Goal: Information Seeking & Learning: Learn about a topic

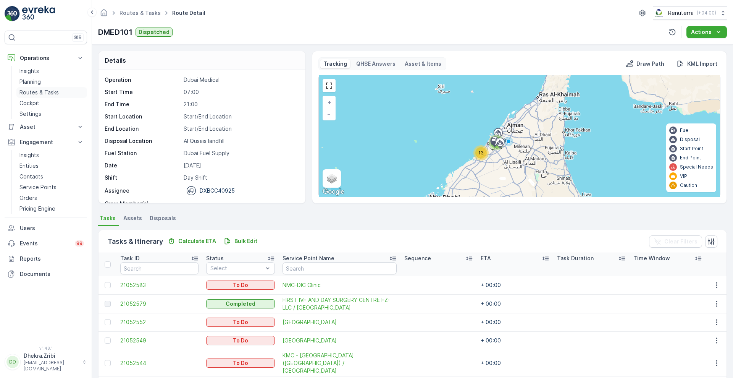
scroll to position [24, 0]
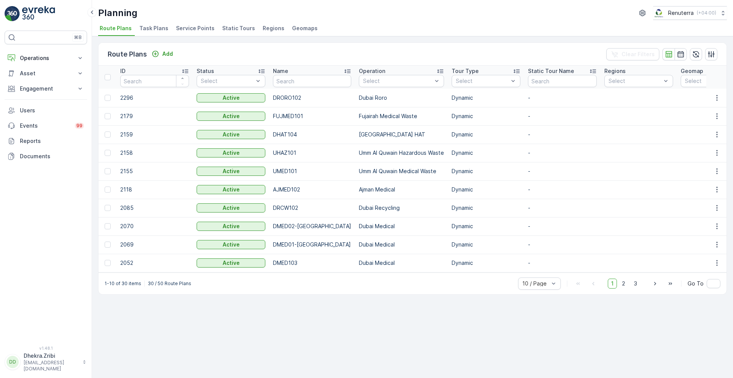
click at [190, 28] on span "Service Points" at bounding box center [195, 28] width 39 height 8
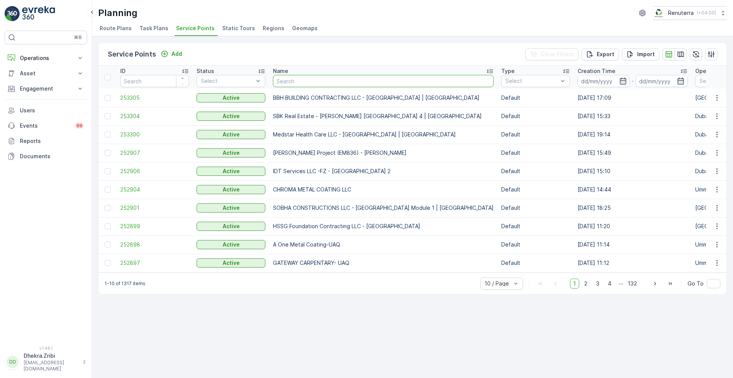
click at [302, 79] on input "text" at bounding box center [383, 81] width 221 height 12
type input "nmc"
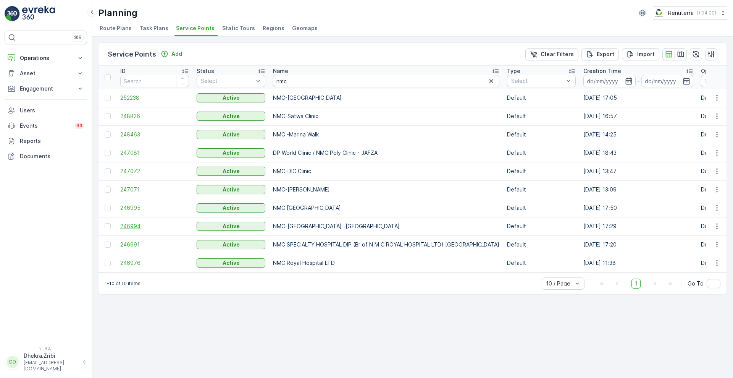
click at [133, 226] on span "246994" at bounding box center [154, 226] width 69 height 8
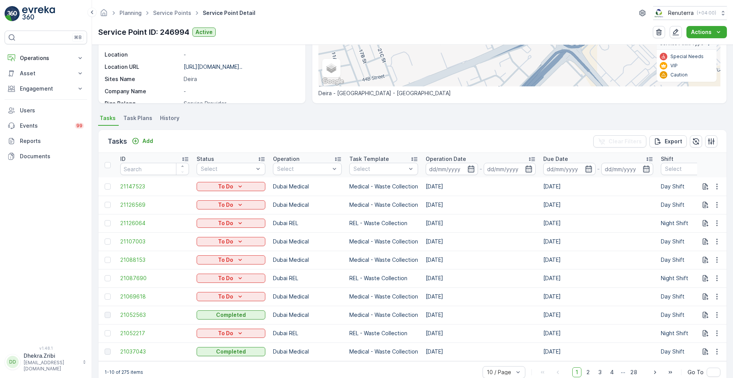
scroll to position [157, 0]
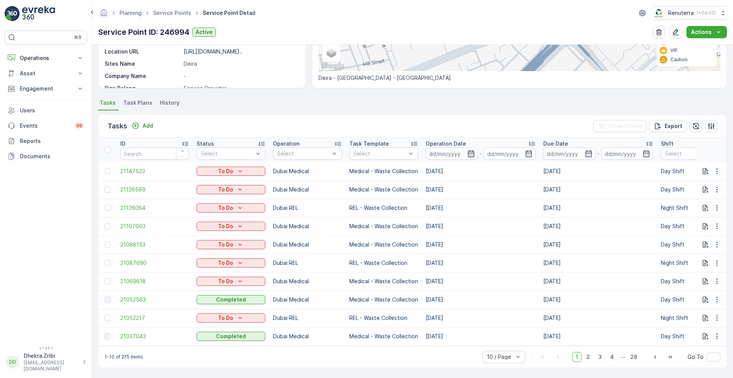
click at [469, 152] on icon "button" at bounding box center [471, 154] width 8 height 8
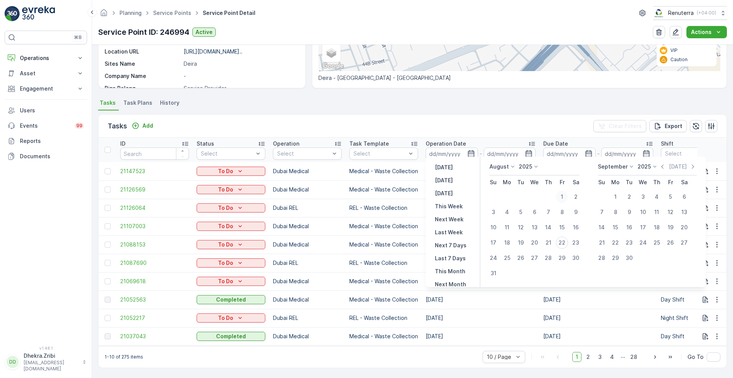
click at [563, 194] on div "1" at bounding box center [562, 197] width 12 height 12
type input "[DATE]"
click at [469, 152] on icon "button" at bounding box center [471, 153] width 6 height 7
type input "[DATE]"
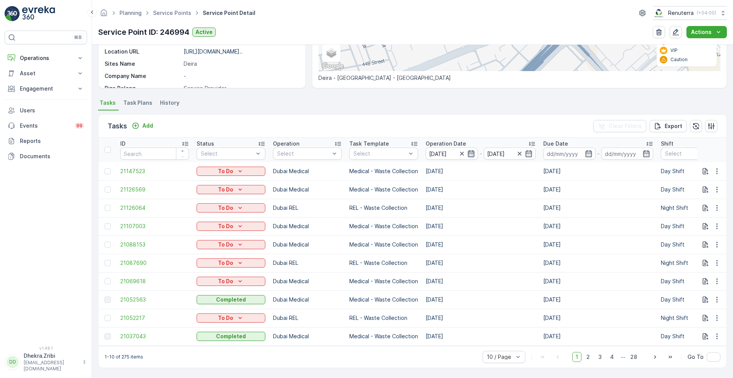
click at [469, 152] on icon "button" at bounding box center [471, 153] width 6 height 7
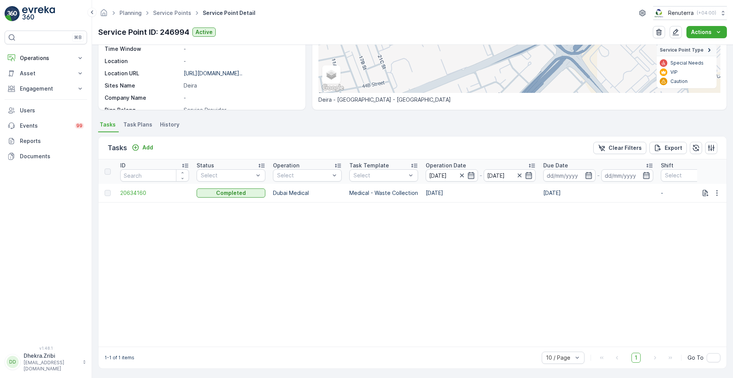
scroll to position [136, 0]
click at [530, 172] on icon "button" at bounding box center [529, 175] width 8 height 8
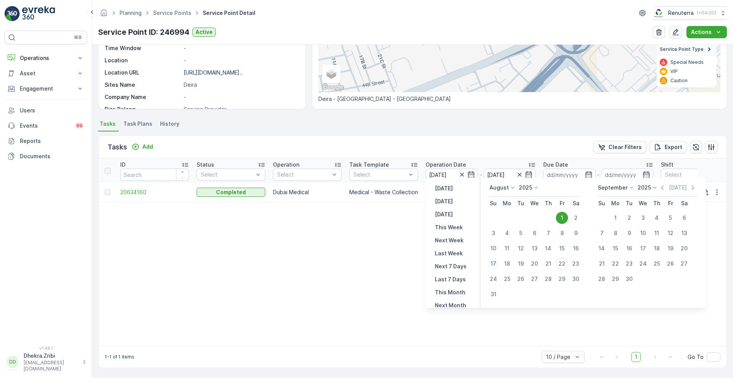
click at [491, 259] on div "17" at bounding box center [493, 263] width 12 height 12
type input "[DATE]"
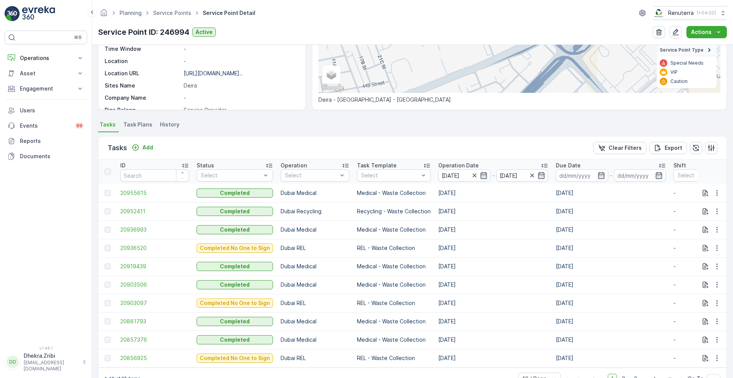
scroll to position [136, 0]
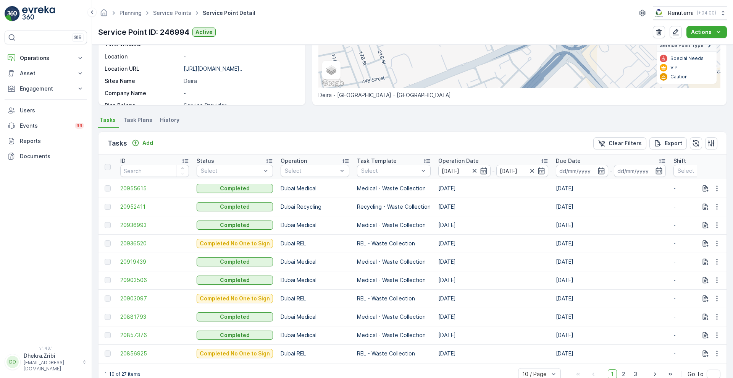
click at [448, 157] on p "Operation Date" at bounding box center [458, 161] width 40 height 8
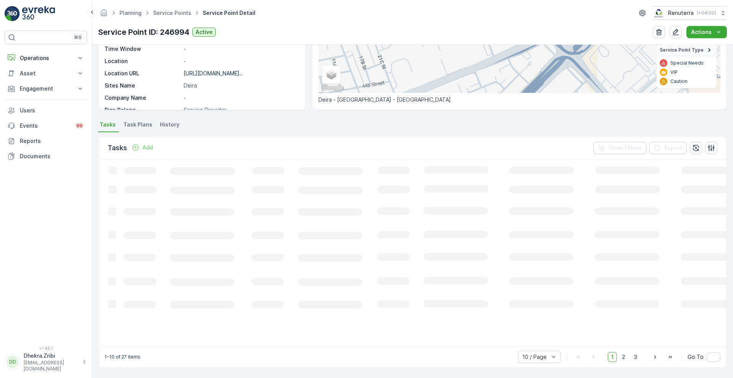
scroll to position [136, 0]
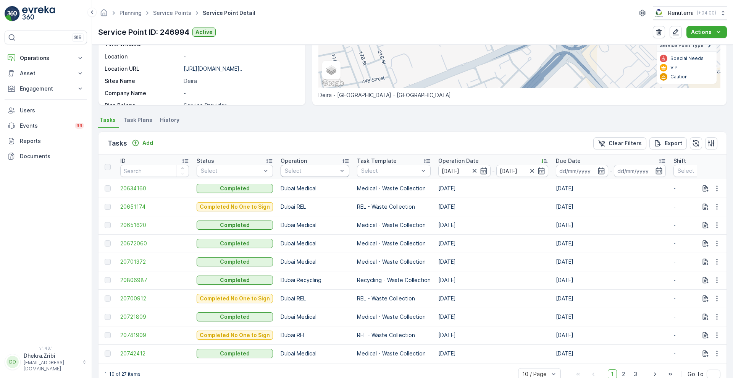
click at [312, 169] on div at bounding box center [311, 171] width 54 height 6
click at [294, 255] on p "Dubai Medical" at bounding box center [312, 259] width 38 height 8
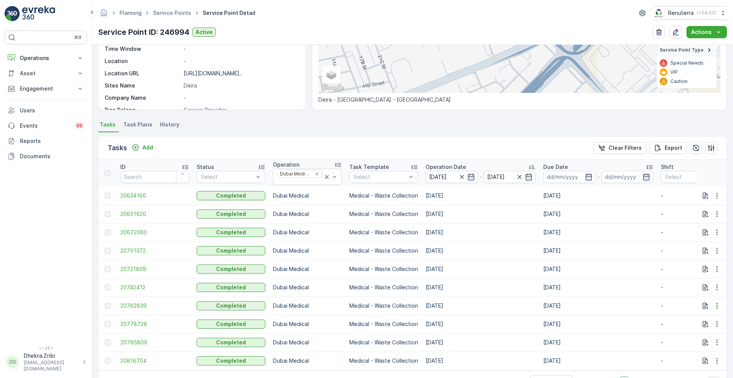
scroll to position [136, 0]
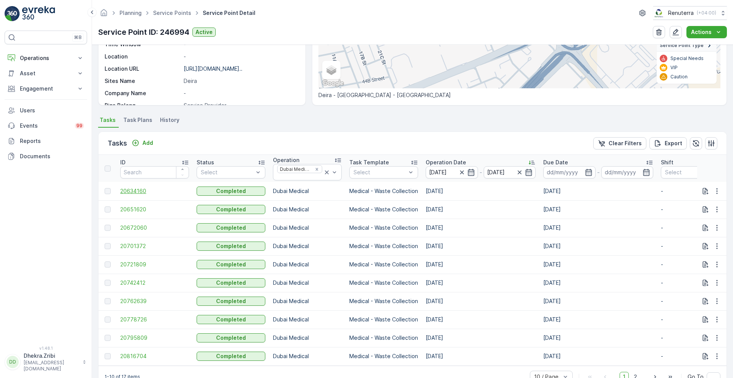
click at [139, 193] on span "20634160" at bounding box center [154, 191] width 69 height 8
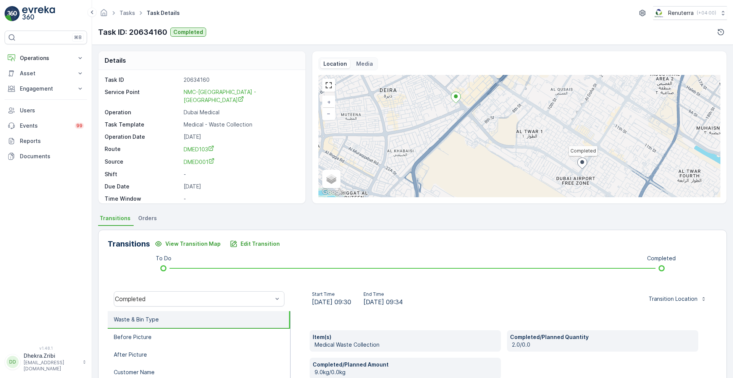
click at [730, 328] on div "Details Task ID 20634160 Service Point NMC-New Medical Center -Deira Operation …" at bounding box center [412, 211] width 641 height 333
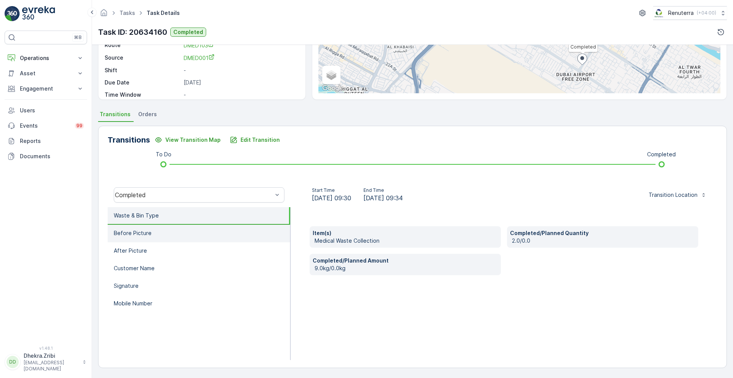
click at [252, 240] on li "Before Picture" at bounding box center [199, 234] width 183 height 18
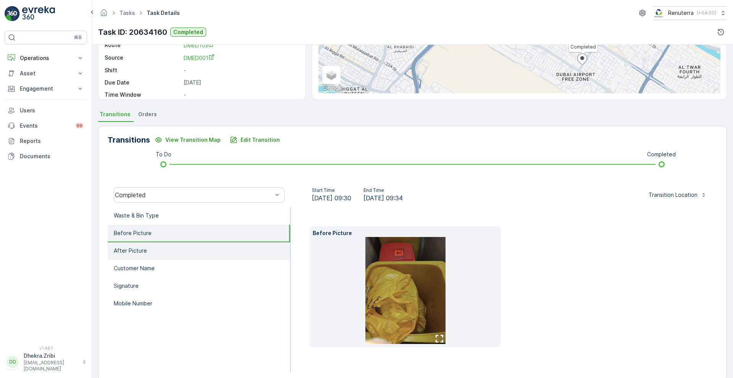
click at [215, 254] on li "After Picture" at bounding box center [199, 251] width 183 height 18
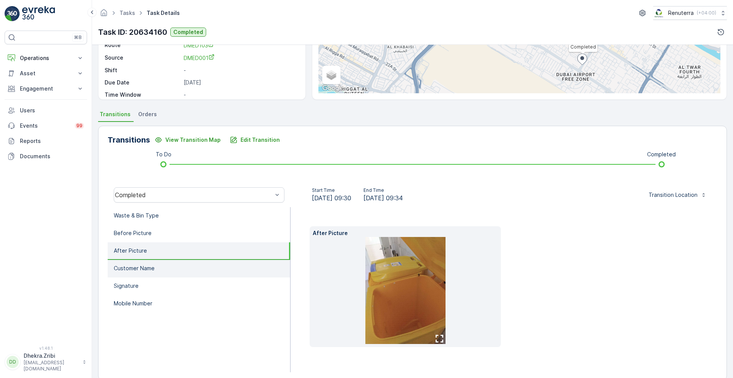
click at [209, 268] on li "Customer Name" at bounding box center [199, 269] width 183 height 18
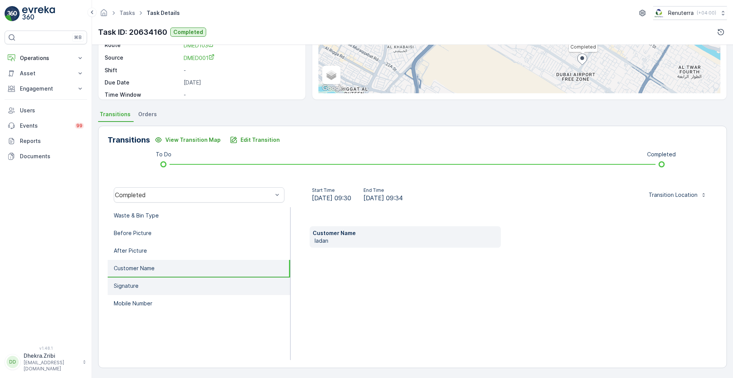
click at [207, 284] on li "Signature" at bounding box center [199, 286] width 183 height 18
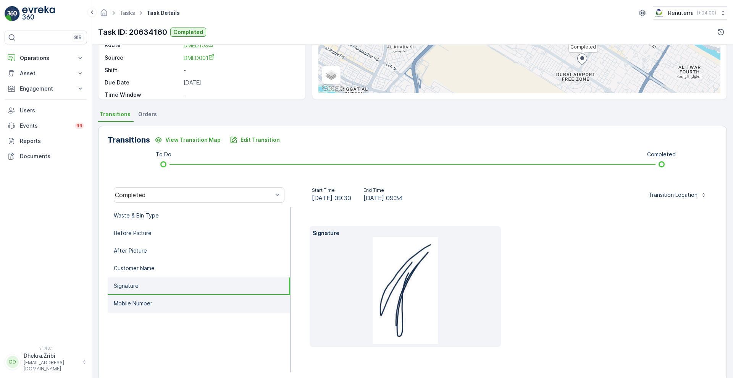
click at [173, 311] on li "Mobile Number" at bounding box center [199, 304] width 183 height 18
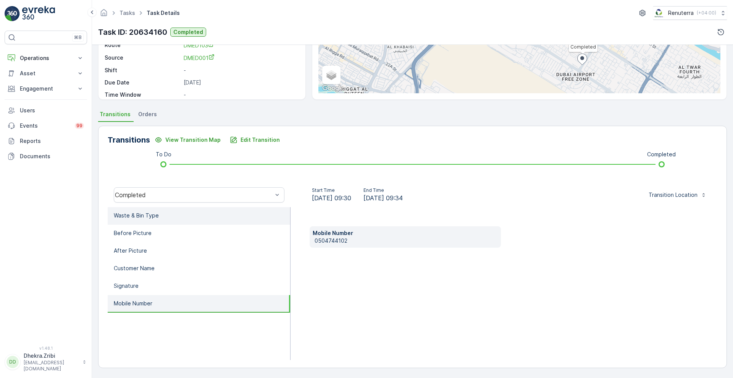
click at [189, 217] on li "Waste & Bin Type" at bounding box center [199, 216] width 183 height 18
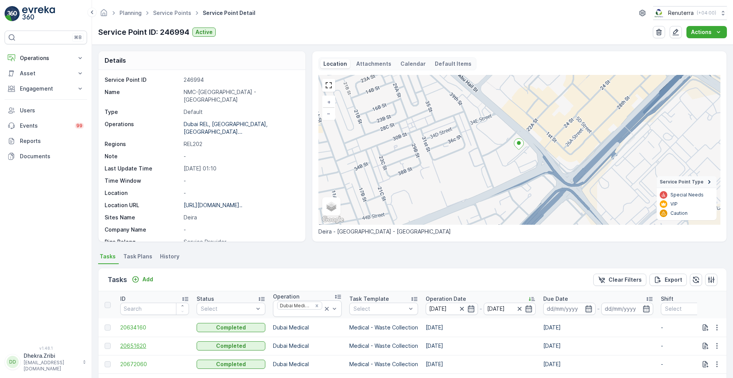
click at [136, 344] on span "20651620" at bounding box center [154, 346] width 69 height 8
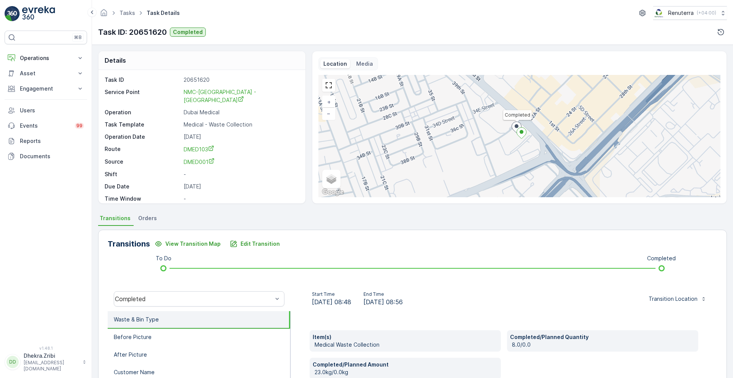
scroll to position [104, 0]
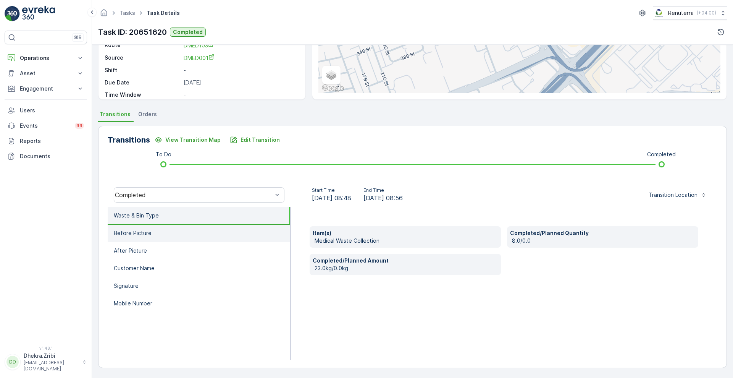
click at [131, 229] on p "Before Picture" at bounding box center [133, 233] width 38 height 8
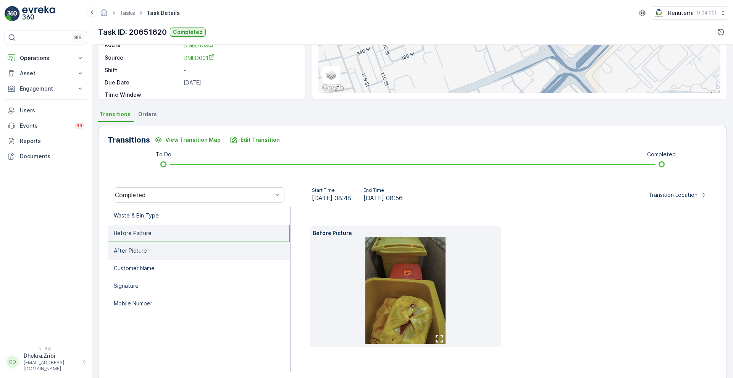
click at [125, 251] on p "After Picture" at bounding box center [130, 251] width 33 height 8
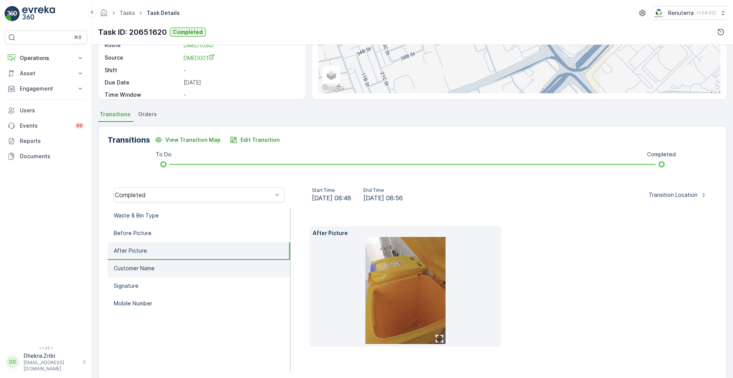
click at [124, 269] on p "Customer Name" at bounding box center [134, 268] width 41 height 8
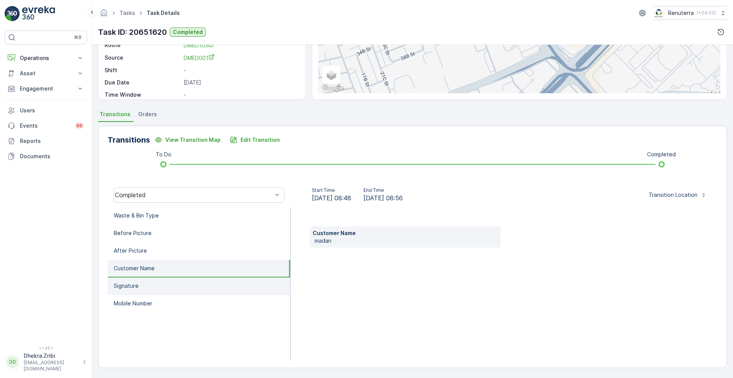
click at [122, 290] on li "Signature" at bounding box center [199, 286] width 183 height 18
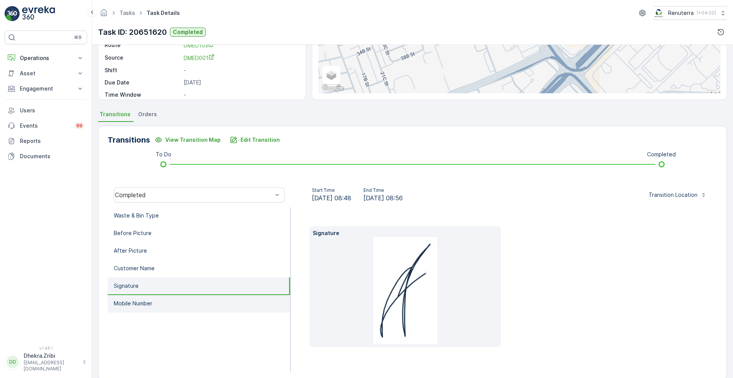
click at [140, 308] on li "Mobile Number" at bounding box center [199, 304] width 183 height 18
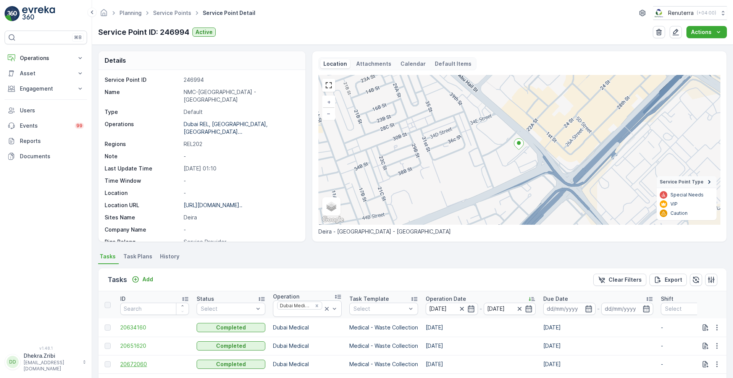
click at [126, 364] on span "20672060" at bounding box center [154, 364] width 69 height 8
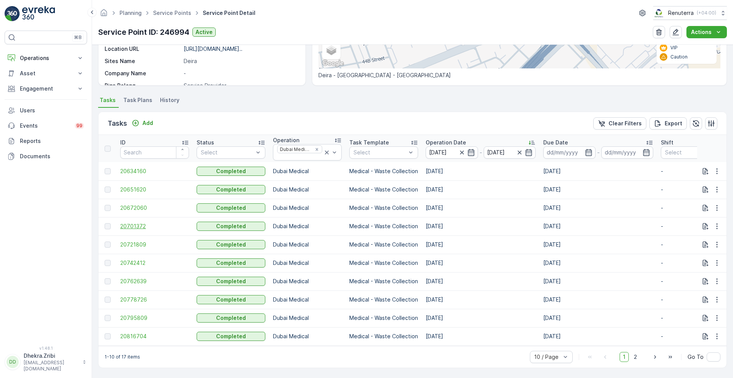
click at [134, 222] on span "20701372" at bounding box center [154, 226] width 69 height 8
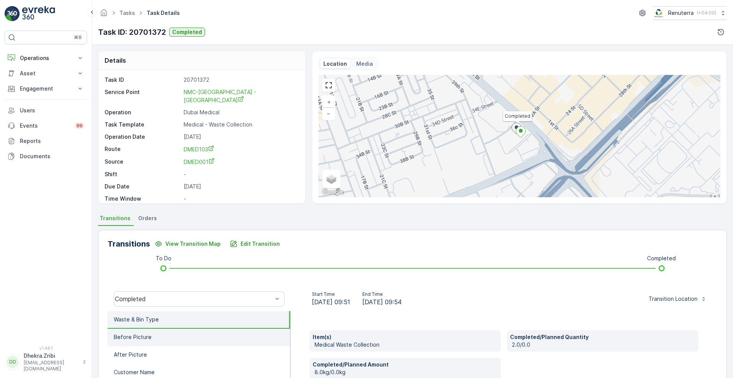
click at [167, 338] on li "Before Picture" at bounding box center [199, 337] width 183 height 18
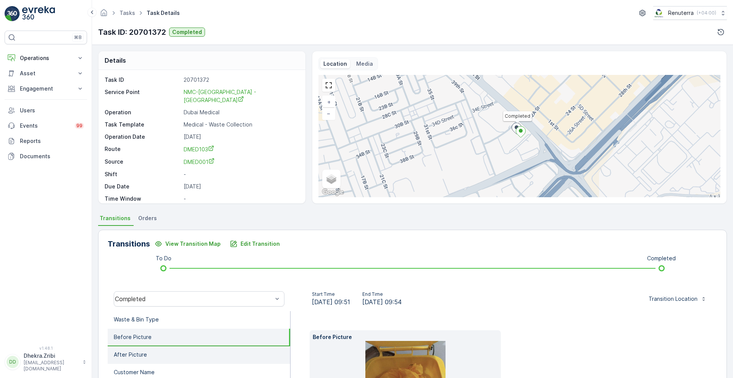
click at [149, 356] on li "After Picture" at bounding box center [199, 355] width 183 height 18
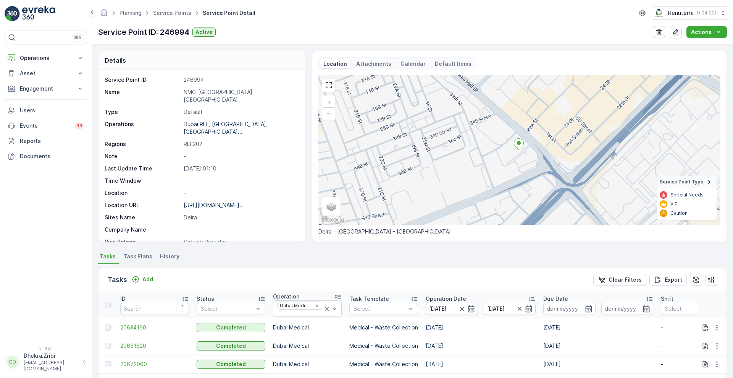
scroll to position [160, 0]
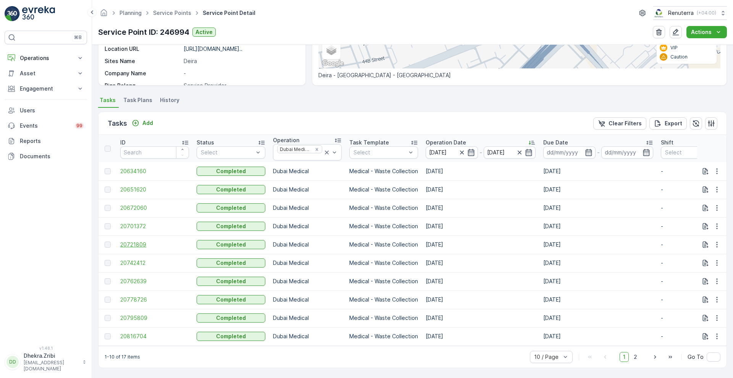
click at [138, 241] on span "20721809" at bounding box center [154, 245] width 69 height 8
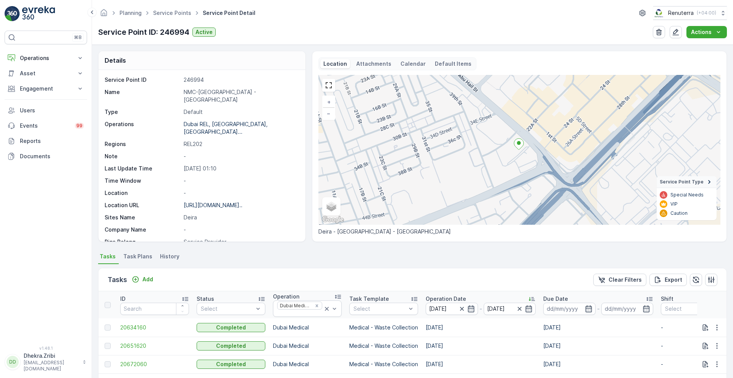
scroll to position [160, 0]
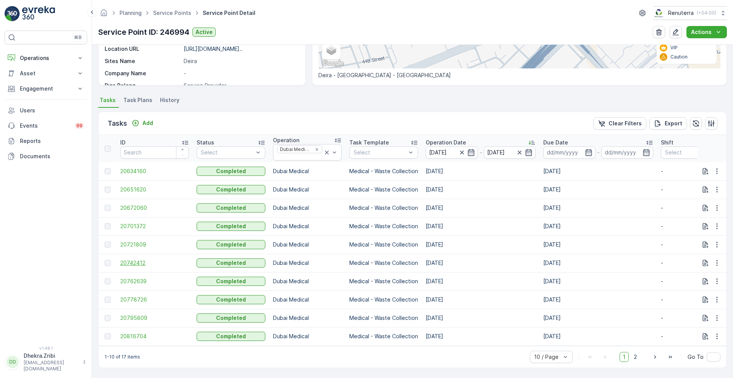
click at [141, 259] on span "20742412" at bounding box center [154, 263] width 69 height 8
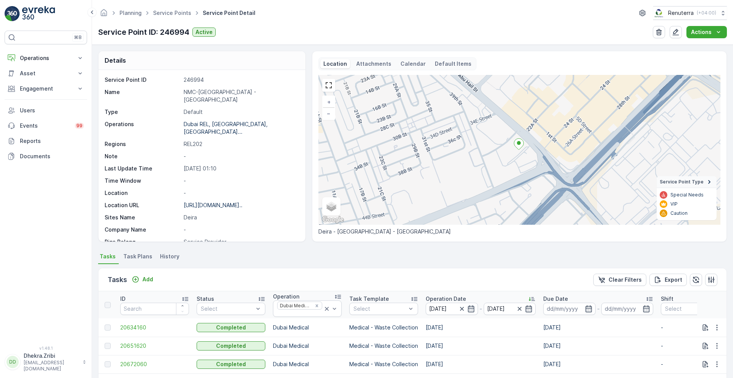
scroll to position [160, 0]
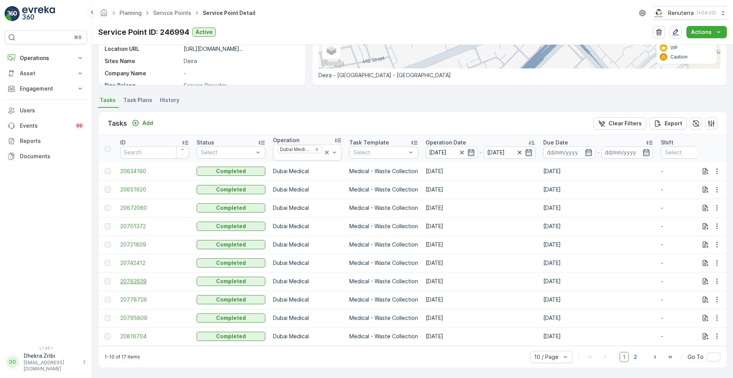
click at [136, 278] on span "20762639" at bounding box center [154, 281] width 69 height 8
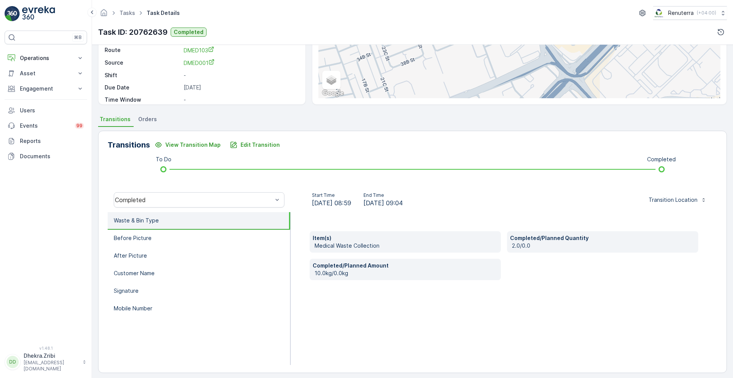
scroll to position [104, 0]
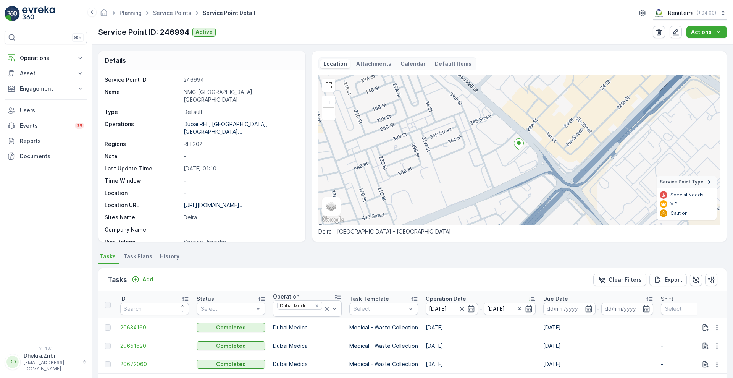
scroll to position [160, 0]
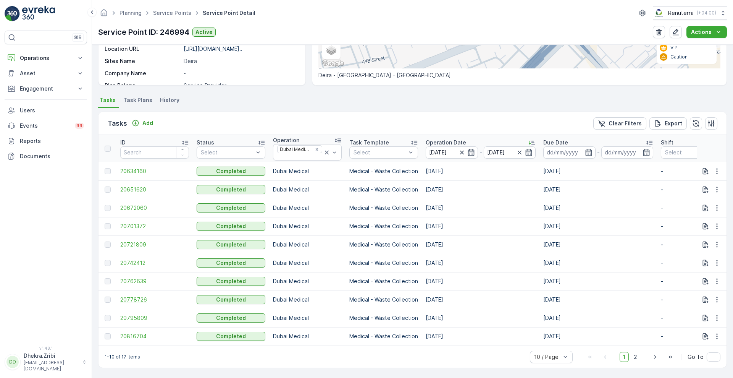
click at [142, 296] on span "20778726" at bounding box center [154, 300] width 69 height 8
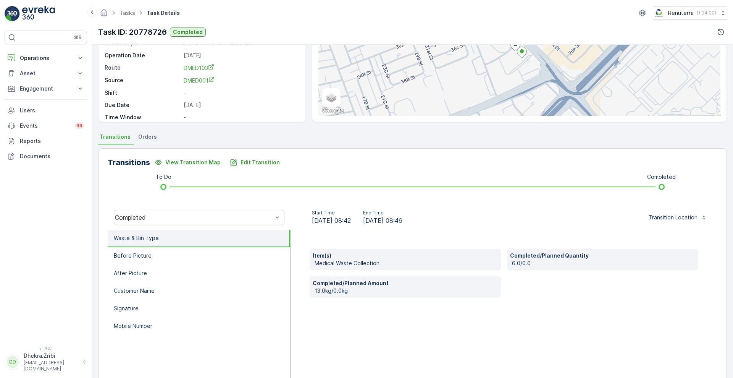
scroll to position [104, 0]
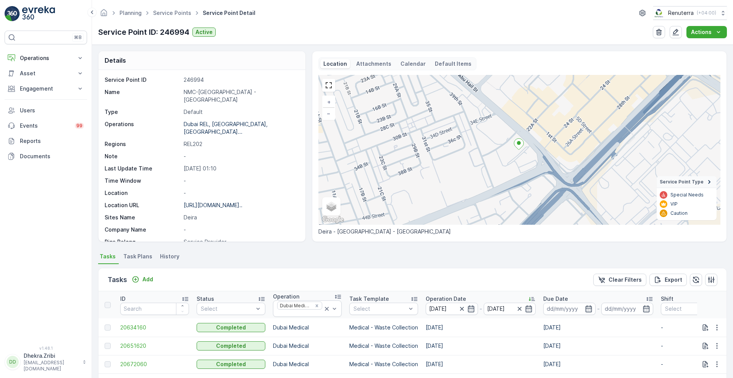
scroll to position [160, 0]
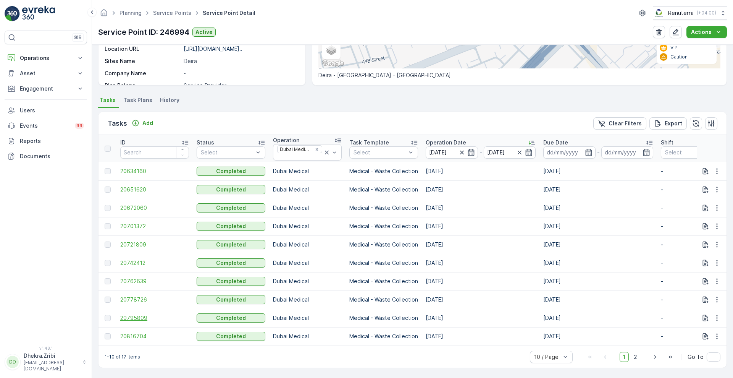
click at [139, 314] on span "20795809" at bounding box center [154, 318] width 69 height 8
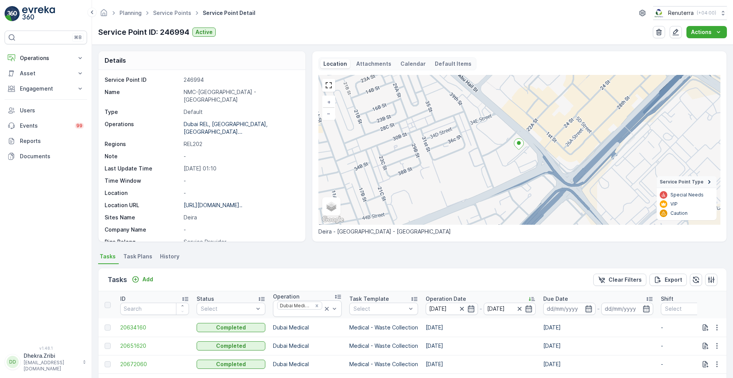
scroll to position [160, 0]
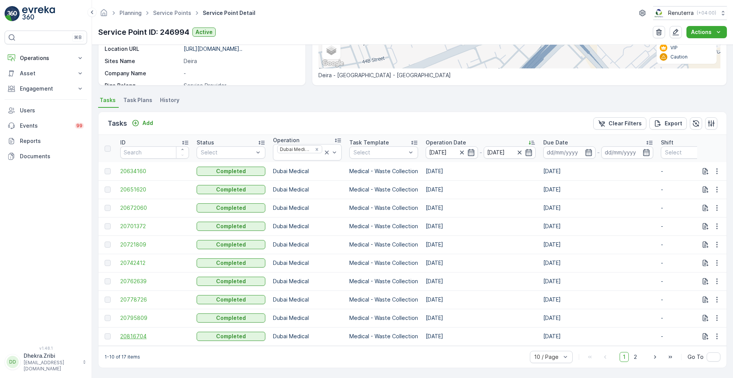
click at [138, 333] on span "20816704" at bounding box center [154, 336] width 69 height 8
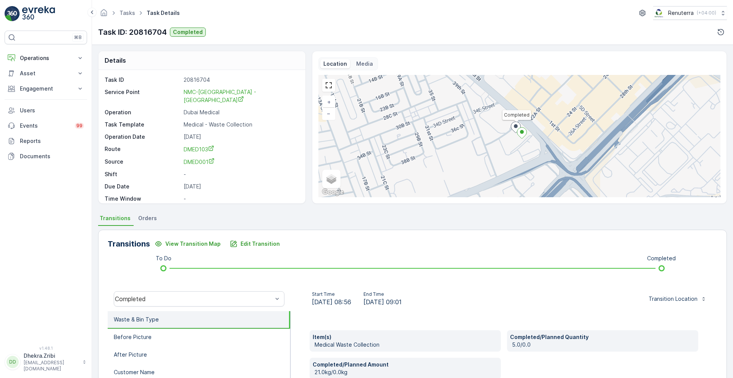
scroll to position [104, 0]
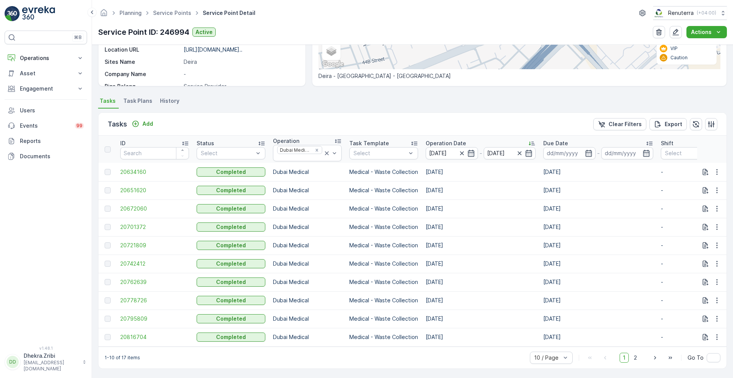
scroll to position [160, 0]
click at [635, 352] on span "2" at bounding box center [635, 357] width 10 height 10
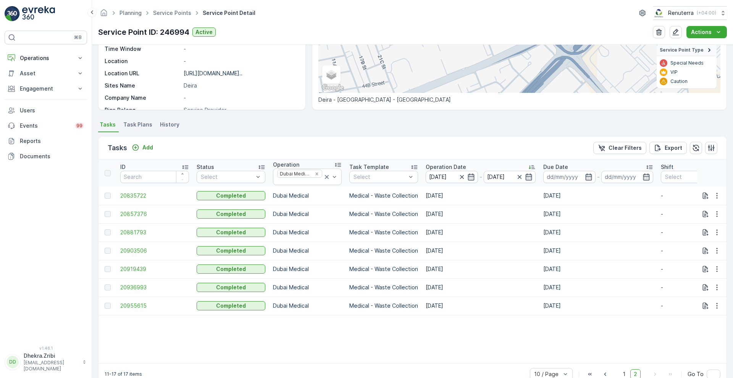
scroll to position [153, 0]
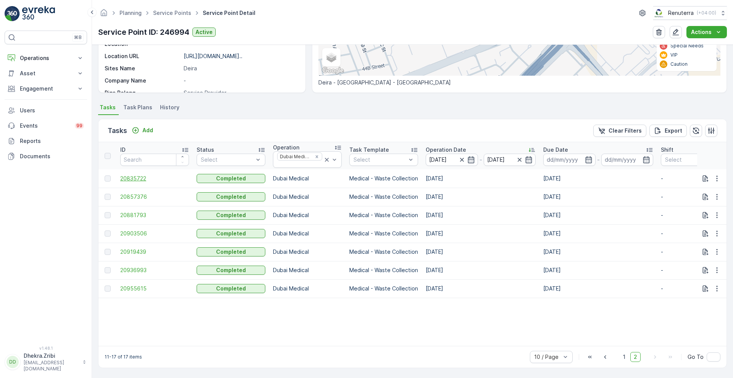
click at [127, 175] on span "20835722" at bounding box center [154, 179] width 69 height 8
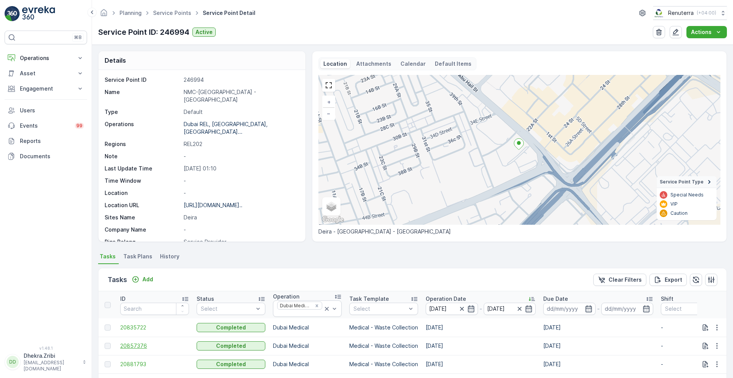
click at [140, 343] on span "20857376" at bounding box center [154, 346] width 69 height 8
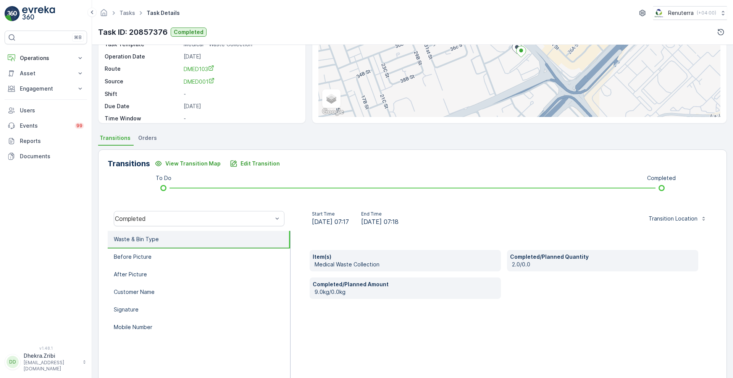
scroll to position [104, 0]
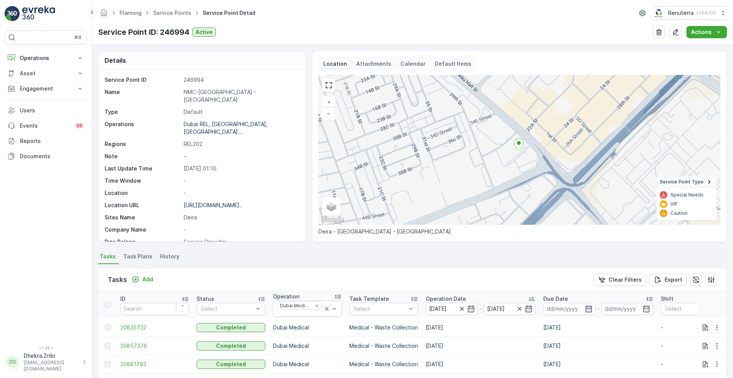
scroll to position [153, 0]
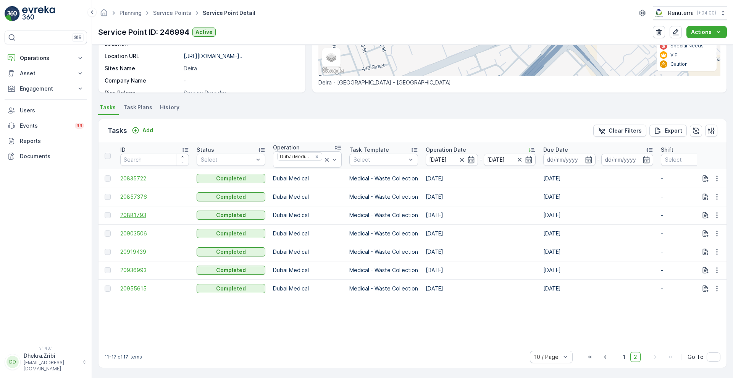
click at [138, 212] on span "20881793" at bounding box center [154, 215] width 69 height 8
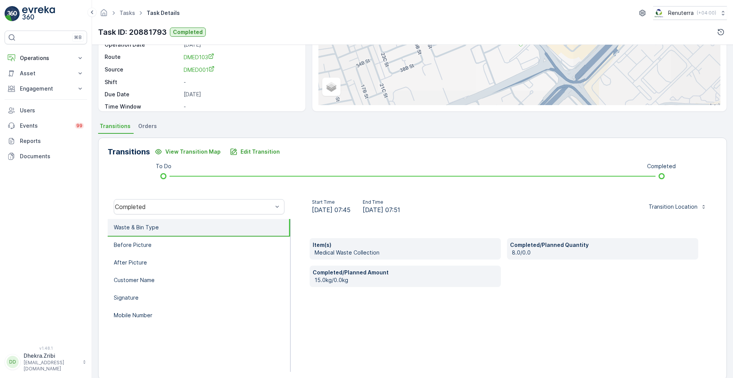
scroll to position [104, 0]
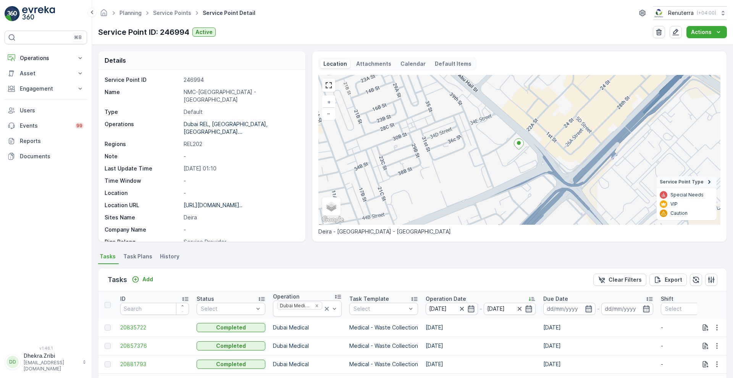
scroll to position [153, 0]
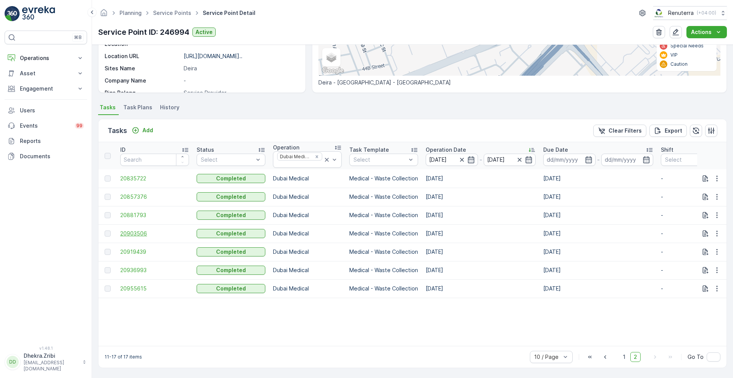
click at [141, 229] on span "20903506" at bounding box center [154, 233] width 69 height 8
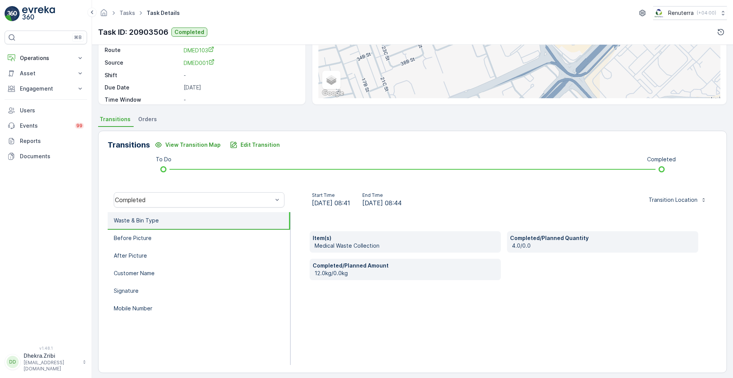
scroll to position [104, 0]
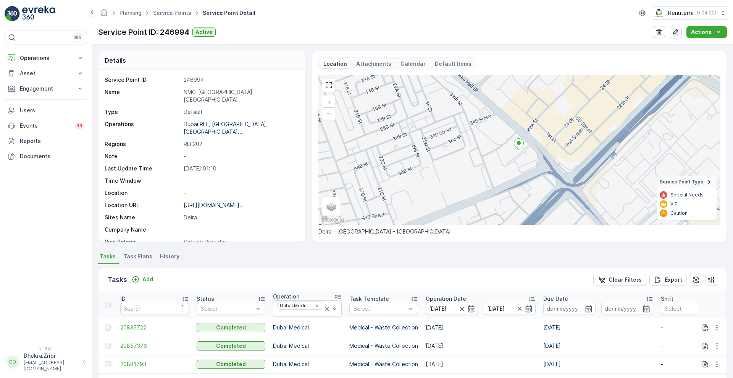
scroll to position [153, 0]
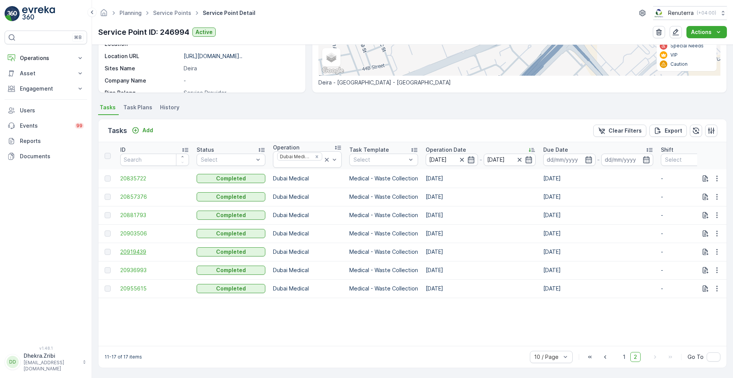
click at [141, 248] on span "20919439" at bounding box center [154, 252] width 69 height 8
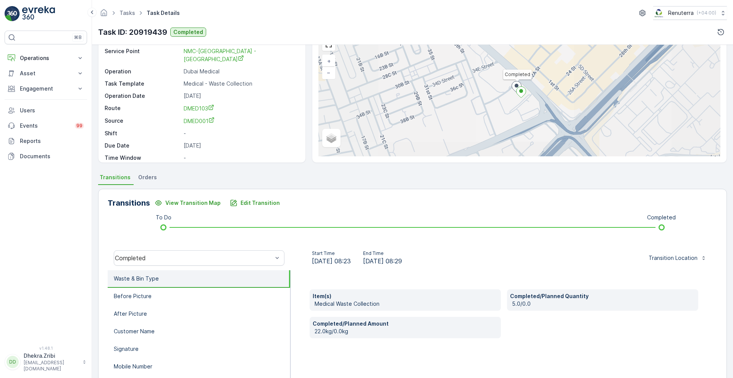
scroll to position [104, 0]
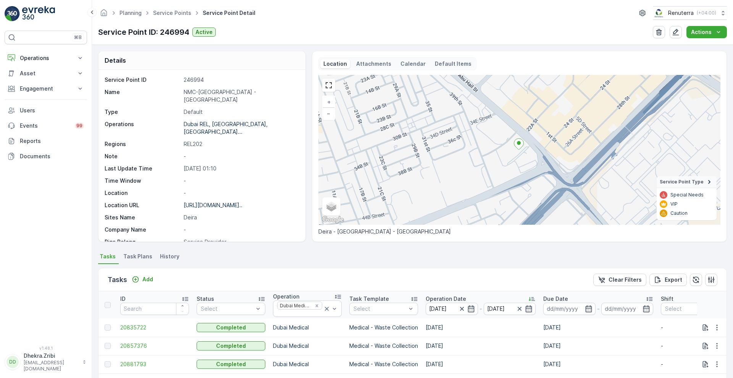
scroll to position [153, 0]
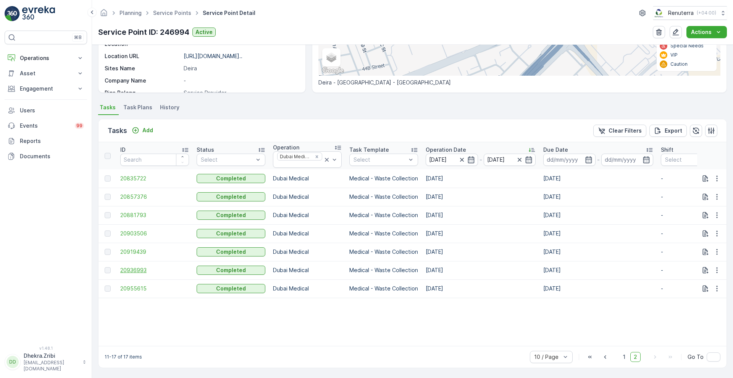
click at [138, 266] on span "20936993" at bounding box center [154, 270] width 69 height 8
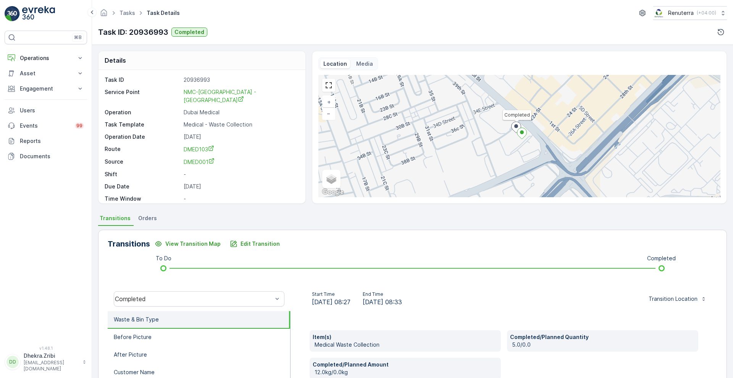
scroll to position [104, 0]
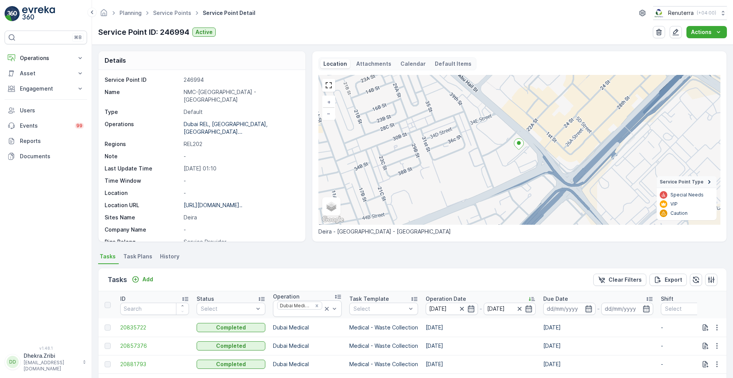
scroll to position [153, 0]
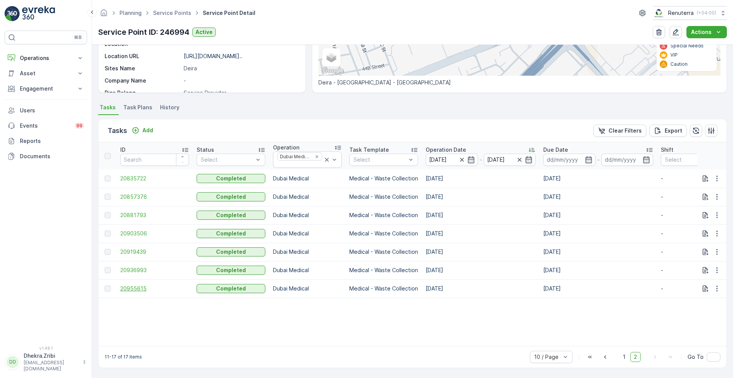
click at [134, 284] on span "20955615" at bounding box center [154, 288] width 69 height 8
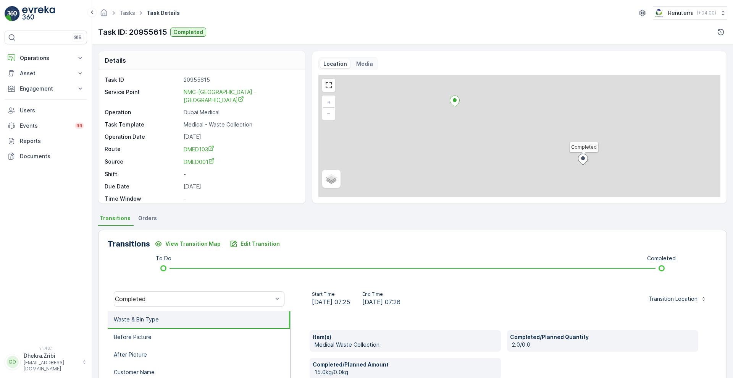
scroll to position [104, 0]
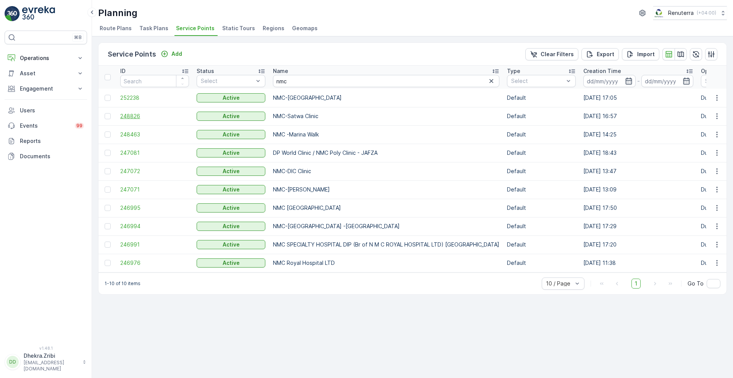
click at [126, 116] on span "248826" at bounding box center [154, 116] width 69 height 8
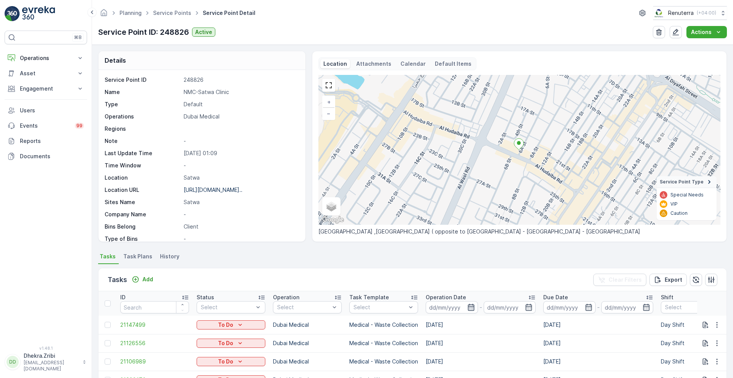
click at [470, 310] on icon "button" at bounding box center [471, 307] width 8 height 8
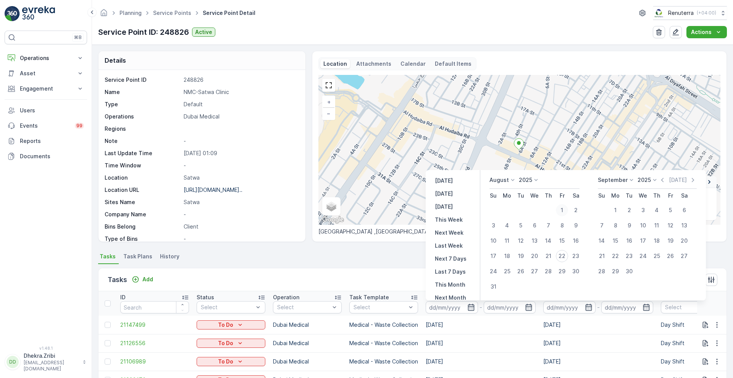
click at [562, 210] on div "1" at bounding box center [562, 210] width 12 height 12
type input "[DATE]"
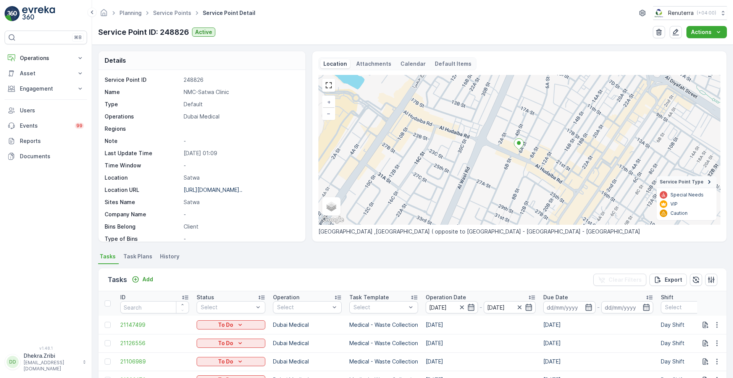
click at [383, 278] on div "Tasks Add Clear Filters Export" at bounding box center [413, 279] width 628 height 23
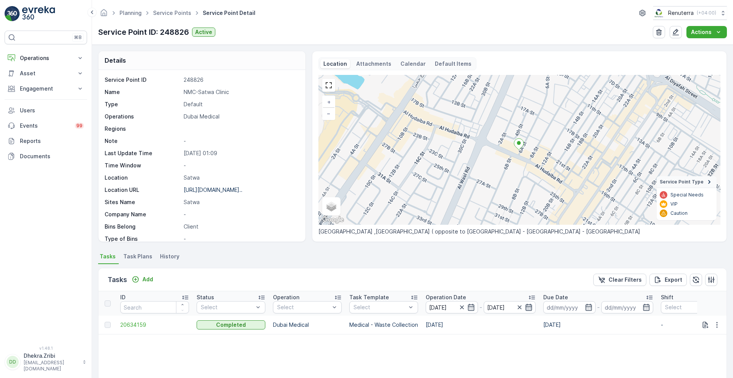
click at [526, 305] on icon "button" at bounding box center [529, 307] width 6 height 7
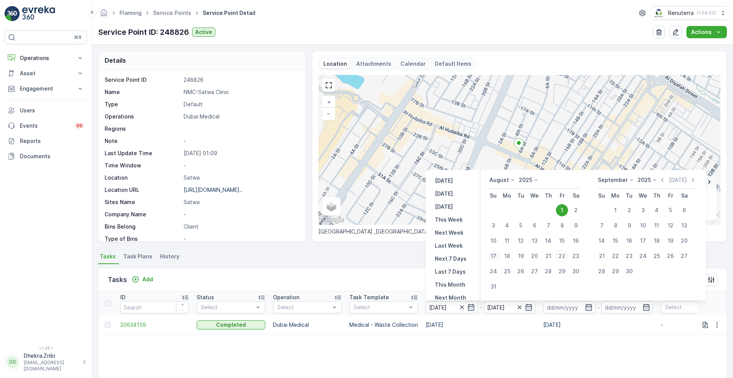
click at [492, 255] on div "17" at bounding box center [493, 256] width 12 height 12
type input "[DATE]"
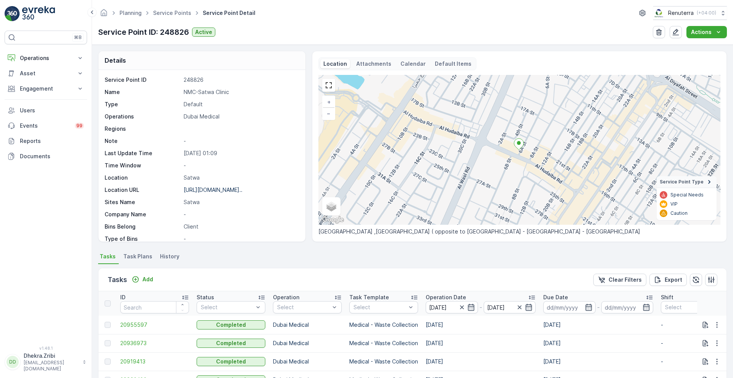
click at [462, 294] on p "Operation Date" at bounding box center [446, 297] width 40 height 8
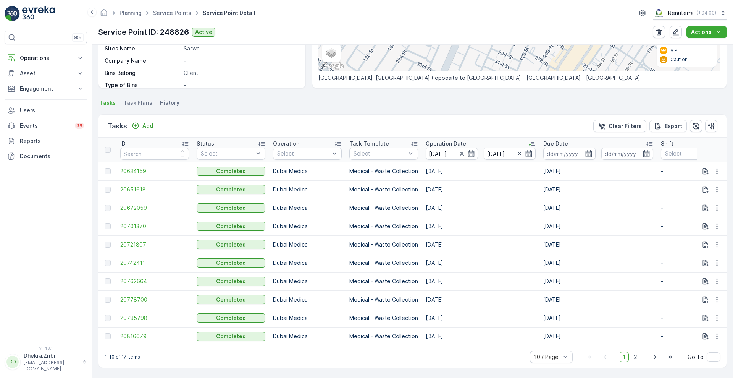
click at [132, 168] on span "20634159" at bounding box center [154, 171] width 69 height 8
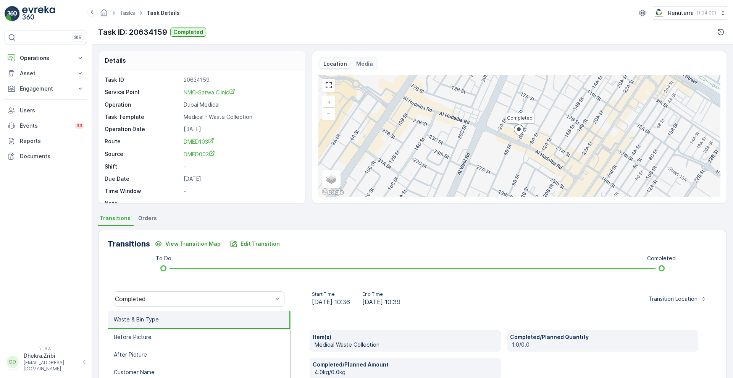
scroll to position [104, 0]
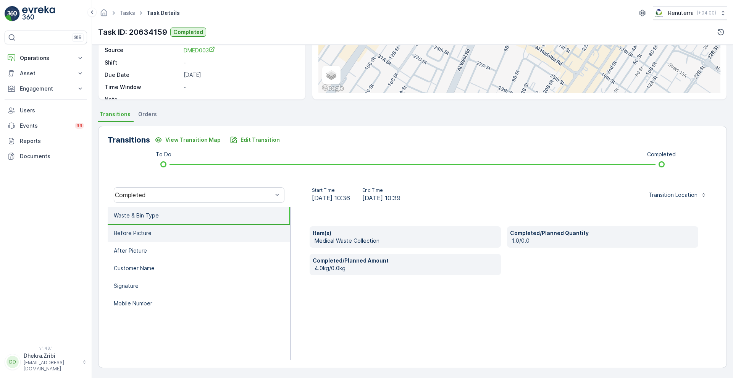
click at [149, 238] on li "Before Picture" at bounding box center [199, 234] width 183 height 18
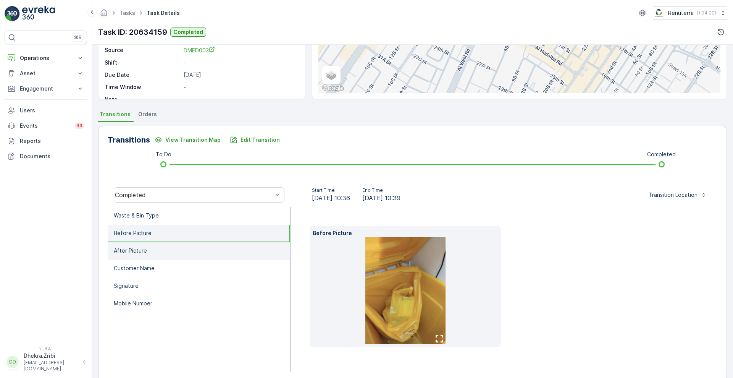
click at [139, 257] on li "After Picture" at bounding box center [199, 251] width 183 height 18
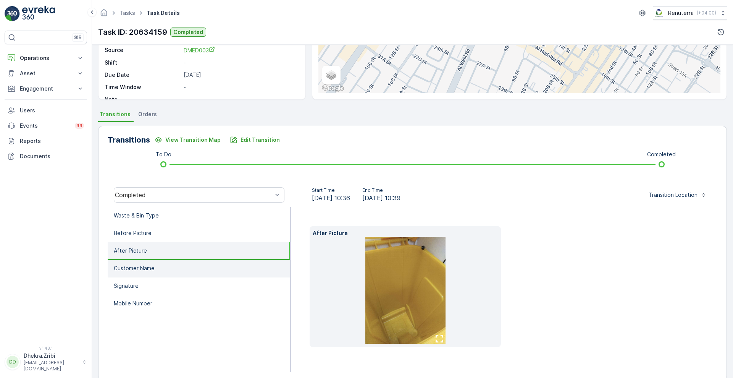
click at [139, 267] on p "Customer Name" at bounding box center [134, 268] width 41 height 8
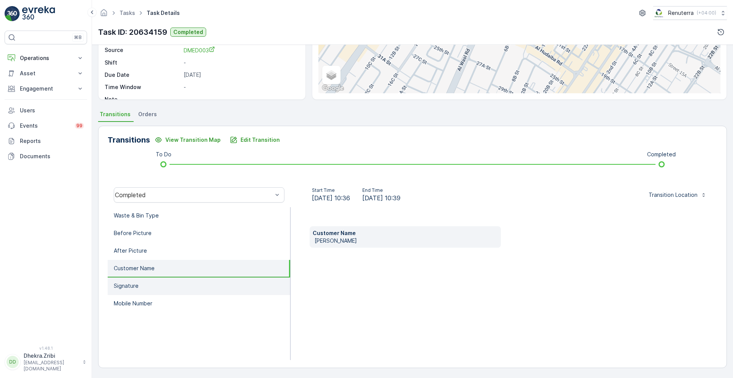
click at [133, 291] on li "Signature" at bounding box center [199, 286] width 183 height 18
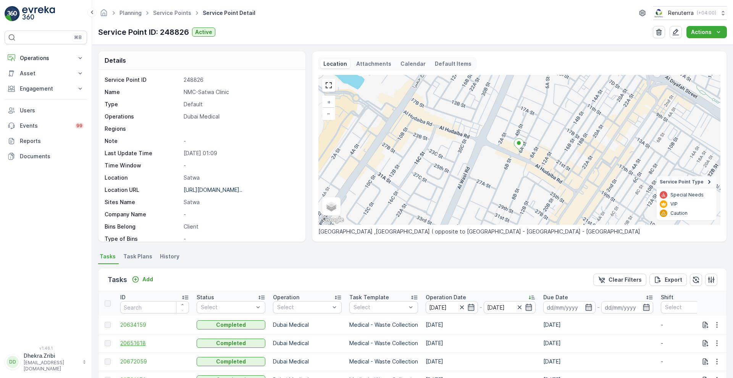
click at [138, 341] on span "20651618" at bounding box center [154, 343] width 69 height 8
click at [136, 359] on span "20672059" at bounding box center [154, 361] width 69 height 8
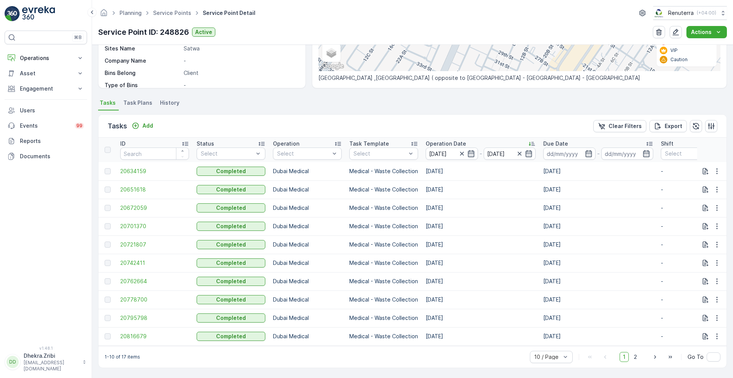
scroll to position [157, 0]
click at [139, 223] on span "20701370" at bounding box center [154, 226] width 69 height 8
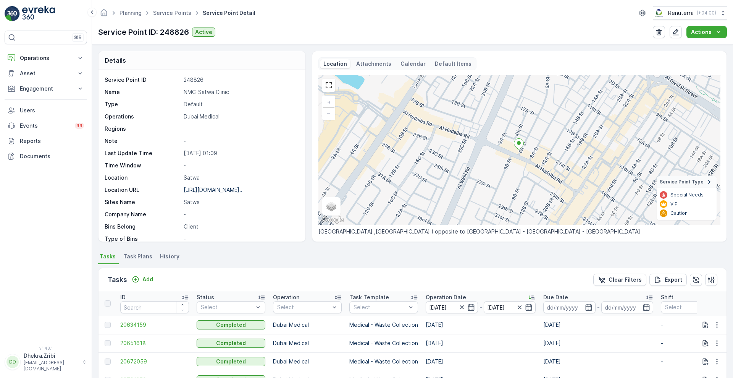
scroll to position [157, 0]
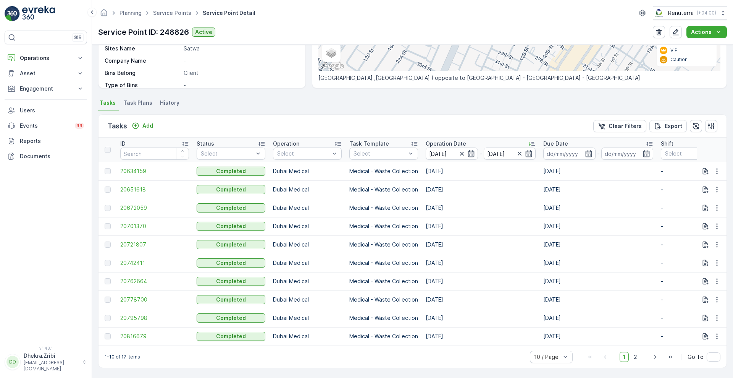
click at [132, 241] on span "20721807" at bounding box center [154, 245] width 69 height 8
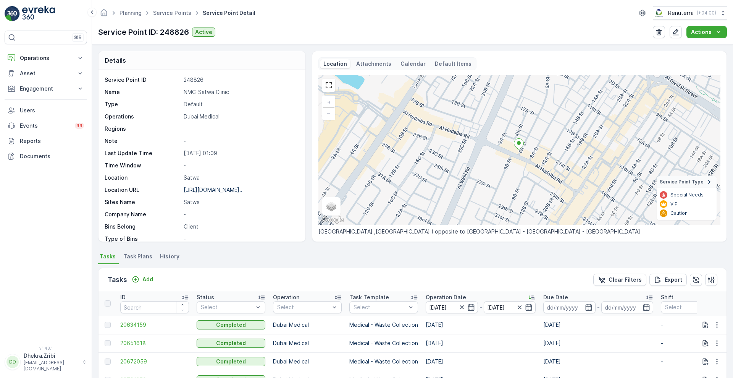
scroll to position [157, 0]
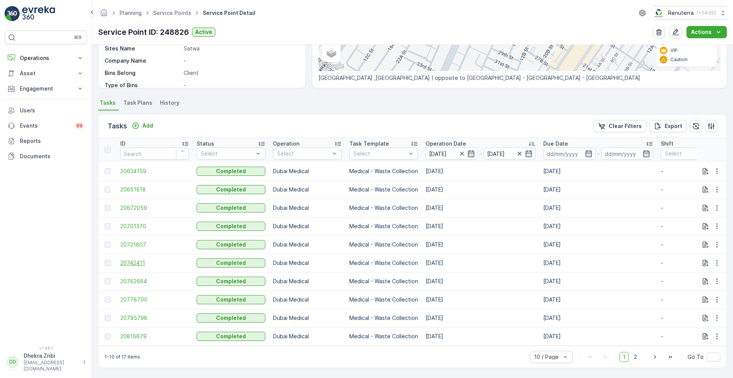
click at [136, 260] on span "20742411" at bounding box center [154, 263] width 69 height 8
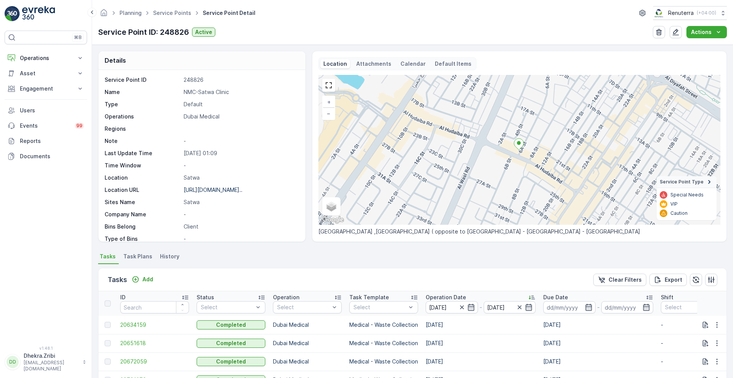
scroll to position [157, 0]
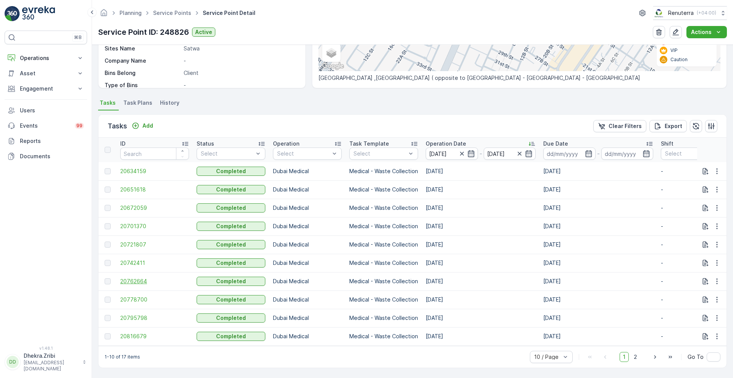
click at [141, 280] on span "20762664" at bounding box center [154, 281] width 69 height 8
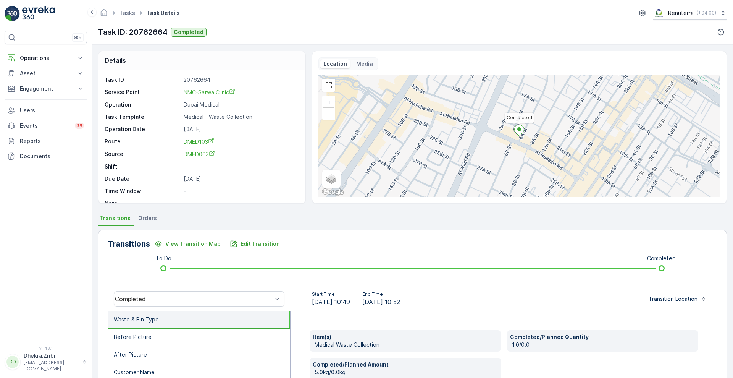
scroll to position [104, 0]
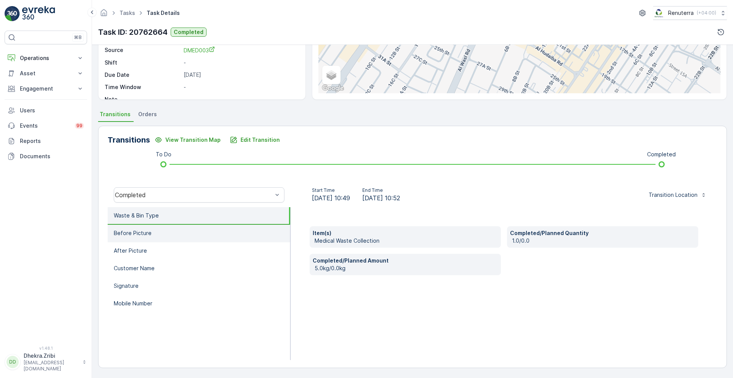
click at [134, 230] on p "Before Picture" at bounding box center [133, 233] width 38 height 8
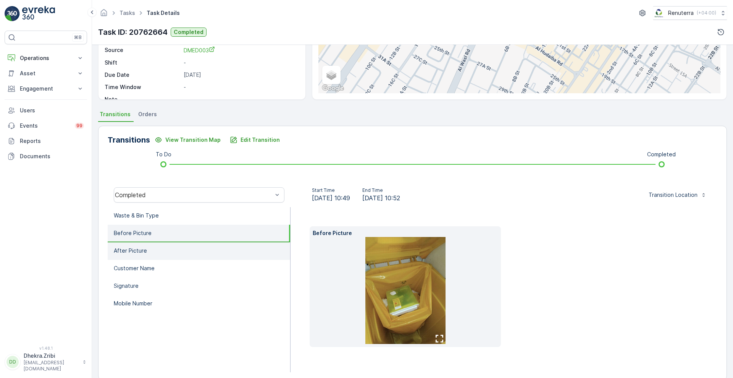
click at [124, 256] on li "After Picture" at bounding box center [199, 251] width 183 height 18
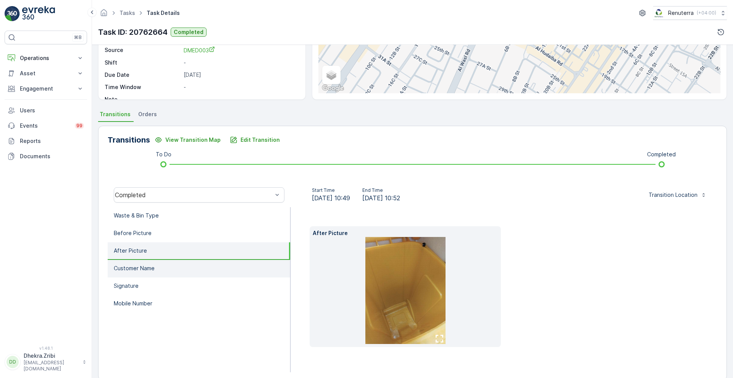
click at [124, 268] on p "Customer Name" at bounding box center [134, 268] width 41 height 8
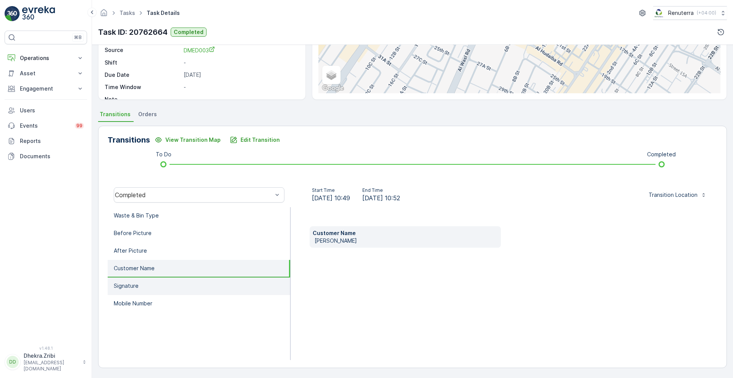
click at [126, 278] on li "Signature" at bounding box center [199, 286] width 183 height 18
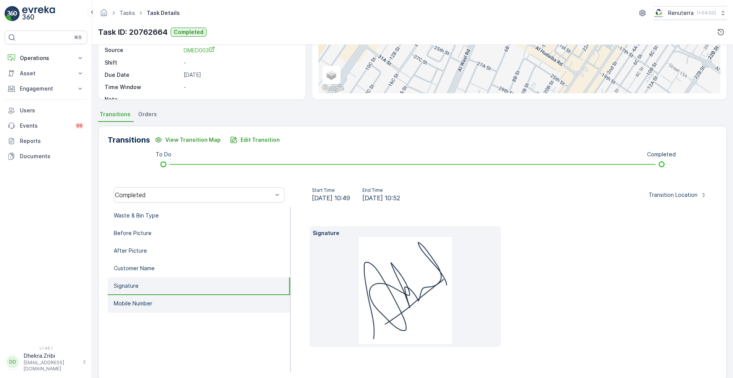
click at [119, 303] on p "Mobile Number" at bounding box center [133, 303] width 39 height 8
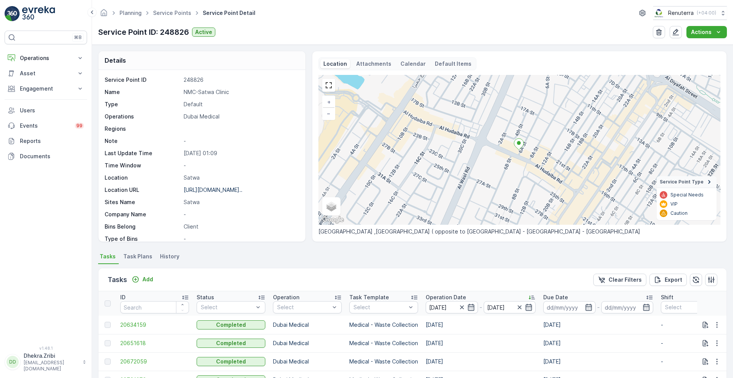
scroll to position [157, 0]
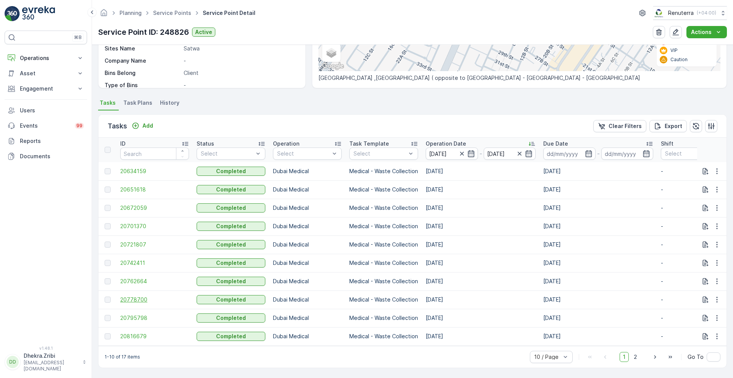
click at [136, 296] on span "20778700" at bounding box center [154, 300] width 69 height 8
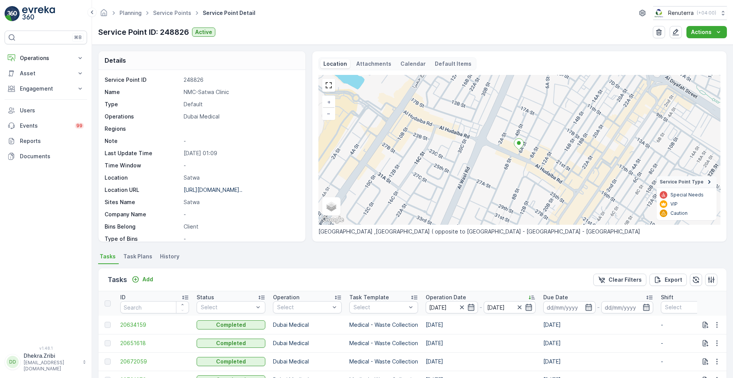
scroll to position [157, 0]
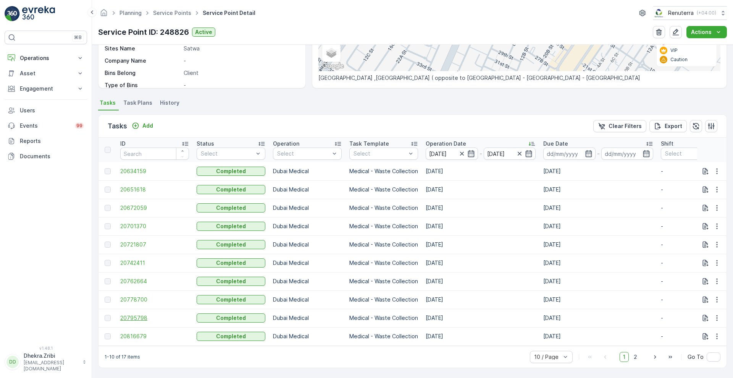
click at [137, 314] on span "20795798" at bounding box center [154, 318] width 69 height 8
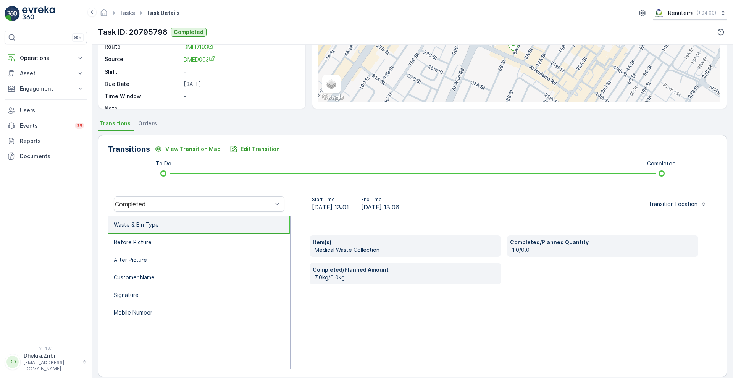
scroll to position [104, 0]
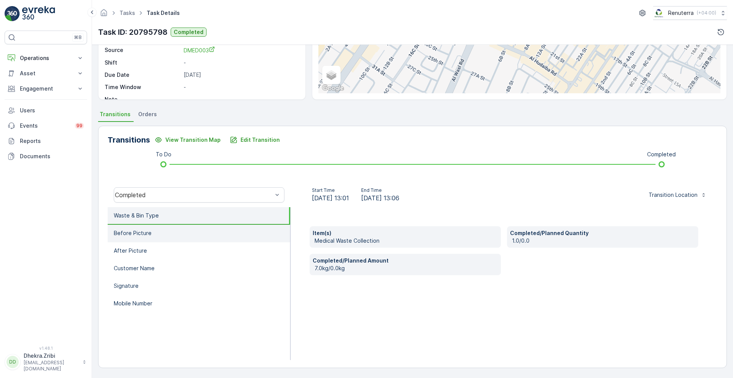
click at [140, 238] on li "Before Picture" at bounding box center [199, 234] width 183 height 18
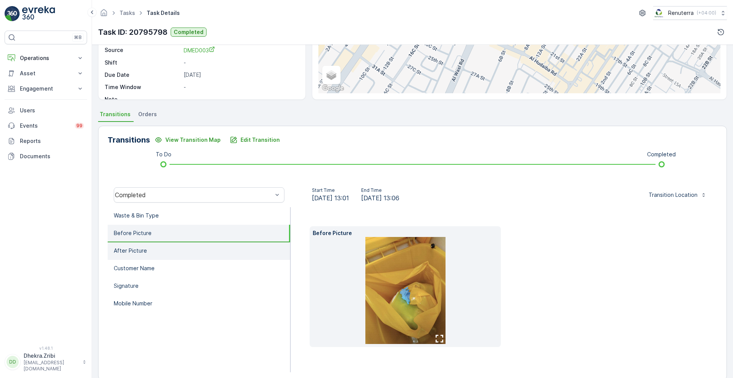
click at [137, 249] on p "After Picture" at bounding box center [130, 251] width 33 height 8
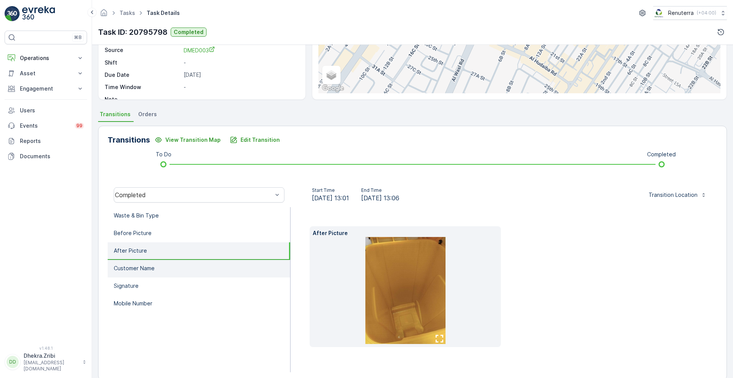
click at [133, 272] on li "Customer Name" at bounding box center [199, 269] width 183 height 18
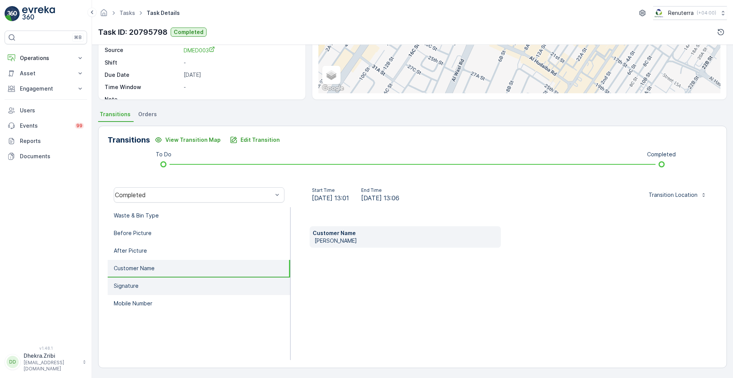
click at [126, 290] on li "Signature" at bounding box center [199, 286] width 183 height 18
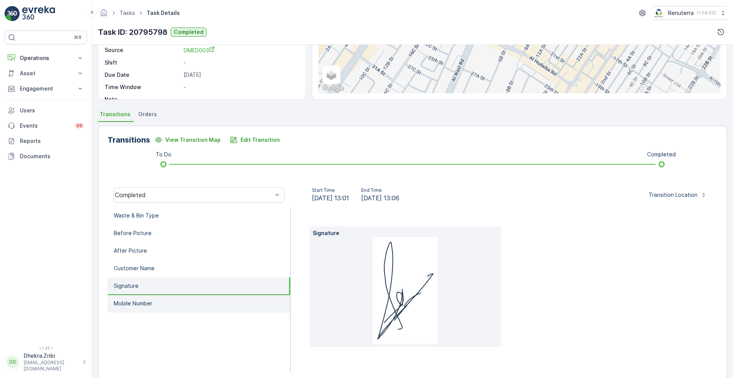
click at [125, 302] on p "Mobile Number" at bounding box center [133, 303] width 39 height 8
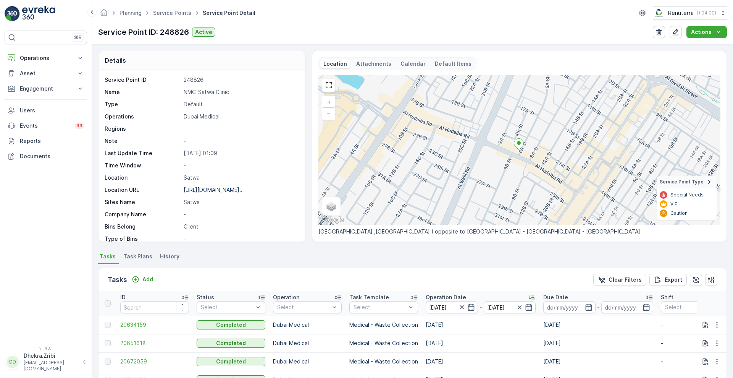
scroll to position [157, 0]
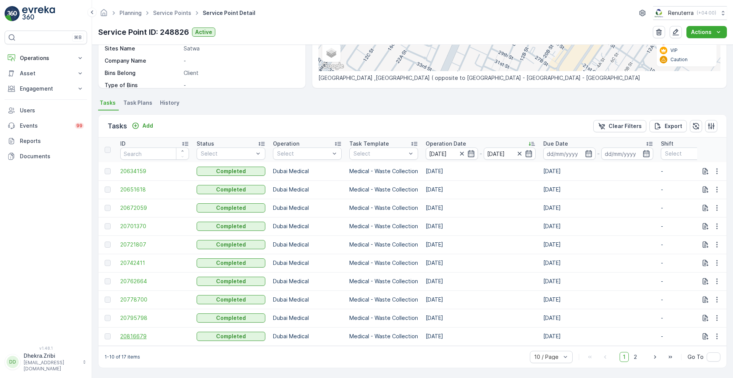
click at [133, 333] on span "20816679" at bounding box center [154, 336] width 69 height 8
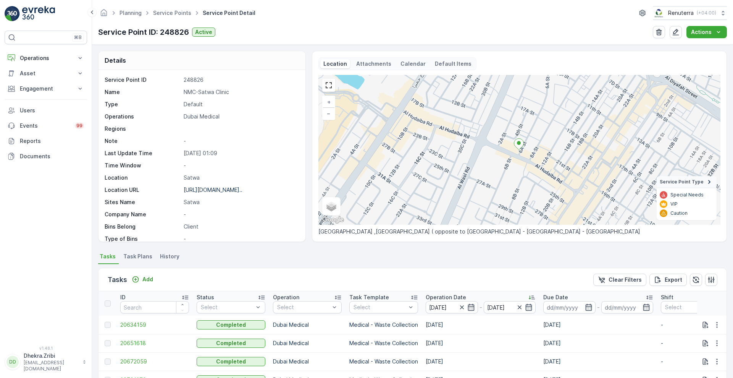
scroll to position [157, 0]
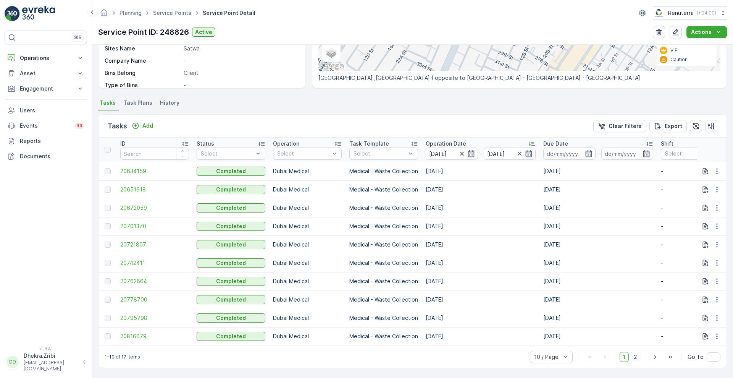
click at [635, 358] on span "2" at bounding box center [635, 357] width 10 height 10
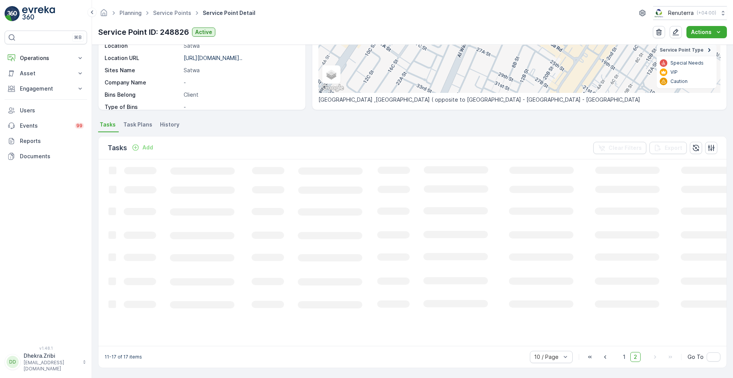
scroll to position [150, 0]
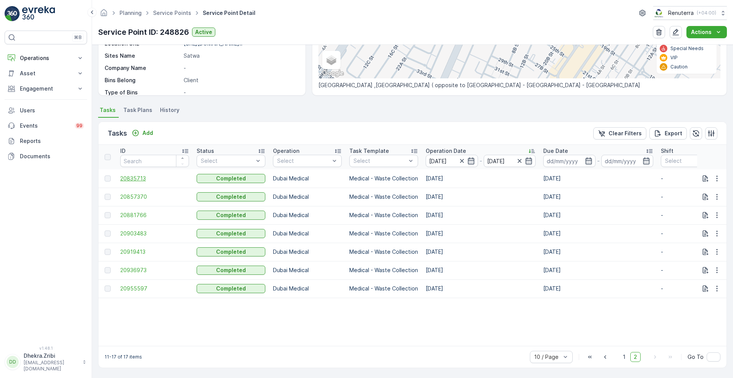
click at [130, 175] on span "20835713" at bounding box center [154, 179] width 69 height 8
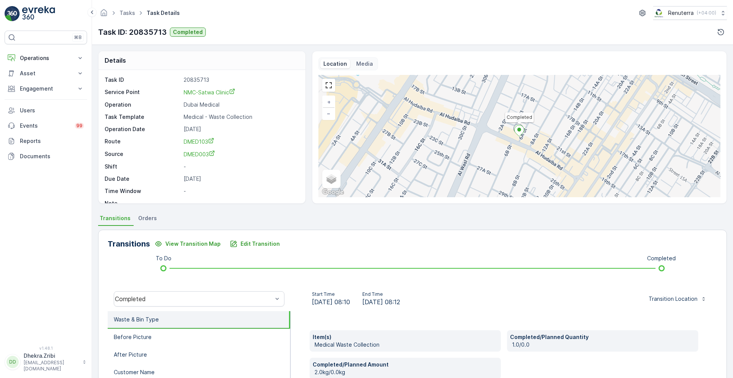
scroll to position [104, 0]
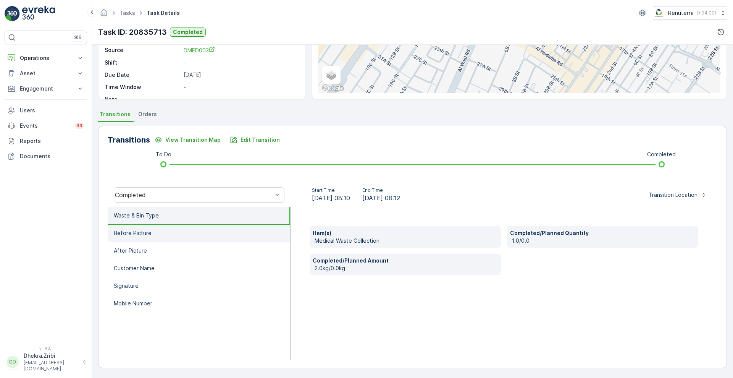
click at [135, 237] on li "Before Picture" at bounding box center [199, 234] width 183 height 18
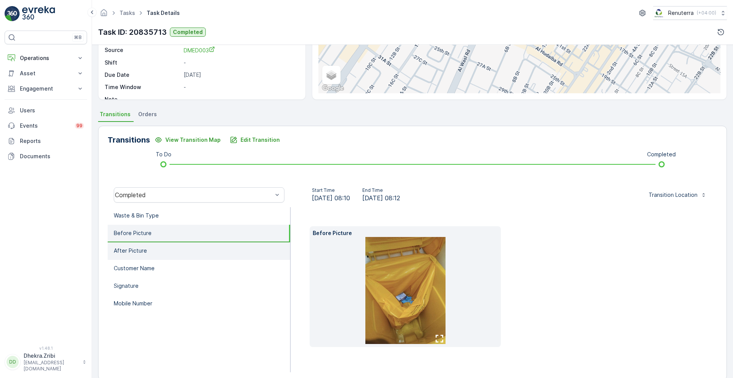
click at [137, 252] on p "After Picture" at bounding box center [130, 251] width 33 height 8
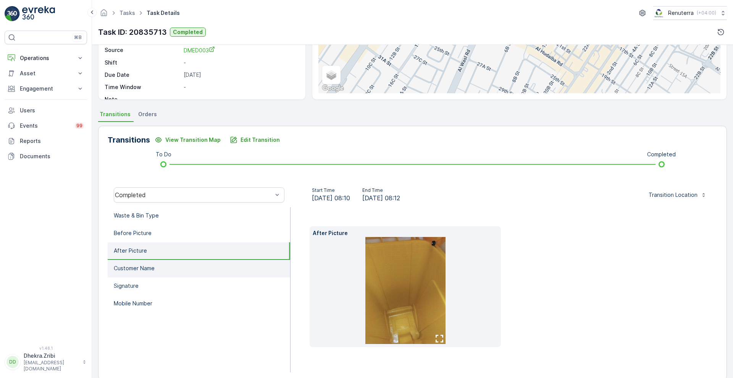
click at [128, 266] on p "Customer Name" at bounding box center [134, 268] width 41 height 8
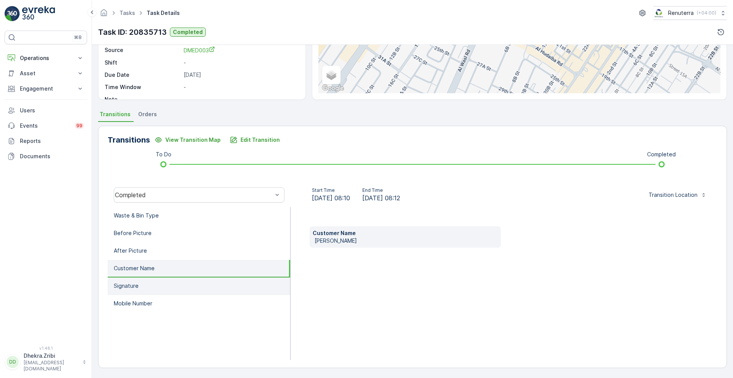
click at [128, 287] on p "Signature" at bounding box center [126, 286] width 25 height 8
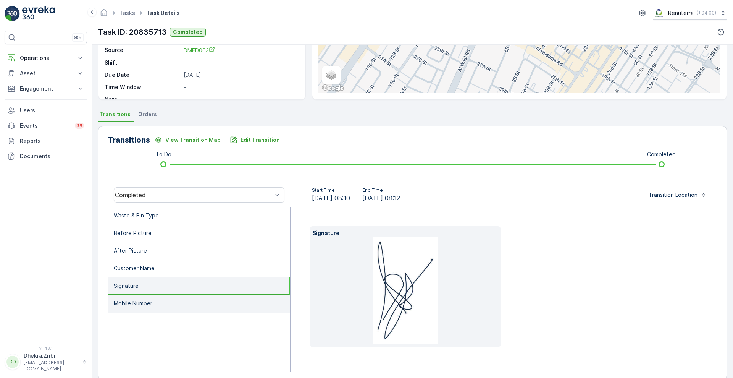
click at [127, 307] on li "Mobile Number" at bounding box center [199, 304] width 183 height 18
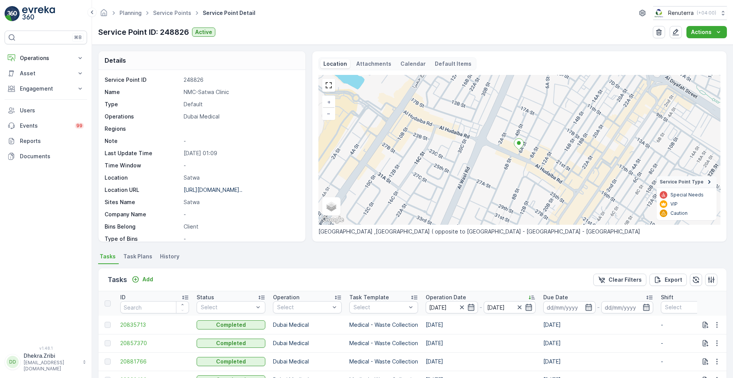
scroll to position [150, 0]
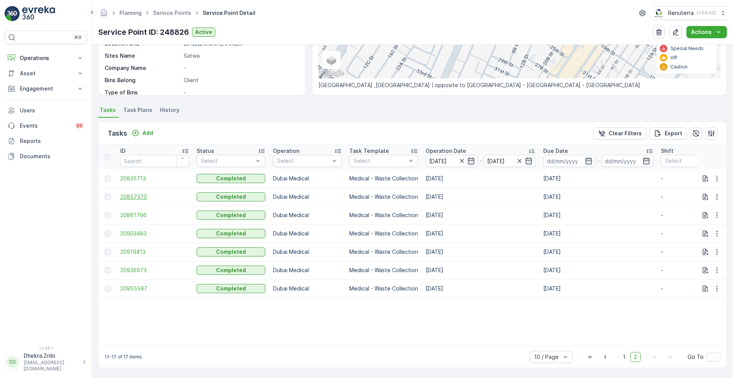
click at [134, 193] on span "20857370" at bounding box center [154, 197] width 69 height 8
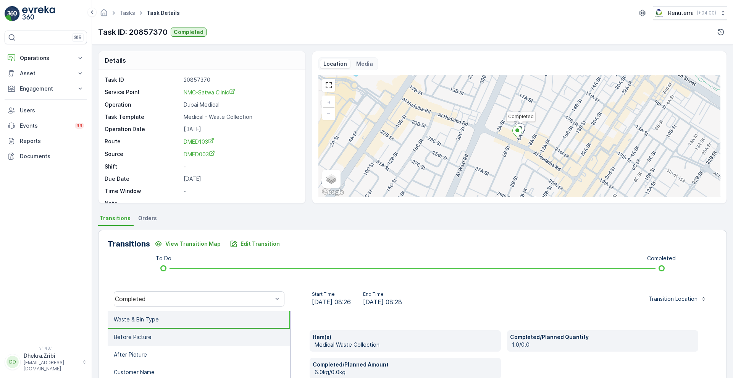
click at [156, 336] on li "Before Picture" at bounding box center [199, 337] width 183 height 18
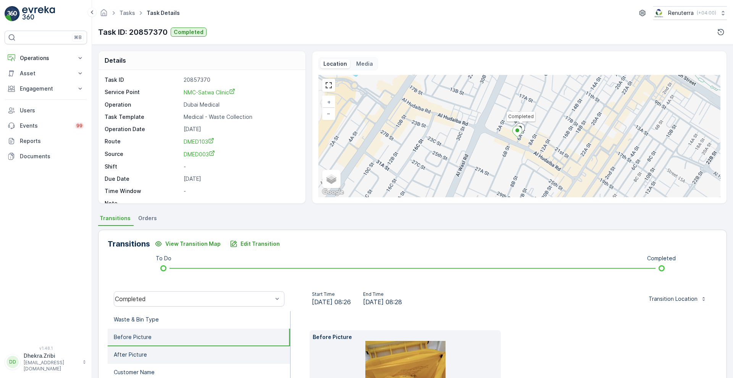
click at [123, 355] on p "After Picture" at bounding box center [130, 355] width 33 height 8
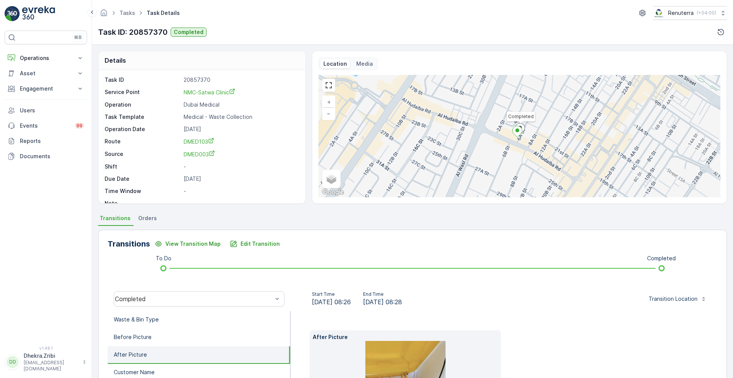
scroll to position [116, 0]
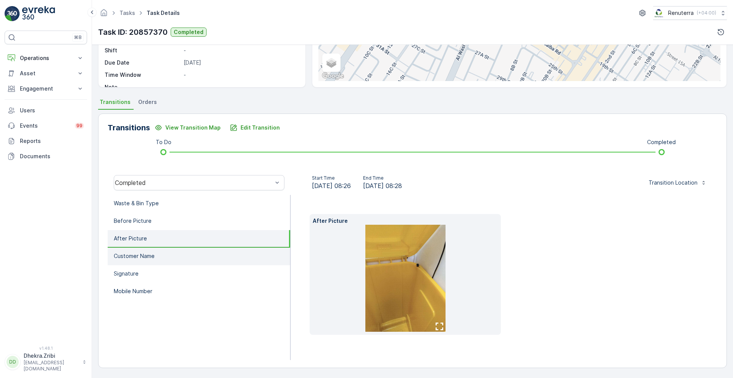
click at [149, 253] on p "Customer Name" at bounding box center [134, 256] width 41 height 8
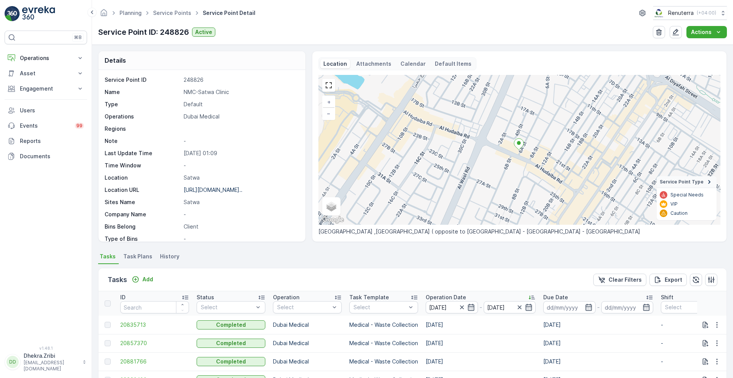
scroll to position [150, 0]
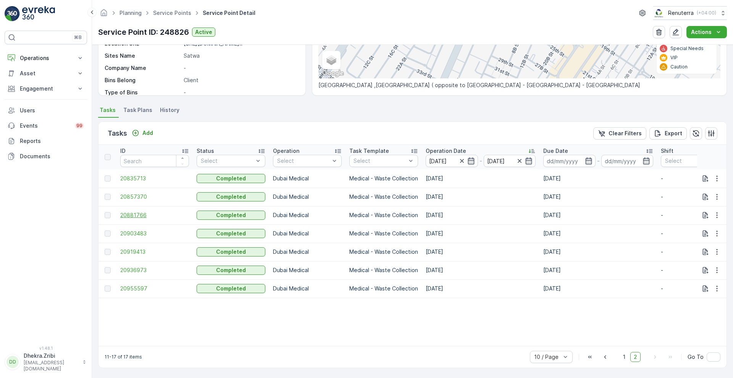
click at [128, 211] on span "20881766" at bounding box center [154, 215] width 69 height 8
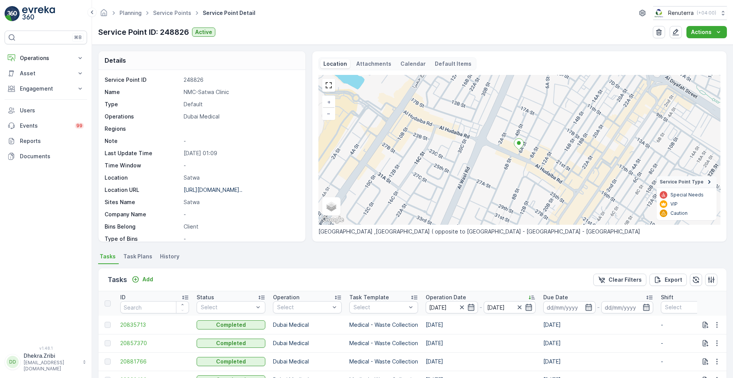
scroll to position [150, 0]
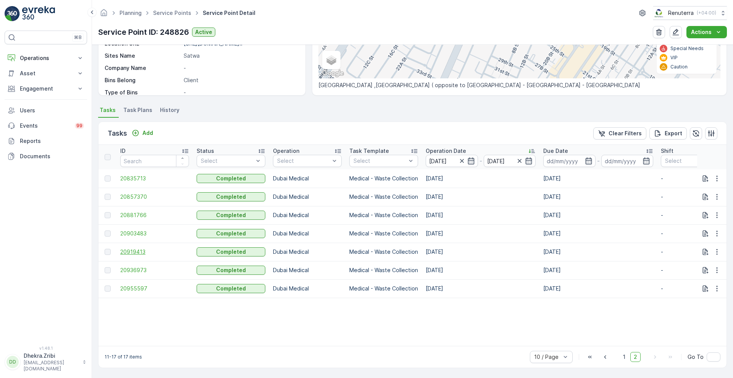
click at [133, 250] on span "20919413" at bounding box center [154, 252] width 69 height 8
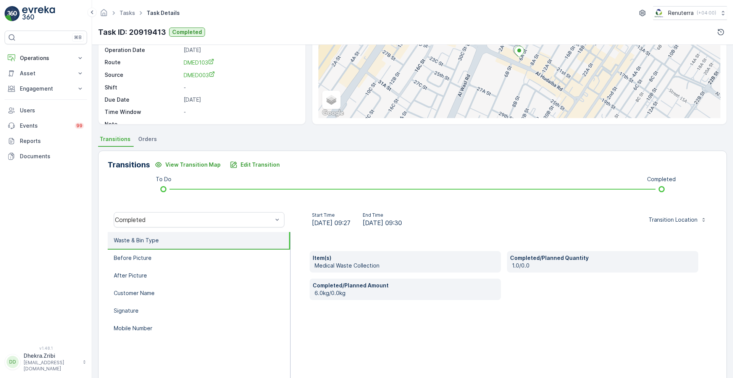
scroll to position [104, 0]
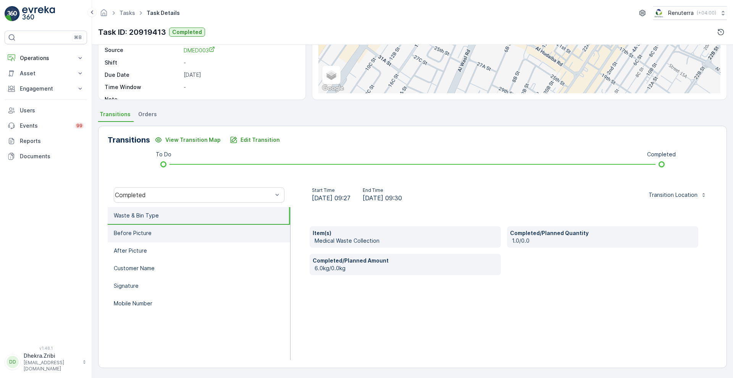
click at [116, 234] on p "Before Picture" at bounding box center [133, 233] width 38 height 8
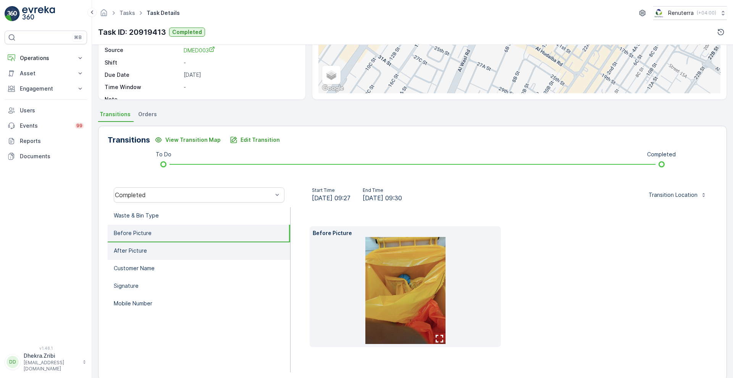
click at [138, 257] on li "After Picture" at bounding box center [199, 251] width 183 height 18
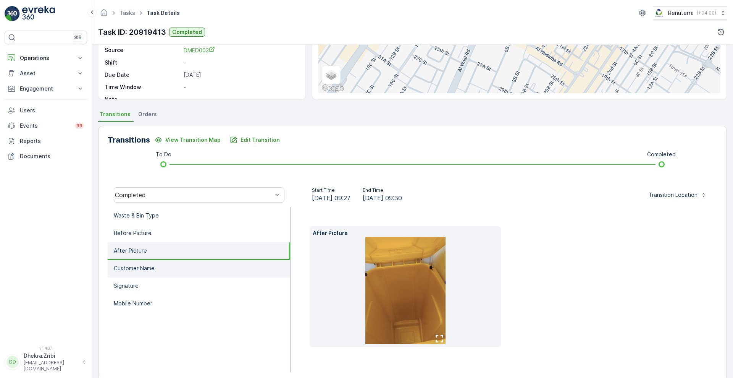
click at [142, 270] on p "Customer Name" at bounding box center [134, 268] width 41 height 8
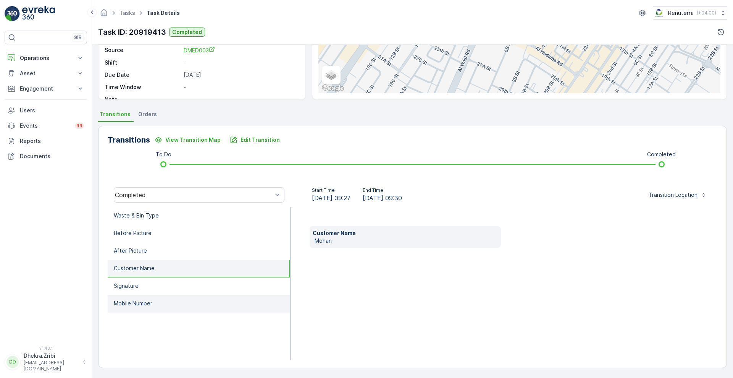
click at [131, 295] on li "Mobile Number" at bounding box center [199, 304] width 183 height 18
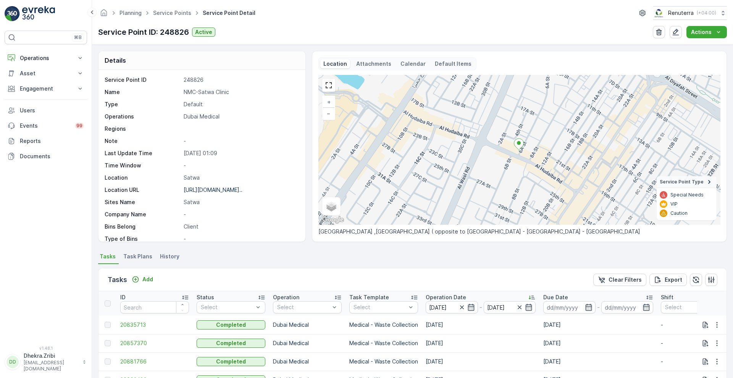
scroll to position [150, 0]
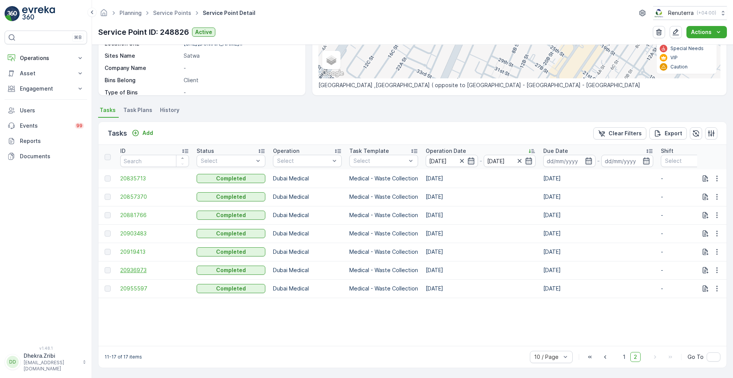
click at [133, 266] on span "20936973" at bounding box center [154, 270] width 69 height 8
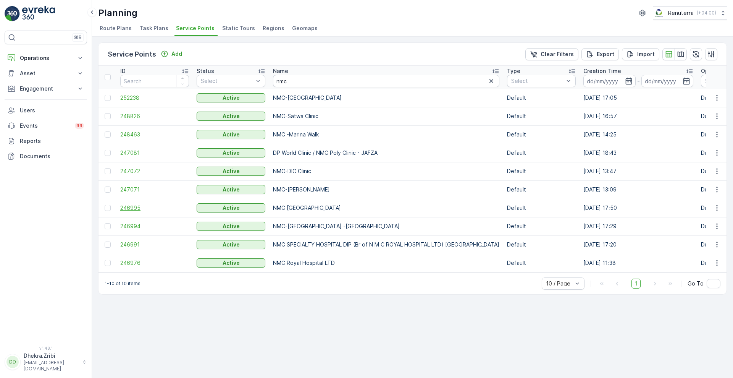
click at [137, 210] on span "246995" at bounding box center [154, 208] width 69 height 8
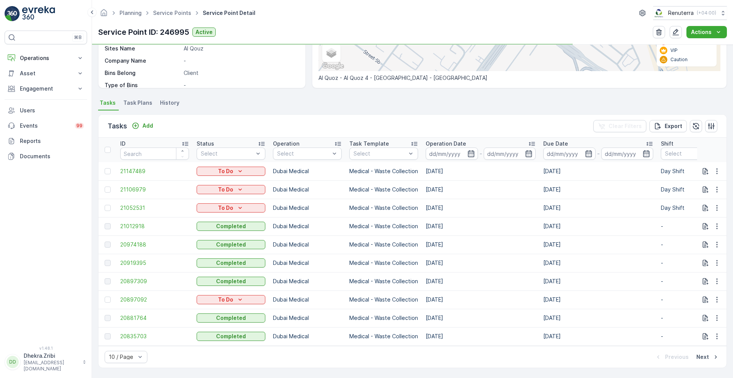
scroll to position [157, 0]
click at [473, 150] on icon "button" at bounding box center [471, 154] width 8 height 8
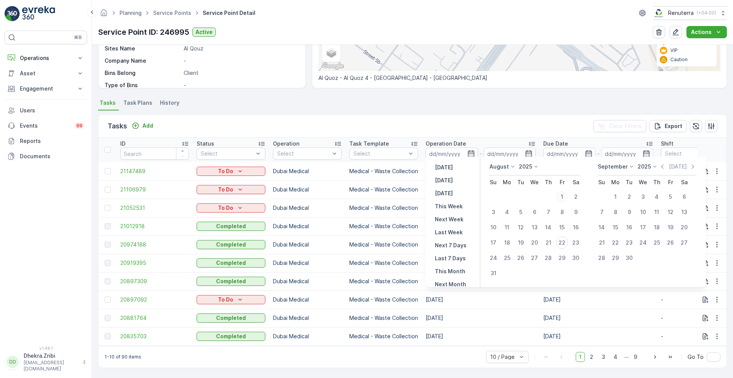
click at [562, 197] on div "1" at bounding box center [562, 197] width 12 height 12
type input "[DATE]"
click at [561, 225] on div "15" at bounding box center [562, 227] width 12 height 12
type input "[DATE]"
click at [566, 198] on div "1" at bounding box center [562, 197] width 12 height 12
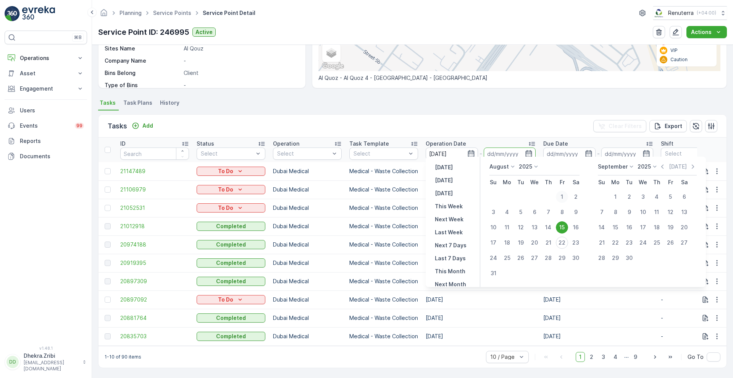
type input "[DATE]"
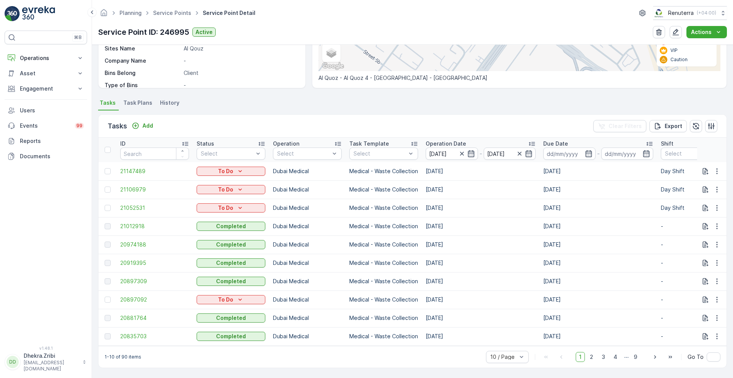
click at [515, 122] on div "Tasks Add Clear Filters Export" at bounding box center [413, 126] width 628 height 23
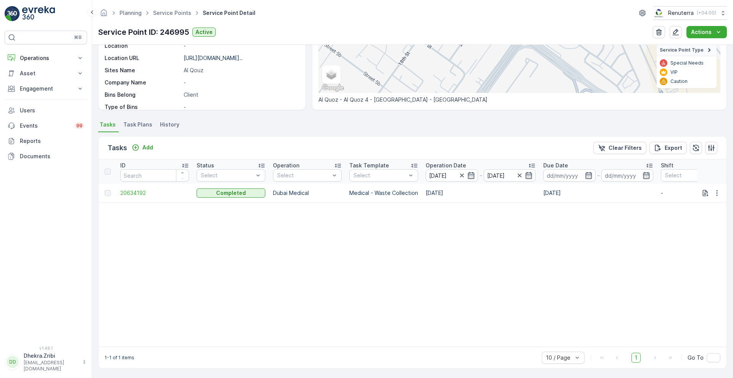
scroll to position [136, 0]
click at [528, 171] on icon "button" at bounding box center [529, 175] width 8 height 8
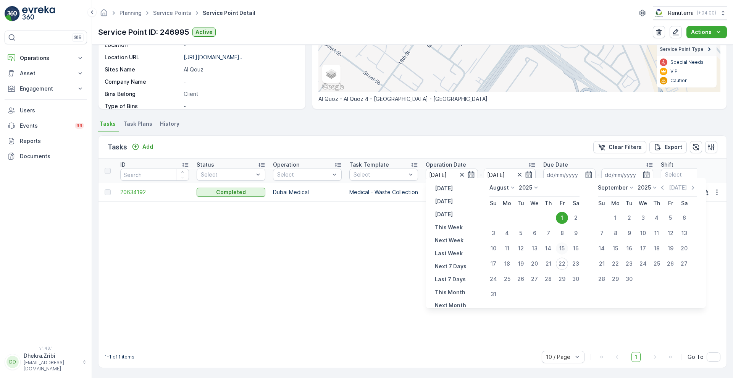
click at [563, 247] on div "15" at bounding box center [562, 248] width 12 height 12
type input "[DATE]"
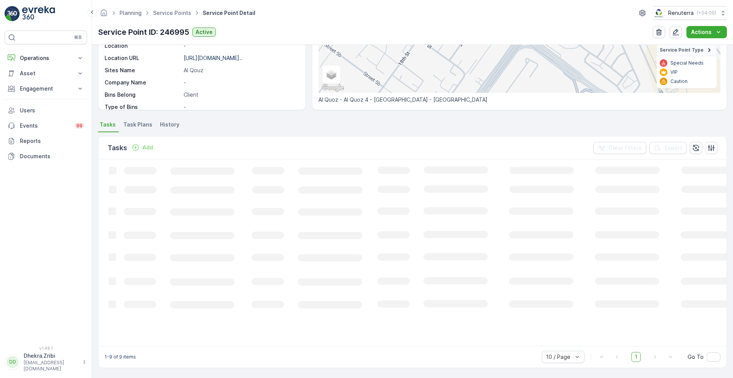
scroll to position [136, 0]
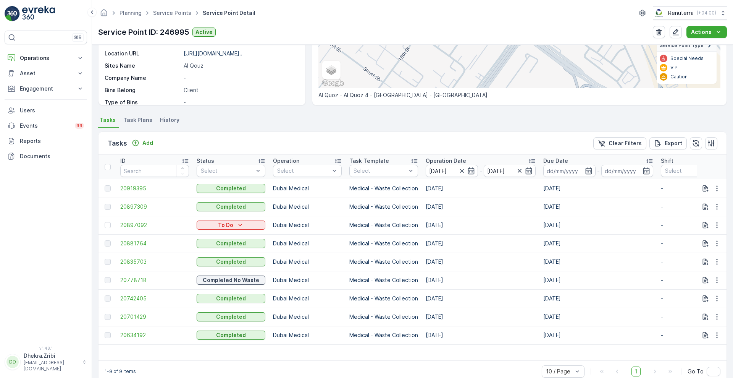
click at [444, 162] on p "Operation Date" at bounding box center [446, 161] width 40 height 8
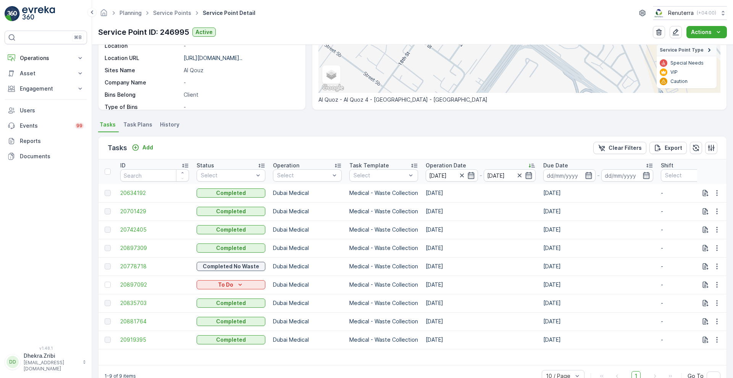
scroll to position [136, 0]
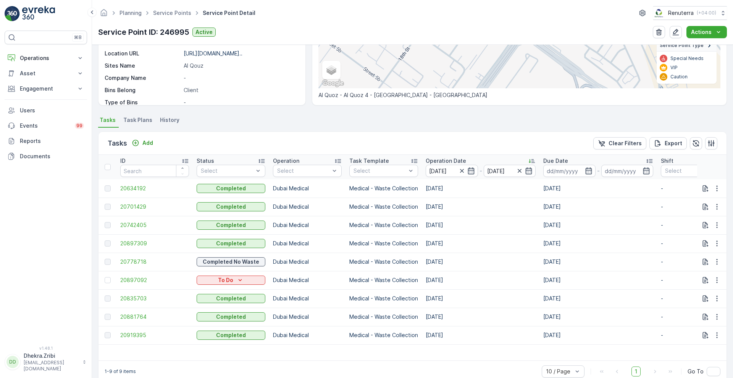
click at [111, 170] on div at bounding box center [109, 167] width 8 height 6
click at [109, 164] on input "checkbox" at bounding box center [109, 164] width 0 height 0
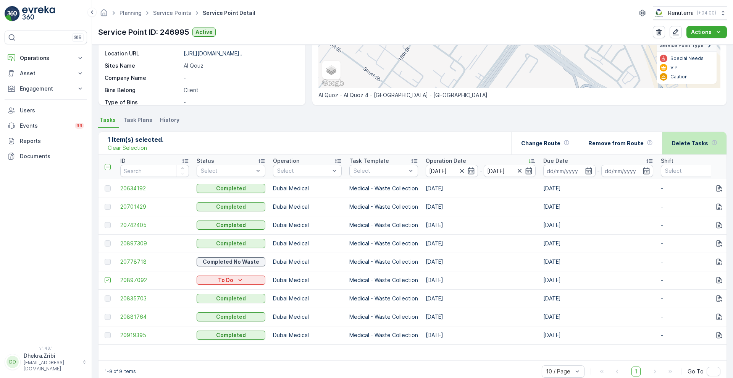
click at [680, 142] on p "Delete Tasks" at bounding box center [690, 143] width 37 height 8
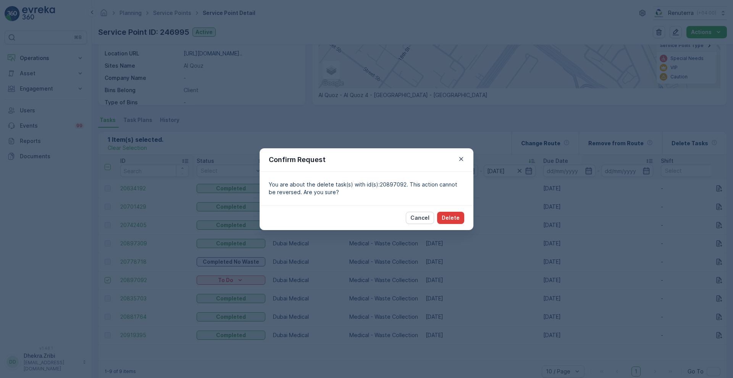
click at [445, 219] on p "Delete" at bounding box center [451, 218] width 18 height 8
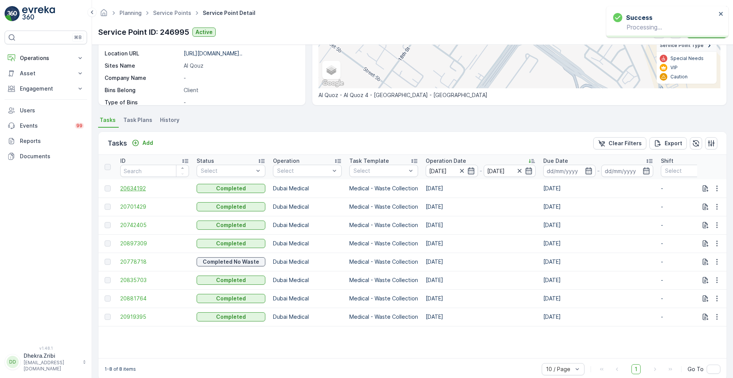
click at [127, 189] on span "20634192" at bounding box center [154, 188] width 69 height 8
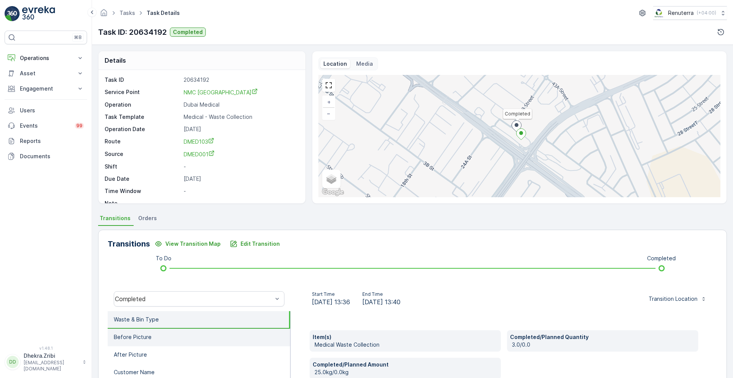
click at [182, 339] on li "Before Picture" at bounding box center [199, 337] width 183 height 18
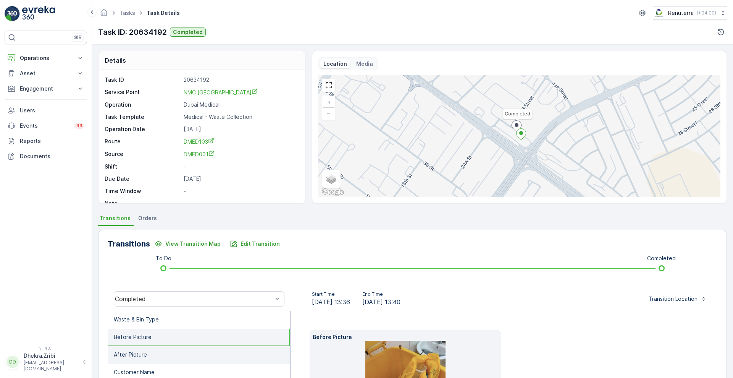
click at [168, 356] on li "After Picture" at bounding box center [199, 355] width 183 height 18
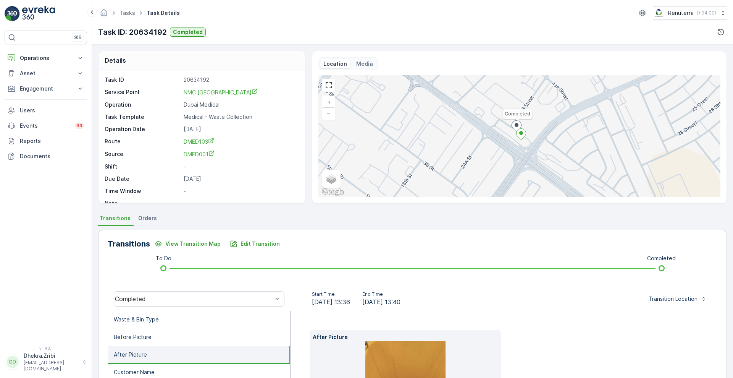
scroll to position [116, 0]
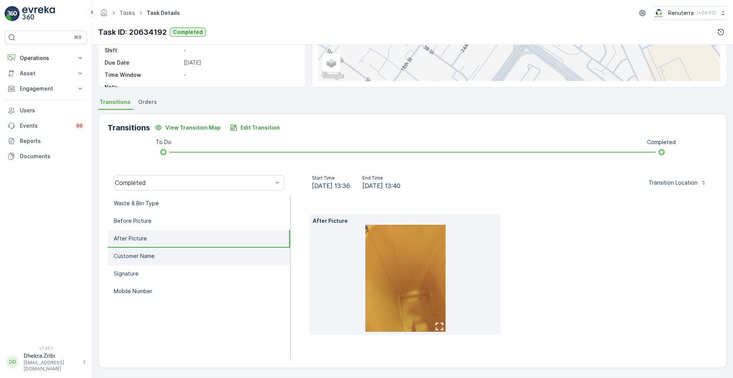
click at [166, 255] on li "Customer Name" at bounding box center [199, 256] width 183 height 18
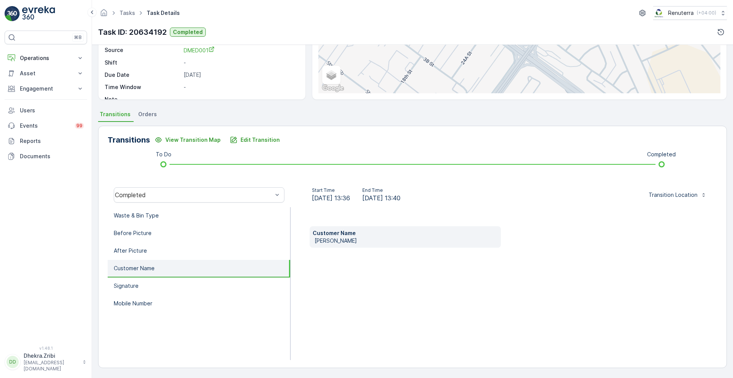
click at [141, 276] on li "Customer Name" at bounding box center [199, 269] width 183 height 18
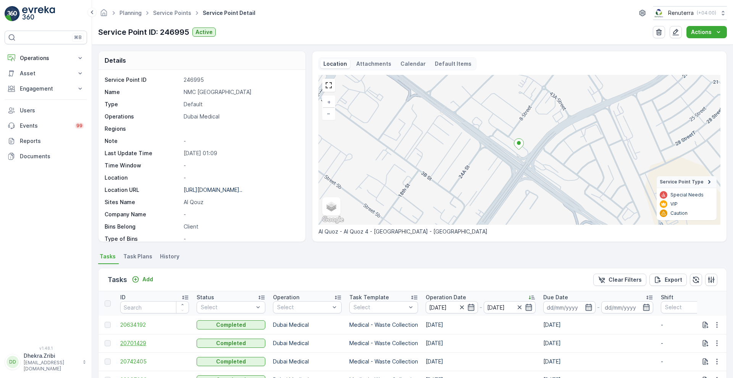
click at [131, 346] on span "20701429" at bounding box center [154, 343] width 69 height 8
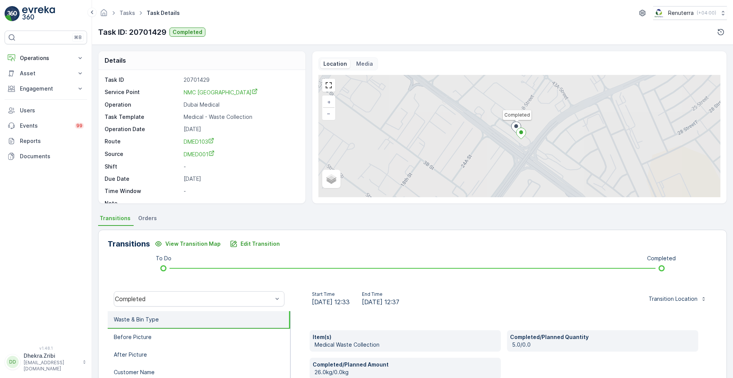
scroll to position [104, 0]
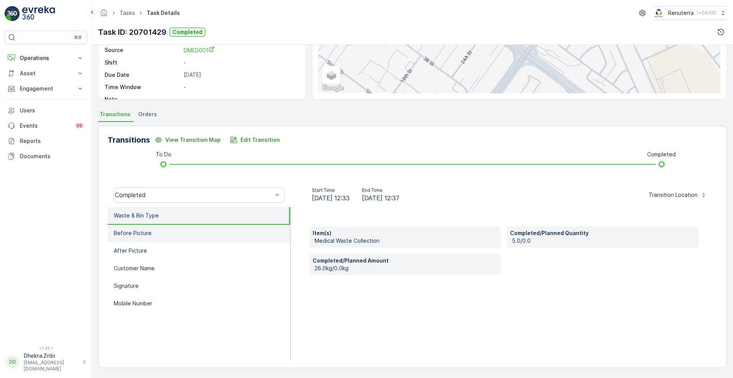
click at [187, 226] on li "Before Picture" at bounding box center [199, 234] width 183 height 18
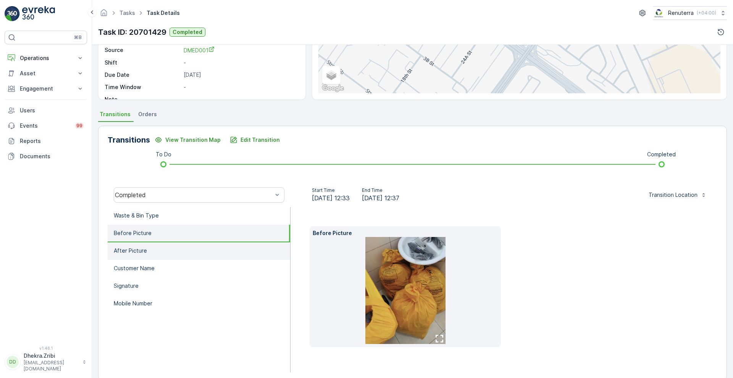
click at [157, 249] on li "After Picture" at bounding box center [199, 251] width 183 height 18
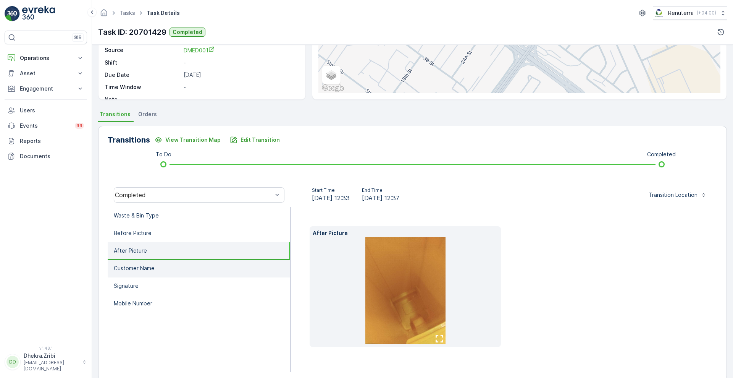
click at [147, 271] on p "Customer Name" at bounding box center [134, 268] width 41 height 8
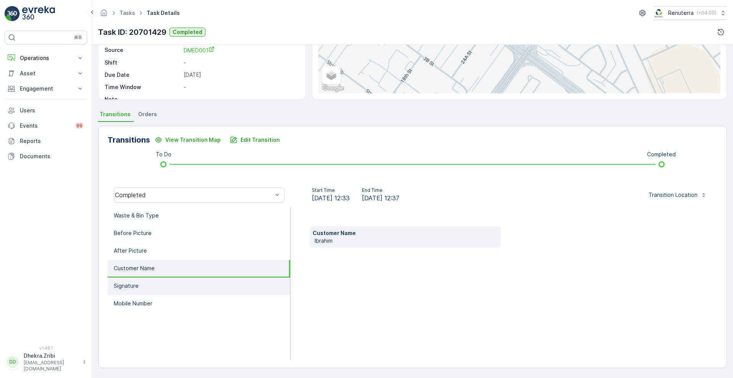
click at [139, 289] on li "Signature" at bounding box center [199, 286] width 183 height 18
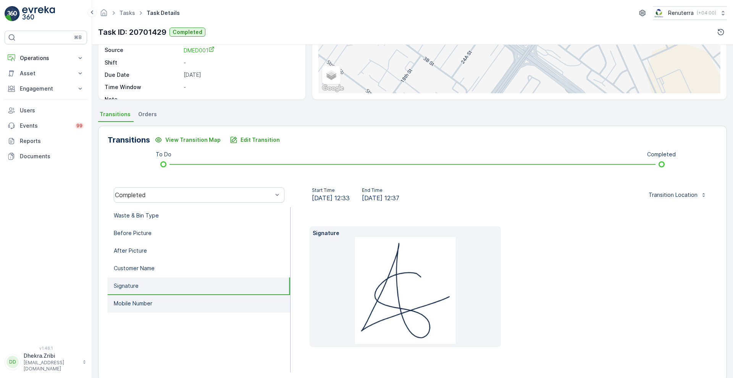
click at [135, 304] on p "Mobile Number" at bounding box center [133, 303] width 39 height 8
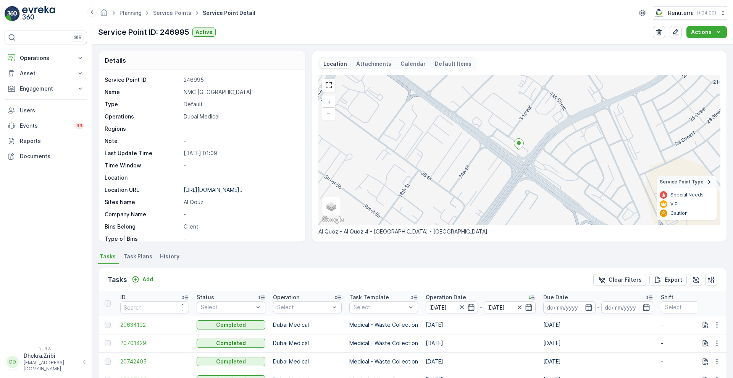
scroll to position [152, 0]
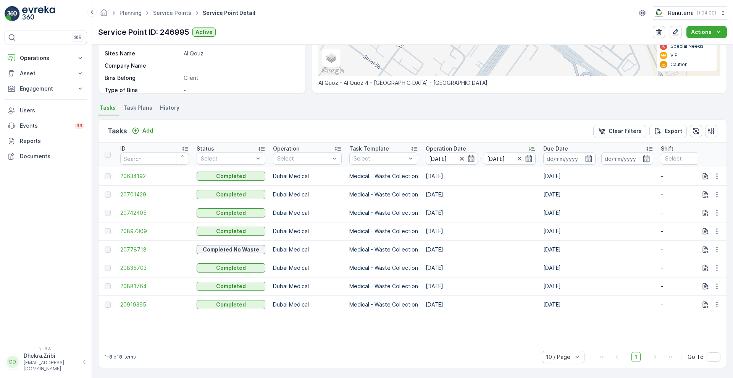
click at [137, 192] on span "20701429" at bounding box center [154, 195] width 69 height 8
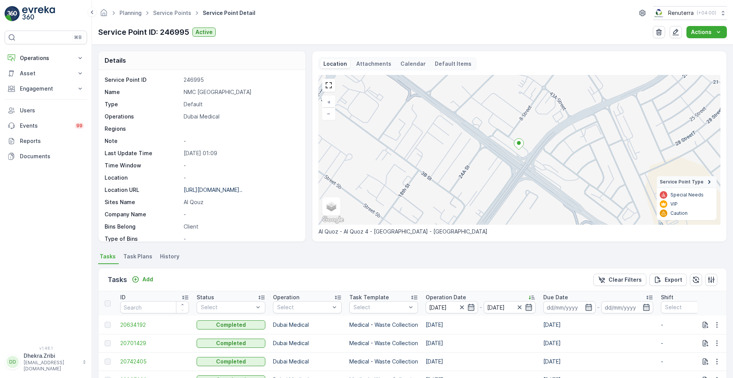
scroll to position [152, 0]
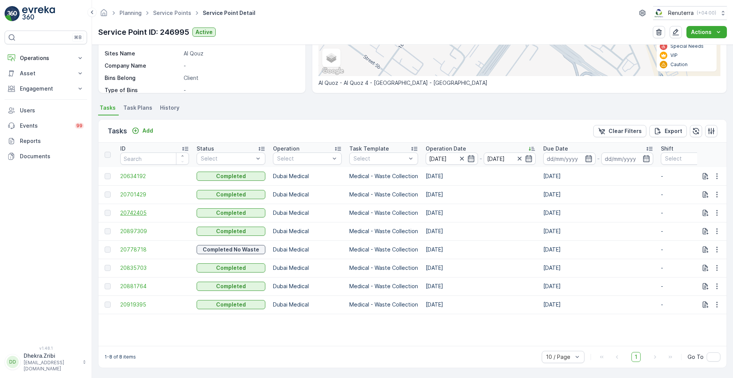
click at [133, 209] on span "20742405" at bounding box center [154, 213] width 69 height 8
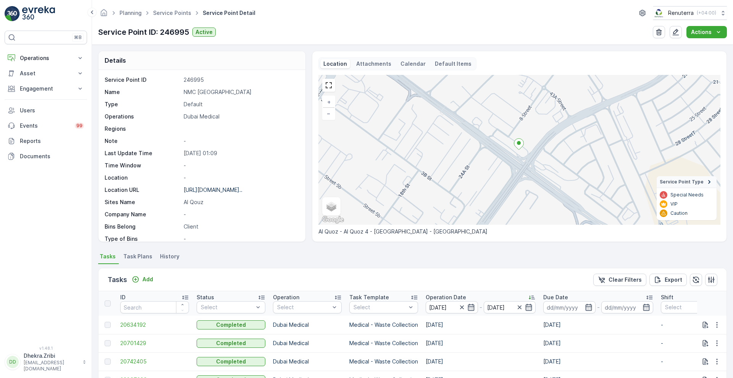
scroll to position [152, 0]
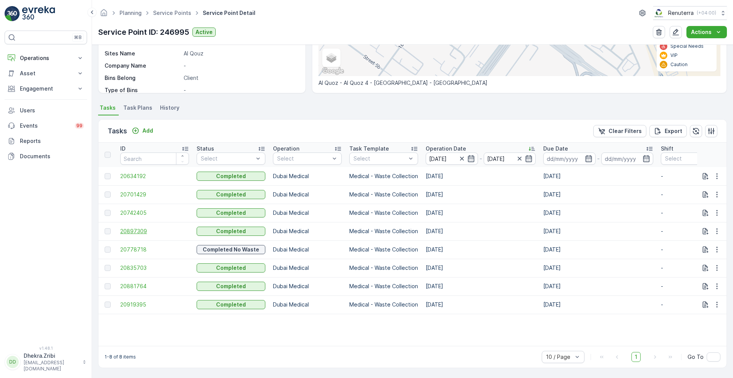
click at [131, 228] on span "20897309" at bounding box center [154, 231] width 69 height 8
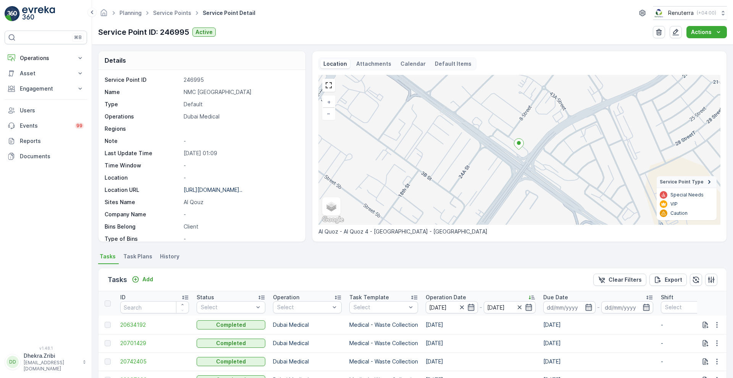
scroll to position [152, 0]
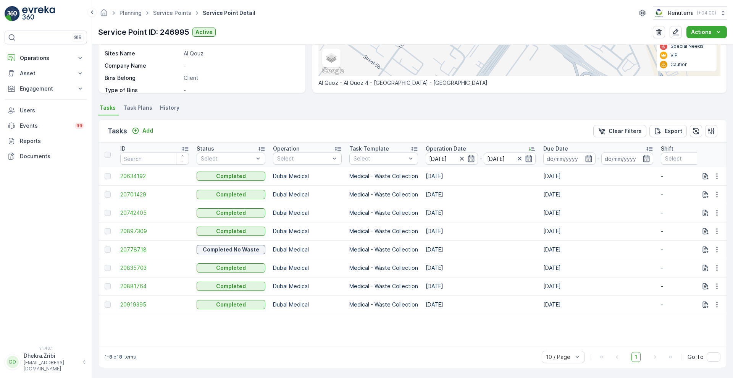
click at [137, 246] on span "20778718" at bounding box center [154, 250] width 69 height 8
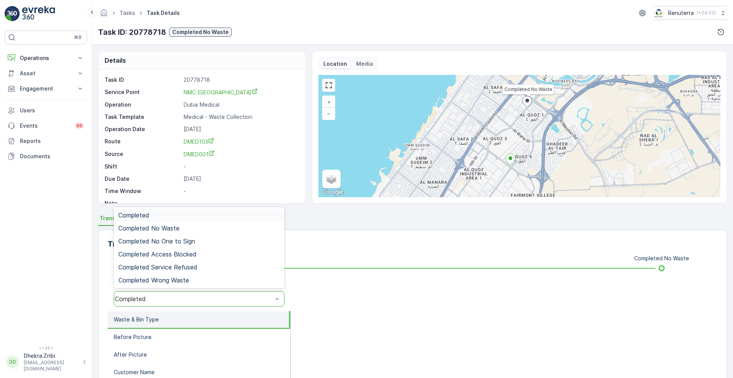
click at [131, 299] on div "Completed" at bounding box center [194, 298] width 158 height 7
click at [185, 225] on div "Completed No Waste" at bounding box center [199, 228] width 162 height 7
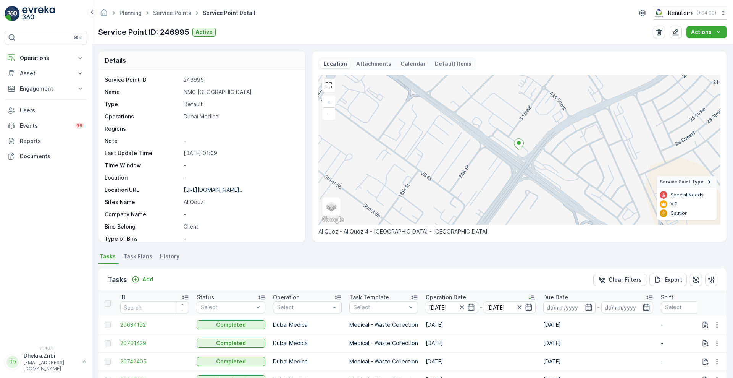
scroll to position [152, 0]
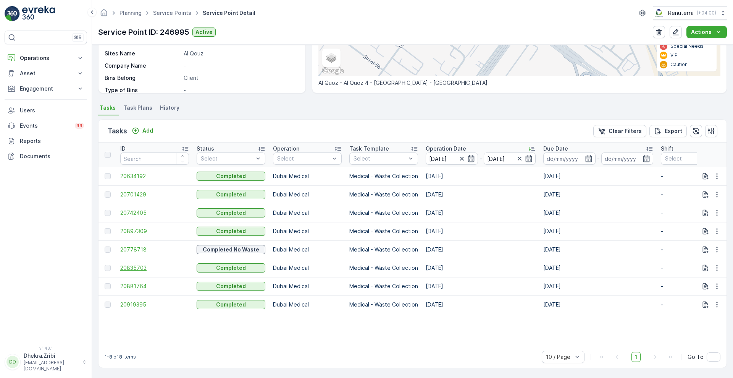
click at [132, 264] on span "20835703" at bounding box center [154, 268] width 69 height 8
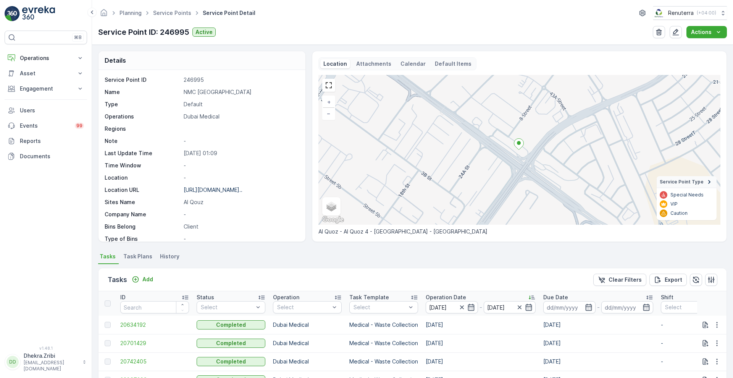
scroll to position [152, 0]
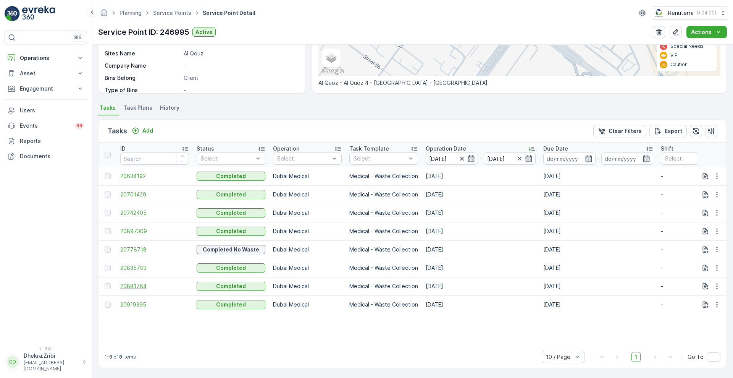
click at [127, 284] on span "20881764" at bounding box center [154, 286] width 69 height 8
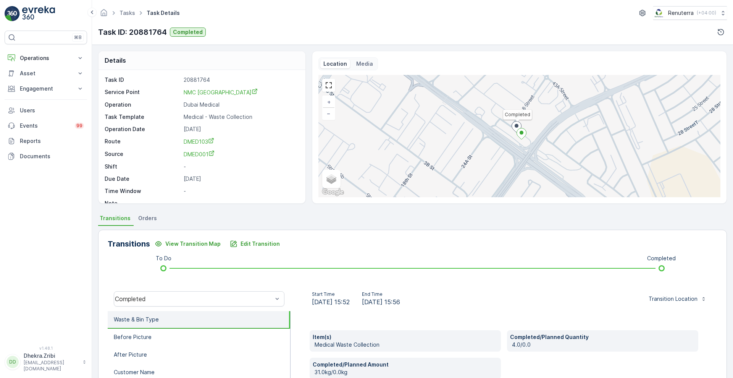
scroll to position [104, 0]
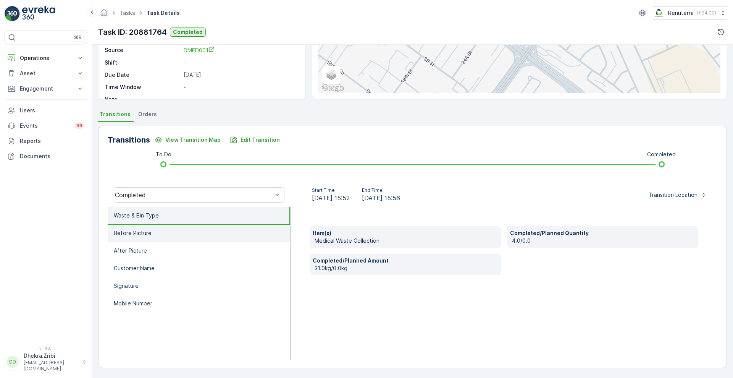
click at [125, 234] on p "Before Picture" at bounding box center [133, 233] width 38 height 8
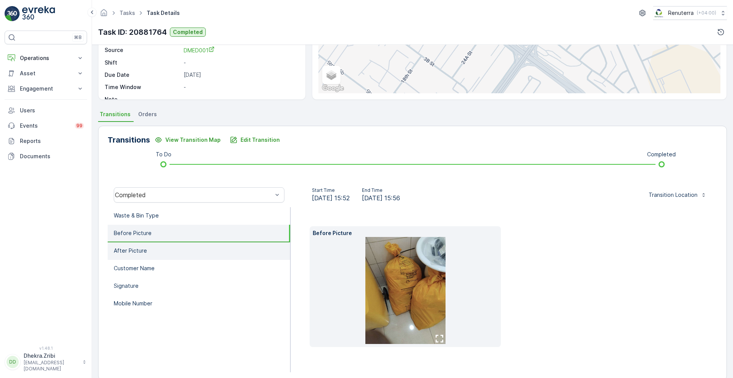
click at [129, 244] on li "After Picture" at bounding box center [199, 251] width 183 height 18
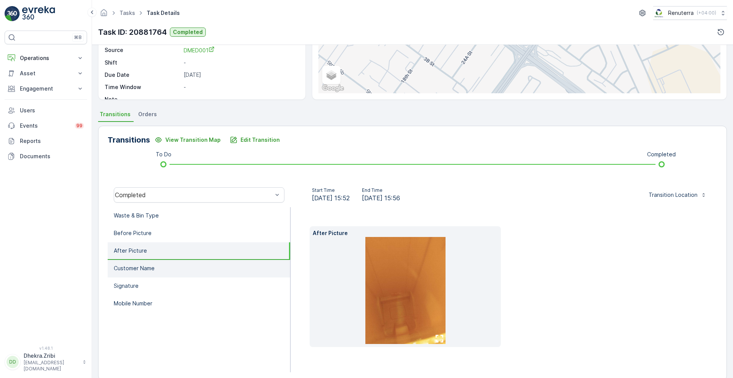
click at [139, 266] on p "Customer Name" at bounding box center [134, 268] width 41 height 8
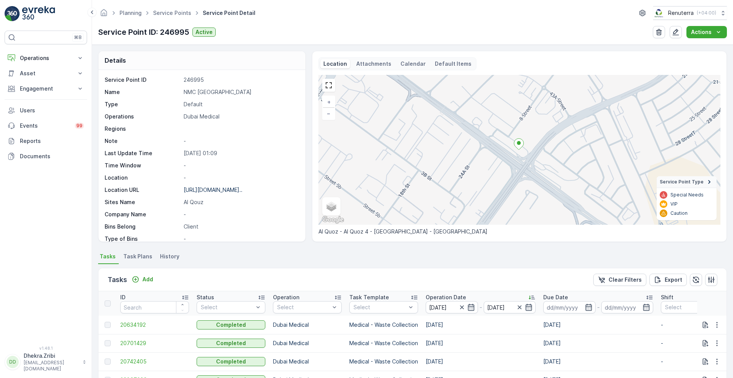
scroll to position [152, 0]
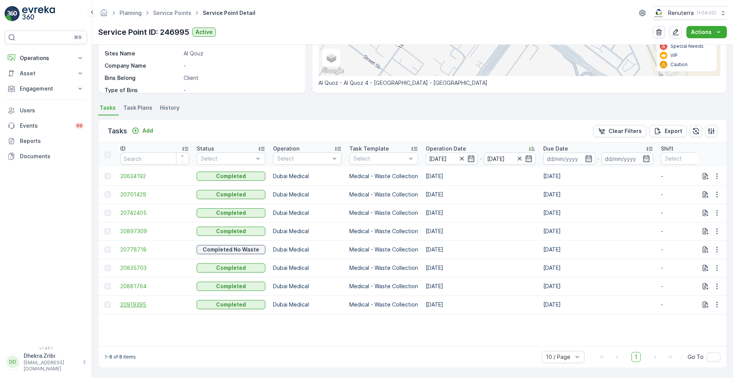
click at [130, 302] on span "20919395" at bounding box center [154, 305] width 69 height 8
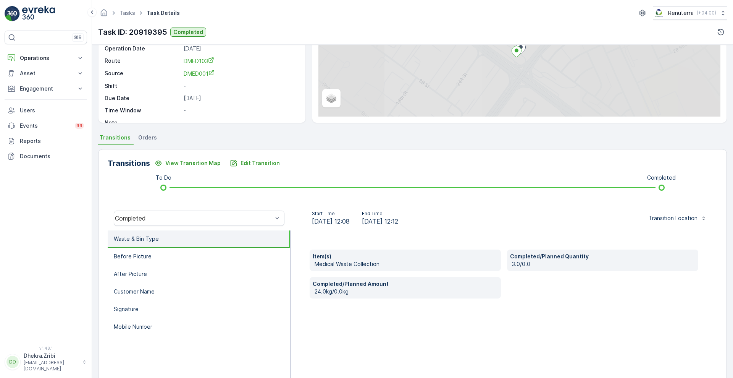
scroll to position [104, 0]
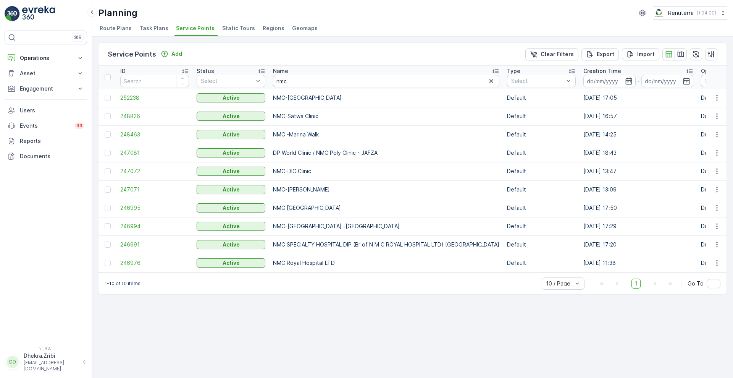
click at [138, 190] on span "247071" at bounding box center [154, 190] width 69 height 8
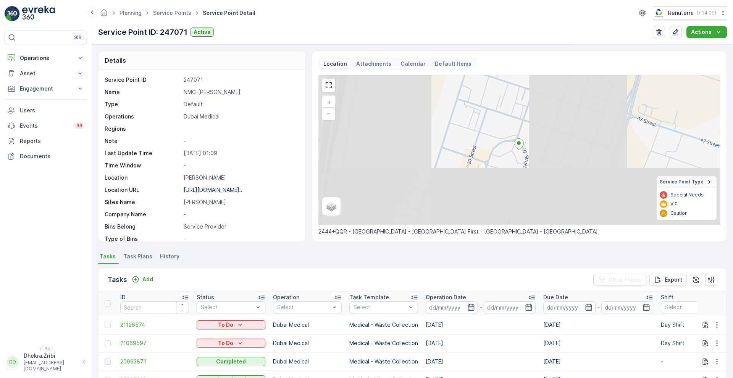
scroll to position [157, 0]
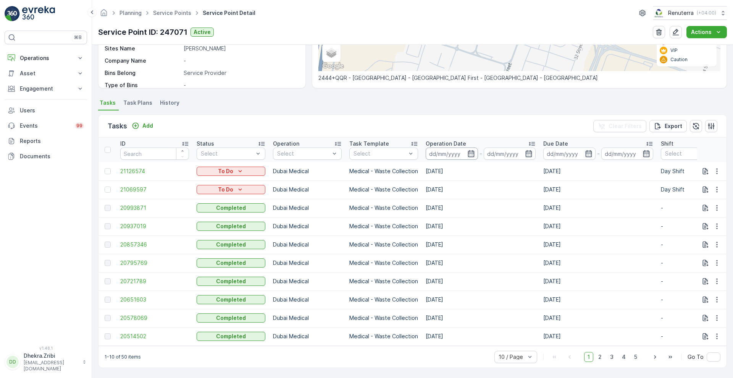
click at [472, 154] on input at bounding box center [452, 153] width 52 height 12
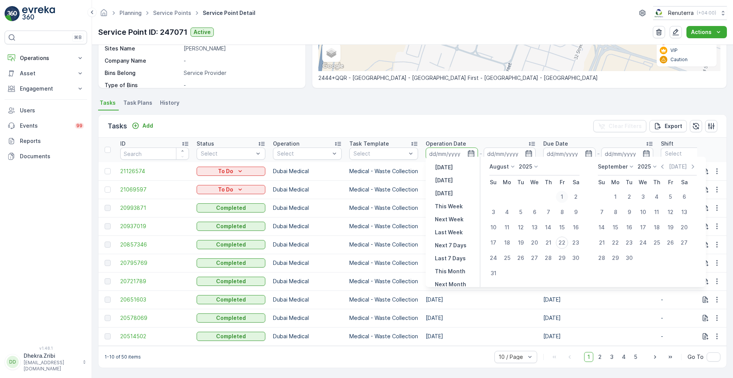
click at [561, 194] on div "1" at bounding box center [562, 197] width 12 height 12
type input "[DATE]"
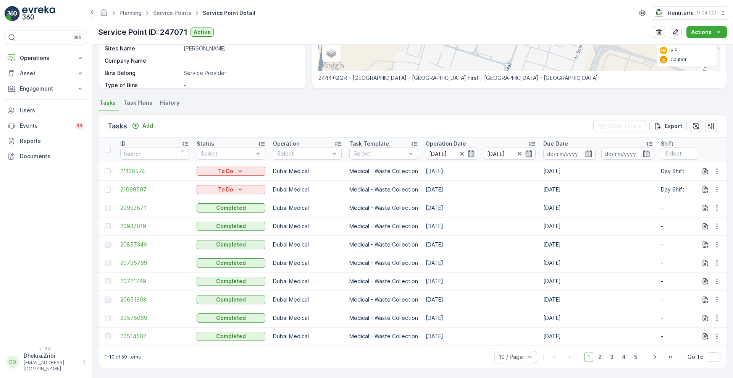
click at [307, 126] on div "Tasks Add Clear Filters Export" at bounding box center [413, 126] width 628 height 23
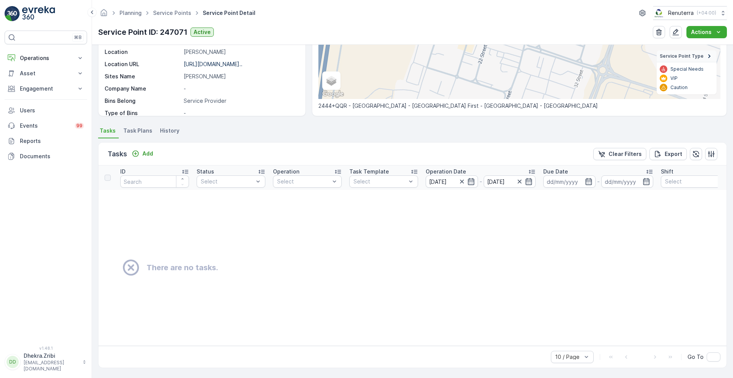
scroll to position [129, 0]
click at [531, 178] on icon "button" at bounding box center [529, 182] width 8 height 8
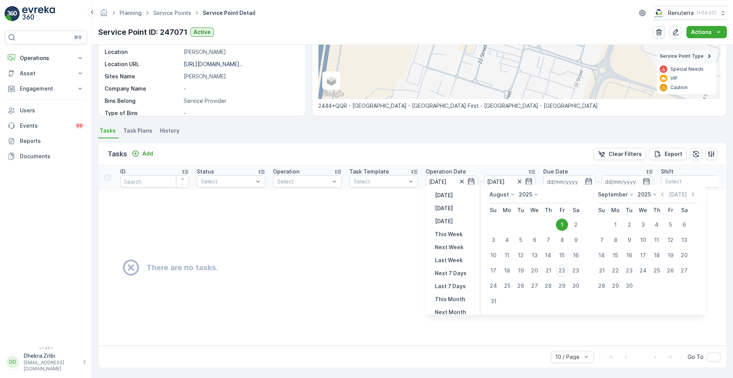
click at [574, 256] on div "16" at bounding box center [576, 255] width 12 height 12
type input "[DATE]"
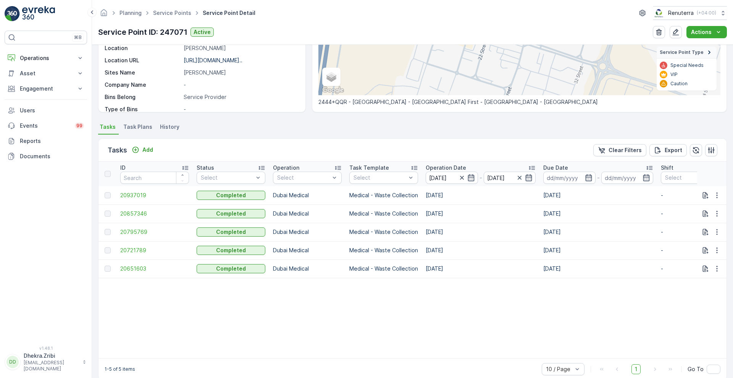
click at [437, 168] on p "Operation Date" at bounding box center [446, 168] width 40 height 8
click at [135, 192] on span "20651603" at bounding box center [154, 195] width 69 height 8
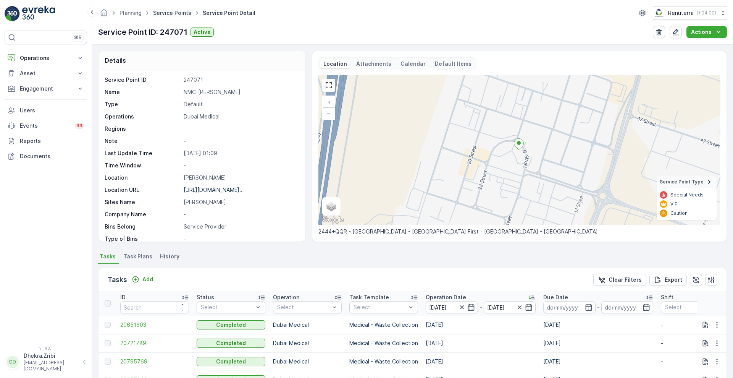
click at [169, 13] on link "Service Points" at bounding box center [172, 13] width 38 height 6
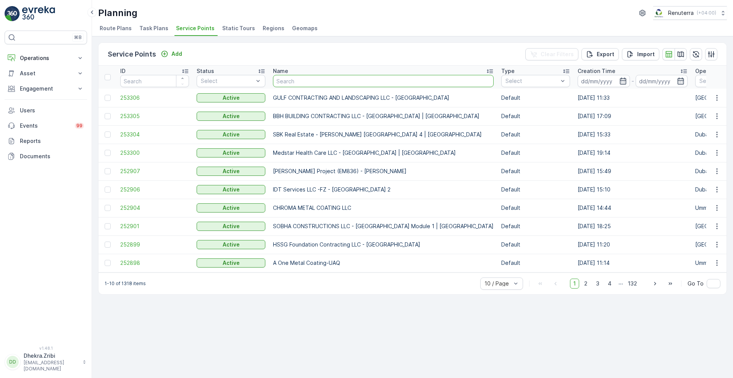
click at [328, 77] on input "text" at bounding box center [383, 81] width 221 height 12
type input "al azha"
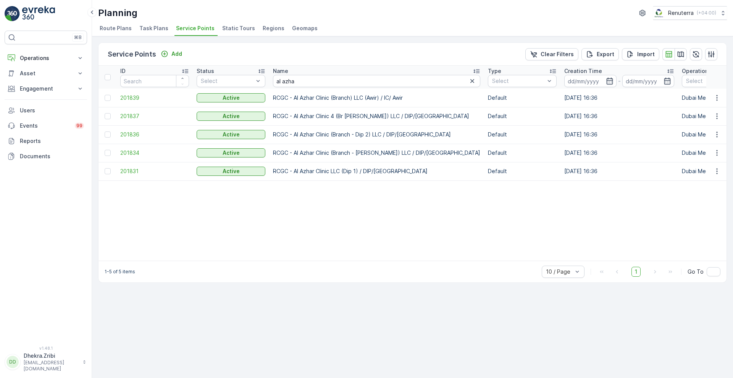
click at [346, 168] on td "RCGC - Al Azhar Clinic LLC (Dip 1) / DIP/[GEOGRAPHIC_DATA]" at bounding box center [376, 171] width 215 height 18
click at [132, 151] on span "201834" at bounding box center [154, 153] width 69 height 8
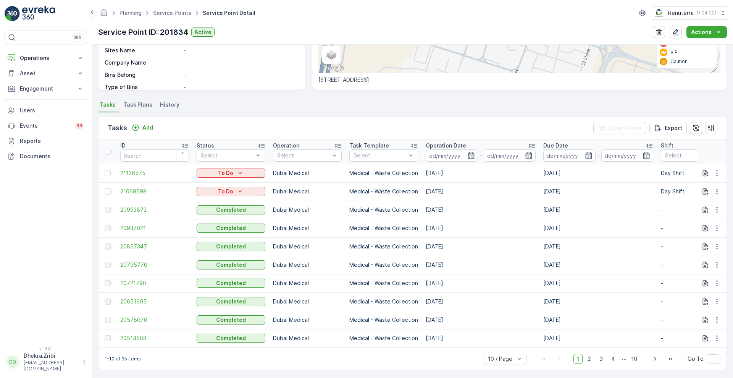
scroll to position [157, 0]
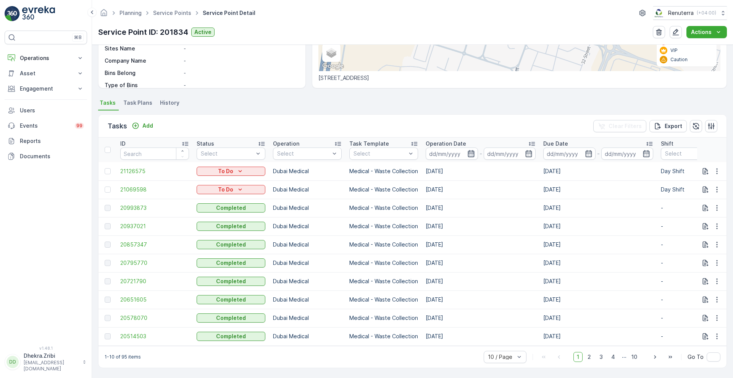
click at [469, 150] on icon "button" at bounding box center [471, 153] width 6 height 7
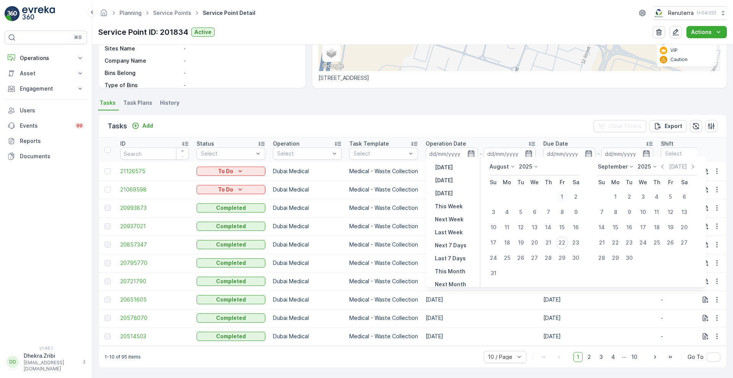
click at [564, 201] on div "1" at bounding box center [562, 197] width 12 height 12
type input "[DATE]"
click at [378, 128] on div "Tasks Add Clear Filters Export" at bounding box center [413, 126] width 628 height 23
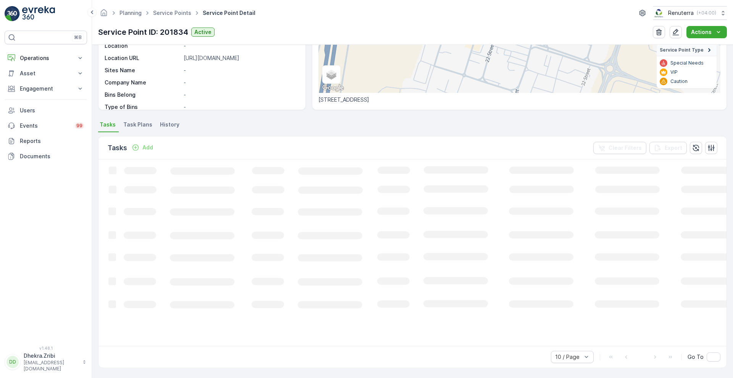
scroll to position [129, 0]
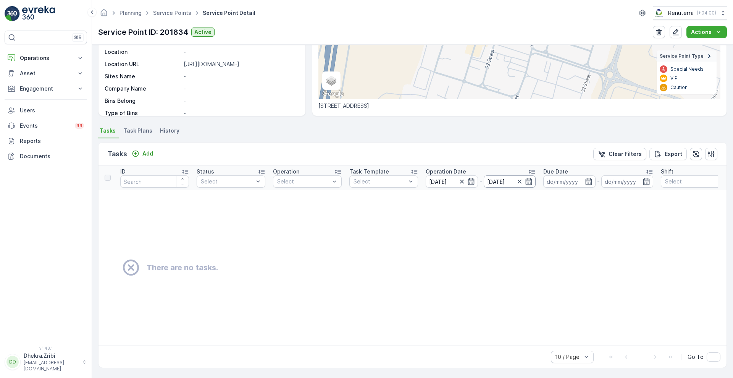
click at [528, 182] on input "[DATE]" at bounding box center [510, 181] width 52 height 12
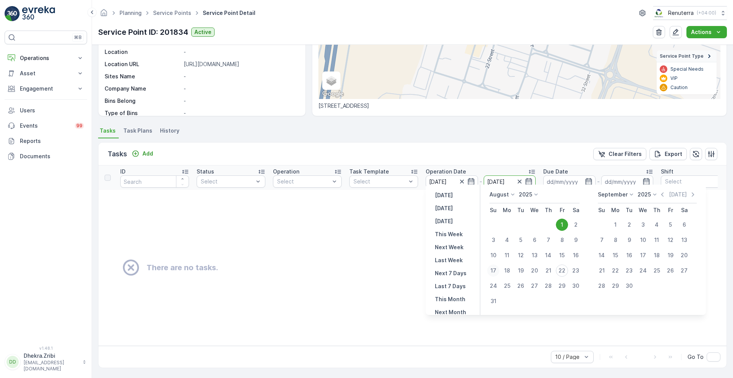
click at [496, 273] on div "17" at bounding box center [493, 270] width 12 height 12
type input "[DATE]"
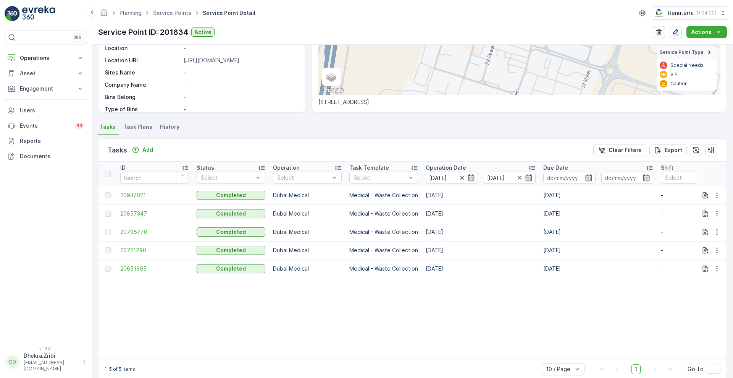
click at [444, 167] on p "Operation Date" at bounding box center [446, 168] width 40 height 8
click at [131, 196] on span "20651605" at bounding box center [154, 195] width 69 height 8
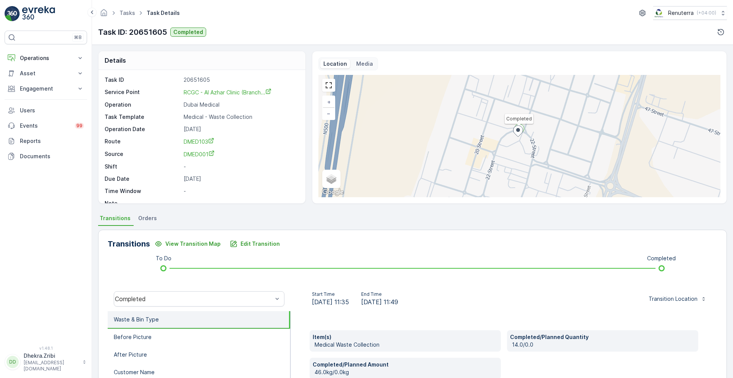
scroll to position [104, 0]
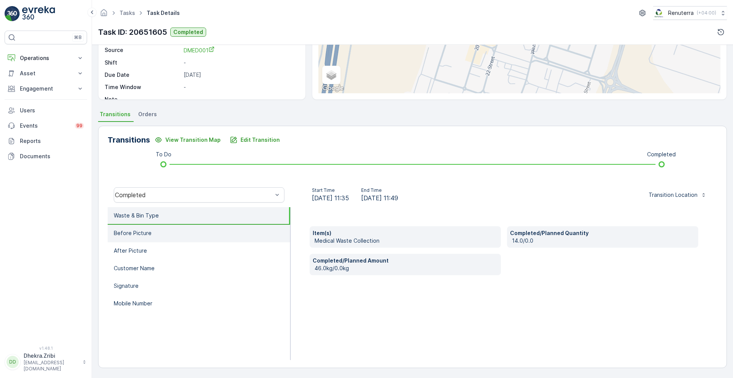
click at [155, 241] on li "Before Picture" at bounding box center [199, 234] width 183 height 18
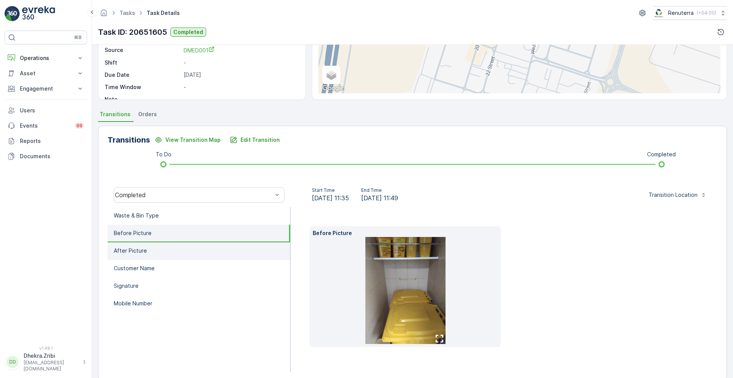
click at [147, 253] on li "After Picture" at bounding box center [199, 251] width 183 height 18
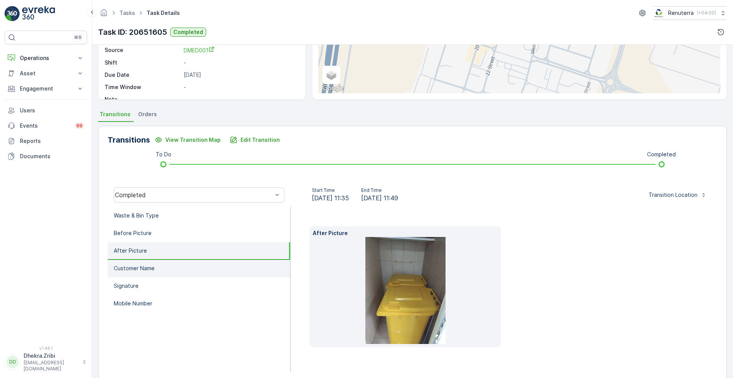
click at [144, 272] on li "Customer Name" at bounding box center [199, 269] width 183 height 18
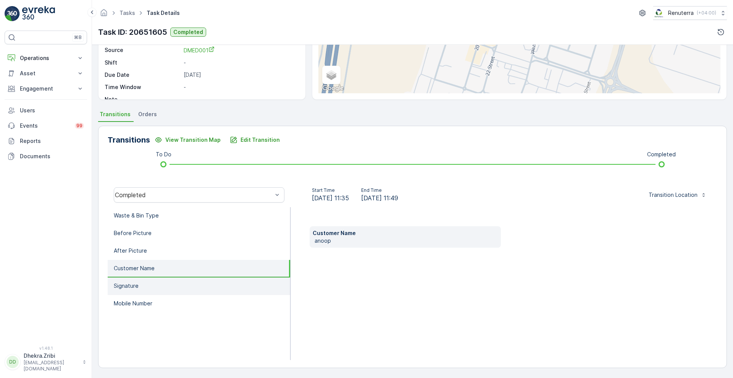
click at [136, 284] on p "Signature" at bounding box center [126, 286] width 25 height 8
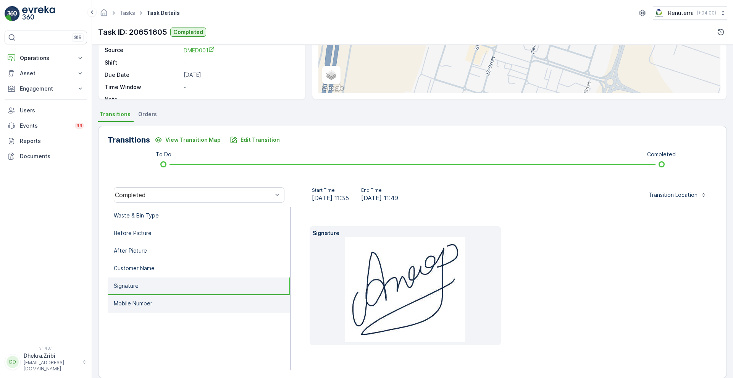
click at [126, 302] on p "Mobile Number" at bounding box center [133, 303] width 39 height 8
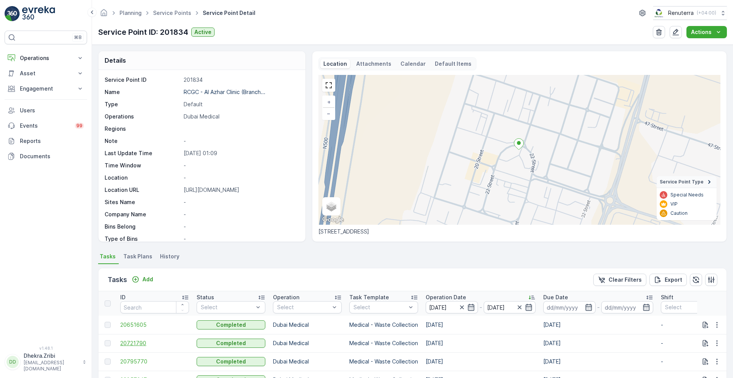
click at [137, 344] on span "20721790" at bounding box center [154, 343] width 69 height 8
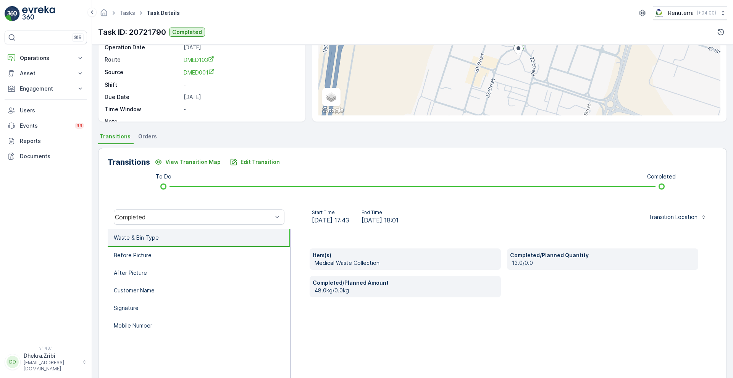
scroll to position [104, 0]
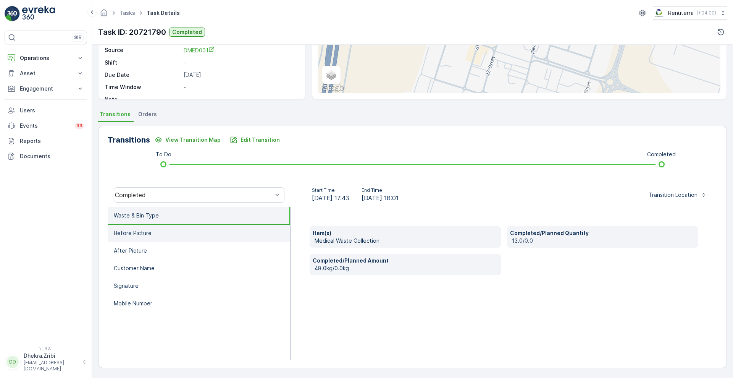
click at [133, 237] on li "Before Picture" at bounding box center [199, 234] width 183 height 18
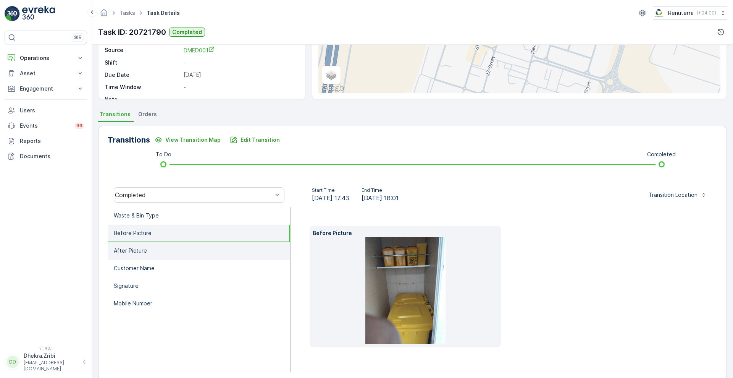
click at [135, 248] on p "After Picture" at bounding box center [130, 251] width 33 height 8
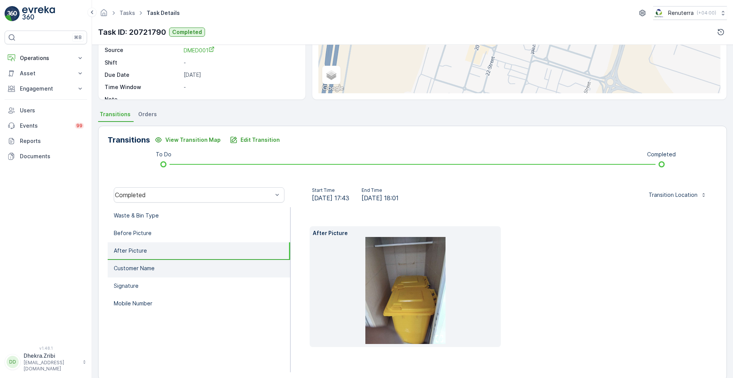
click at [136, 264] on p "Customer Name" at bounding box center [134, 268] width 41 height 8
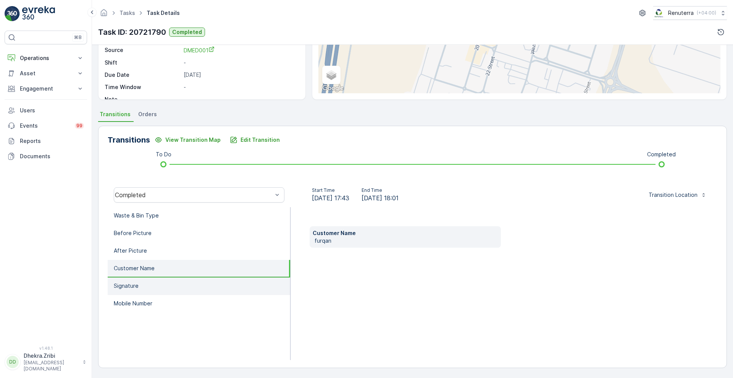
click at [130, 284] on p "Signature" at bounding box center [126, 286] width 25 height 8
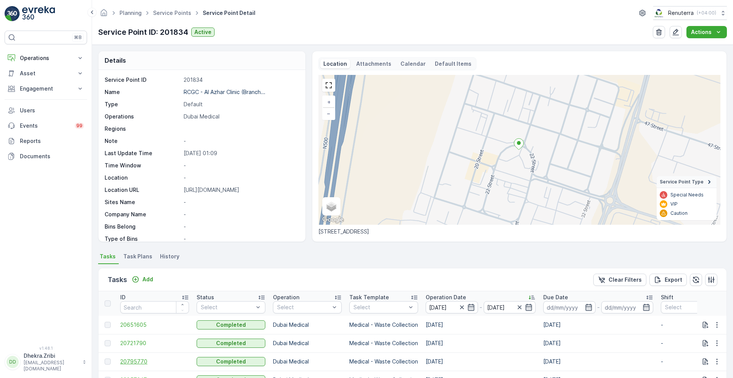
click at [134, 360] on span "20795770" at bounding box center [154, 361] width 69 height 8
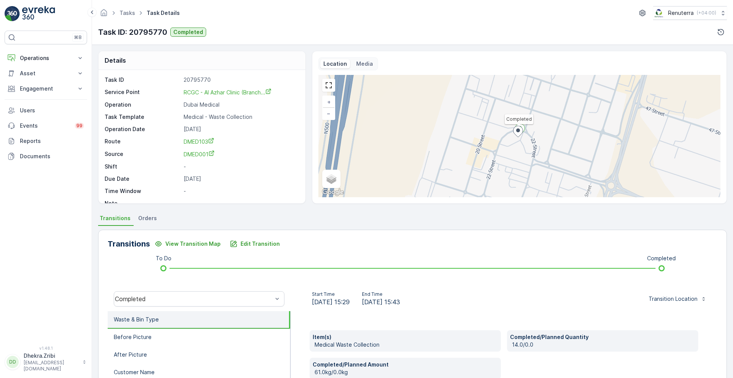
scroll to position [104, 0]
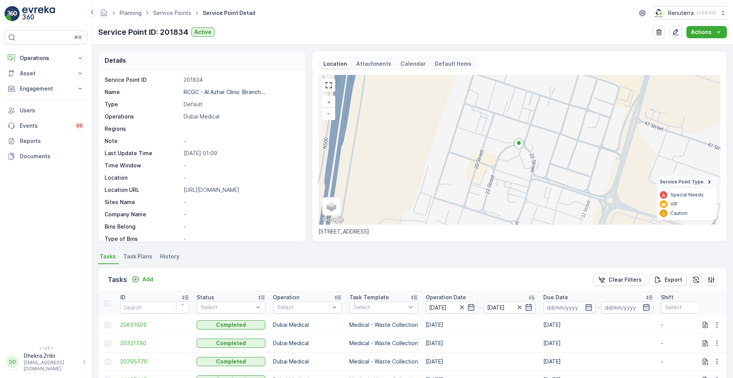
scroll to position [145, 0]
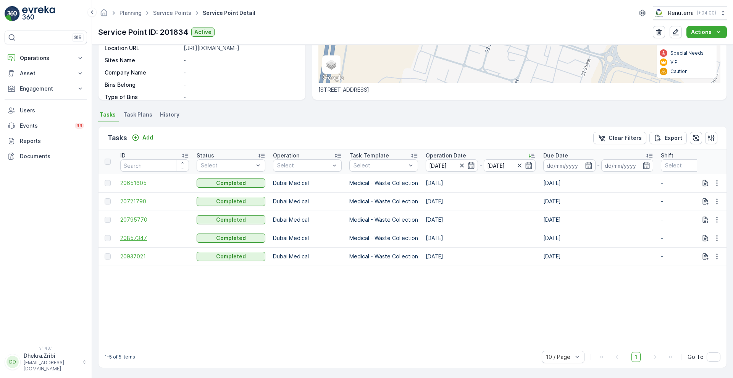
click at [140, 235] on span "20857347" at bounding box center [154, 238] width 69 height 8
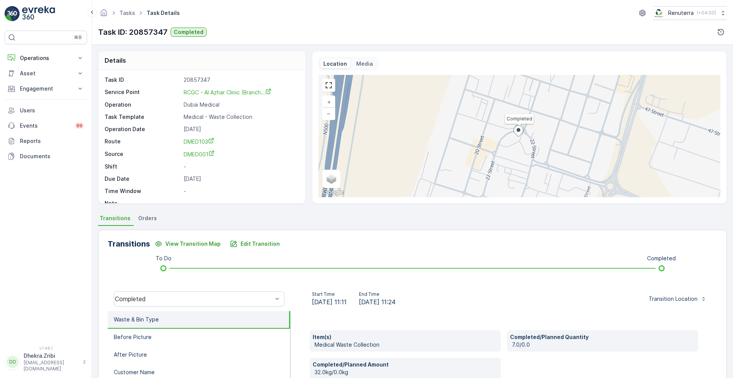
scroll to position [104, 0]
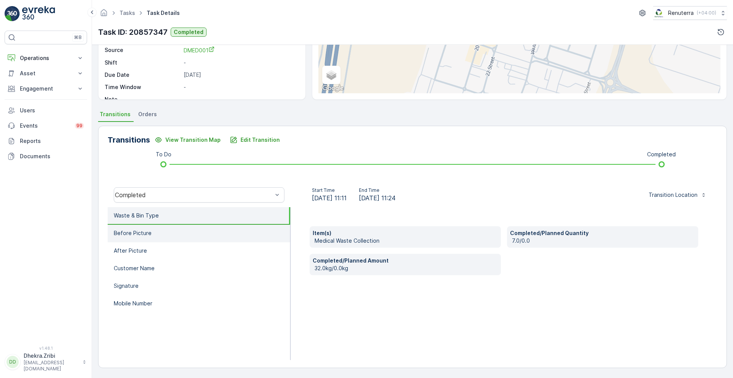
click at [157, 233] on li "Before Picture" at bounding box center [199, 234] width 183 height 18
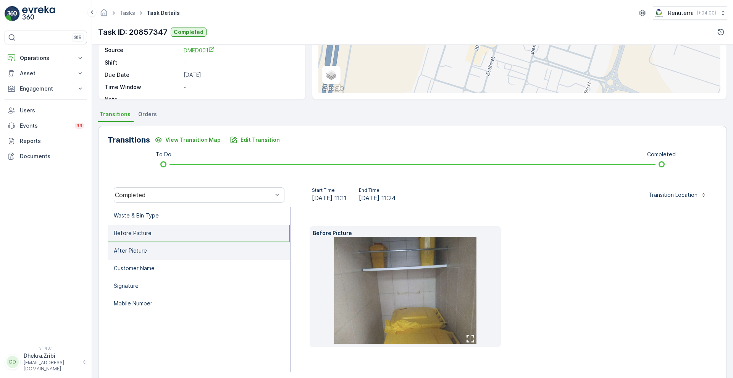
click at [143, 252] on p "After Picture" at bounding box center [130, 251] width 33 height 8
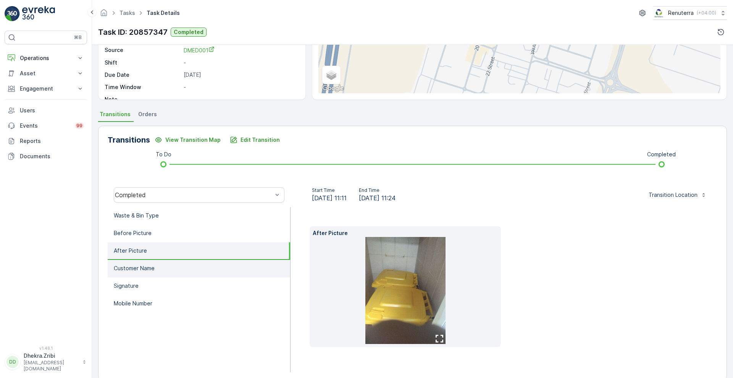
click at [139, 264] on p "Customer Name" at bounding box center [134, 268] width 41 height 8
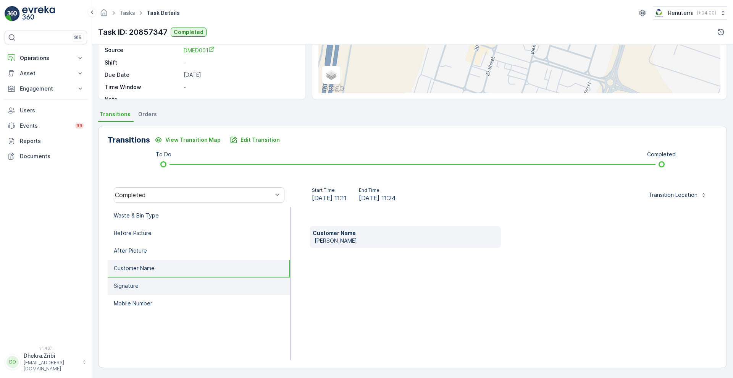
click at [128, 291] on li "Signature" at bounding box center [199, 286] width 183 height 18
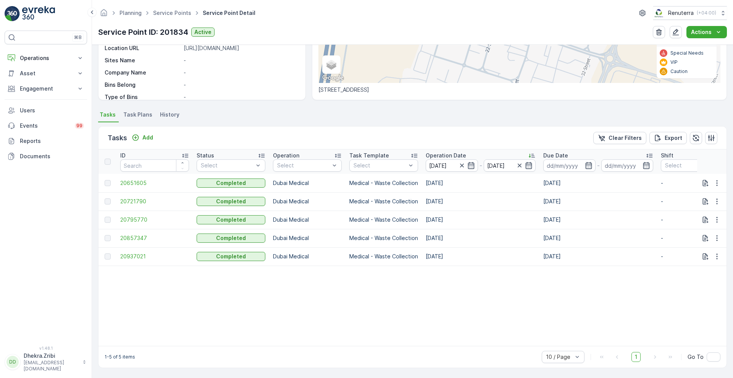
scroll to position [145, 0]
click at [130, 254] on span "20937021" at bounding box center [154, 256] width 69 height 8
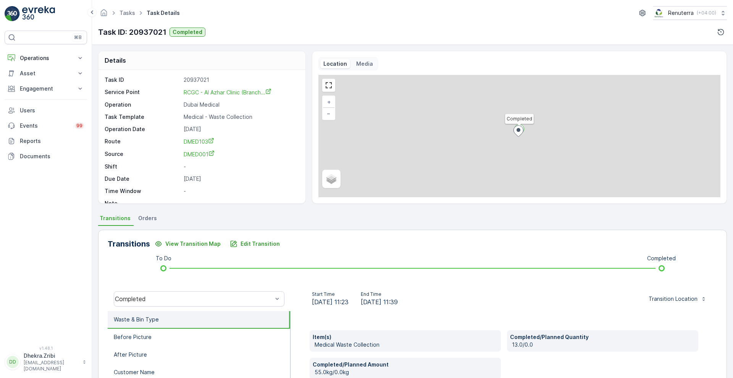
scroll to position [104, 0]
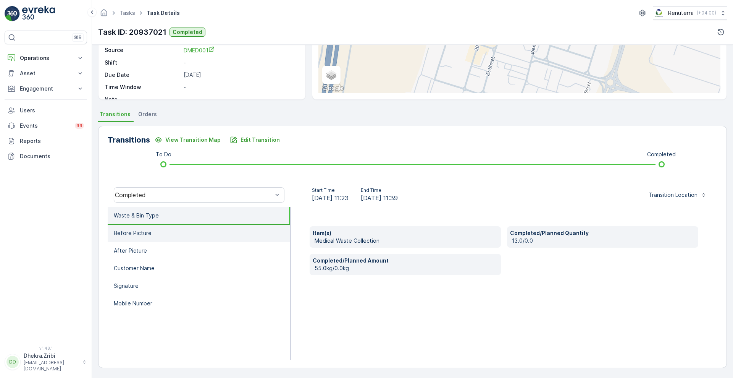
click at [137, 238] on li "Before Picture" at bounding box center [199, 234] width 183 height 18
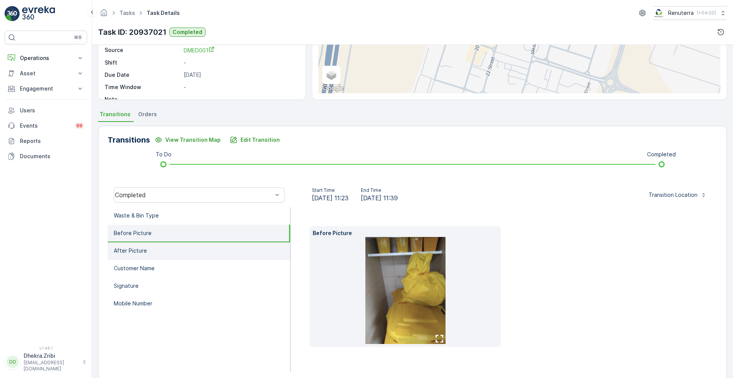
click at [137, 250] on p "After Picture" at bounding box center [130, 251] width 33 height 8
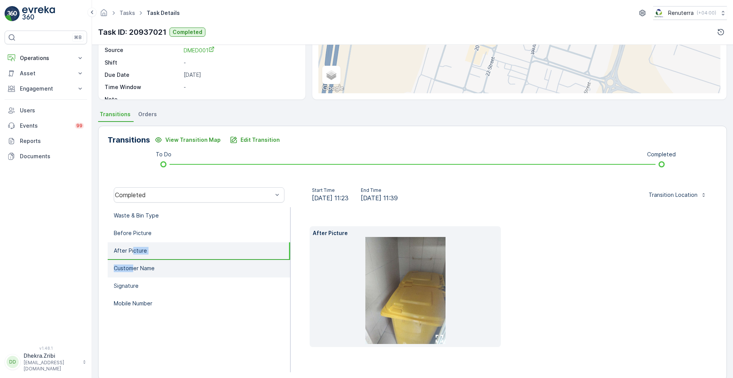
drag, startPoint x: 134, startPoint y: 257, endPoint x: 131, endPoint y: 276, distance: 19.7
click at [131, 276] on ul "Waste & Bin Type Before Picture After Picture Customer Name Signature Mobile Nu…" at bounding box center [199, 289] width 183 height 165
click at [131, 276] on li "Customer Name" at bounding box center [199, 269] width 183 height 18
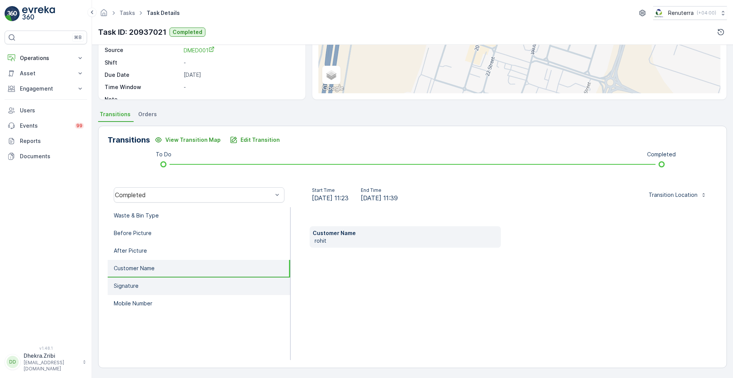
click at [123, 293] on li "Signature" at bounding box center [199, 286] width 183 height 18
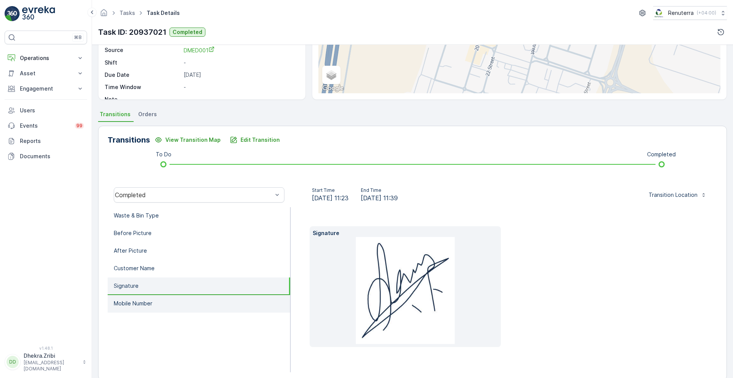
click at [125, 306] on p "Mobile Number" at bounding box center [133, 303] width 39 height 8
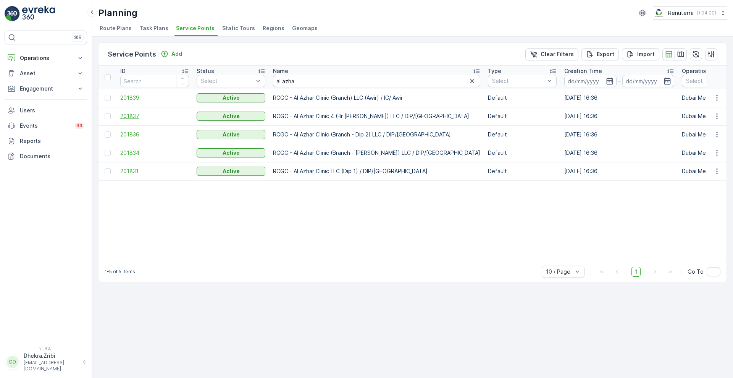
click at [135, 118] on span "201837" at bounding box center [154, 116] width 69 height 8
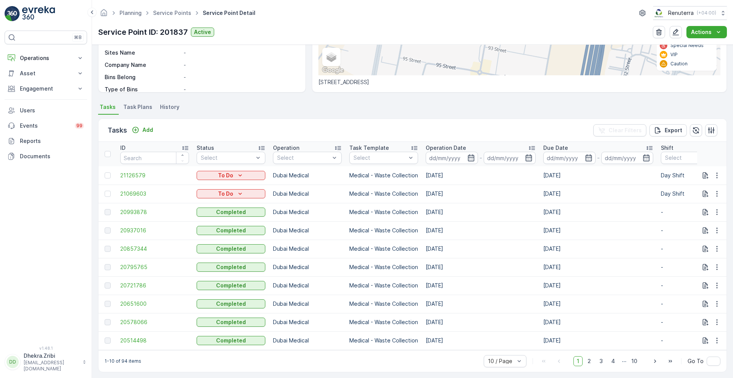
scroll to position [157, 0]
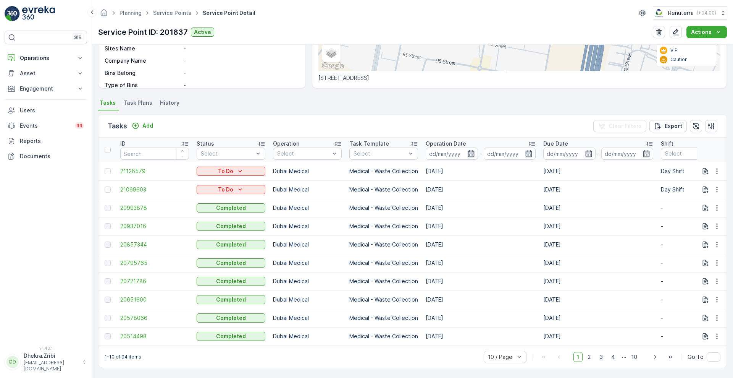
click at [474, 150] on icon "button" at bounding box center [471, 153] width 6 height 7
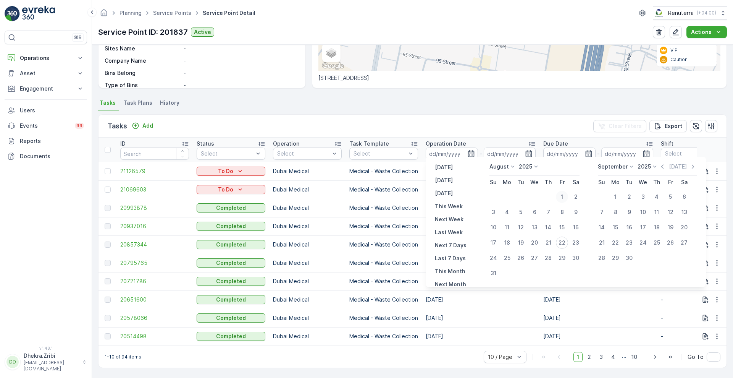
click at [566, 195] on div "1" at bounding box center [562, 197] width 12 height 12
type input "[DATE]"
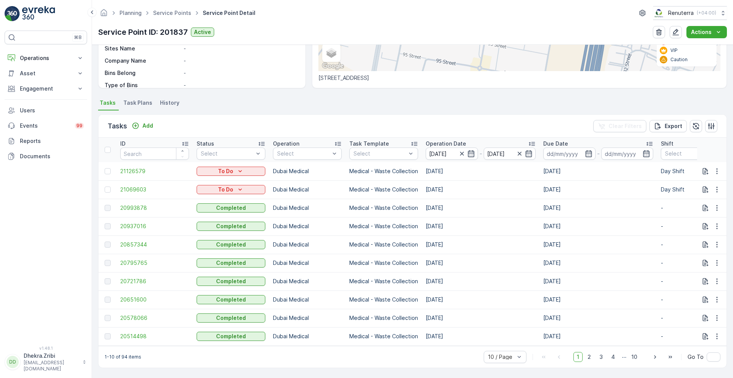
click at [494, 128] on div "Tasks Add Clear Filters Export" at bounding box center [413, 126] width 628 height 23
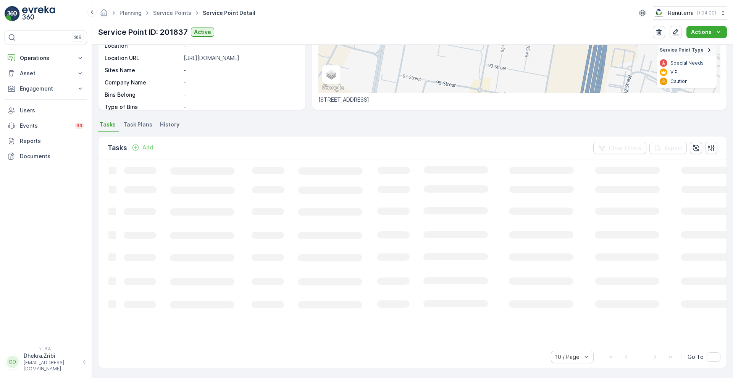
scroll to position [129, 0]
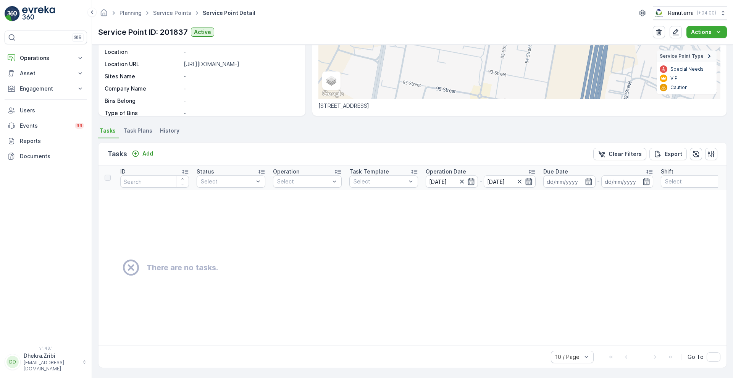
click at [528, 178] on icon "button" at bounding box center [529, 182] width 8 height 8
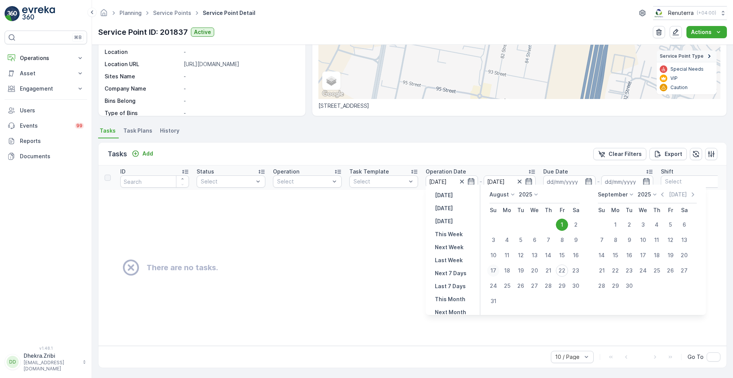
click at [497, 273] on div "17" at bounding box center [493, 270] width 12 height 12
type input "[DATE]"
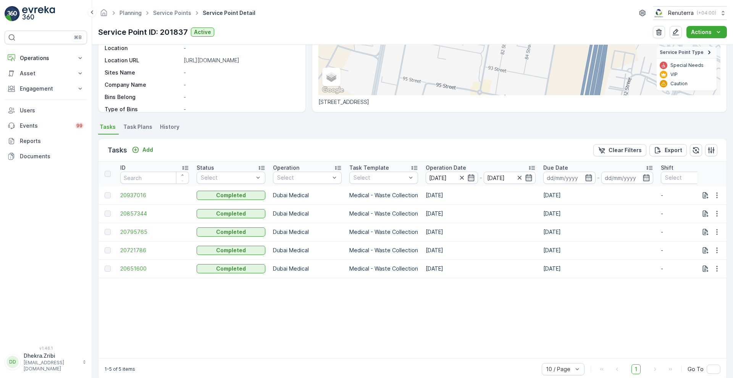
click at [446, 165] on p "Operation Date" at bounding box center [446, 168] width 40 height 8
click at [136, 195] on span "20651600" at bounding box center [154, 195] width 69 height 8
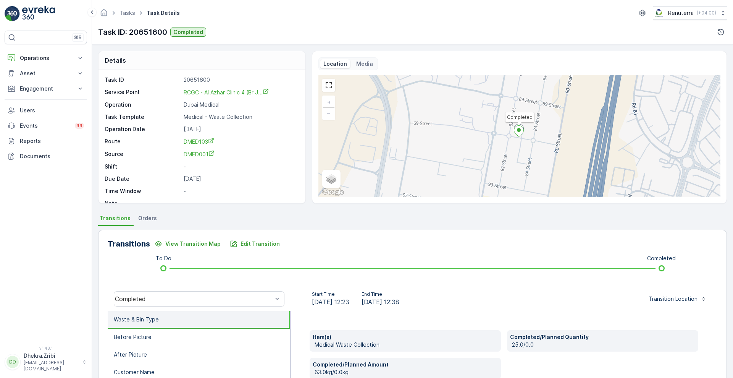
scroll to position [104, 0]
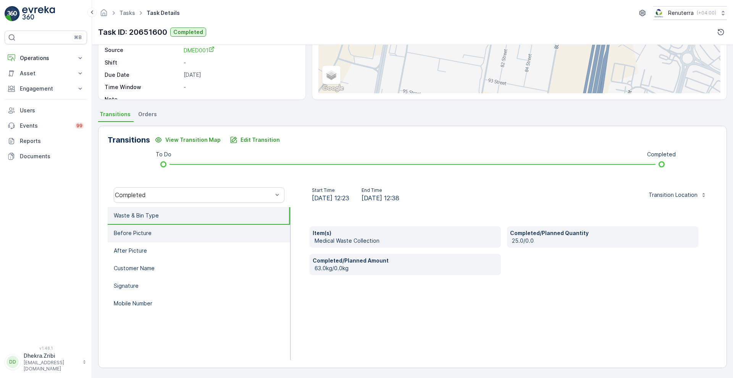
click at [182, 238] on li "Before Picture" at bounding box center [199, 234] width 183 height 18
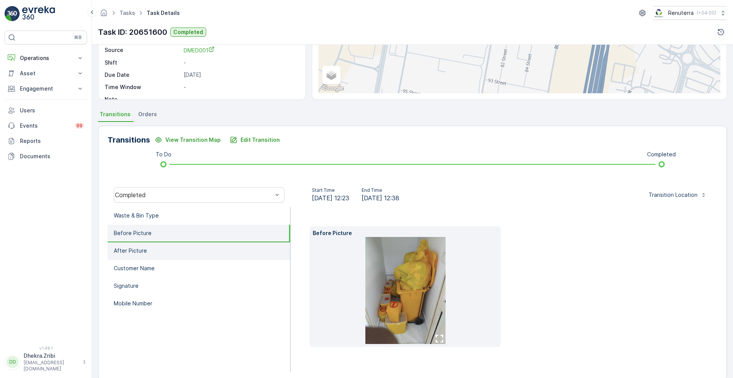
click at [169, 252] on li "After Picture" at bounding box center [199, 251] width 183 height 18
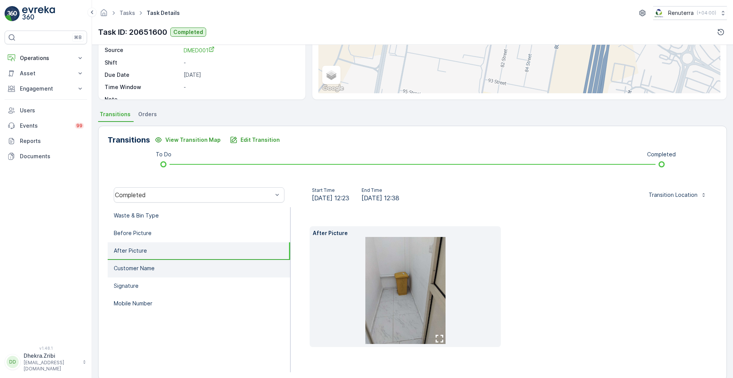
click at [159, 268] on li "Customer Name" at bounding box center [199, 269] width 183 height 18
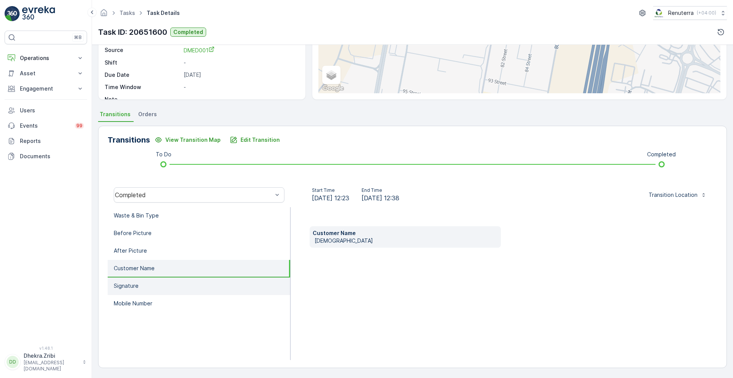
click at [144, 291] on li "Signature" at bounding box center [199, 286] width 183 height 18
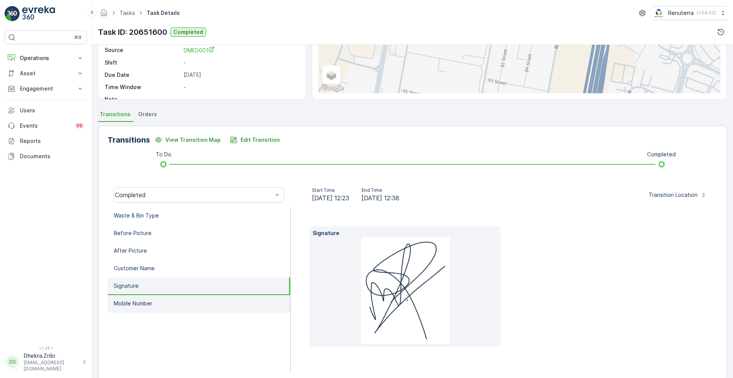
click at [135, 307] on li "Mobile Number" at bounding box center [199, 304] width 183 height 18
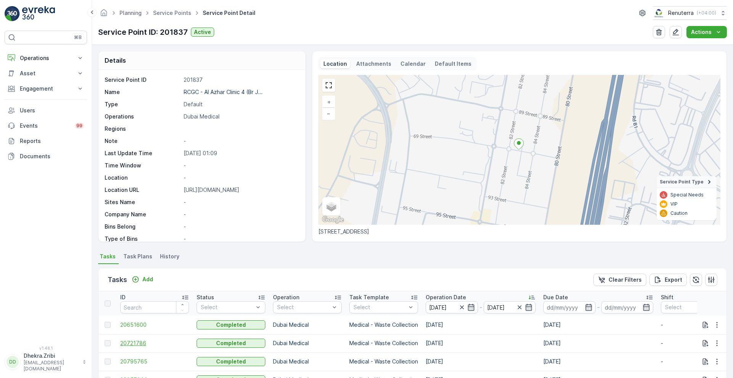
click at [138, 346] on span "20721786" at bounding box center [154, 343] width 69 height 8
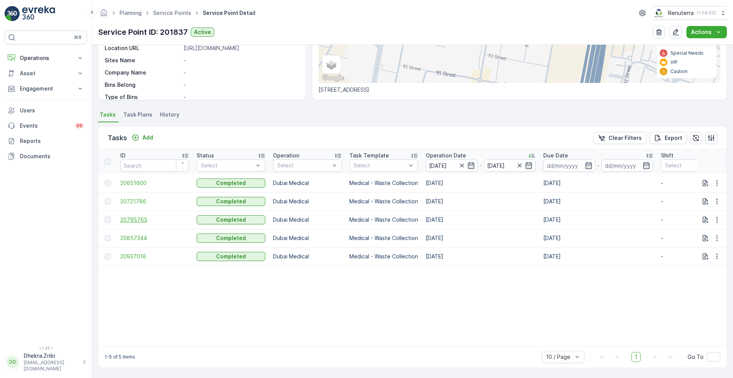
click at [135, 216] on span "20795765" at bounding box center [154, 220] width 69 height 8
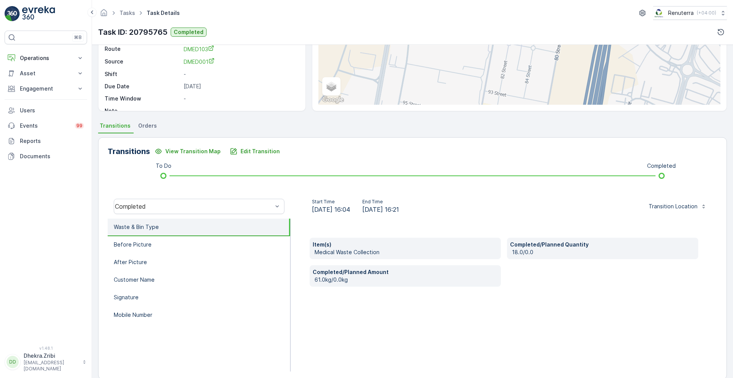
scroll to position [104, 0]
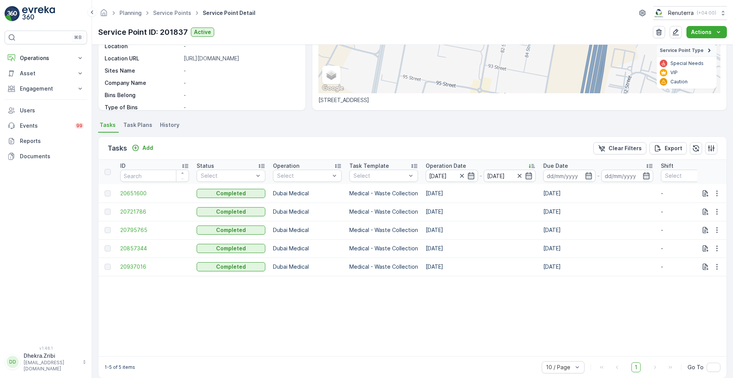
scroll to position [145, 0]
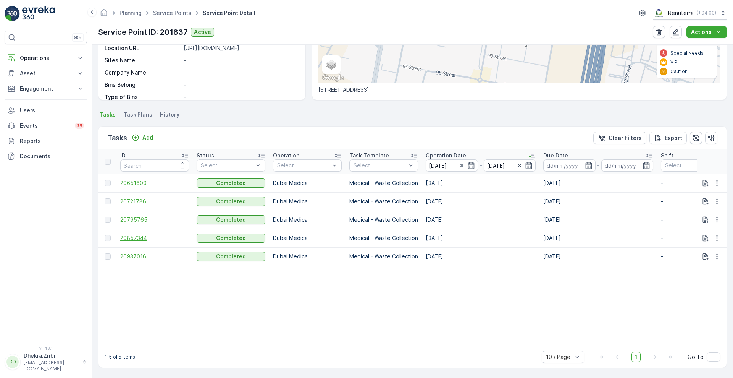
click at [134, 235] on span "20857344" at bounding box center [154, 238] width 69 height 8
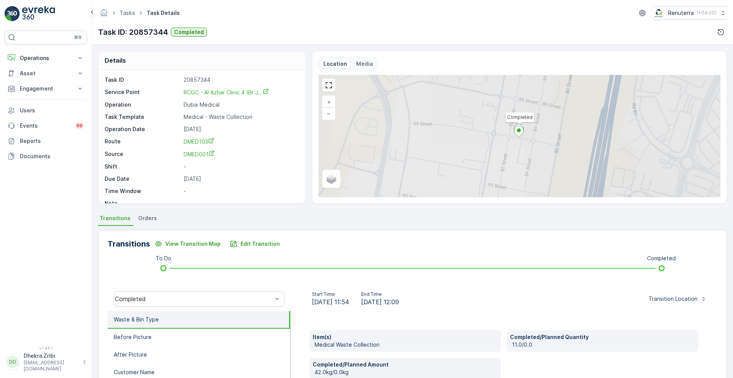
scroll to position [104, 0]
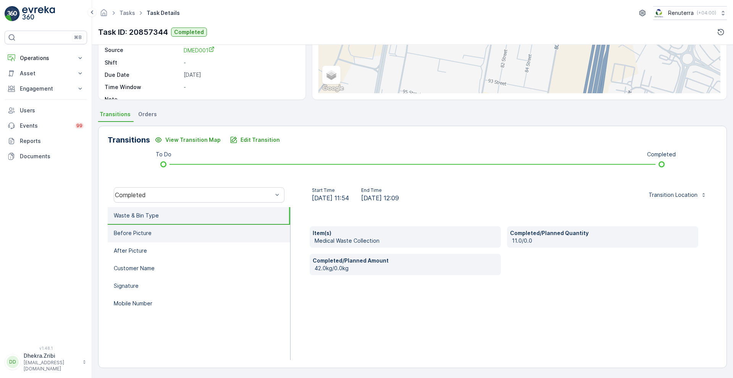
click at [146, 238] on li "Before Picture" at bounding box center [199, 234] width 183 height 18
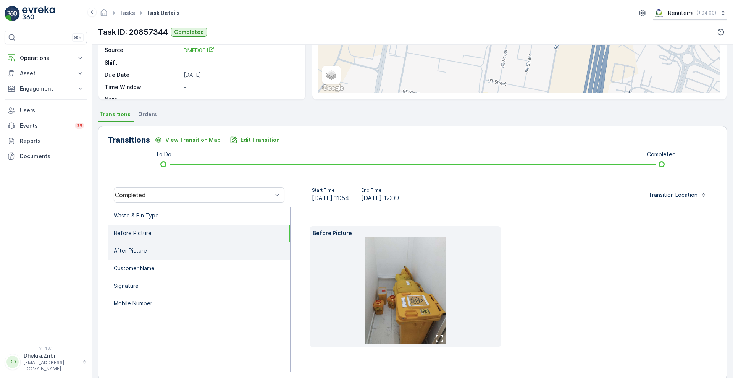
click at [142, 254] on p "After Picture" at bounding box center [130, 251] width 33 height 8
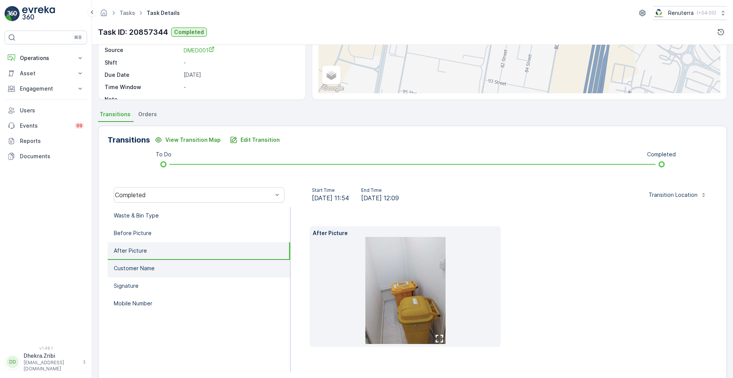
click at [129, 275] on li "Customer Name" at bounding box center [199, 269] width 183 height 18
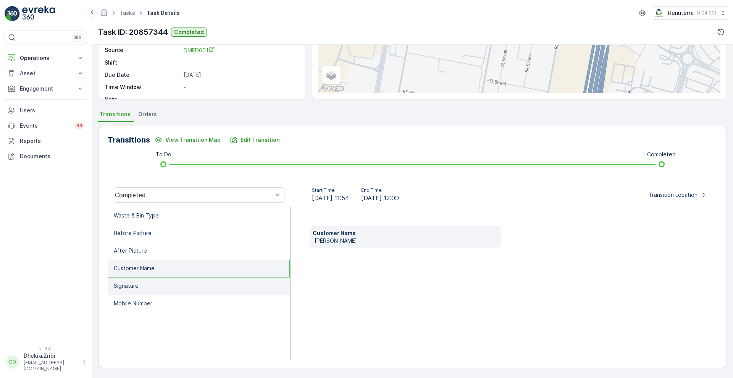
click at [135, 285] on p "Signature" at bounding box center [126, 286] width 25 height 8
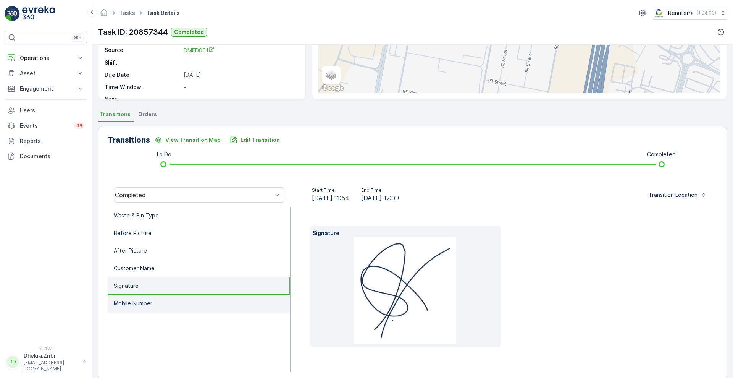
click at [134, 302] on p "Mobile Number" at bounding box center [133, 303] width 39 height 8
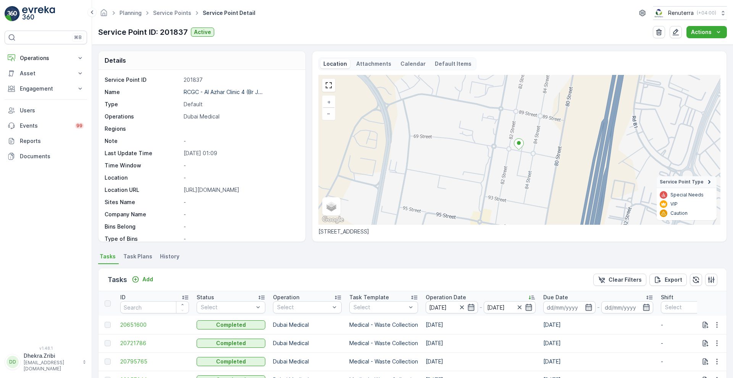
scroll to position [145, 0]
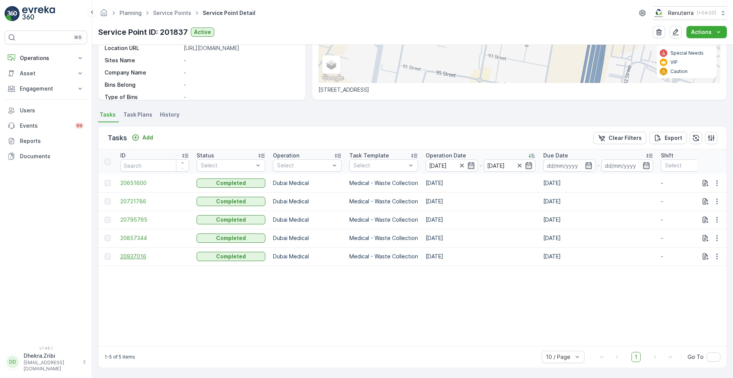
click at [137, 252] on span "20937016" at bounding box center [154, 256] width 69 height 8
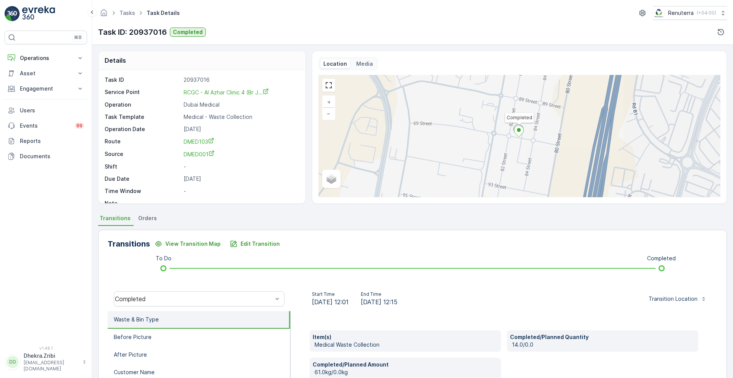
scroll to position [104, 0]
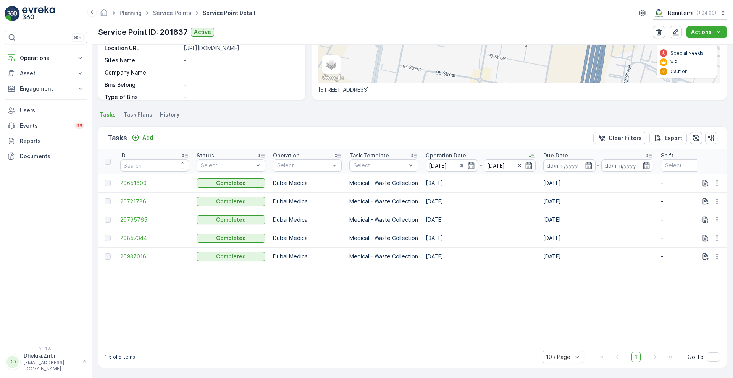
scroll to position [145, 0]
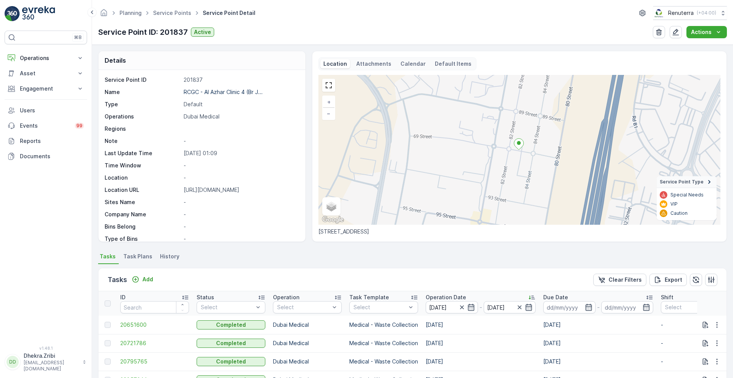
scroll to position [145, 0]
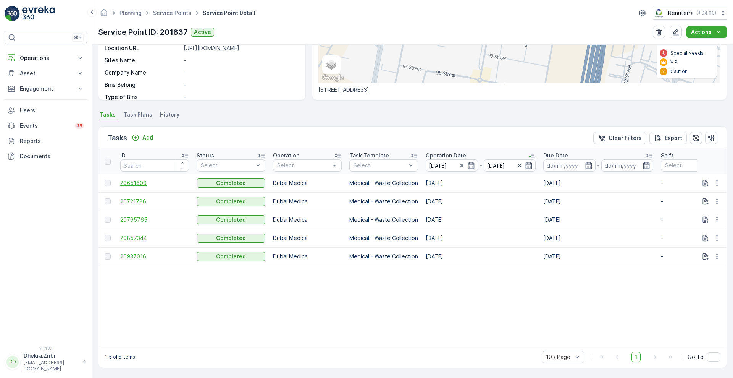
click at [136, 180] on span "20651600" at bounding box center [154, 183] width 69 height 8
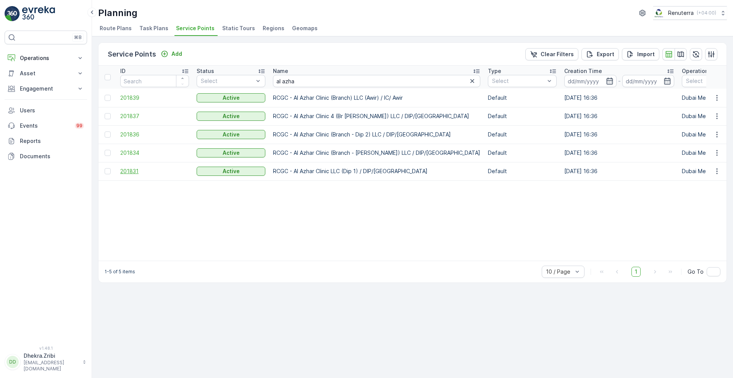
click at [121, 171] on span "201831" at bounding box center [154, 171] width 69 height 8
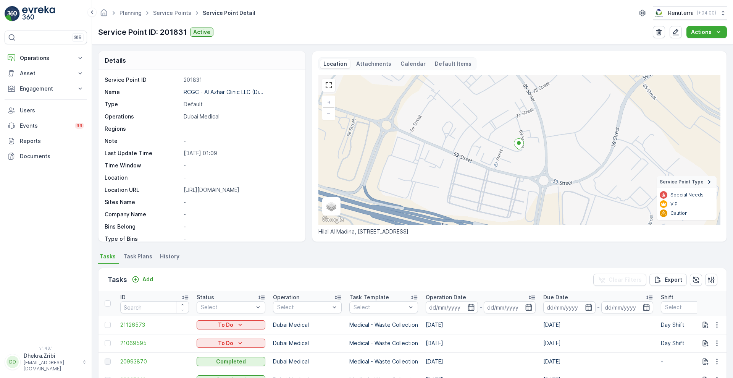
scroll to position [157, 0]
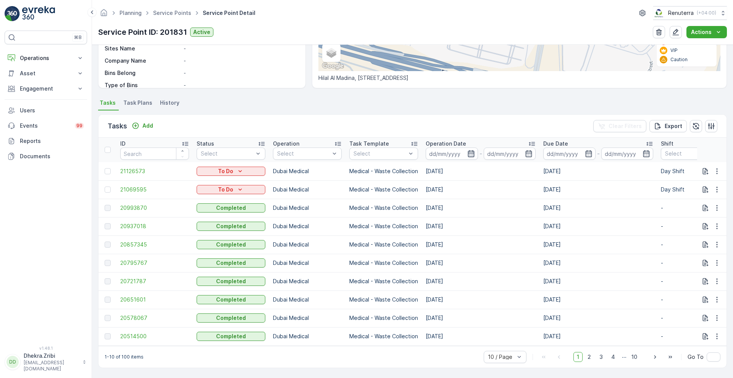
click at [472, 153] on icon "button" at bounding box center [471, 153] width 6 height 7
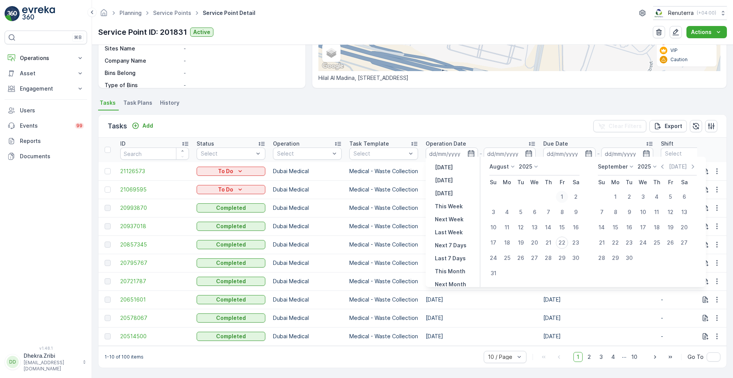
click at [566, 193] on div "1" at bounding box center [562, 197] width 12 height 12
type input "[DATE]"
click at [443, 121] on div "Tasks Add Clear Filters Export" at bounding box center [413, 126] width 628 height 23
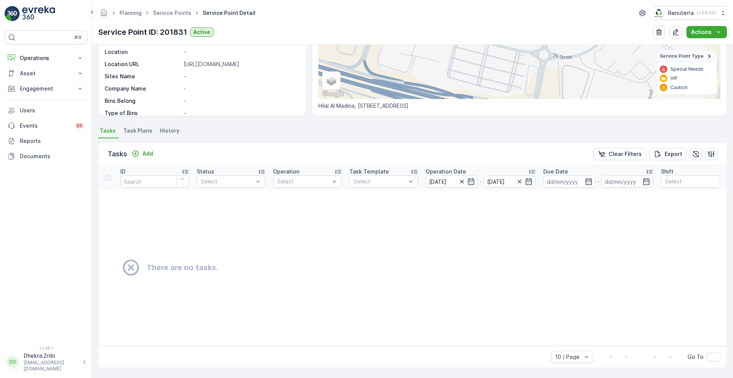
scroll to position [129, 0]
click at [531, 178] on icon "button" at bounding box center [529, 182] width 8 height 8
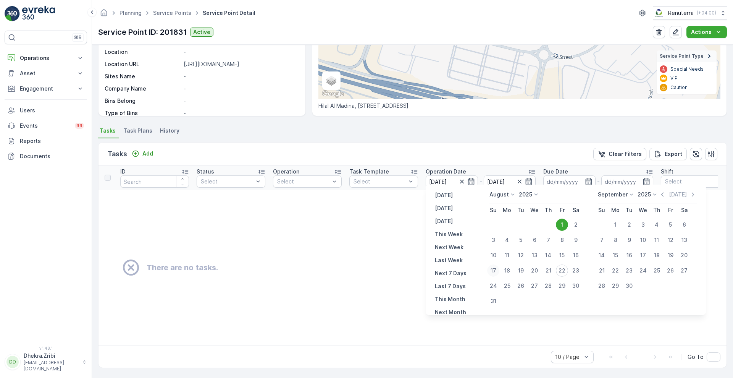
click at [496, 274] on div "17" at bounding box center [493, 270] width 12 height 12
type input "[DATE]"
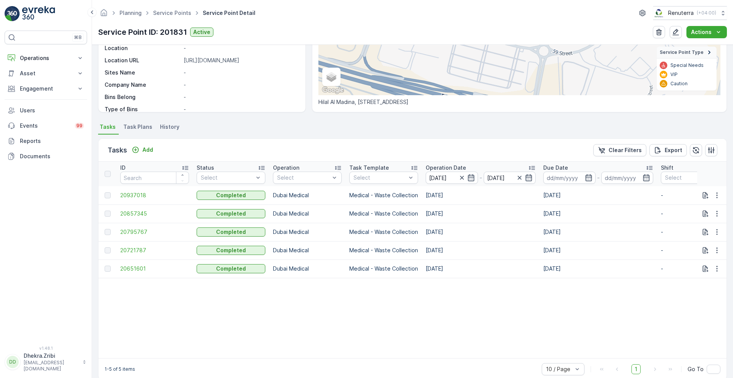
click at [438, 170] on p "Operation Date" at bounding box center [446, 168] width 40 height 8
click at [136, 192] on span "20651601" at bounding box center [154, 195] width 69 height 8
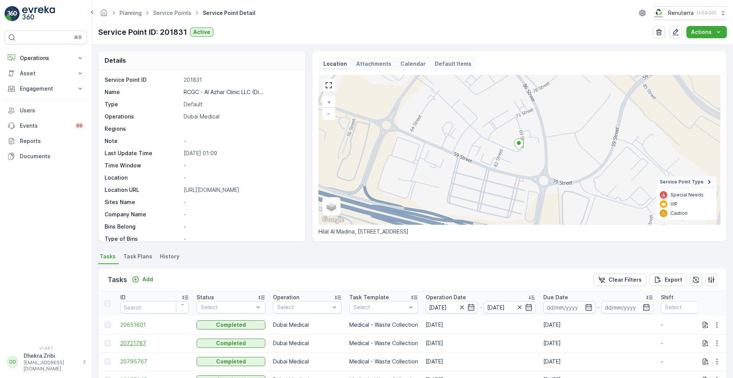
click at [128, 346] on span "20721787" at bounding box center [154, 343] width 69 height 8
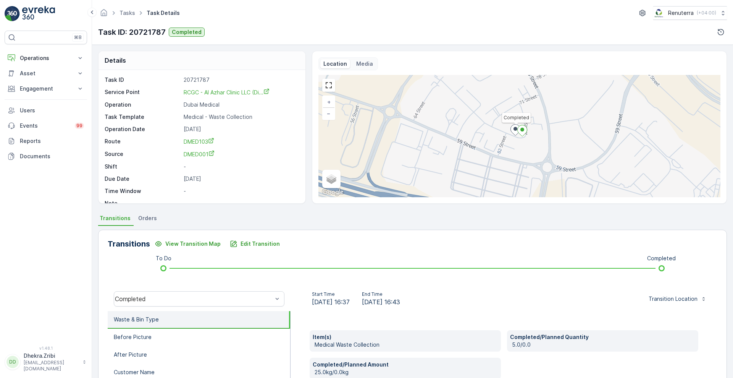
scroll to position [104, 0]
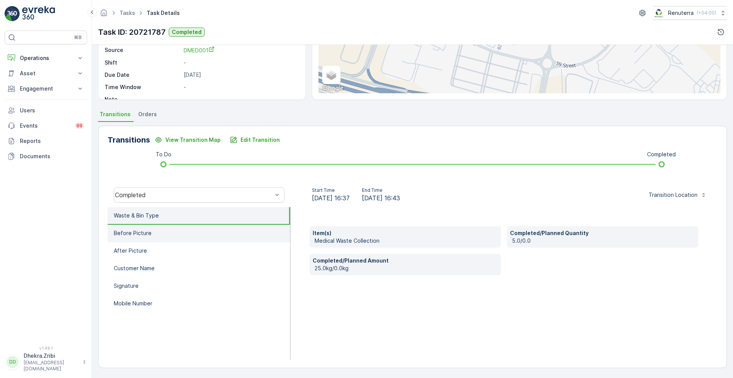
click at [155, 233] on li "Before Picture" at bounding box center [199, 234] width 183 height 18
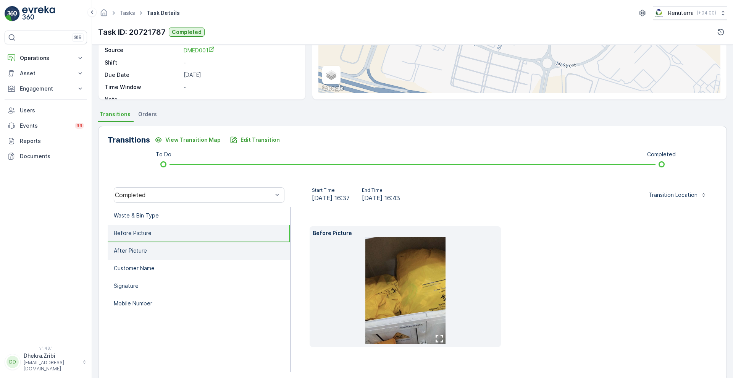
click at [145, 255] on li "After Picture" at bounding box center [199, 251] width 183 height 18
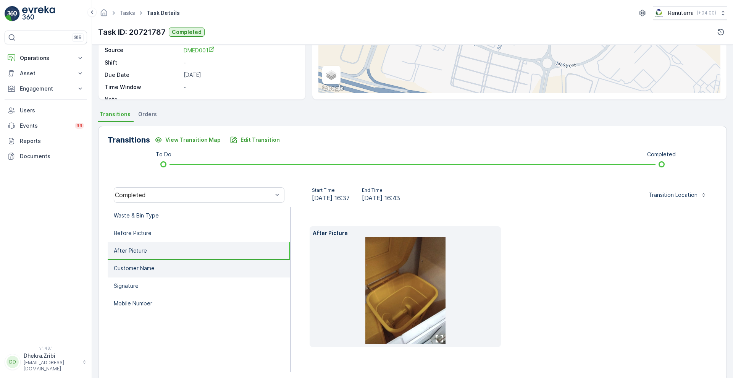
click at [132, 274] on li "Customer Name" at bounding box center [199, 269] width 183 height 18
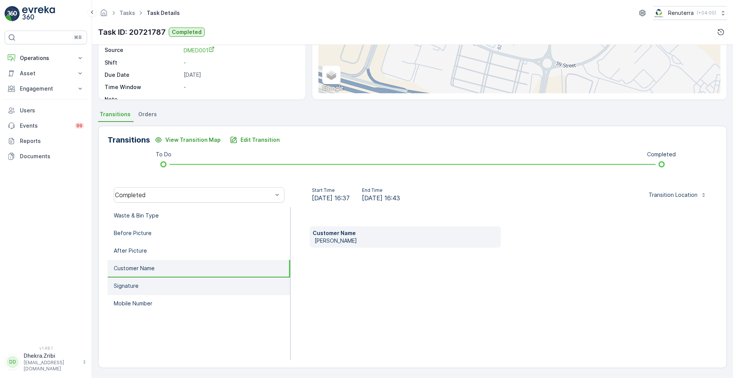
click at [134, 283] on p "Signature" at bounding box center [126, 286] width 25 height 8
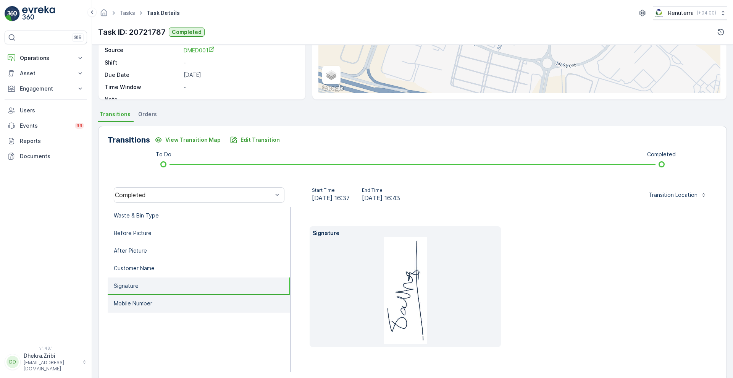
click at [133, 306] on p "Mobile Number" at bounding box center [133, 303] width 39 height 8
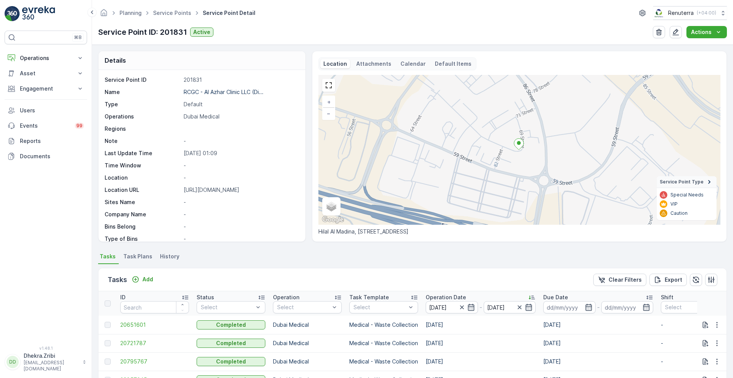
scroll to position [145, 0]
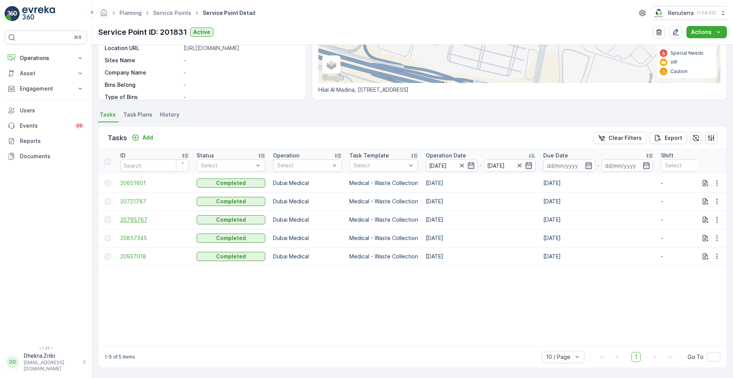
click at [121, 216] on span "20795767" at bounding box center [154, 220] width 69 height 8
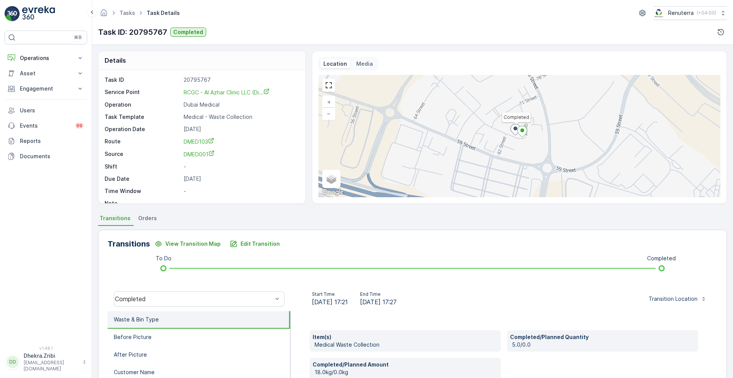
scroll to position [104, 0]
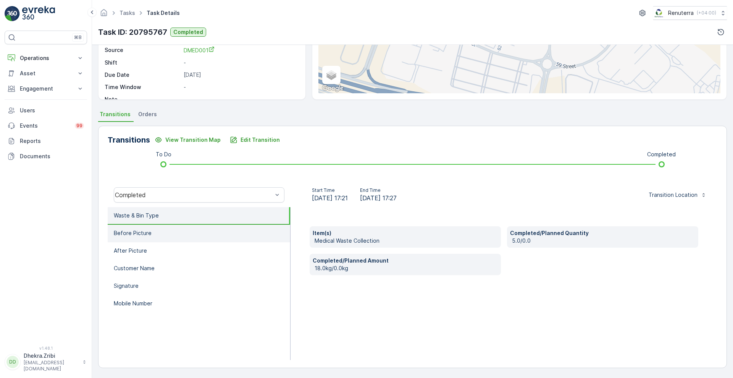
click at [142, 236] on p "Before Picture" at bounding box center [133, 233] width 38 height 8
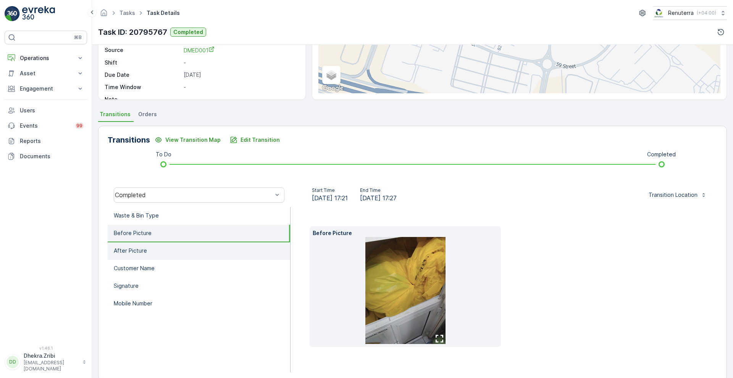
click at [147, 250] on li "After Picture" at bounding box center [199, 251] width 183 height 18
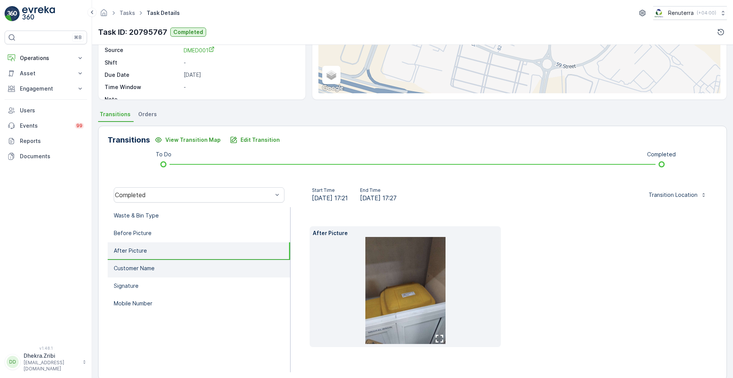
click at [148, 271] on p "Customer Name" at bounding box center [134, 268] width 41 height 8
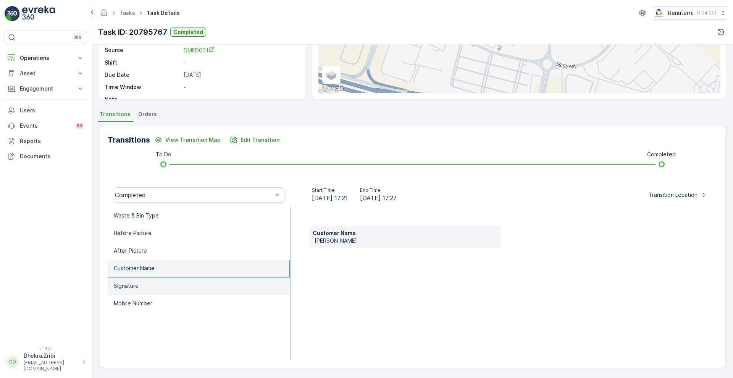
click at [144, 289] on li "Signature" at bounding box center [199, 286] width 183 height 18
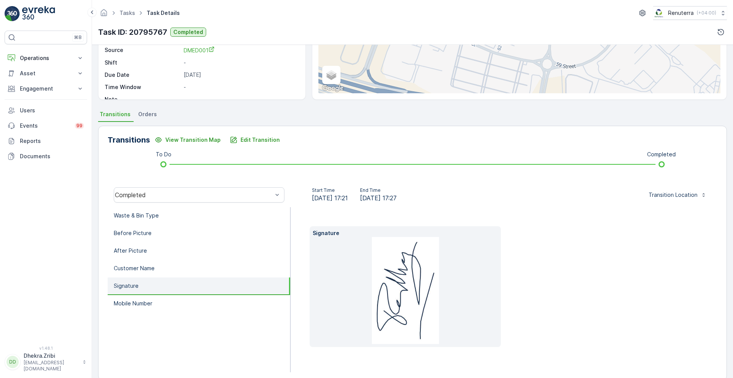
click at [136, 314] on ul "Waste & Bin Type Before Picture After Picture Customer Name Signature Mobile Nu…" at bounding box center [199, 289] width 183 height 165
click at [147, 304] on p "Mobile Number" at bounding box center [133, 303] width 39 height 8
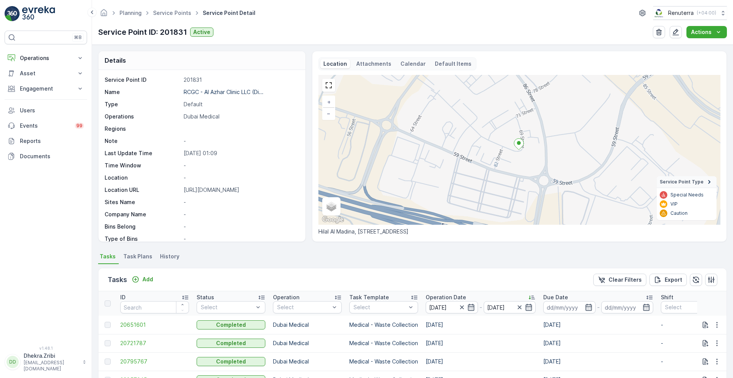
scroll to position [145, 0]
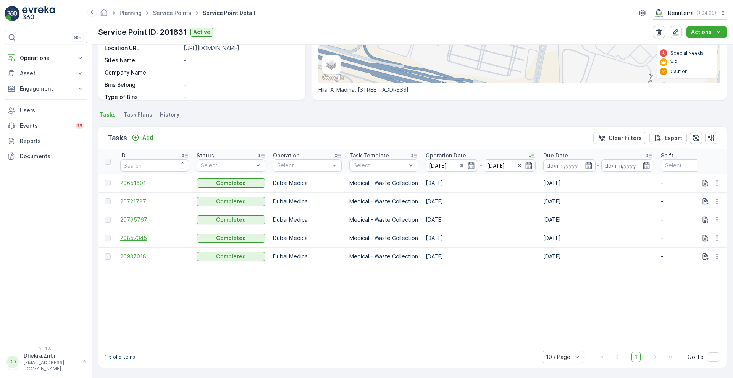
click at [136, 234] on span "20857345" at bounding box center [154, 238] width 69 height 8
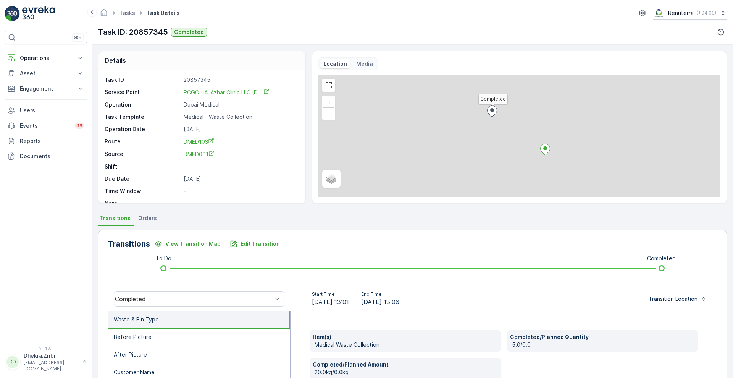
scroll to position [104, 0]
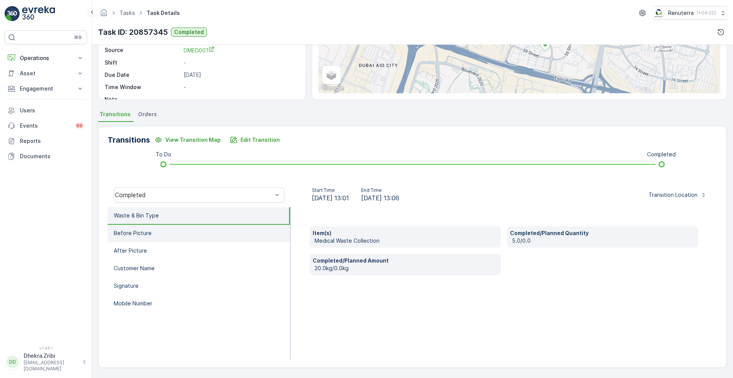
click at [147, 238] on li "Before Picture" at bounding box center [199, 234] width 183 height 18
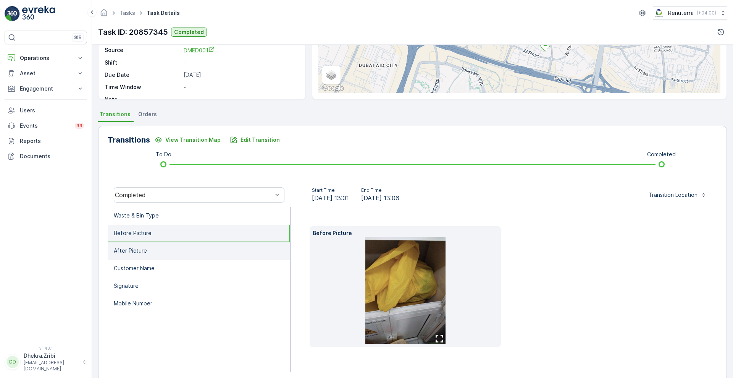
click at [143, 252] on p "After Picture" at bounding box center [130, 251] width 33 height 8
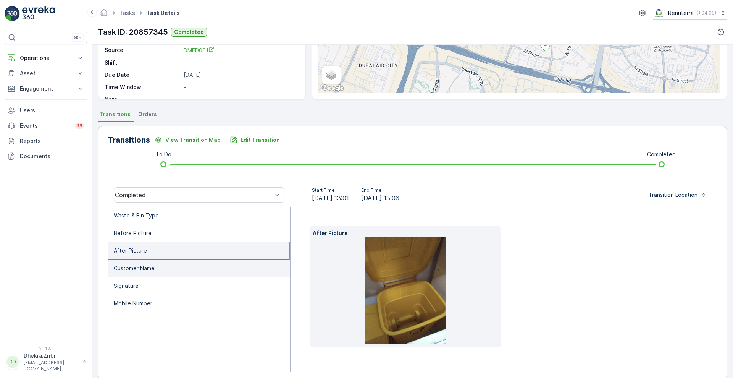
click at [142, 271] on p "Customer Name" at bounding box center [134, 268] width 41 height 8
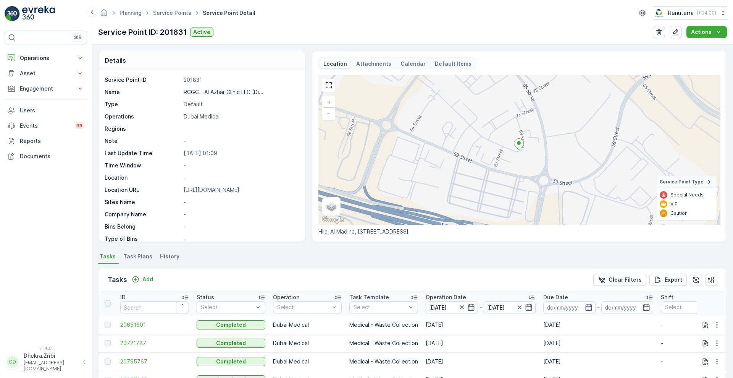
scroll to position [145, 0]
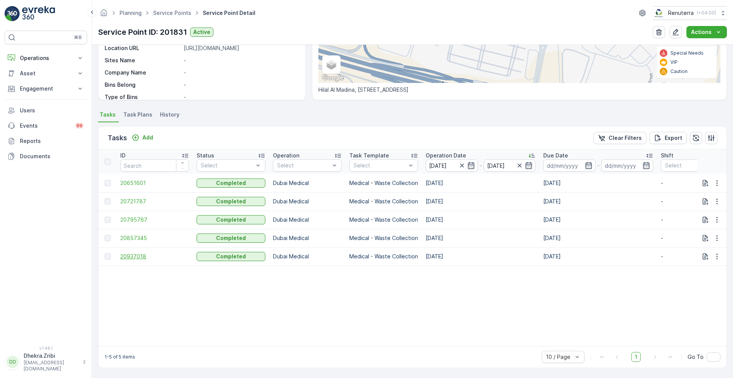
click at [134, 252] on span "20937018" at bounding box center [154, 256] width 69 height 8
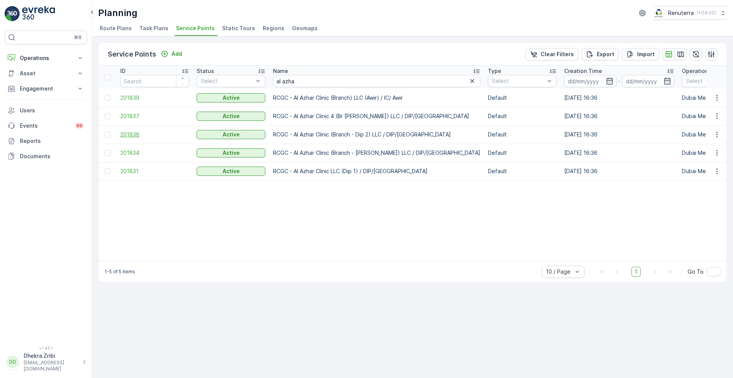
click at [134, 132] on span "201836" at bounding box center [154, 135] width 69 height 8
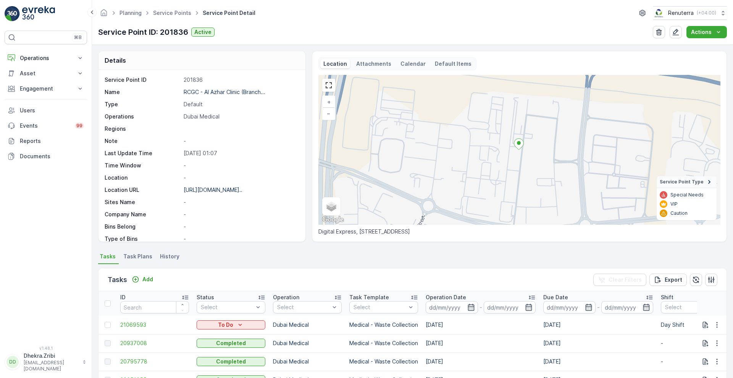
scroll to position [157, 0]
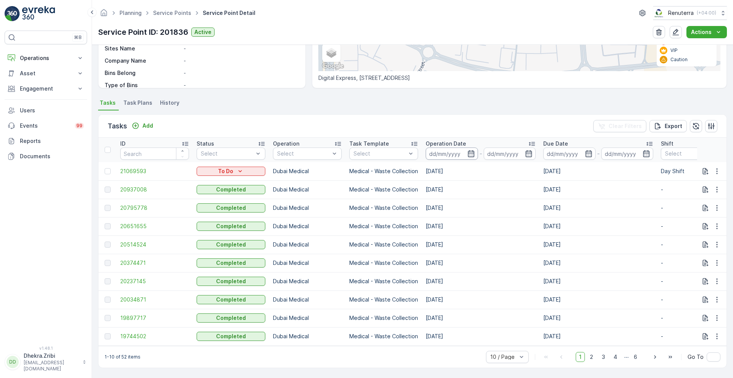
click at [475, 149] on input at bounding box center [452, 153] width 52 height 12
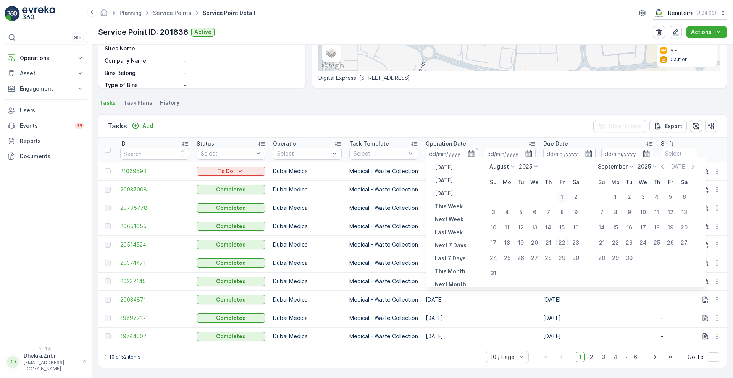
click at [562, 199] on div "1" at bounding box center [562, 197] width 12 height 12
type input "[DATE]"
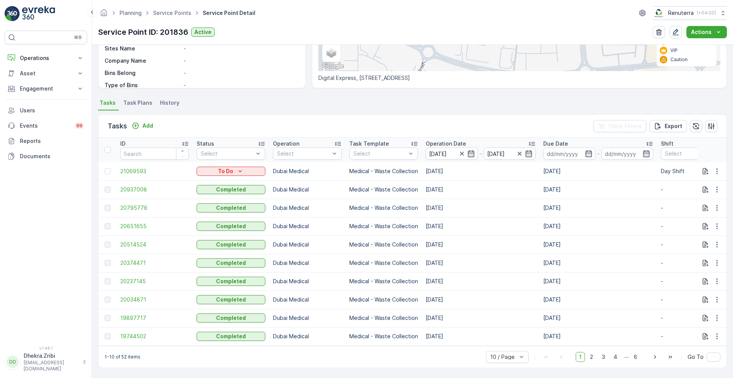
click at [452, 125] on div "Tasks Add Clear Filters Export" at bounding box center [413, 126] width 628 height 23
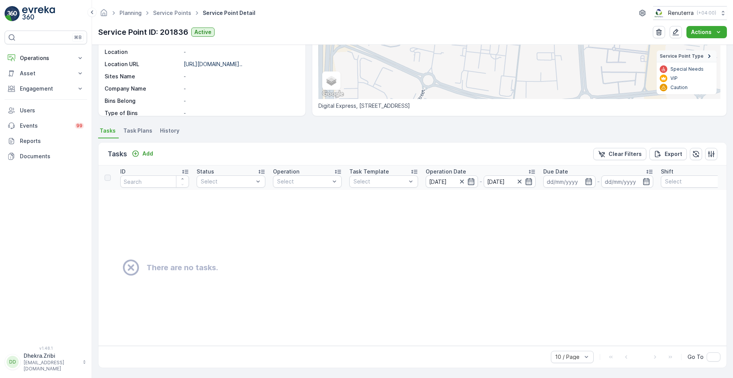
scroll to position [129, 0]
click at [530, 179] on icon "button" at bounding box center [529, 182] width 8 height 8
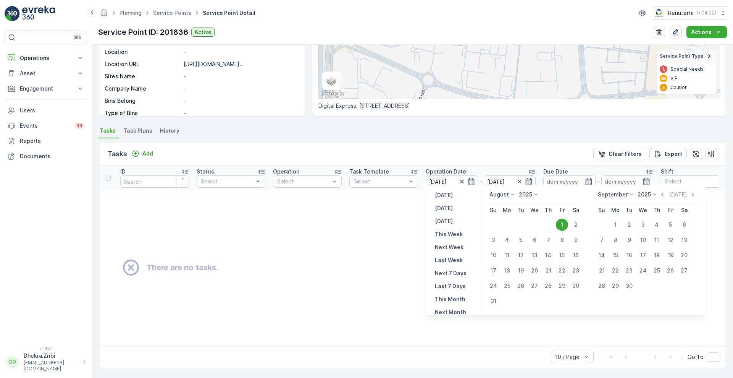
click at [494, 269] on div "17" at bounding box center [493, 270] width 12 height 12
type input "[DATE]"
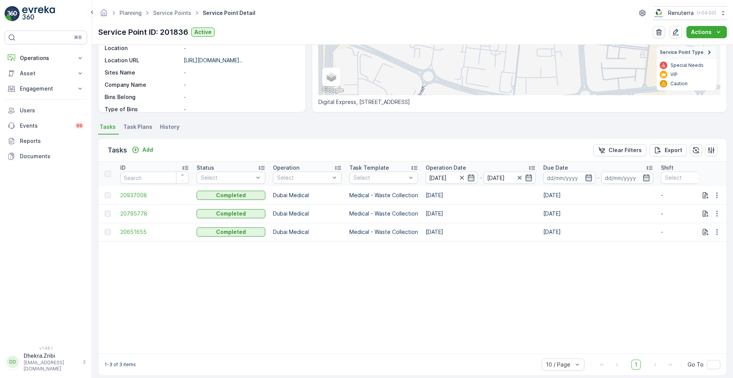
click at [440, 168] on p "Operation Date" at bounding box center [446, 168] width 40 height 8
click at [134, 192] on span "20651655" at bounding box center [154, 195] width 69 height 8
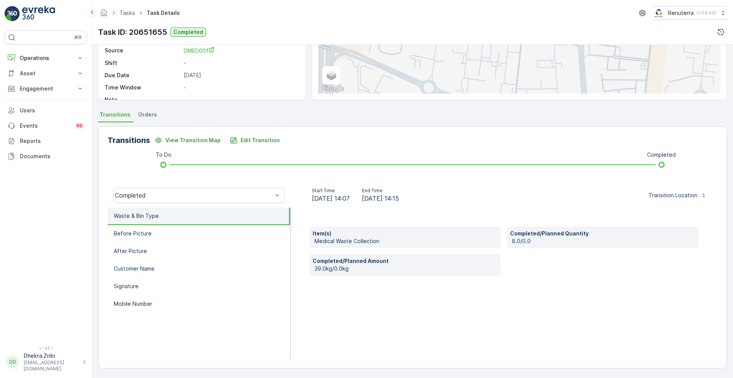
scroll to position [104, 0]
click at [129, 242] on li "After Picture" at bounding box center [199, 251] width 183 height 18
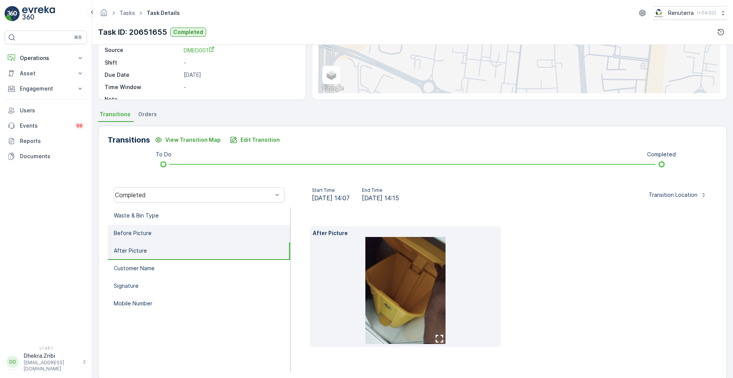
click at [144, 234] on p "Before Picture" at bounding box center [133, 233] width 38 height 8
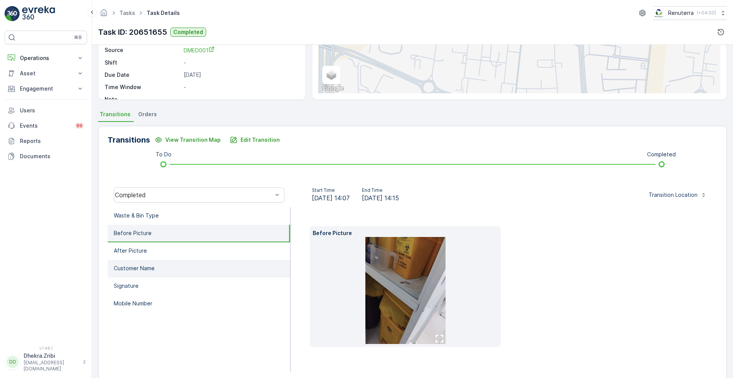
click at [132, 267] on p "Customer Name" at bounding box center [134, 268] width 41 height 8
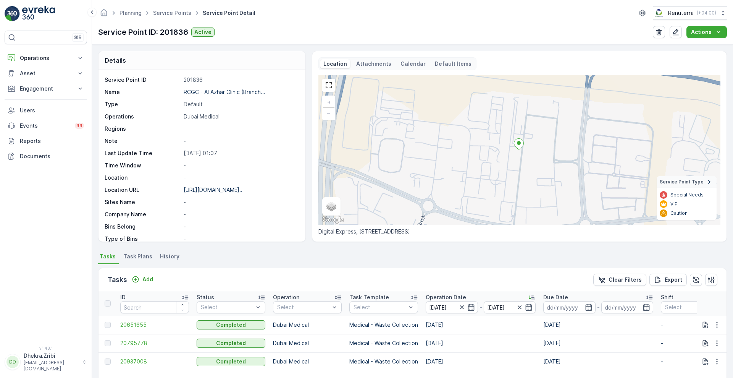
scroll to position [141, 0]
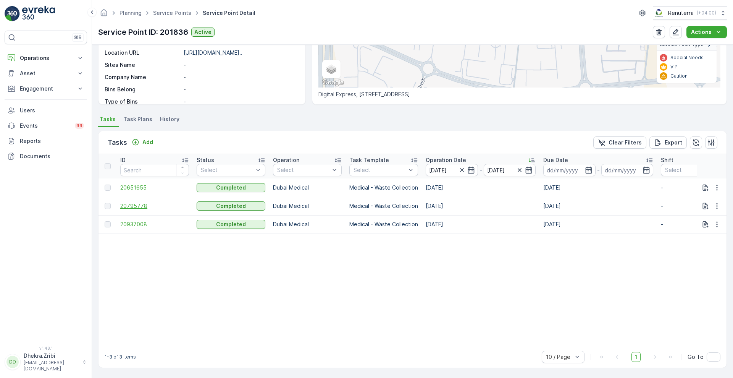
click at [134, 202] on span "20795778" at bounding box center [154, 206] width 69 height 8
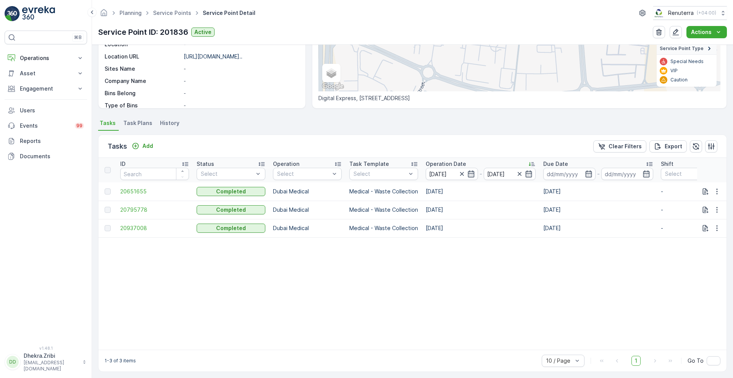
scroll to position [141, 0]
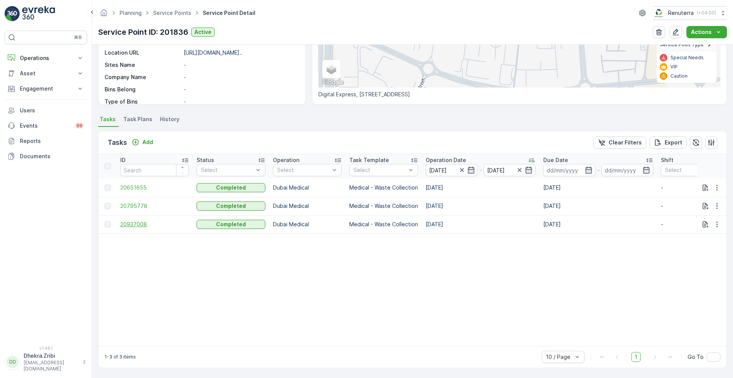
click at [136, 222] on span "20937008" at bounding box center [154, 224] width 69 height 8
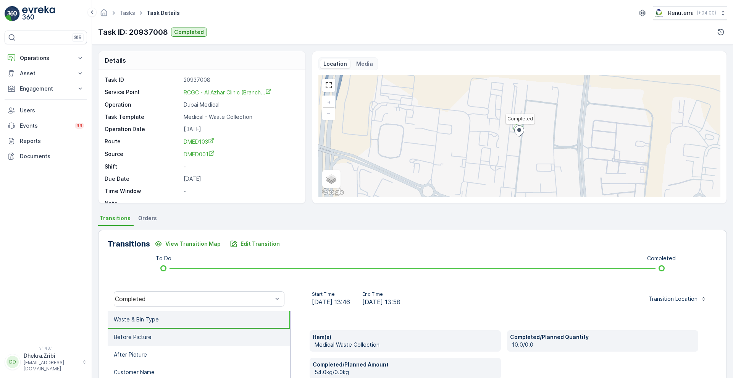
click at [160, 336] on li "Before Picture" at bounding box center [199, 337] width 183 height 18
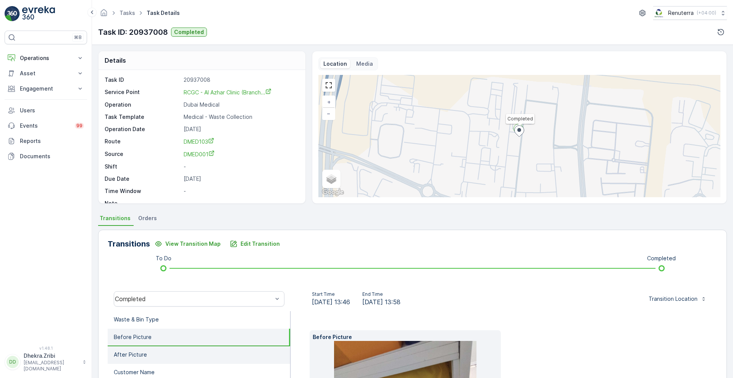
click at [141, 351] on p "After Picture" at bounding box center [130, 355] width 33 height 8
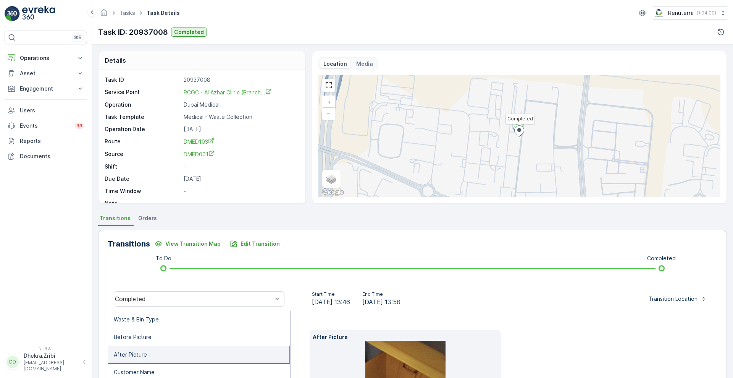
scroll to position [116, 0]
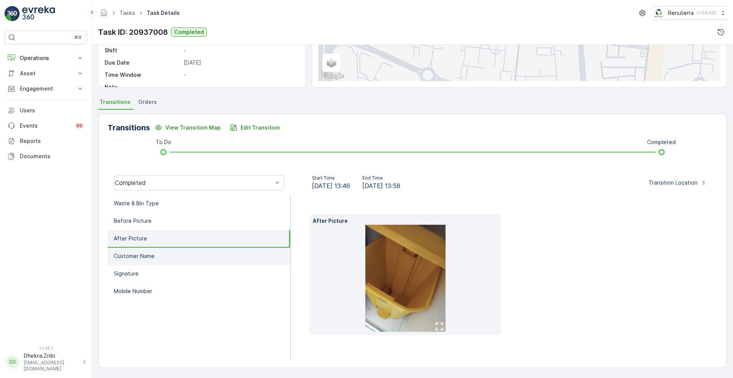
click at [162, 259] on li "Customer Name" at bounding box center [199, 256] width 183 height 18
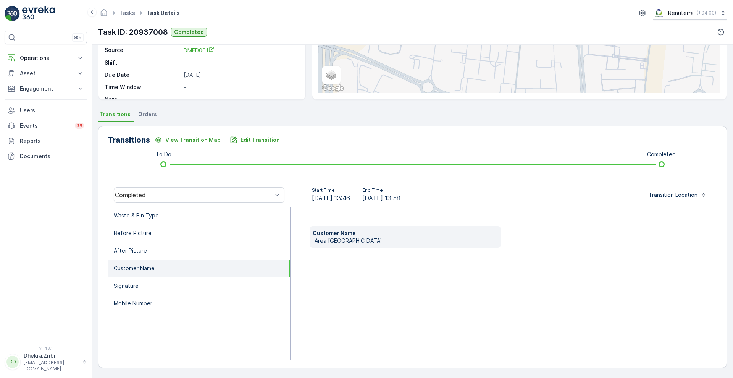
scroll to position [104, 0]
click at [138, 286] on p "Signature" at bounding box center [126, 286] width 25 height 8
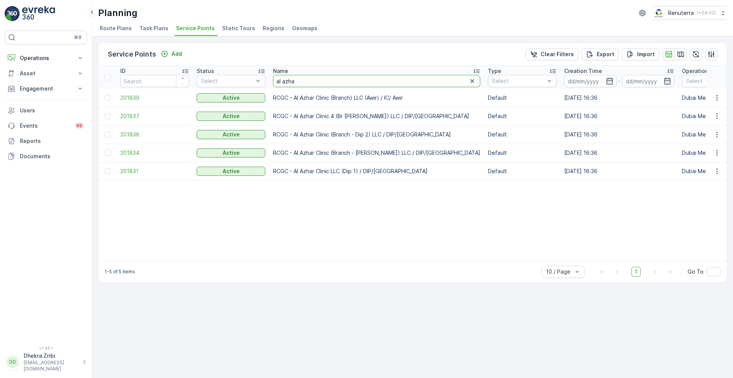
click at [312, 79] on input "al azha" at bounding box center [376, 81] width 207 height 12
type input "a"
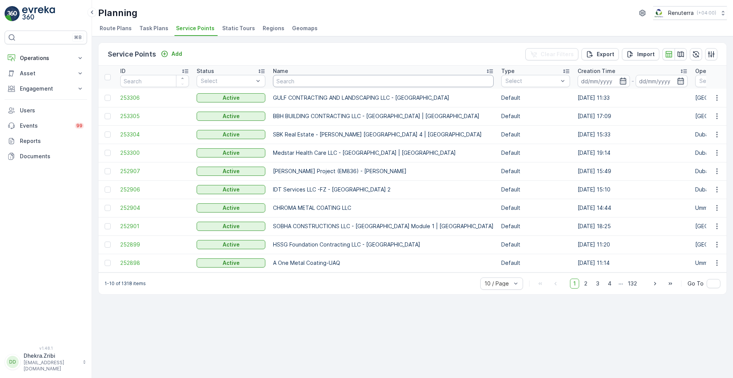
click at [312, 83] on input "text" at bounding box center [383, 81] width 221 height 12
type input "new s"
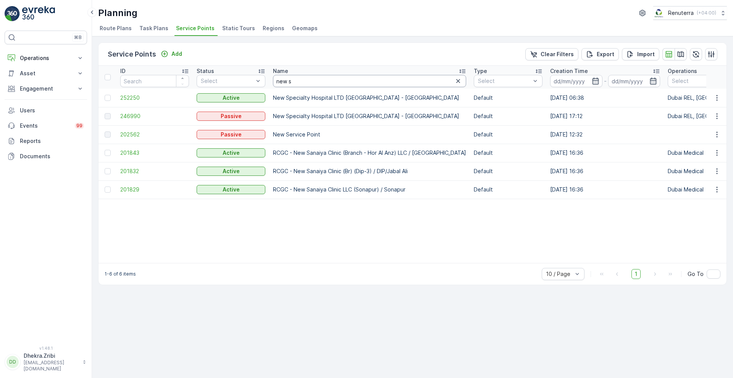
click at [312, 83] on input "new s" at bounding box center [369, 81] width 193 height 12
type input "new sana"
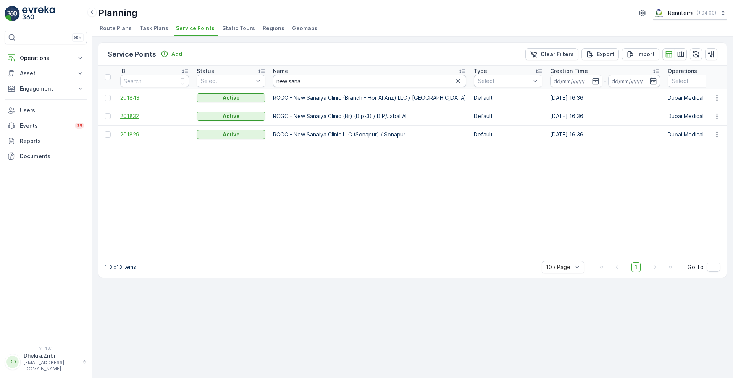
click at [131, 112] on span "201832" at bounding box center [154, 116] width 69 height 8
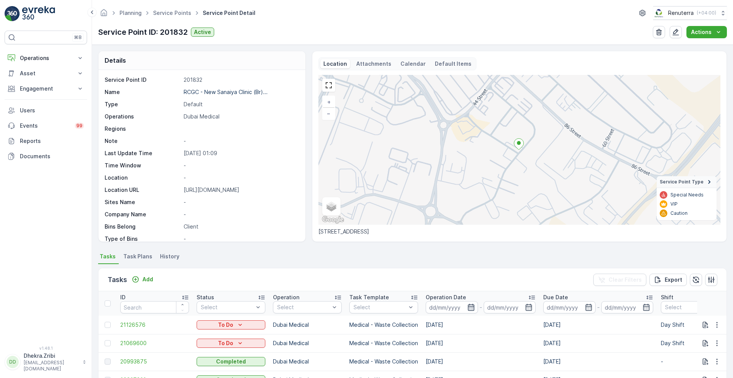
click at [472, 309] on icon "button" at bounding box center [471, 307] width 8 height 8
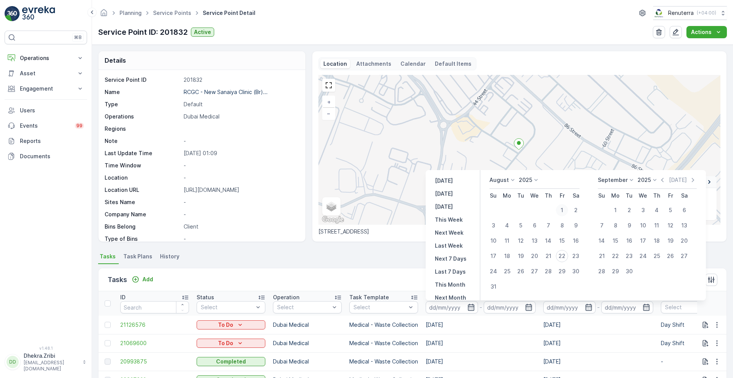
click at [562, 210] on div "1" at bounding box center [562, 210] width 12 height 12
type input "[DATE]"
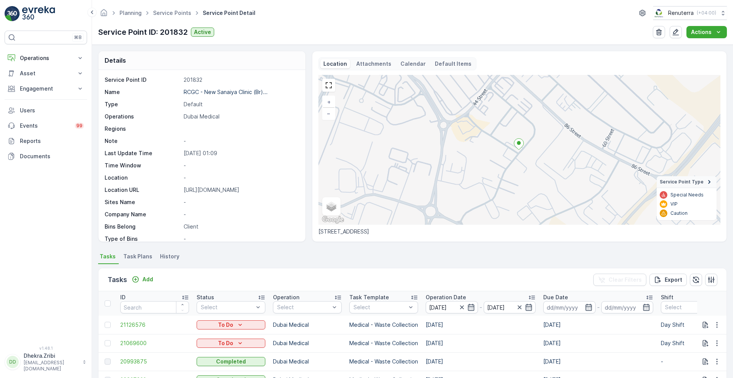
click at [379, 278] on div "Tasks Add Clear Filters Export" at bounding box center [413, 279] width 628 height 23
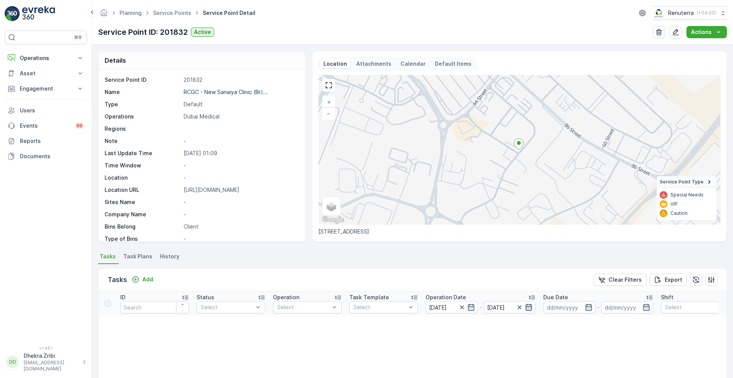
click at [527, 305] on icon "button" at bounding box center [529, 307] width 6 height 7
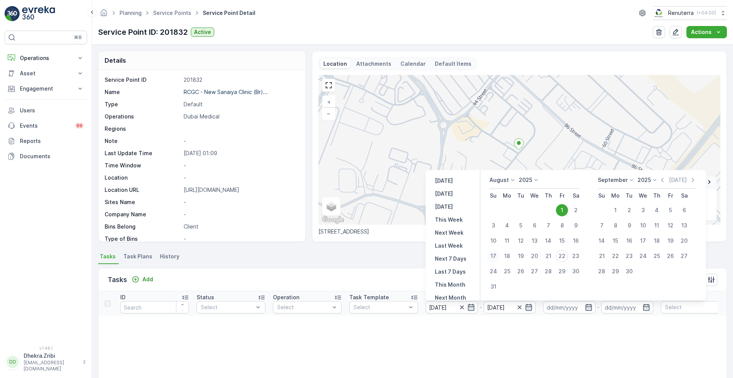
click at [497, 251] on div "17" at bounding box center [493, 256] width 12 height 12
type input "[DATE]"
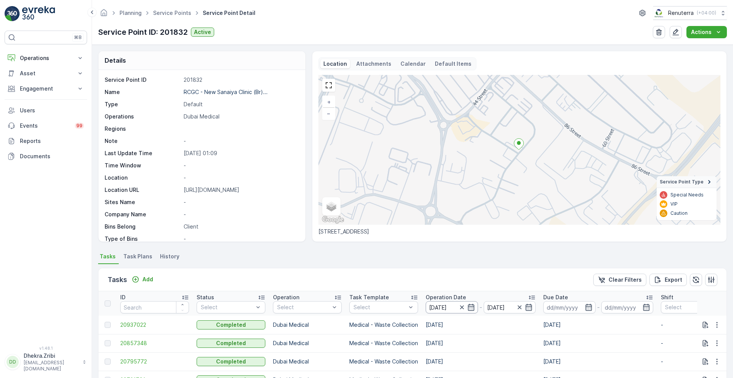
click at [437, 301] on input "[DATE]" at bounding box center [452, 307] width 52 height 12
click at [394, 276] on div "Tasks Add Clear Filters Export" at bounding box center [413, 279] width 628 height 23
click at [449, 297] on p "Operation Date" at bounding box center [446, 297] width 40 height 8
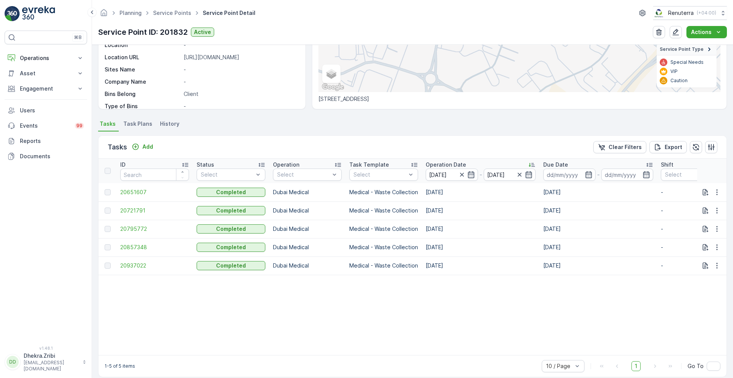
scroll to position [145, 0]
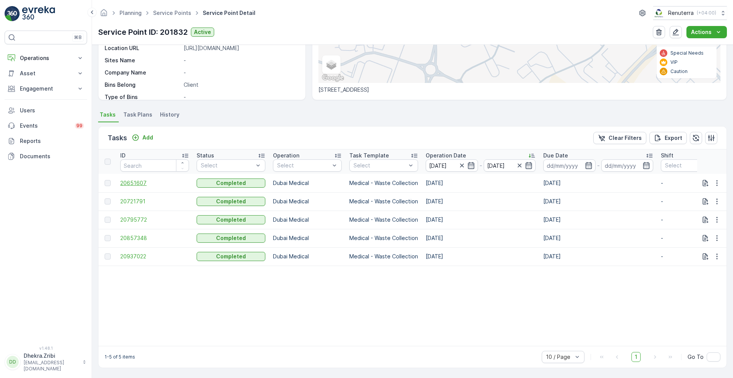
click at [125, 179] on span "20651607" at bounding box center [154, 183] width 69 height 8
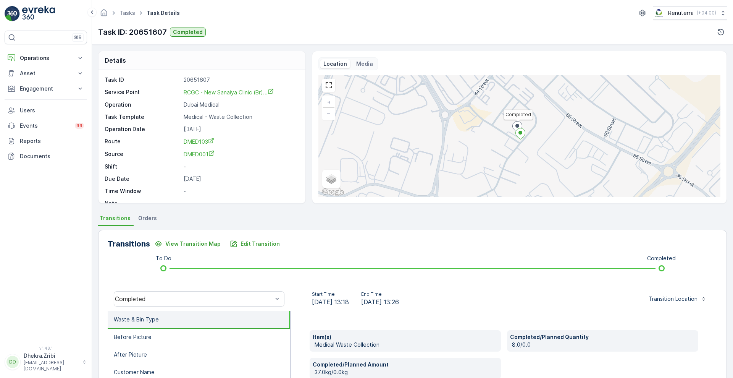
scroll to position [104, 0]
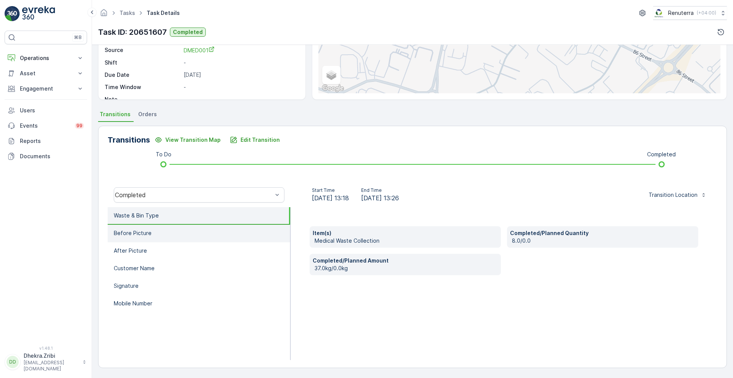
click at [165, 241] on li "Before Picture" at bounding box center [199, 234] width 183 height 18
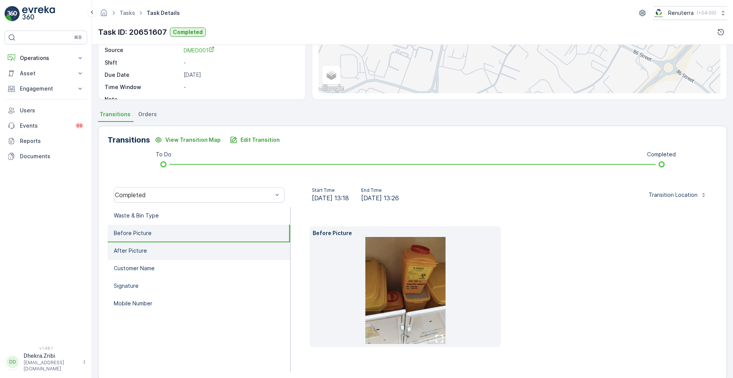
click at [157, 254] on li "After Picture" at bounding box center [199, 251] width 183 height 18
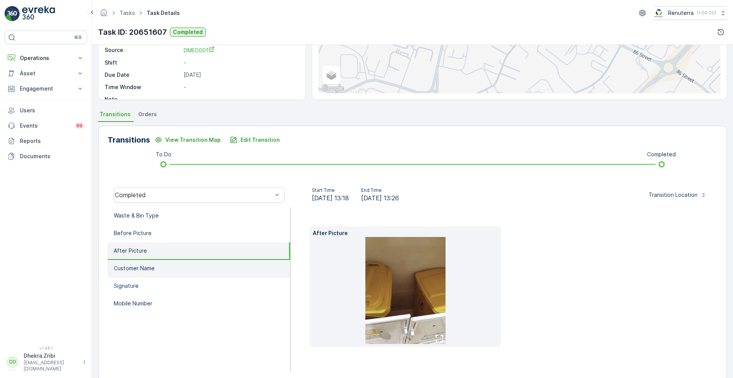
click at [152, 267] on p "Customer Name" at bounding box center [134, 268] width 41 height 8
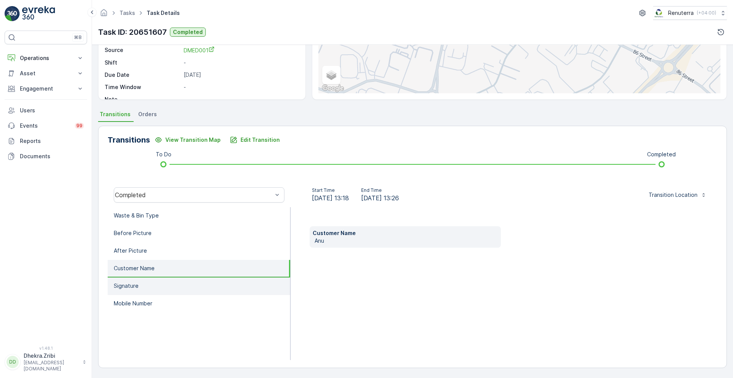
click at [142, 288] on li "Signature" at bounding box center [199, 286] width 183 height 18
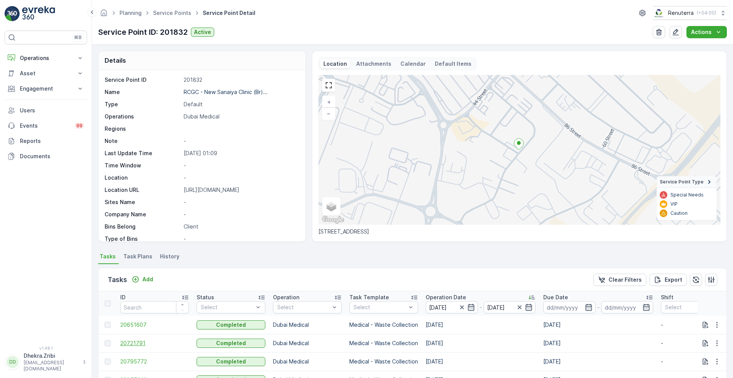
click at [129, 341] on span "20721791" at bounding box center [154, 343] width 69 height 8
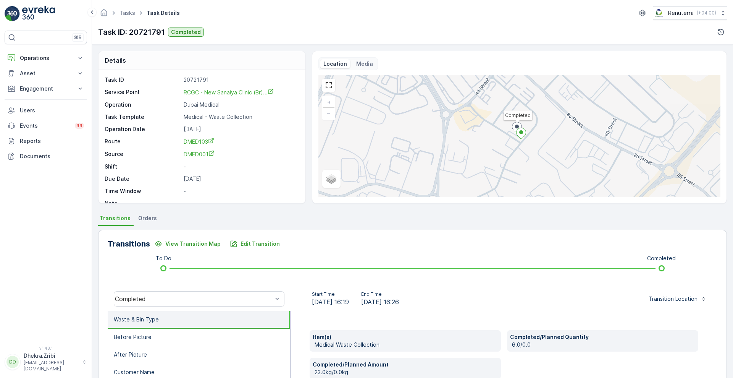
scroll to position [104, 0]
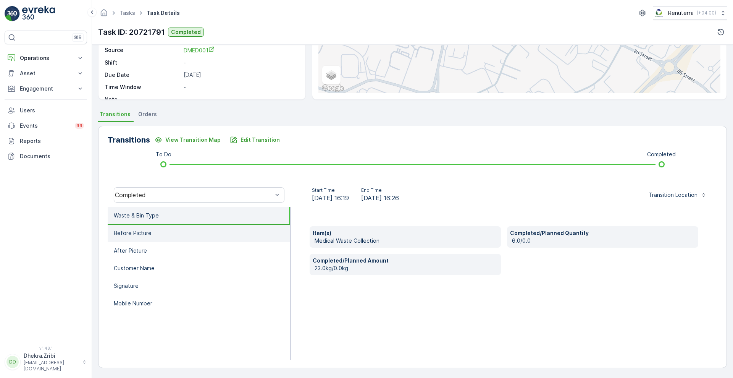
click at [228, 231] on li "Before Picture" at bounding box center [199, 234] width 183 height 18
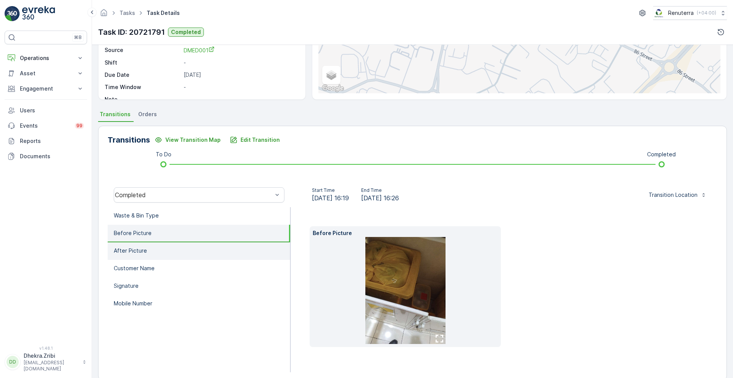
click at [177, 254] on li "After Picture" at bounding box center [199, 251] width 183 height 18
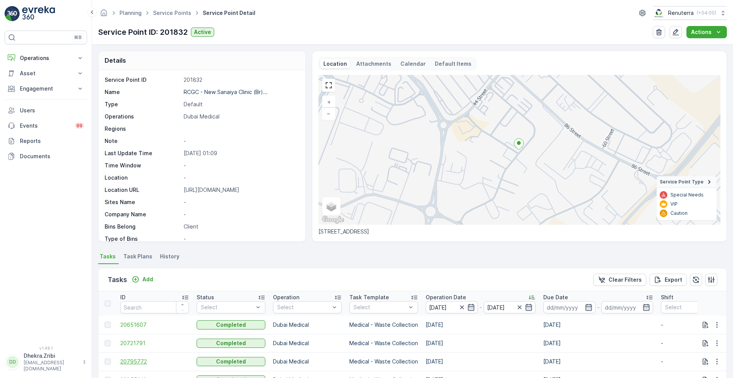
click at [142, 363] on span "20795772" at bounding box center [154, 361] width 69 height 8
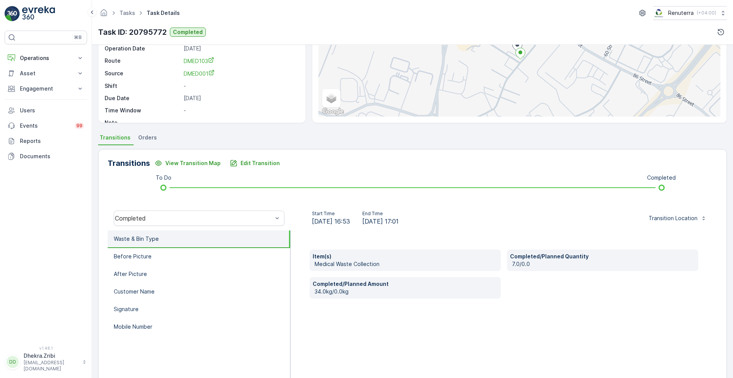
scroll to position [104, 0]
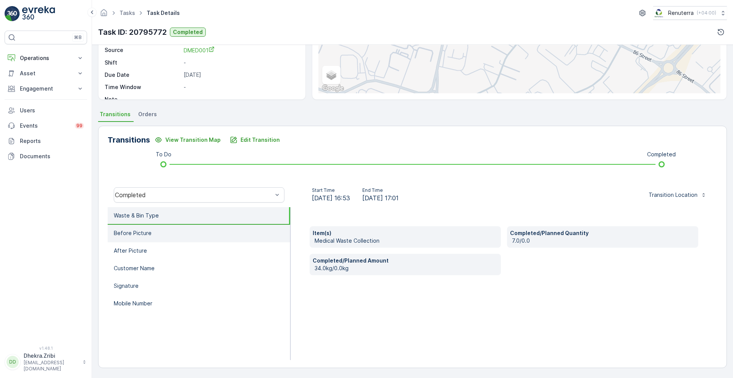
click at [154, 237] on li "Before Picture" at bounding box center [199, 234] width 183 height 18
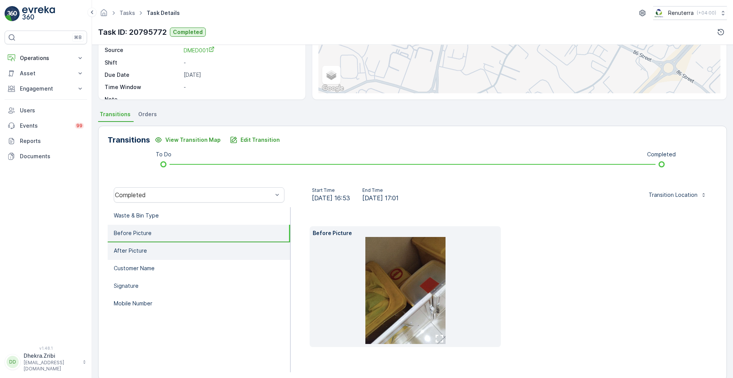
click at [145, 248] on p "After Picture" at bounding box center [130, 251] width 33 height 8
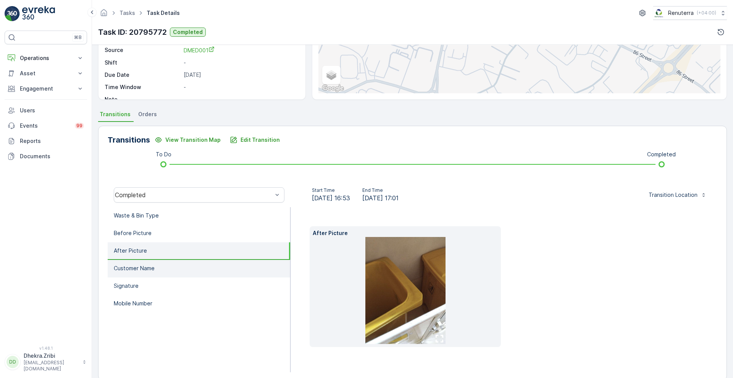
click at [140, 268] on p "Customer Name" at bounding box center [134, 268] width 41 height 8
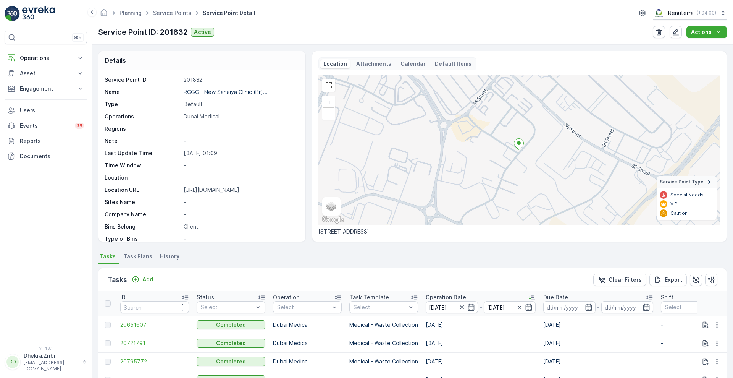
scroll to position [145, 0]
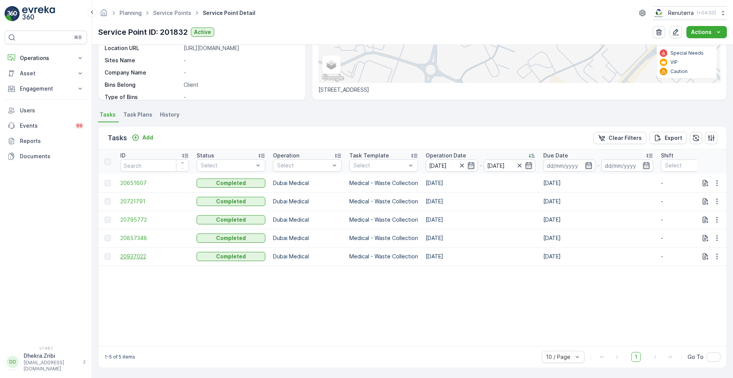
click at [143, 252] on span "20937022" at bounding box center [154, 256] width 69 height 8
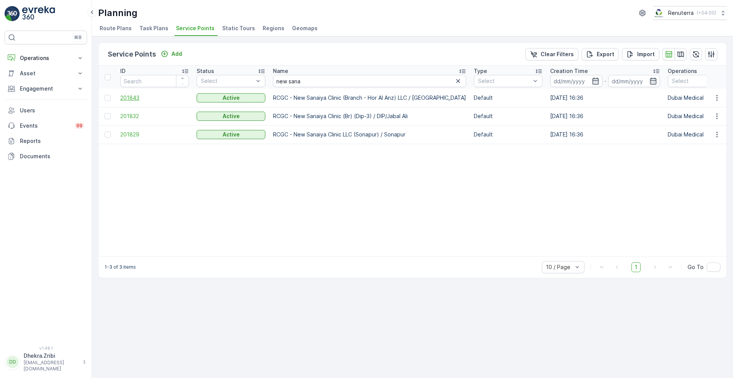
click at [130, 95] on span "201843" at bounding box center [154, 98] width 69 height 8
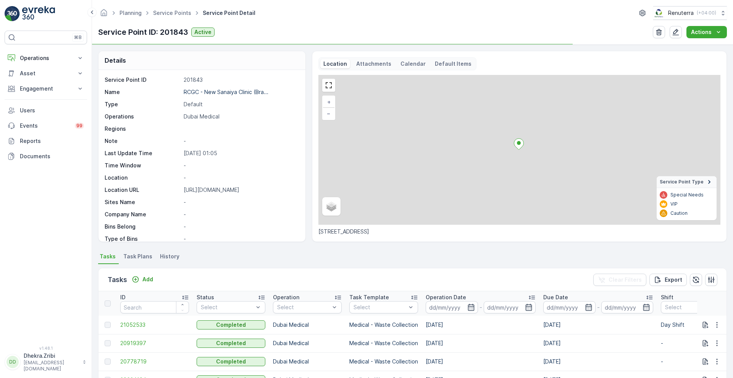
scroll to position [157, 0]
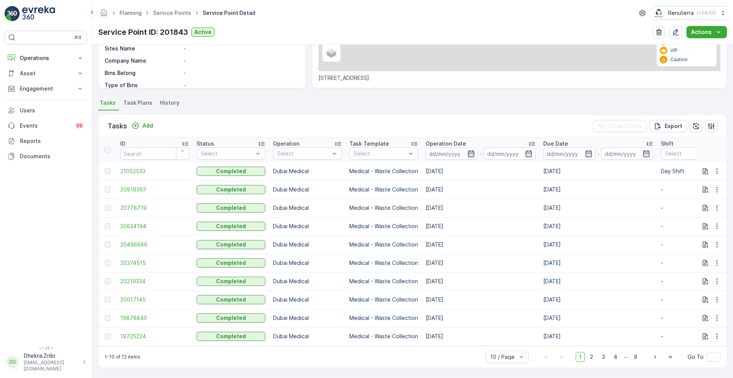
click at [472, 150] on icon "button" at bounding box center [471, 154] width 8 height 8
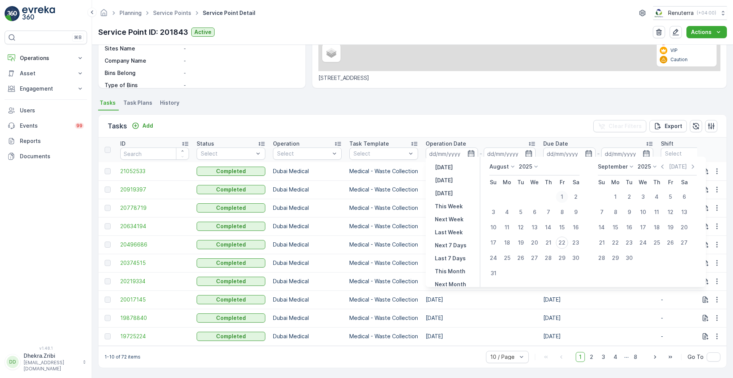
click at [559, 194] on div "1" at bounding box center [562, 197] width 12 height 12
type input "[DATE]"
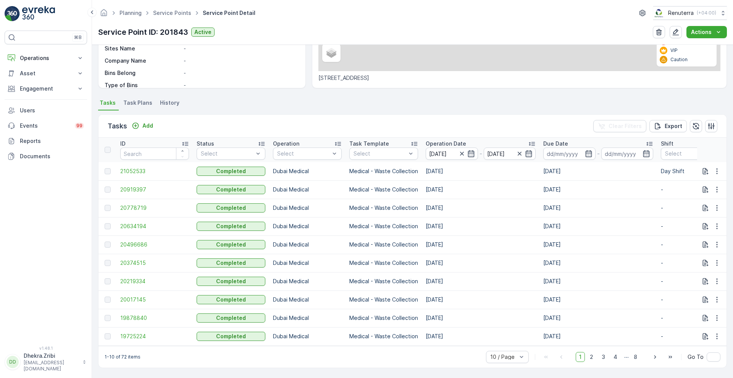
click at [482, 128] on div "Tasks Add Clear Filters Export" at bounding box center [413, 126] width 628 height 23
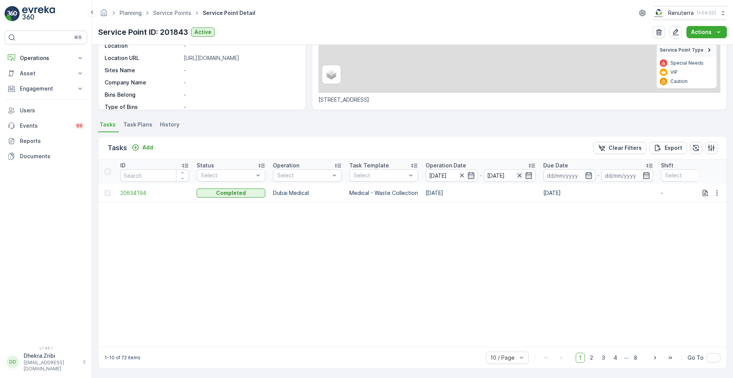
scroll to position [136, 0]
click at [530, 172] on icon "button" at bounding box center [529, 175] width 8 height 8
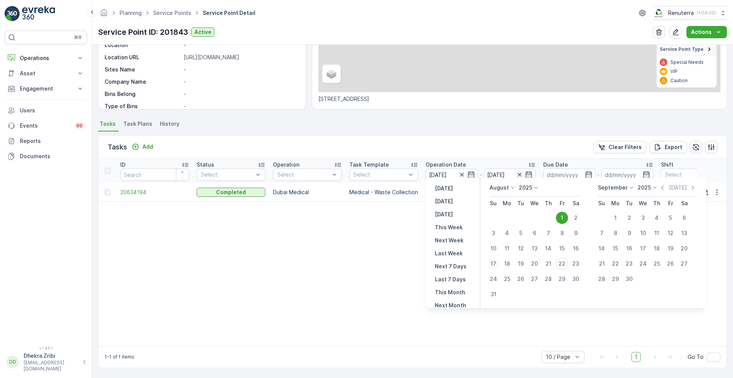
click at [493, 261] on div "17" at bounding box center [493, 263] width 12 height 12
type input "[DATE]"
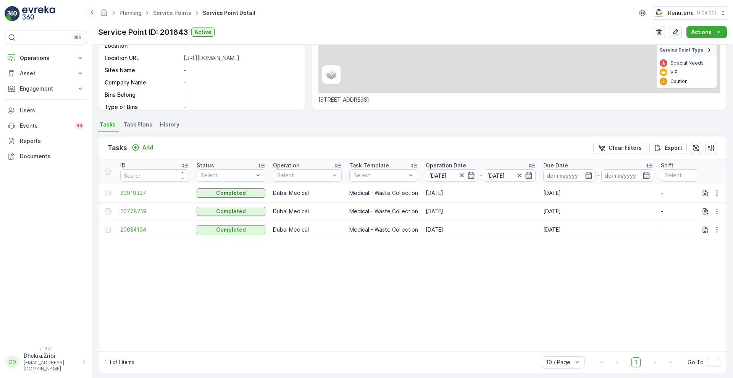
scroll to position [136, 0]
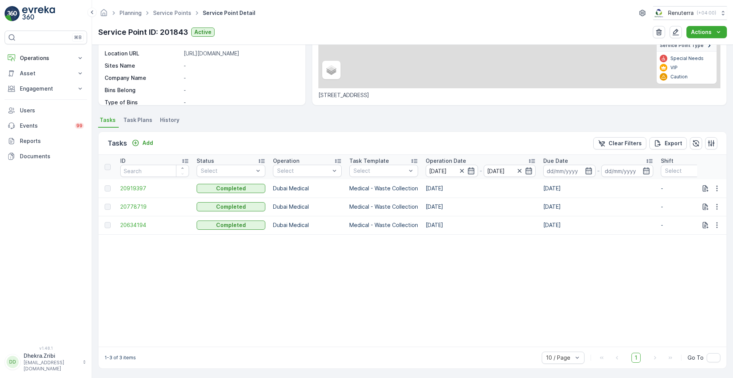
click at [441, 160] on p "Operation Date" at bounding box center [446, 161] width 40 height 8
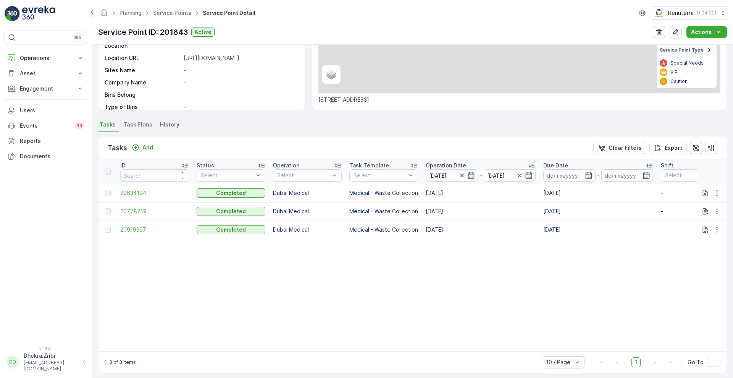
scroll to position [136, 0]
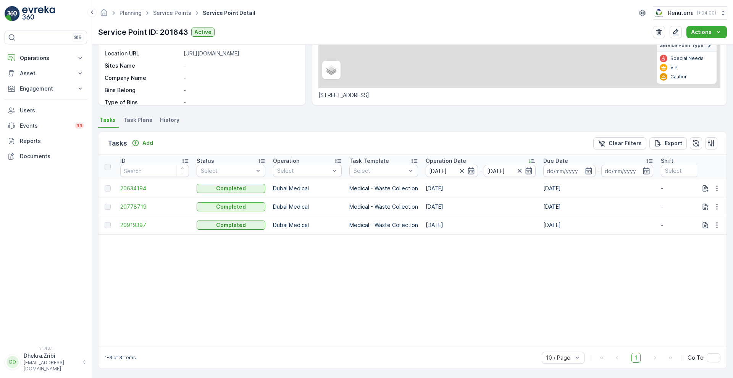
click at [139, 184] on span "20634194" at bounding box center [154, 188] width 69 height 8
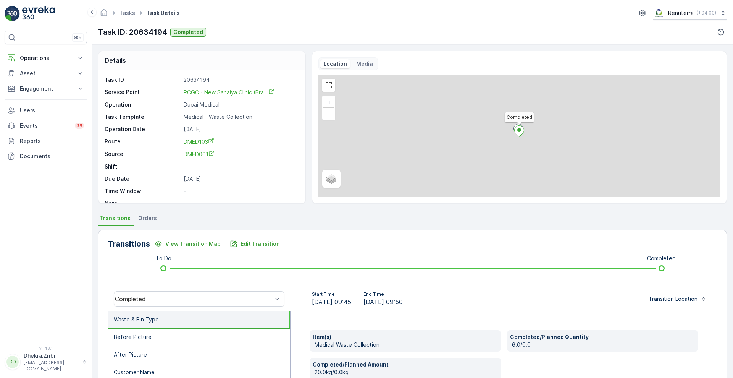
scroll to position [104, 0]
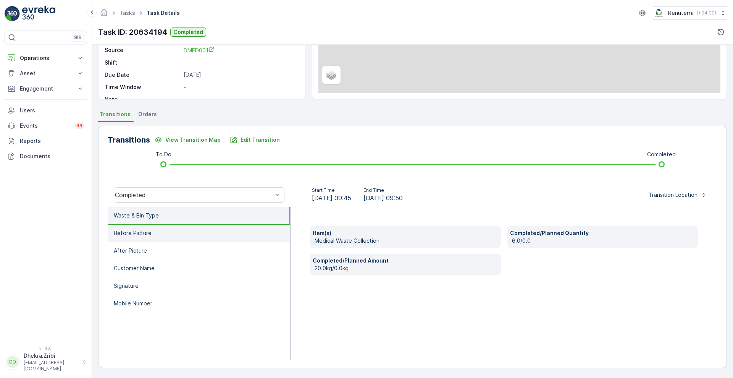
click at [143, 228] on li "Before Picture" at bounding box center [199, 234] width 183 height 18
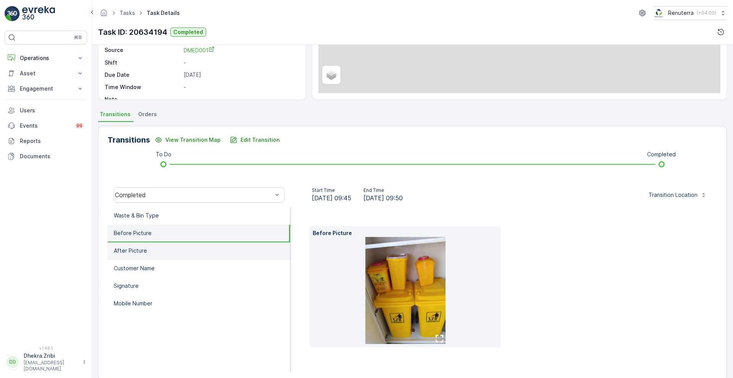
click at [138, 249] on p "After Picture" at bounding box center [130, 251] width 33 height 8
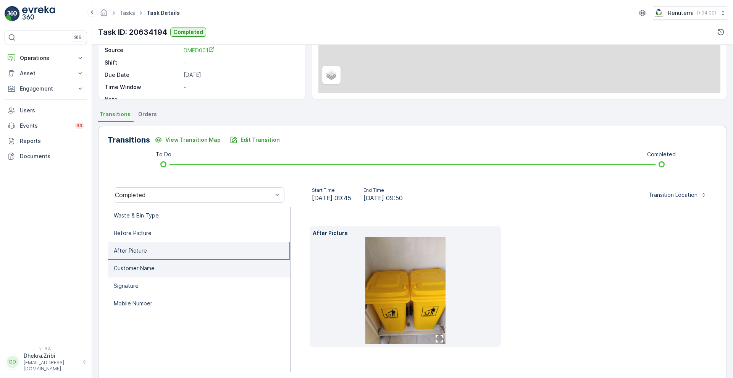
click at [137, 267] on p "Customer Name" at bounding box center [134, 268] width 41 height 8
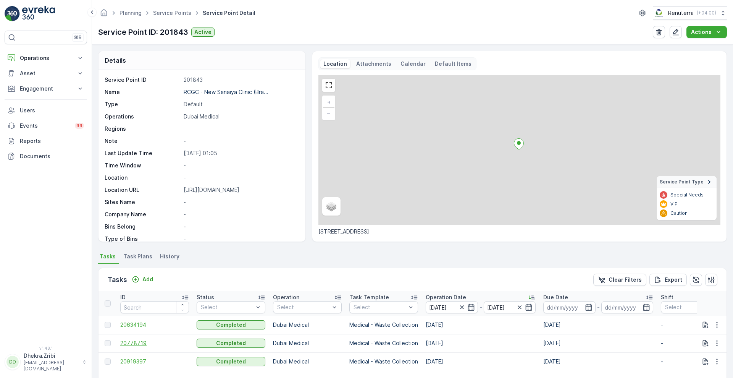
click at [126, 342] on span "20778719" at bounding box center [154, 343] width 69 height 8
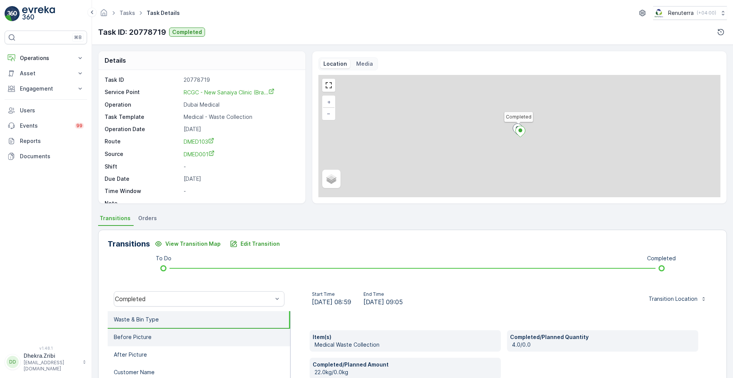
click at [209, 333] on li "Before Picture" at bounding box center [199, 337] width 183 height 18
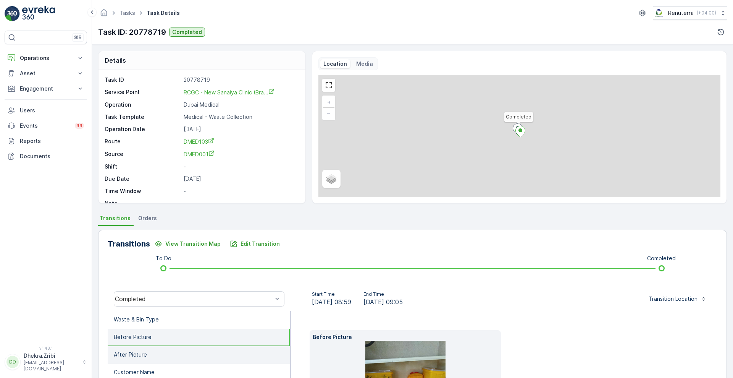
click at [195, 352] on li "After Picture" at bounding box center [199, 355] width 183 height 18
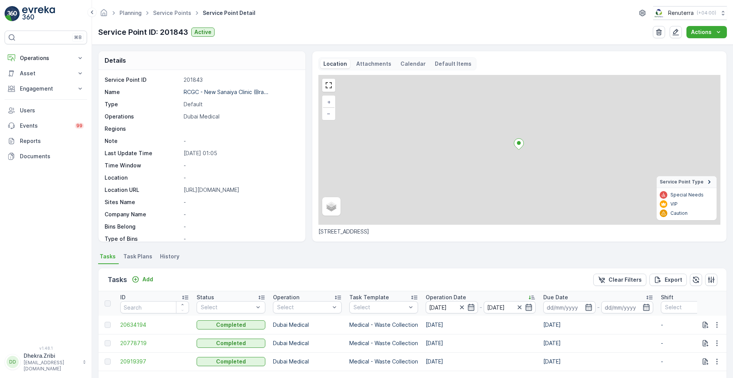
scroll to position [141, 0]
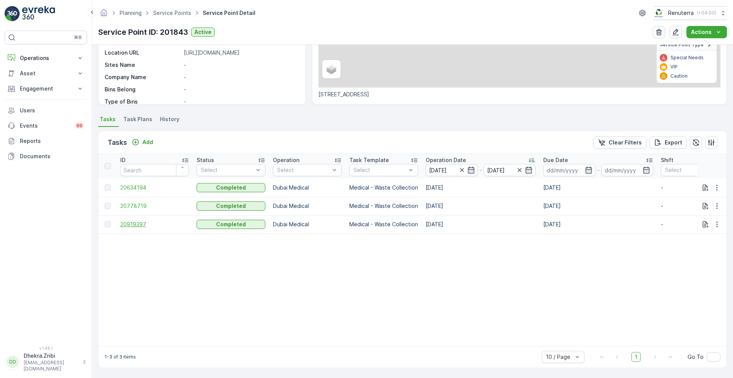
click at [140, 221] on span "20919397" at bounding box center [154, 224] width 69 height 8
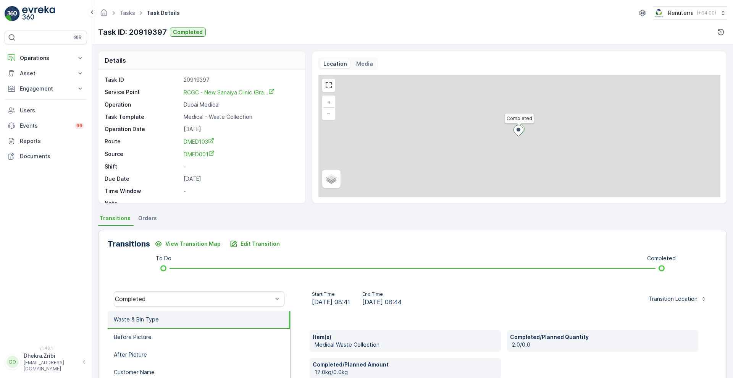
scroll to position [104, 0]
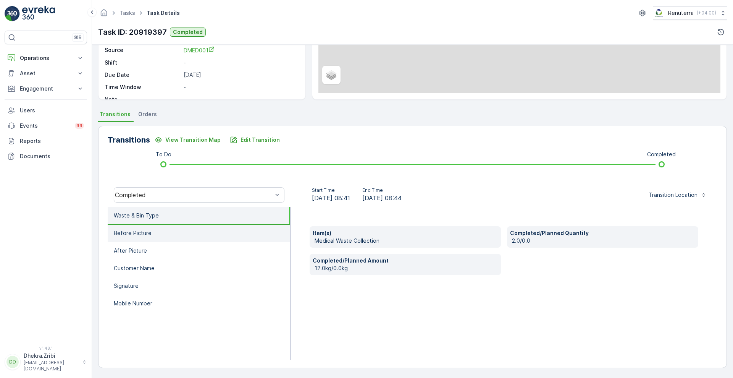
click at [144, 237] on li "Before Picture" at bounding box center [199, 234] width 183 height 18
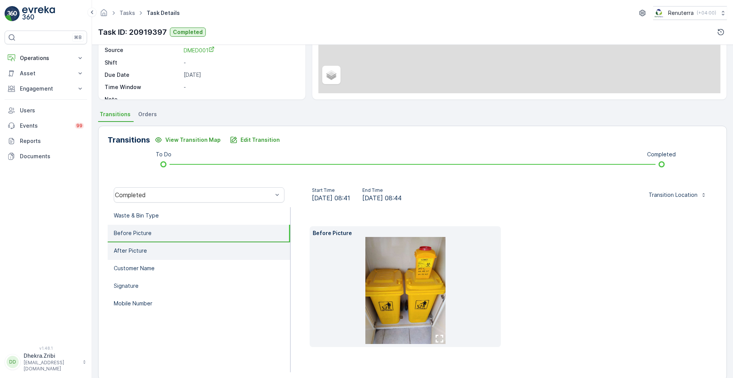
click at [139, 256] on li "After Picture" at bounding box center [199, 251] width 183 height 18
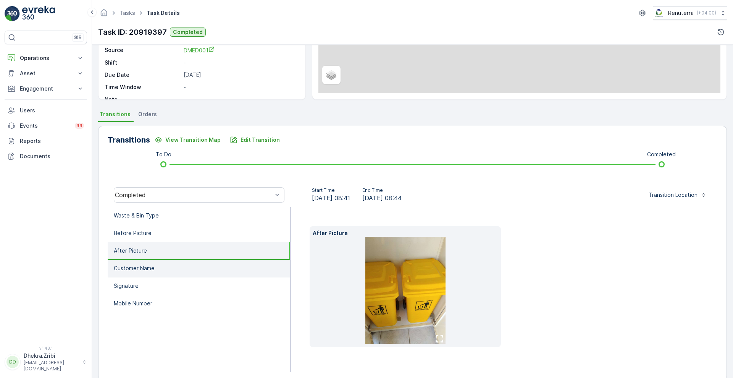
click at [139, 267] on p "Customer Name" at bounding box center [134, 268] width 41 height 8
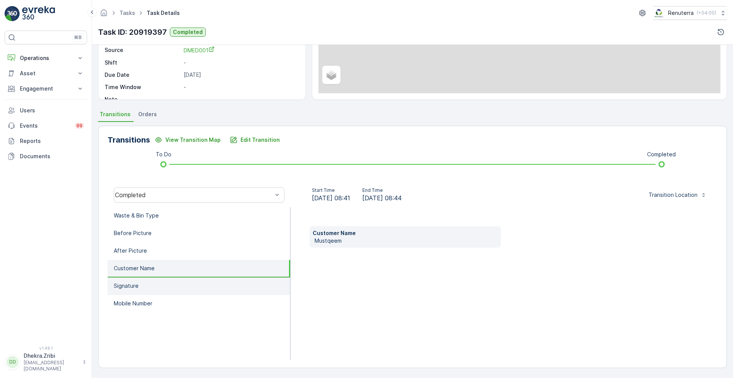
click at [133, 286] on p "Signature" at bounding box center [126, 286] width 25 height 8
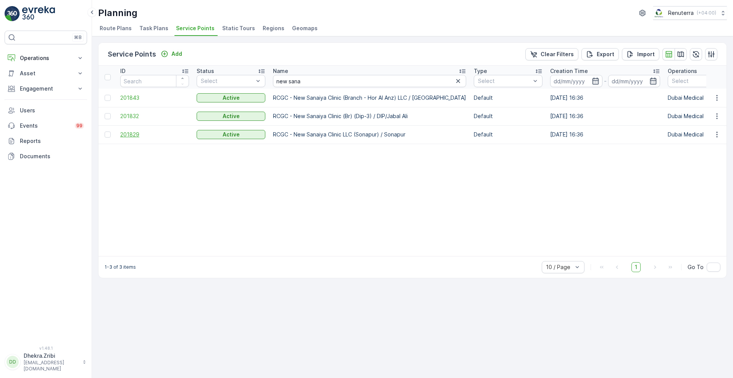
click at [126, 134] on span "201829" at bounding box center [154, 135] width 69 height 8
click at [134, 133] on span "201829" at bounding box center [154, 135] width 69 height 8
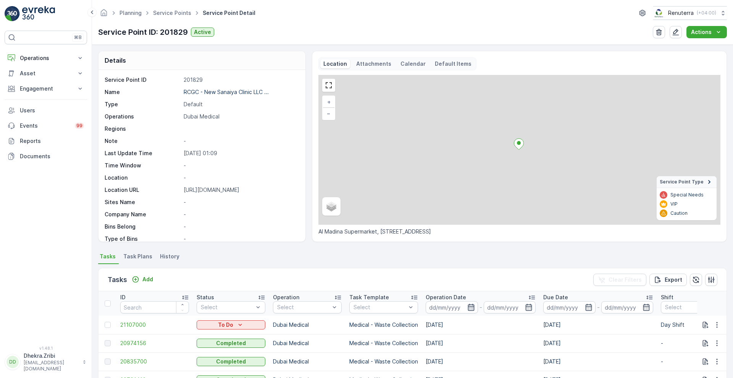
click at [470, 309] on icon "button" at bounding box center [471, 307] width 8 height 8
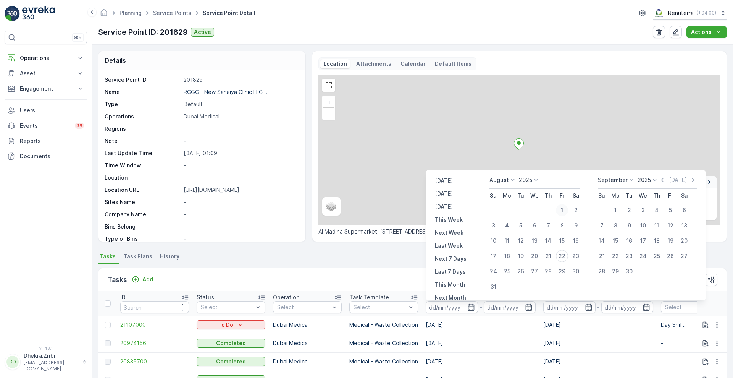
click at [561, 208] on div "1" at bounding box center [562, 210] width 12 height 12
type input "[DATE]"
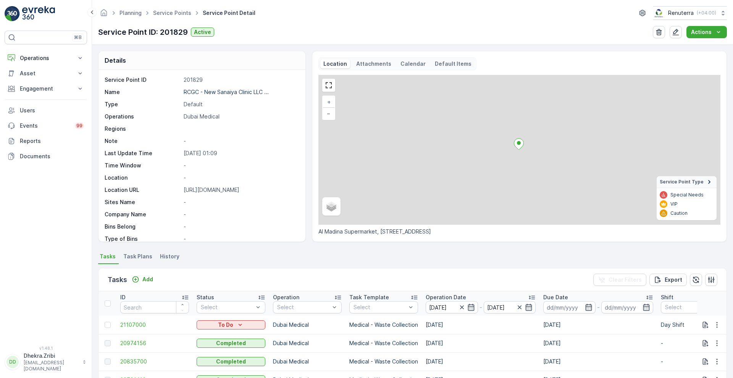
click at [352, 271] on div "Tasks Add Clear Filters Export" at bounding box center [413, 279] width 628 height 23
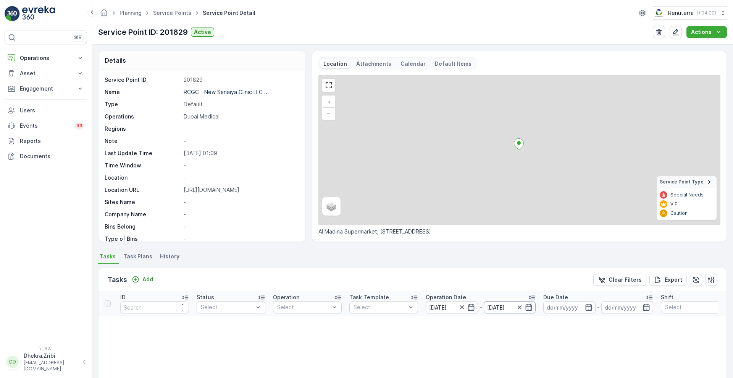
click at [533, 309] on input "[DATE]" at bounding box center [510, 307] width 52 height 12
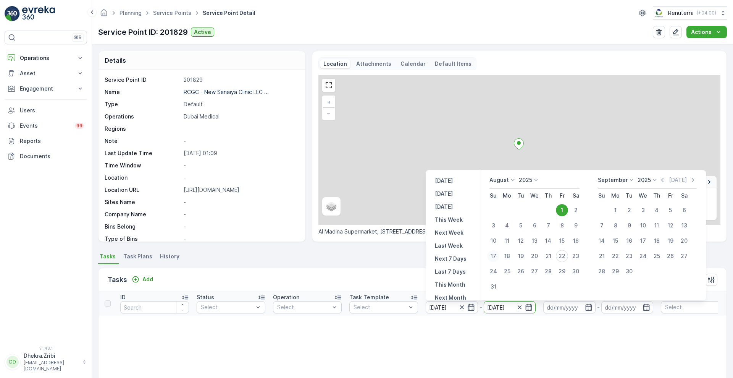
click at [496, 257] on div "17" at bounding box center [493, 256] width 12 height 12
type input "[DATE]"
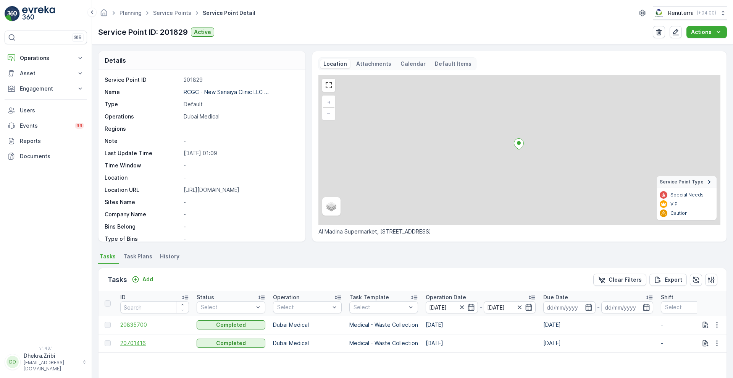
click at [138, 344] on span "20701416" at bounding box center [154, 343] width 69 height 8
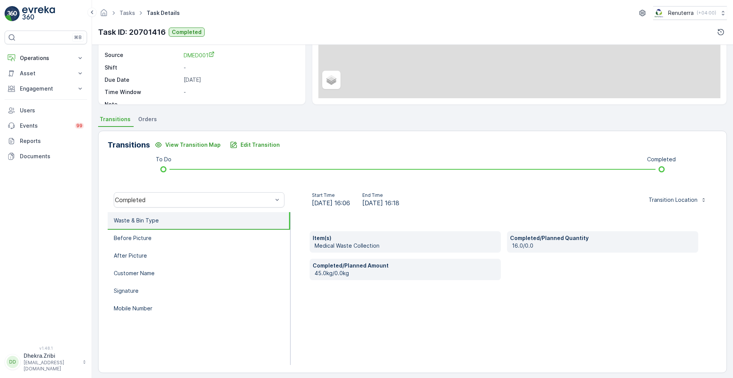
scroll to position [104, 0]
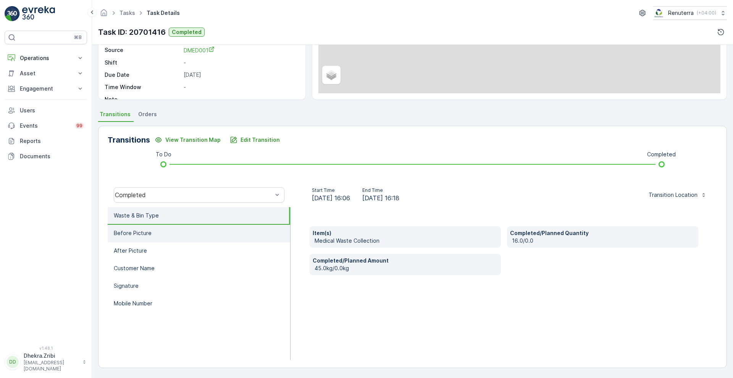
click at [215, 233] on li "Before Picture" at bounding box center [199, 234] width 183 height 18
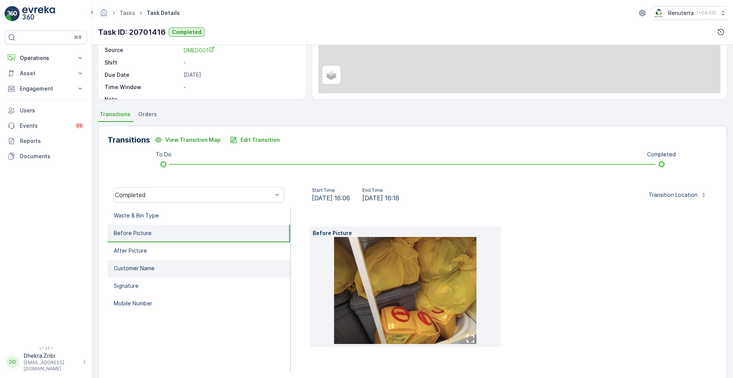
click at [186, 262] on li "Customer Name" at bounding box center [199, 269] width 183 height 18
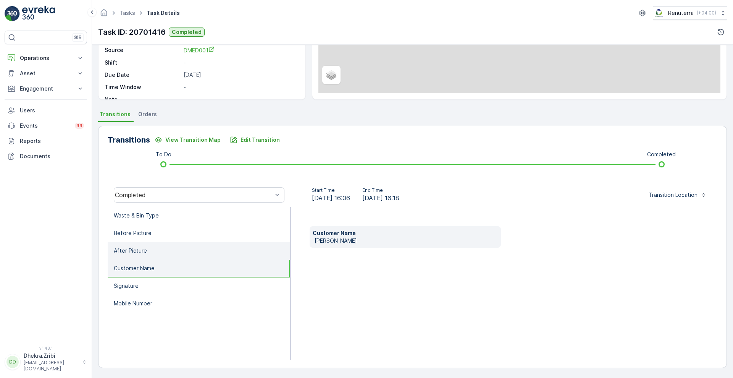
click at [173, 251] on li "After Picture" at bounding box center [199, 251] width 183 height 18
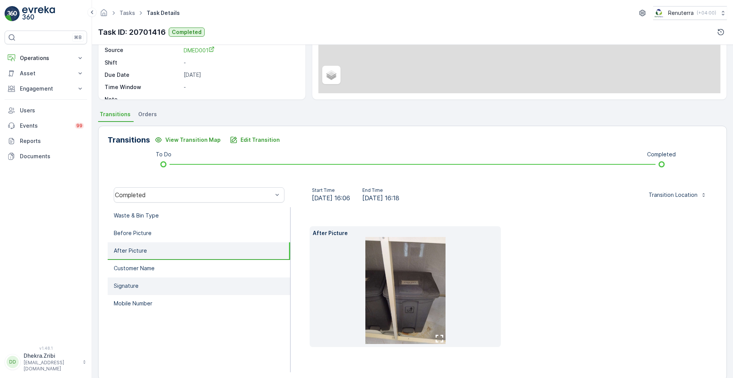
click at [155, 287] on li "Signature" at bounding box center [199, 286] width 183 height 18
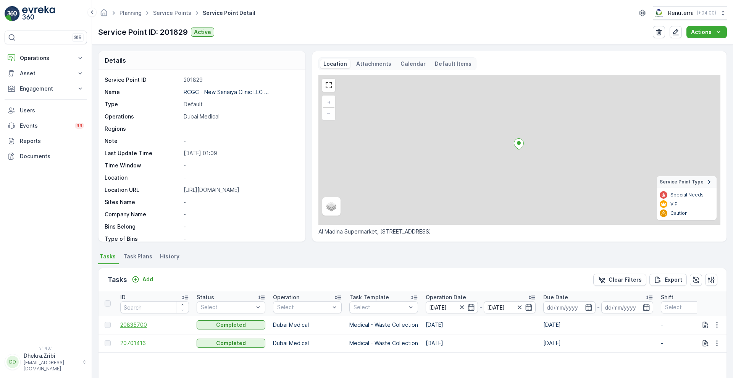
click at [132, 327] on span "20835700" at bounding box center [154, 325] width 69 height 8
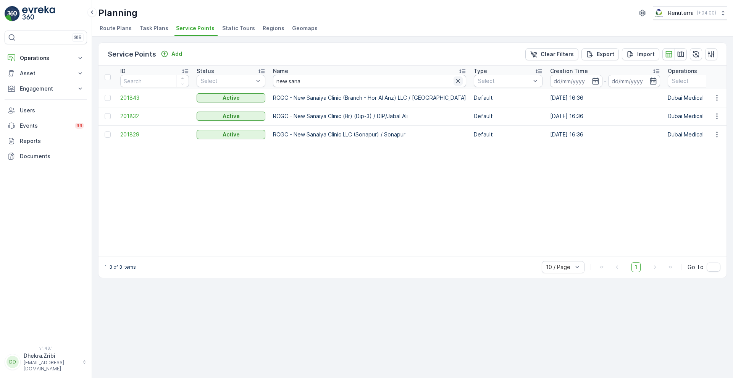
click at [454, 83] on icon "button" at bounding box center [458, 81] width 8 height 8
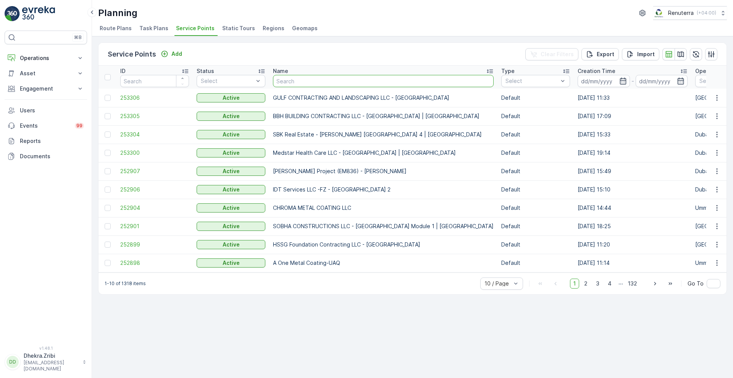
click at [363, 78] on input "text" at bounding box center [383, 81] width 221 height 12
type input "al sana"
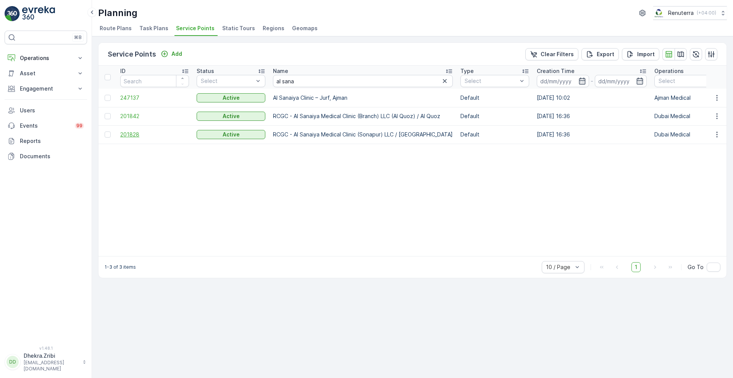
click at [132, 137] on span "201828" at bounding box center [154, 135] width 69 height 8
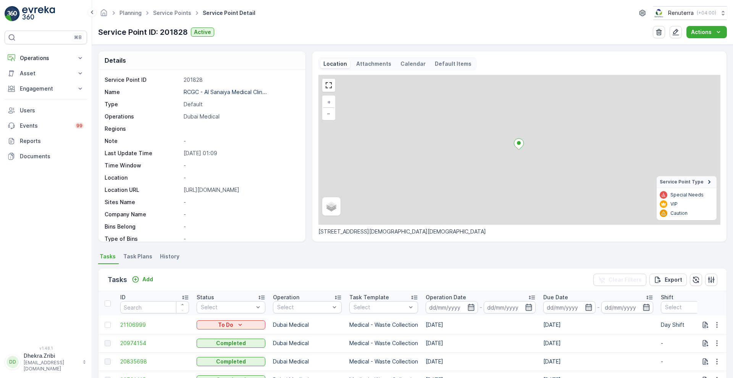
scroll to position [157, 0]
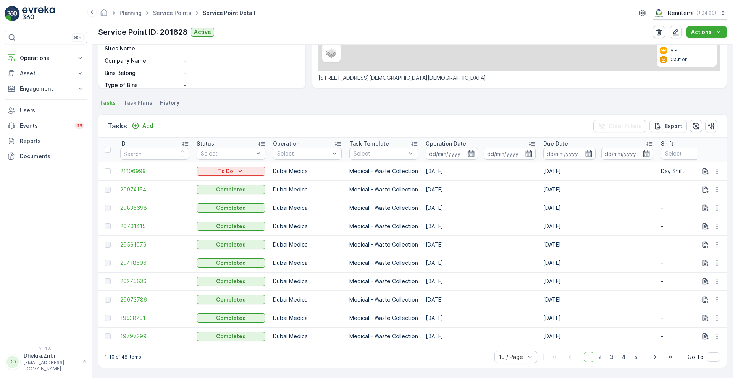
click at [474, 150] on icon "button" at bounding box center [471, 154] width 8 height 8
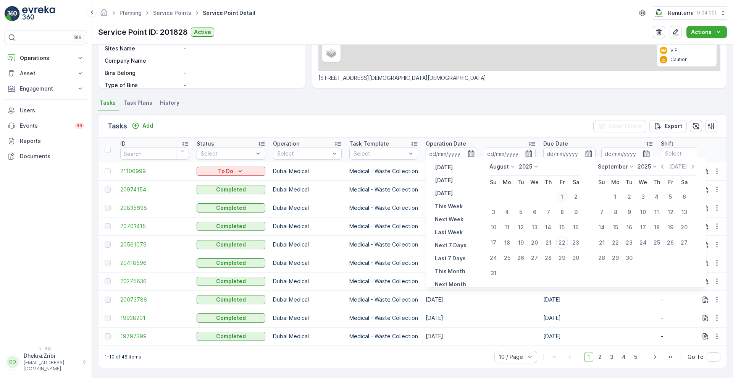
click at [559, 194] on div "1" at bounding box center [562, 197] width 12 height 12
type input "[DATE]"
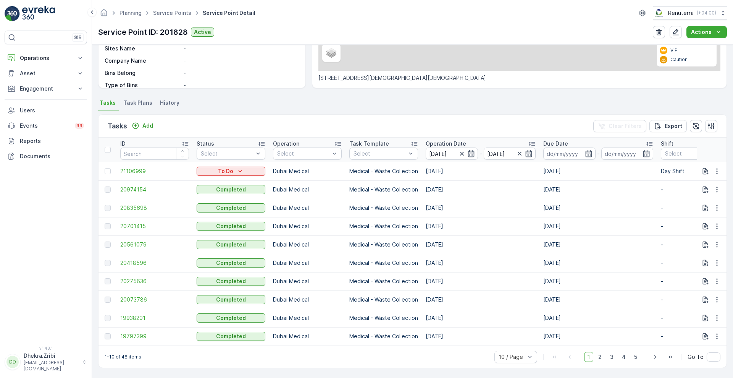
click at [430, 118] on div "Tasks Add Clear Filters Export" at bounding box center [413, 126] width 628 height 23
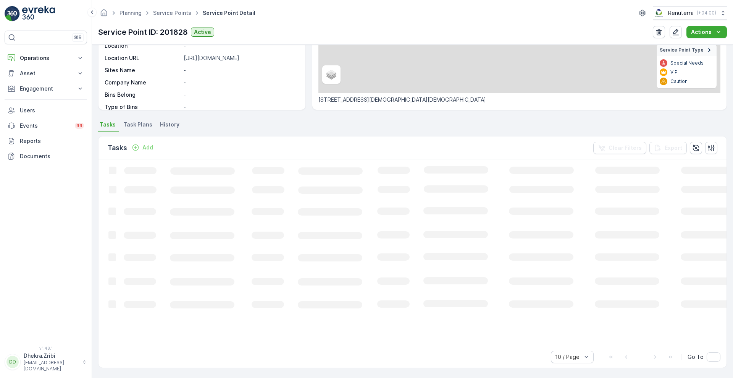
scroll to position [129, 0]
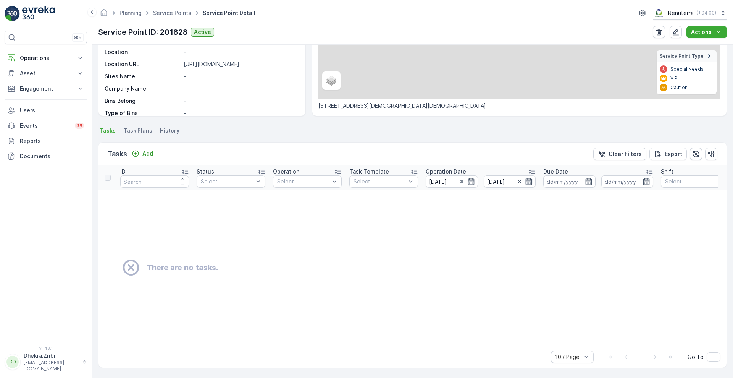
click at [530, 178] on icon "button" at bounding box center [529, 182] width 8 height 8
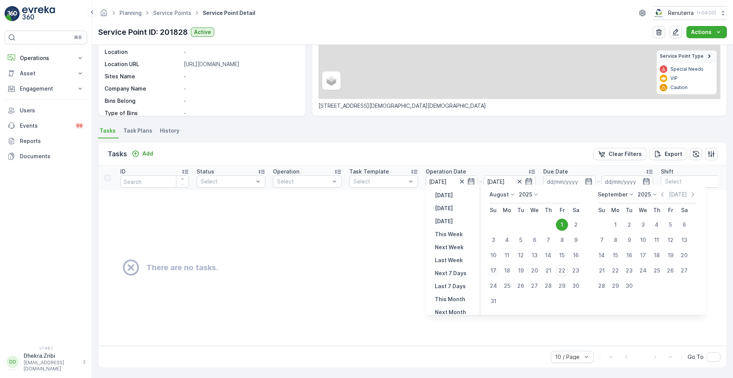
click at [491, 270] on div "17" at bounding box center [493, 270] width 12 height 12
type input "[DATE]"
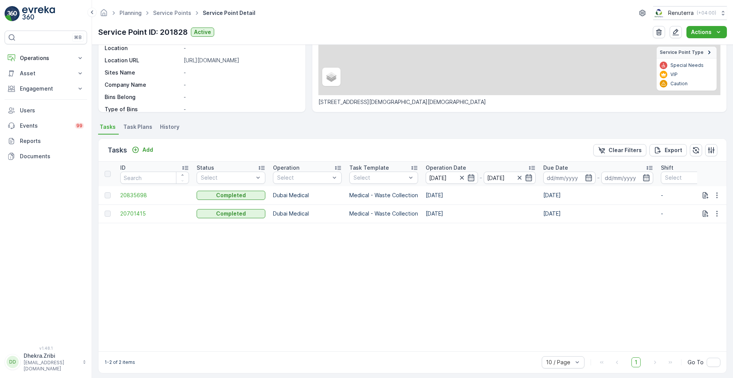
click at [445, 166] on p "Operation Date" at bounding box center [446, 168] width 40 height 8
click at [139, 194] on span "20701415" at bounding box center [154, 195] width 69 height 8
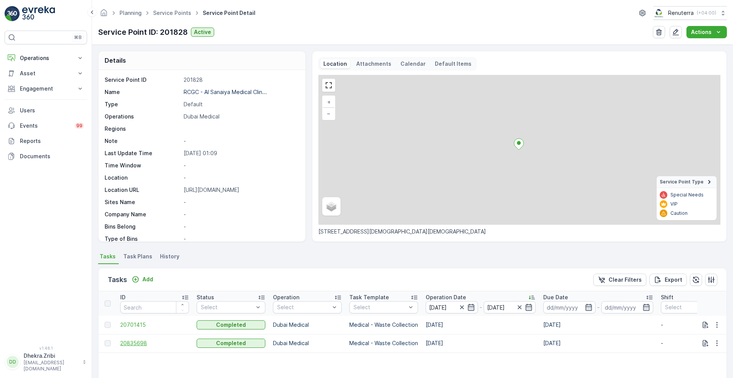
click at [132, 344] on span "20835698" at bounding box center [154, 343] width 69 height 8
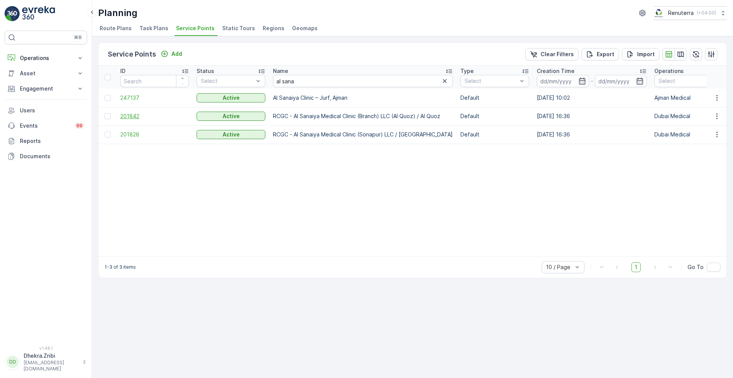
click at [131, 114] on span "201842" at bounding box center [154, 116] width 69 height 8
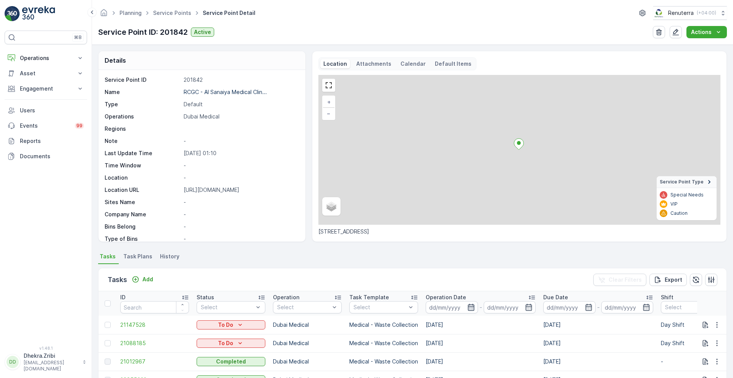
click at [470, 309] on icon "button" at bounding box center [471, 307] width 8 height 8
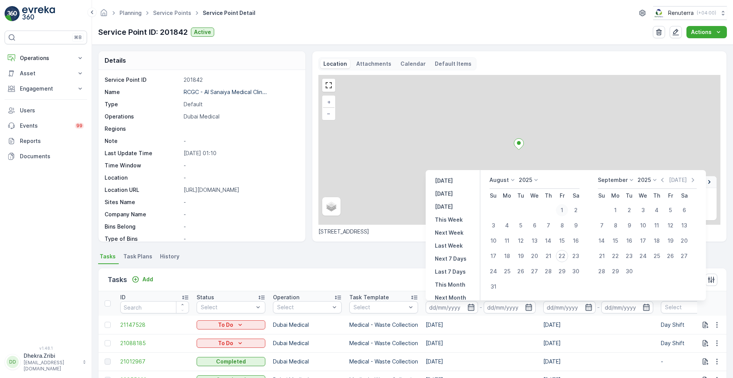
click at [561, 212] on div "1" at bounding box center [562, 210] width 12 height 12
type input "[DATE]"
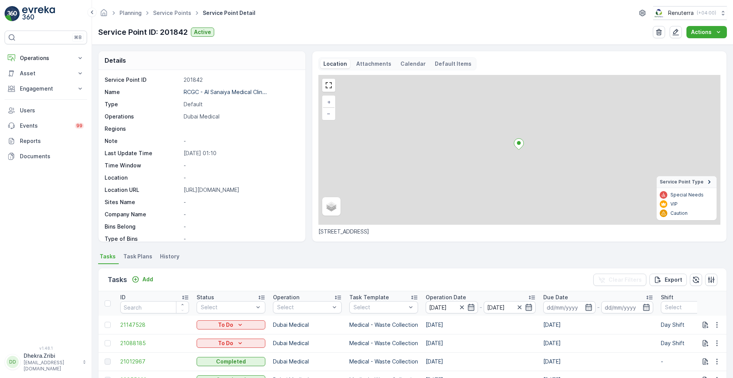
click at [380, 270] on div "Tasks Add Clear Filters Export" at bounding box center [413, 279] width 628 height 23
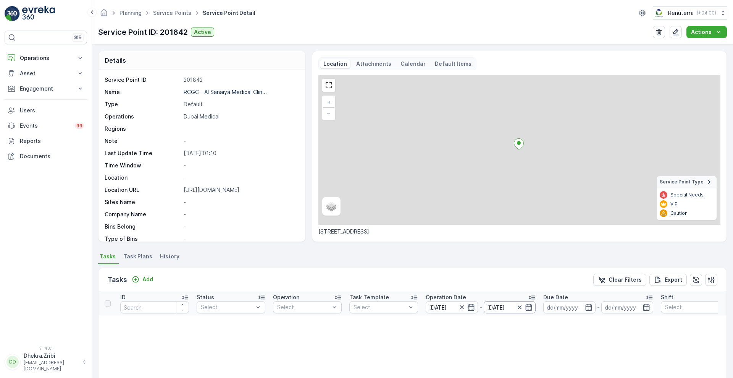
click at [533, 305] on input "[DATE]" at bounding box center [510, 307] width 52 height 12
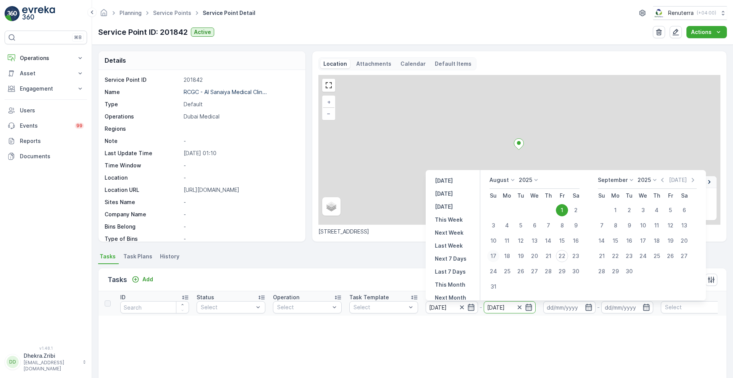
click at [493, 254] on div "17" at bounding box center [493, 256] width 12 height 12
type input "[DATE]"
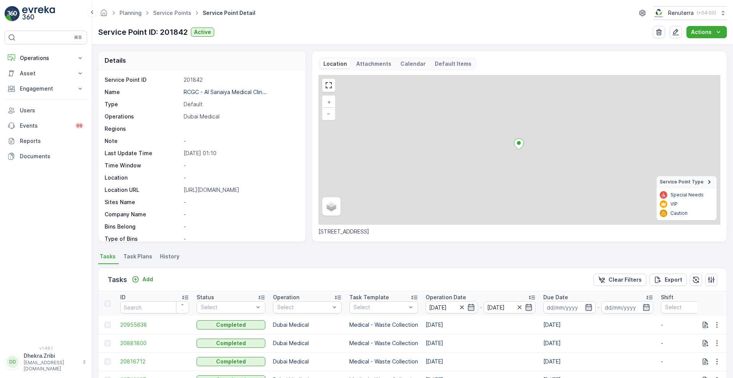
click at [437, 294] on p "Operation Date" at bounding box center [446, 297] width 40 height 8
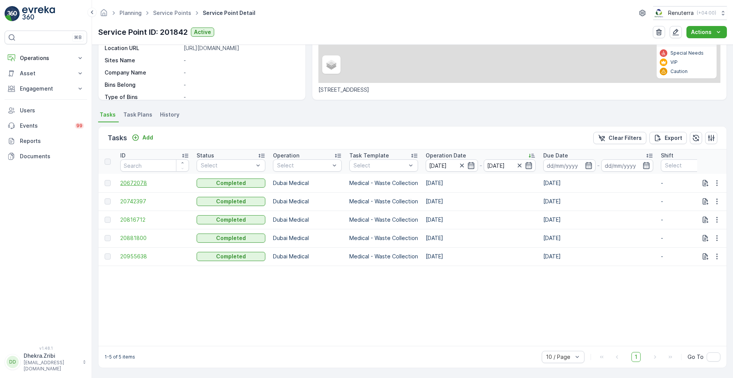
click at [136, 180] on span "20672078" at bounding box center [154, 183] width 69 height 8
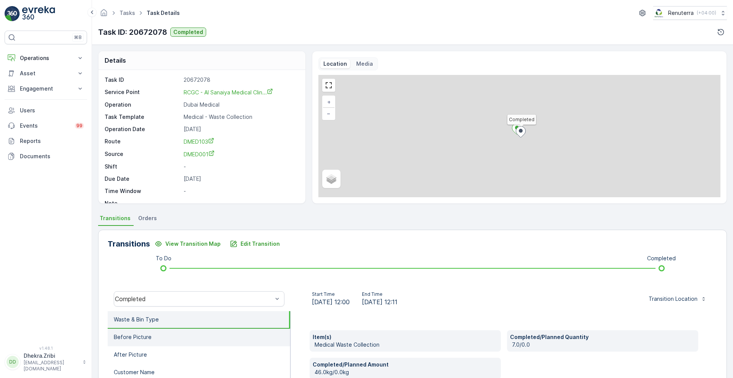
click at [129, 341] on li "Before Picture" at bounding box center [199, 337] width 183 height 18
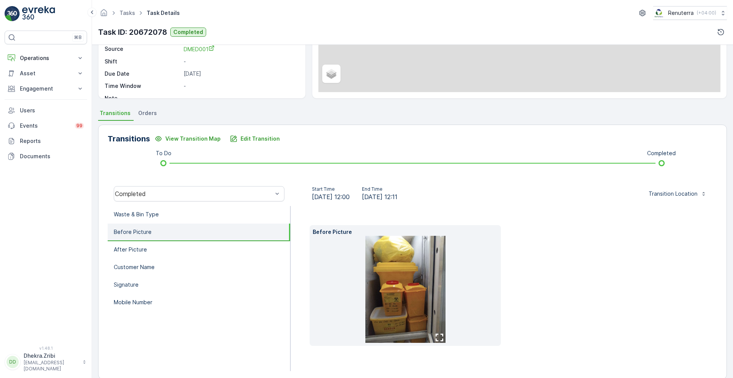
scroll to position [116, 0]
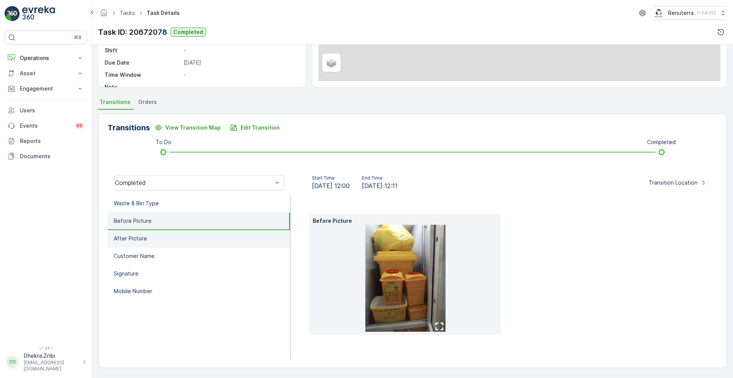
click at [170, 242] on li "After Picture" at bounding box center [199, 239] width 183 height 18
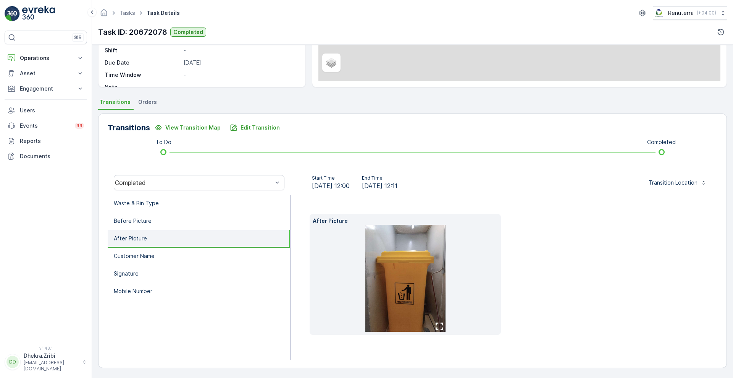
scroll to position [104, 0]
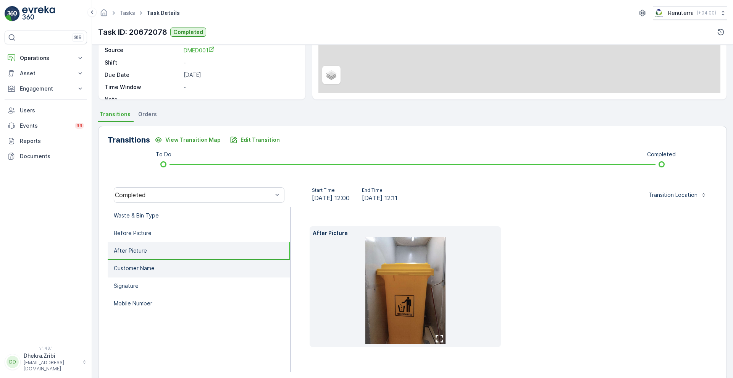
click at [149, 266] on p "Customer Name" at bounding box center [134, 268] width 41 height 8
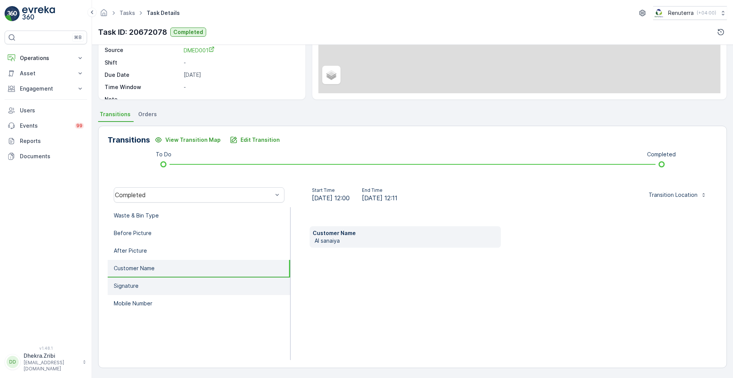
click at [139, 282] on li "Signature" at bounding box center [199, 286] width 183 height 18
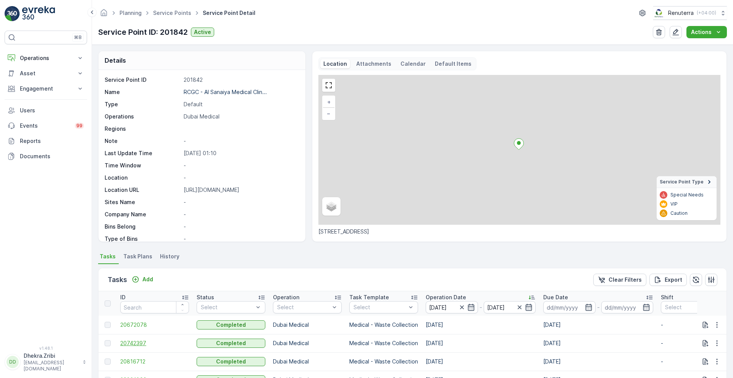
click at [137, 341] on span "20742397" at bounding box center [154, 343] width 69 height 8
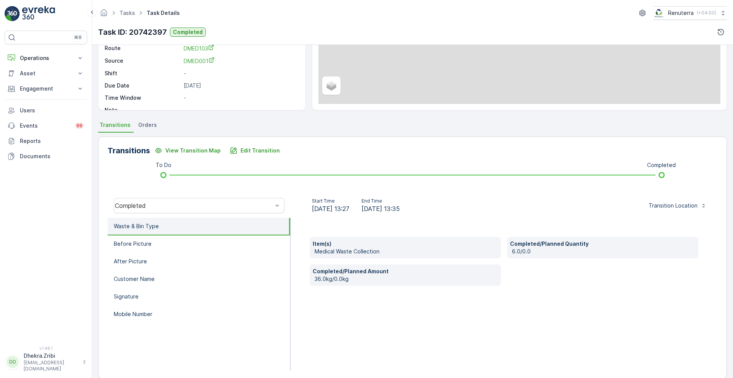
scroll to position [104, 0]
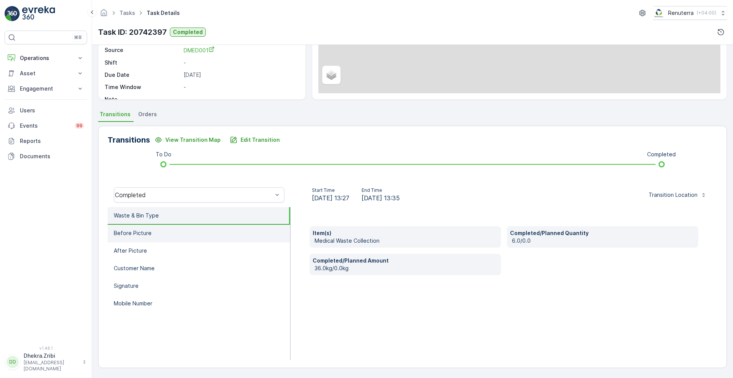
click at [200, 236] on li "Before Picture" at bounding box center [199, 234] width 183 height 18
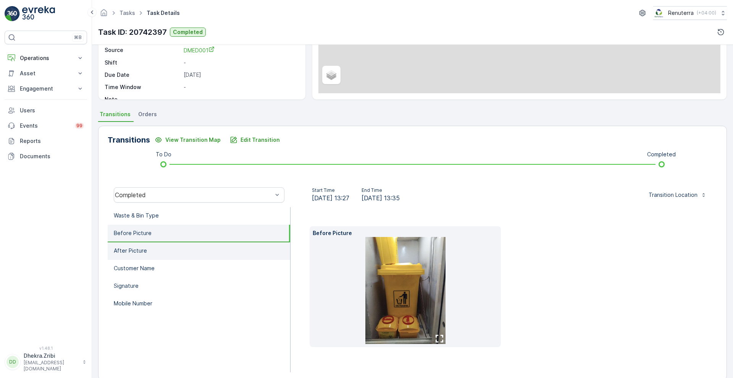
click at [181, 255] on li "After Picture" at bounding box center [199, 251] width 183 height 18
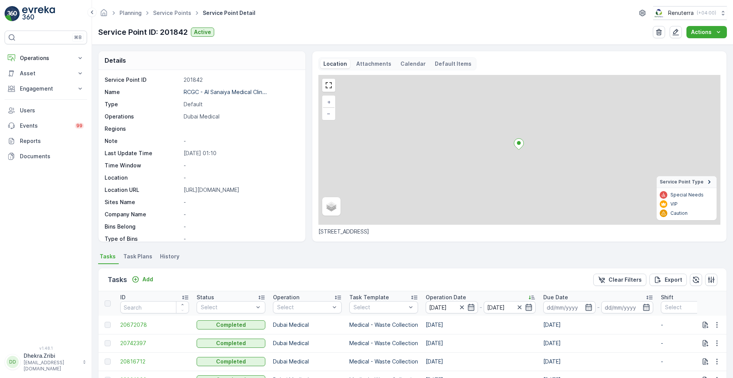
scroll to position [145, 0]
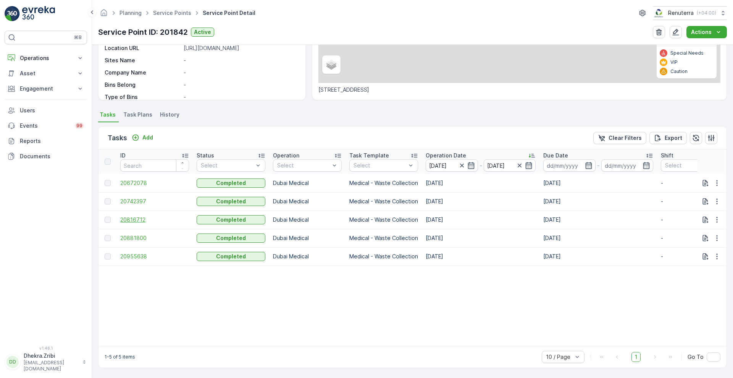
click at [139, 216] on span "20816712" at bounding box center [154, 220] width 69 height 8
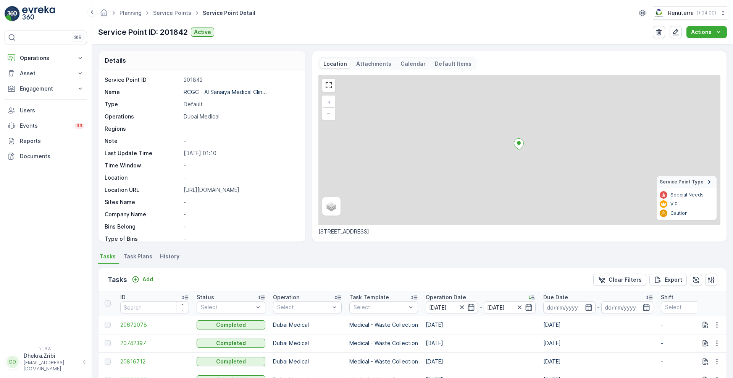
scroll to position [145, 0]
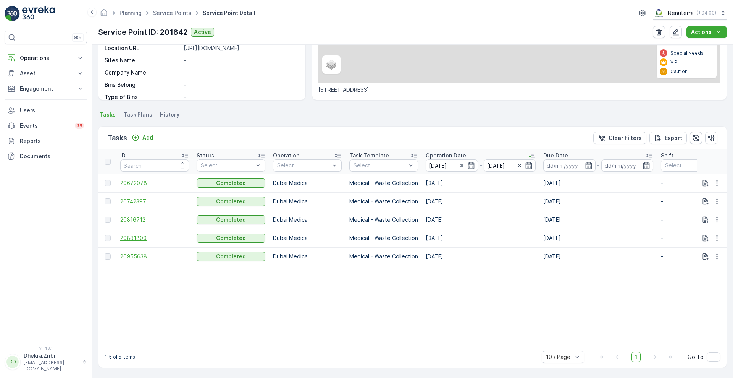
click at [135, 234] on span "20881800" at bounding box center [154, 238] width 69 height 8
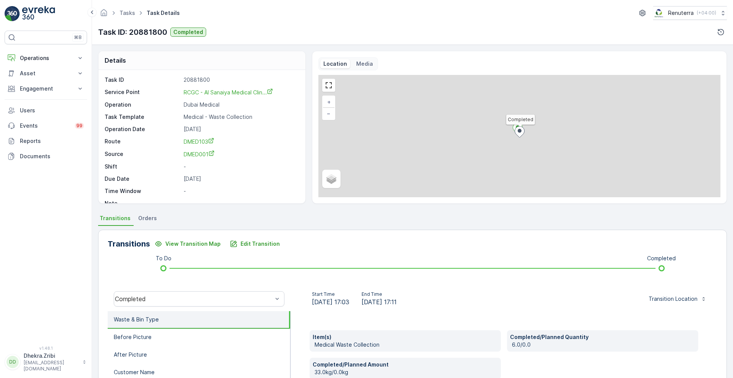
scroll to position [104, 0]
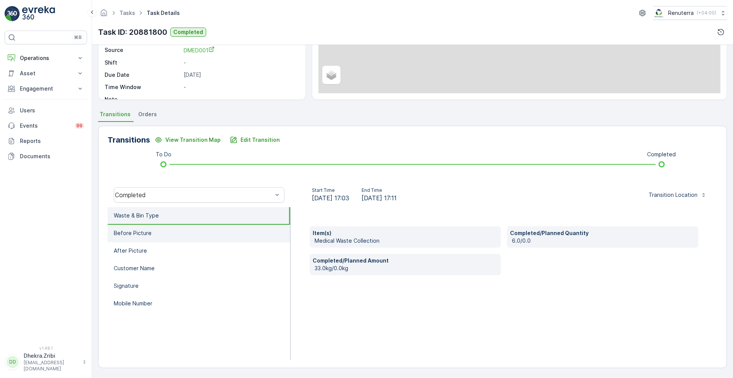
click at [129, 236] on p "Before Picture" at bounding box center [133, 233] width 38 height 8
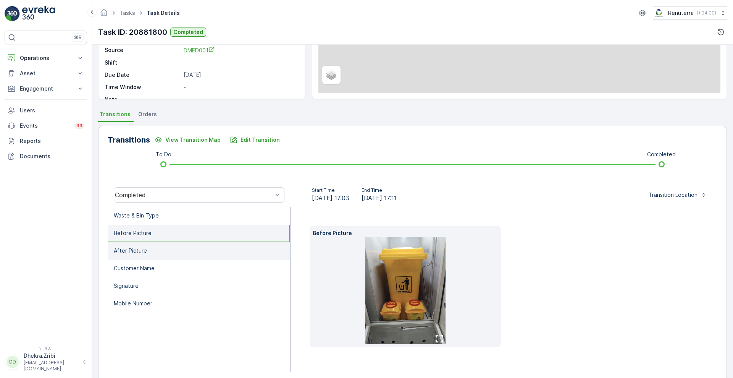
click at [136, 247] on p "After Picture" at bounding box center [130, 251] width 33 height 8
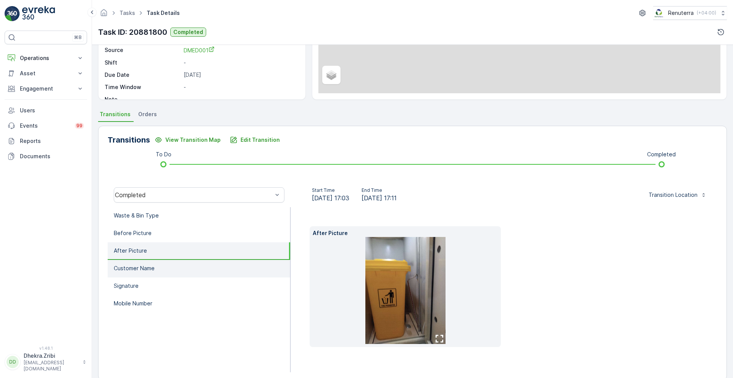
click at [144, 264] on p "Customer Name" at bounding box center [134, 268] width 41 height 8
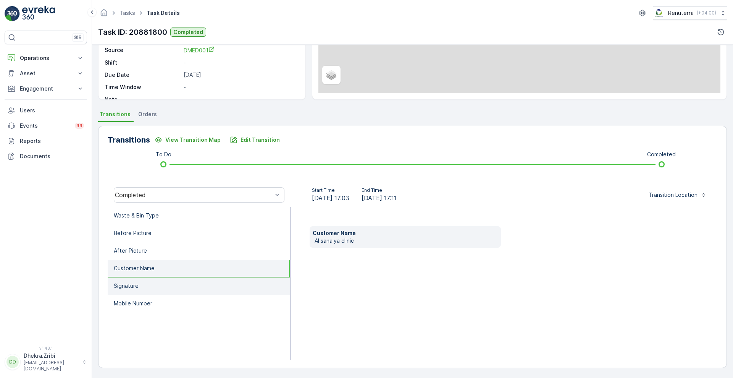
click at [142, 280] on li "Signature" at bounding box center [199, 286] width 183 height 18
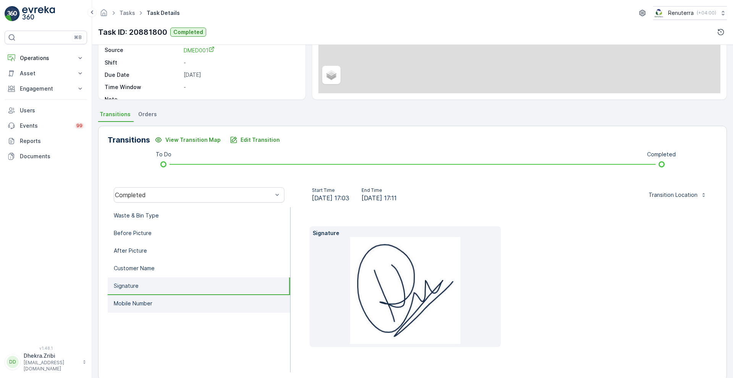
click at [134, 301] on p "Mobile Number" at bounding box center [133, 303] width 39 height 8
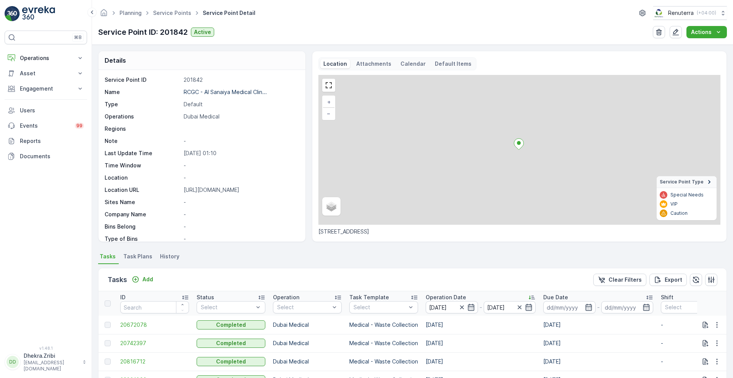
scroll to position [145, 0]
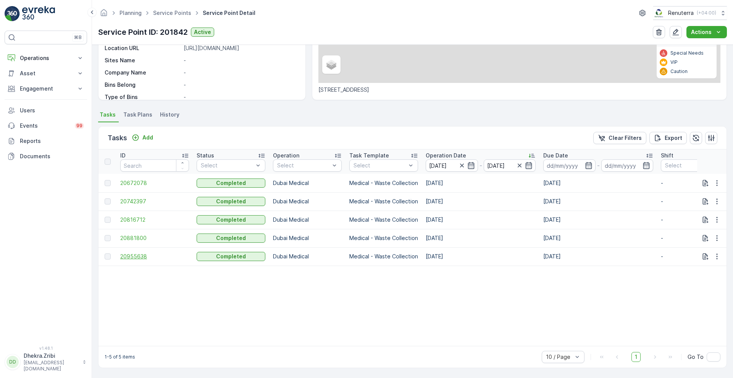
click at [141, 255] on span "20955638" at bounding box center [154, 256] width 69 height 8
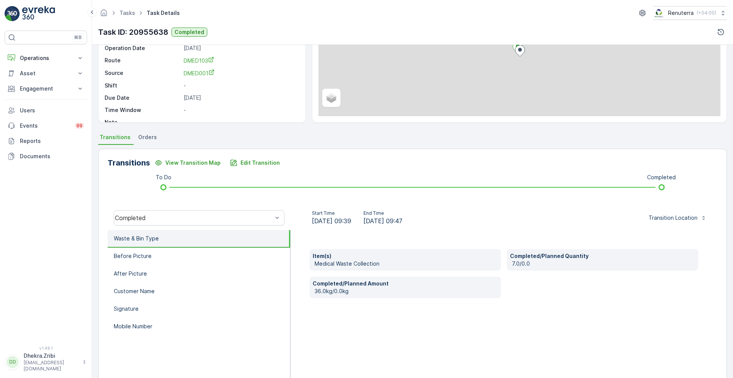
scroll to position [104, 0]
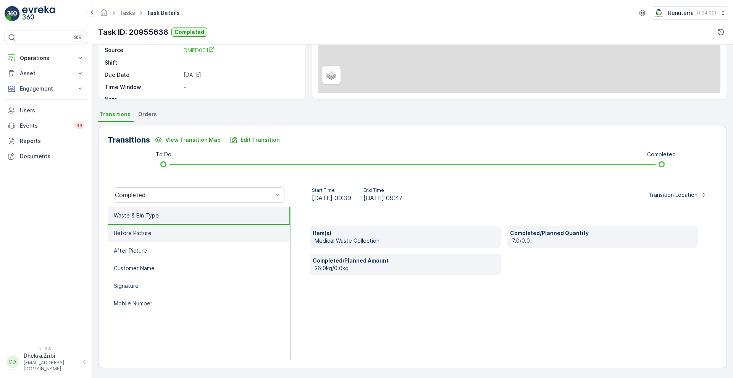
click at [119, 231] on p "Before Picture" at bounding box center [133, 233] width 38 height 8
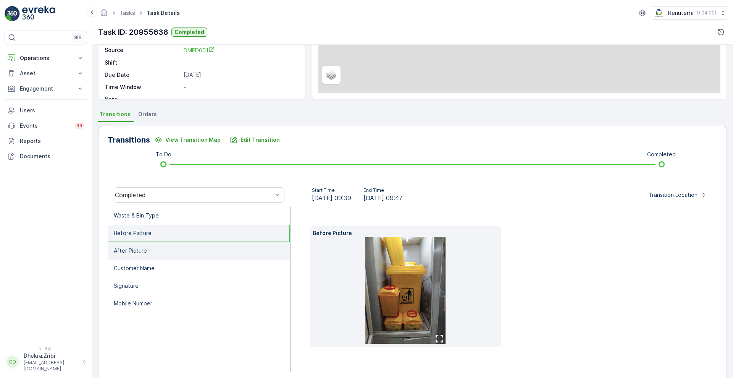
click at [131, 246] on li "After Picture" at bounding box center [199, 251] width 183 height 18
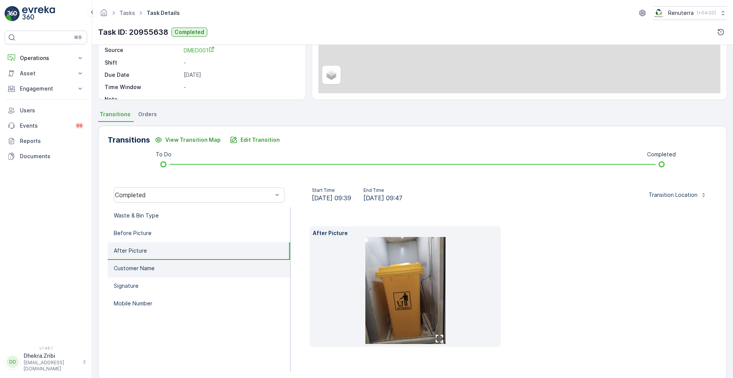
click at [135, 267] on p "Customer Name" at bounding box center [134, 268] width 41 height 8
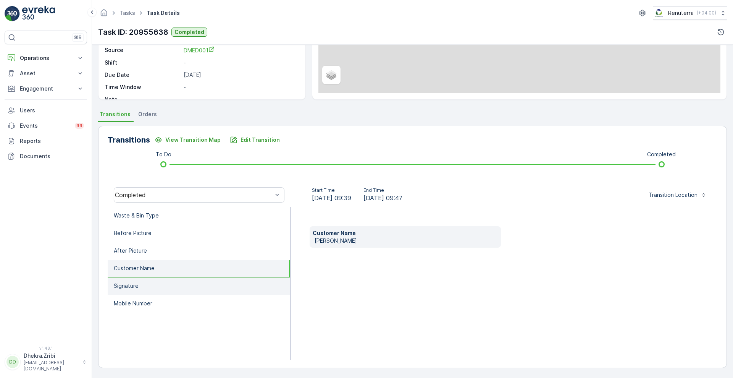
click at [134, 285] on p "Signature" at bounding box center [126, 286] width 25 height 8
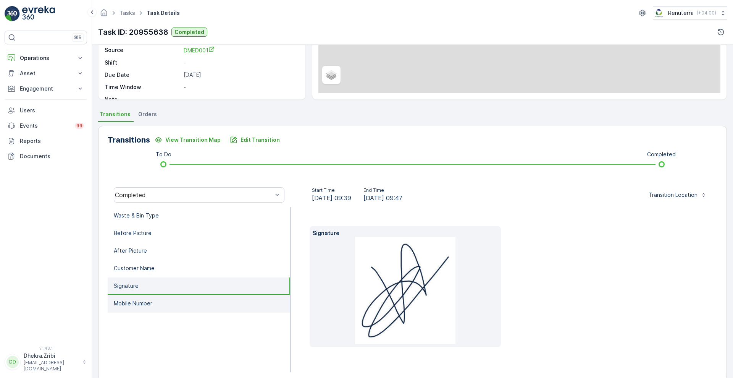
click at [135, 297] on li "Mobile Number" at bounding box center [199, 304] width 183 height 18
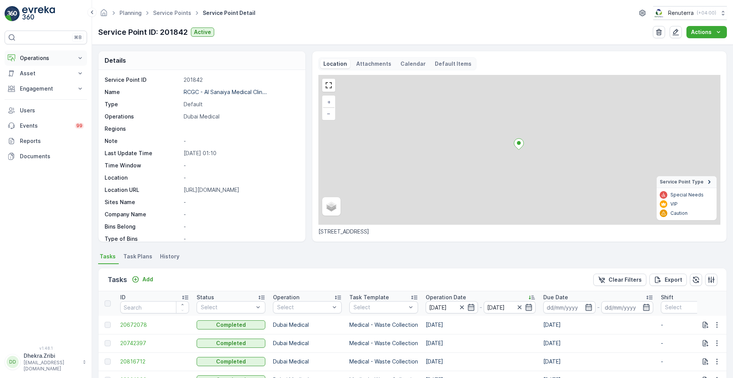
click at [74, 62] on button "Operations" at bounding box center [46, 57] width 82 height 15
click at [44, 94] on p "Routes & Tasks" at bounding box center [38, 93] width 39 height 8
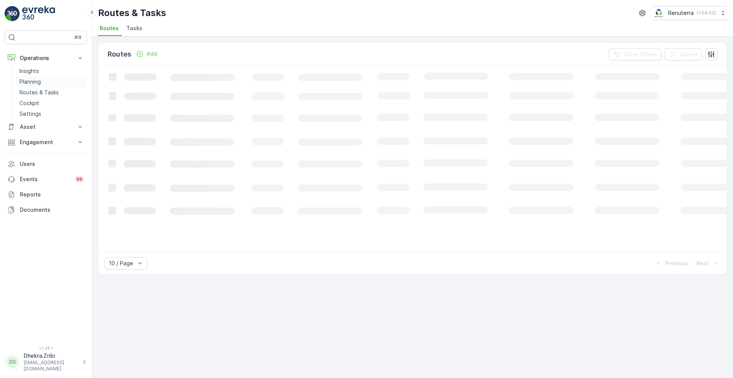
click at [28, 79] on p "Planning" at bounding box center [29, 82] width 21 height 8
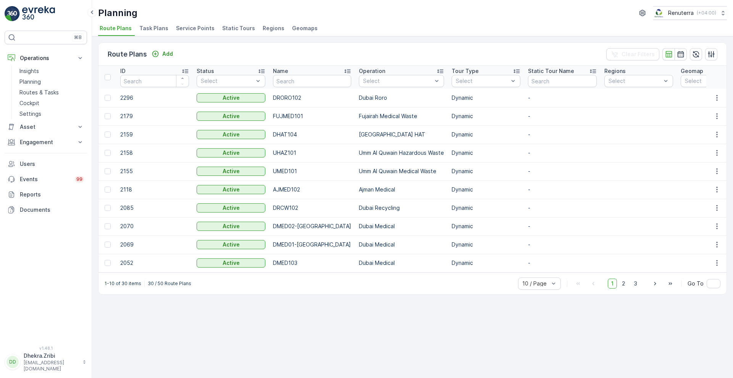
click at [175, 31] on li "Service Points" at bounding box center [196, 29] width 43 height 13
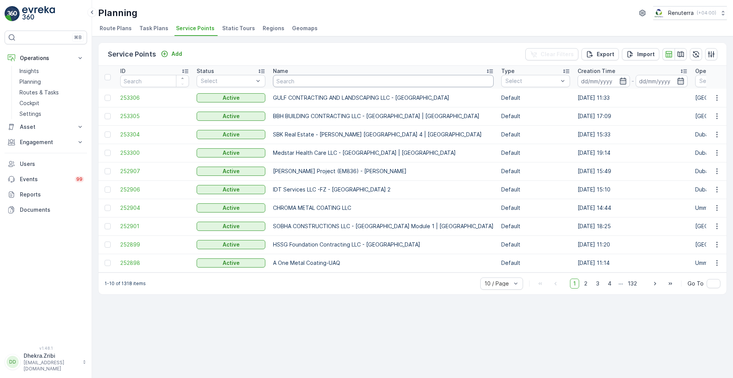
click at [318, 81] on input "text" at bounding box center [383, 81] width 221 height 12
type input "american"
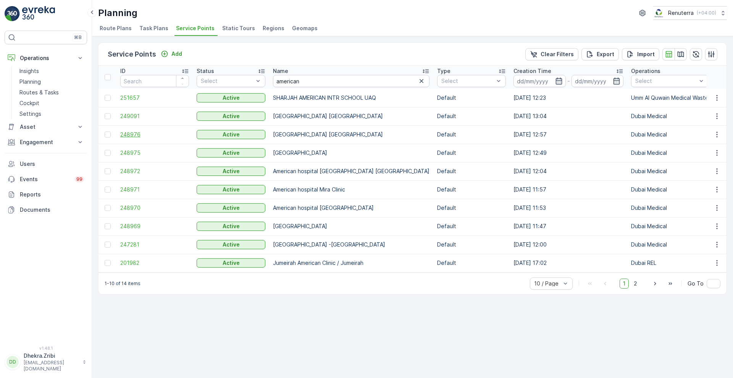
click at [137, 135] on span "248976" at bounding box center [154, 135] width 69 height 8
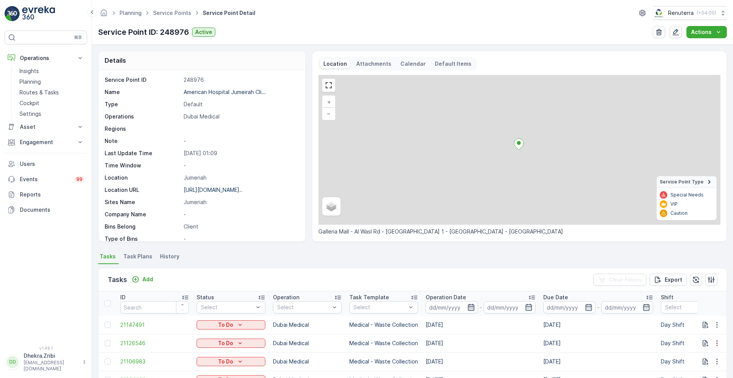
click at [472, 310] on icon "button" at bounding box center [471, 307] width 6 height 7
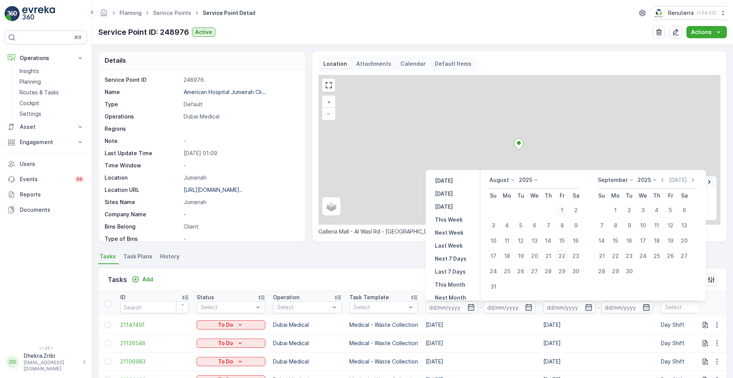
click at [557, 207] on div "1" at bounding box center [562, 210] width 12 height 12
type input "[DATE]"
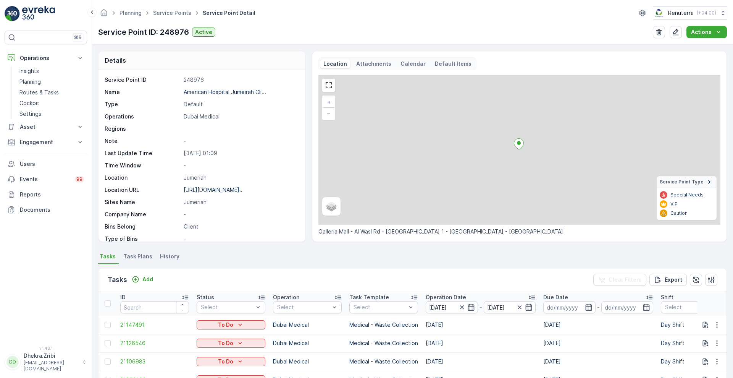
click at [396, 280] on div "Tasks Add Clear Filters Export" at bounding box center [413, 279] width 628 height 23
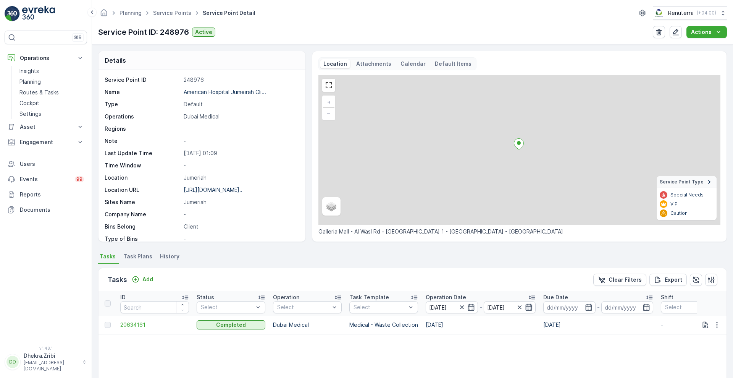
click at [530, 310] on icon "button" at bounding box center [529, 307] width 6 height 7
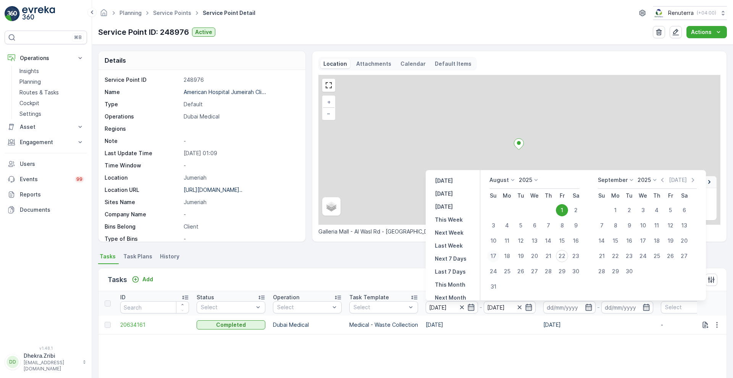
click at [499, 254] on div "17" at bounding box center [493, 256] width 12 height 12
type input "[DATE]"
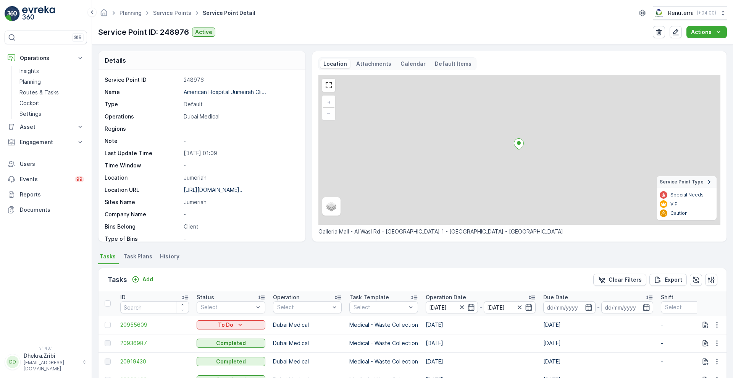
click at [451, 296] on p "Operation Date" at bounding box center [446, 297] width 40 height 8
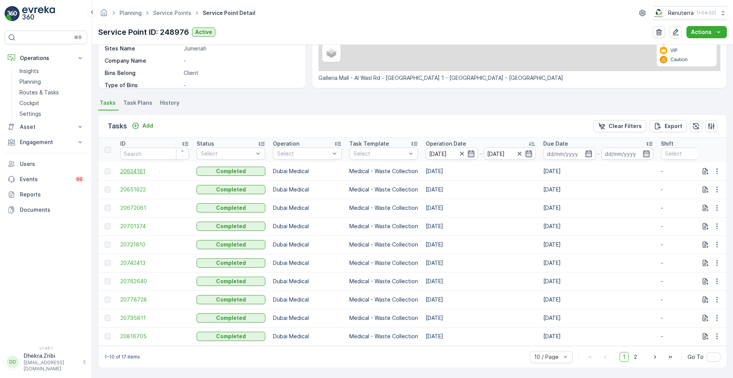
click at [132, 169] on span "20634161" at bounding box center [154, 171] width 69 height 8
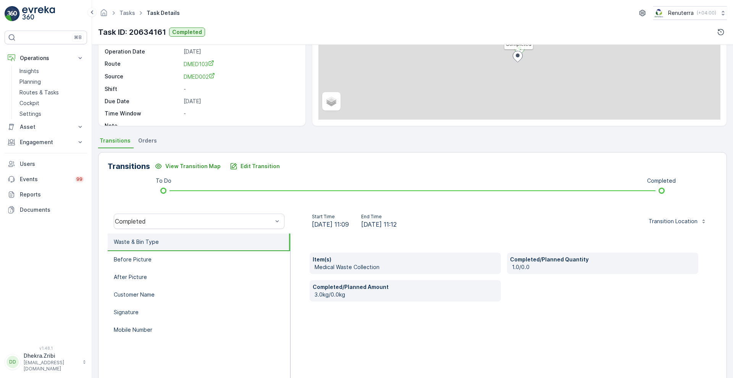
scroll to position [104, 0]
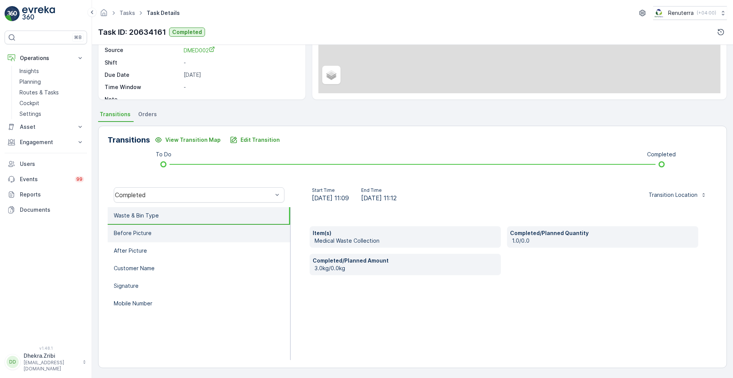
click at [145, 225] on li "Before Picture" at bounding box center [199, 234] width 183 height 18
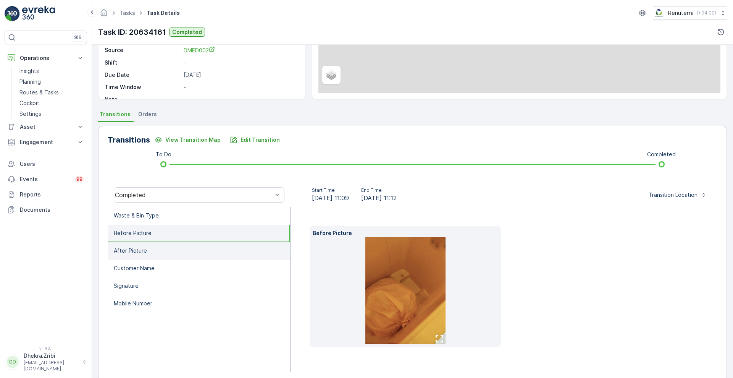
click at [144, 247] on p "After Picture" at bounding box center [130, 251] width 33 height 8
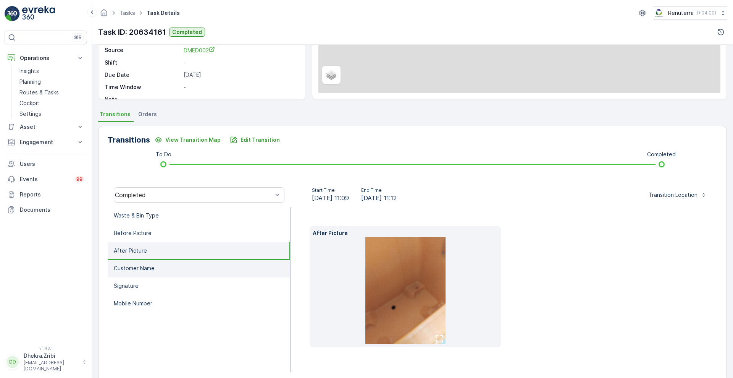
click at [142, 267] on p "Customer Name" at bounding box center [134, 268] width 41 height 8
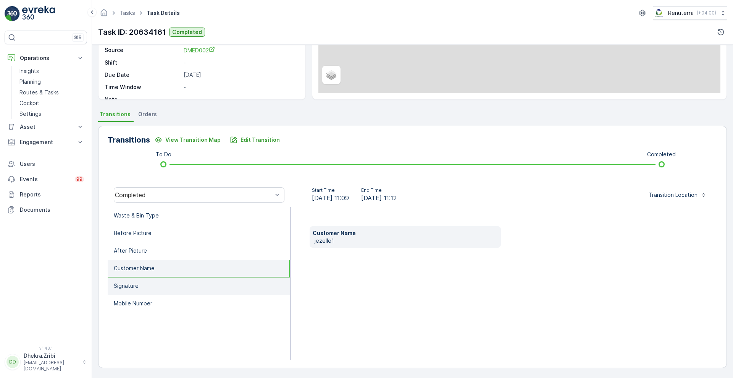
click at [140, 279] on li "Signature" at bounding box center [199, 286] width 183 height 18
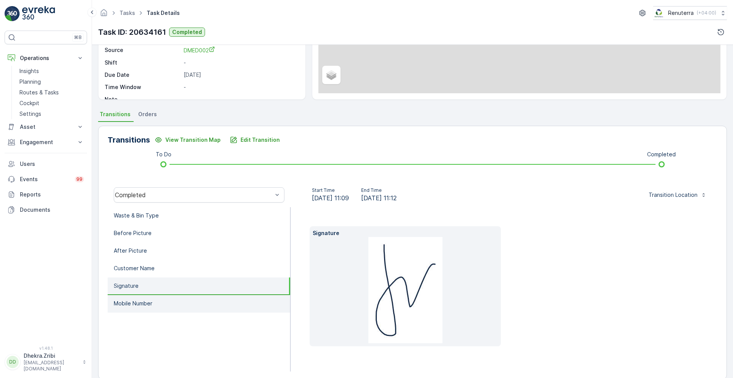
click at [137, 298] on li "Mobile Number" at bounding box center [199, 304] width 183 height 18
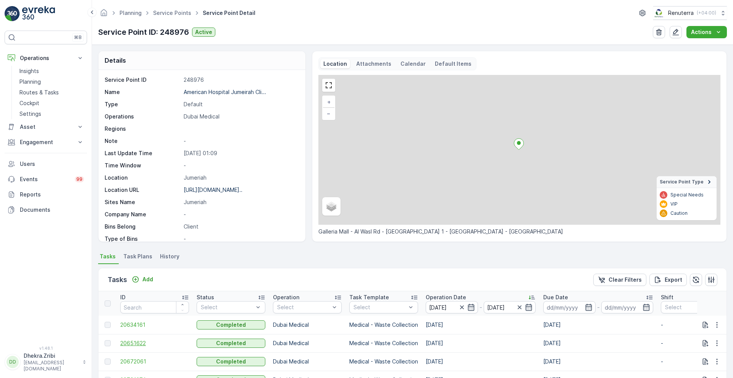
click at [127, 340] on span "20651622" at bounding box center [154, 343] width 69 height 8
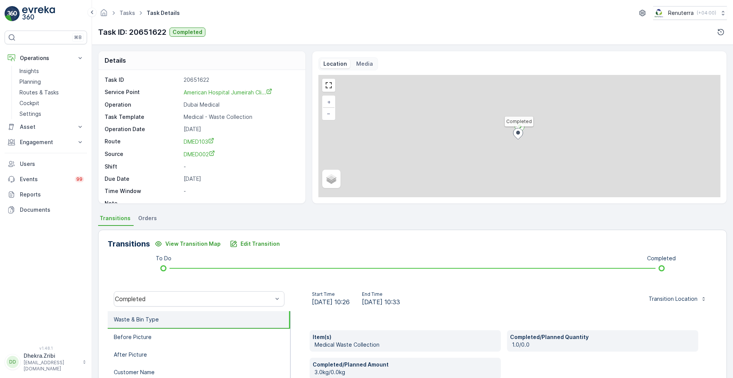
scroll to position [104, 0]
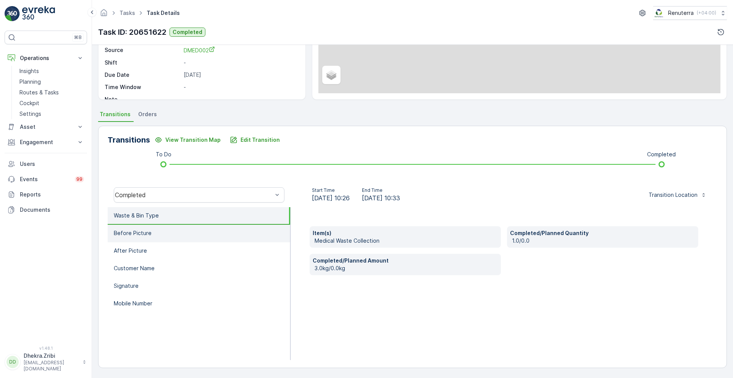
click at [170, 239] on li "Before Picture" at bounding box center [199, 234] width 183 height 18
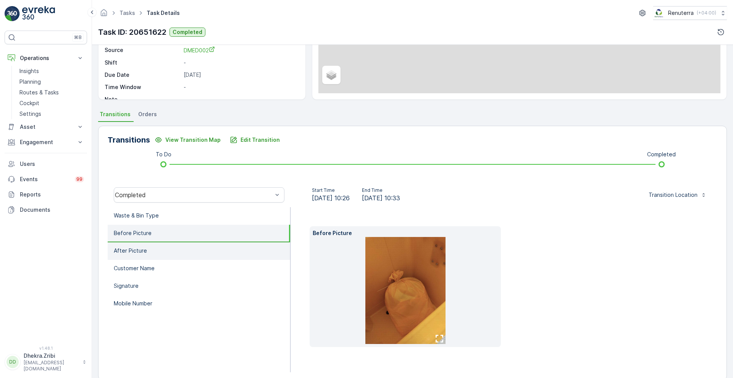
click at [166, 254] on li "After Picture" at bounding box center [199, 251] width 183 height 18
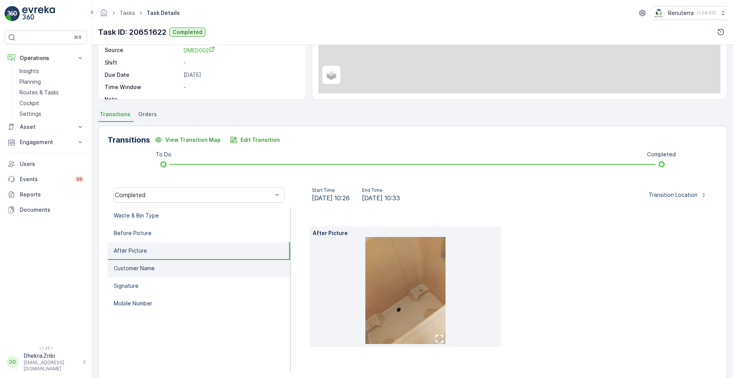
click at [166, 269] on li "Customer Name" at bounding box center [199, 269] width 183 height 18
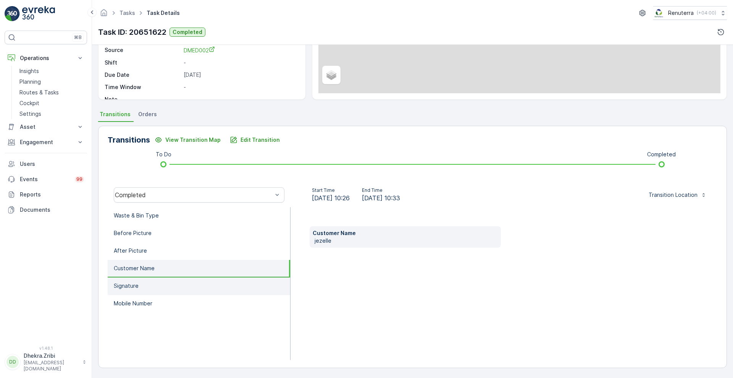
click at [156, 289] on li "Signature" at bounding box center [199, 286] width 183 height 18
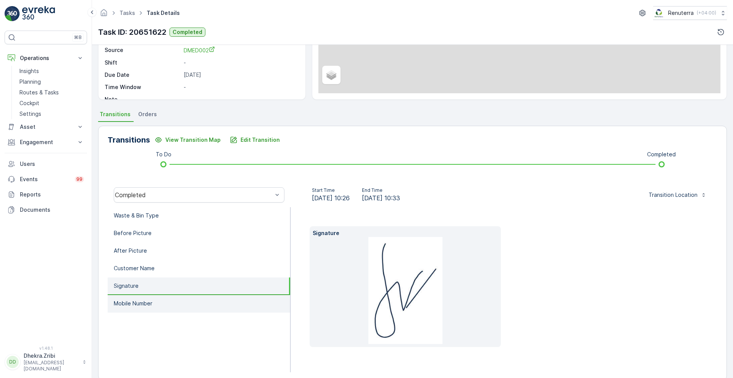
click at [155, 305] on li "Mobile Number" at bounding box center [199, 304] width 183 height 18
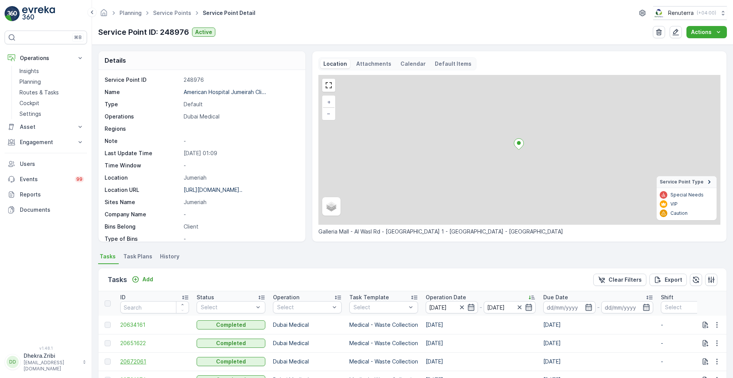
click at [131, 360] on span "20672061" at bounding box center [154, 361] width 69 height 8
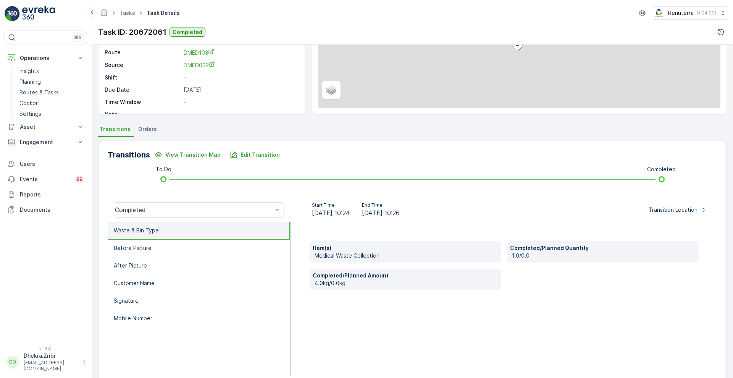
scroll to position [104, 0]
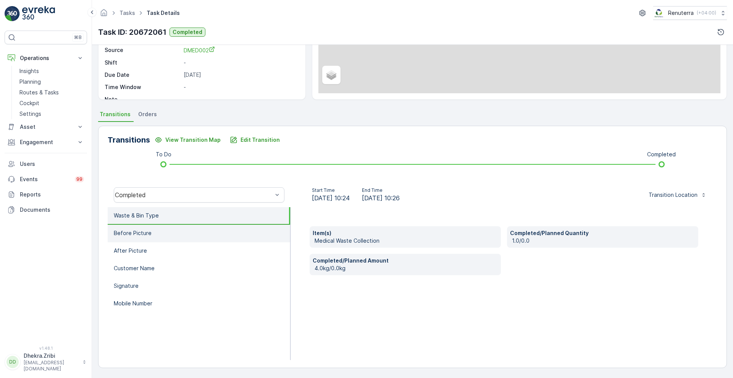
click at [204, 238] on li "Before Picture" at bounding box center [199, 234] width 183 height 18
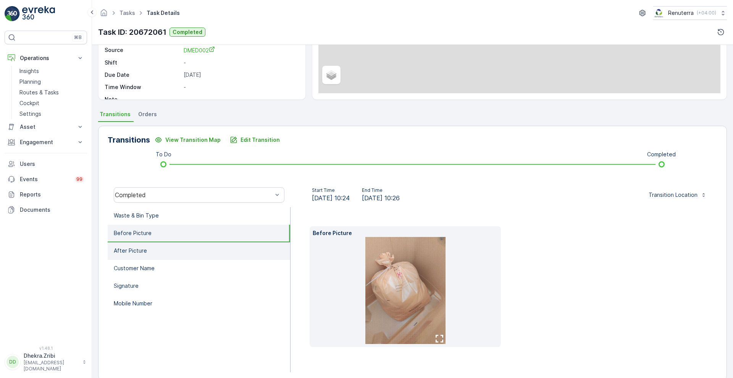
click at [179, 251] on li "After Picture" at bounding box center [199, 251] width 183 height 18
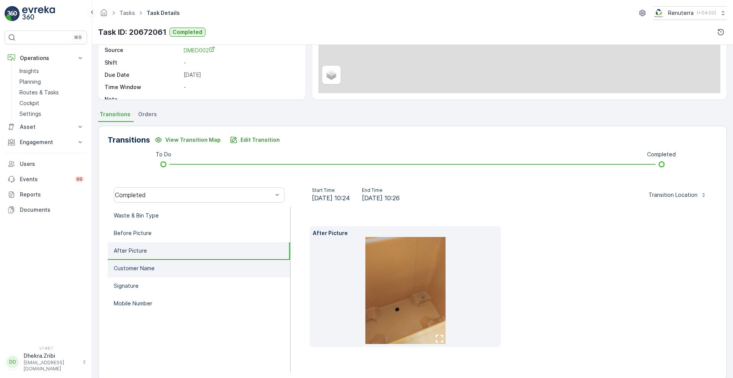
click at [168, 275] on li "Customer Name" at bounding box center [199, 269] width 183 height 18
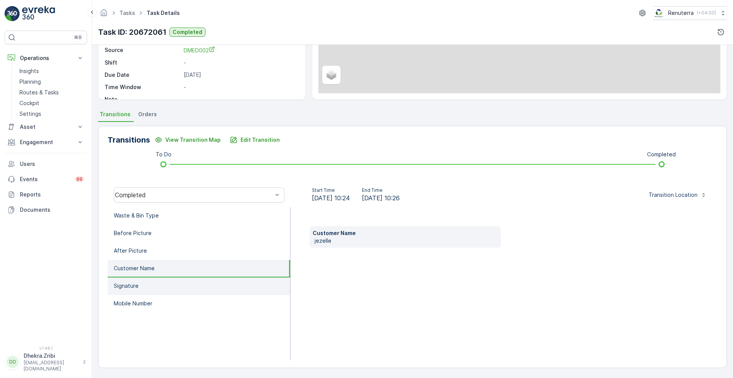
click at [154, 292] on li "Signature" at bounding box center [199, 286] width 183 height 18
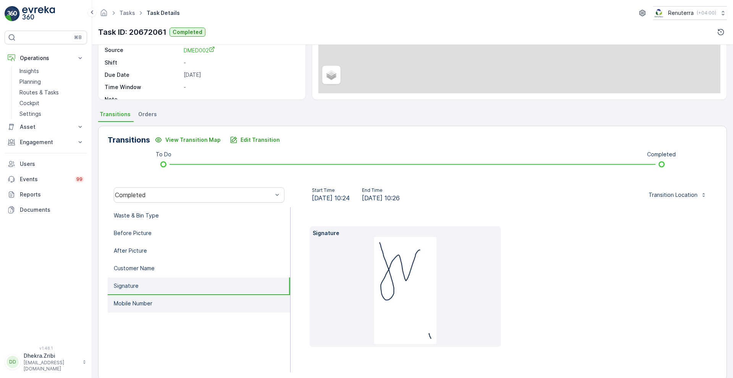
click at [152, 305] on p "Mobile Number" at bounding box center [133, 303] width 39 height 8
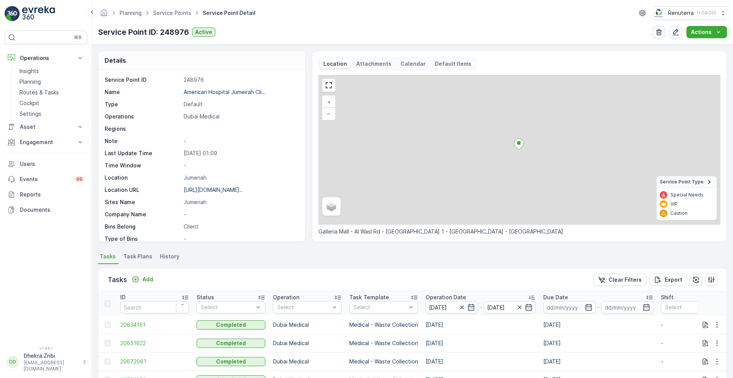
scroll to position [157, 0]
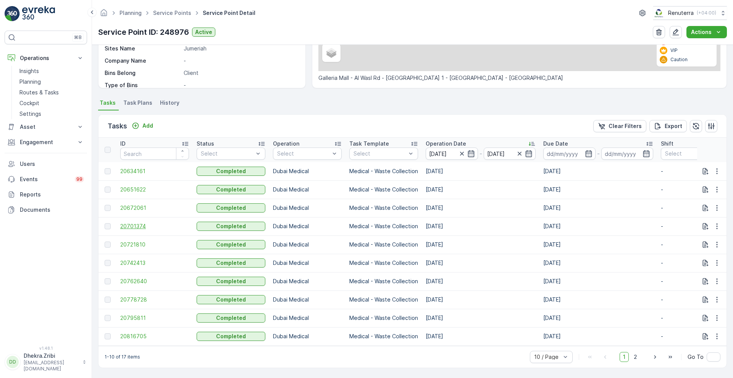
click at [143, 223] on span "20701374" at bounding box center [154, 226] width 69 height 8
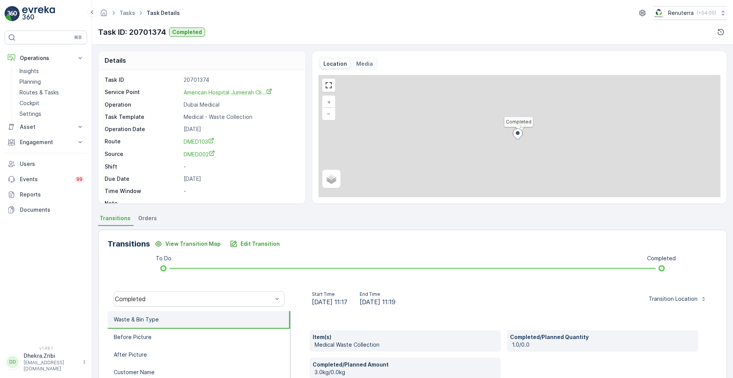
scroll to position [104, 0]
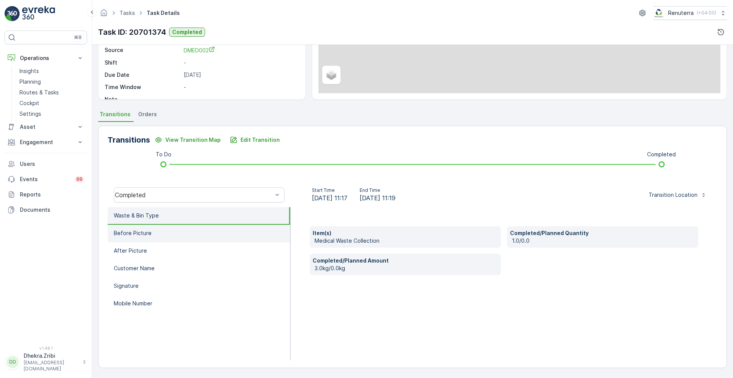
click at [125, 231] on p "Before Picture" at bounding box center [133, 233] width 38 height 8
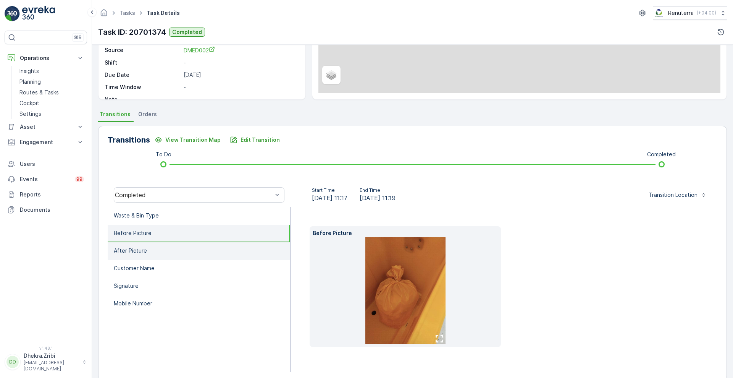
click at [136, 248] on p "After Picture" at bounding box center [130, 251] width 33 height 8
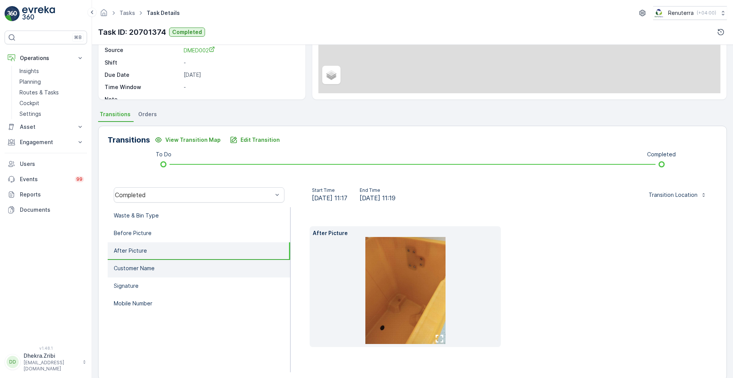
click at [144, 267] on p "Customer Name" at bounding box center [134, 268] width 41 height 8
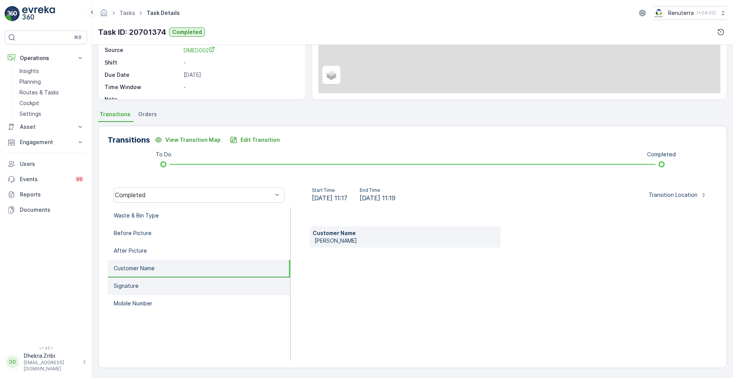
click at [134, 293] on li "Signature" at bounding box center [199, 286] width 183 height 18
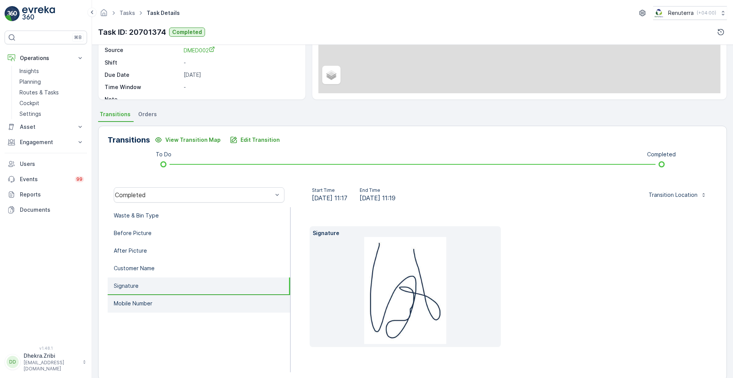
click at [134, 305] on p "Mobile Number" at bounding box center [133, 303] width 39 height 8
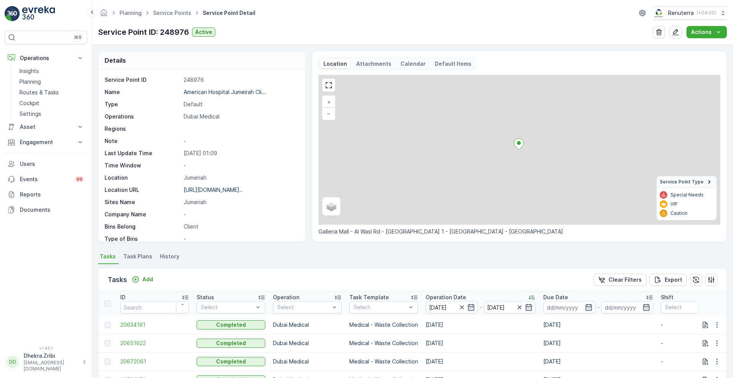
scroll to position [157, 0]
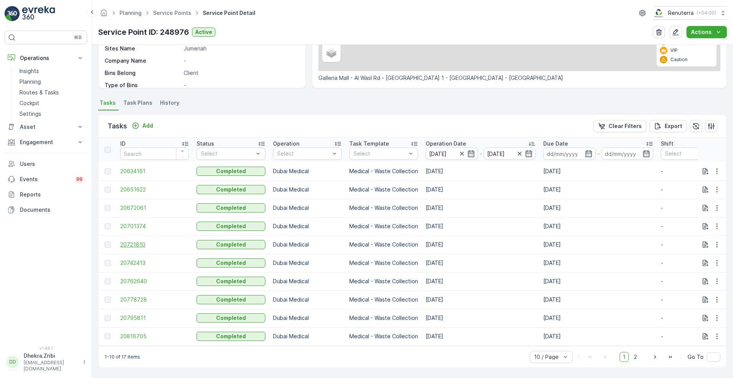
click at [131, 241] on span "20721810" at bounding box center [154, 245] width 69 height 8
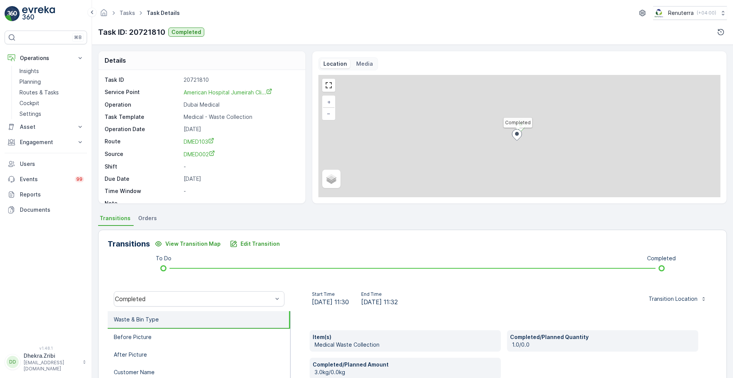
scroll to position [104, 0]
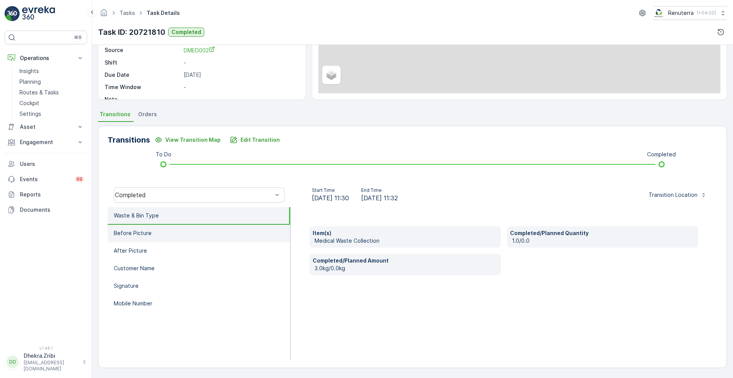
click at [180, 239] on li "Before Picture" at bounding box center [199, 234] width 183 height 18
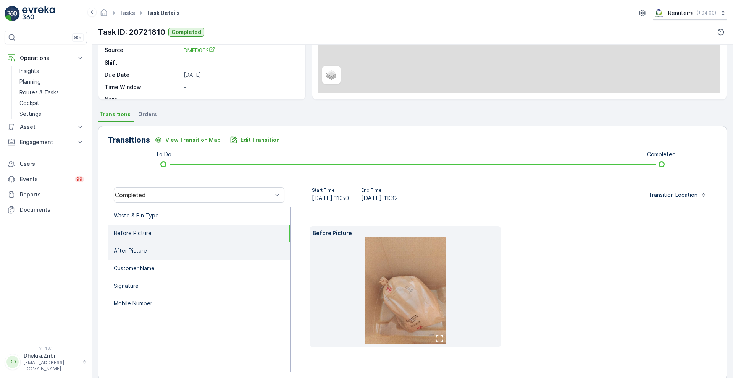
click at [170, 256] on li "After Picture" at bounding box center [199, 251] width 183 height 18
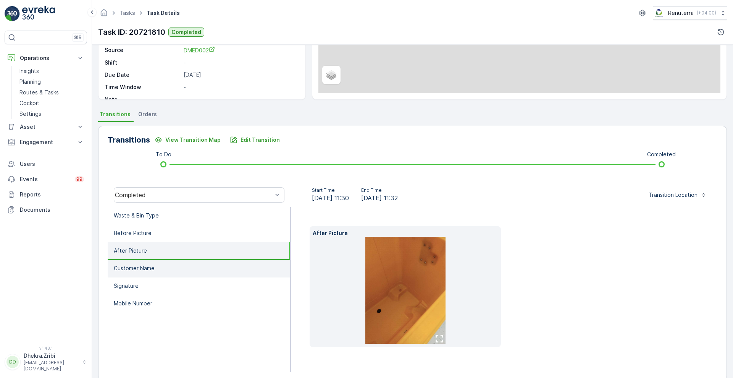
click at [168, 267] on li "Customer Name" at bounding box center [199, 269] width 183 height 18
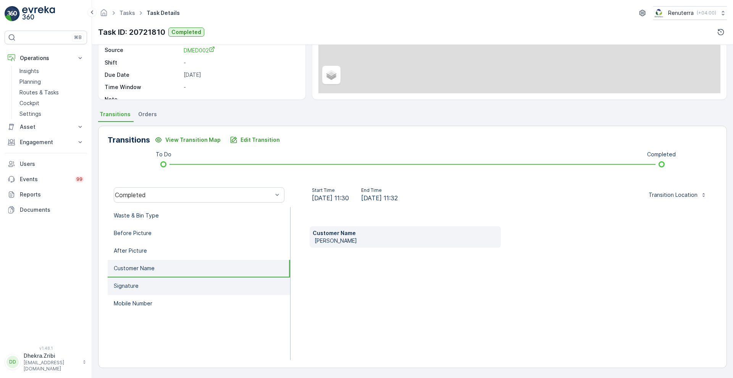
click at [167, 282] on li "Signature" at bounding box center [199, 286] width 183 height 18
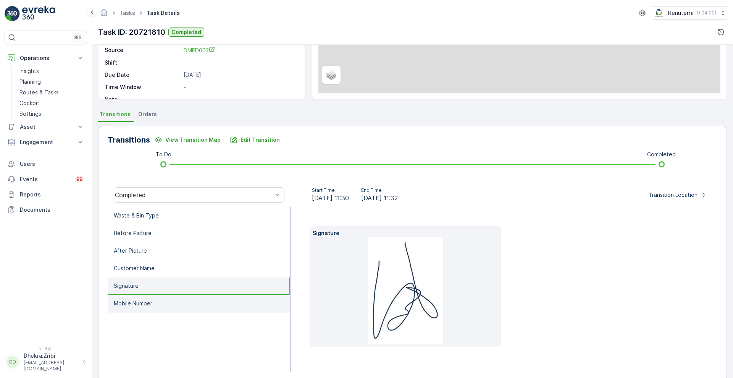
click at [160, 305] on li "Mobile Number" at bounding box center [199, 304] width 183 height 18
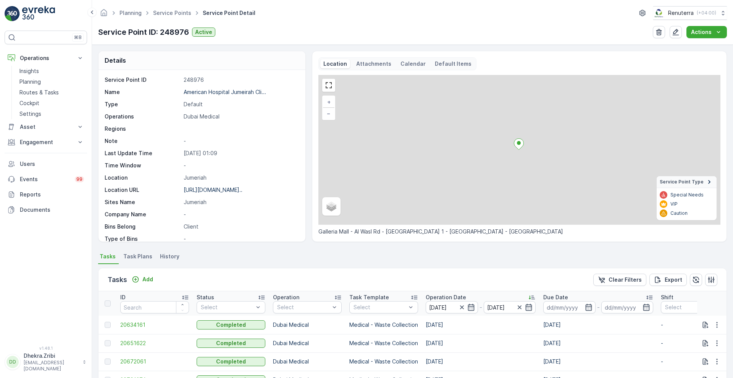
scroll to position [157, 0]
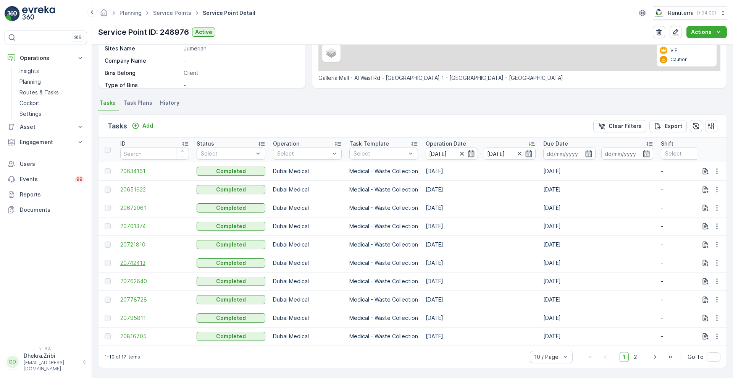
click at [136, 259] on span "20742413" at bounding box center [154, 263] width 69 height 8
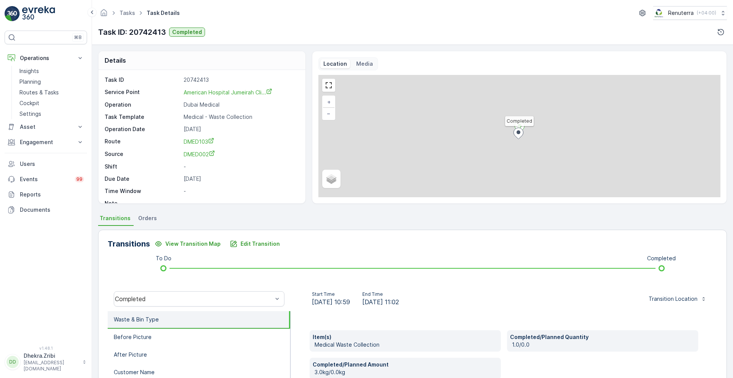
scroll to position [104, 0]
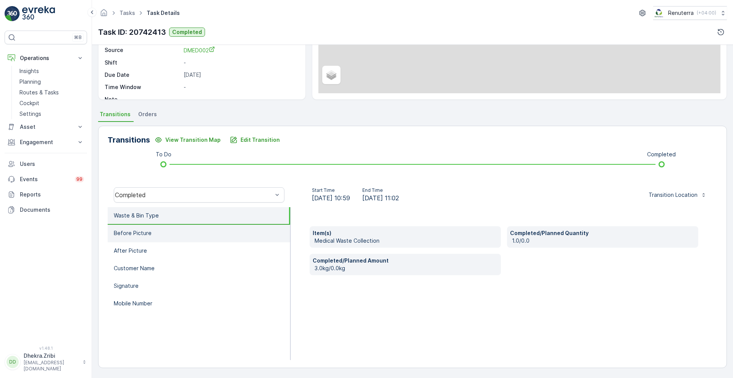
click at [172, 235] on li "Before Picture" at bounding box center [199, 234] width 183 height 18
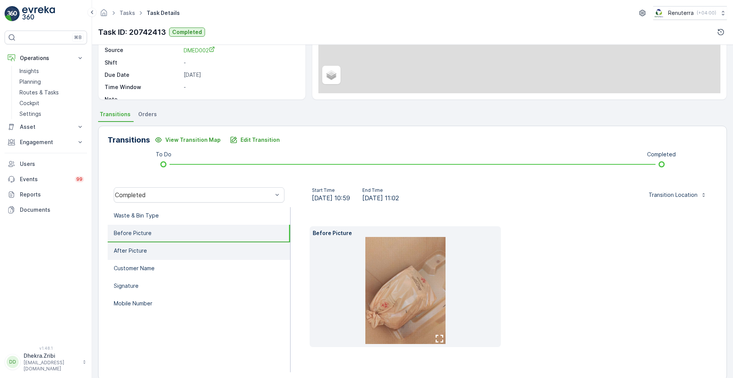
click at [157, 257] on li "After Picture" at bounding box center [199, 251] width 183 height 18
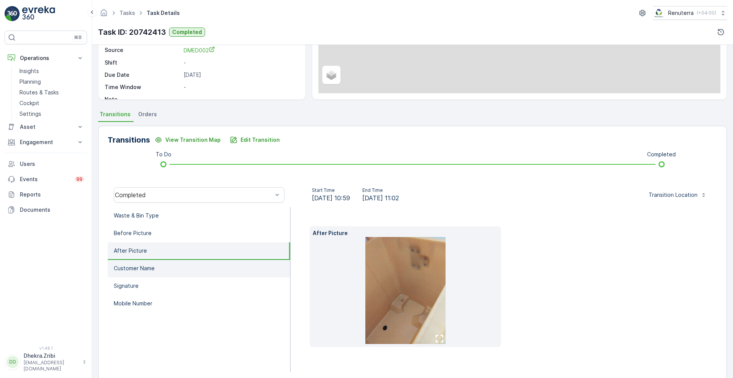
click at [155, 266] on li "Customer Name" at bounding box center [199, 269] width 183 height 18
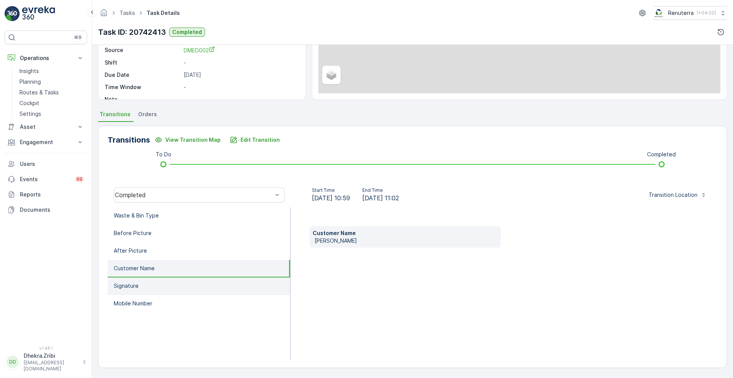
click at [153, 283] on li "Signature" at bounding box center [199, 286] width 183 height 18
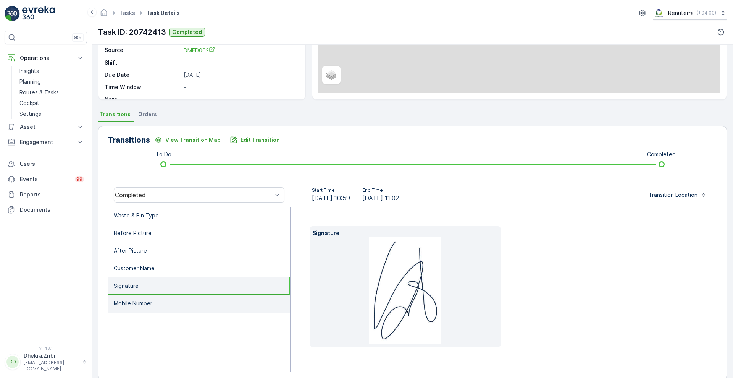
click at [150, 298] on li "Mobile Number" at bounding box center [199, 304] width 183 height 18
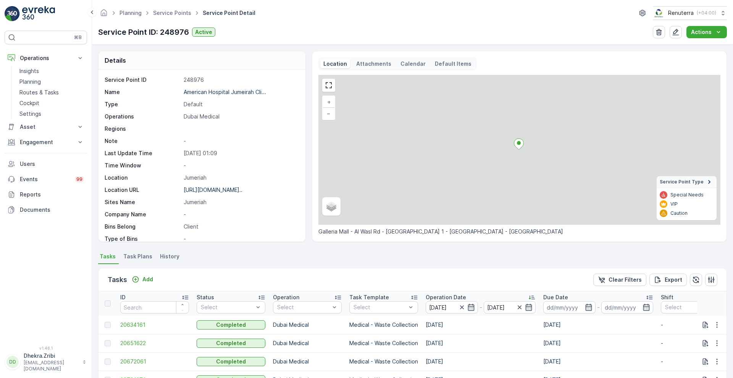
scroll to position [157, 0]
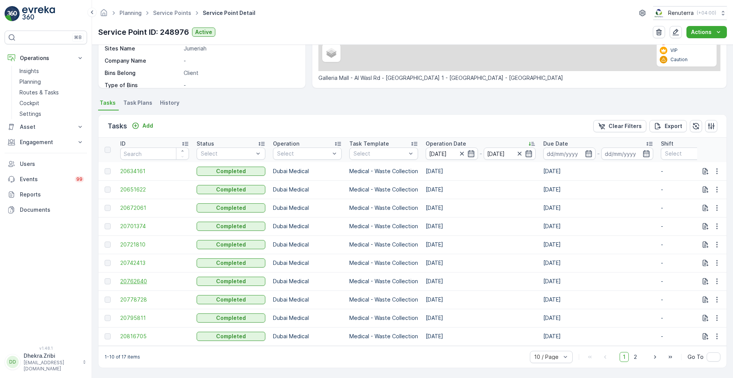
click at [131, 279] on span "20762640" at bounding box center [154, 281] width 69 height 8
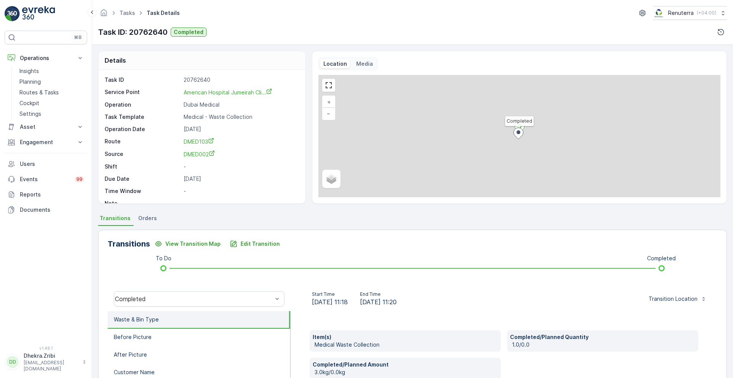
scroll to position [104, 0]
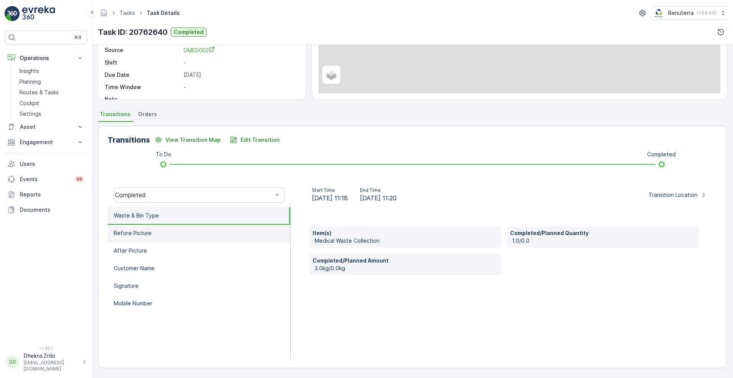
click at [166, 234] on li "Before Picture" at bounding box center [199, 234] width 183 height 18
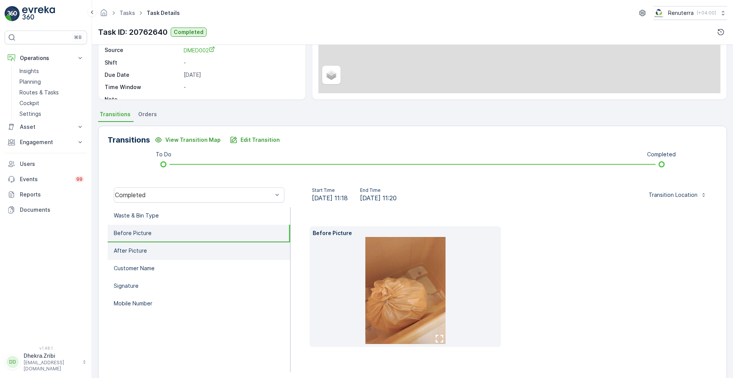
click at [161, 248] on li "After Picture" at bounding box center [199, 251] width 183 height 18
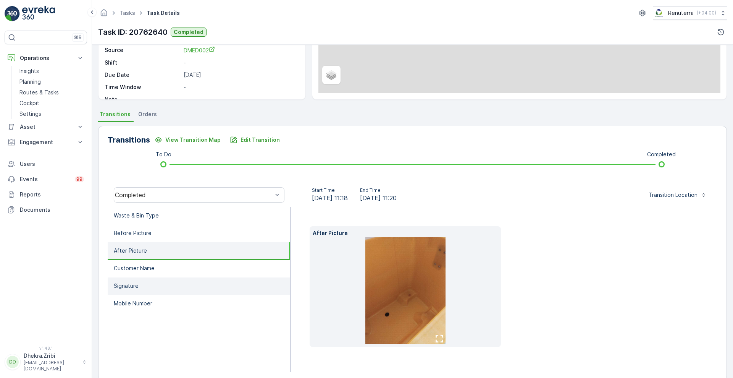
click at [149, 279] on li "Signature" at bounding box center [199, 286] width 183 height 18
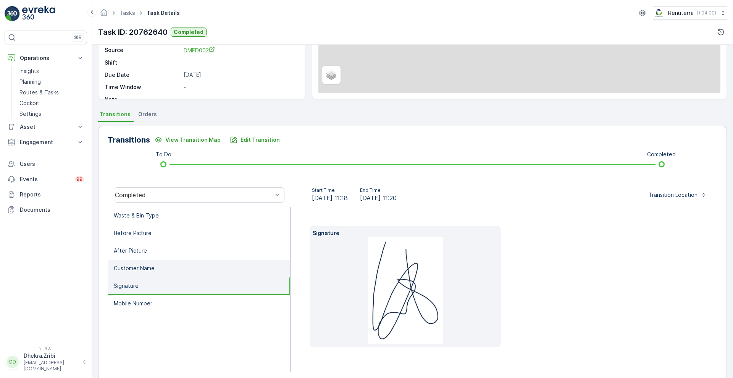
click at [161, 269] on li "Customer Name" at bounding box center [199, 269] width 183 height 18
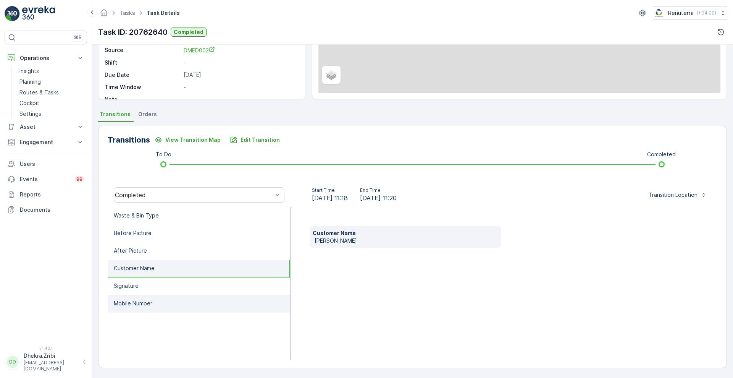
click at [152, 297] on li "Mobile Number" at bounding box center [199, 304] width 183 height 18
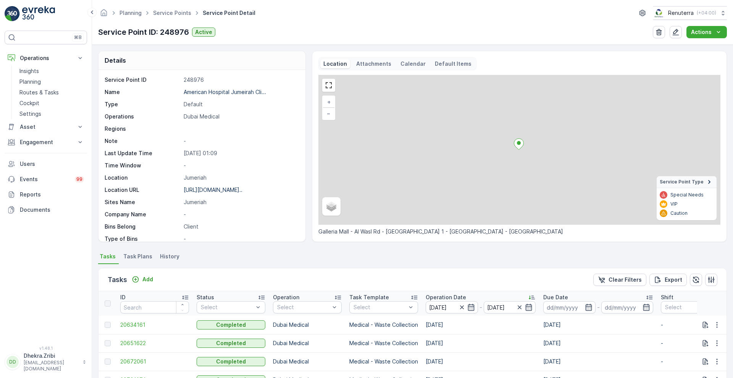
scroll to position [157, 0]
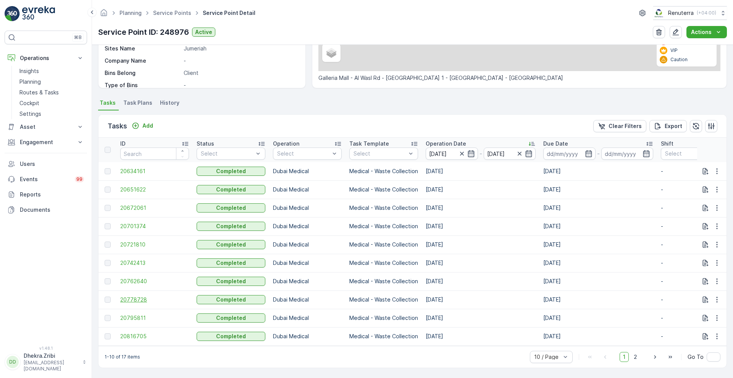
click at [141, 296] on span "20778728" at bounding box center [154, 300] width 69 height 8
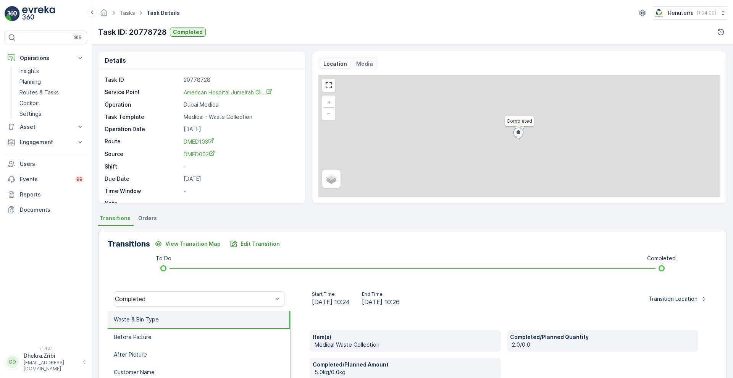
scroll to position [104, 0]
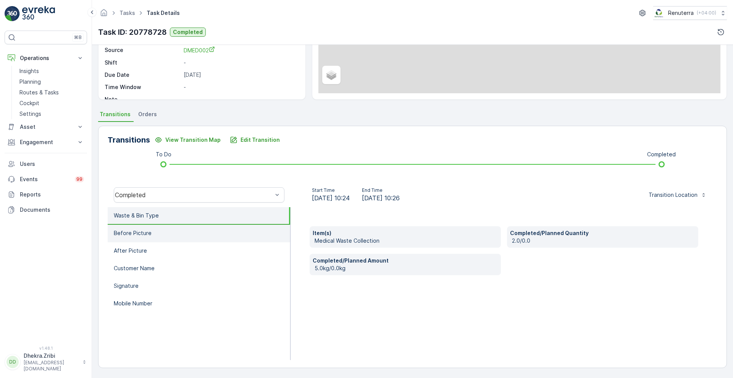
click at [165, 240] on li "Before Picture" at bounding box center [199, 234] width 183 height 18
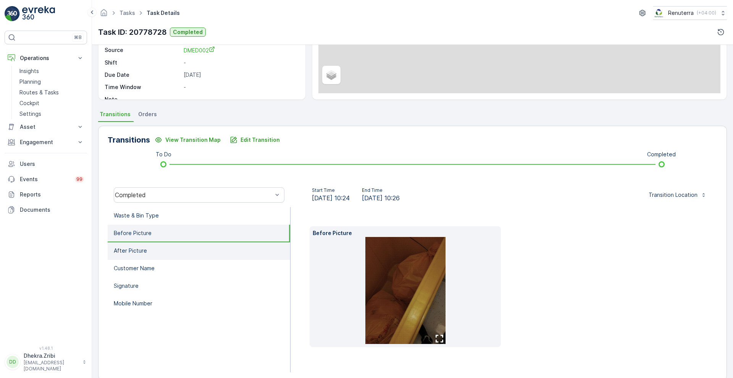
click at [162, 252] on li "After Picture" at bounding box center [199, 251] width 183 height 18
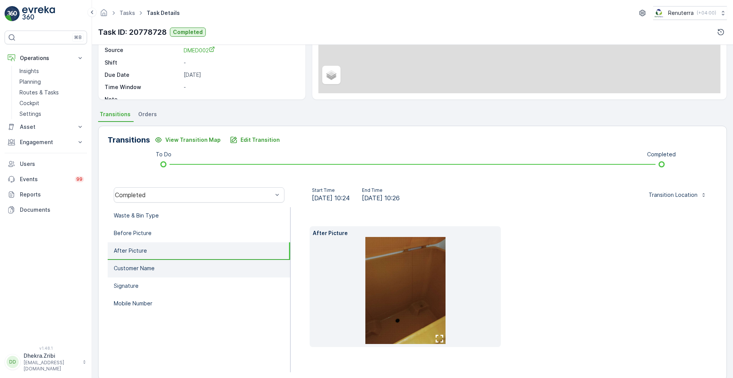
click at [163, 264] on li "Customer Name" at bounding box center [199, 269] width 183 height 18
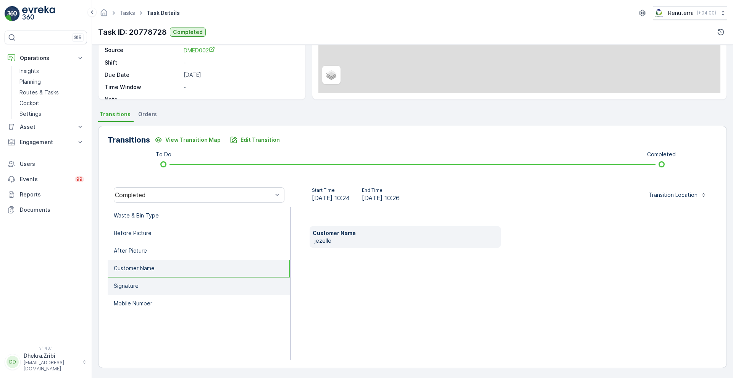
click at [155, 284] on li "Signature" at bounding box center [199, 286] width 183 height 18
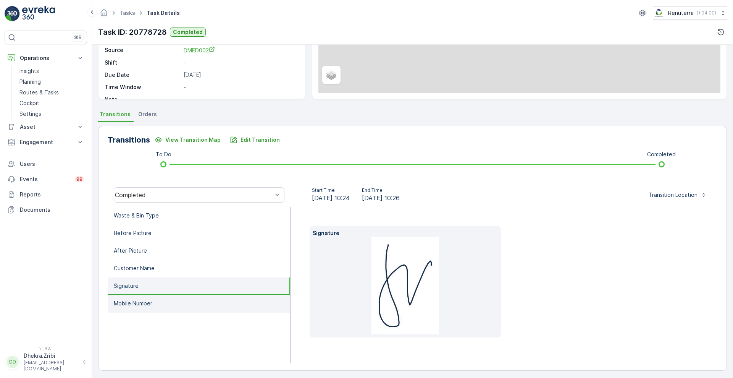
click at [151, 304] on p "Mobile Number" at bounding box center [133, 303] width 39 height 8
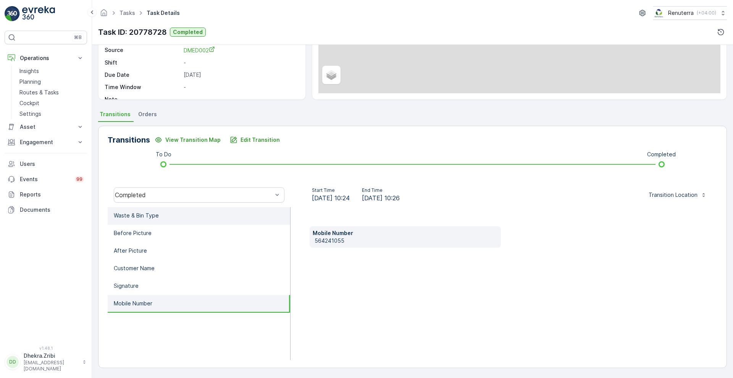
click at [148, 212] on p "Waste & Bin Type" at bounding box center [136, 216] width 45 height 8
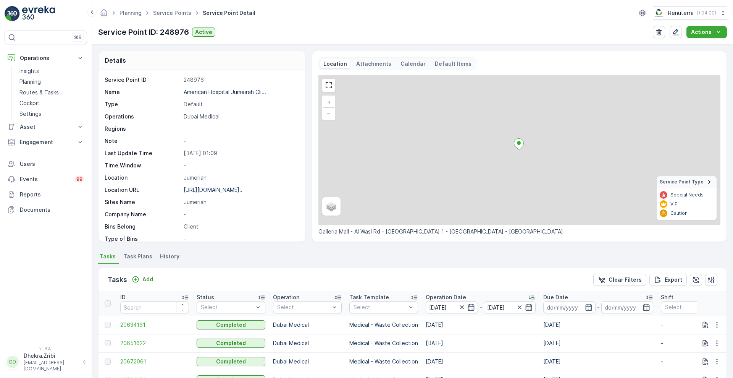
scroll to position [157, 0]
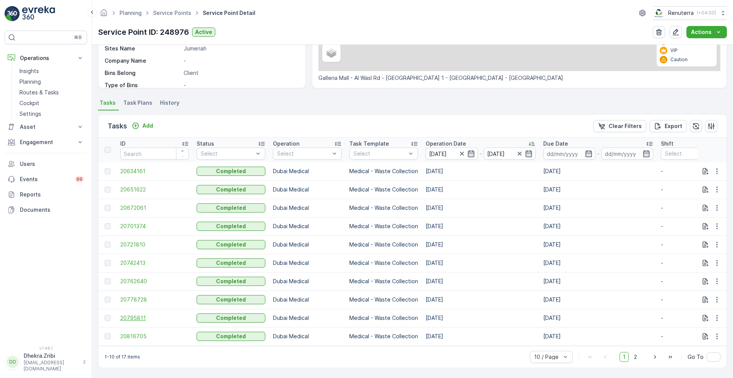
click at [137, 315] on span "20795811" at bounding box center [154, 318] width 69 height 8
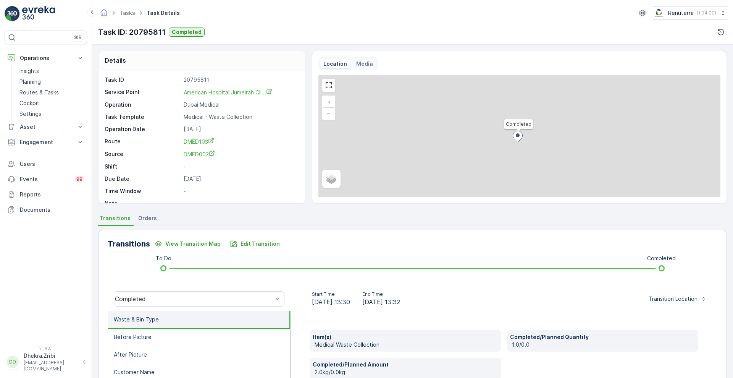
scroll to position [104, 0]
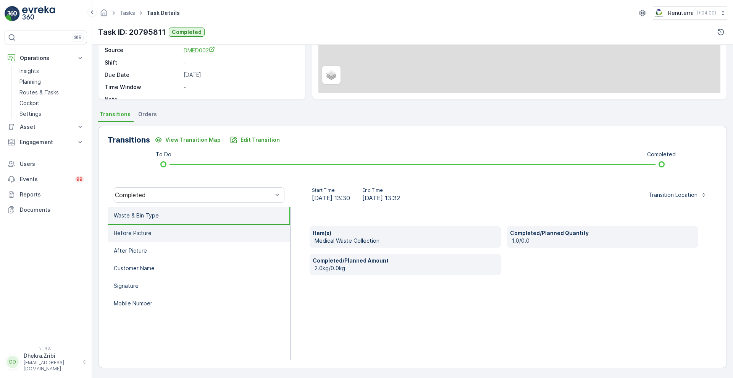
click at [183, 239] on li "Before Picture" at bounding box center [199, 234] width 183 height 18
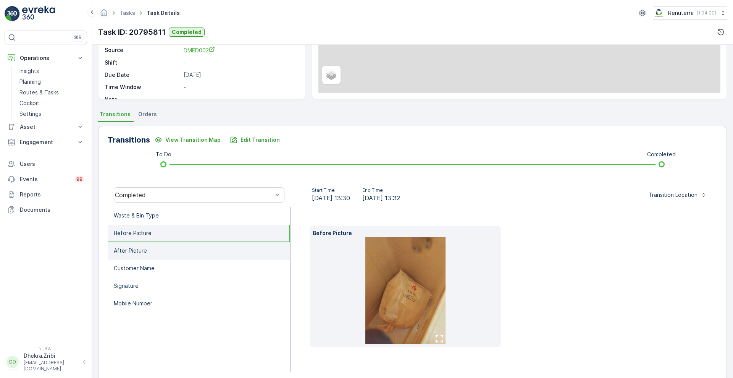
click at [173, 254] on li "After Picture" at bounding box center [199, 251] width 183 height 18
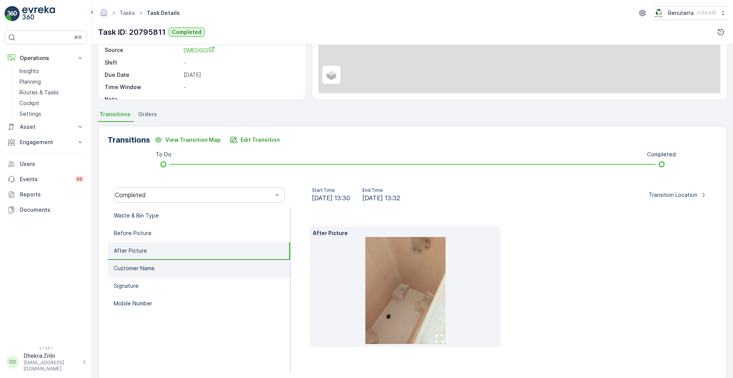
click at [170, 266] on li "Customer Name" at bounding box center [199, 269] width 183 height 18
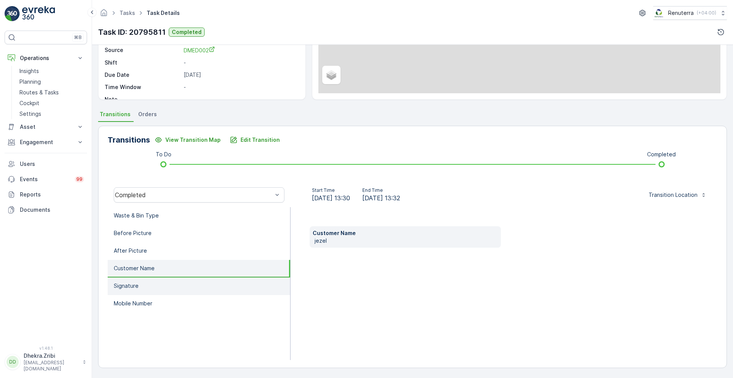
click at [156, 283] on li "Signature" at bounding box center [199, 286] width 183 height 18
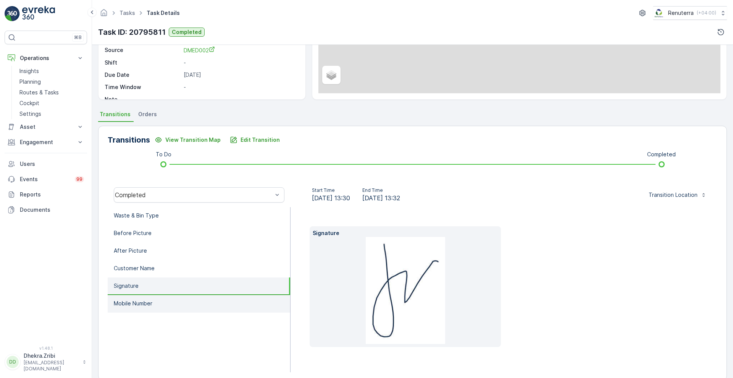
click at [147, 302] on p "Mobile Number" at bounding box center [133, 303] width 39 height 8
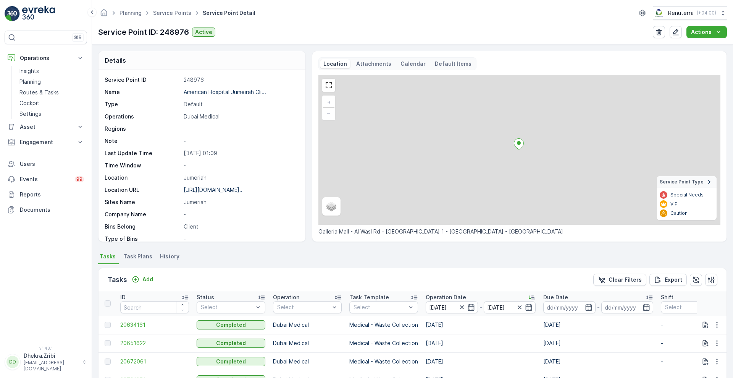
scroll to position [157, 0]
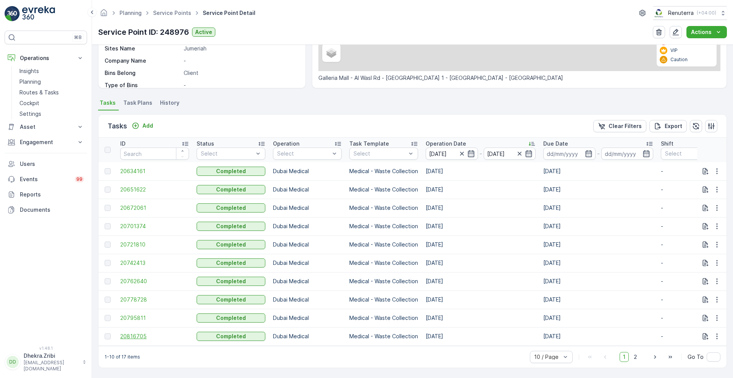
click at [131, 332] on span "20816705" at bounding box center [154, 336] width 69 height 8
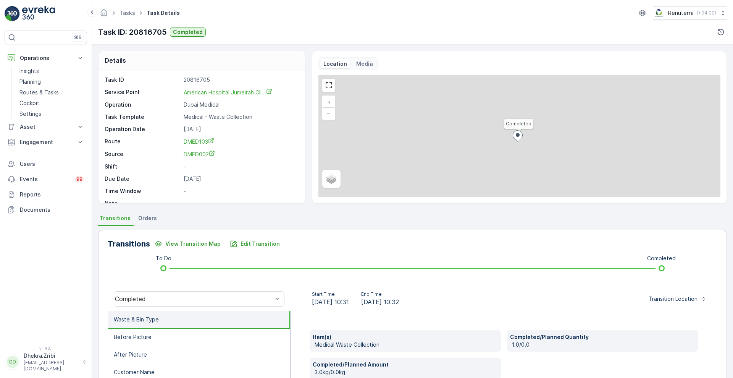
scroll to position [104, 0]
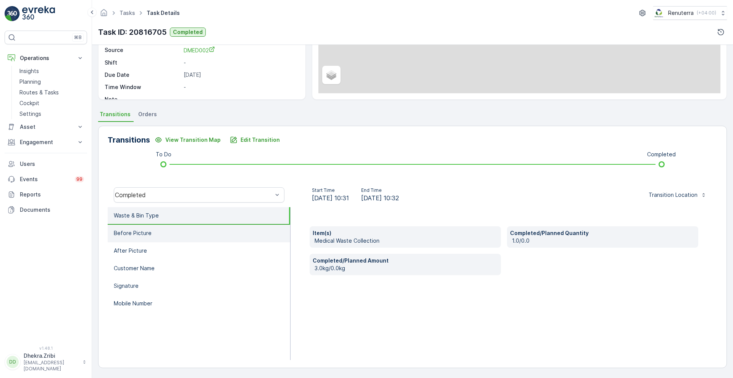
click at [187, 230] on li "Before Picture" at bounding box center [199, 234] width 183 height 18
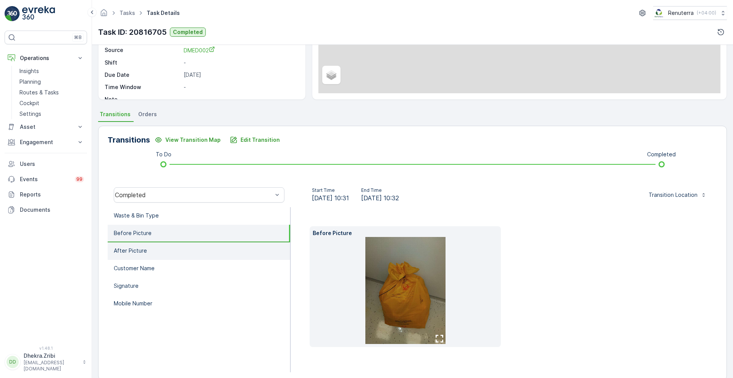
click at [166, 257] on li "After Picture" at bounding box center [199, 251] width 183 height 18
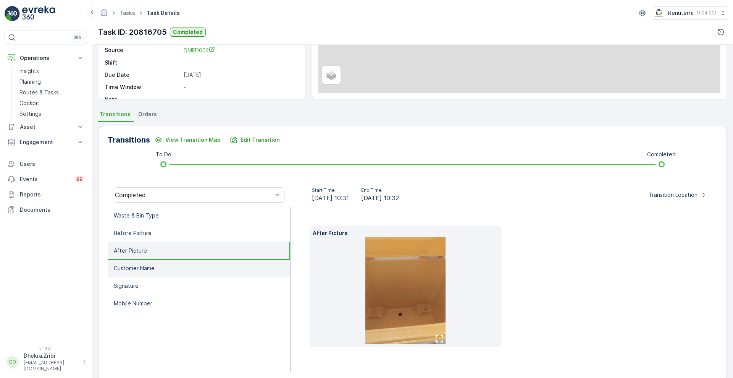
click at [167, 267] on li "Customer Name" at bounding box center [199, 269] width 183 height 18
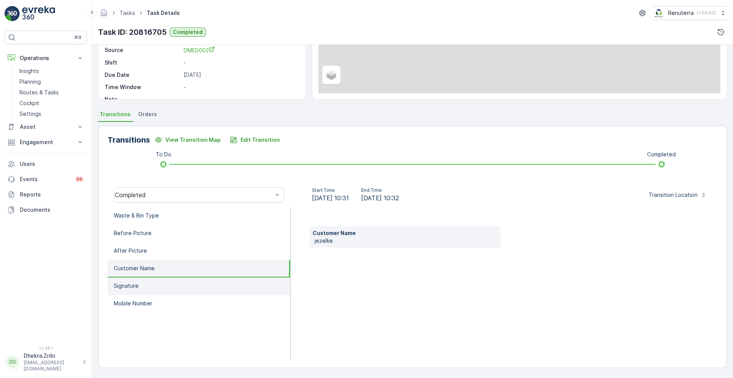
click at [155, 282] on li "Signature" at bounding box center [199, 286] width 183 height 18
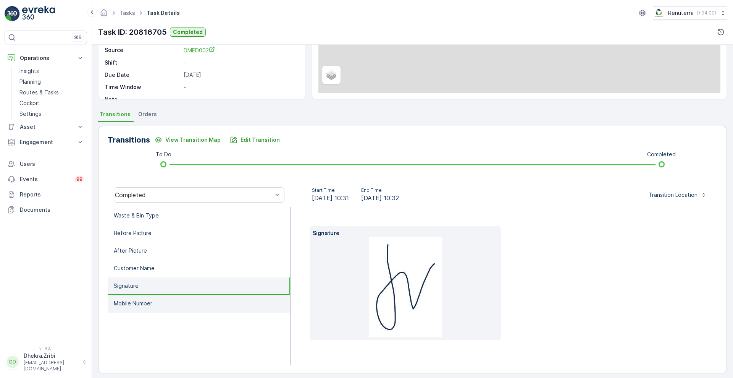
click at [150, 302] on p "Mobile Number" at bounding box center [133, 303] width 39 height 8
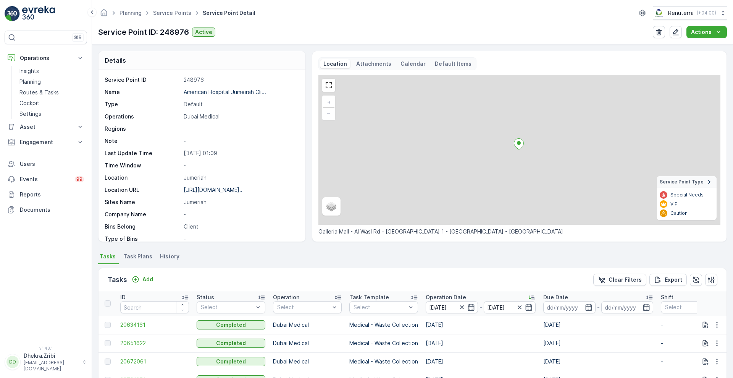
scroll to position [157, 0]
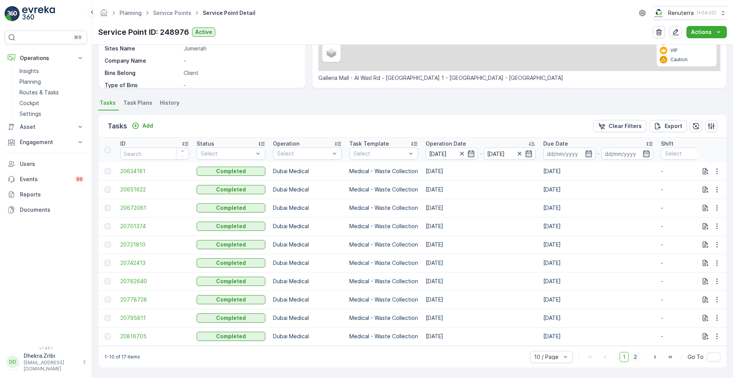
click at [637, 355] on span "2" at bounding box center [635, 357] width 10 height 10
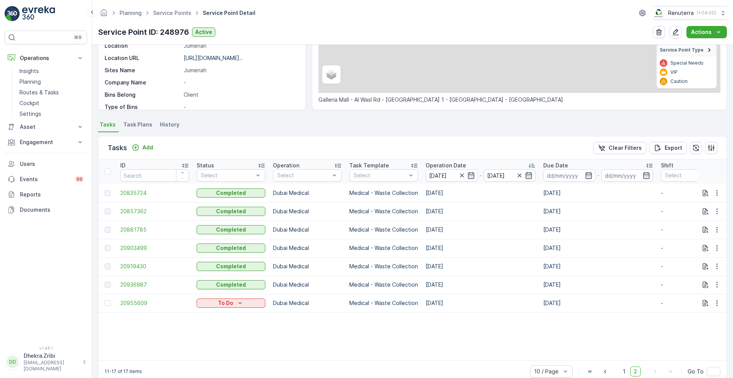
scroll to position [150, 0]
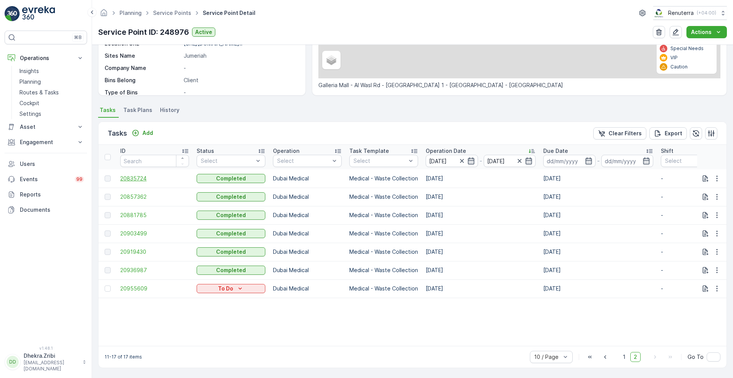
click at [126, 177] on span "20835724" at bounding box center [154, 179] width 69 height 8
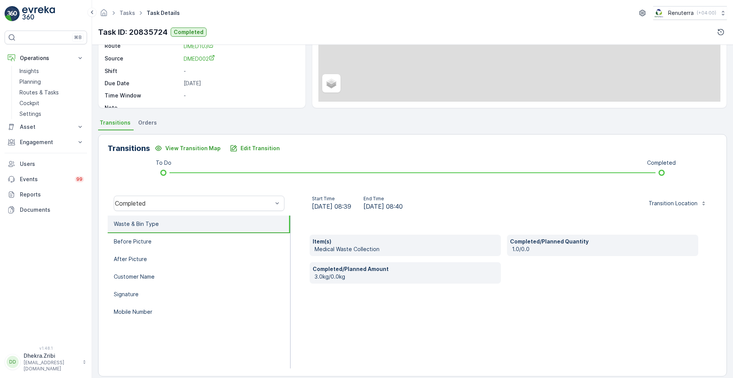
scroll to position [104, 0]
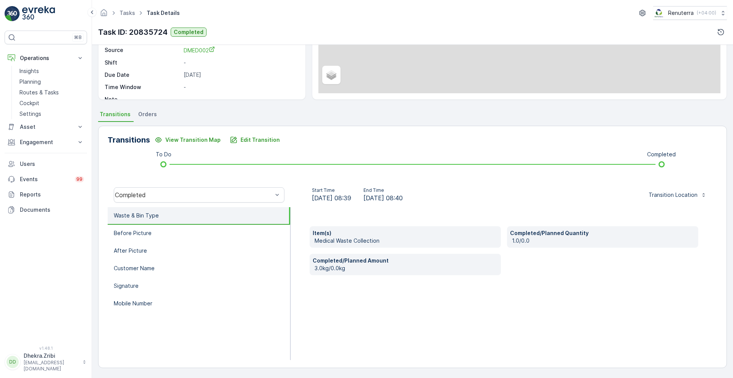
click at [178, 224] on li "Waste & Bin Type" at bounding box center [199, 216] width 183 height 18
click at [162, 232] on li "Before Picture" at bounding box center [199, 234] width 183 height 18
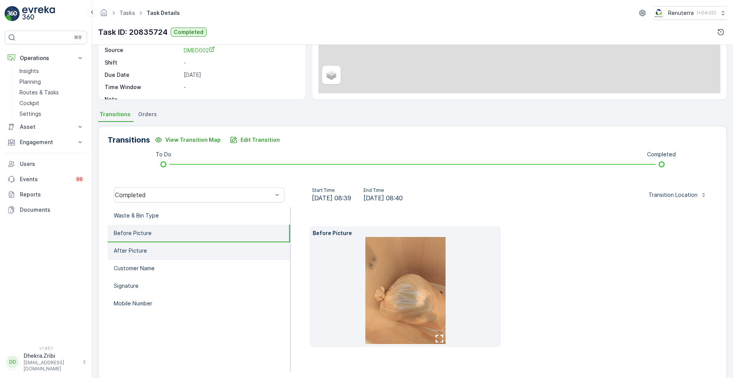
click at [158, 245] on li "After Picture" at bounding box center [199, 251] width 183 height 18
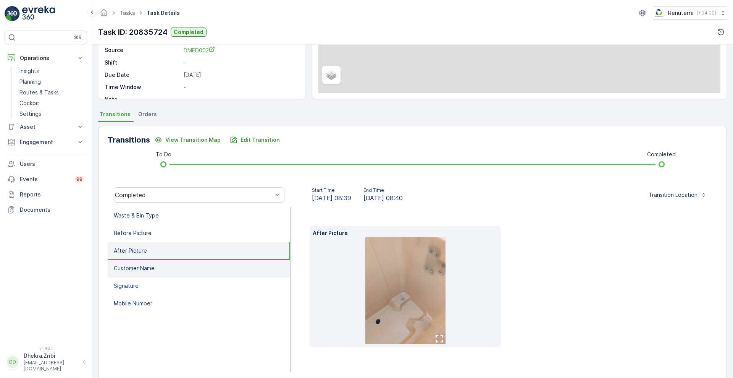
click at [151, 263] on li "Customer Name" at bounding box center [199, 269] width 183 height 18
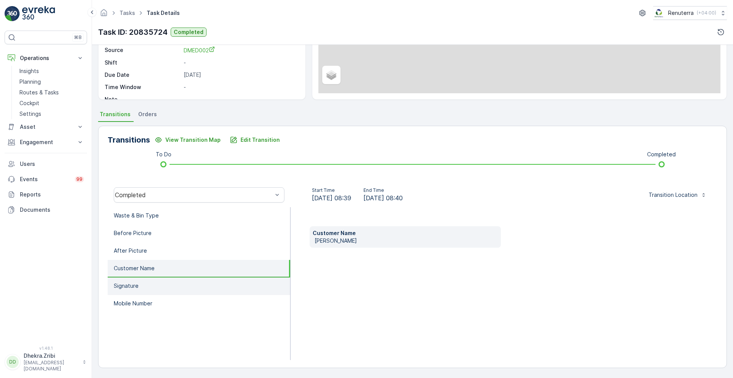
click at [143, 283] on li "Signature" at bounding box center [199, 286] width 183 height 18
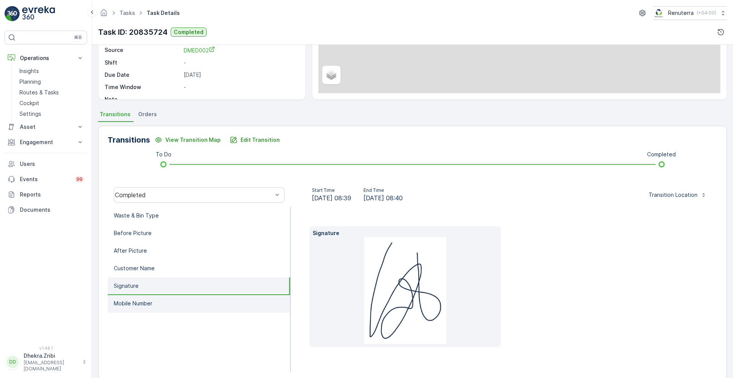
click at [139, 304] on p "Mobile Number" at bounding box center [133, 303] width 39 height 8
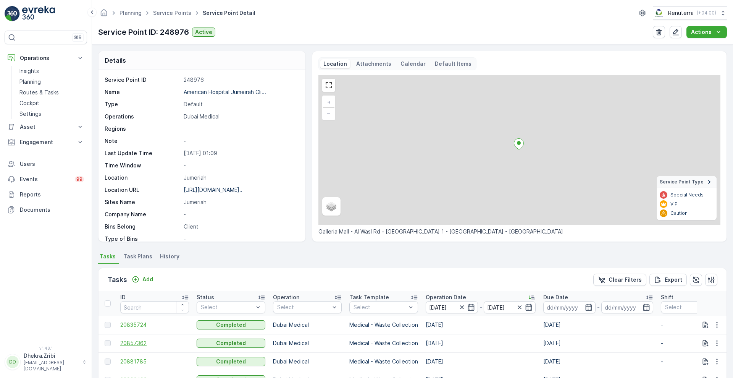
click at [132, 344] on span "20857362" at bounding box center [154, 343] width 69 height 8
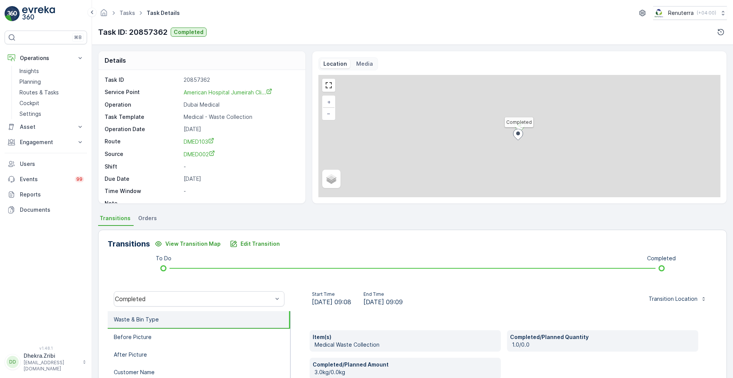
scroll to position [104, 0]
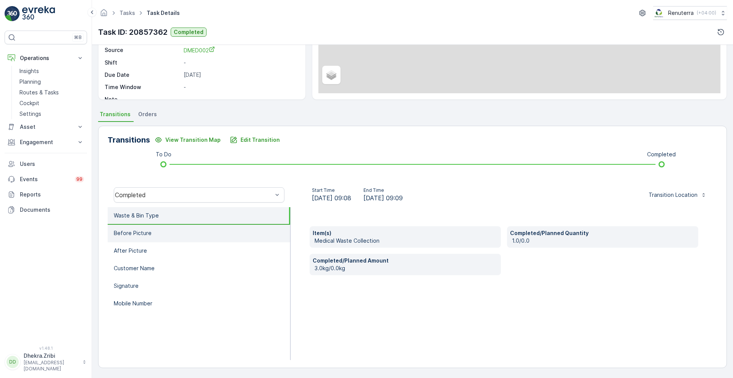
click at [192, 239] on li "Before Picture" at bounding box center [199, 234] width 183 height 18
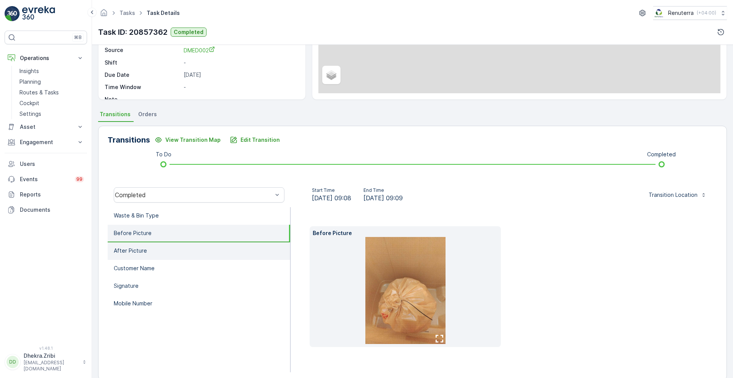
click at [180, 252] on li "After Picture" at bounding box center [199, 251] width 183 height 18
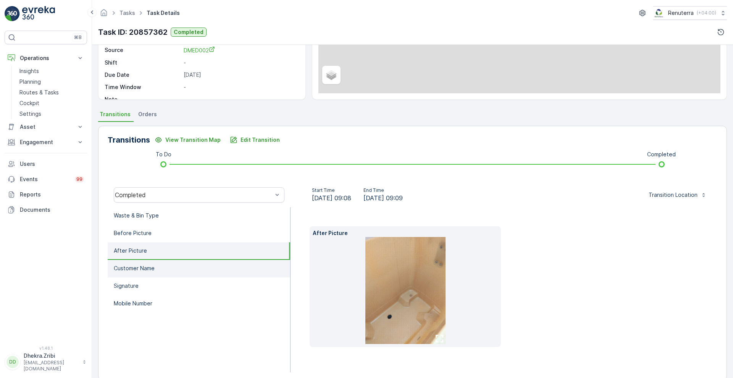
click at [165, 271] on li "Customer Name" at bounding box center [199, 269] width 183 height 18
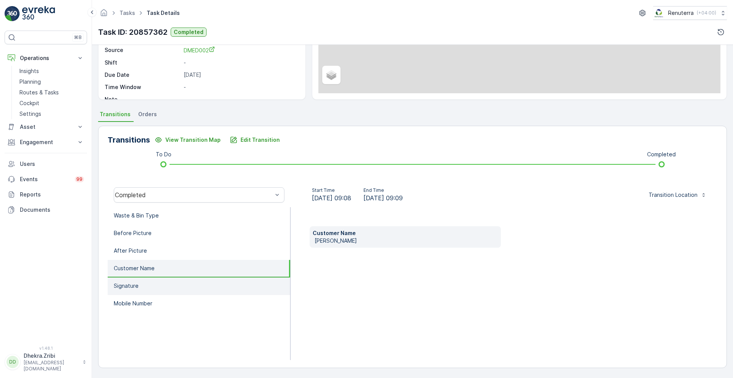
click at [157, 282] on li "Signature" at bounding box center [199, 286] width 183 height 18
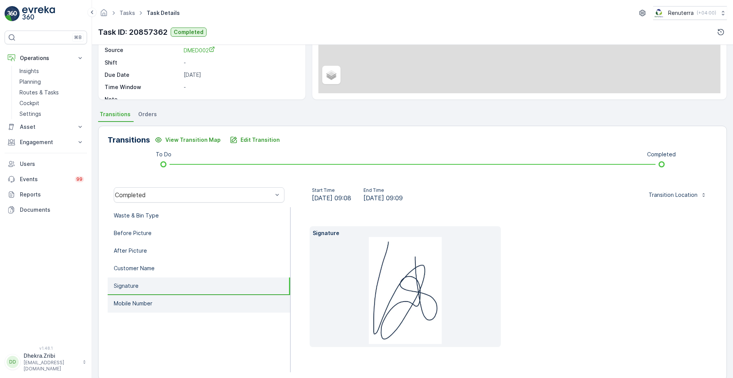
click at [143, 299] on p "Mobile Number" at bounding box center [133, 303] width 39 height 8
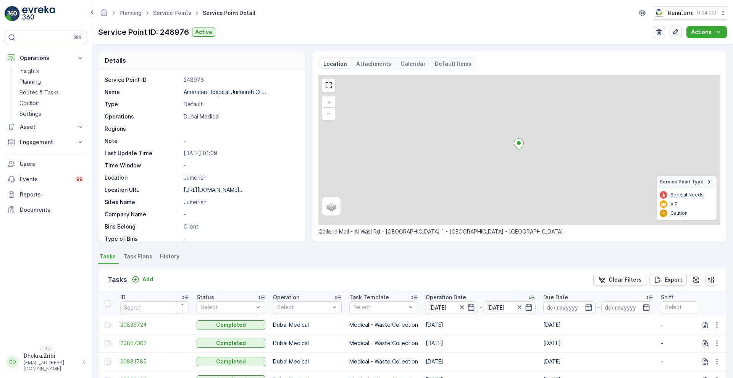
click at [133, 363] on span "20881785" at bounding box center [154, 361] width 69 height 8
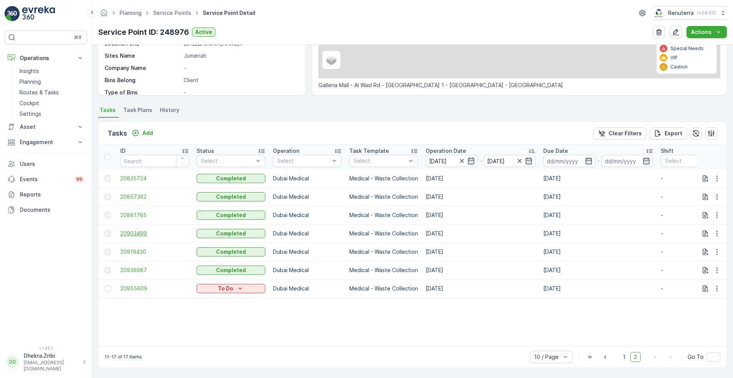
click at [135, 229] on span "20903499" at bounding box center [154, 233] width 69 height 8
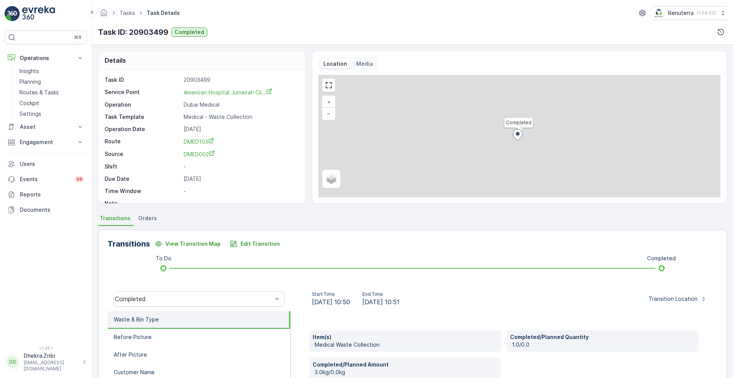
click at [731, 302] on div "Details Task ID 20903499 Service [GEOGRAPHIC_DATA] Jumeirah Cli... Operation Du…" at bounding box center [412, 211] width 641 height 333
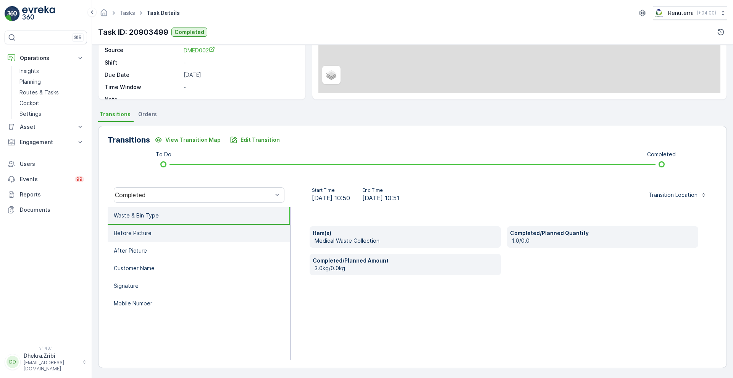
click at [146, 241] on li "Before Picture" at bounding box center [199, 234] width 183 height 18
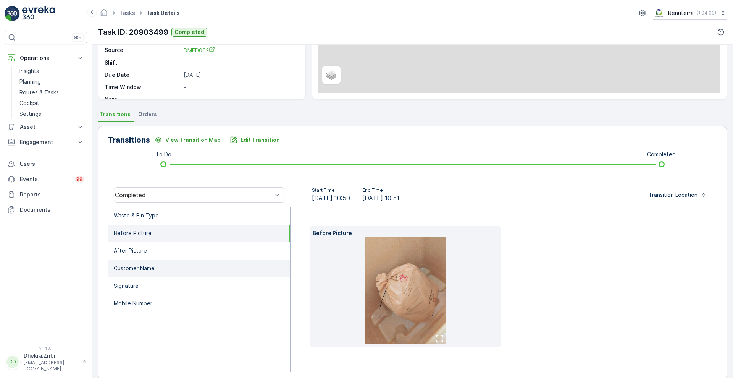
click at [137, 260] on li "Customer Name" at bounding box center [199, 269] width 183 height 18
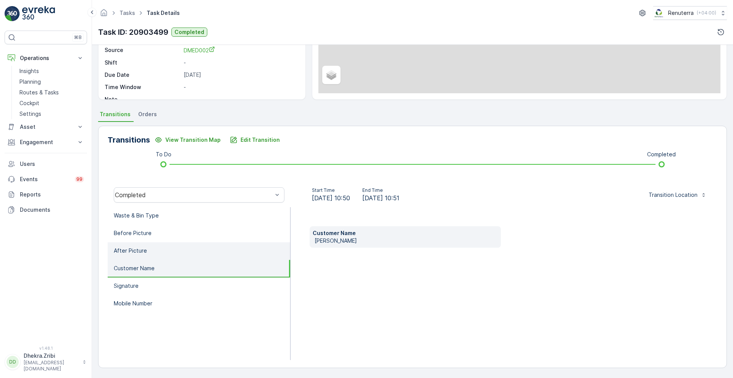
click at [145, 251] on p "After Picture" at bounding box center [130, 251] width 33 height 8
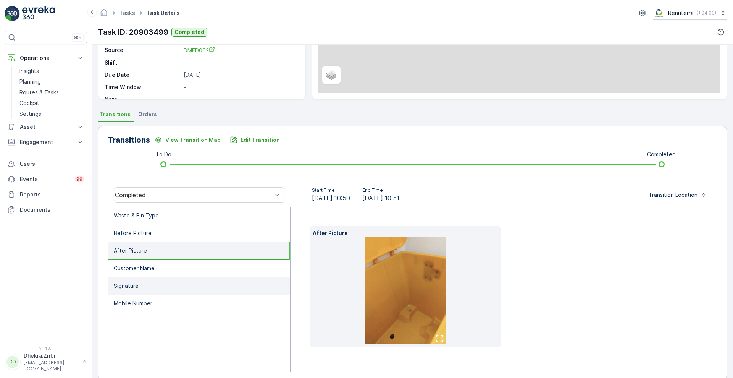
click at [131, 282] on p "Signature" at bounding box center [126, 286] width 25 height 8
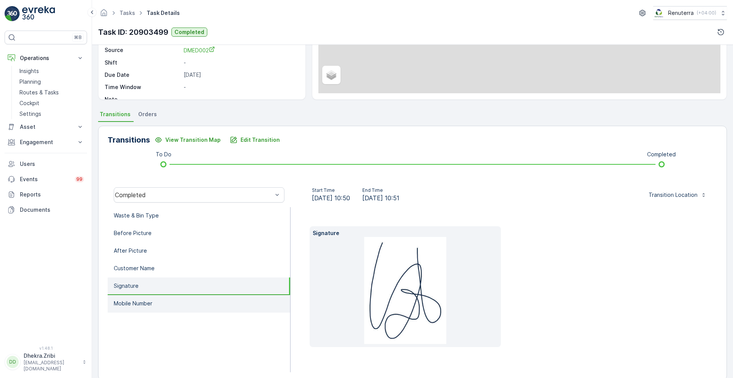
click at [134, 300] on p "Mobile Number" at bounding box center [133, 303] width 39 height 8
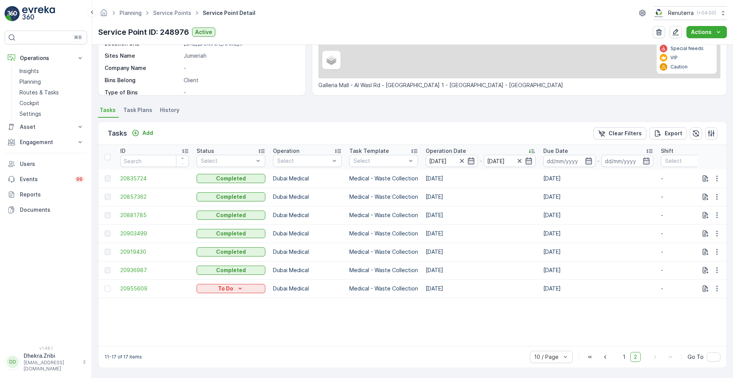
scroll to position [150, 0]
click at [134, 248] on span "20919430" at bounding box center [154, 252] width 69 height 8
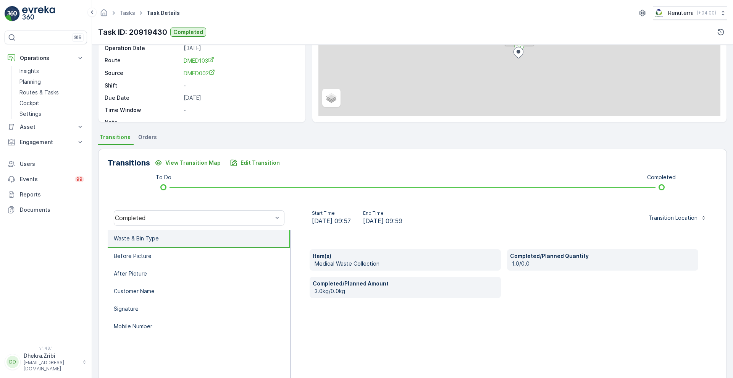
scroll to position [104, 0]
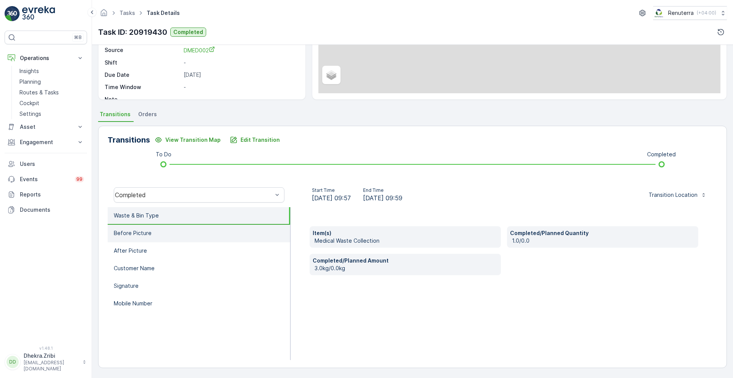
click at [116, 231] on p "Before Picture" at bounding box center [133, 233] width 38 height 8
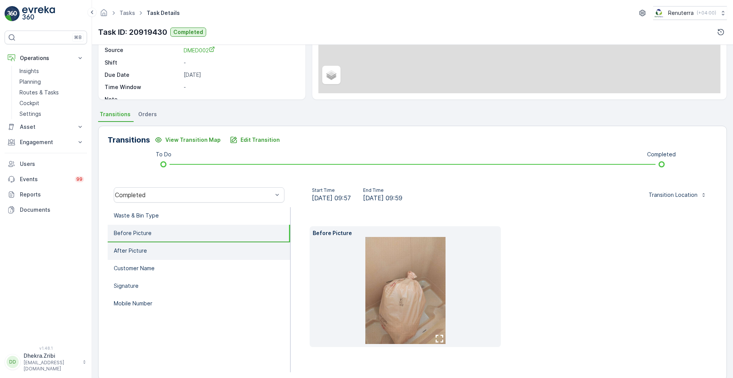
click at [129, 251] on p "After Picture" at bounding box center [130, 251] width 33 height 8
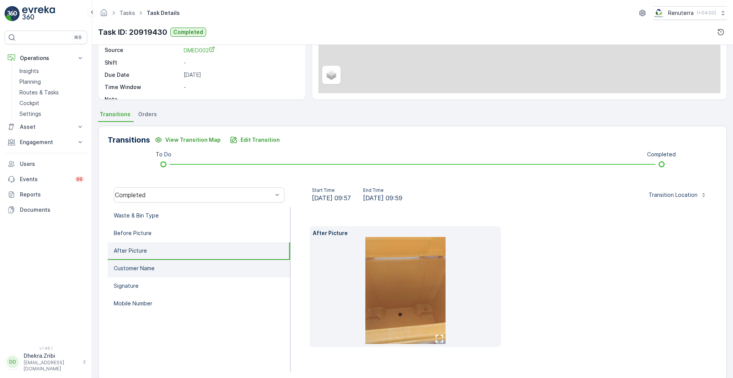
click at [132, 271] on p "Customer Name" at bounding box center [134, 268] width 41 height 8
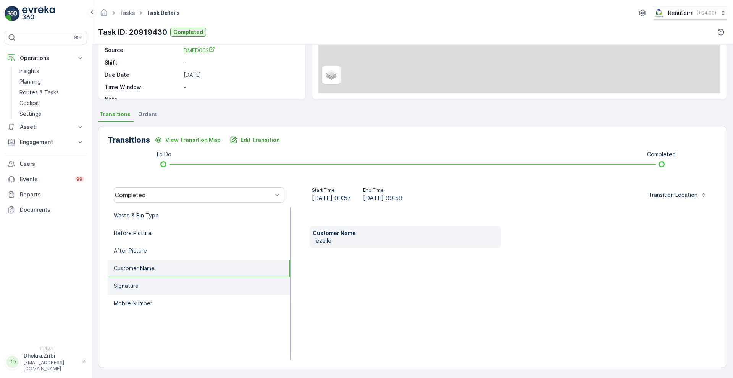
click at [128, 291] on li "Signature" at bounding box center [199, 286] width 183 height 18
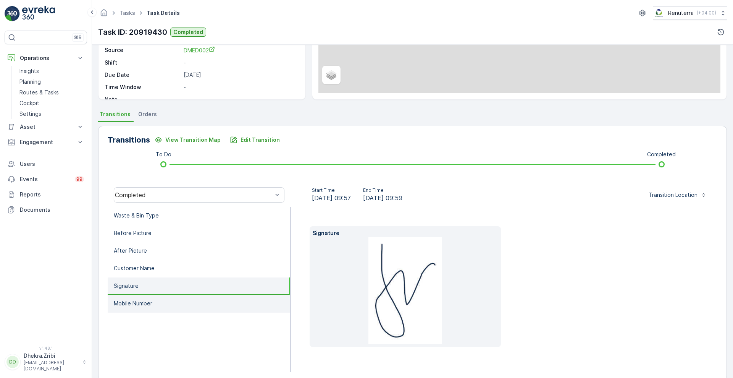
click at [128, 304] on p "Mobile Number" at bounding box center [133, 303] width 39 height 8
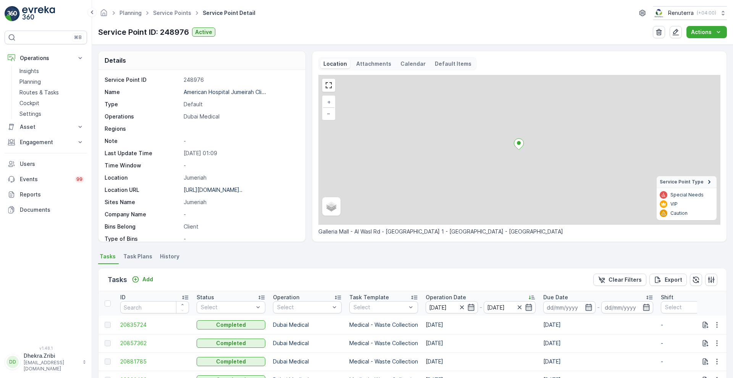
scroll to position [150, 0]
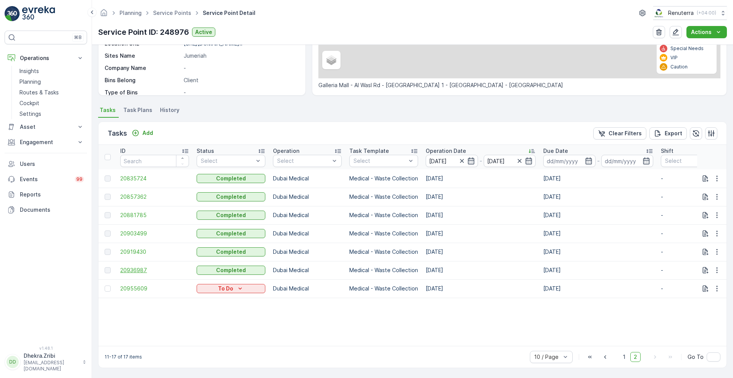
click at [139, 266] on span "20936987" at bounding box center [154, 270] width 69 height 8
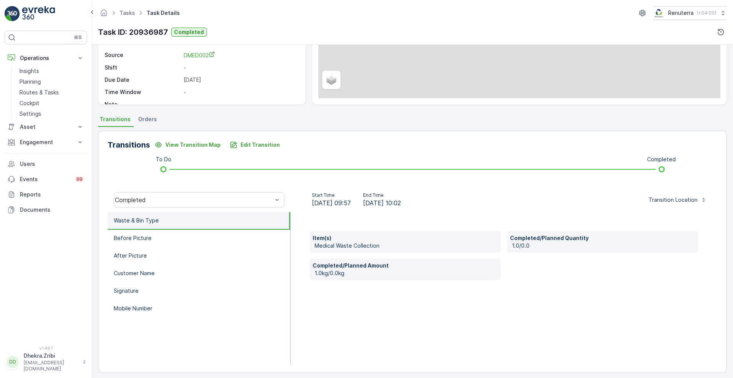
scroll to position [104, 0]
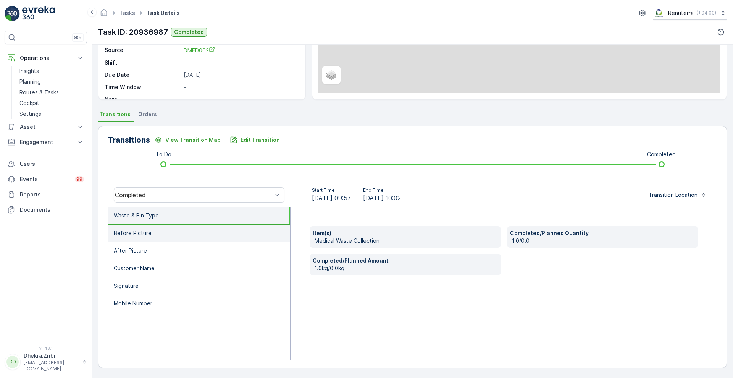
click at [156, 234] on li "Before Picture" at bounding box center [199, 234] width 183 height 18
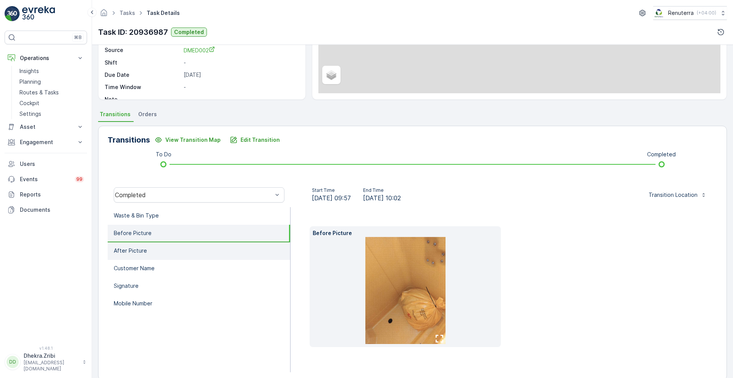
click at [154, 249] on li "After Picture" at bounding box center [199, 251] width 183 height 18
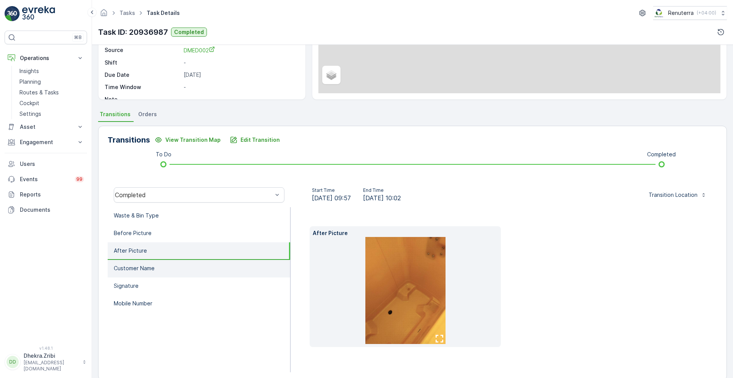
click at [148, 269] on p "Customer Name" at bounding box center [134, 268] width 41 height 8
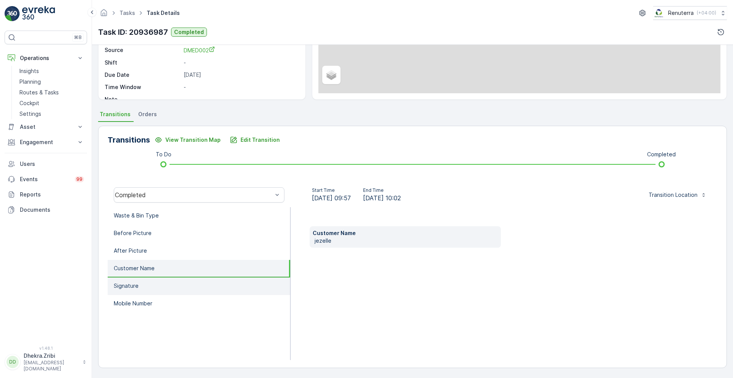
click at [146, 283] on li "Signature" at bounding box center [199, 286] width 183 height 18
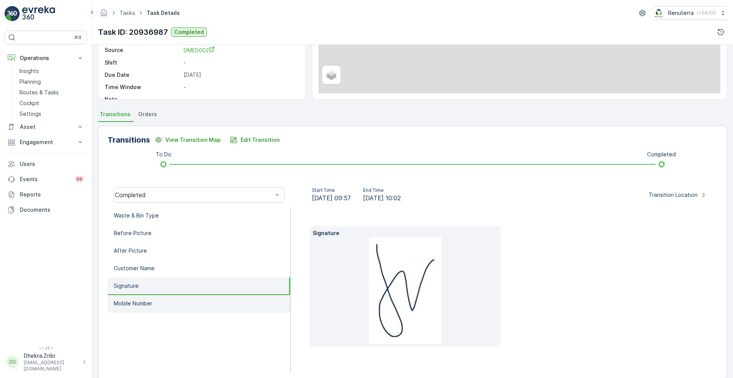
click at [138, 308] on li "Mobile Number" at bounding box center [199, 304] width 183 height 18
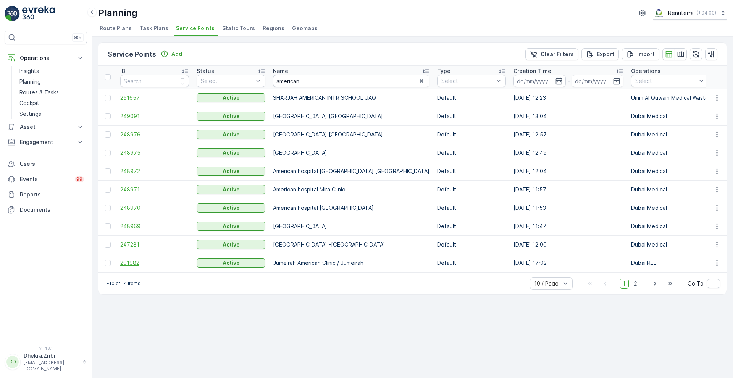
click at [136, 262] on span "201982" at bounding box center [154, 263] width 69 height 8
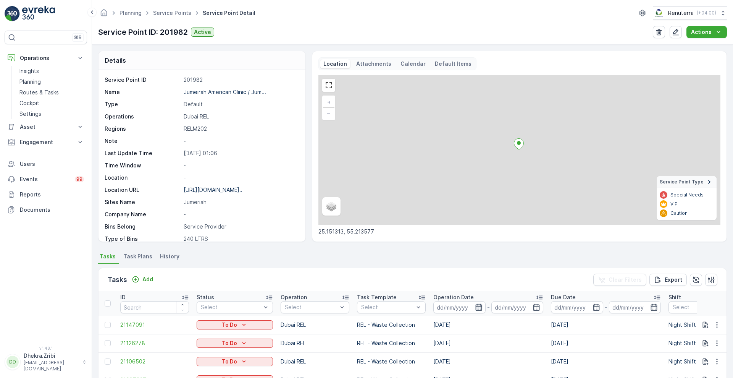
click at [478, 304] on icon "button" at bounding box center [479, 307] width 8 height 8
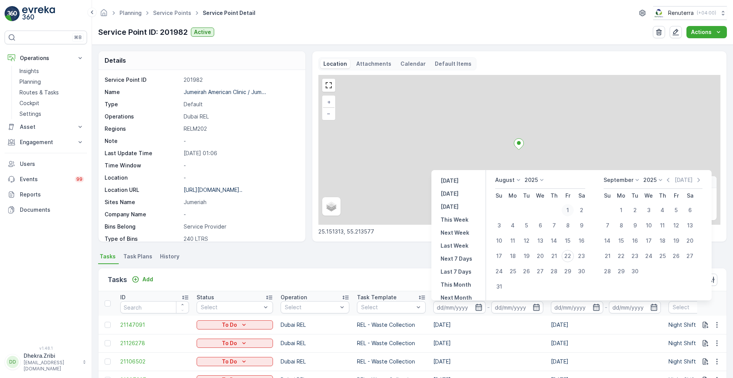
click at [568, 212] on div "1" at bounding box center [568, 210] width 12 height 12
type input "[DATE]"
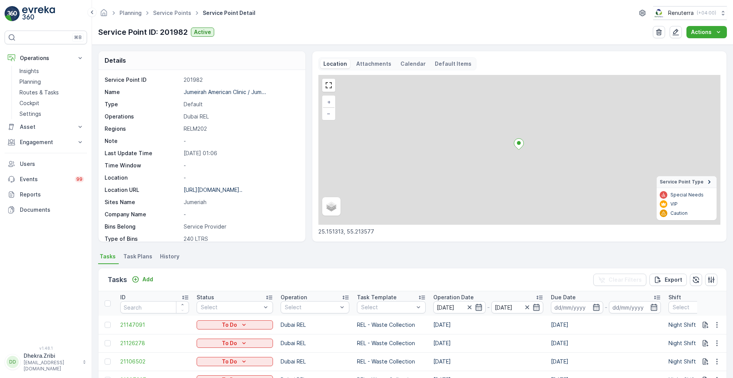
click at [400, 280] on div "Tasks Add Clear Filters Export" at bounding box center [413, 279] width 628 height 23
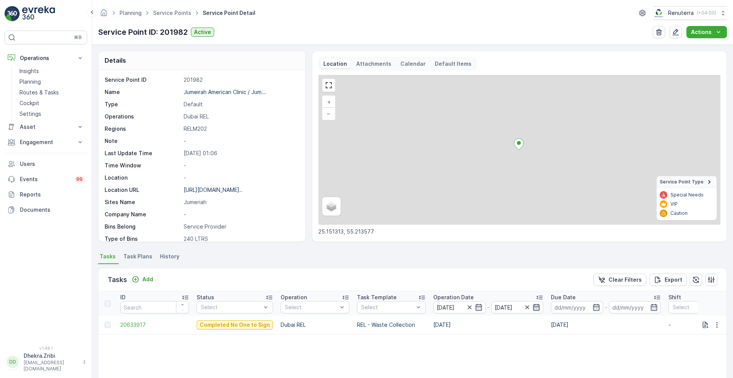
click at [533, 308] on icon "button" at bounding box center [537, 307] width 8 height 8
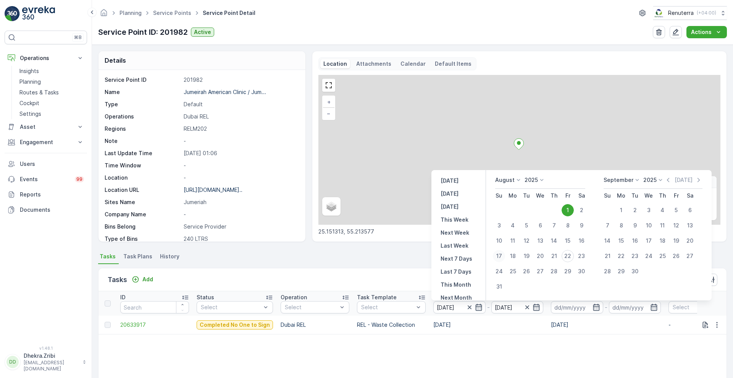
click at [498, 258] on div "17" at bounding box center [499, 256] width 12 height 12
type input "[DATE]"
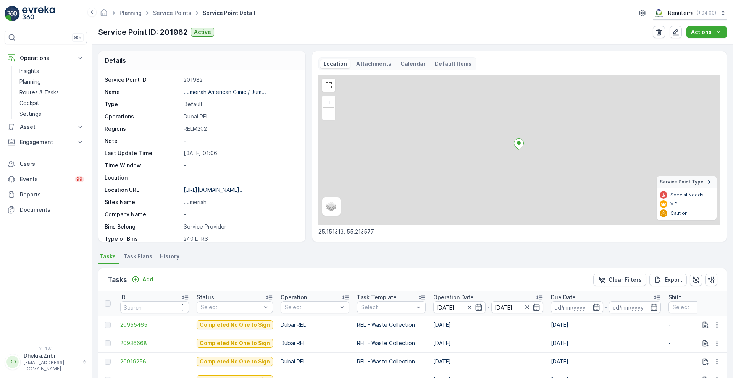
scroll to position [157, 0]
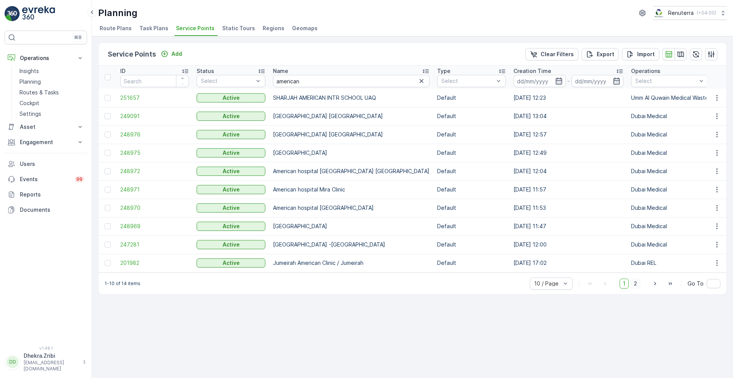
click at [638, 288] on span "2" at bounding box center [635, 283] width 10 height 10
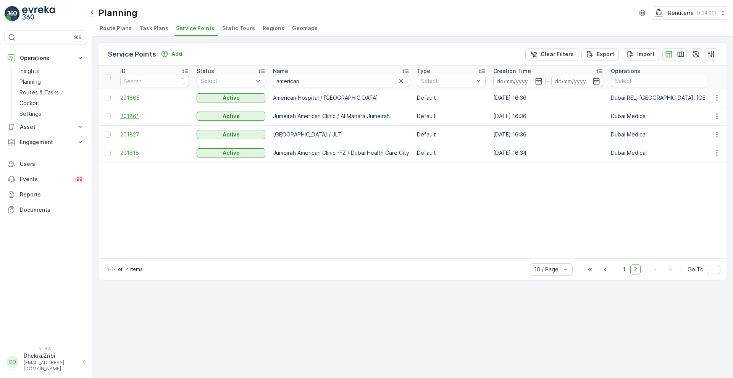
click at [125, 115] on span "201861" at bounding box center [154, 116] width 69 height 8
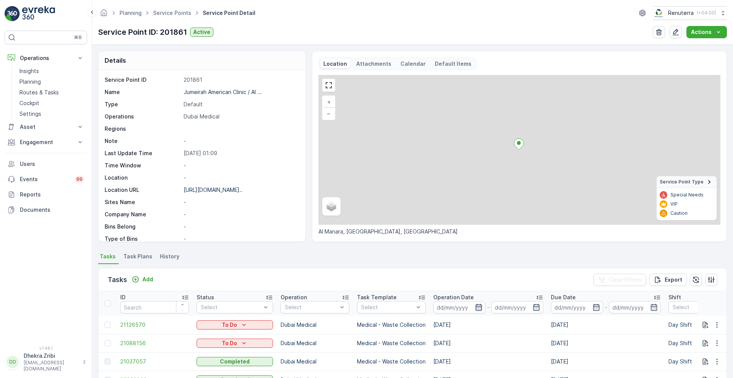
click at [479, 308] on icon "button" at bounding box center [478, 307] width 6 height 7
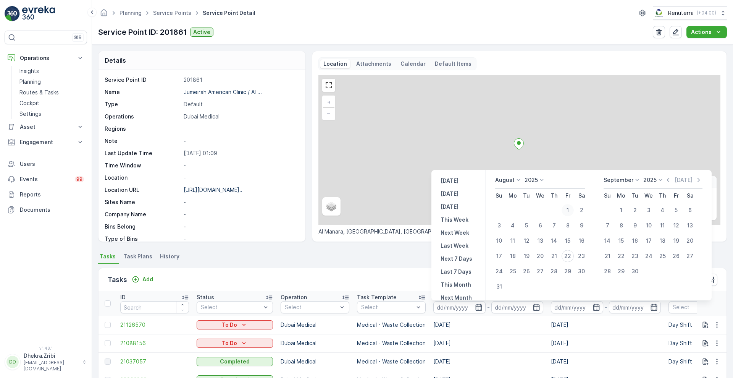
click at [565, 205] on div "1" at bounding box center [568, 210] width 12 height 12
type input "[DATE]"
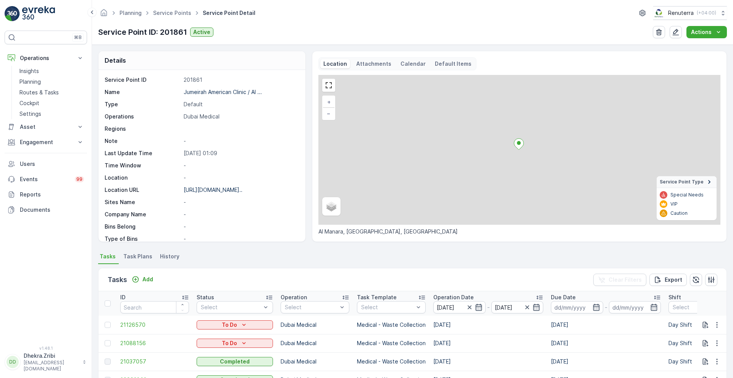
click at [376, 277] on div "Tasks Add Clear Filters Export" at bounding box center [413, 279] width 628 height 23
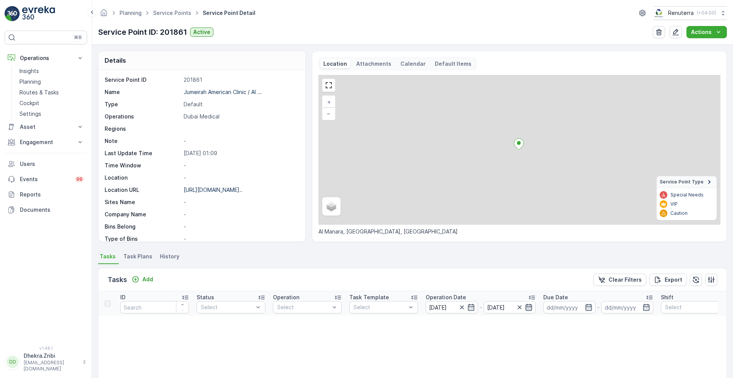
click at [531, 305] on icon "button" at bounding box center [529, 307] width 6 height 7
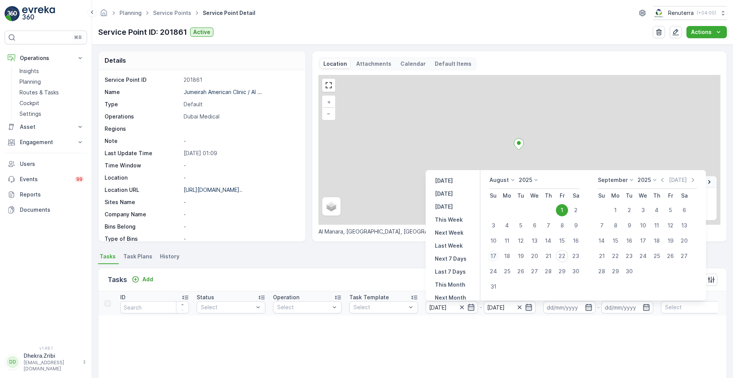
click at [499, 256] on div "17" at bounding box center [493, 256] width 12 height 12
type input "[DATE]"
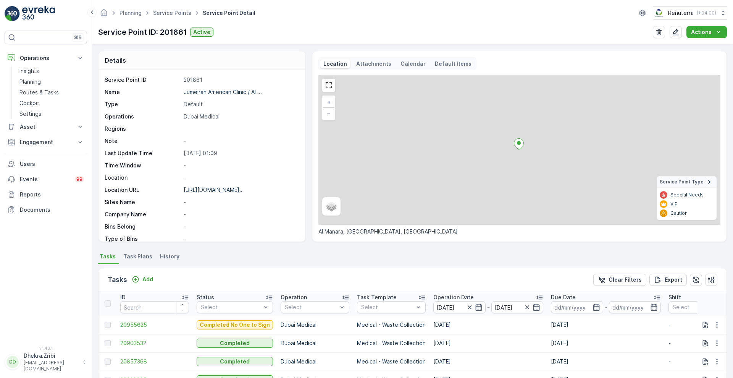
scroll to position [150, 0]
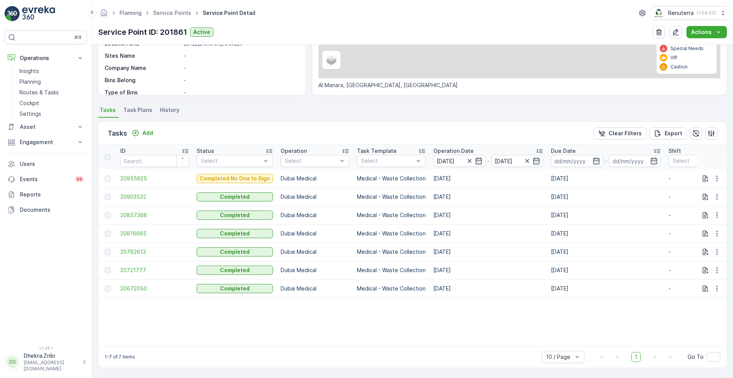
click at [462, 147] on p "Operation Date" at bounding box center [453, 151] width 40 height 8
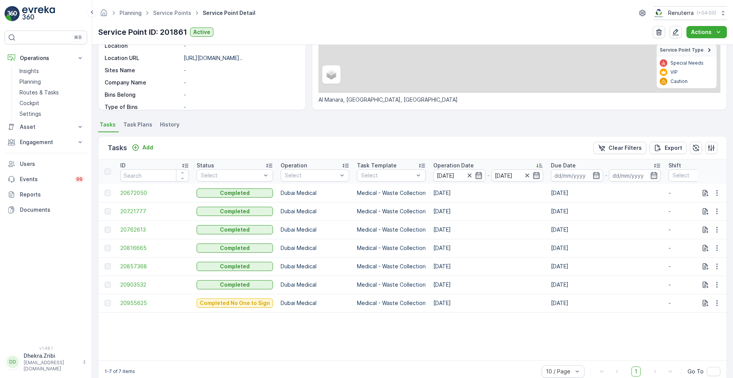
scroll to position [150, 0]
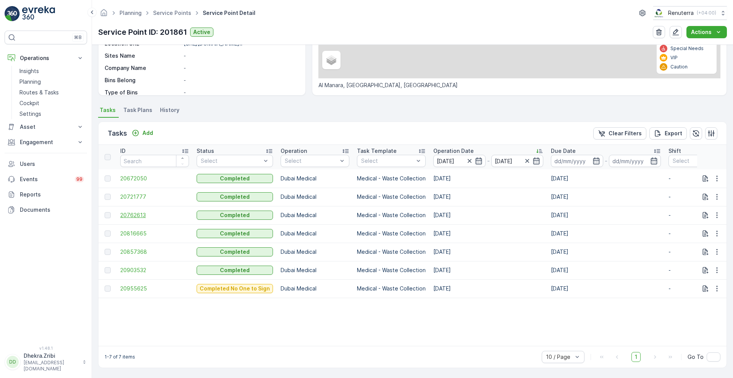
click at [132, 211] on span "20762613" at bounding box center [154, 215] width 69 height 8
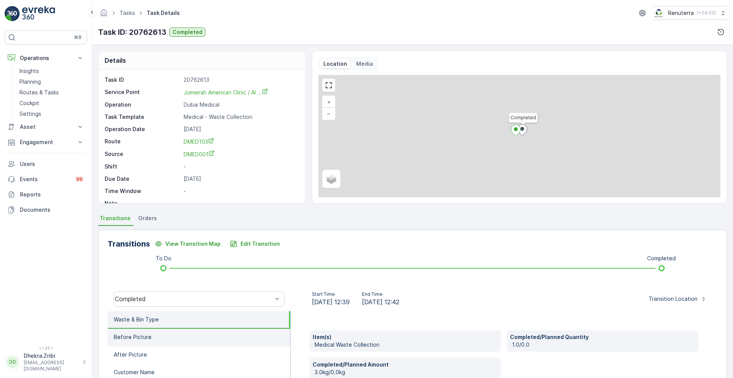
click at [153, 339] on li "Before Picture" at bounding box center [199, 337] width 183 height 18
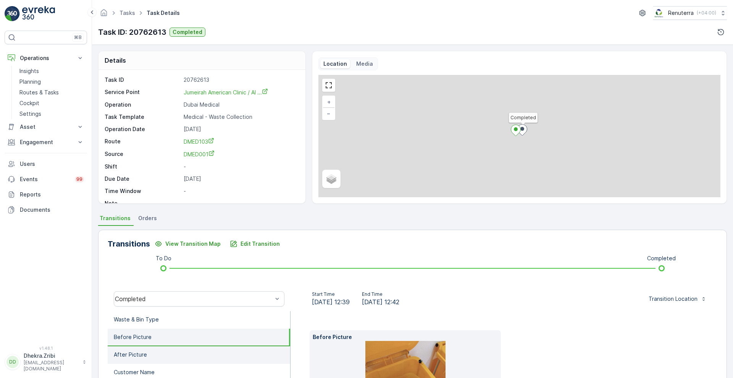
click at [144, 357] on p "After Picture" at bounding box center [130, 355] width 33 height 8
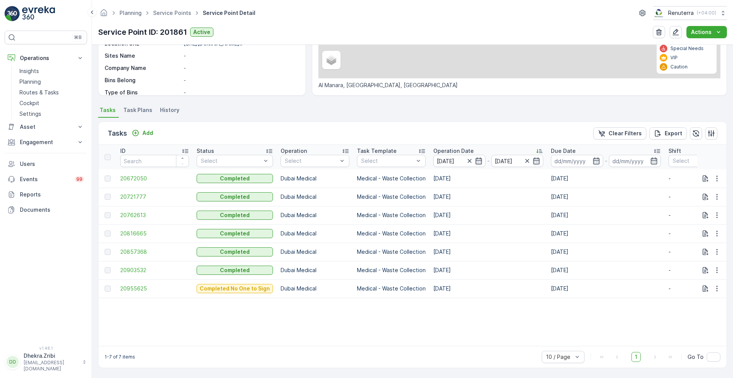
scroll to position [150, 0]
click at [141, 266] on span "20903532" at bounding box center [154, 270] width 69 height 8
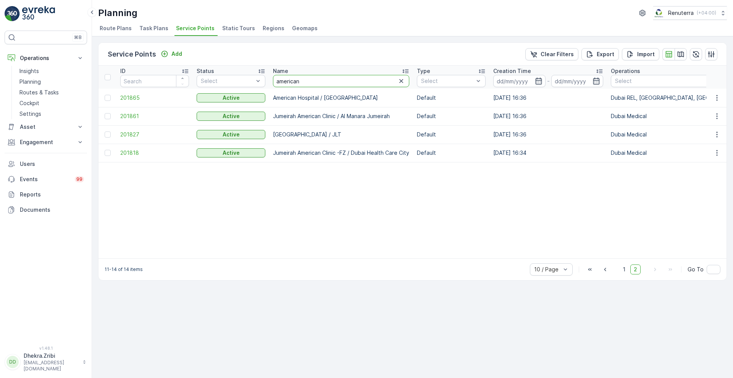
click at [344, 86] on input "american" at bounding box center [341, 81] width 136 height 12
type input "a"
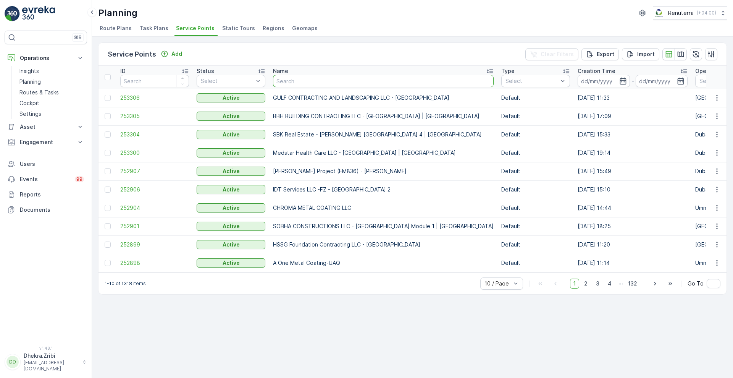
click at [330, 81] on input "text" at bounding box center [383, 81] width 221 height 12
type input "dubai lon"
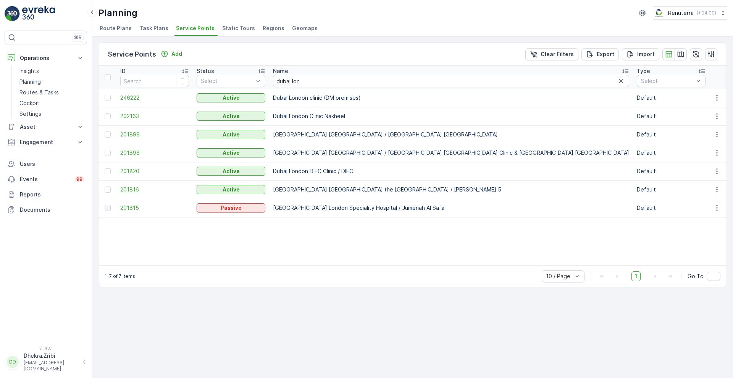
click at [135, 191] on span "201816" at bounding box center [154, 190] width 69 height 8
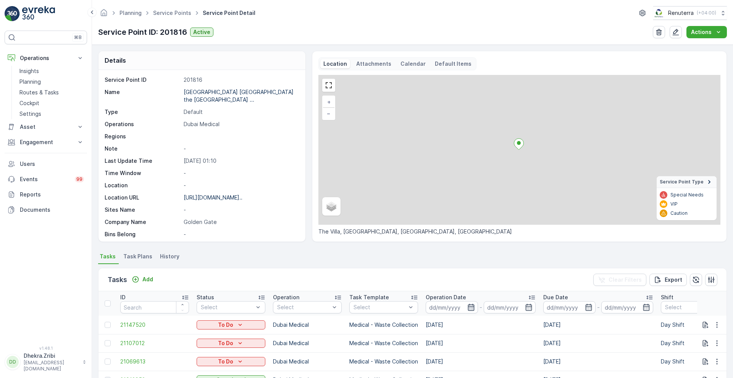
click at [470, 309] on icon "button" at bounding box center [471, 307] width 8 height 8
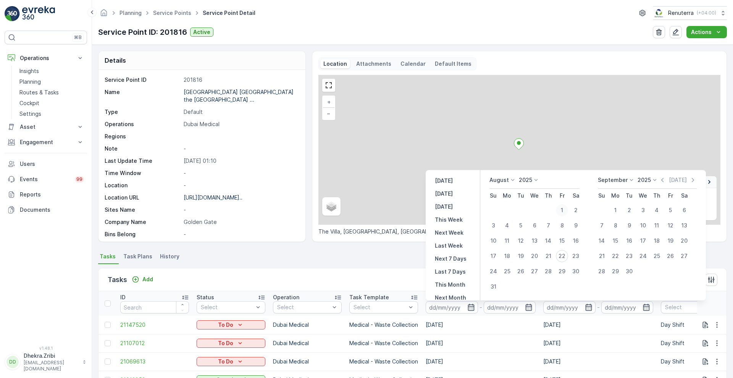
click at [560, 213] on div "1" at bounding box center [562, 210] width 12 height 12
type input "[DATE]"
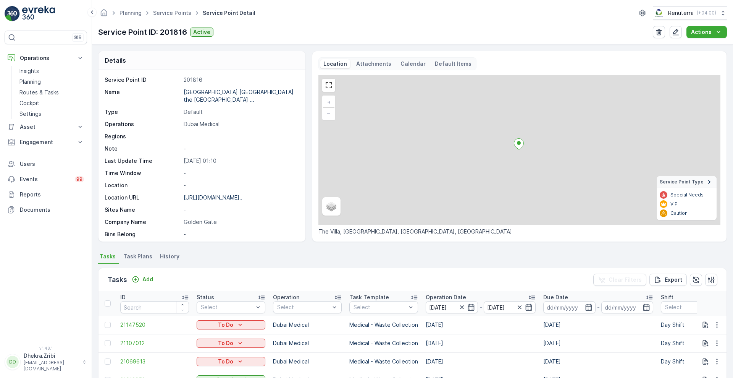
click at [383, 259] on ul "Tasks Task Plans History" at bounding box center [412, 257] width 629 height 13
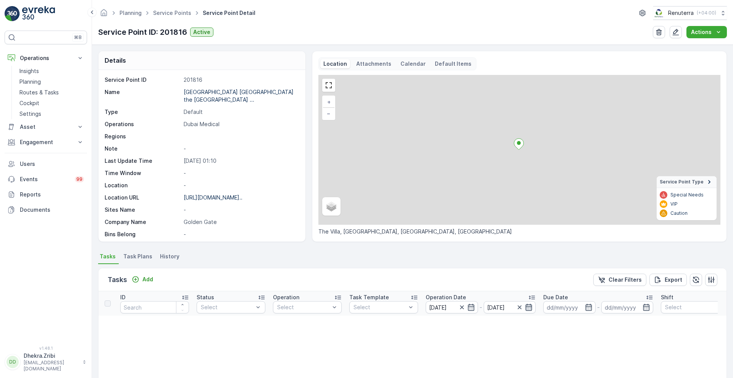
click at [529, 303] on icon "button" at bounding box center [529, 307] width 8 height 8
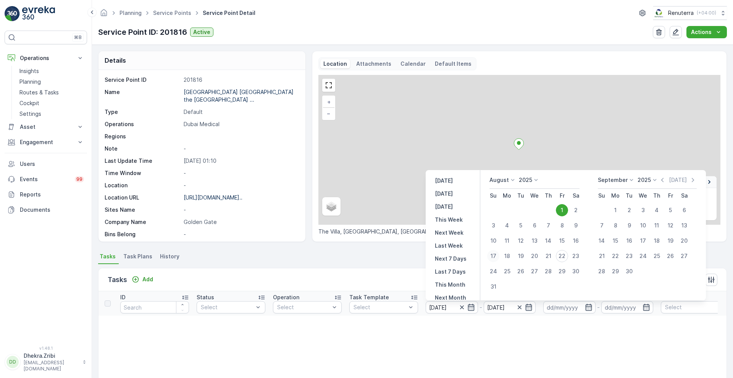
click at [488, 254] on button "17" at bounding box center [493, 256] width 14 height 14
type input "[DATE]"
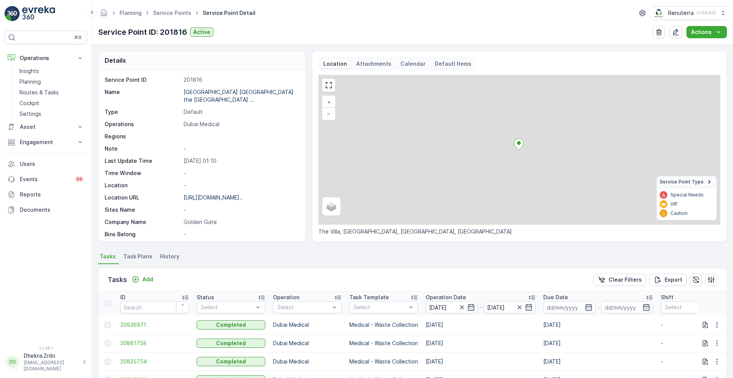
click at [441, 294] on p "Operation Date" at bounding box center [446, 297] width 40 height 8
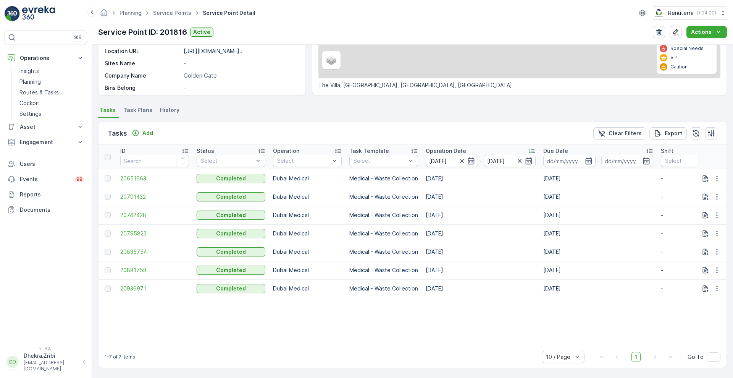
click at [134, 176] on span "20651663" at bounding box center [154, 179] width 69 height 8
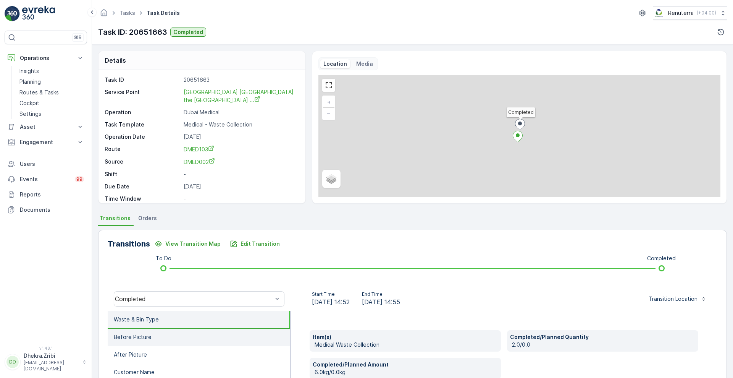
click at [200, 331] on li "Before Picture" at bounding box center [199, 337] width 183 height 18
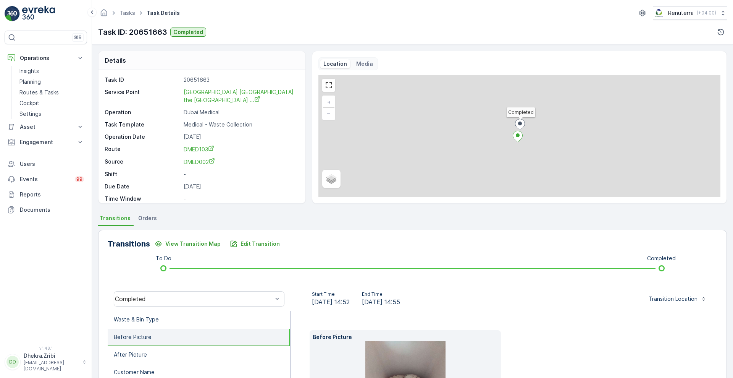
scroll to position [116, 0]
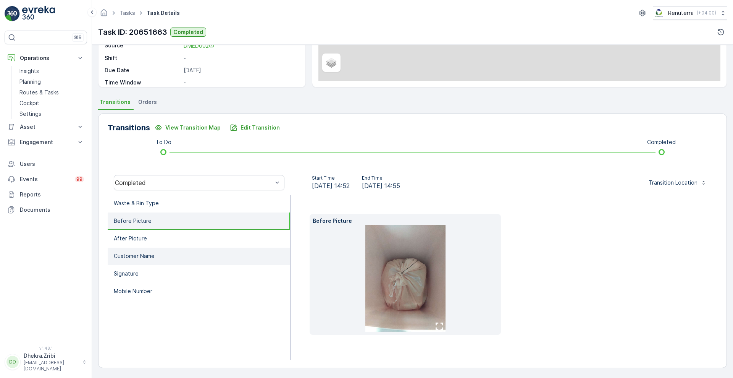
click at [176, 258] on li "Customer Name" at bounding box center [199, 256] width 183 height 18
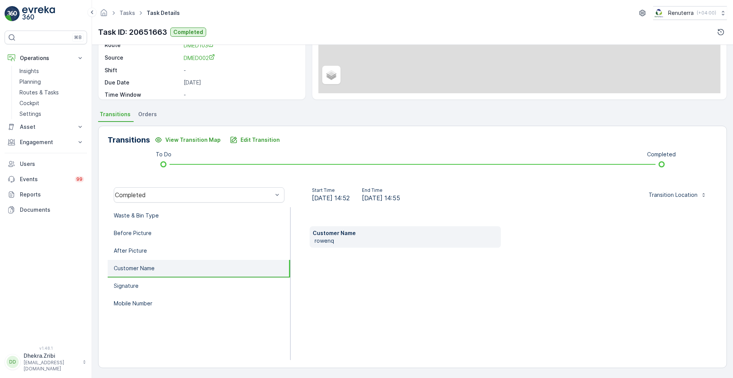
scroll to position [104, 0]
click at [131, 282] on p "Signature" at bounding box center [126, 286] width 25 height 8
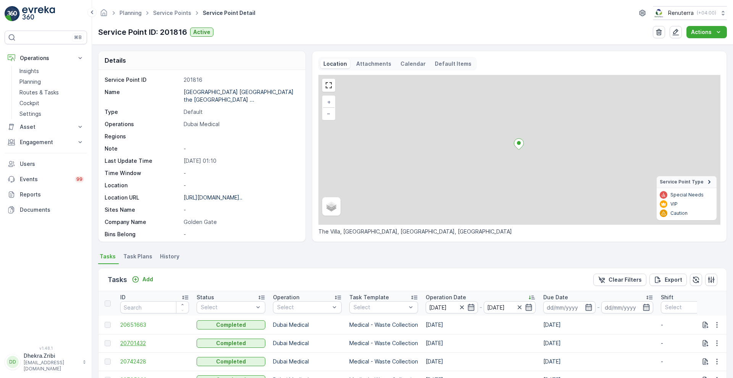
click at [140, 343] on span "20701432" at bounding box center [154, 343] width 69 height 8
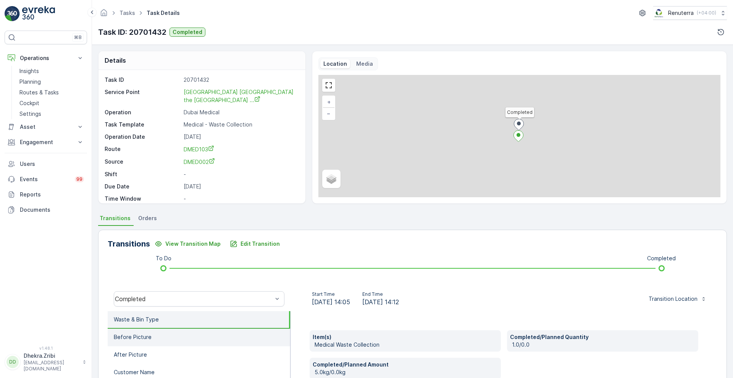
click at [141, 332] on li "Before Picture" at bounding box center [199, 337] width 183 height 18
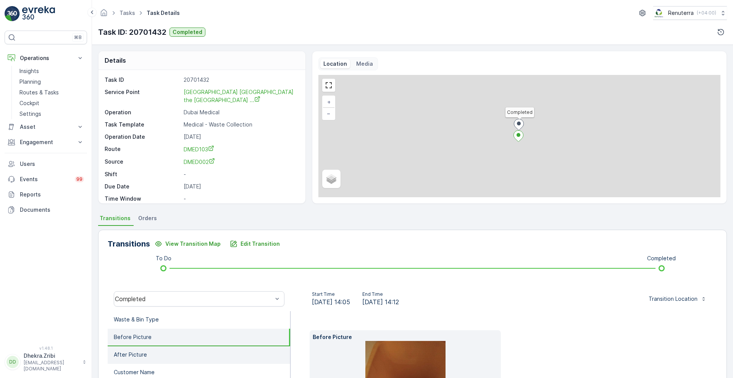
click at [138, 351] on p "After Picture" at bounding box center [130, 355] width 33 height 8
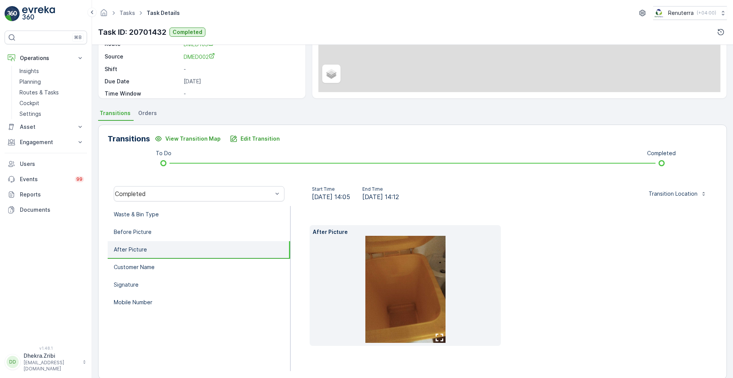
scroll to position [116, 0]
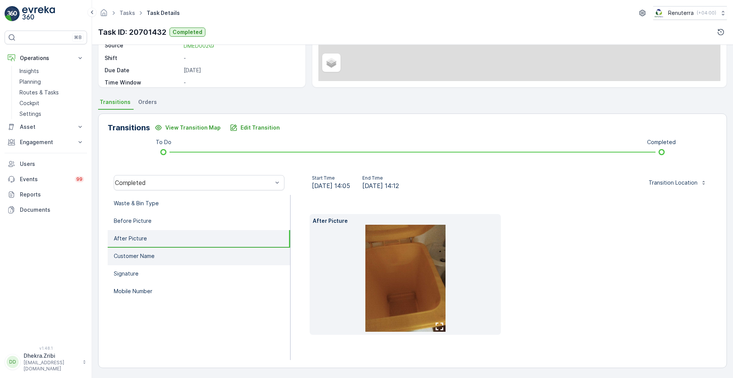
click at [162, 260] on li "Customer Name" at bounding box center [199, 256] width 183 height 18
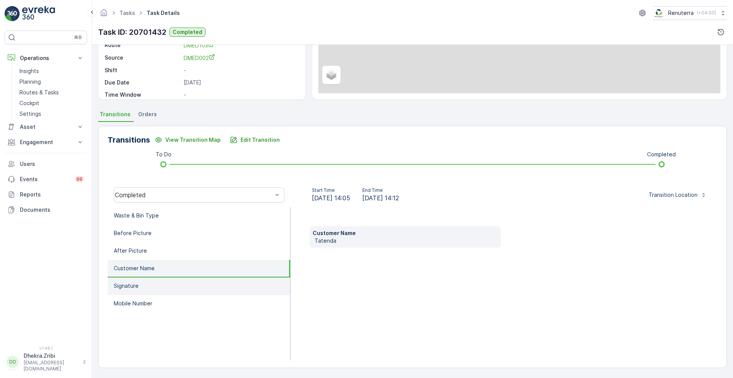
click at [126, 288] on p "Signature" at bounding box center [126, 286] width 25 height 8
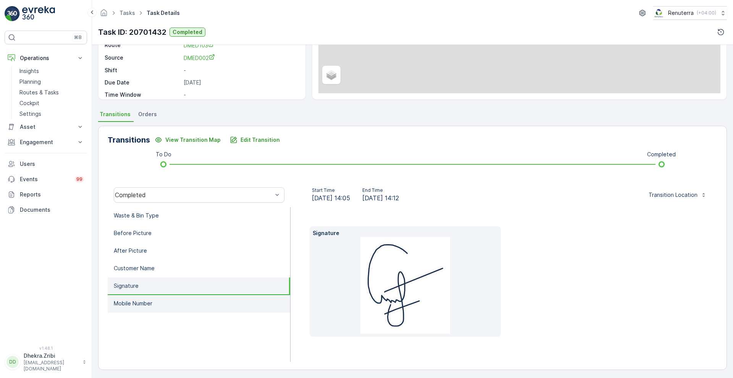
click at [131, 301] on p "Mobile Number" at bounding box center [133, 303] width 39 height 8
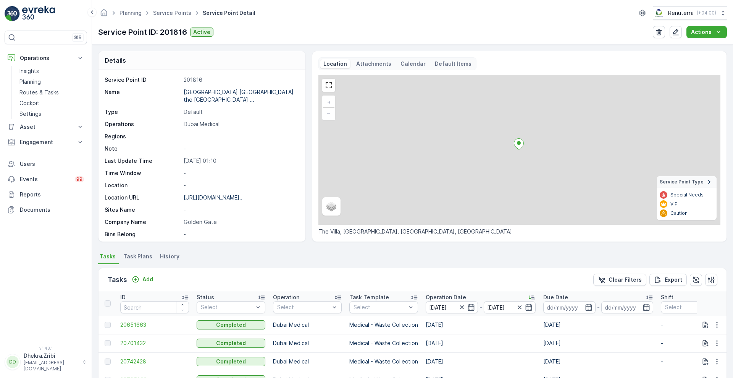
click at [134, 358] on span "20742428" at bounding box center [154, 361] width 69 height 8
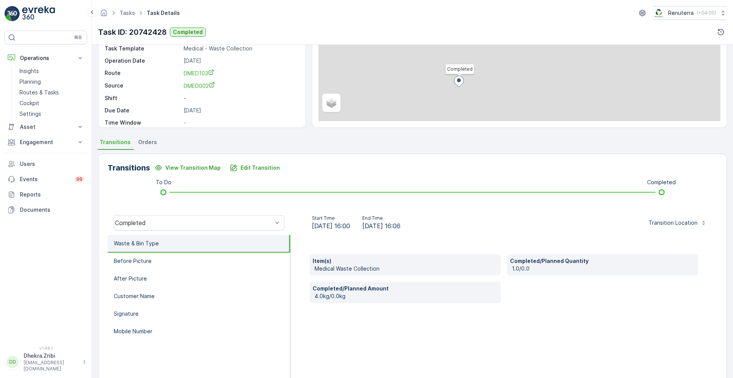
scroll to position [104, 0]
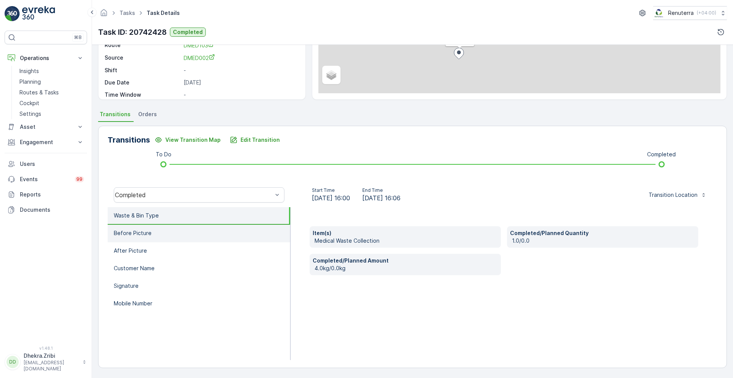
click at [150, 230] on li "Before Picture" at bounding box center [199, 234] width 183 height 18
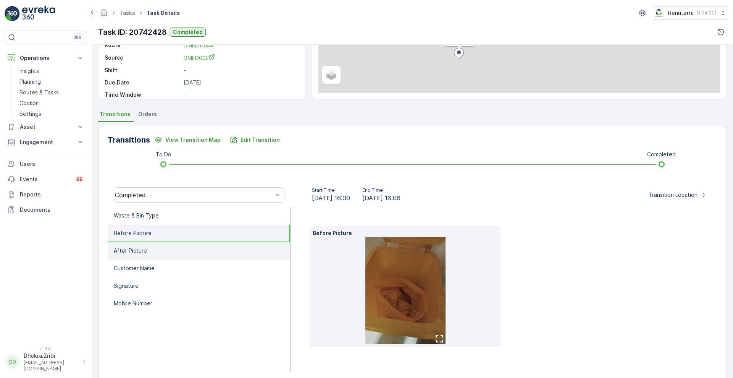
click at [149, 245] on li "After Picture" at bounding box center [199, 251] width 183 height 18
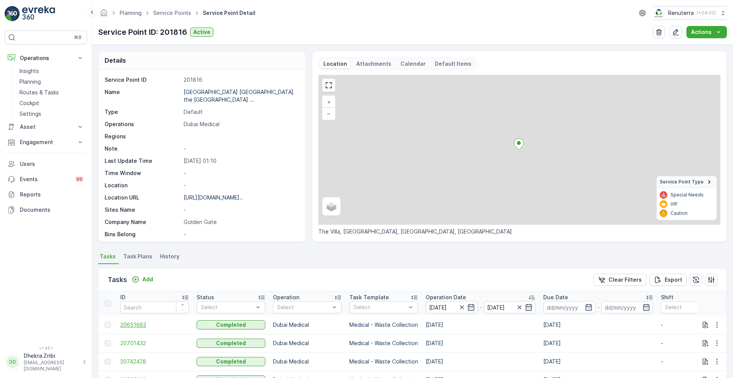
click at [135, 322] on span "20651663" at bounding box center [154, 325] width 69 height 8
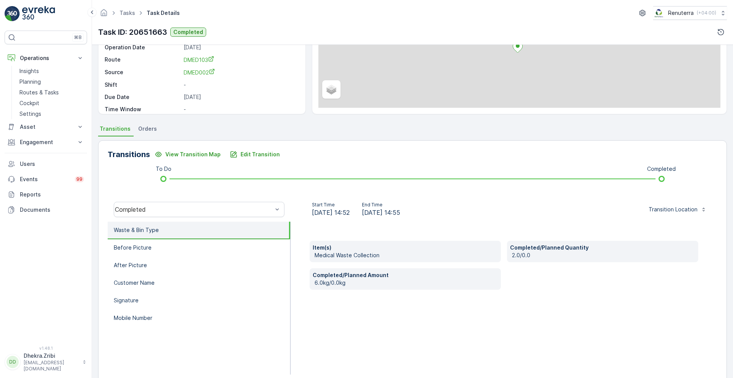
scroll to position [104, 0]
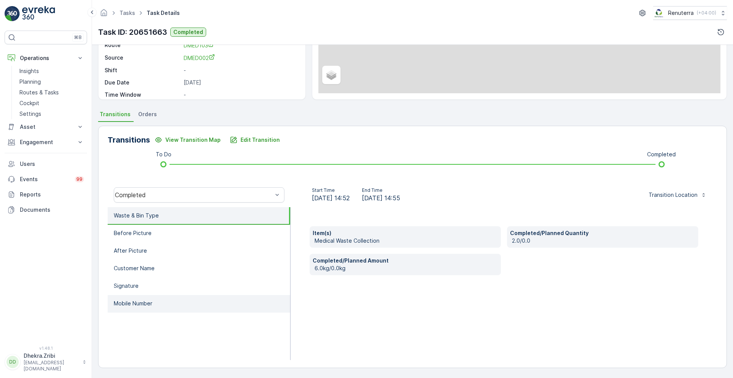
click at [137, 304] on p "Mobile Number" at bounding box center [133, 303] width 39 height 8
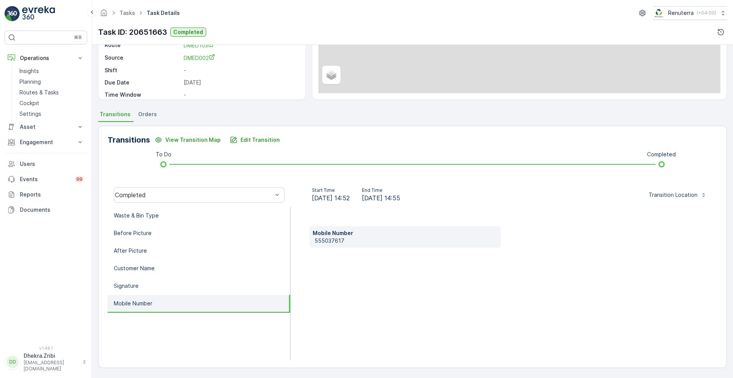
click at [346, 239] on p "555037617" at bounding box center [406, 241] width 183 height 8
copy p "555037617"
click at [189, 215] on li "Waste & Bin Type" at bounding box center [199, 216] width 183 height 18
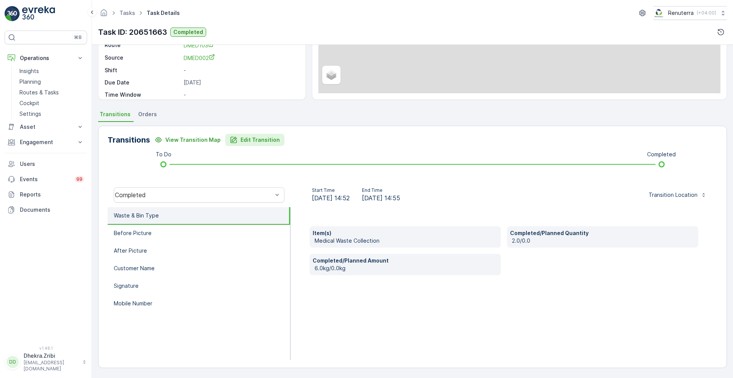
click at [265, 144] on button "Edit Transition" at bounding box center [254, 140] width 59 height 12
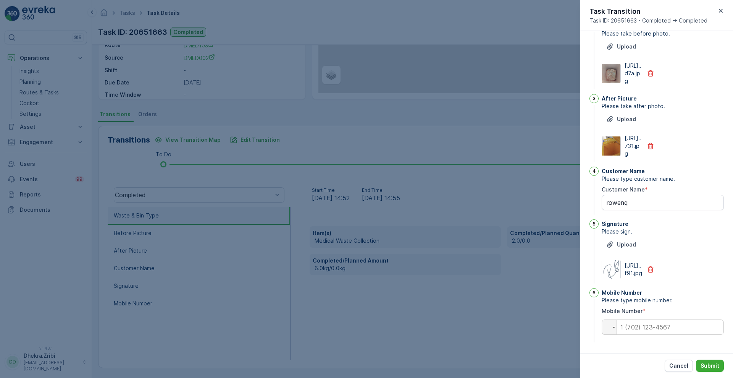
scroll to position [0, 0]
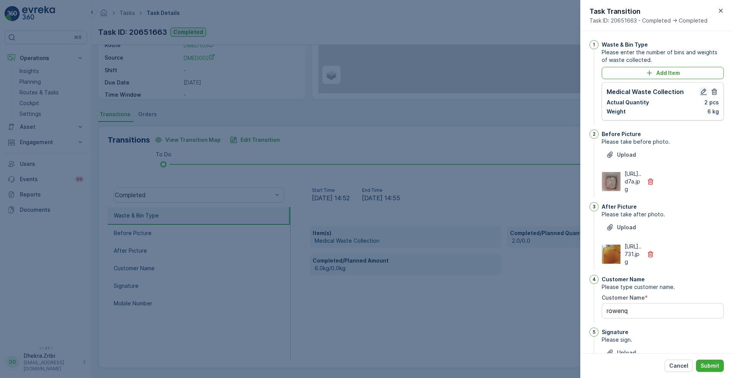
click at [703, 91] on icon "button" at bounding box center [704, 92] width 6 height 6
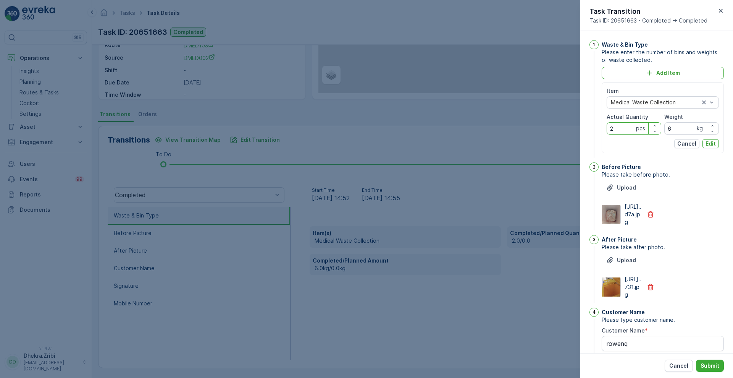
click at [624, 128] on Quantity "2" at bounding box center [634, 128] width 55 height 12
type Quantity "1"
click at [709, 145] on p "Edit" at bounding box center [711, 144] width 10 height 8
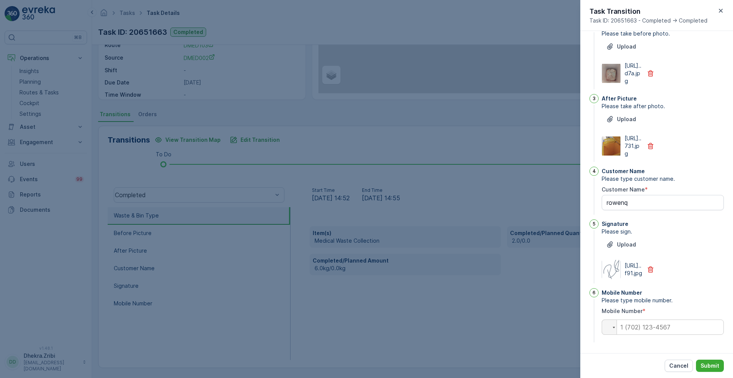
scroll to position [158, 0]
click at [672, 326] on input "tel" at bounding box center [663, 326] width 122 height 15
paste input "+55 (50) 37617"
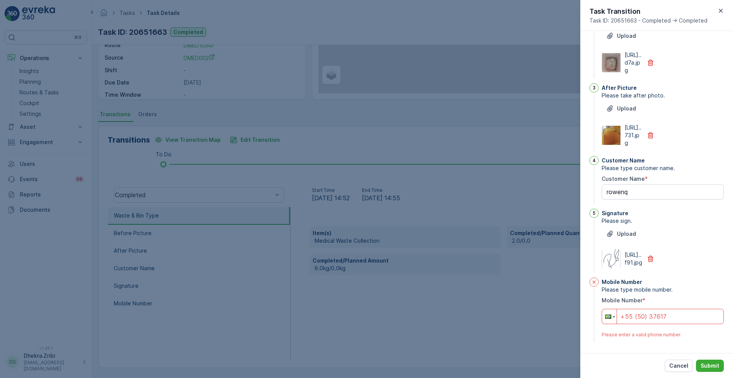
type input "+55 (50) 37617"
click at [613, 323] on div at bounding box center [609, 316] width 15 height 15
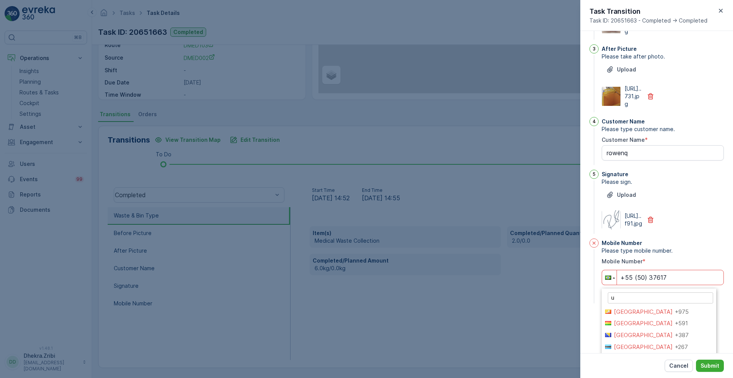
scroll to position [0, 0]
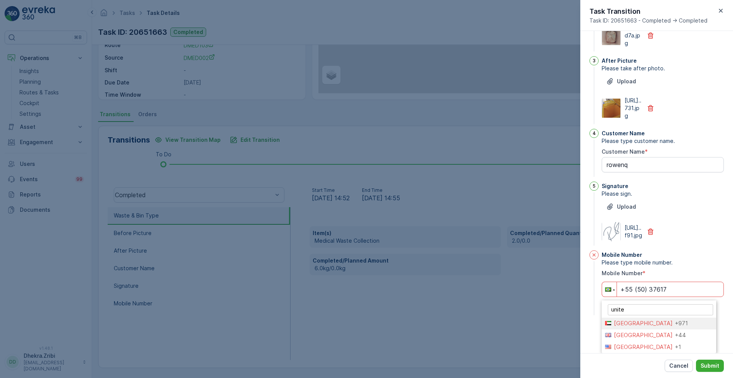
type input "united"
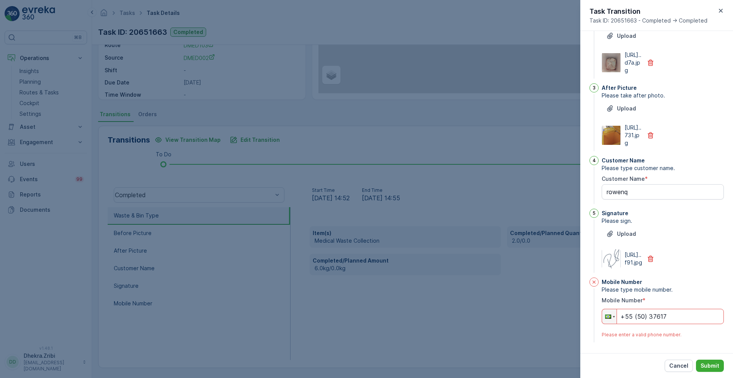
scroll to position [168, 0]
click at [626, 318] on input "+55 (50) 37617" at bounding box center [663, 316] width 122 height 15
click at [624, 317] on input "+55 (50) 37617" at bounding box center [663, 316] width 122 height 15
click at [607, 316] on div at bounding box center [608, 316] width 6 height 4
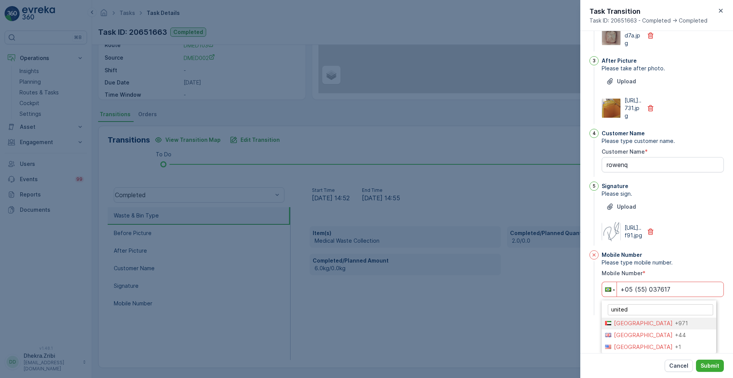
click at [628, 326] on span "[GEOGRAPHIC_DATA]" at bounding box center [643, 322] width 59 height 7
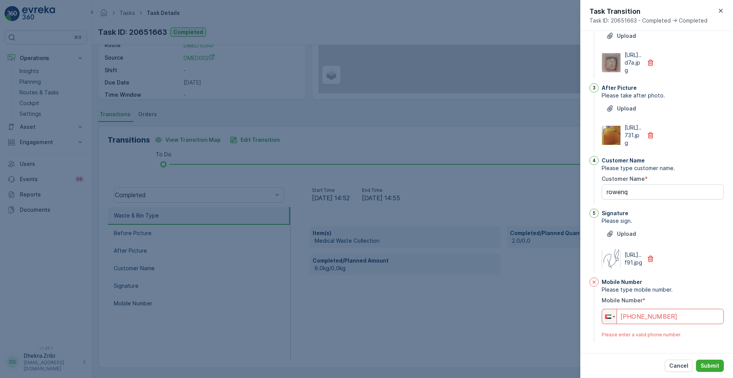
click at [641, 314] on input "[PHONE_NUMBER]" at bounding box center [663, 316] width 122 height 15
type input "[PHONE_NUMBER]"
click at [616, 354] on div "Cancel Submit" at bounding box center [656, 365] width 153 height 25
click at [706, 362] on p "Submit" at bounding box center [710, 366] width 19 height 8
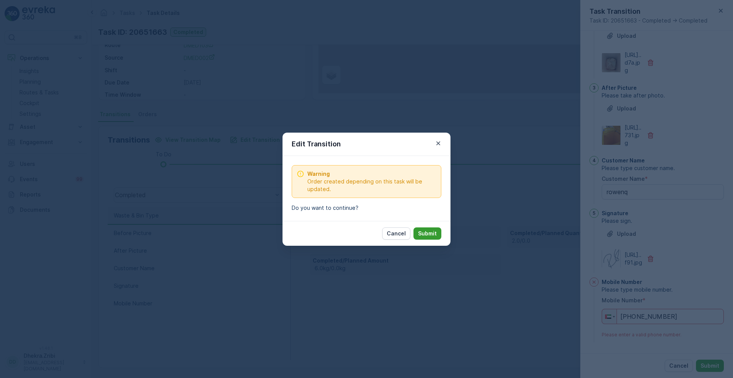
click at [430, 234] on p "Submit" at bounding box center [427, 233] width 19 height 8
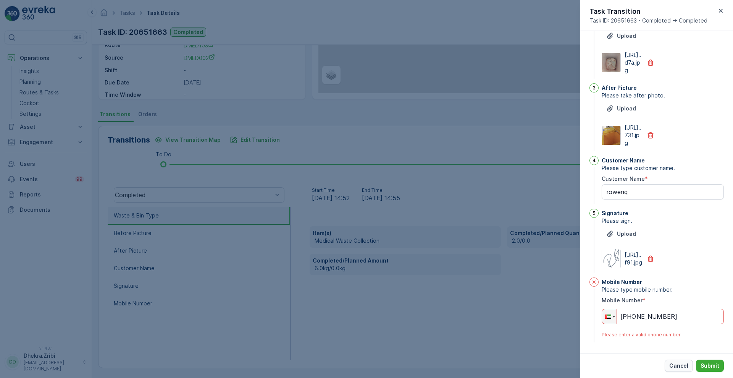
click at [672, 369] on button "Cancel" at bounding box center [679, 365] width 28 height 12
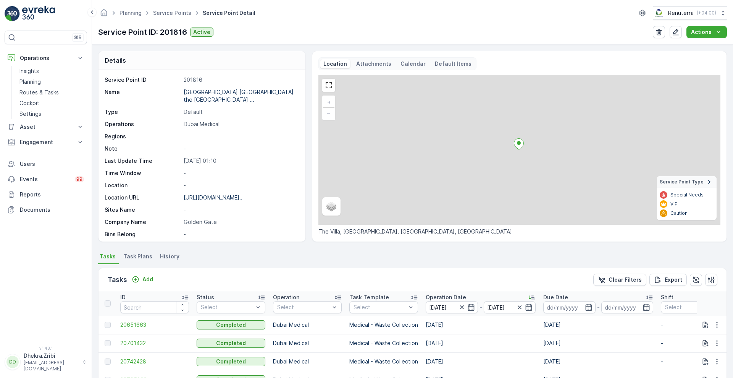
scroll to position [132, 0]
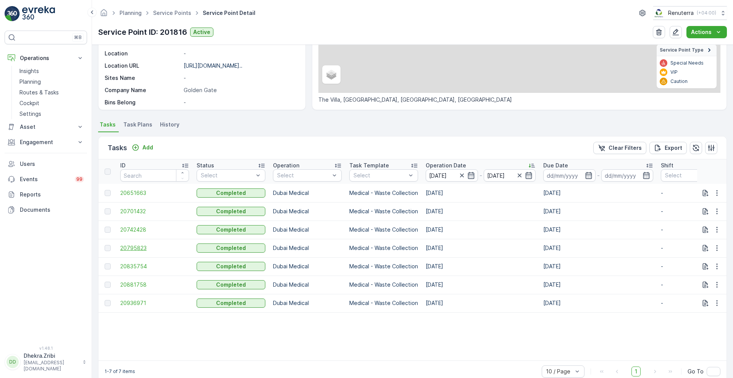
click at [142, 248] on span "20795823" at bounding box center [154, 248] width 69 height 8
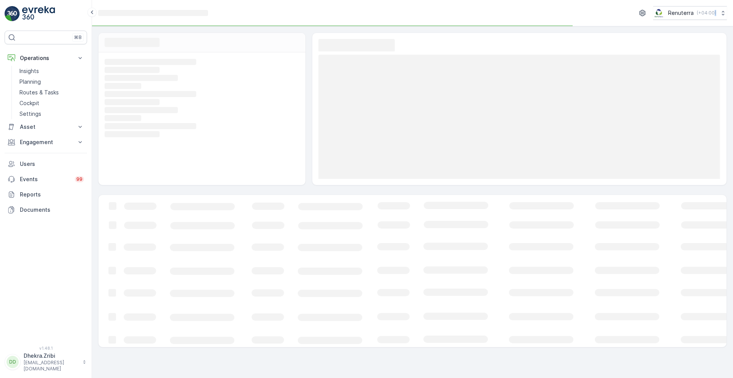
click at [142, 248] on rect at bounding box center [465, 271] width 733 height 152
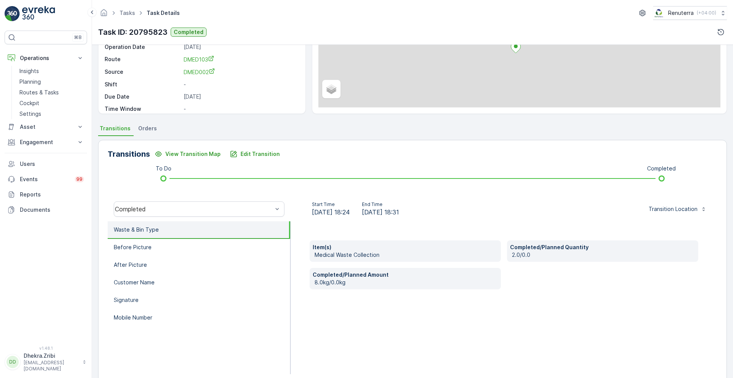
scroll to position [104, 0]
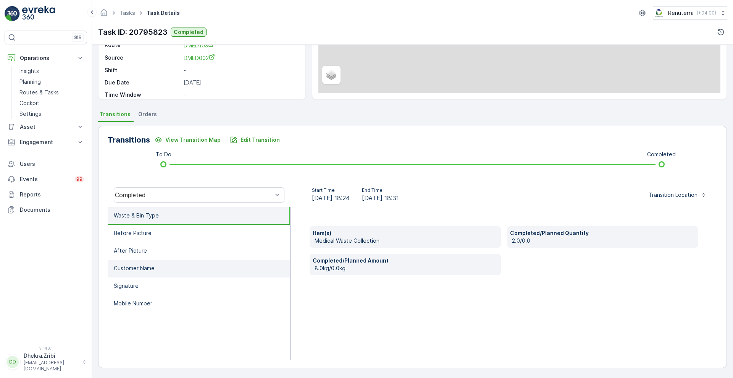
click at [155, 265] on li "Customer Name" at bounding box center [199, 269] width 183 height 18
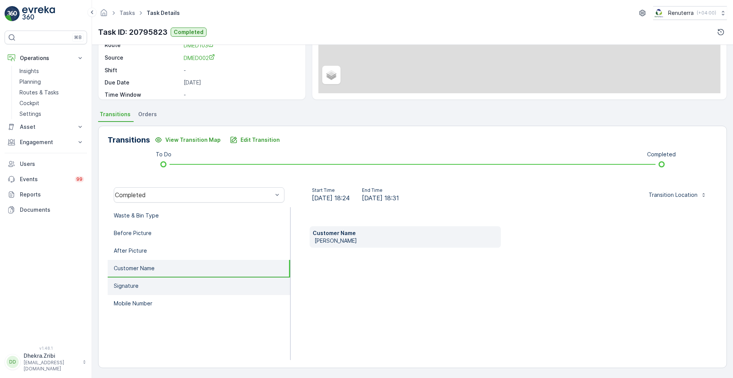
click at [124, 285] on p "Signature" at bounding box center [126, 286] width 25 height 8
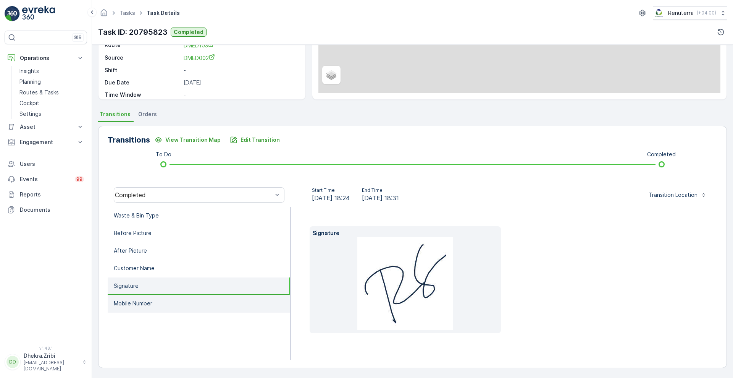
click at [141, 304] on p "Mobile Number" at bounding box center [133, 303] width 39 height 8
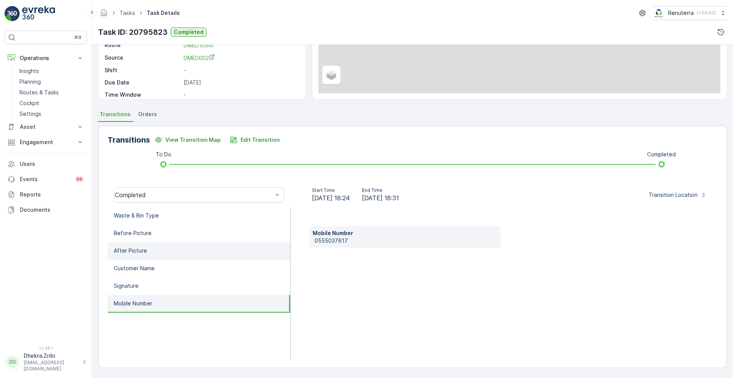
click at [160, 252] on li "After Picture" at bounding box center [199, 251] width 183 height 18
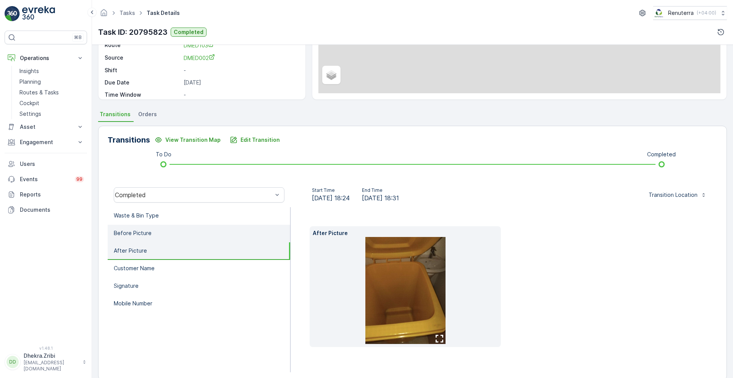
click at [157, 235] on li "Before Picture" at bounding box center [199, 234] width 183 height 18
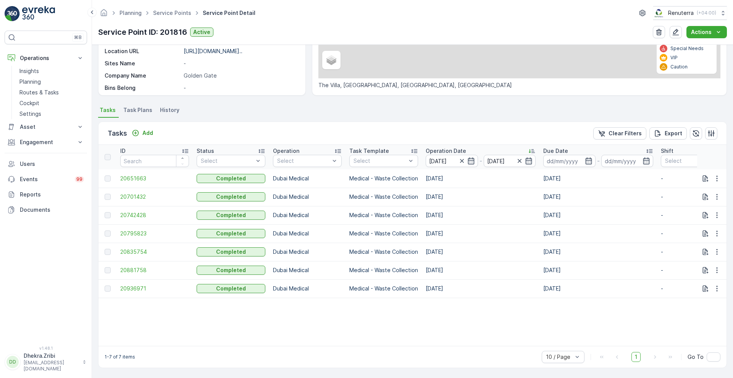
scroll to position [150, 0]
click at [131, 248] on span "20835754" at bounding box center [154, 252] width 69 height 8
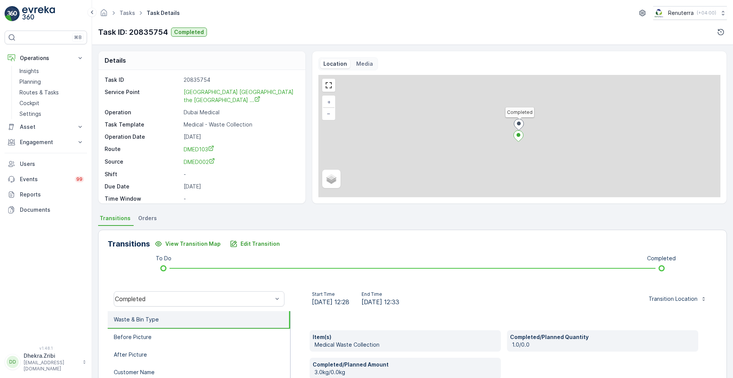
scroll to position [104, 0]
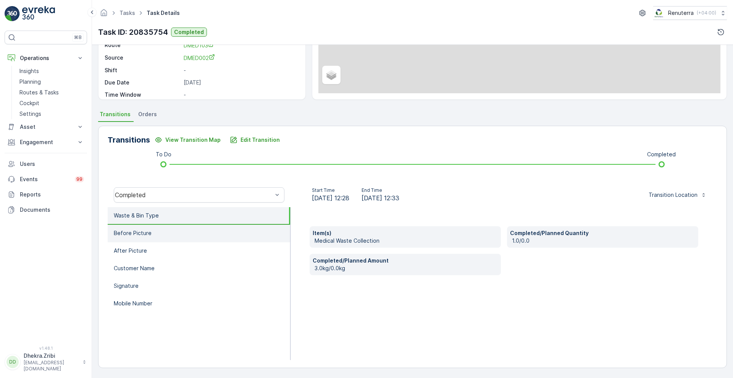
click at [183, 238] on li "Before Picture" at bounding box center [199, 234] width 183 height 18
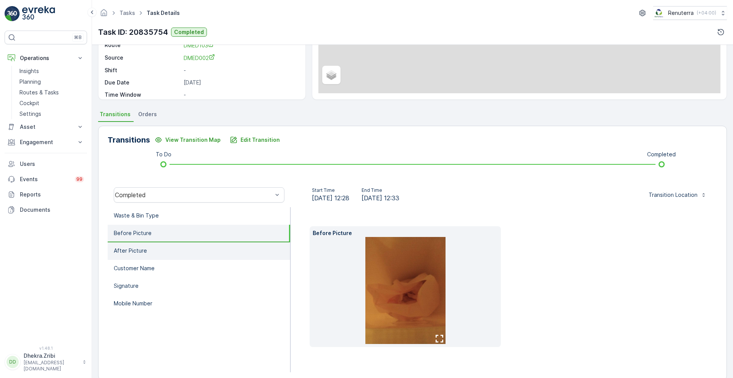
click at [178, 247] on li "After Picture" at bounding box center [199, 251] width 183 height 18
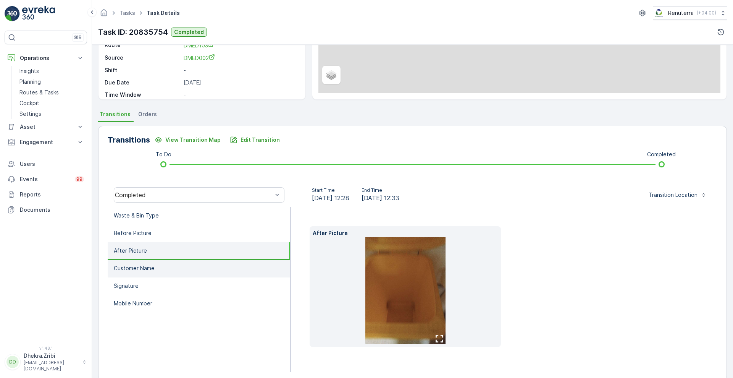
click at [163, 270] on li "Customer Name" at bounding box center [199, 269] width 183 height 18
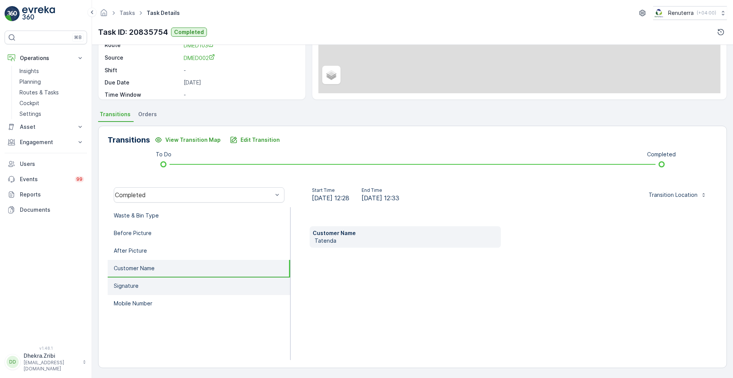
click at [155, 281] on li "Signature" at bounding box center [199, 286] width 183 height 18
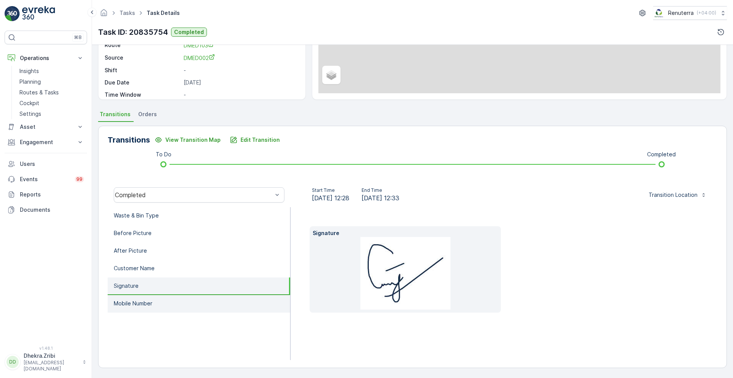
click at [144, 302] on p "Mobile Number" at bounding box center [133, 303] width 39 height 8
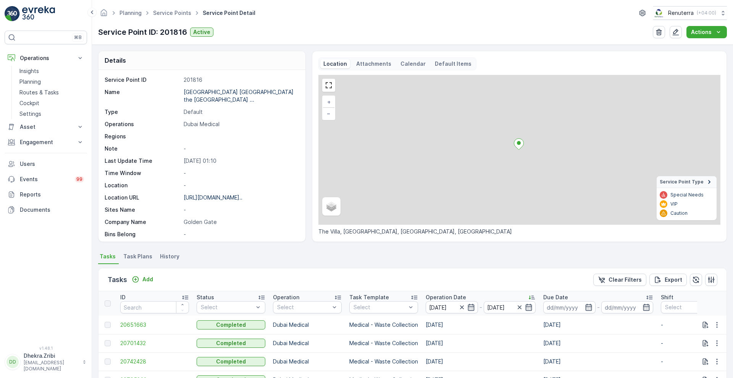
scroll to position [150, 0]
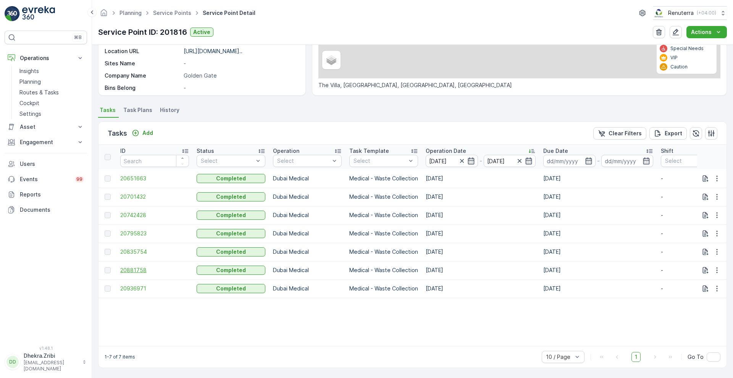
click at [136, 266] on span "20881758" at bounding box center [154, 270] width 69 height 8
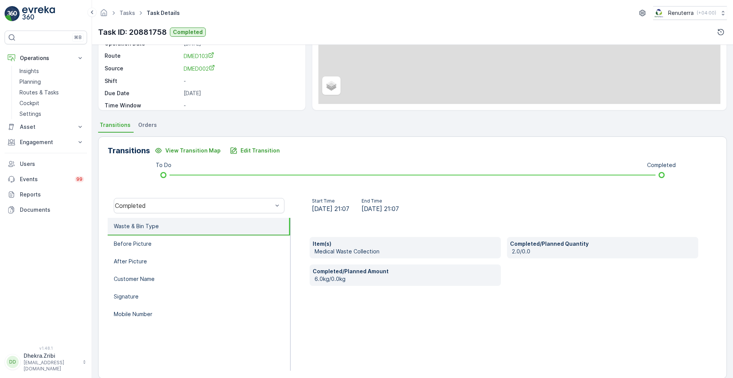
scroll to position [104, 0]
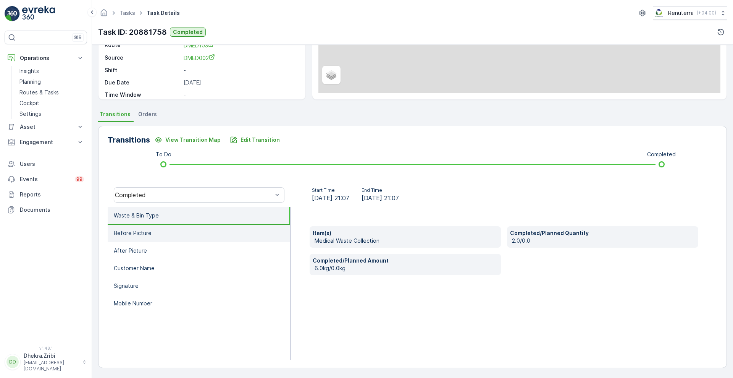
click at [142, 231] on p "Before Picture" at bounding box center [133, 233] width 38 height 8
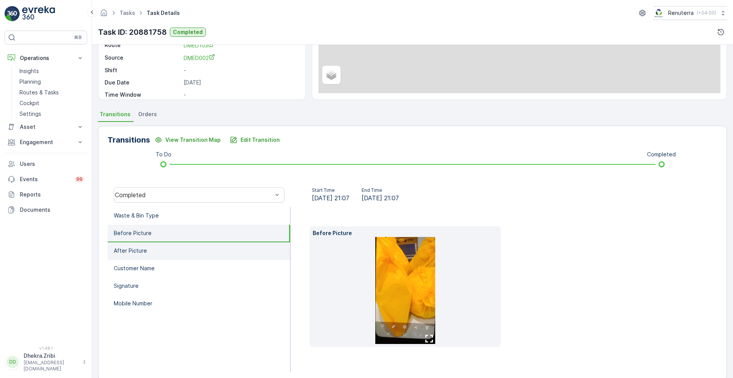
click at [140, 247] on p "After Picture" at bounding box center [130, 251] width 33 height 8
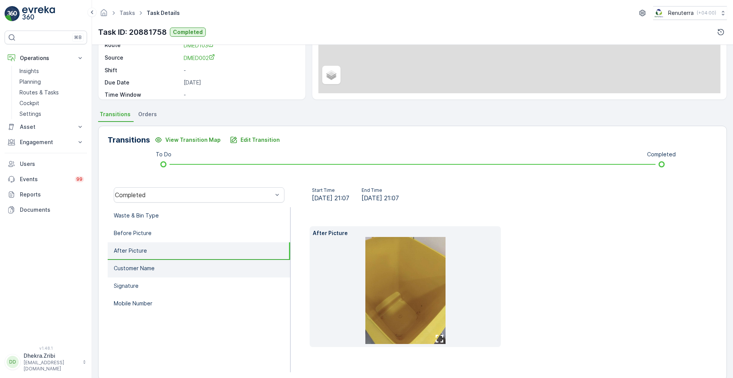
click at [143, 265] on p "Customer Name" at bounding box center [134, 268] width 41 height 8
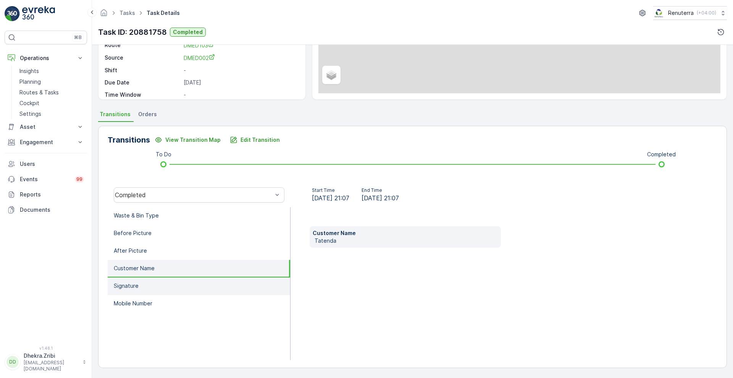
click at [133, 287] on p "Signature" at bounding box center [126, 286] width 25 height 8
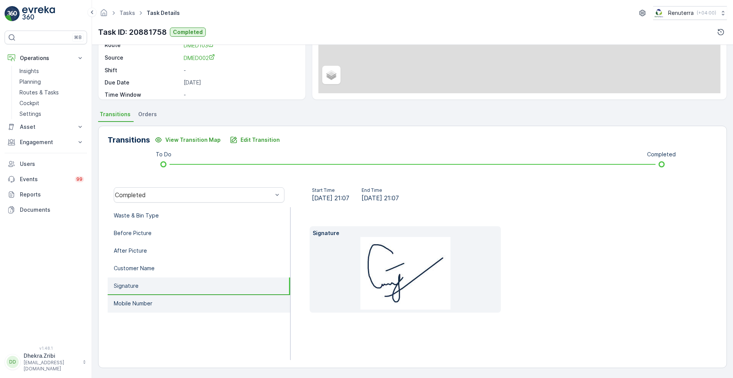
click at [138, 301] on p "Mobile Number" at bounding box center [133, 303] width 39 height 8
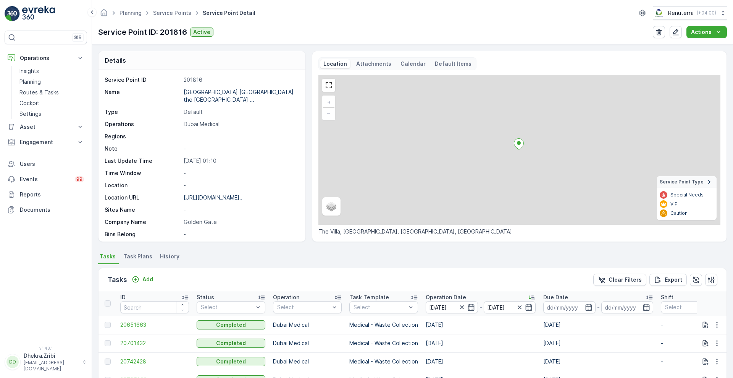
scroll to position [150, 0]
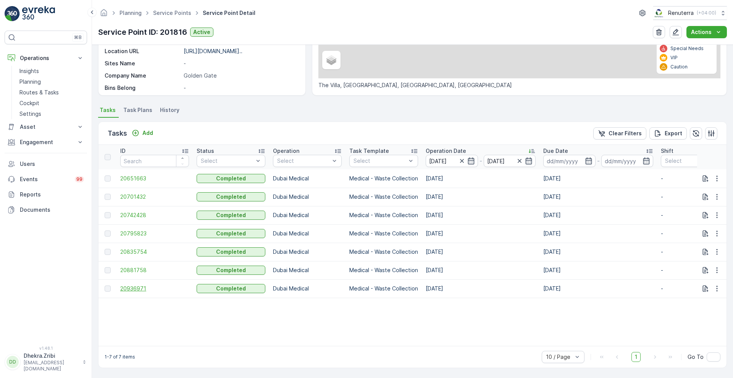
click at [133, 284] on span "20936971" at bounding box center [154, 288] width 69 height 8
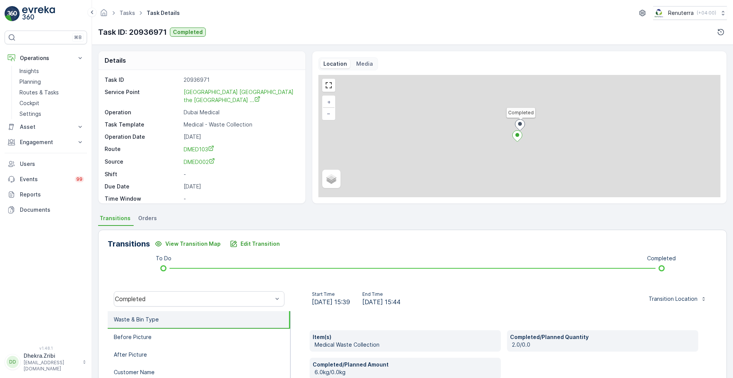
scroll to position [104, 0]
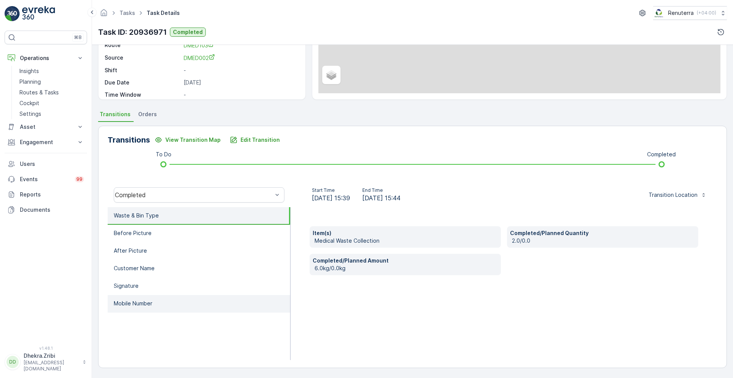
click at [158, 301] on li "Mobile Number" at bounding box center [199, 304] width 183 height 18
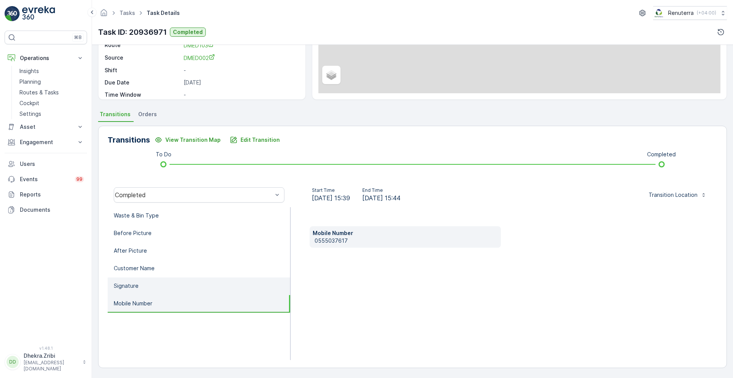
click at [126, 278] on li "Signature" at bounding box center [199, 286] width 183 height 18
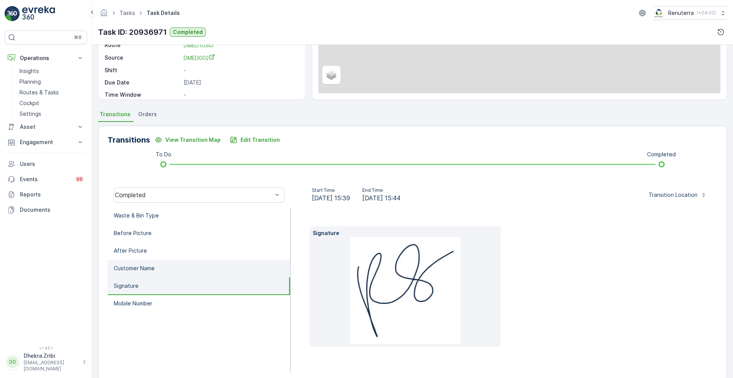
click at [149, 263] on li "Customer Name" at bounding box center [199, 269] width 183 height 18
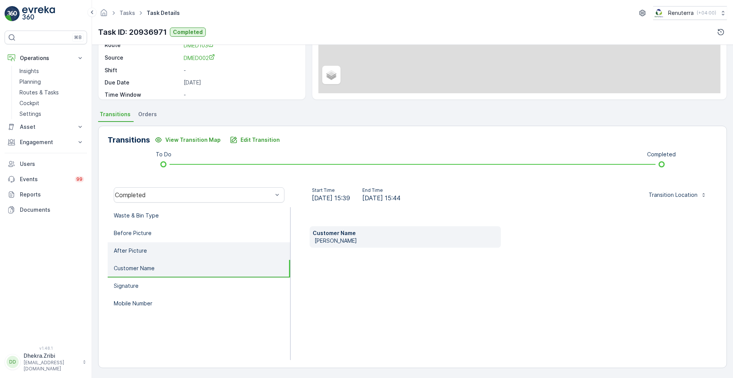
click at [139, 249] on p "After Picture" at bounding box center [130, 251] width 33 height 8
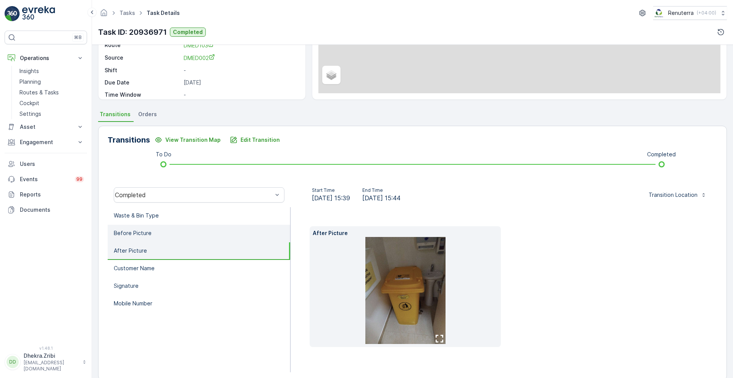
click at [147, 233] on p "Before Picture" at bounding box center [133, 233] width 38 height 8
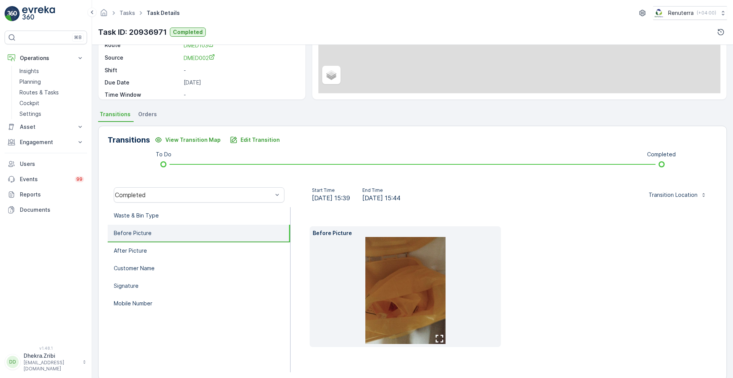
click at [147, 233] on p "Before Picture" at bounding box center [133, 233] width 38 height 8
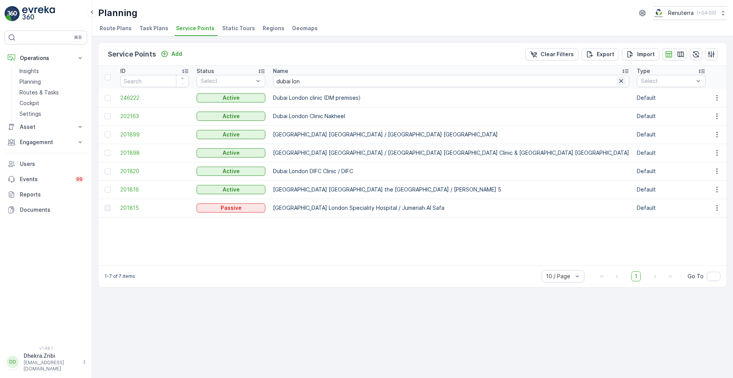
click at [617, 83] on icon "button" at bounding box center [621, 81] width 8 height 8
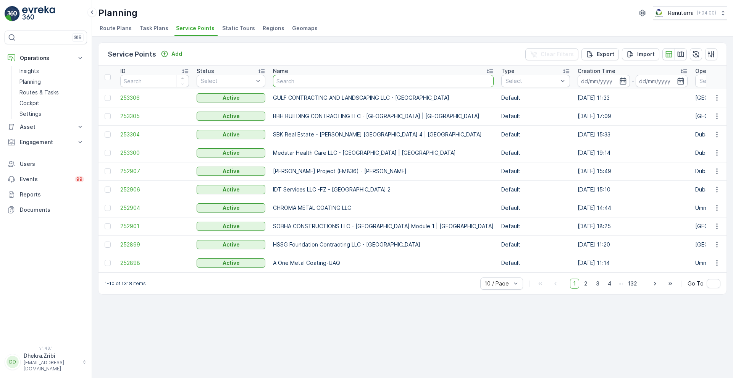
click at [355, 78] on input "text" at bounding box center [383, 81] width 221 height 12
type input "irania"
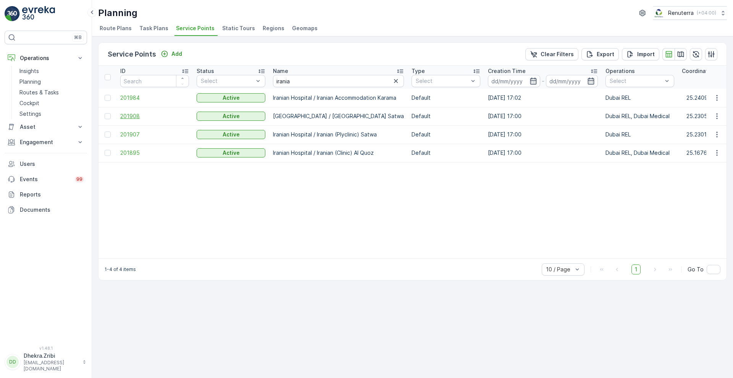
click at [135, 118] on span "201908" at bounding box center [154, 116] width 69 height 8
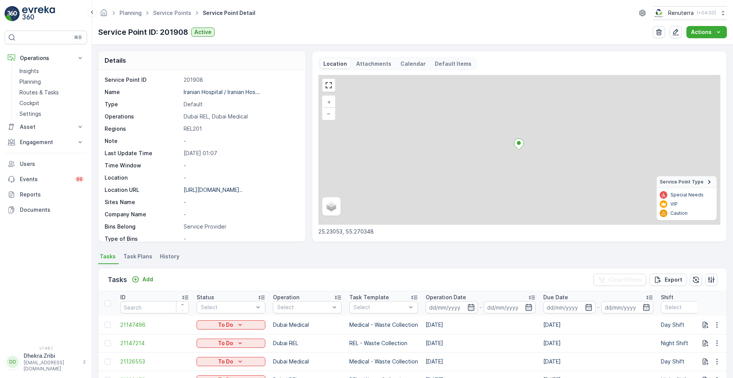
scroll to position [157, 0]
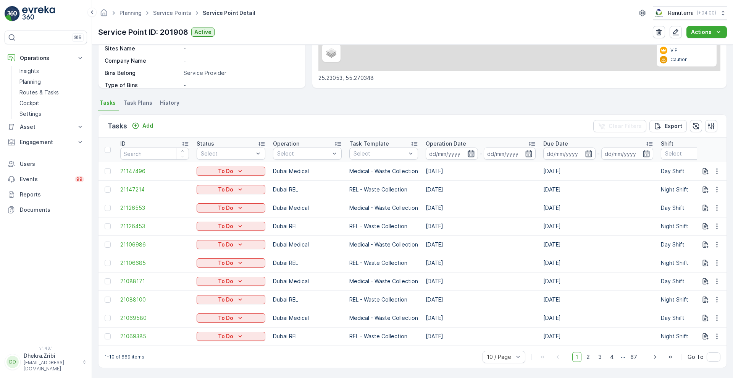
click at [473, 152] on icon "button" at bounding box center [471, 154] width 8 height 8
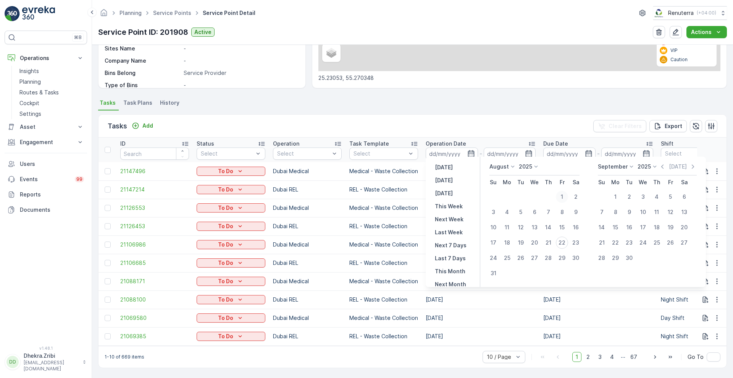
click at [564, 193] on div "1" at bounding box center [562, 197] width 12 height 12
type input "[DATE]"
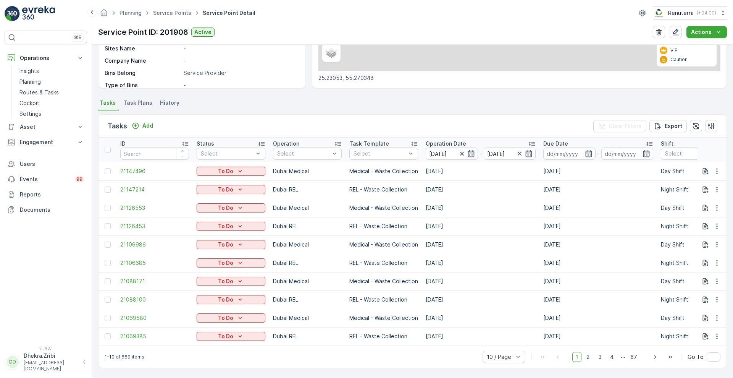
click at [467, 122] on div "Tasks Add Clear Filters Export" at bounding box center [413, 126] width 628 height 23
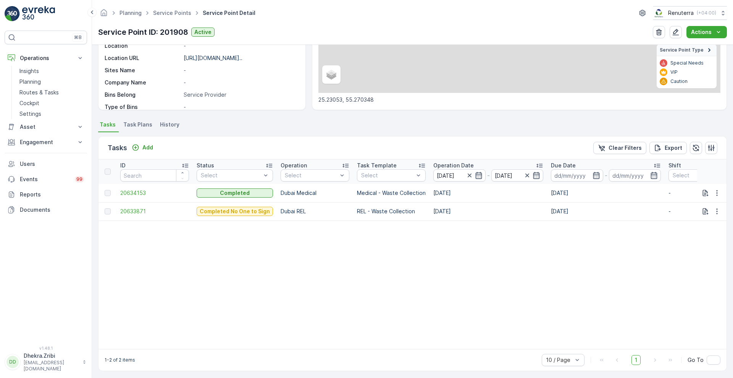
scroll to position [139, 0]
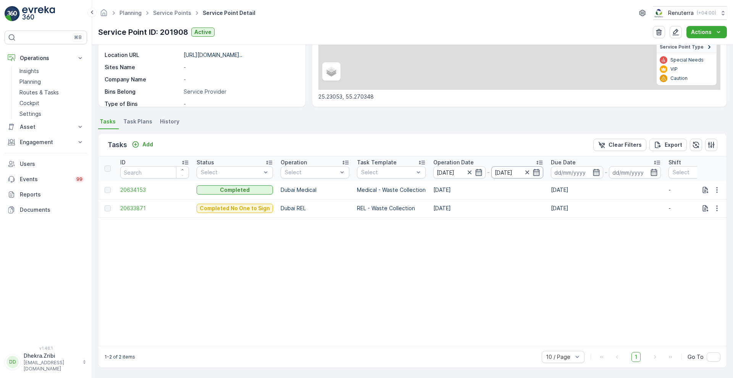
click at [538, 167] on input "[DATE]" at bounding box center [517, 172] width 52 height 12
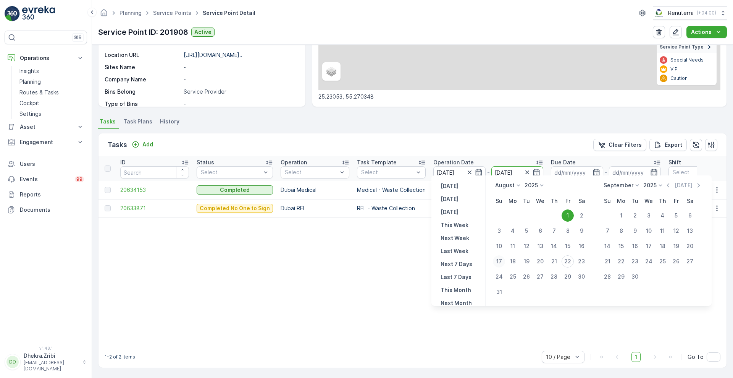
click at [499, 260] on div "17" at bounding box center [499, 261] width 12 height 12
type input "[DATE]"
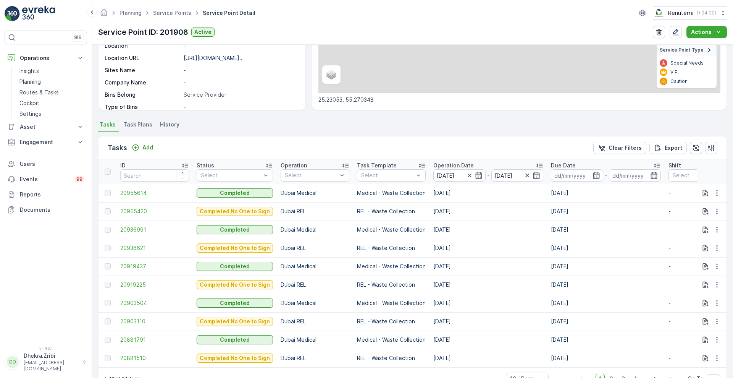
scroll to position [139, 0]
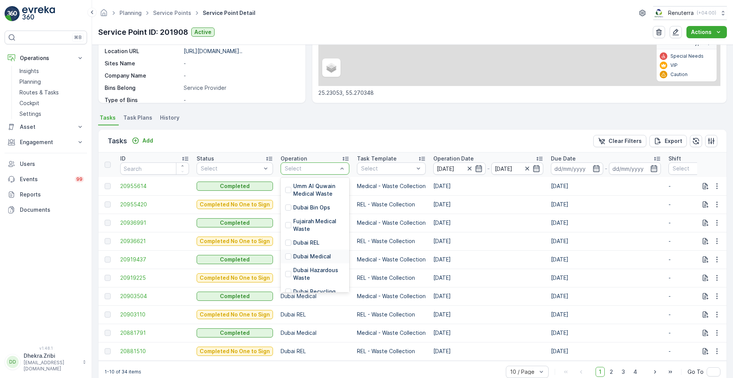
click at [298, 255] on p "Dubai Medical" at bounding box center [312, 256] width 38 height 8
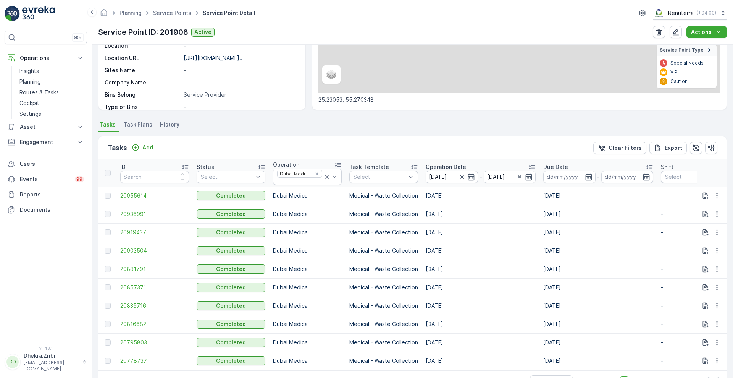
scroll to position [139, 0]
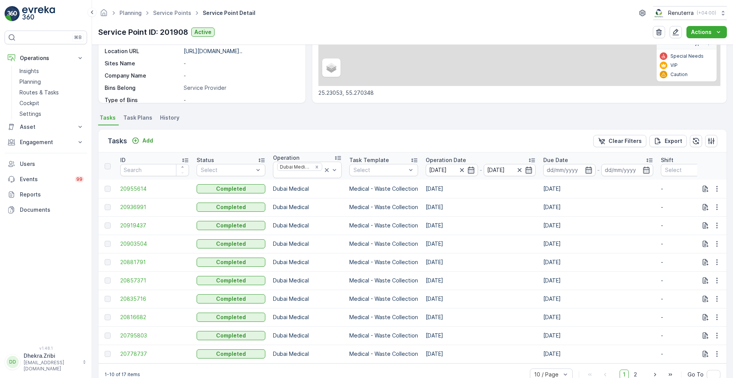
click at [441, 156] on p "Operation Date" at bounding box center [446, 160] width 40 height 8
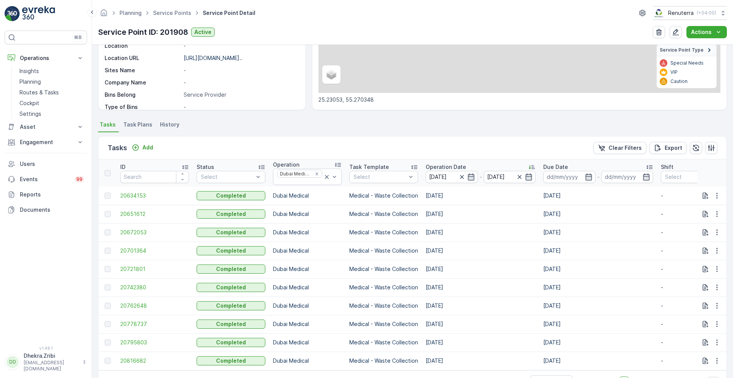
scroll to position [139, 0]
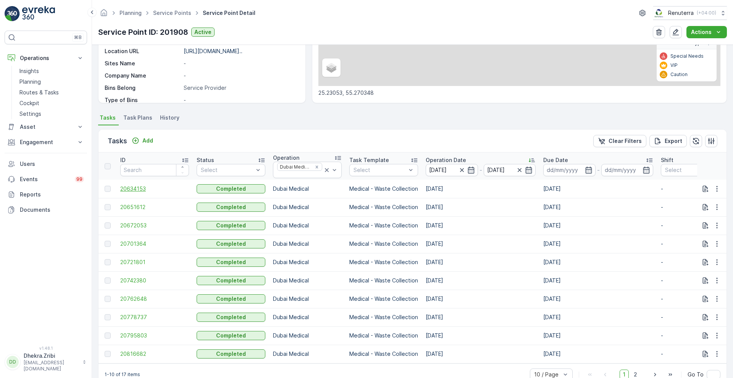
click at [137, 189] on span "20634153" at bounding box center [154, 189] width 69 height 8
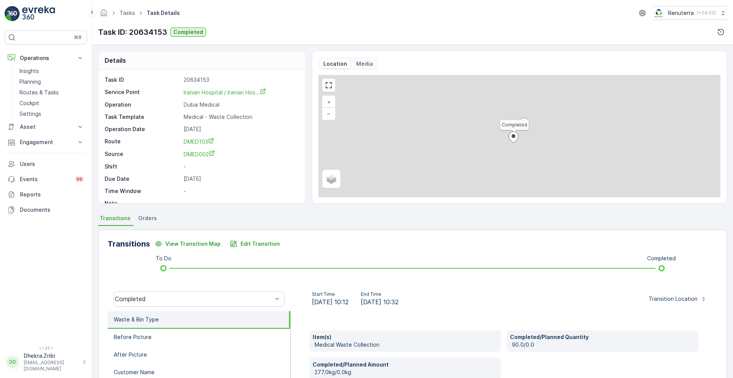
scroll to position [104, 0]
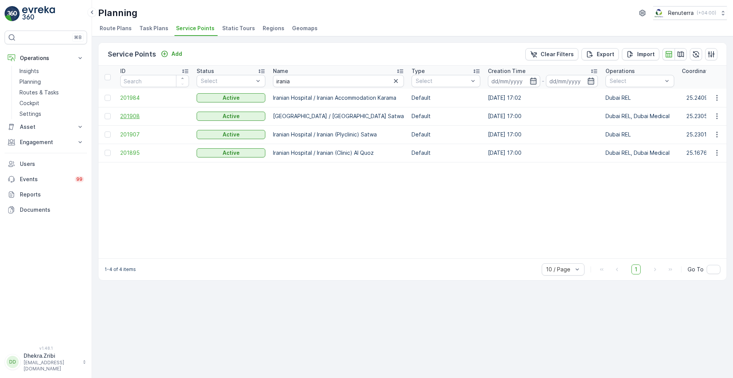
click at [138, 117] on span "201908" at bounding box center [154, 116] width 69 height 8
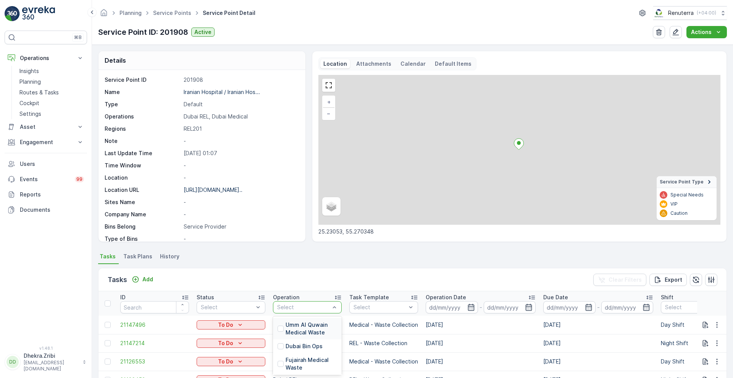
click at [317, 302] on div "Select" at bounding box center [307, 307] width 69 height 12
click at [313, 362] on p "Dubai Medical" at bounding box center [305, 363] width 38 height 8
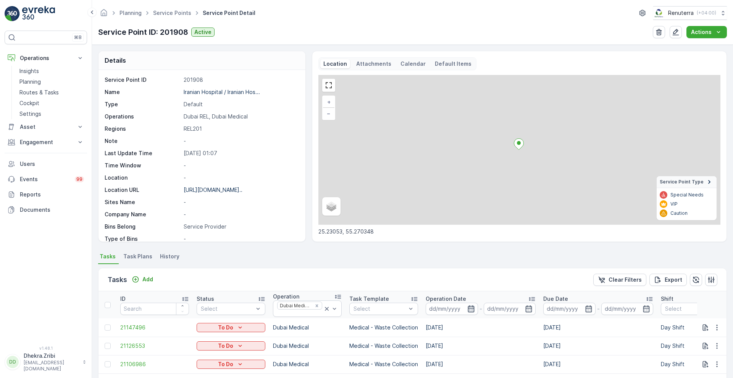
click at [470, 307] on icon "button" at bounding box center [471, 309] width 8 height 8
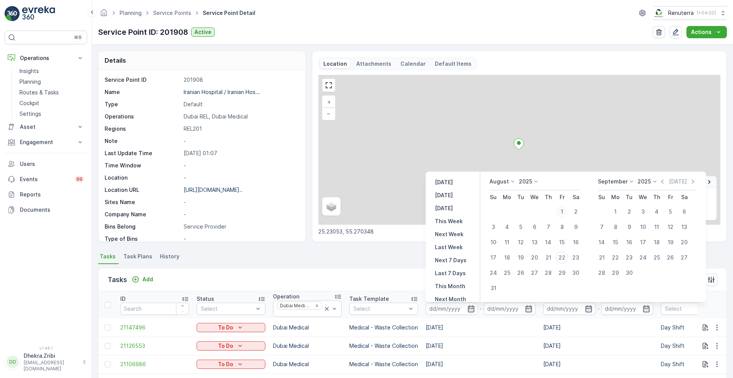
click at [562, 209] on div "1" at bounding box center [562, 211] width 12 height 12
type input "[DATE]"
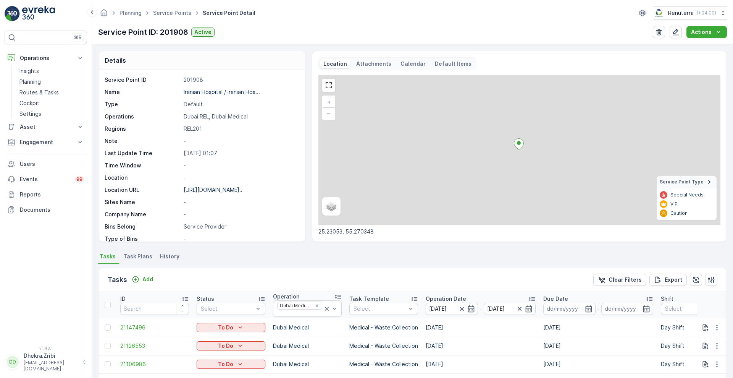
click at [396, 279] on div "Tasks Add Clear Filters Export" at bounding box center [413, 279] width 628 height 23
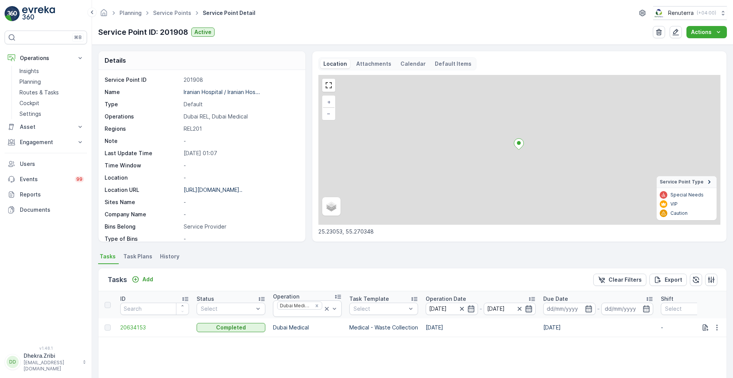
click at [528, 306] on icon "button" at bounding box center [529, 309] width 8 height 8
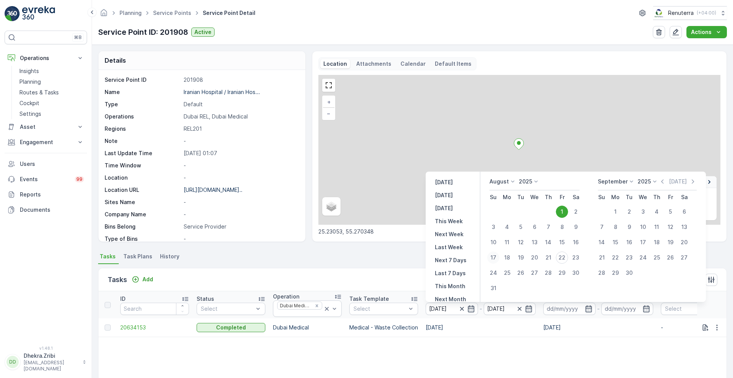
click at [493, 258] on div "17" at bounding box center [493, 257] width 12 height 12
type input "[DATE]"
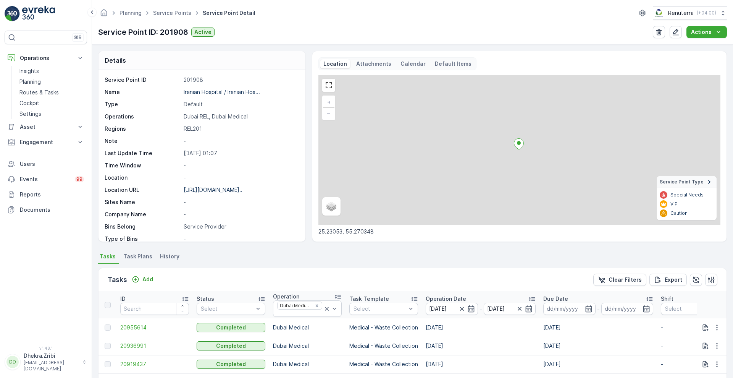
click at [444, 299] on p "Operation Date" at bounding box center [446, 299] width 40 height 8
click at [135, 329] on span "20634153" at bounding box center [154, 327] width 69 height 8
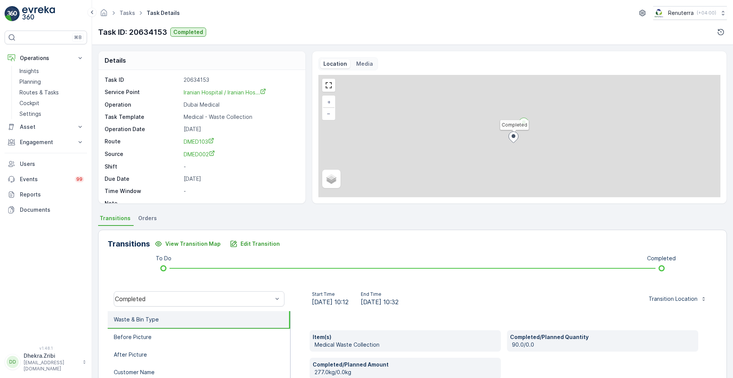
scroll to position [104, 0]
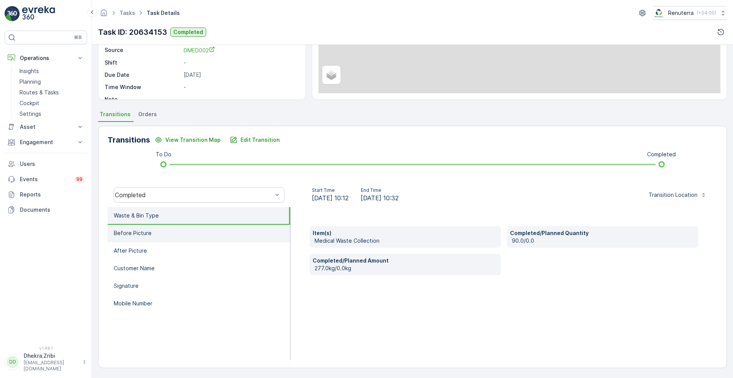
click at [132, 235] on p "Before Picture" at bounding box center [133, 233] width 38 height 8
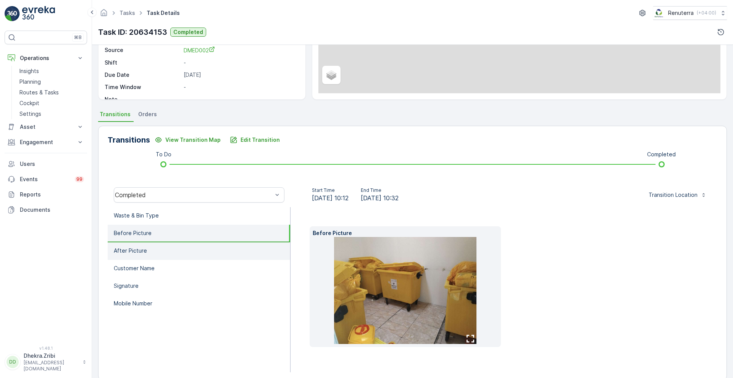
click at [147, 246] on li "After Picture" at bounding box center [199, 251] width 183 height 18
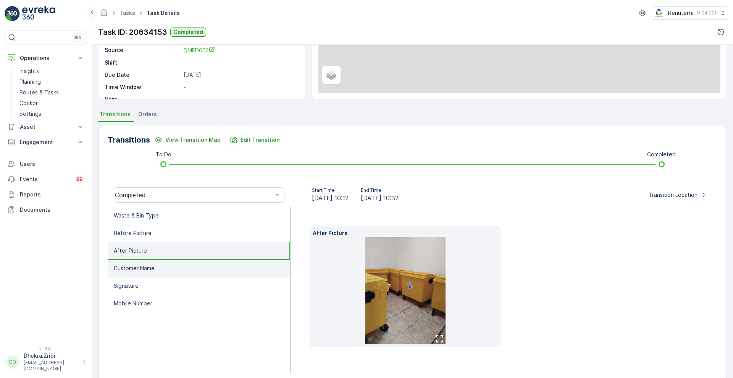
click at [148, 266] on p "Customer Name" at bounding box center [134, 268] width 41 height 8
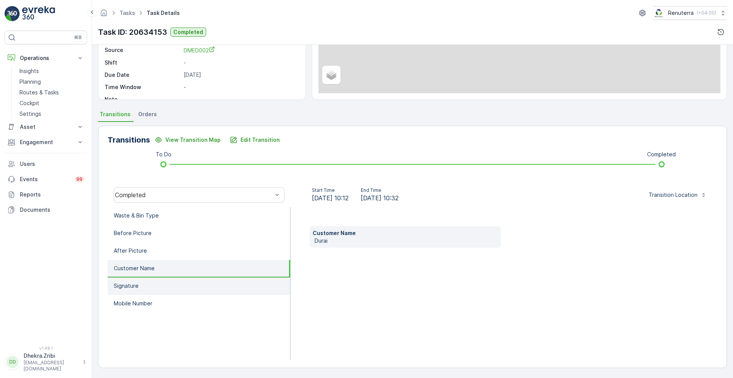
click at [138, 288] on li "Signature" at bounding box center [199, 286] width 183 height 18
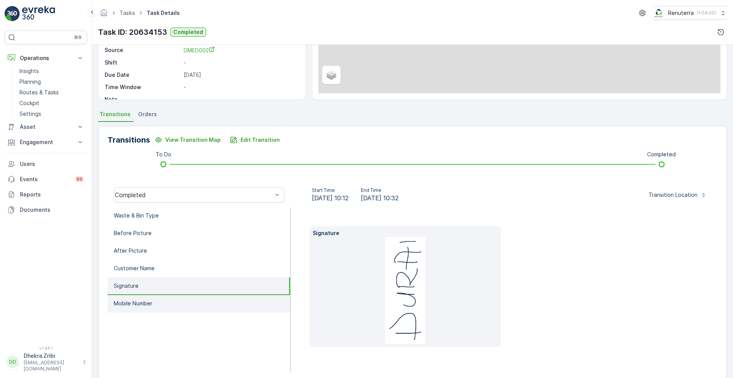
click at [137, 304] on p "Mobile Number" at bounding box center [133, 303] width 39 height 8
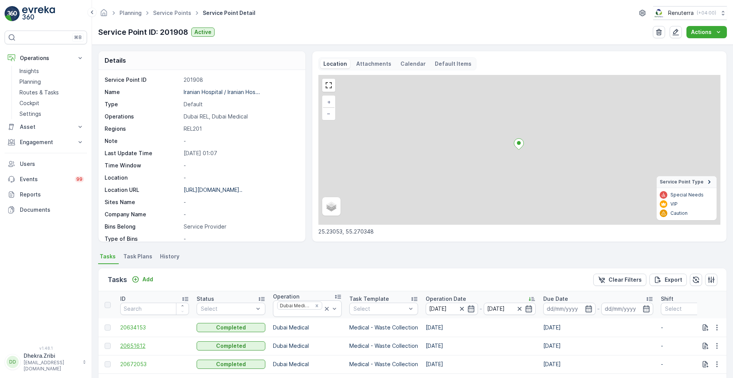
click at [133, 343] on span "20651612" at bounding box center [154, 346] width 69 height 8
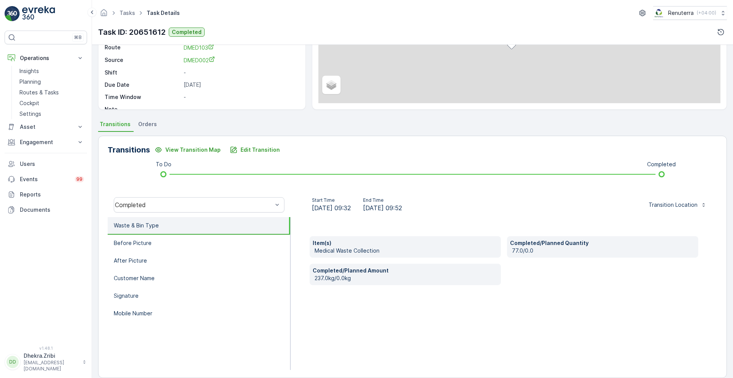
scroll to position [104, 0]
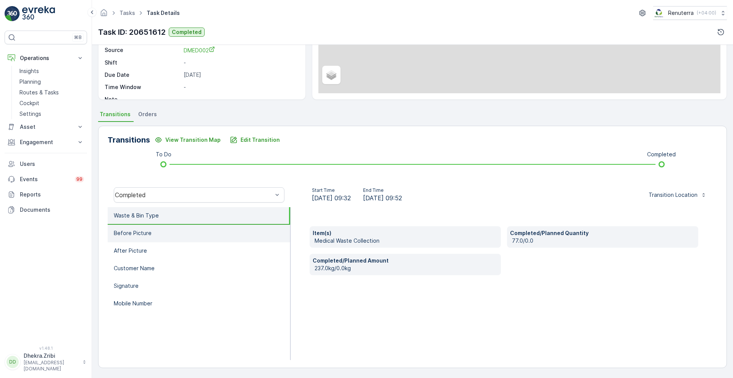
click at [128, 231] on p "Before Picture" at bounding box center [133, 233] width 38 height 8
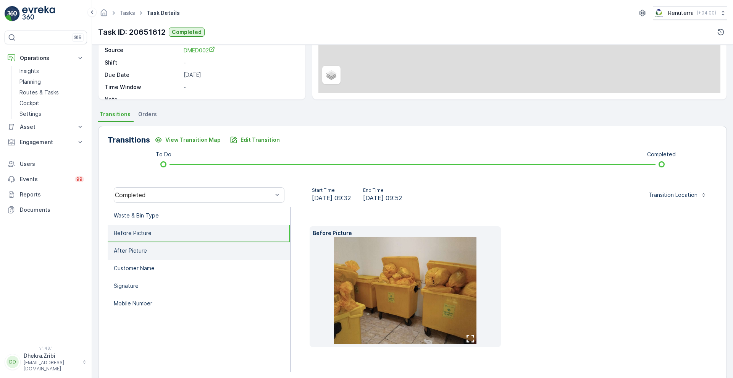
click at [131, 248] on p "After Picture" at bounding box center [130, 251] width 33 height 8
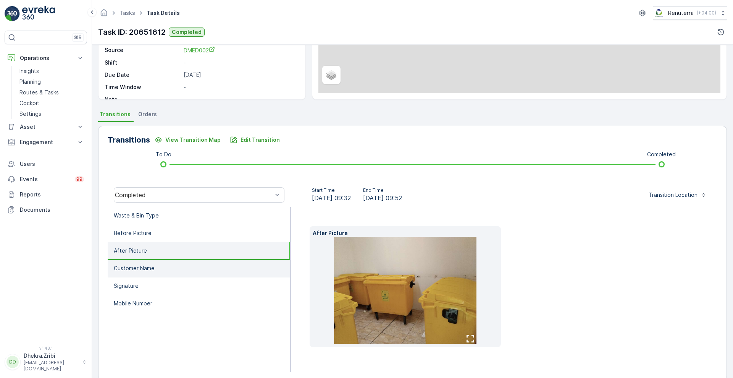
click at [136, 265] on p "Customer Name" at bounding box center [134, 268] width 41 height 8
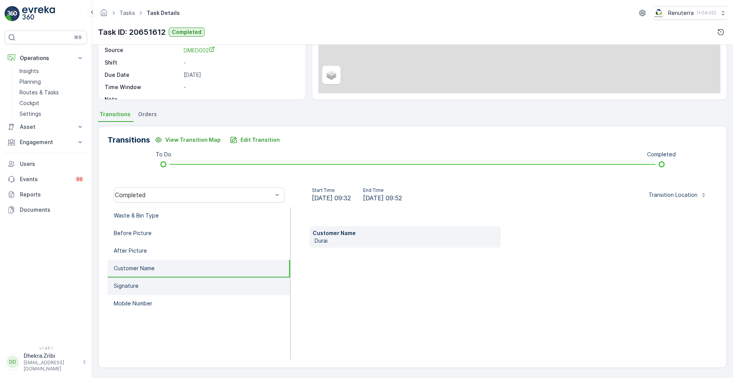
click at [136, 289] on p "Signature" at bounding box center [126, 286] width 25 height 8
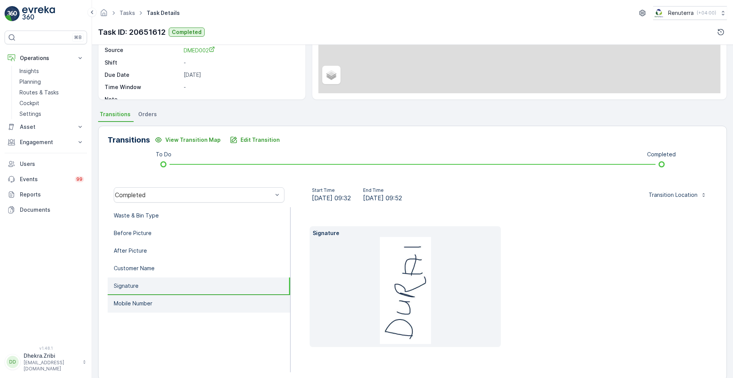
click at [137, 307] on p "Mobile Number" at bounding box center [133, 303] width 39 height 8
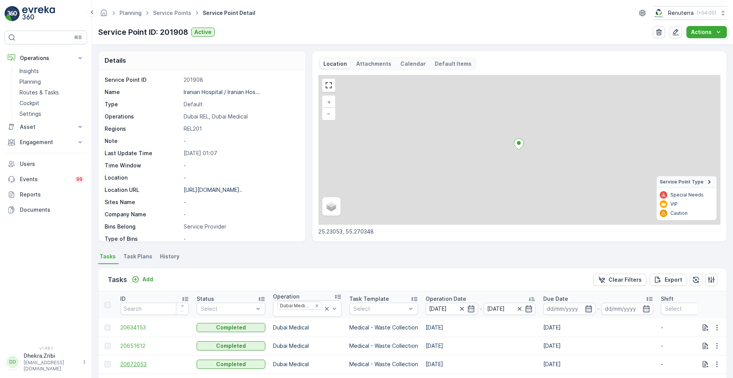
click at [139, 364] on span "20672053" at bounding box center [154, 364] width 69 height 8
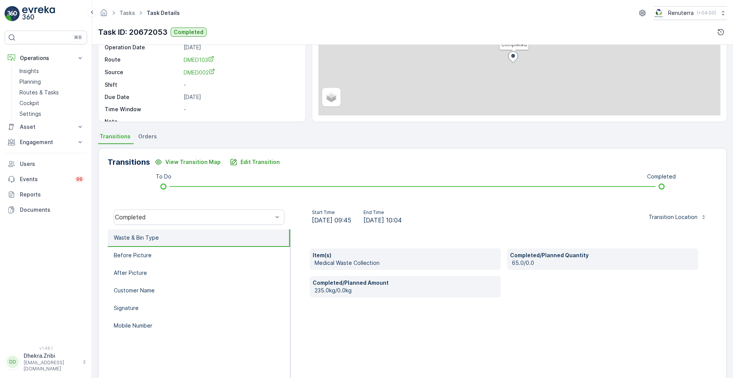
scroll to position [104, 0]
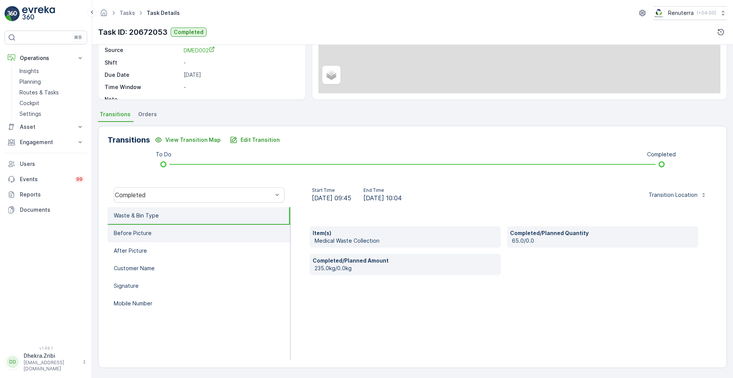
click at [154, 235] on li "Before Picture" at bounding box center [199, 234] width 183 height 18
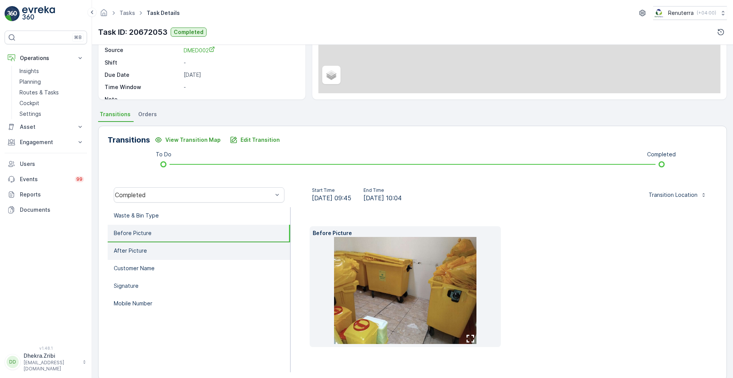
click at [171, 249] on li "After Picture" at bounding box center [199, 251] width 183 height 18
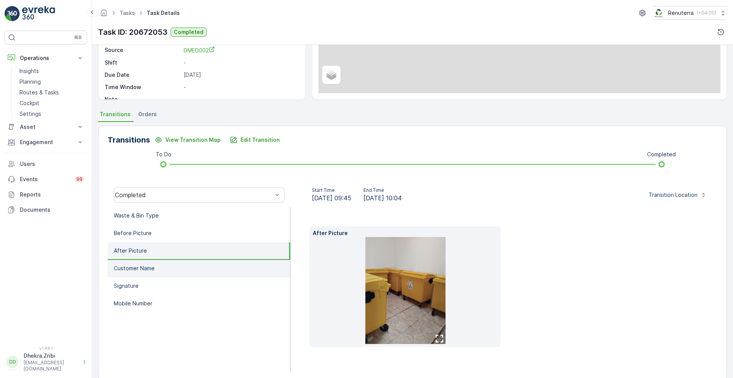
click at [158, 268] on li "Customer Name" at bounding box center [199, 269] width 183 height 18
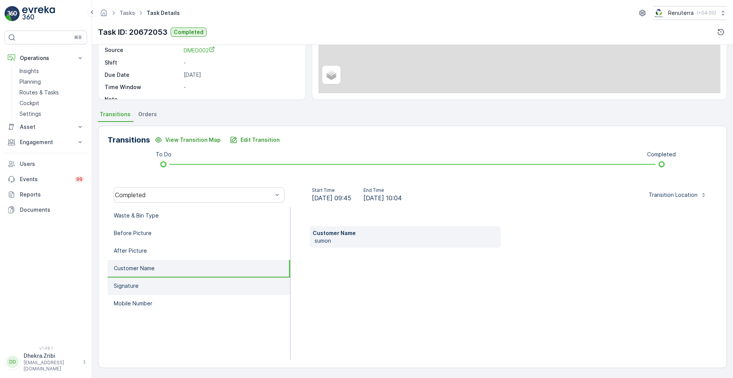
click at [150, 283] on li "Signature" at bounding box center [199, 286] width 183 height 18
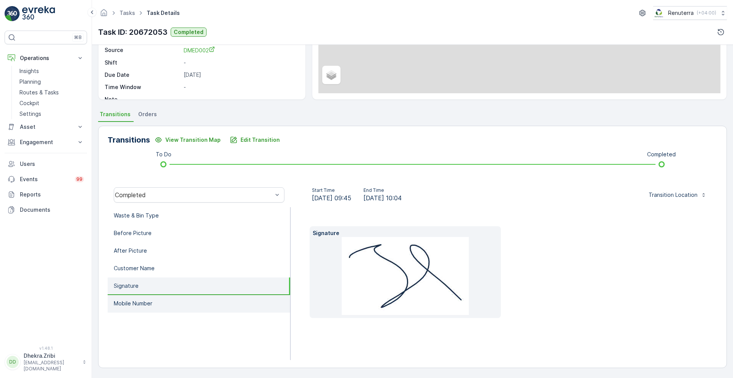
click at [141, 309] on li "Mobile Number" at bounding box center [199, 304] width 183 height 18
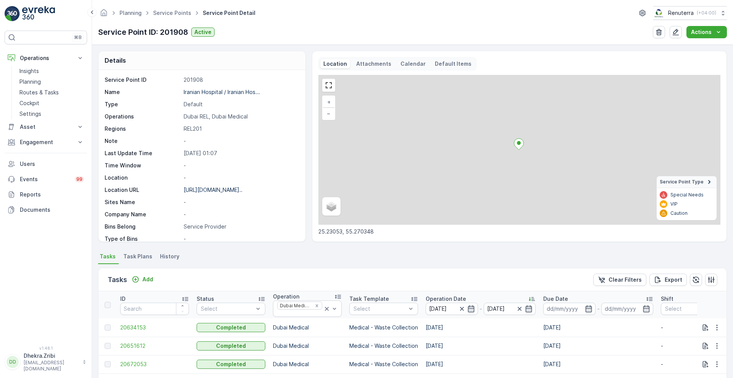
scroll to position [160, 0]
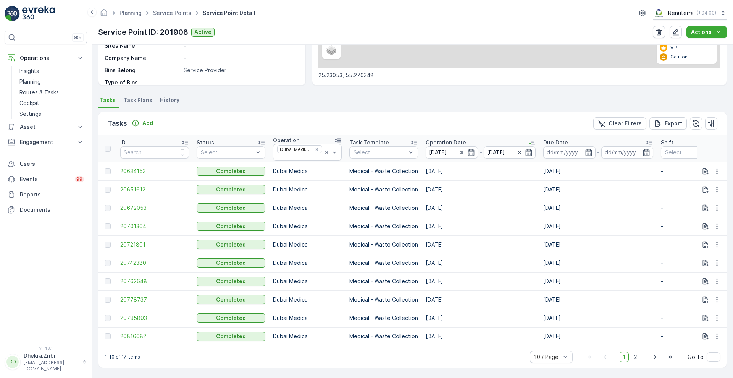
click at [142, 222] on span "20701364" at bounding box center [154, 226] width 69 height 8
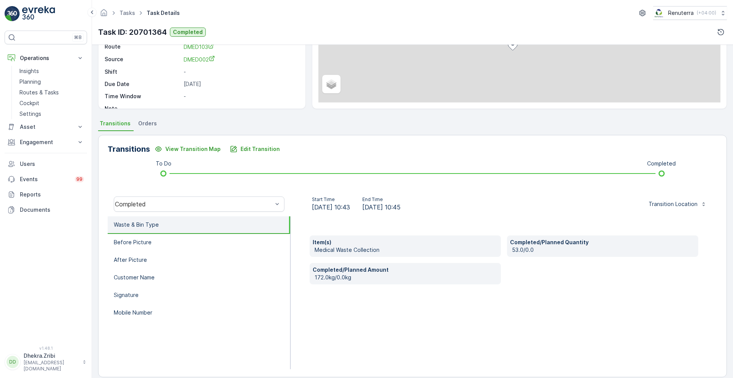
scroll to position [104, 0]
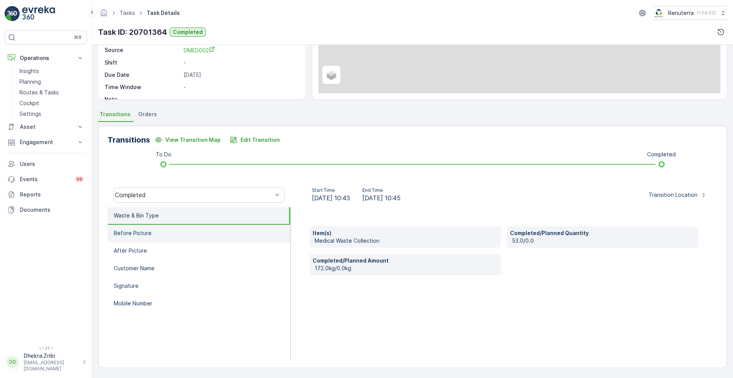
click at [131, 237] on li "Before Picture" at bounding box center [199, 234] width 183 height 18
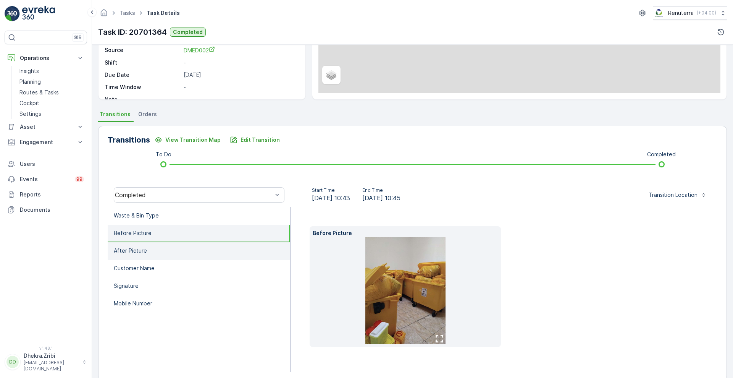
click at [131, 253] on p "After Picture" at bounding box center [130, 251] width 33 height 8
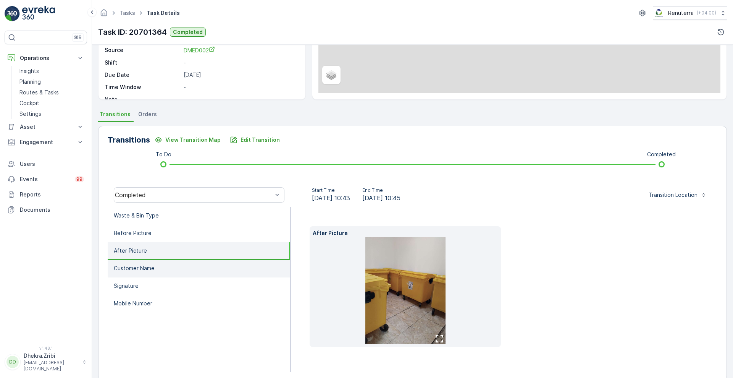
click at [137, 265] on p "Customer Name" at bounding box center [134, 268] width 41 height 8
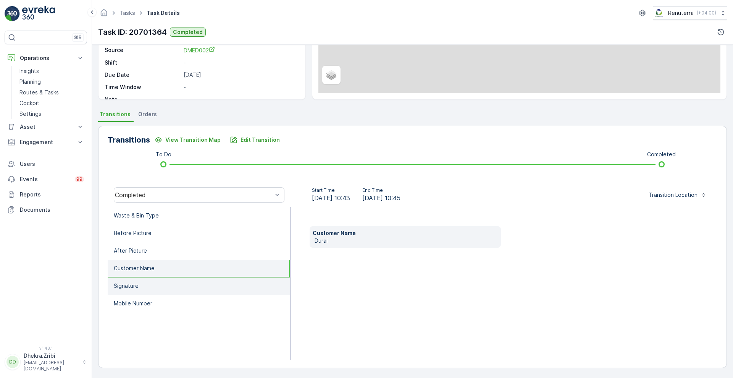
click at [135, 289] on p "Signature" at bounding box center [126, 286] width 25 height 8
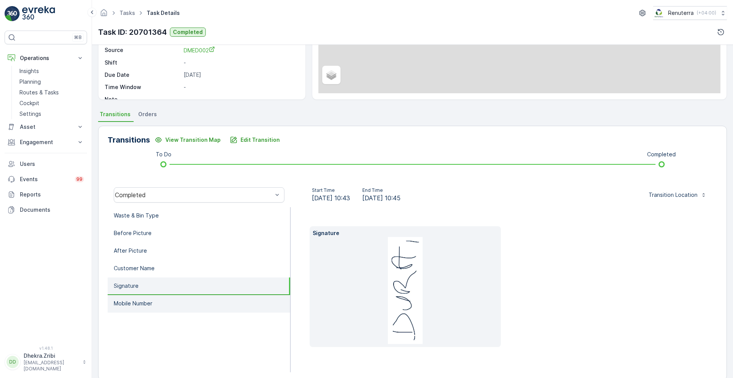
click at [135, 308] on li "Mobile Number" at bounding box center [199, 304] width 183 height 18
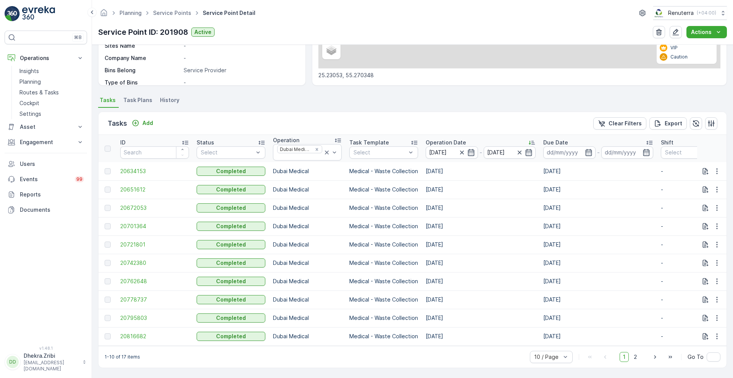
scroll to position [160, 0]
click at [126, 241] on span "20721801" at bounding box center [154, 245] width 69 height 8
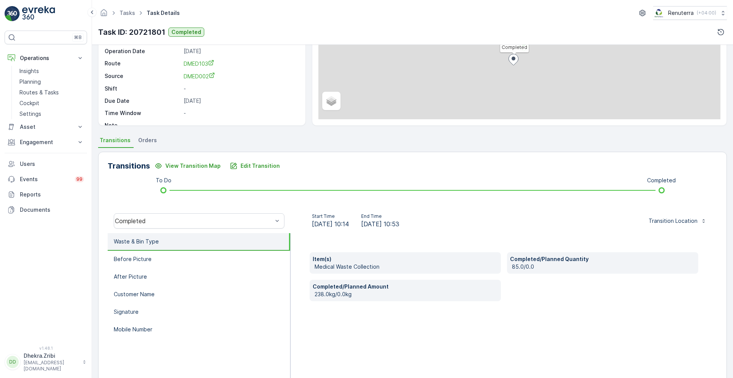
scroll to position [104, 0]
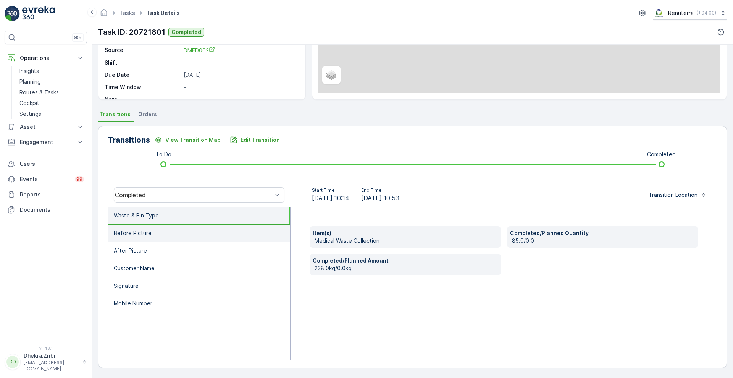
click at [134, 236] on p "Before Picture" at bounding box center [133, 233] width 38 height 8
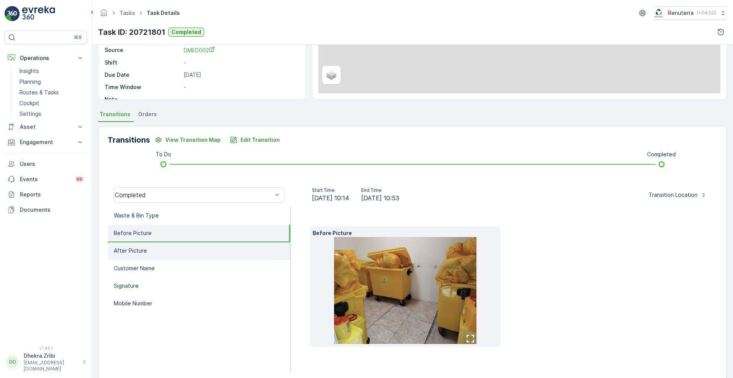
click at [139, 259] on li "After Picture" at bounding box center [199, 251] width 183 height 18
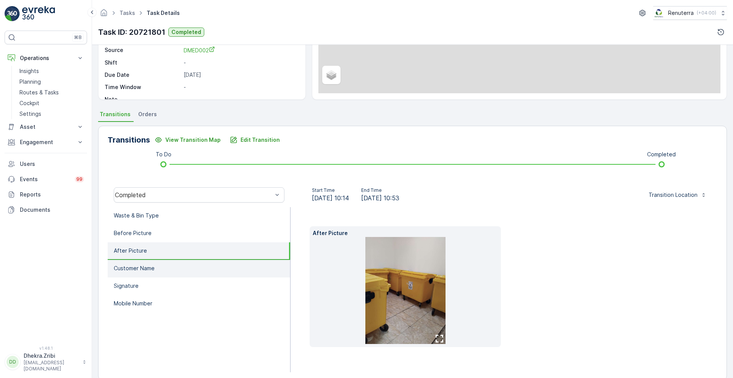
click at [141, 270] on p "Customer Name" at bounding box center [134, 268] width 41 height 8
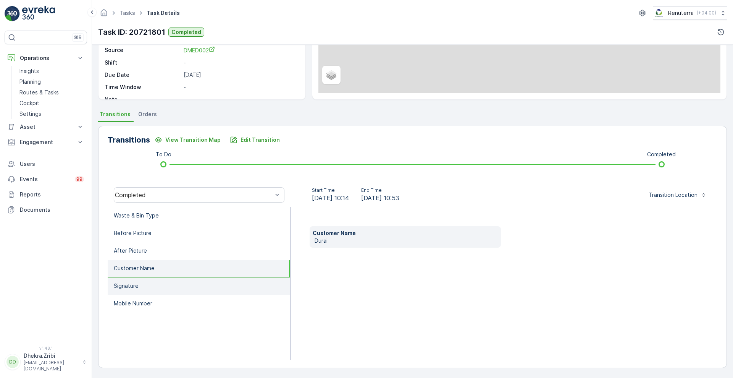
click at [134, 288] on p "Signature" at bounding box center [126, 286] width 25 height 8
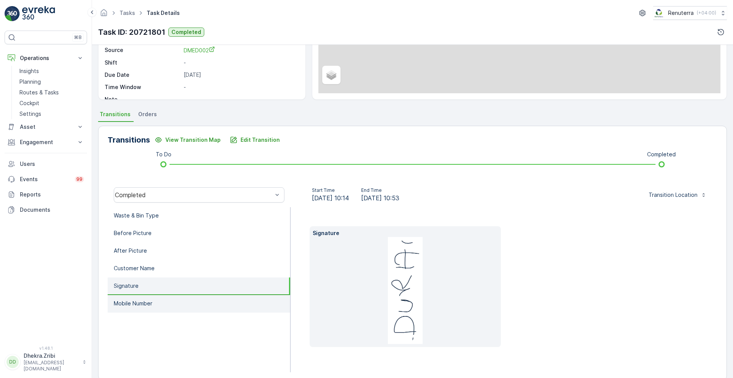
click at [131, 309] on li "Mobile Number" at bounding box center [199, 304] width 183 height 18
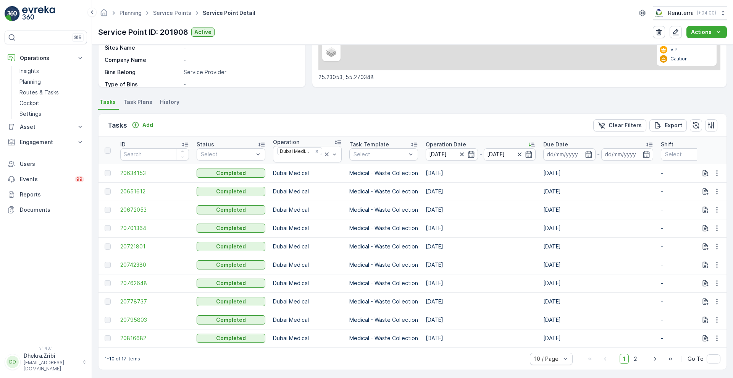
scroll to position [160, 0]
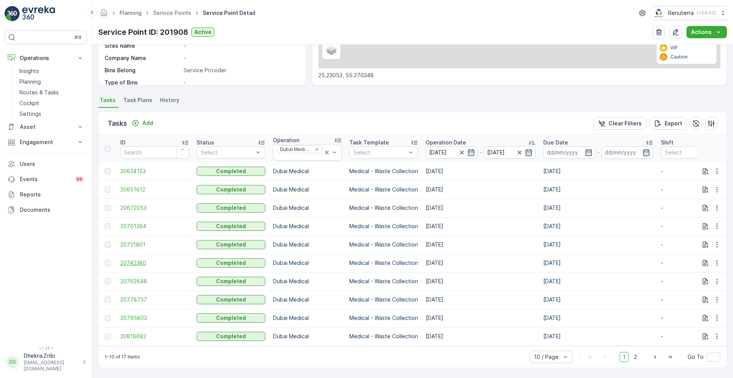
click at [130, 259] on span "20742380" at bounding box center [154, 263] width 69 height 8
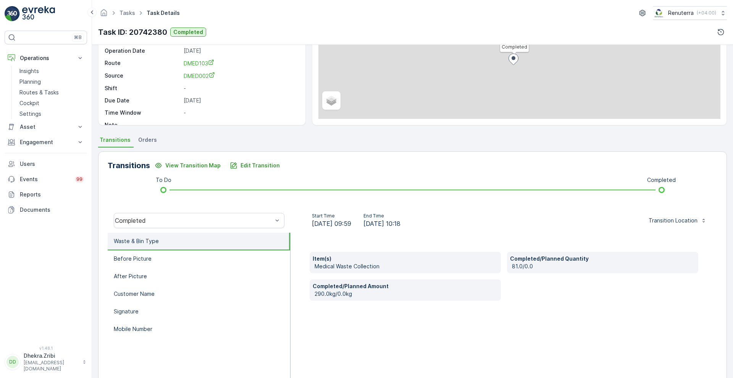
scroll to position [104, 0]
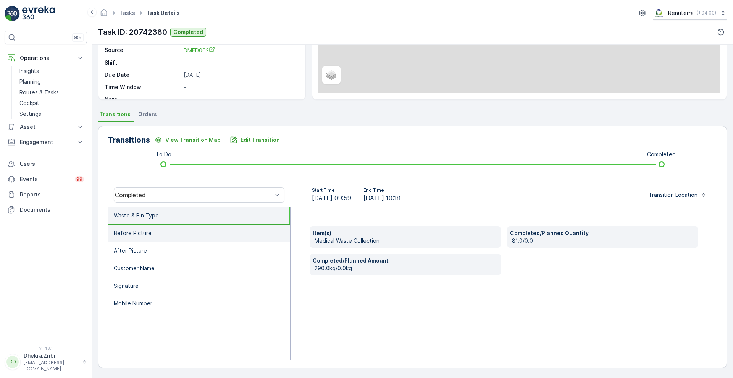
click at [144, 238] on li "Before Picture" at bounding box center [199, 234] width 183 height 18
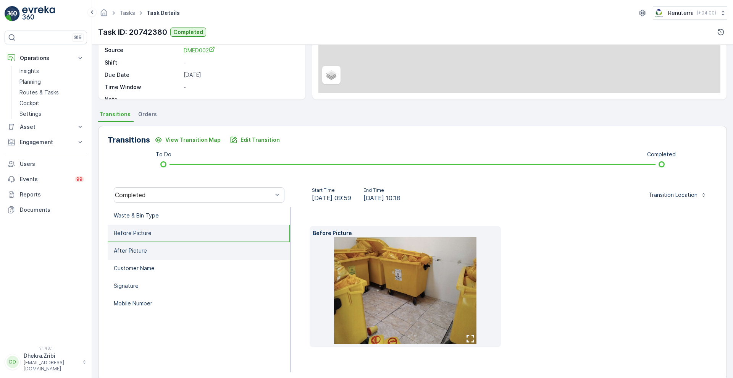
click at [144, 247] on p "After Picture" at bounding box center [130, 251] width 33 height 8
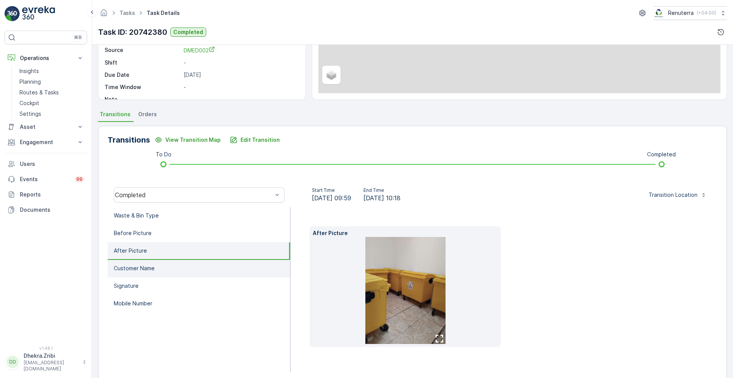
click at [139, 268] on p "Customer Name" at bounding box center [134, 268] width 41 height 8
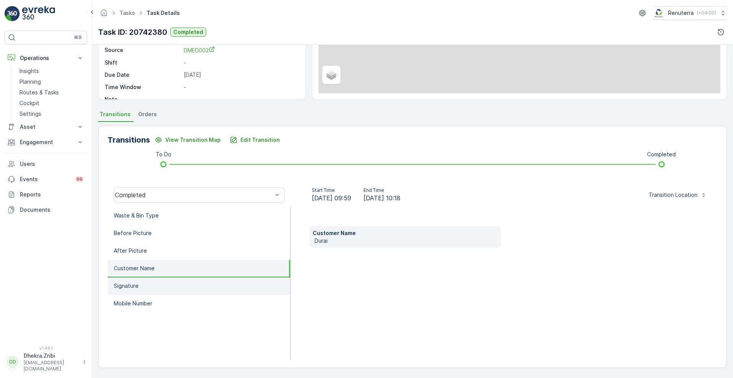
click at [137, 283] on p "Signature" at bounding box center [126, 286] width 25 height 8
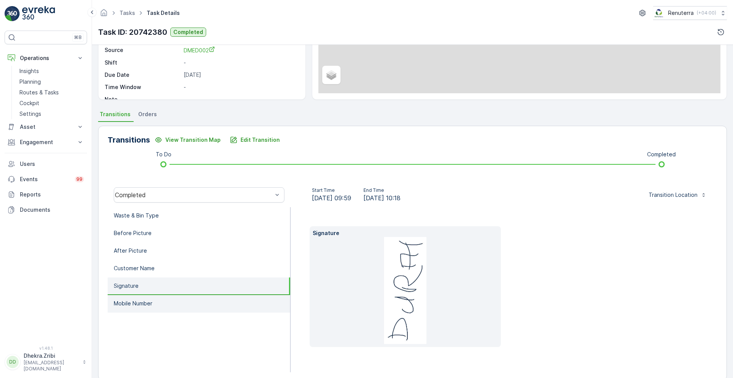
click at [135, 300] on p "Mobile Number" at bounding box center [133, 303] width 39 height 8
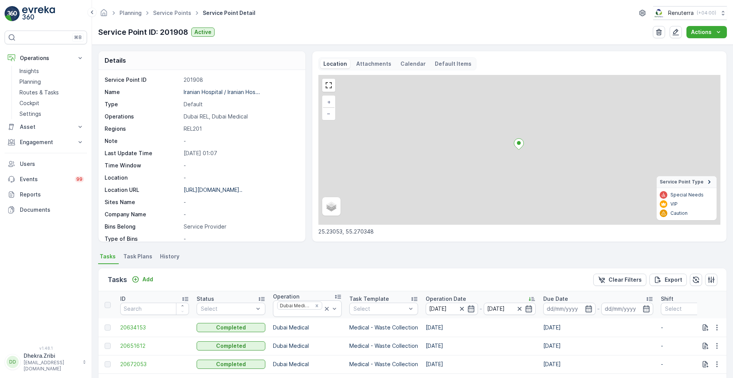
scroll to position [160, 0]
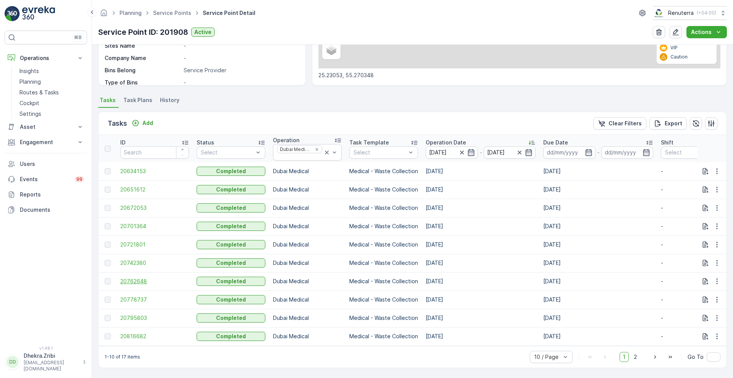
click at [134, 279] on span "20762648" at bounding box center [154, 281] width 69 height 8
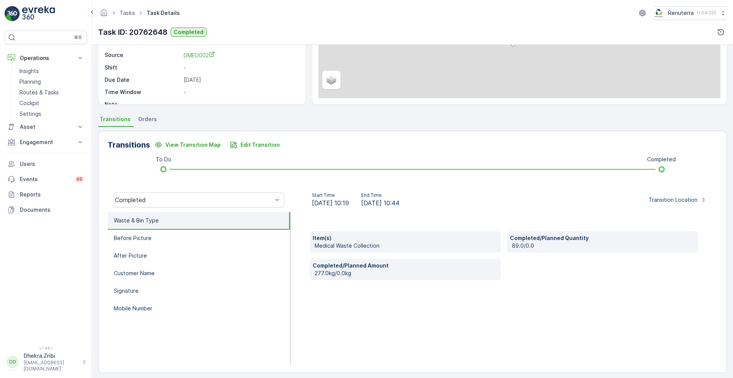
scroll to position [104, 0]
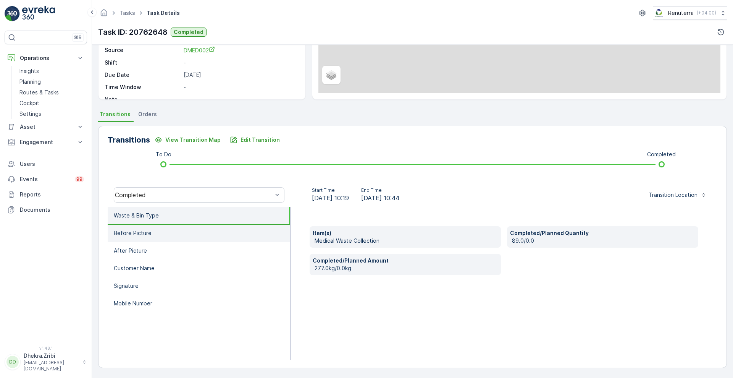
click at [137, 227] on li "Before Picture" at bounding box center [199, 234] width 183 height 18
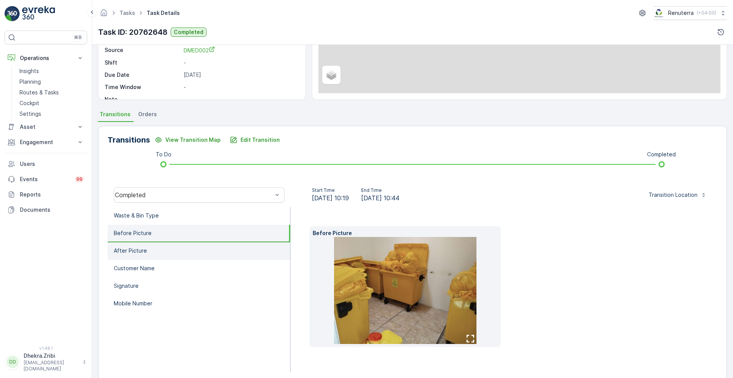
click at [143, 249] on p "After Picture" at bounding box center [130, 251] width 33 height 8
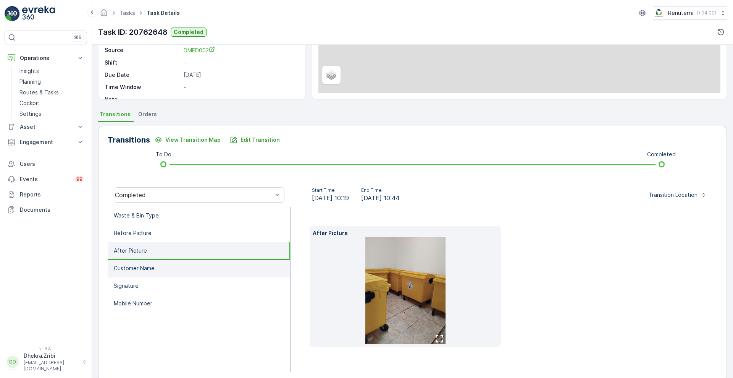
click at [142, 262] on li "Customer Name" at bounding box center [199, 269] width 183 height 18
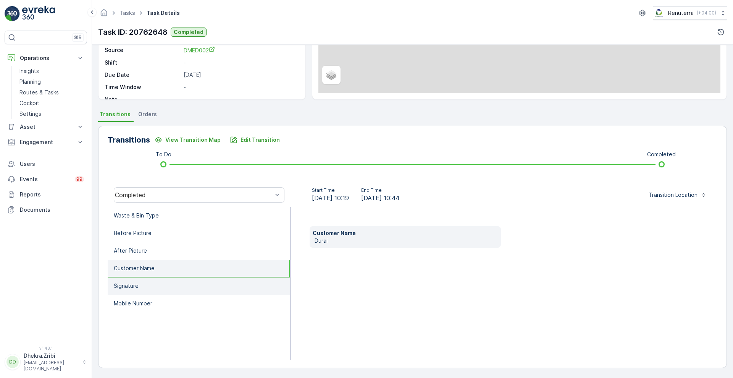
click at [140, 279] on li "Signature" at bounding box center [199, 286] width 183 height 18
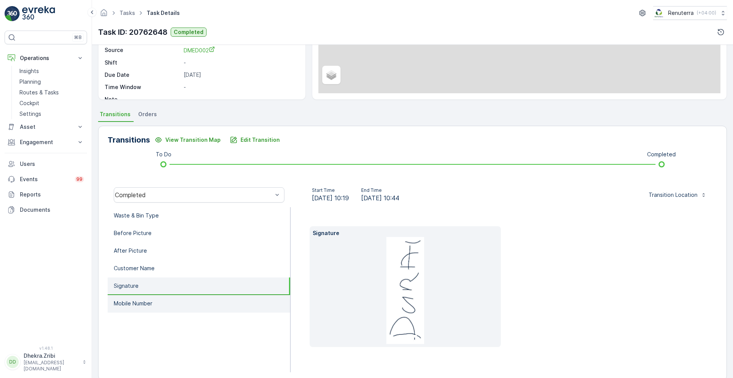
click at [142, 299] on p "Mobile Number" at bounding box center [133, 303] width 39 height 8
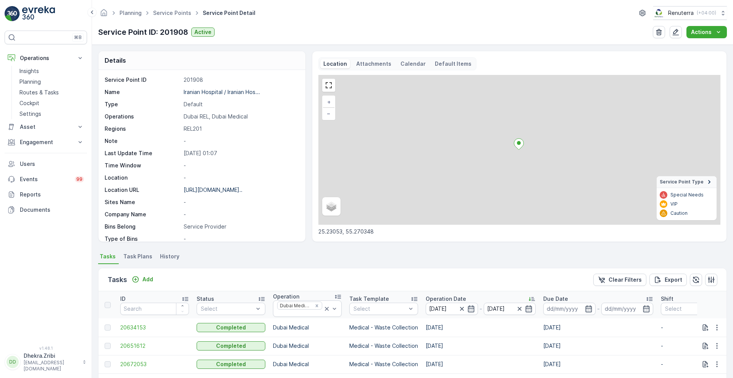
scroll to position [160, 0]
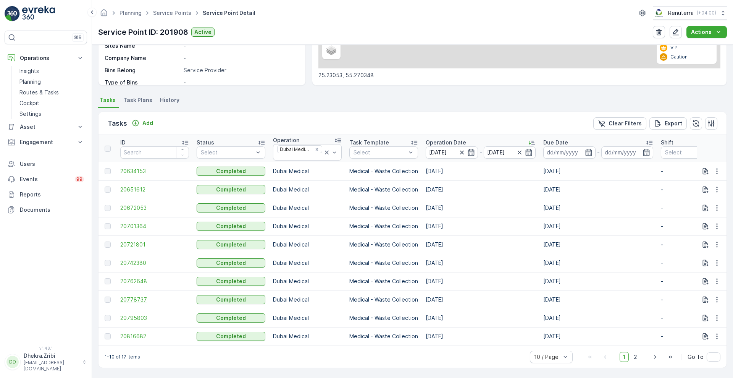
click at [126, 299] on td "20778737" at bounding box center [154, 299] width 76 height 18
click at [134, 296] on span "20778737" at bounding box center [154, 300] width 69 height 8
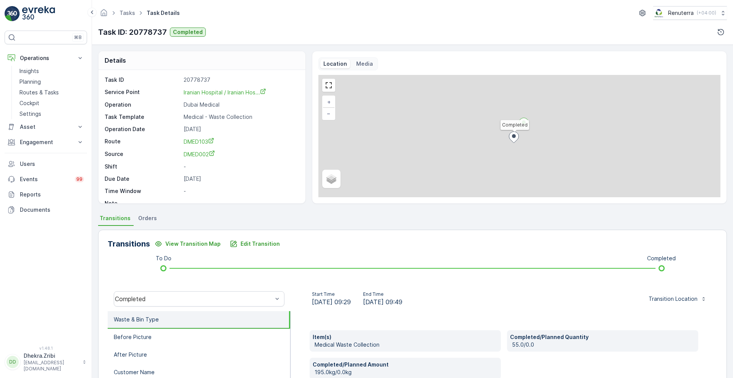
scroll to position [104, 0]
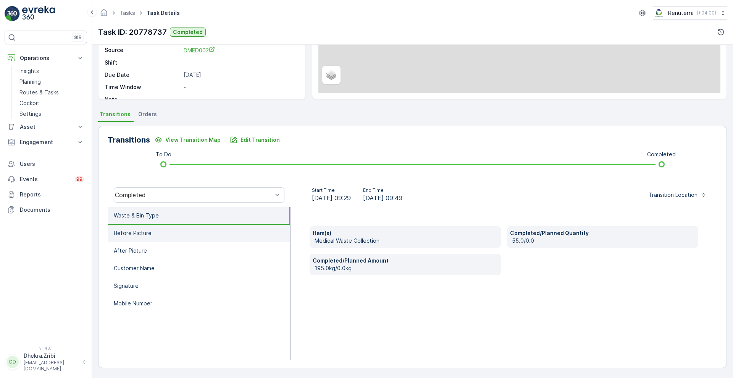
click at [181, 234] on li "Before Picture" at bounding box center [199, 234] width 183 height 18
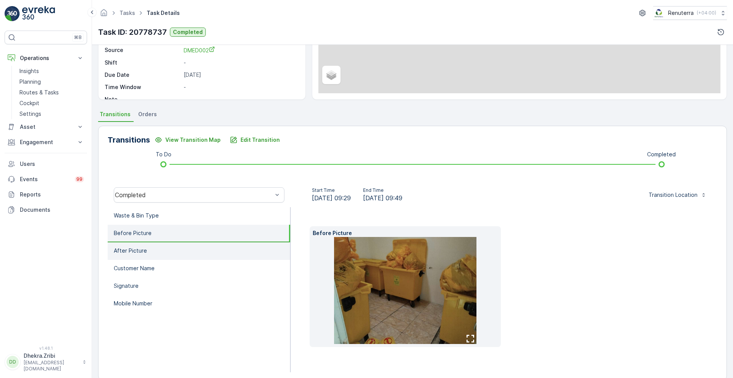
click at [133, 251] on p "After Picture" at bounding box center [130, 251] width 33 height 8
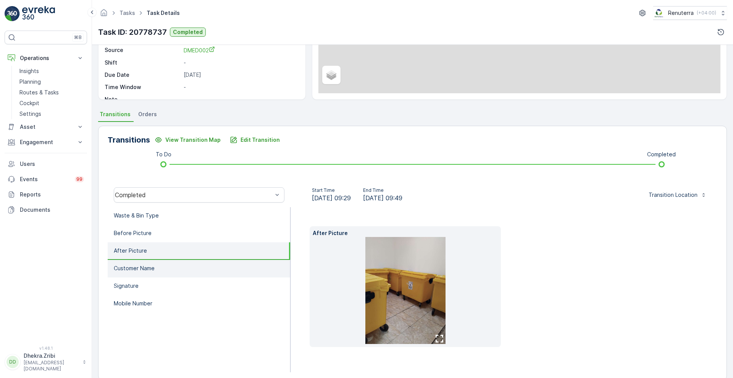
click at [134, 265] on p "Customer Name" at bounding box center [134, 268] width 41 height 8
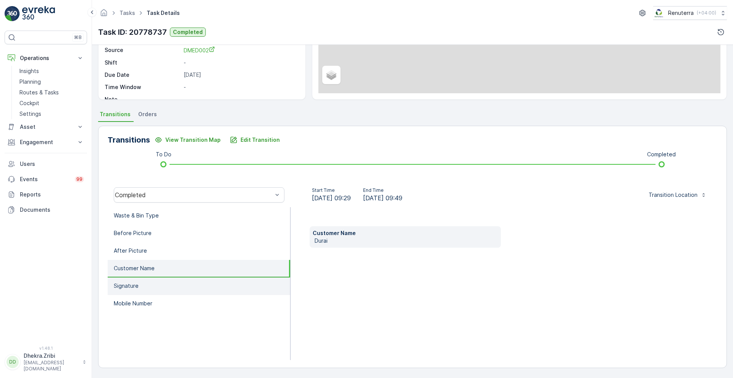
click at [129, 284] on p "Signature" at bounding box center [126, 286] width 25 height 8
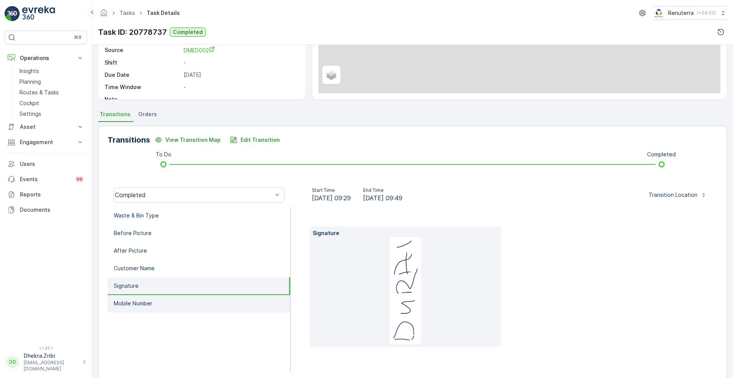
click at [135, 306] on p "Mobile Number" at bounding box center [133, 303] width 39 height 8
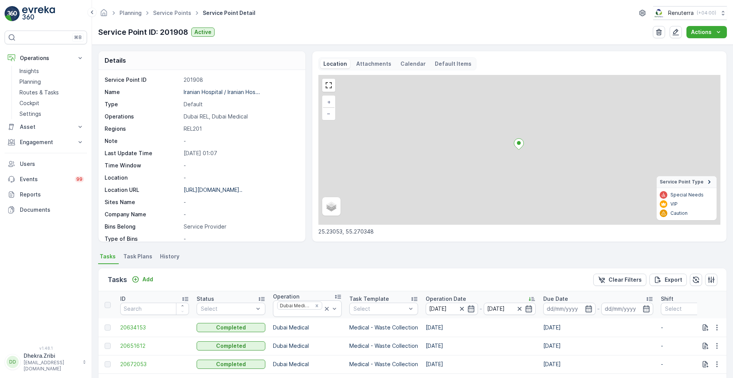
scroll to position [160, 0]
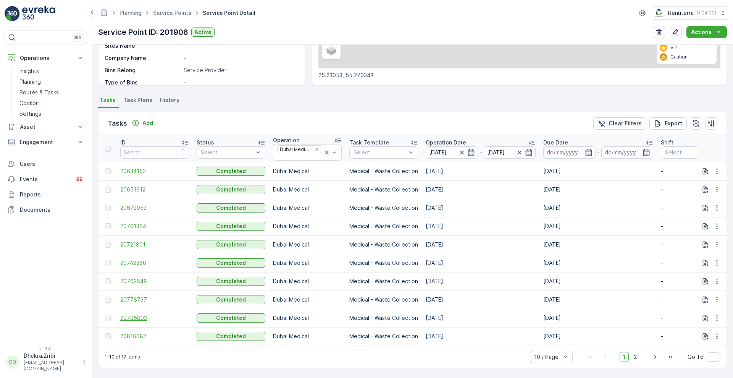
click at [132, 314] on span "20795803" at bounding box center [154, 318] width 69 height 8
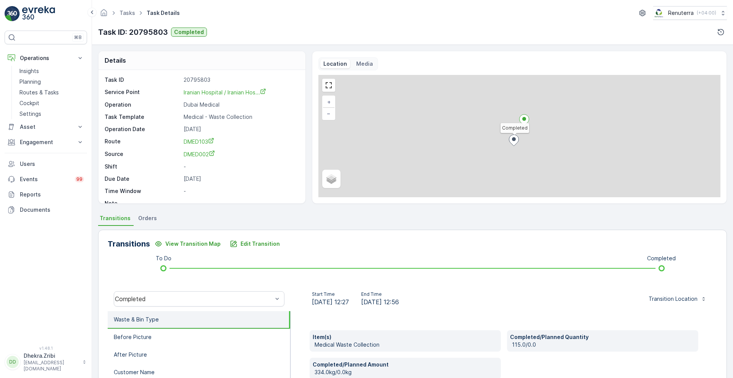
scroll to position [104, 0]
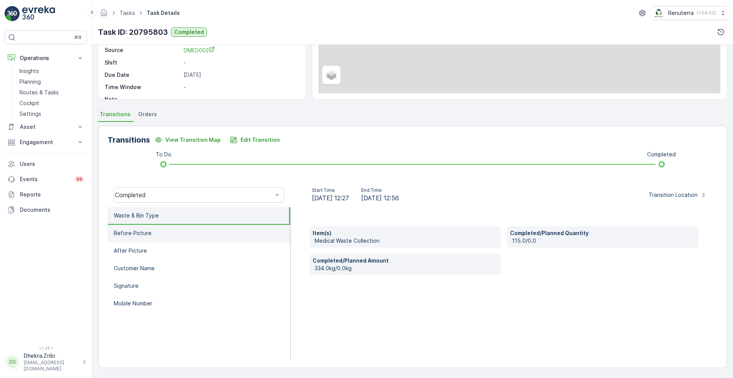
click at [158, 234] on li "Before Picture" at bounding box center [199, 234] width 183 height 18
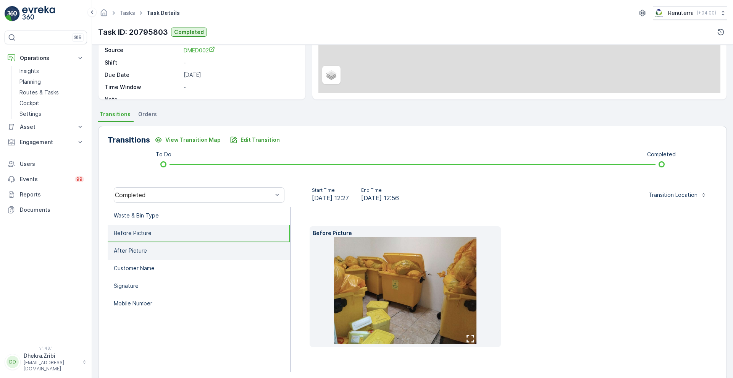
click at [150, 248] on li "After Picture" at bounding box center [199, 251] width 183 height 18
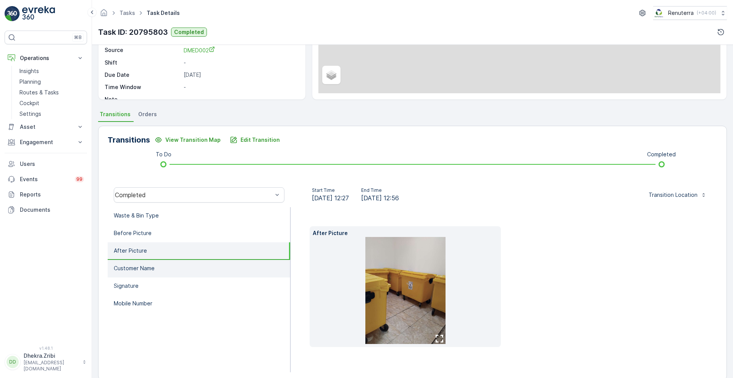
click at [145, 265] on p "Customer Name" at bounding box center [134, 268] width 41 height 8
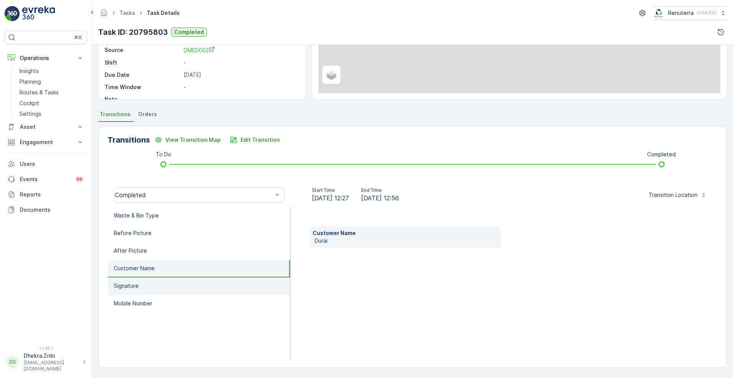
click at [140, 280] on li "Signature" at bounding box center [199, 286] width 183 height 18
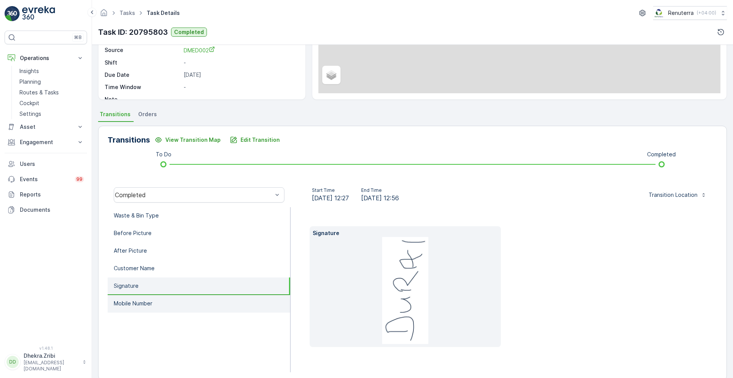
click at [137, 310] on li "Mobile Number" at bounding box center [199, 304] width 183 height 18
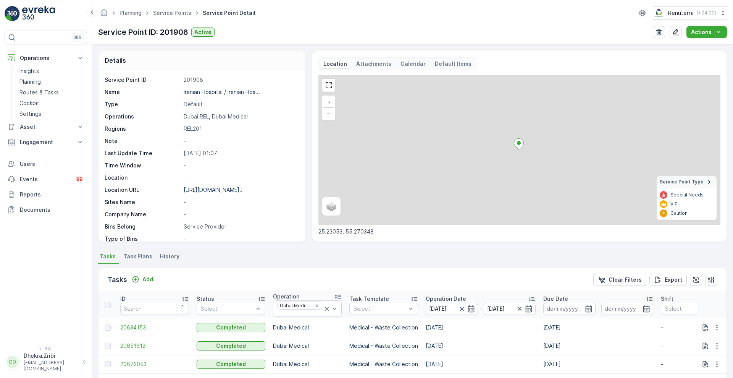
scroll to position [160, 0]
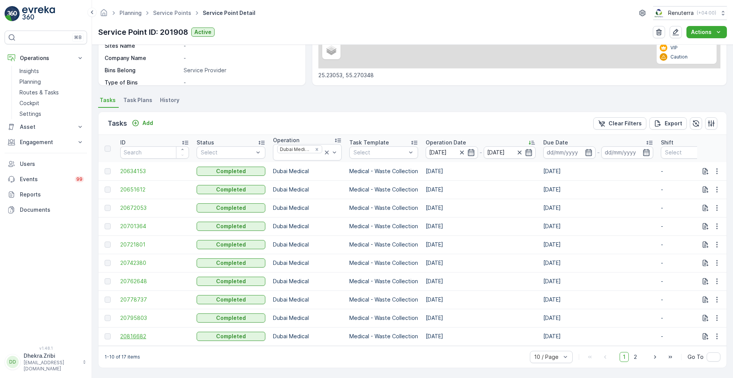
click at [138, 333] on span "20816682" at bounding box center [154, 336] width 69 height 8
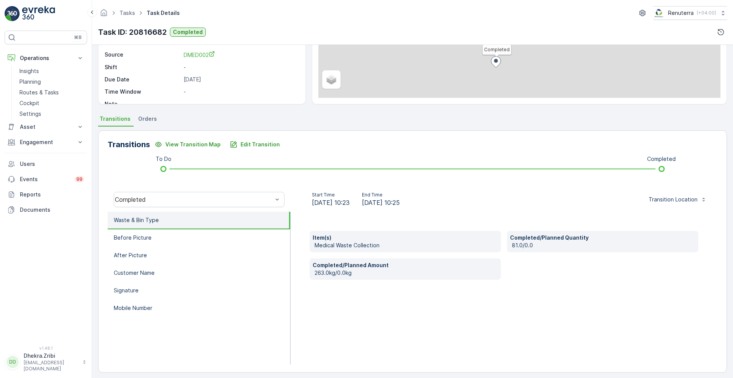
scroll to position [104, 0]
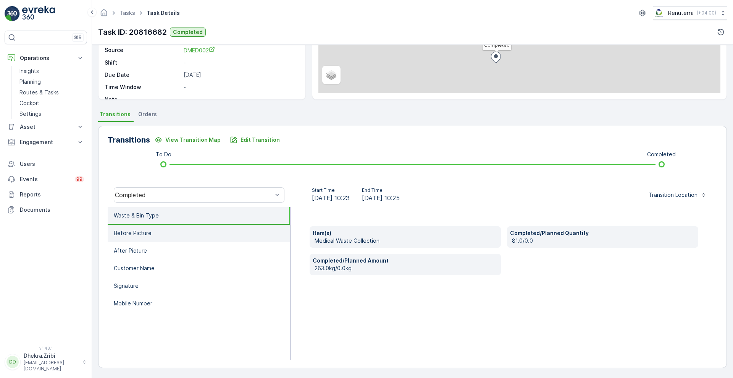
click at [127, 239] on li "Before Picture" at bounding box center [199, 234] width 183 height 18
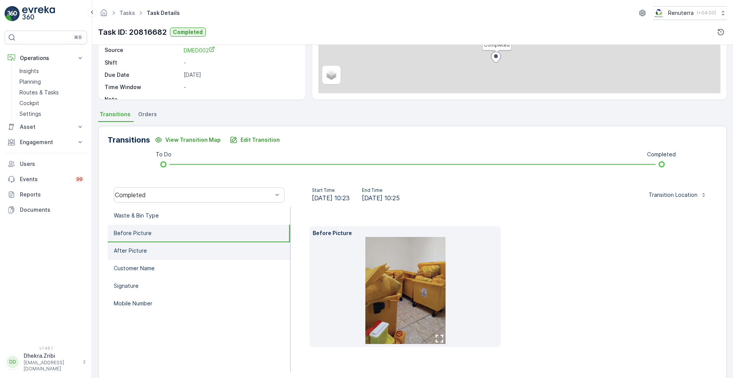
click at [134, 250] on p "After Picture" at bounding box center [130, 251] width 33 height 8
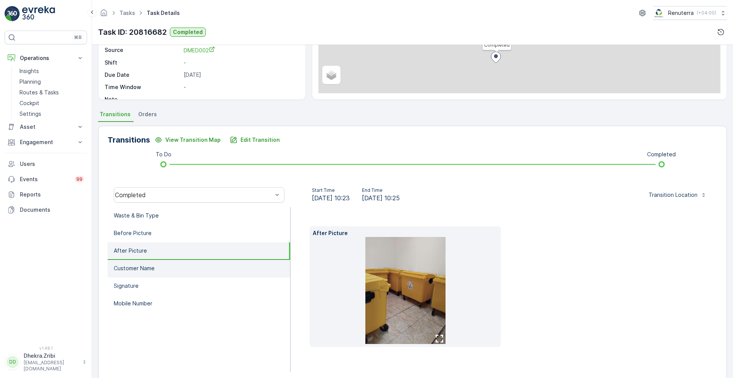
click at [142, 260] on li "Customer Name" at bounding box center [199, 269] width 183 height 18
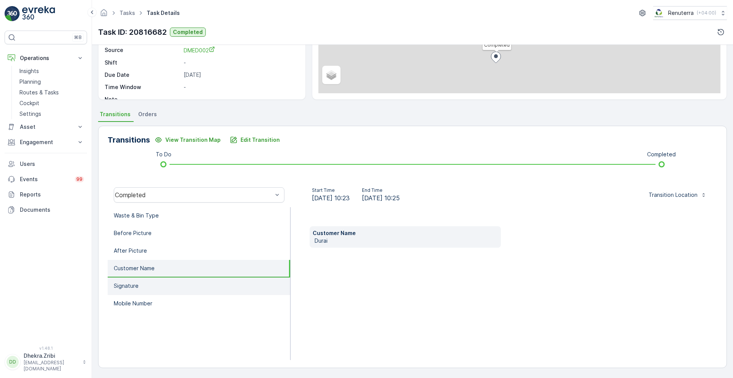
click at [132, 288] on p "Signature" at bounding box center [126, 286] width 25 height 8
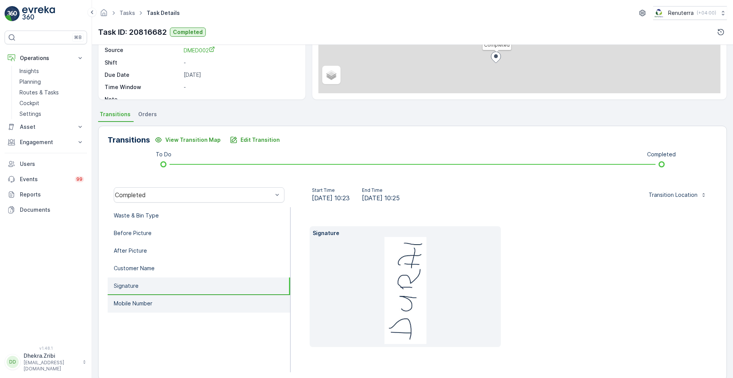
click at [136, 298] on li "Mobile Number" at bounding box center [199, 304] width 183 height 18
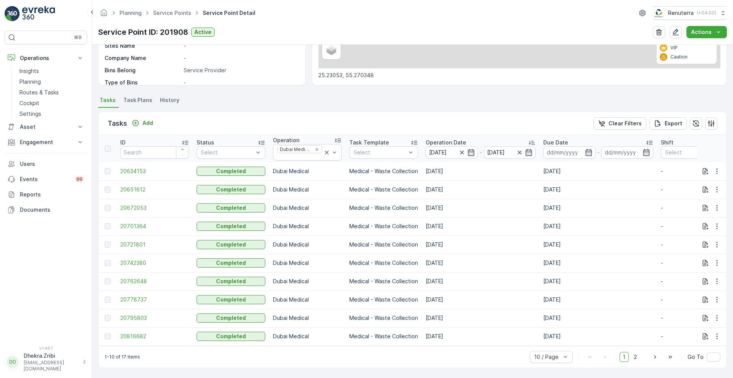
scroll to position [160, 0]
click at [637, 358] on span "2" at bounding box center [635, 357] width 10 height 10
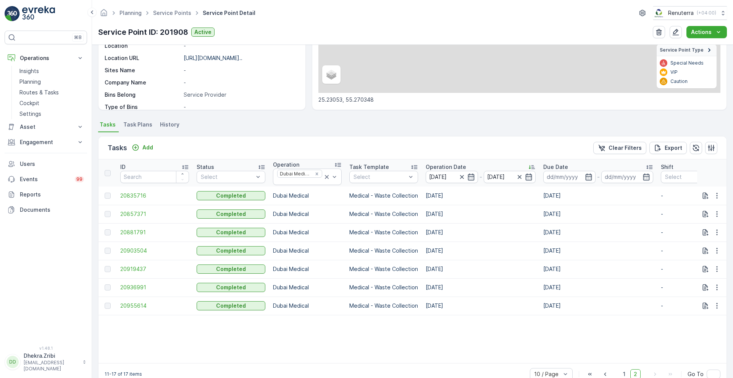
scroll to position [153, 0]
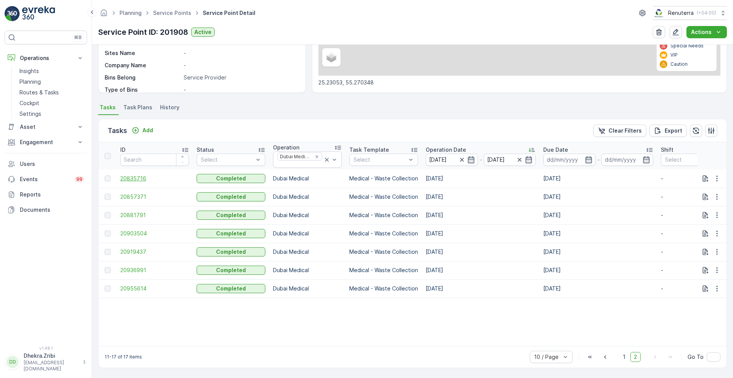
click at [133, 175] on span "20835716" at bounding box center [154, 179] width 69 height 8
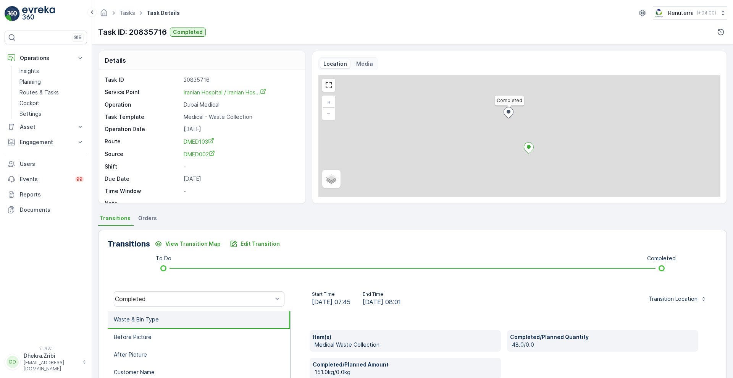
scroll to position [104, 0]
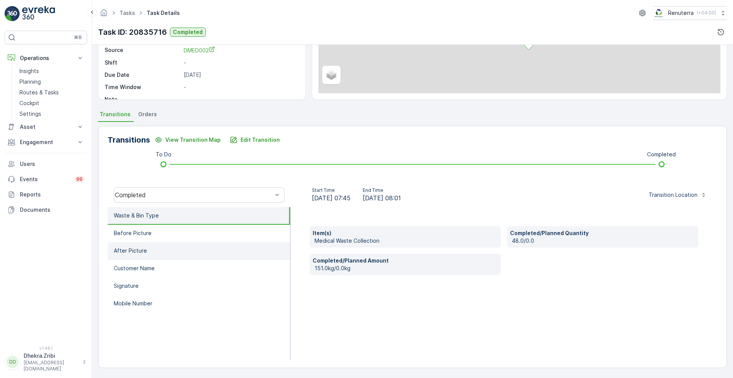
click at [143, 243] on li "After Picture" at bounding box center [199, 251] width 183 height 18
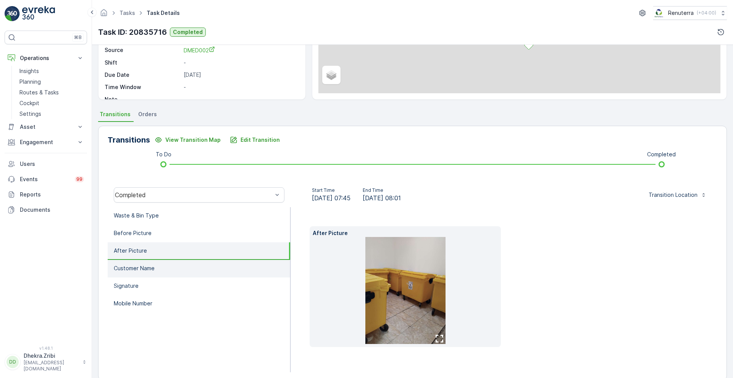
click at [144, 271] on p "Customer Name" at bounding box center [134, 268] width 41 height 8
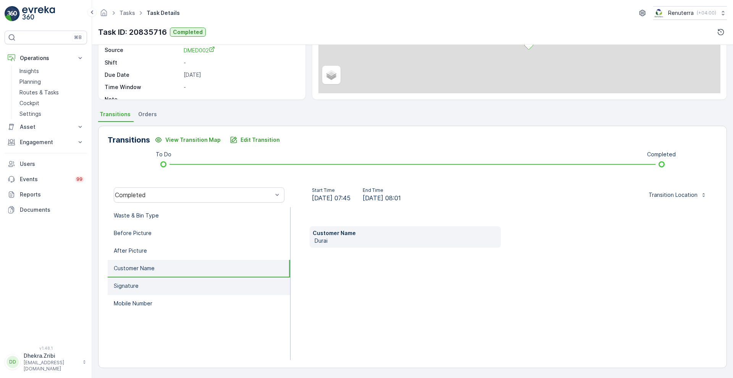
click at [142, 280] on li "Signature" at bounding box center [199, 286] width 183 height 18
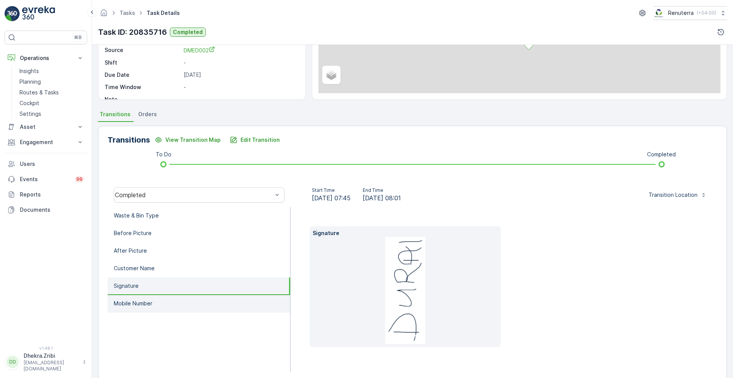
click at [134, 304] on p "Mobile Number" at bounding box center [133, 303] width 39 height 8
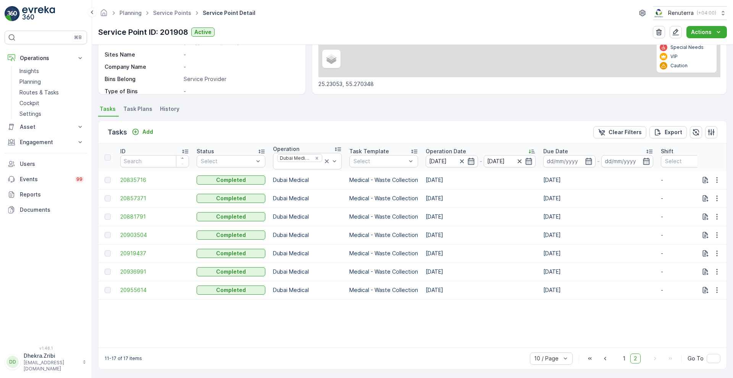
scroll to position [153, 0]
click at [132, 193] on span "20857371" at bounding box center [154, 197] width 69 height 8
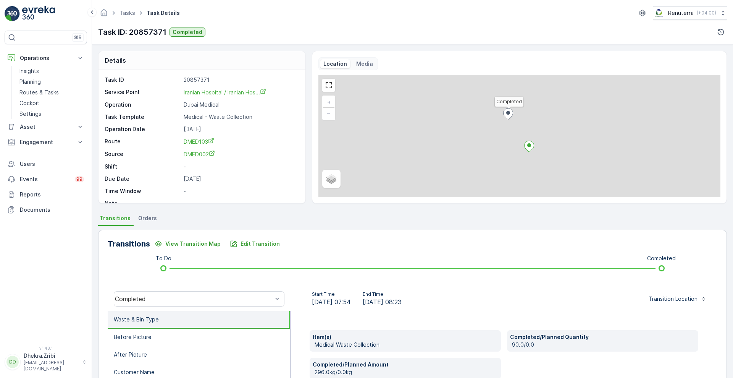
scroll to position [104, 0]
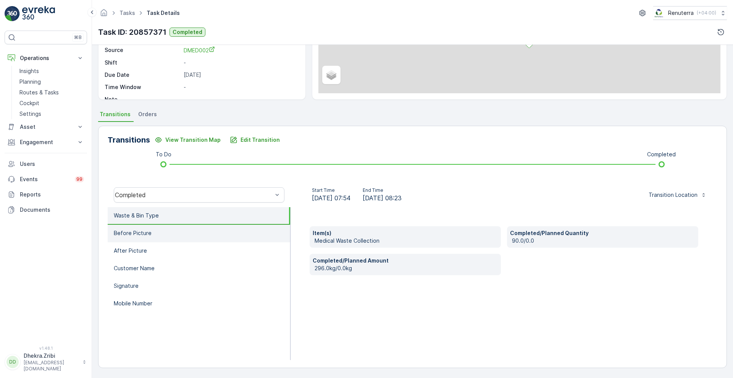
click at [154, 226] on li "Before Picture" at bounding box center [199, 234] width 183 height 18
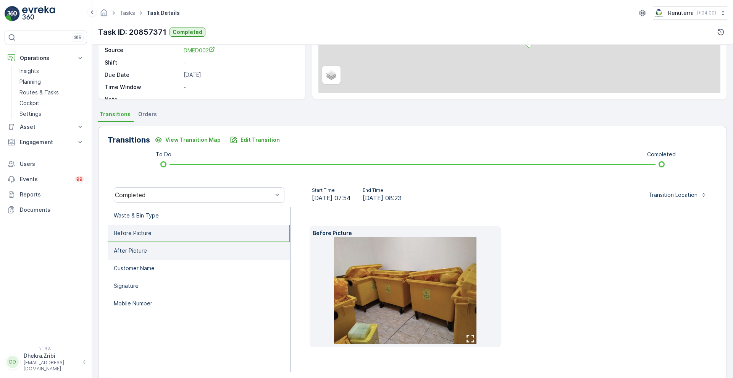
click at [144, 249] on p "After Picture" at bounding box center [130, 251] width 33 height 8
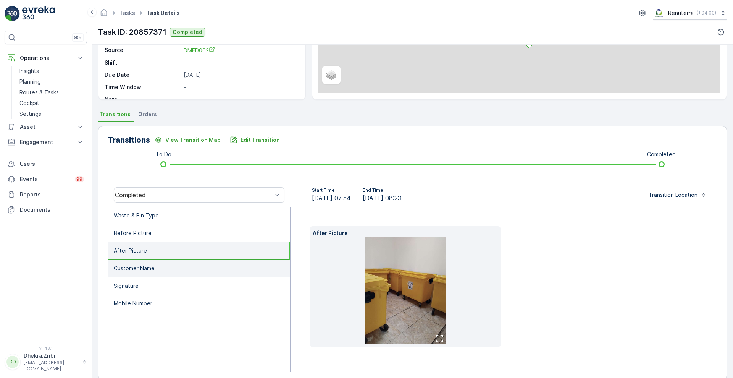
click at [142, 265] on p "Customer Name" at bounding box center [134, 268] width 41 height 8
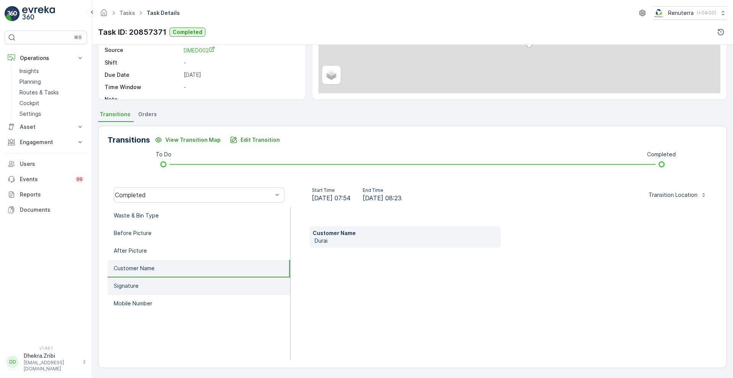
click at [135, 288] on p "Signature" at bounding box center [126, 286] width 25 height 8
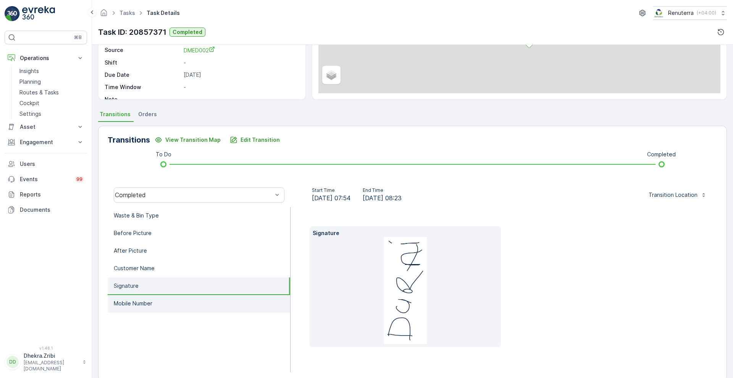
click at [150, 301] on p "Mobile Number" at bounding box center [133, 303] width 39 height 8
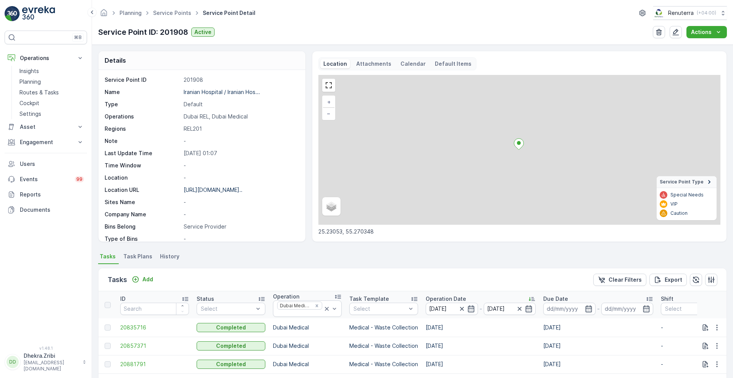
scroll to position [153, 0]
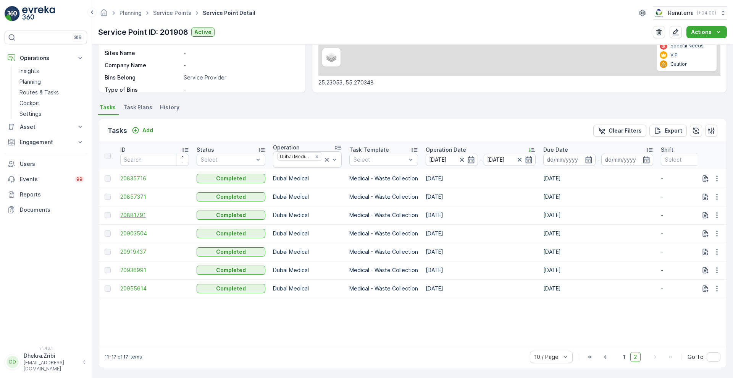
click at [136, 212] on span "20881791" at bounding box center [154, 215] width 69 height 8
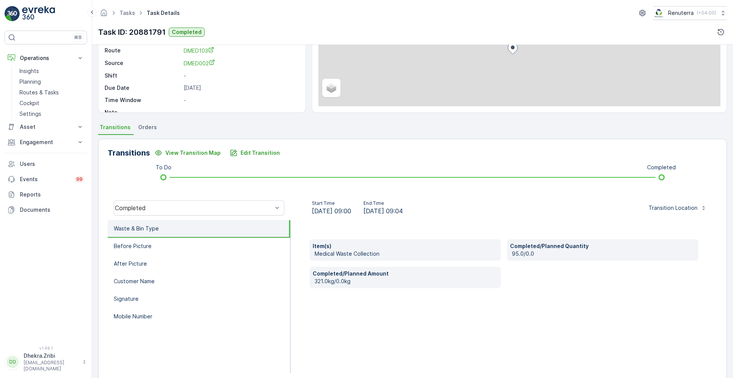
scroll to position [104, 0]
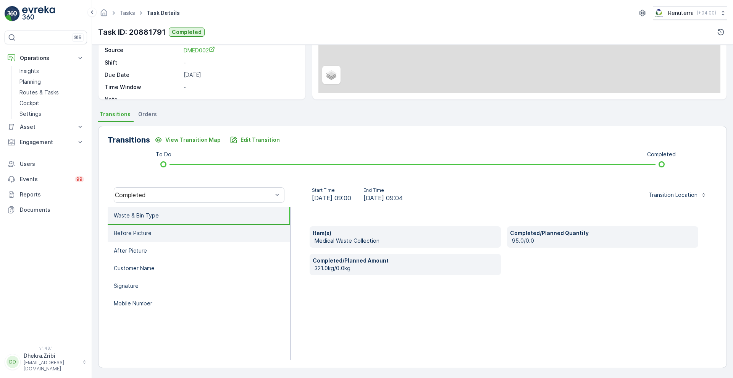
click at [130, 229] on p "Before Picture" at bounding box center [133, 233] width 38 height 8
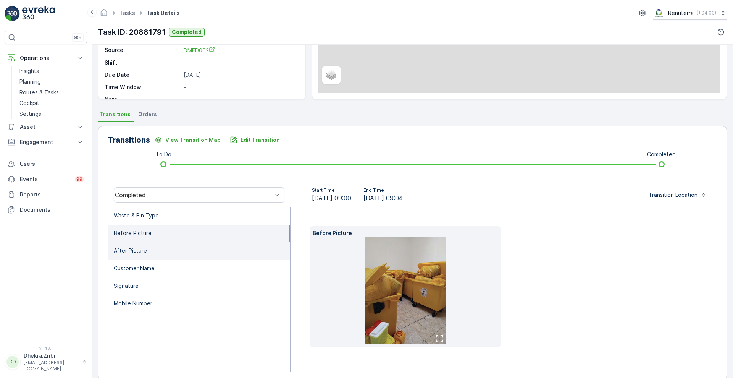
click at [130, 255] on li "After Picture" at bounding box center [199, 251] width 183 height 18
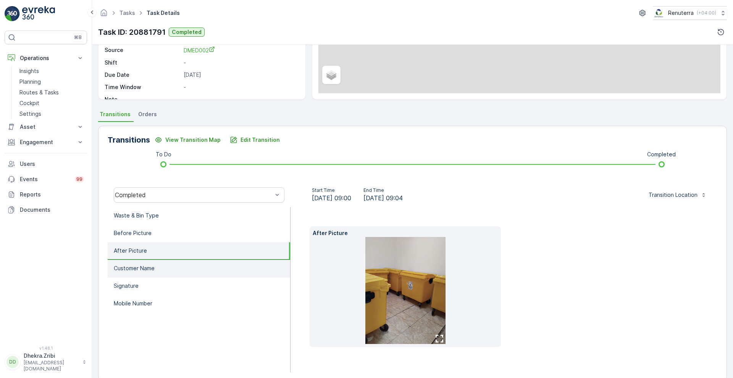
click at [133, 269] on p "Customer Name" at bounding box center [134, 268] width 41 height 8
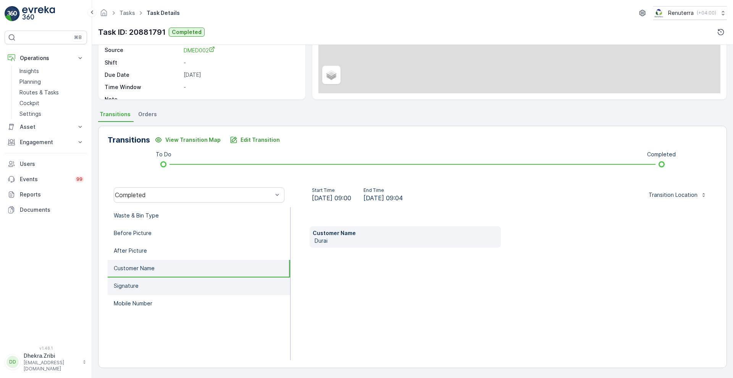
click at [133, 283] on p "Signature" at bounding box center [126, 286] width 25 height 8
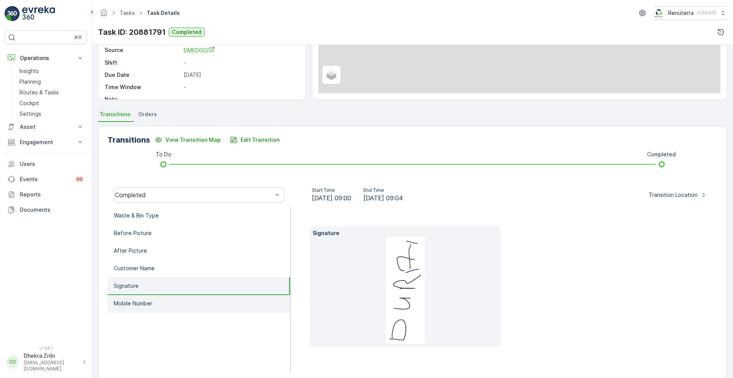
click at [130, 301] on p "Mobile Number" at bounding box center [133, 303] width 39 height 8
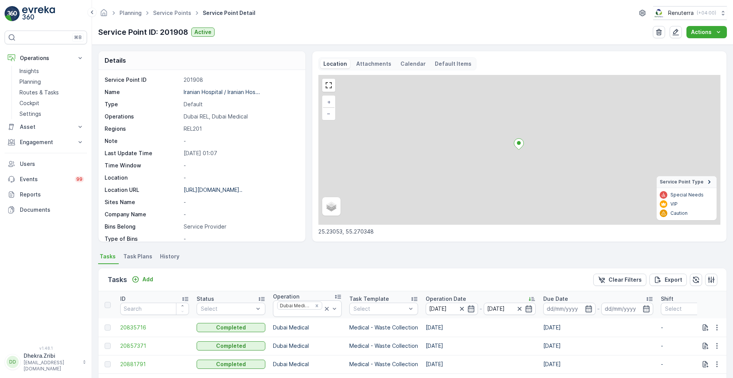
scroll to position [153, 0]
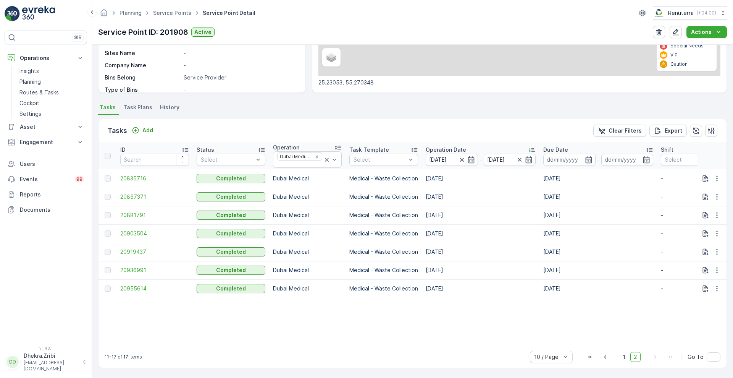
click at [143, 229] on span "20903504" at bounding box center [154, 233] width 69 height 8
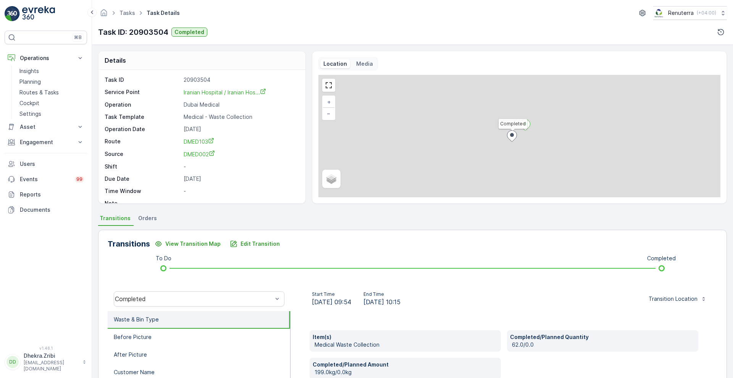
scroll to position [104, 0]
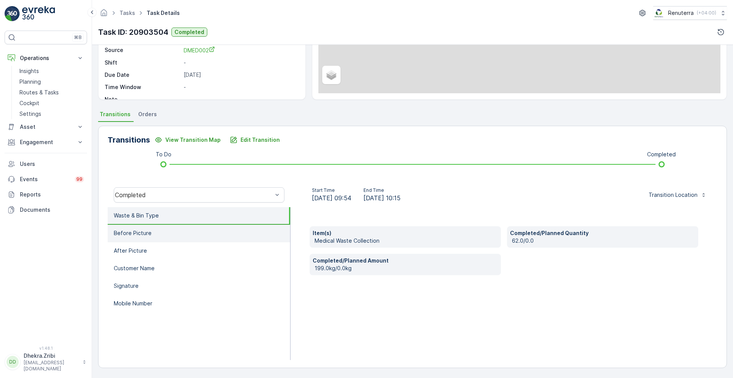
click at [147, 233] on p "Before Picture" at bounding box center [133, 233] width 38 height 8
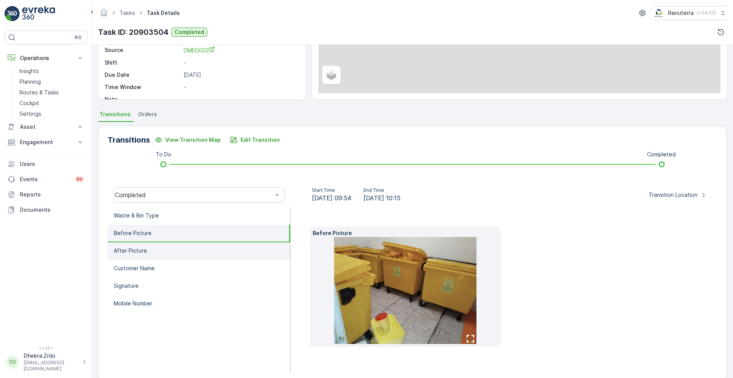
click at [134, 258] on li "After Picture" at bounding box center [199, 251] width 183 height 18
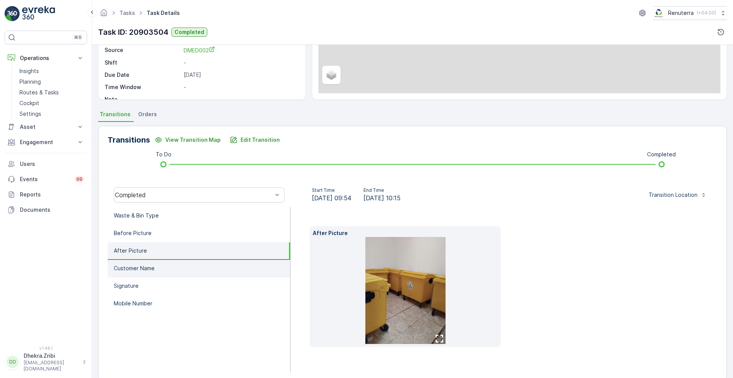
click at [134, 271] on p "Customer Name" at bounding box center [134, 268] width 41 height 8
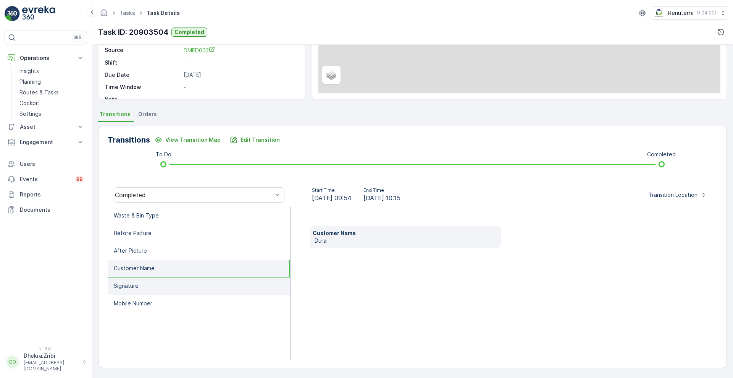
click at [131, 287] on p "Signature" at bounding box center [126, 286] width 25 height 8
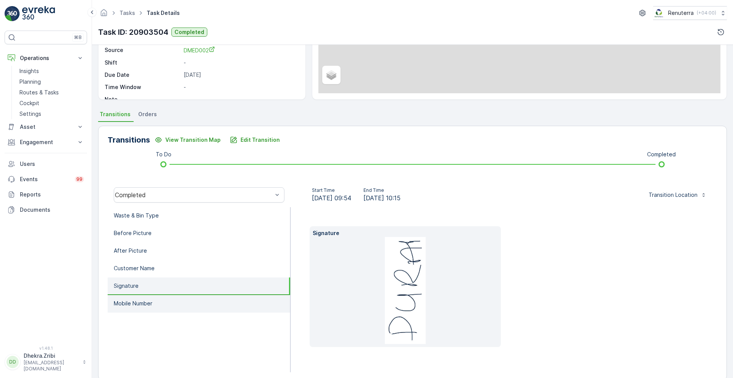
click at [134, 298] on li "Mobile Number" at bounding box center [199, 304] width 183 height 18
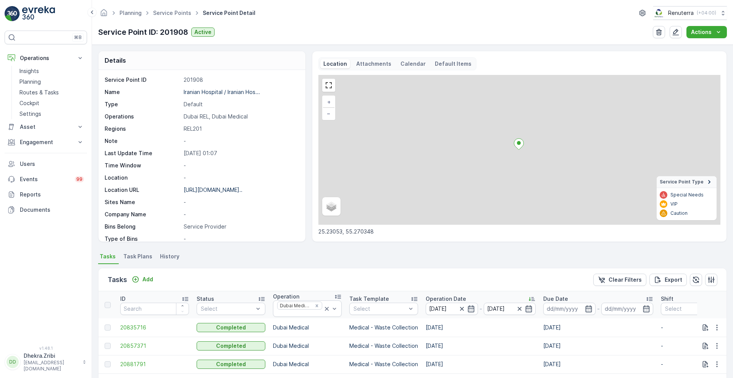
scroll to position [153, 0]
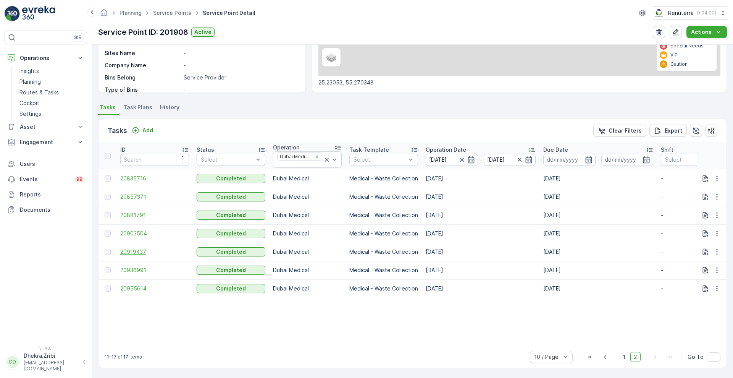
click at [127, 248] on span "20919437" at bounding box center [154, 252] width 69 height 8
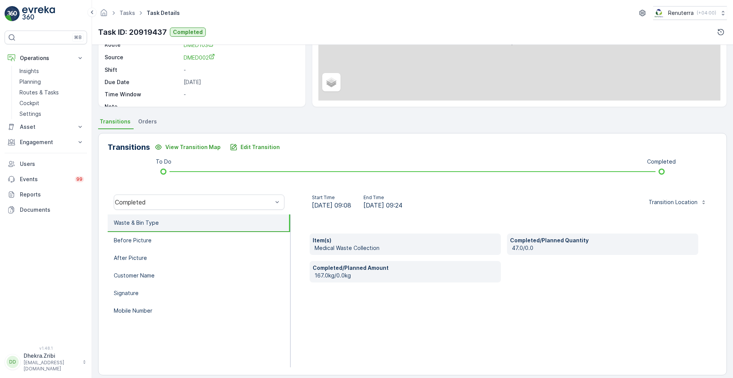
scroll to position [104, 0]
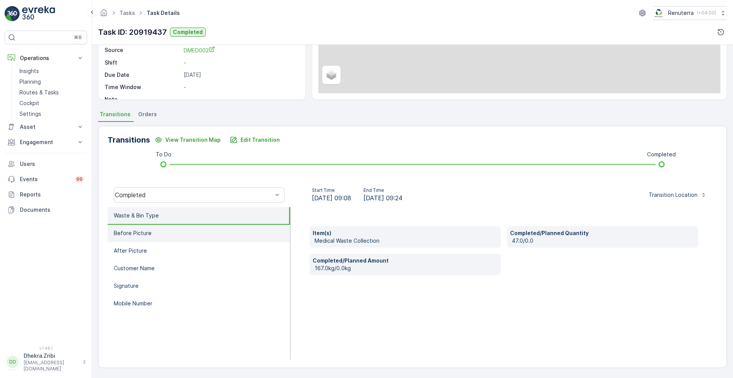
click at [185, 233] on li "Before Picture" at bounding box center [199, 234] width 183 height 18
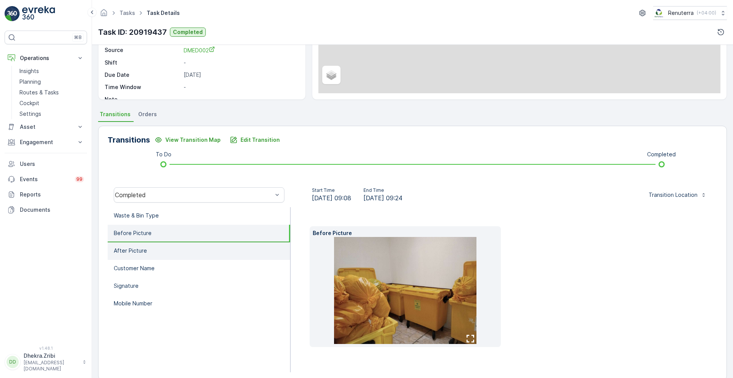
click at [154, 245] on li "After Picture" at bounding box center [199, 251] width 183 height 18
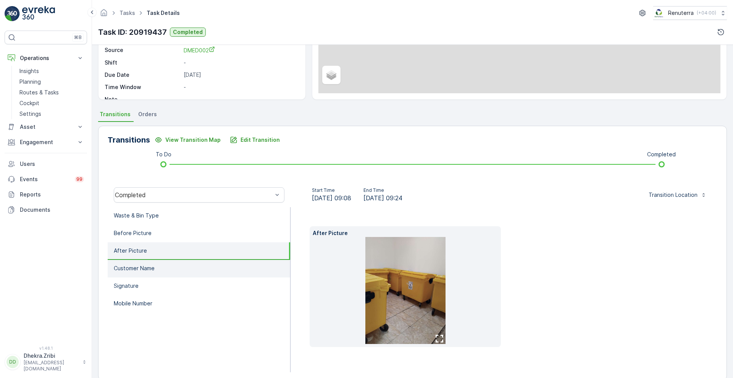
click at [138, 273] on li "Customer Name" at bounding box center [199, 269] width 183 height 18
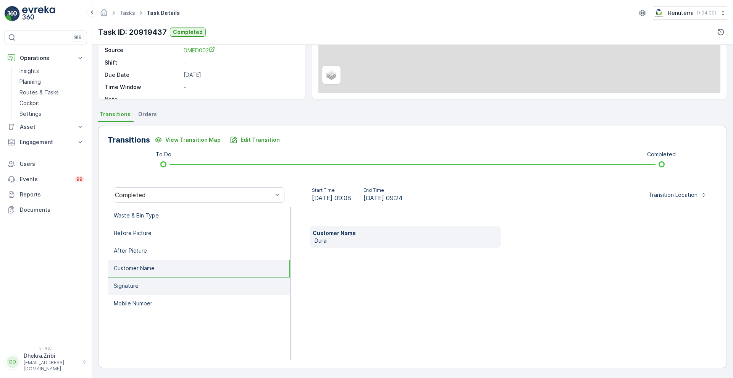
click at [140, 289] on li "Signature" at bounding box center [199, 286] width 183 height 18
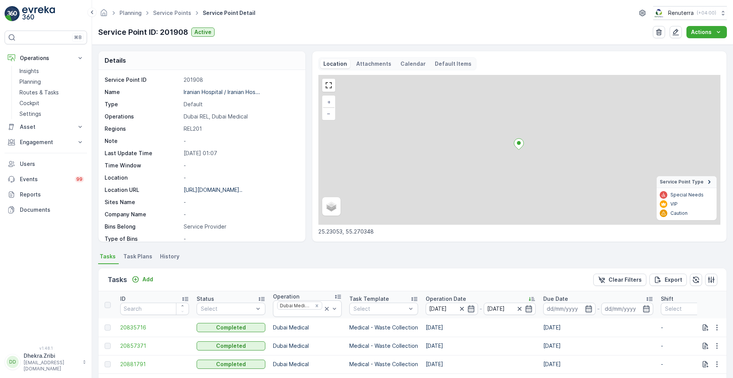
scroll to position [153, 0]
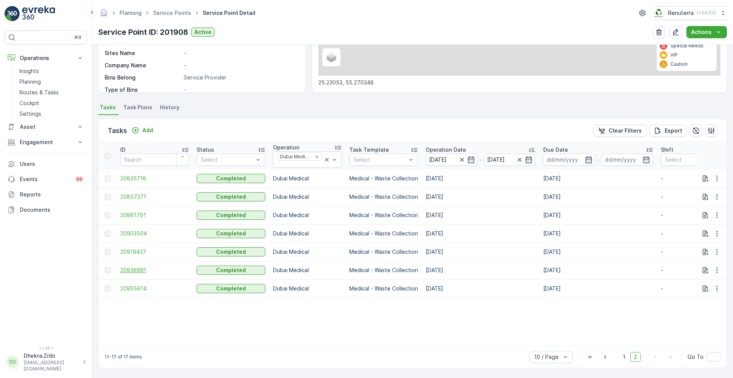
click at [131, 266] on span "20936991" at bounding box center [154, 270] width 69 height 8
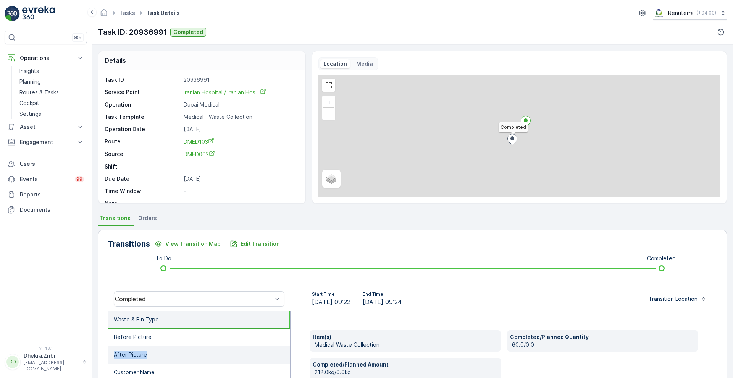
drag, startPoint x: 201, startPoint y: 344, endPoint x: 188, endPoint y: 362, distance: 22.2
click at [180, 344] on li "Before Picture" at bounding box center [199, 337] width 183 height 18
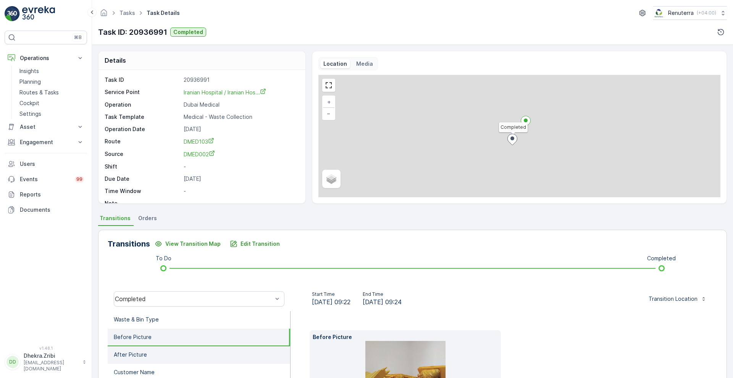
click at [177, 351] on li "After Picture" at bounding box center [199, 355] width 183 height 18
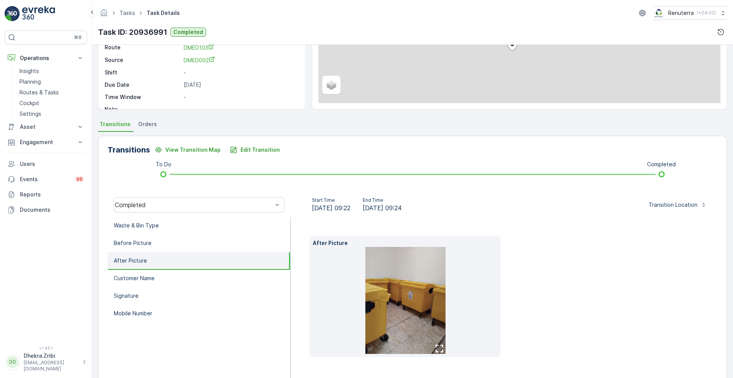
scroll to position [116, 0]
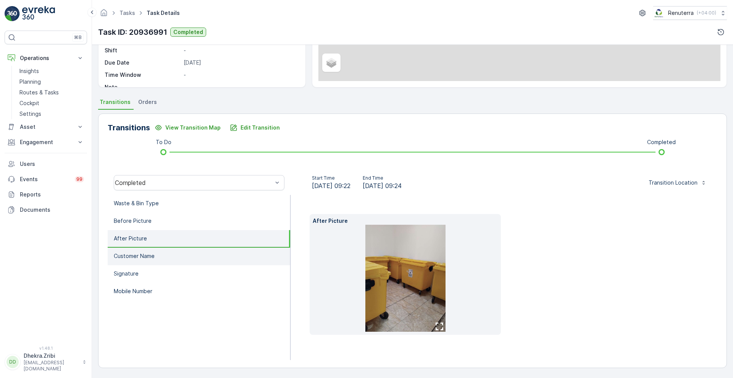
click at [192, 261] on li "Customer Name" at bounding box center [199, 256] width 183 height 18
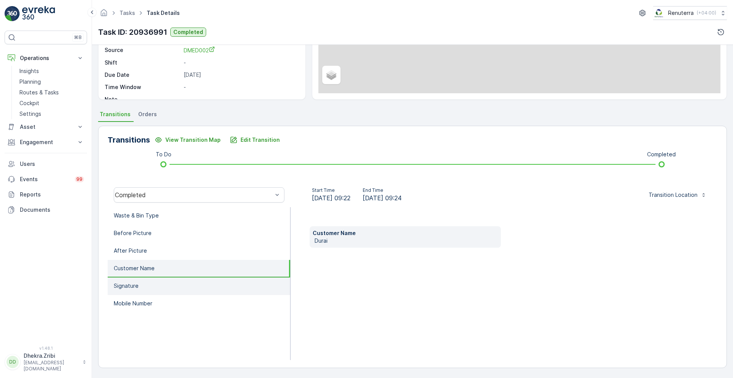
click at [150, 286] on li "Signature" at bounding box center [199, 286] width 183 height 18
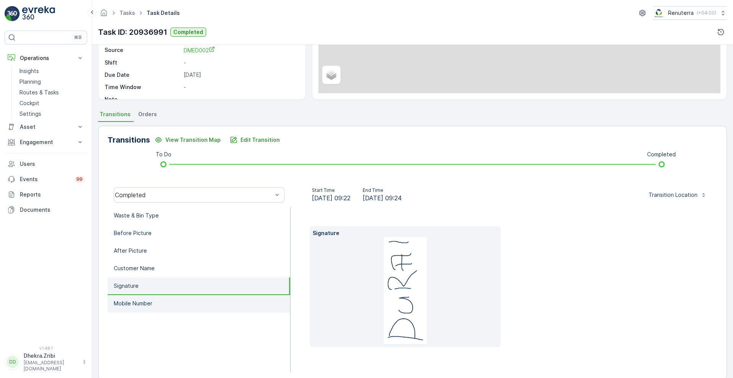
click at [150, 301] on p "Mobile Number" at bounding box center [133, 303] width 39 height 8
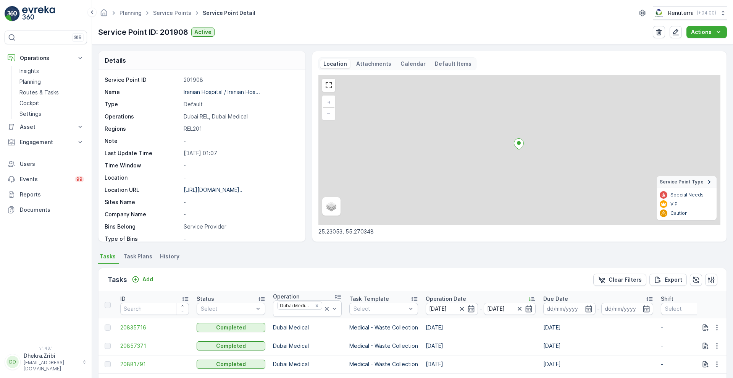
scroll to position [153, 0]
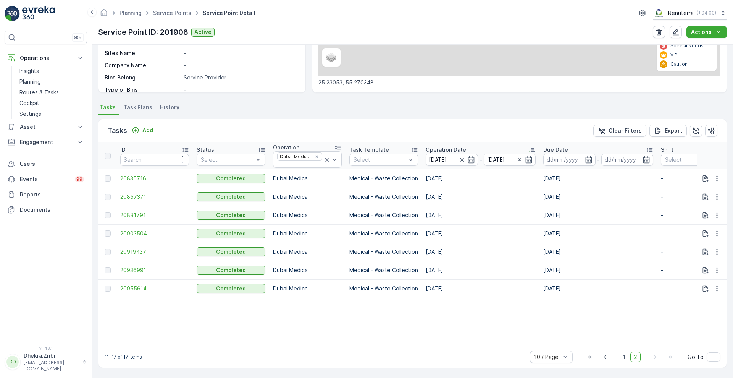
click at [136, 284] on span "20955614" at bounding box center [154, 288] width 69 height 8
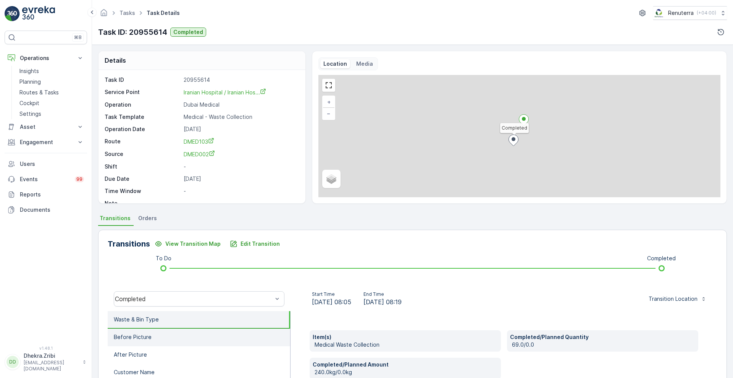
click at [169, 337] on li "Before Picture" at bounding box center [199, 337] width 183 height 18
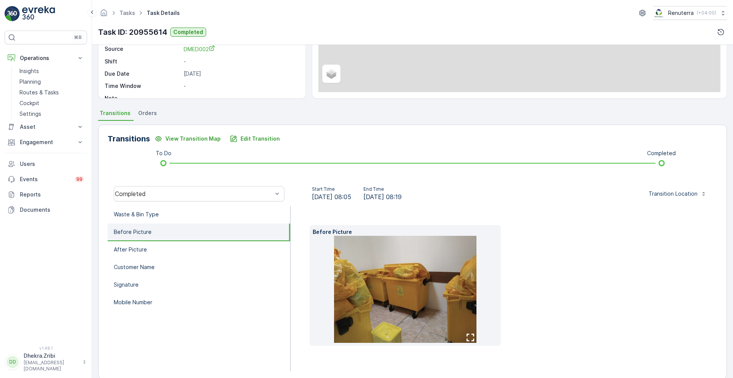
scroll to position [116, 0]
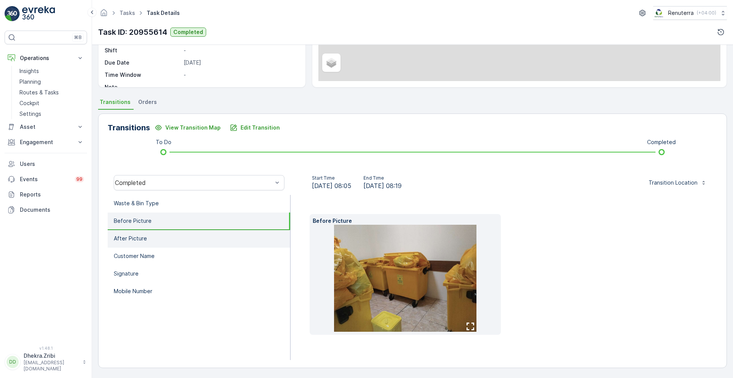
click at [168, 230] on li "After Picture" at bounding box center [199, 239] width 183 height 18
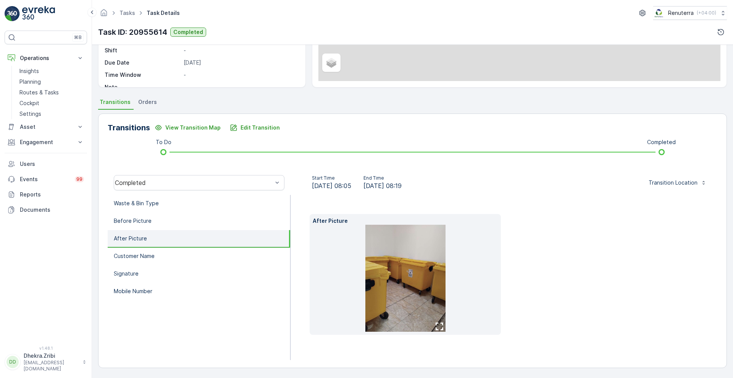
scroll to position [104, 0]
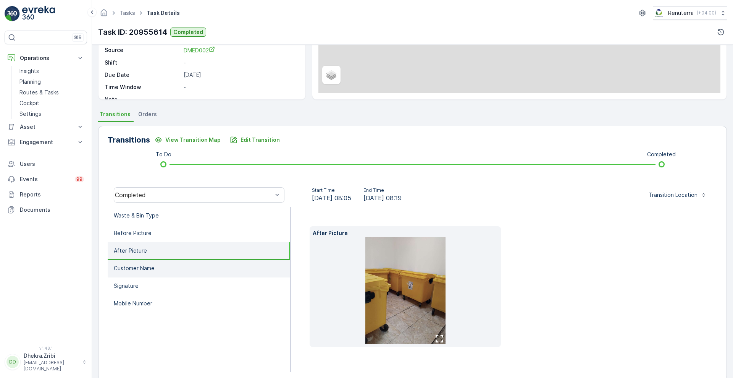
click at [151, 264] on p "Customer Name" at bounding box center [134, 268] width 41 height 8
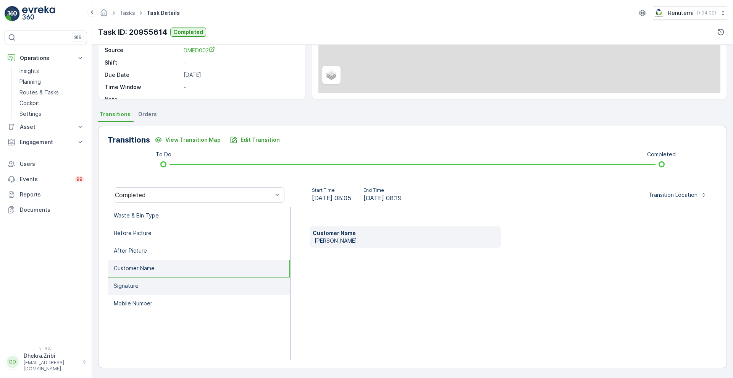
click at [147, 283] on li "Signature" at bounding box center [199, 286] width 183 height 18
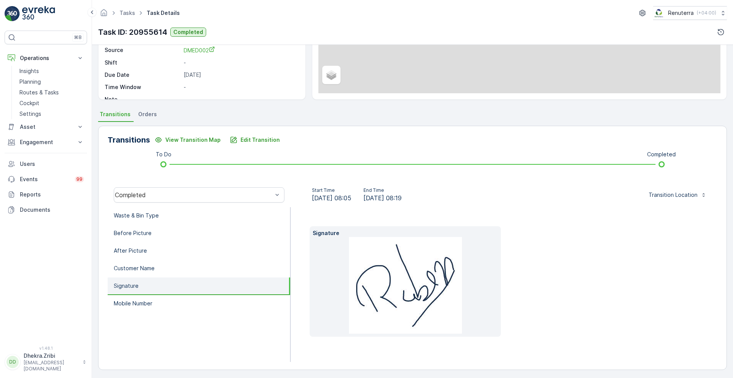
click at [136, 317] on ul "Waste & Bin Type Before Picture After Picture Customer Name Signature Mobile Nu…" at bounding box center [199, 284] width 183 height 155
click at [148, 305] on p "Mobile Number" at bounding box center [133, 303] width 39 height 8
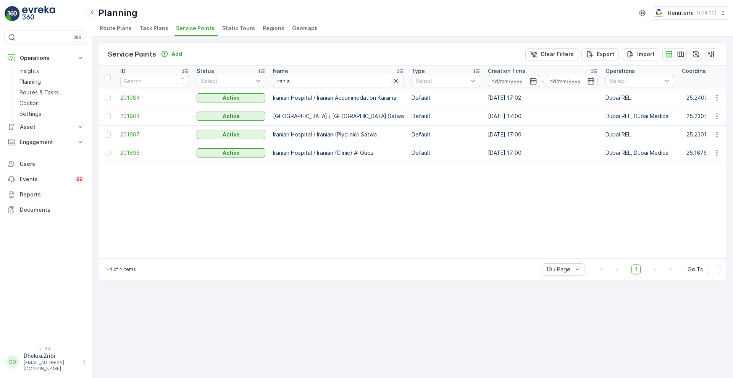
click at [392, 78] on icon "button" at bounding box center [396, 81] width 8 height 8
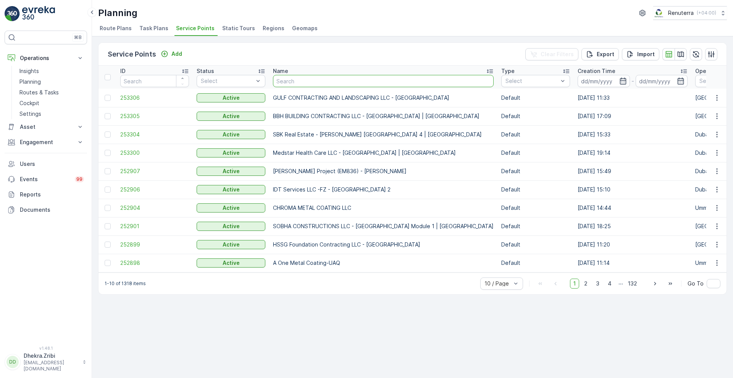
click at [359, 81] on input "text" at bounding box center [383, 81] width 221 height 12
type input "cos"
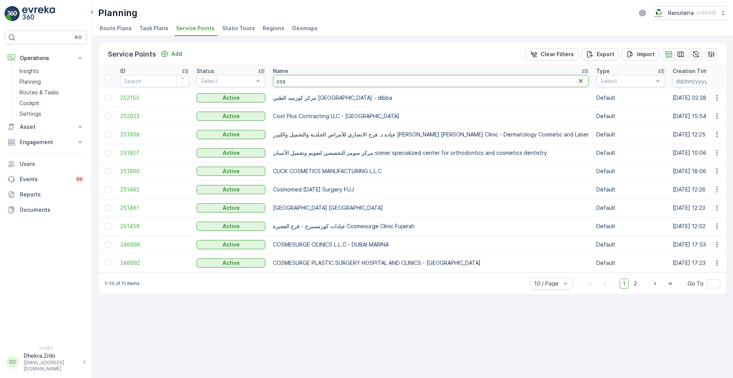
click at [359, 81] on input "cos" at bounding box center [431, 81] width 316 height 12
type input "cosm"
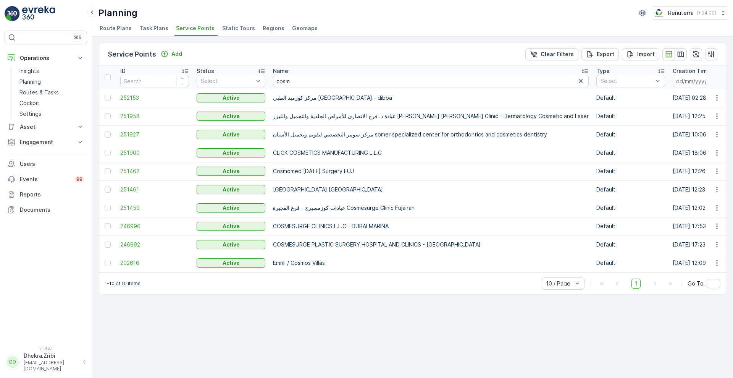
click at [138, 246] on span "246992" at bounding box center [154, 245] width 69 height 8
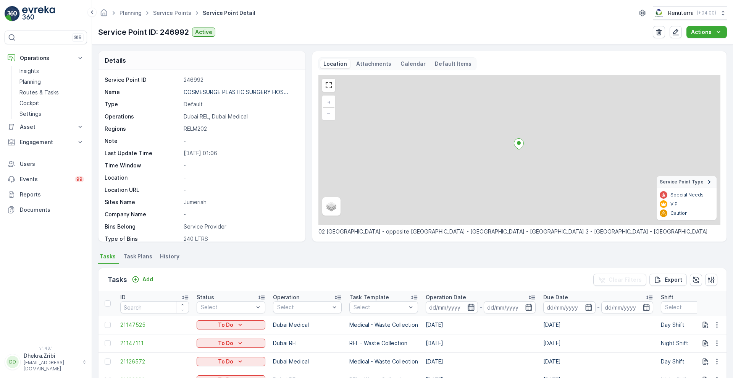
click at [468, 305] on icon "button" at bounding box center [471, 307] width 6 height 7
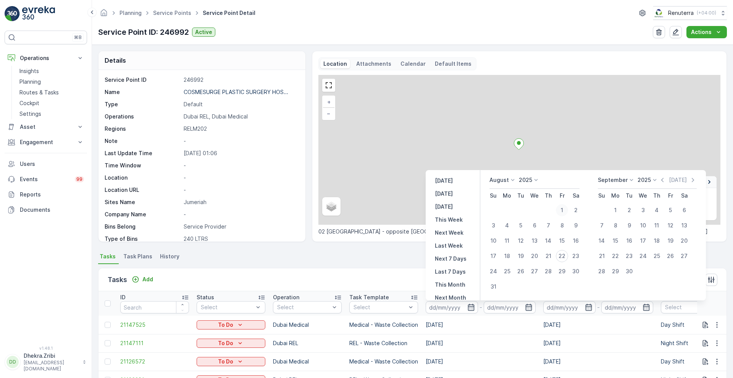
click at [564, 207] on div "1" at bounding box center [562, 210] width 12 height 12
type input "[DATE]"
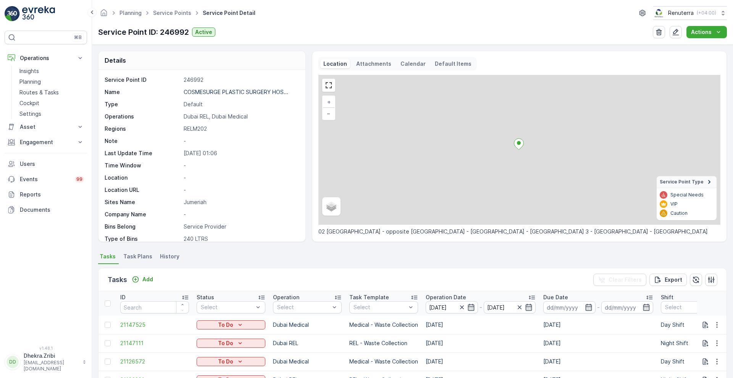
click at [398, 283] on div "Tasks Add Clear Filters Export" at bounding box center [413, 279] width 628 height 23
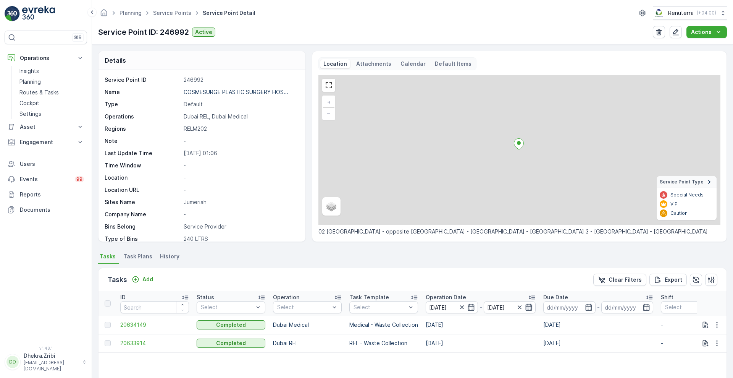
click at [529, 305] on icon "button" at bounding box center [529, 307] width 8 height 8
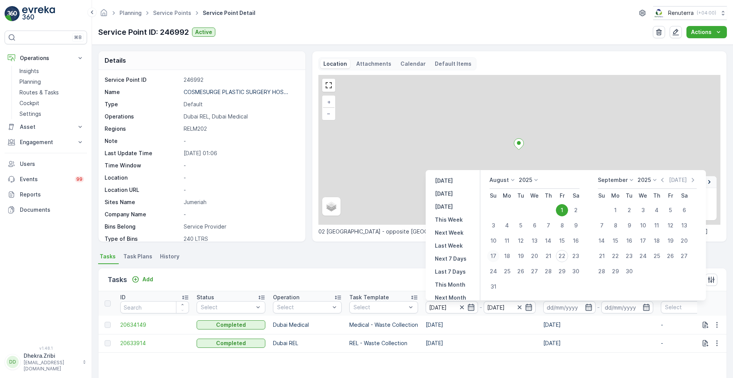
click at [492, 254] on div "17" at bounding box center [493, 256] width 12 height 12
type input "[DATE]"
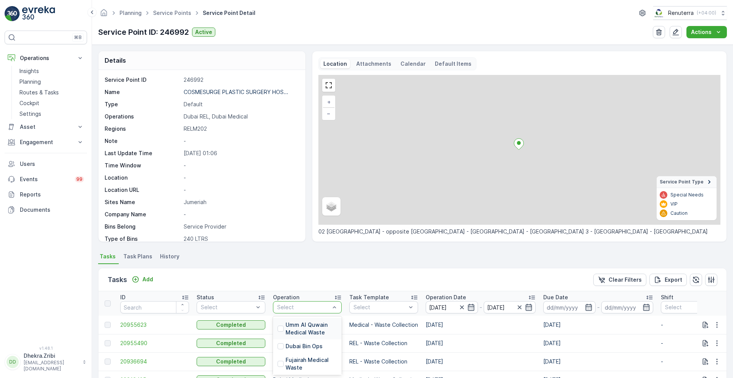
click at [325, 305] on div at bounding box center [303, 307] width 54 height 6
click at [313, 360] on p "Dubai Medical" at bounding box center [305, 363] width 38 height 8
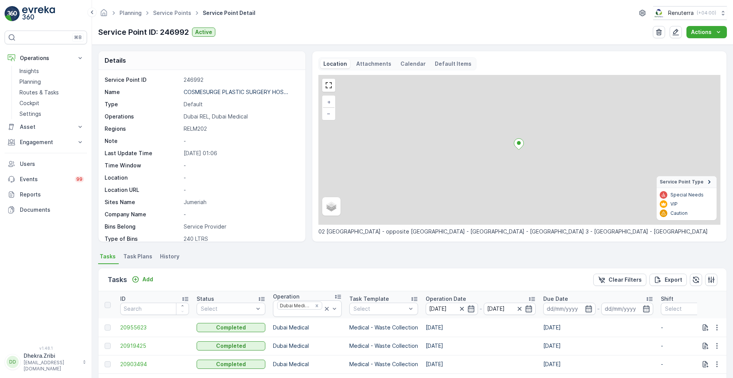
click at [441, 297] on p "Operation Date" at bounding box center [446, 299] width 40 height 8
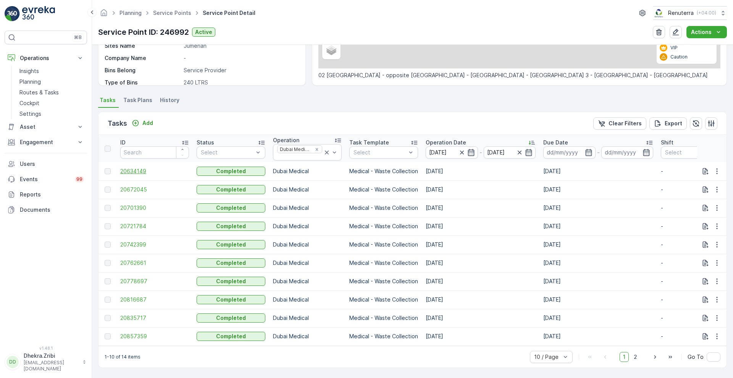
click at [135, 170] on span "20634149" at bounding box center [154, 171] width 69 height 8
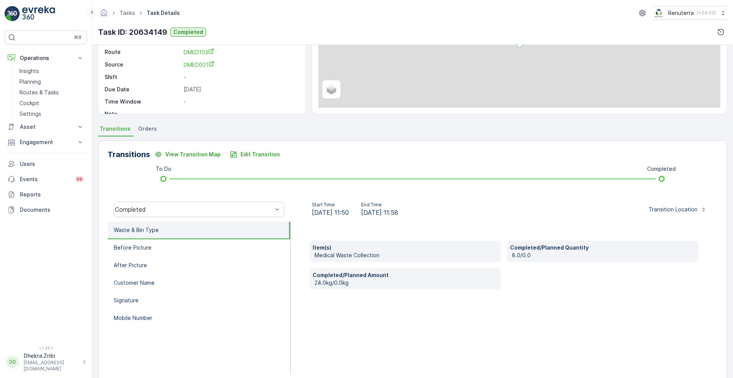
scroll to position [104, 0]
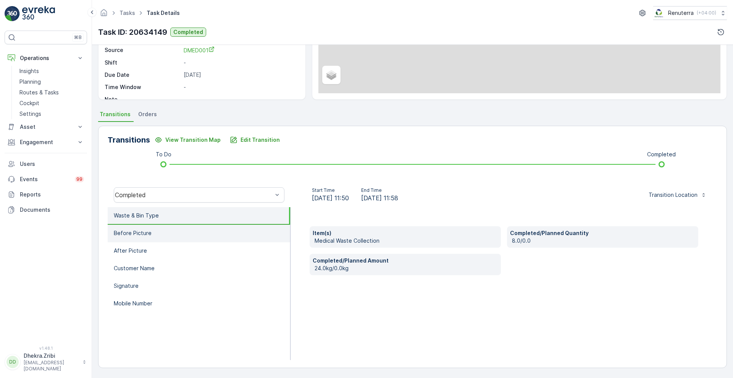
click at [134, 233] on p "Before Picture" at bounding box center [133, 233] width 38 height 8
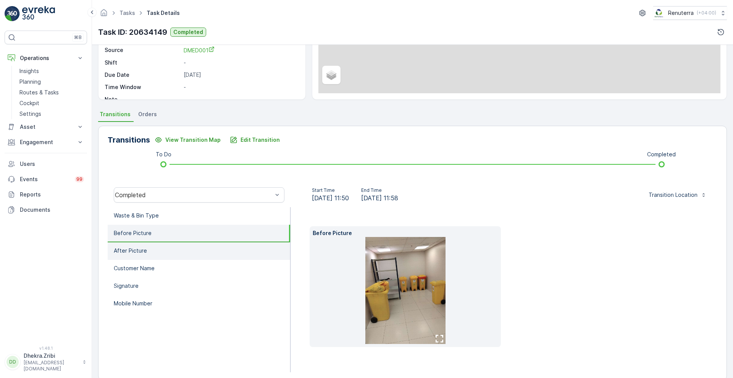
click at [134, 244] on li "After Picture" at bounding box center [199, 251] width 183 height 18
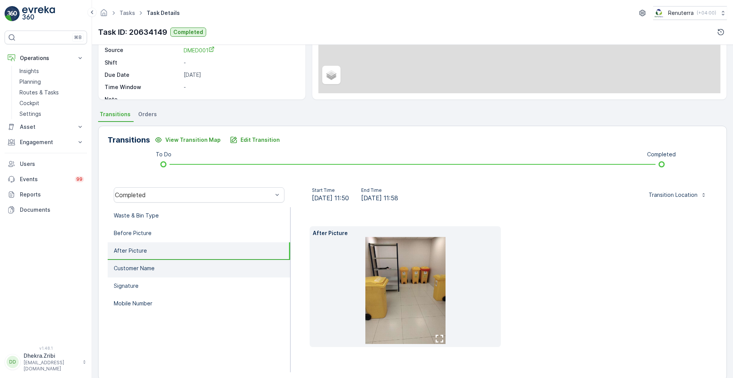
click at [137, 275] on li "Customer Name" at bounding box center [199, 269] width 183 height 18
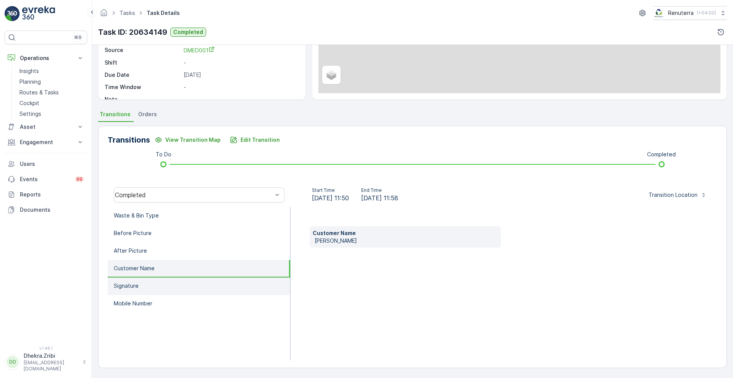
click at [137, 283] on p "Signature" at bounding box center [126, 286] width 25 height 8
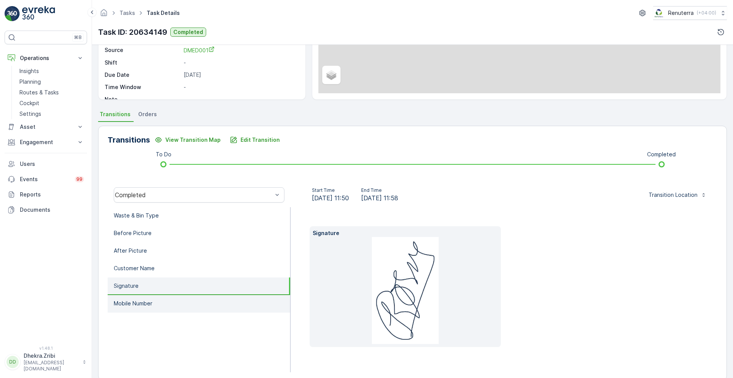
click at [137, 296] on li "Mobile Number" at bounding box center [199, 304] width 183 height 18
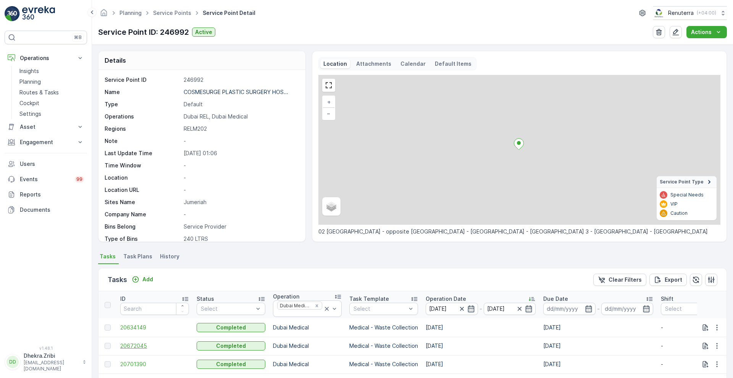
click at [130, 345] on span "20672045" at bounding box center [154, 346] width 69 height 8
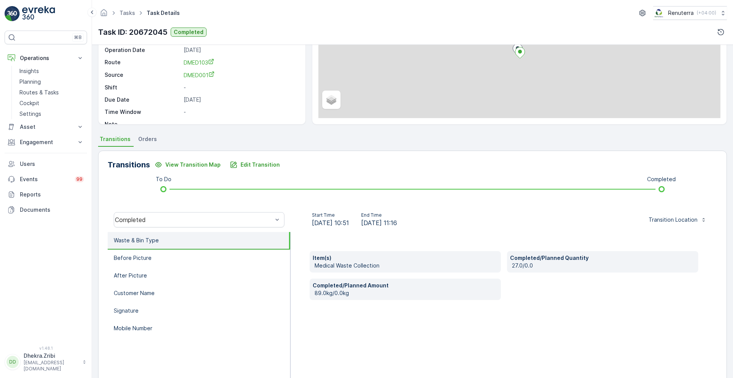
scroll to position [104, 0]
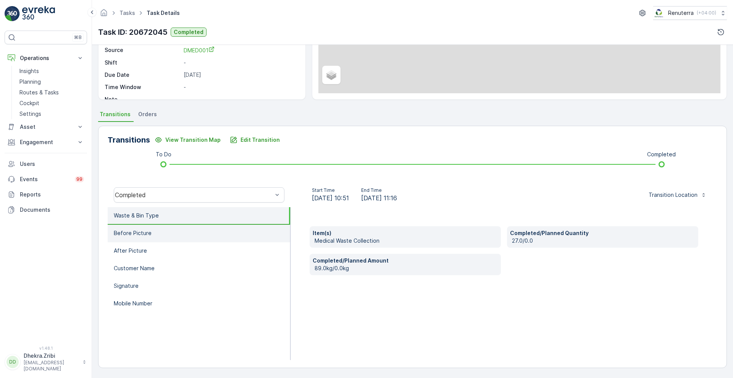
click at [185, 238] on li "Before Picture" at bounding box center [199, 234] width 183 height 18
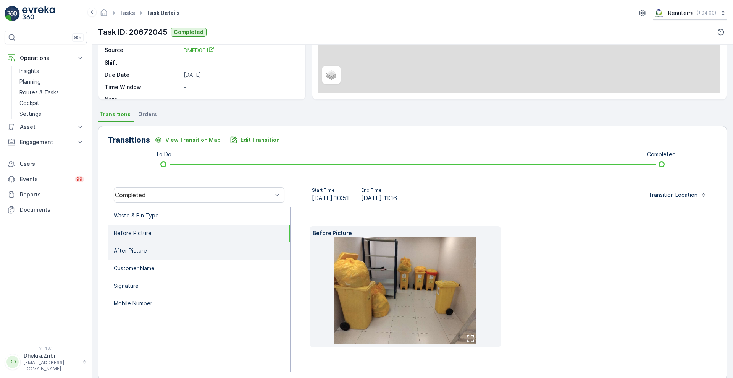
click at [153, 252] on li "After Picture" at bounding box center [199, 251] width 183 height 18
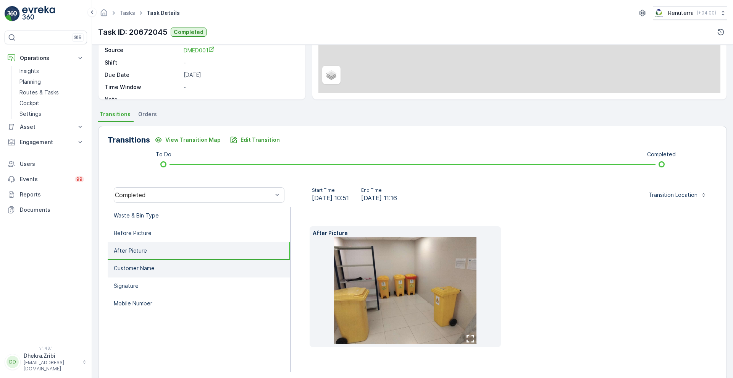
click at [146, 270] on p "Customer Name" at bounding box center [134, 268] width 41 height 8
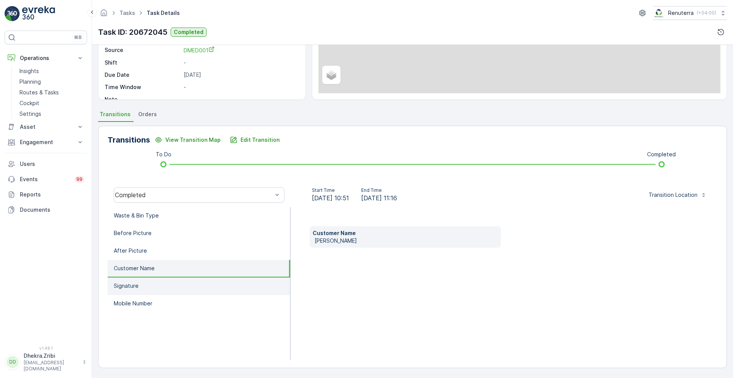
click at [135, 287] on p "Signature" at bounding box center [126, 286] width 25 height 8
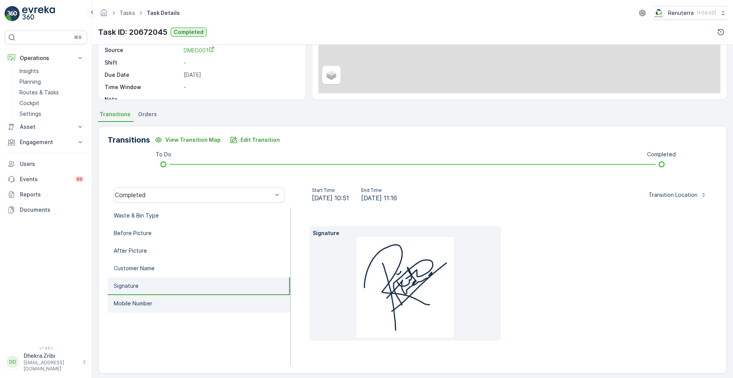
click at [127, 309] on li "Mobile Number" at bounding box center [199, 304] width 183 height 18
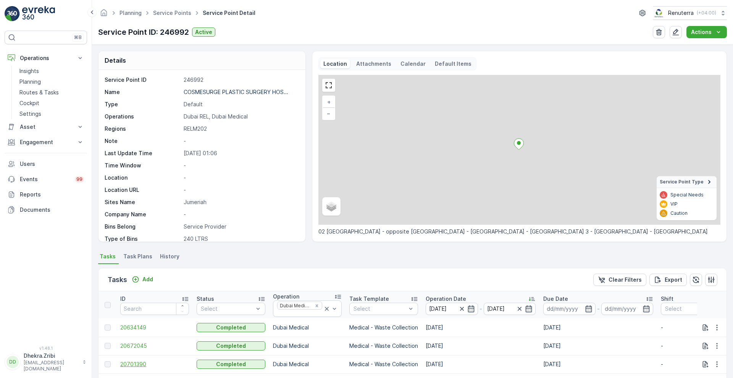
click at [127, 362] on span "20701390" at bounding box center [154, 364] width 69 height 8
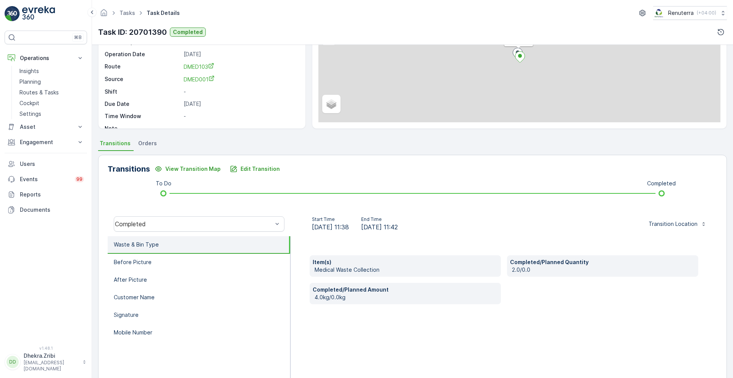
scroll to position [104, 0]
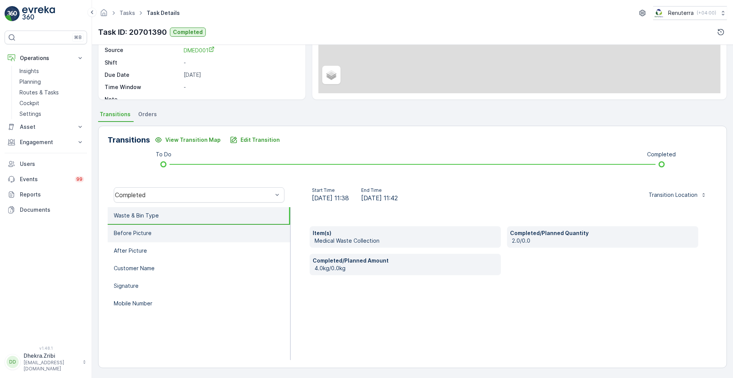
click at [199, 237] on li "Before Picture" at bounding box center [199, 234] width 183 height 18
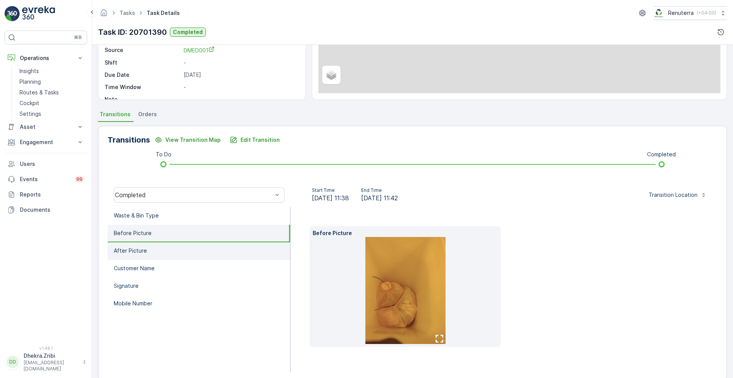
click at [155, 249] on li "After Picture" at bounding box center [199, 251] width 183 height 18
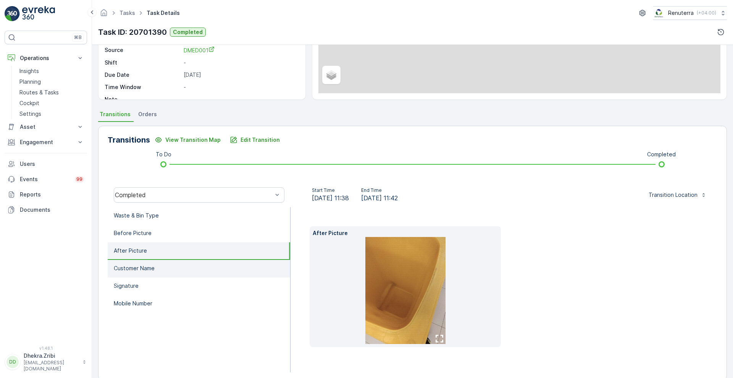
click at [142, 270] on p "Customer Name" at bounding box center [134, 268] width 41 height 8
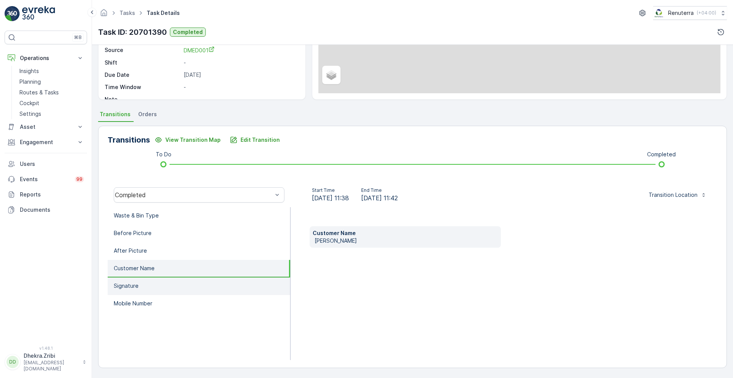
click at [142, 285] on li "Signature" at bounding box center [199, 286] width 183 height 18
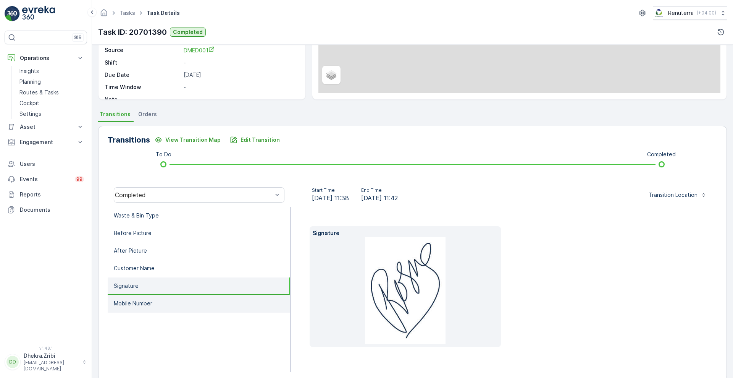
click at [140, 296] on li "Mobile Number" at bounding box center [199, 304] width 183 height 18
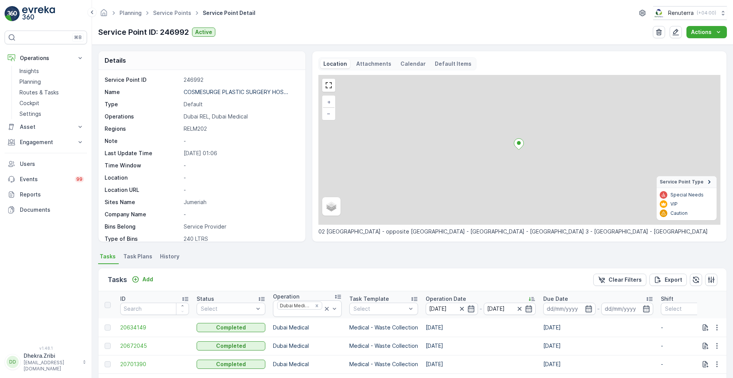
scroll to position [160, 0]
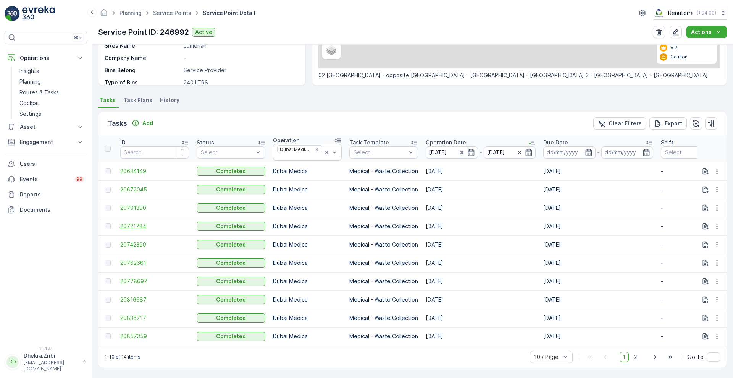
click at [141, 222] on span "20721784" at bounding box center [154, 226] width 69 height 8
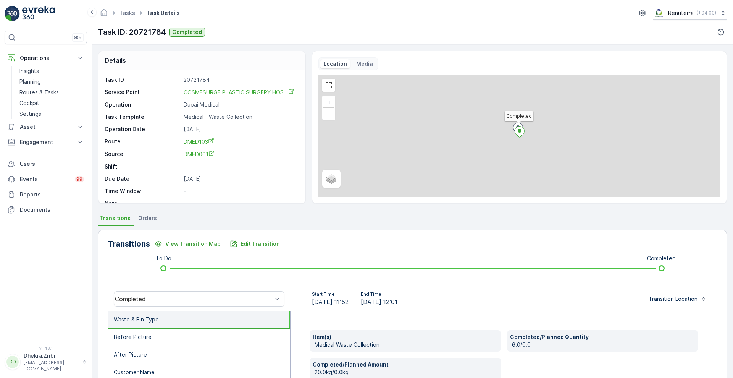
scroll to position [104, 0]
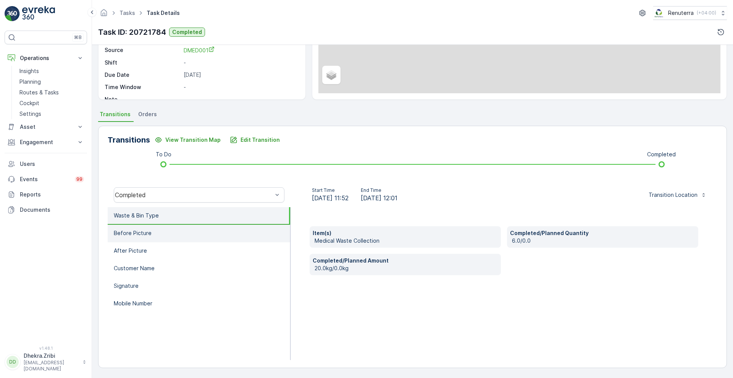
click at [136, 234] on p "Before Picture" at bounding box center [133, 233] width 38 height 8
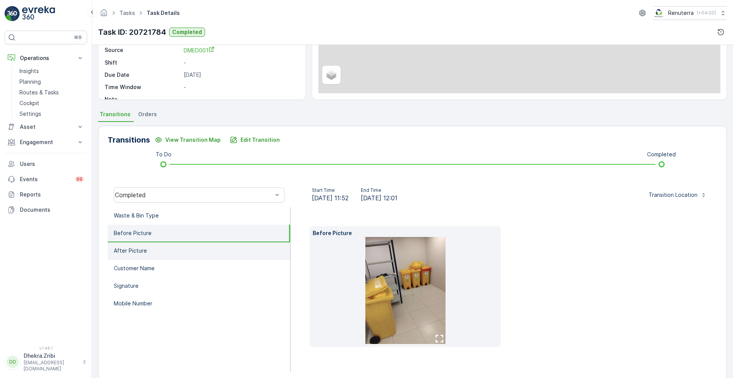
click at [137, 248] on p "After Picture" at bounding box center [130, 251] width 33 height 8
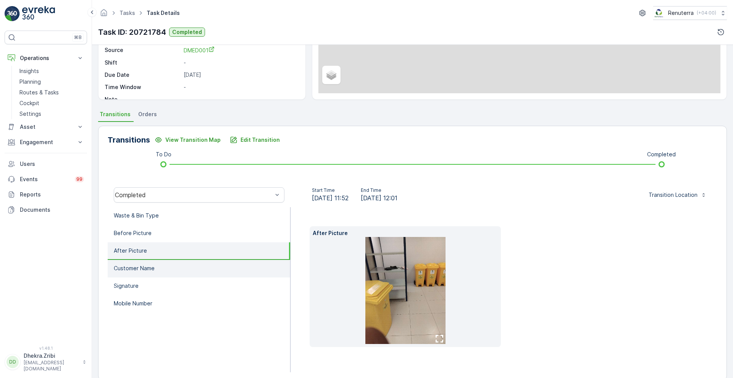
click at [133, 265] on p "Customer Name" at bounding box center [134, 268] width 41 height 8
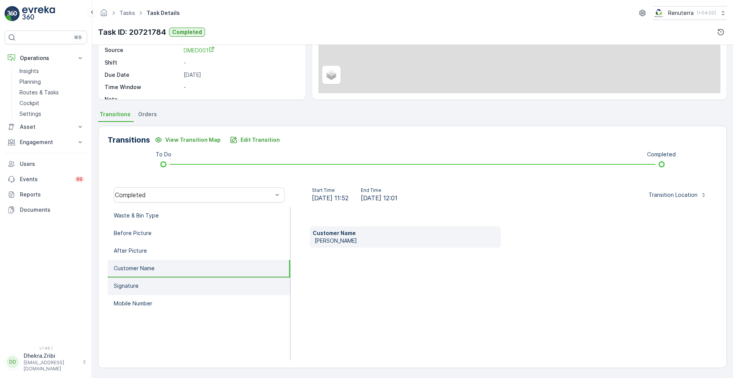
click at [128, 288] on p "Signature" at bounding box center [126, 286] width 25 height 8
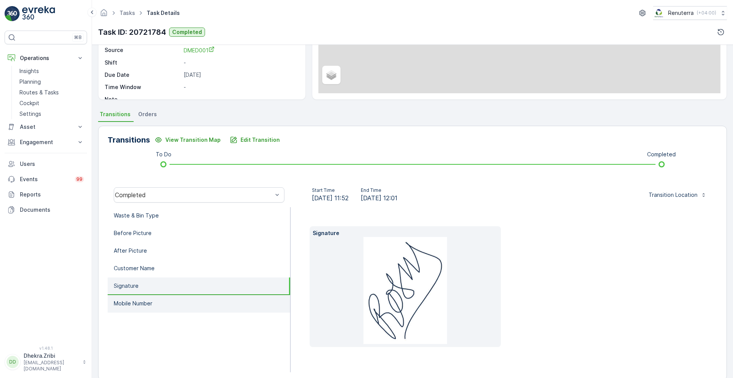
click at [129, 308] on li "Mobile Number" at bounding box center [199, 304] width 183 height 18
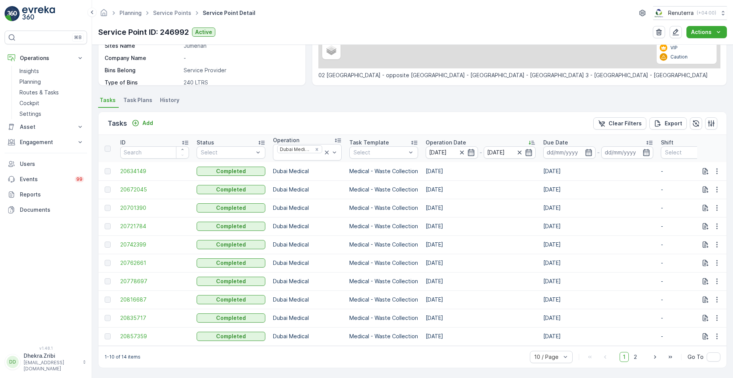
scroll to position [160, 0]
click at [138, 241] on span "20742399" at bounding box center [154, 245] width 69 height 8
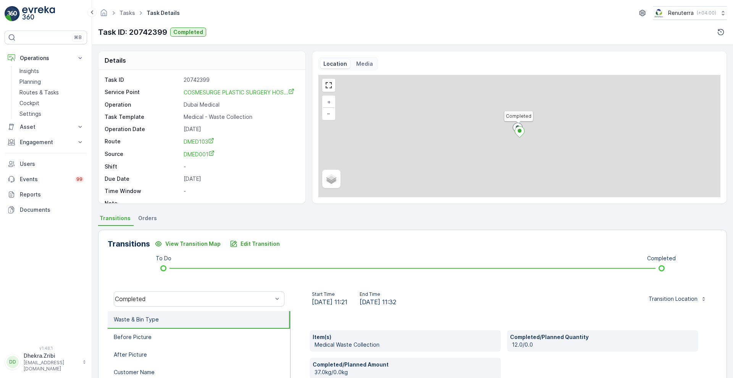
scroll to position [104, 0]
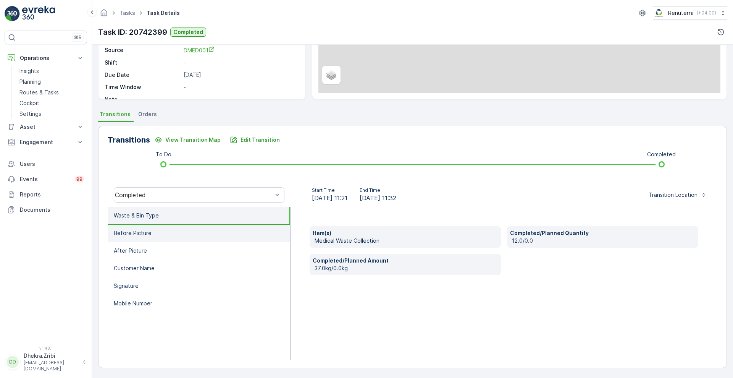
click at [155, 236] on li "Before Picture" at bounding box center [199, 234] width 183 height 18
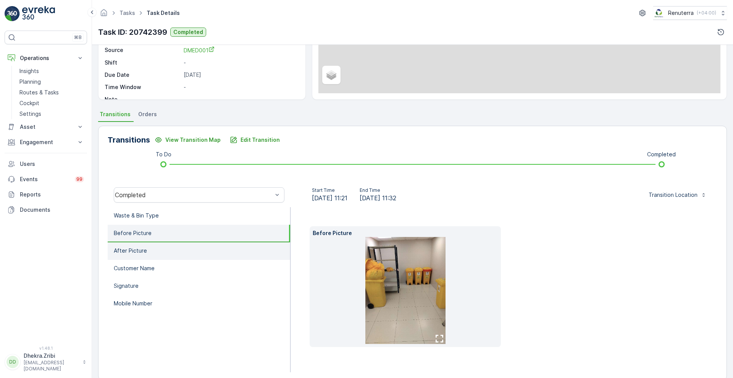
click at [149, 255] on li "After Picture" at bounding box center [199, 251] width 183 height 18
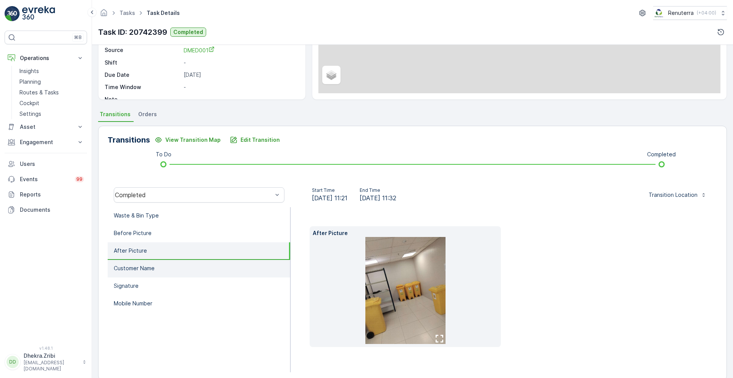
click at [146, 263] on li "Customer Name" at bounding box center [199, 269] width 183 height 18
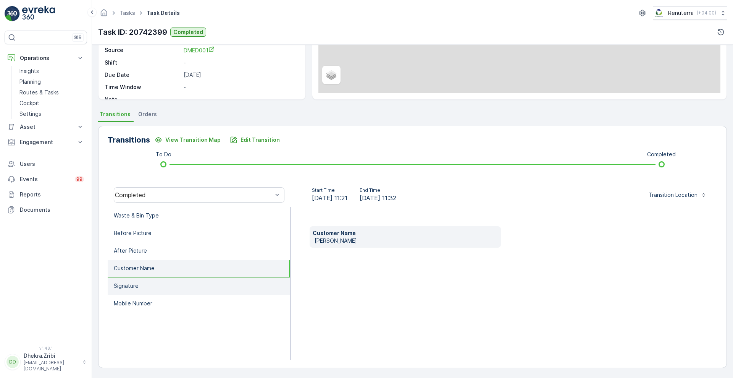
click at [136, 291] on li "Signature" at bounding box center [199, 286] width 183 height 18
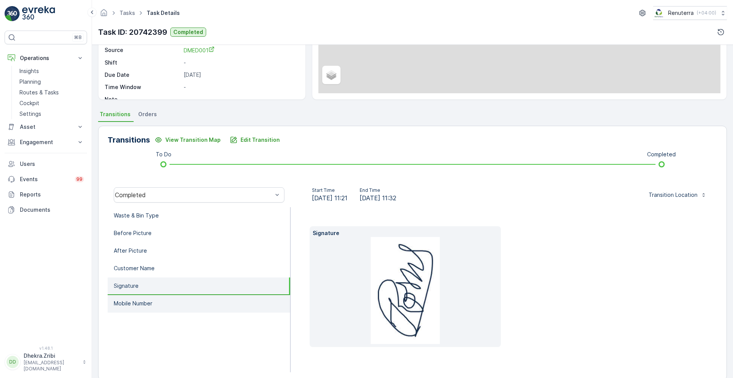
click at [134, 307] on p "Mobile Number" at bounding box center [133, 303] width 39 height 8
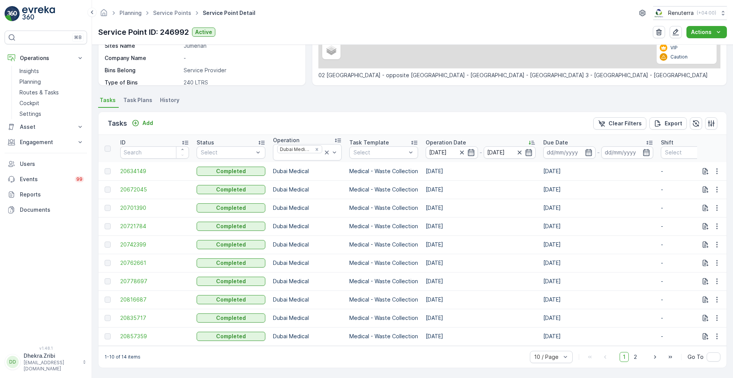
scroll to position [160, 0]
click at [142, 259] on span "20762661" at bounding box center [154, 263] width 69 height 8
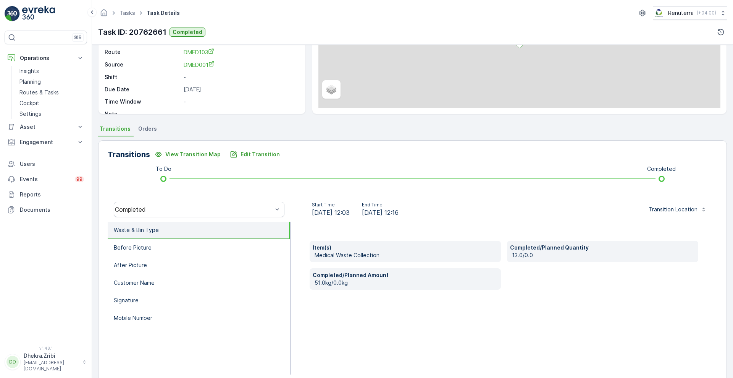
scroll to position [104, 0]
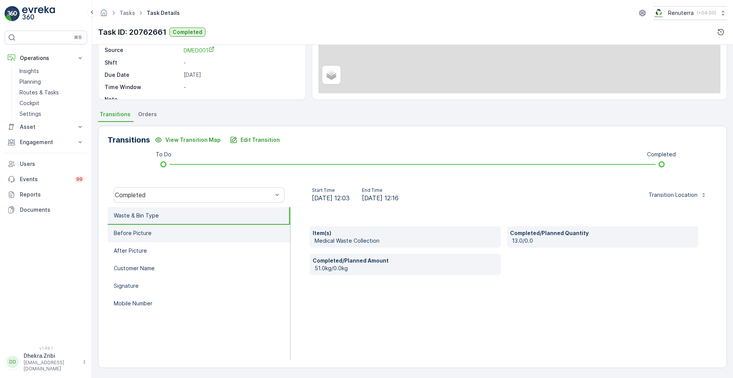
click at [186, 233] on li "Before Picture" at bounding box center [199, 234] width 183 height 18
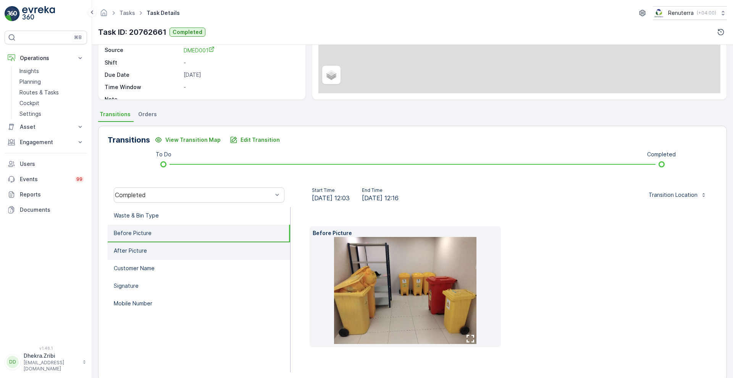
click at [165, 254] on li "After Picture" at bounding box center [199, 251] width 183 height 18
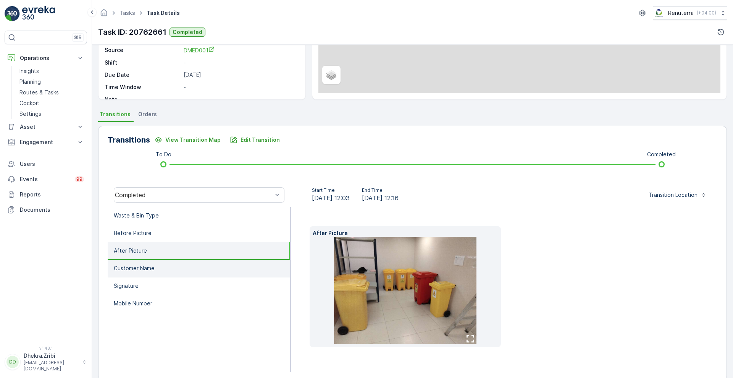
click at [161, 266] on li "Customer Name" at bounding box center [199, 269] width 183 height 18
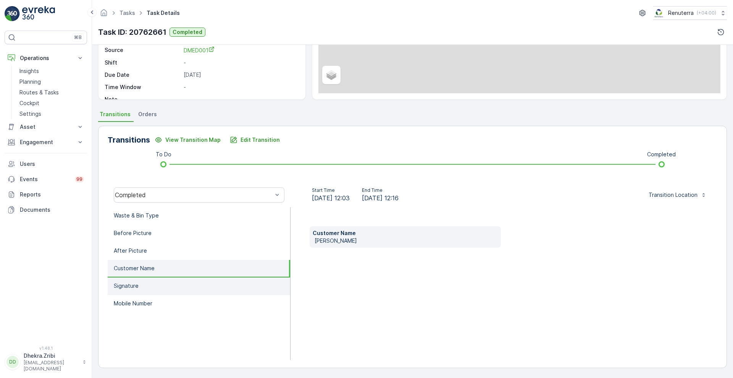
click at [150, 285] on li "Signature" at bounding box center [199, 286] width 183 height 18
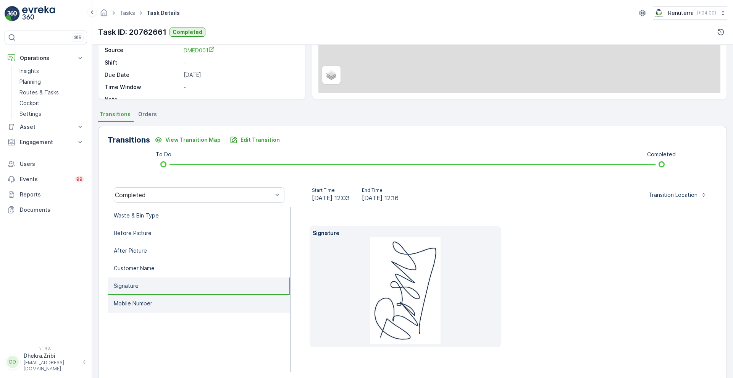
click at [146, 305] on p "Mobile Number" at bounding box center [133, 303] width 39 height 8
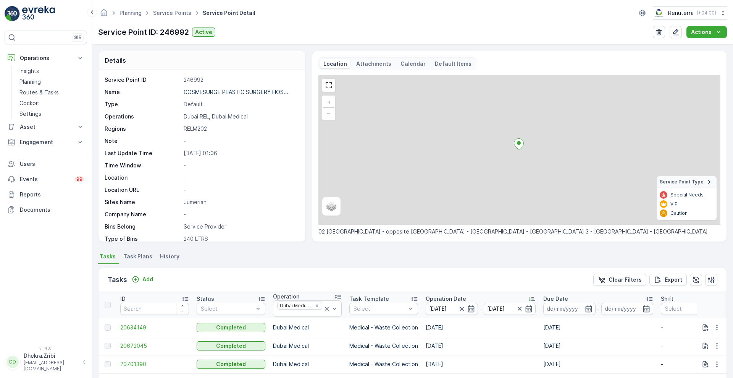
scroll to position [160, 0]
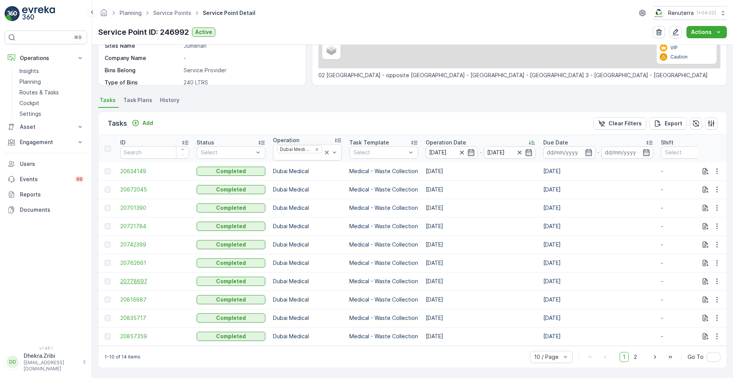
click at [137, 280] on span "20778697" at bounding box center [154, 281] width 69 height 8
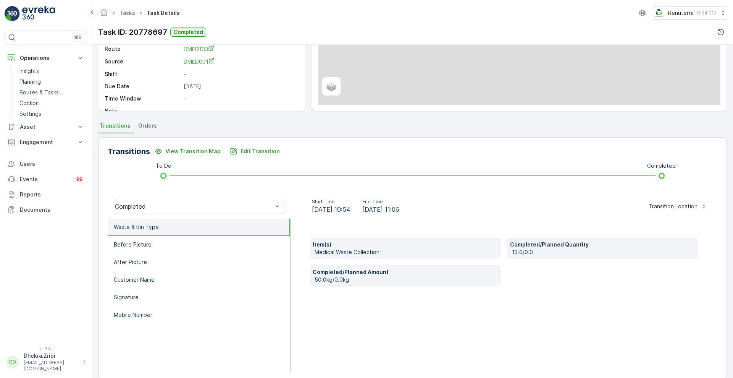
scroll to position [104, 0]
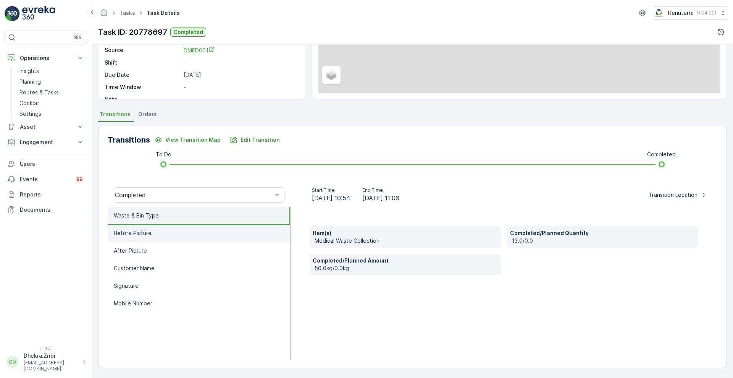
click at [162, 233] on li "Before Picture" at bounding box center [199, 234] width 183 height 18
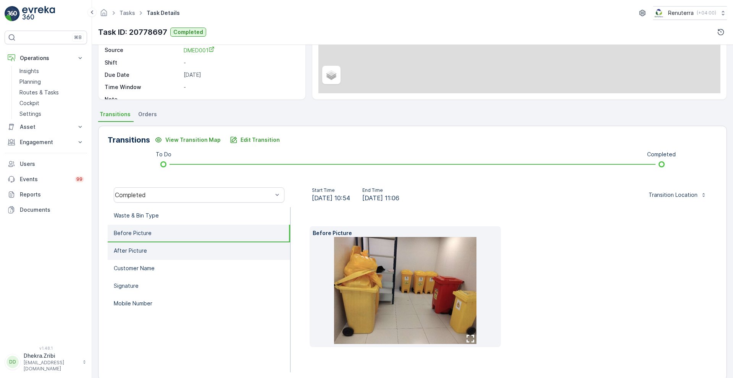
click at [153, 252] on li "After Picture" at bounding box center [199, 251] width 183 height 18
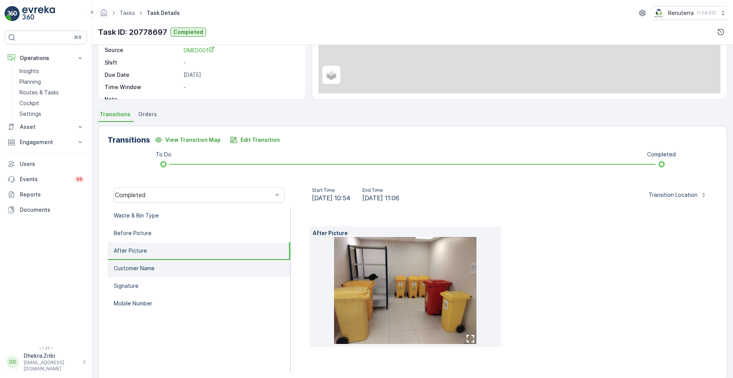
click at [149, 267] on p "Customer Name" at bounding box center [134, 268] width 41 height 8
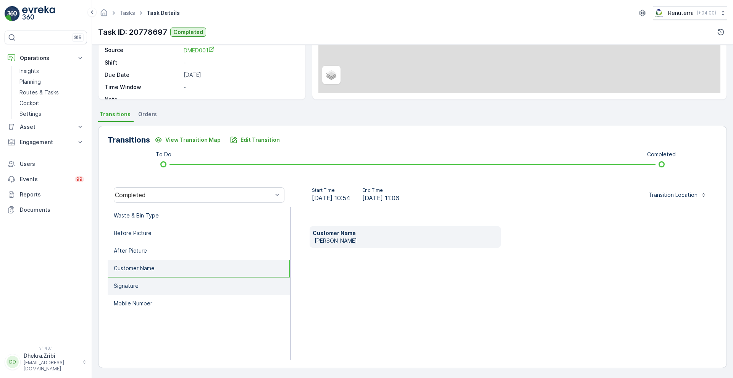
click at [143, 286] on li "Signature" at bounding box center [199, 286] width 183 height 18
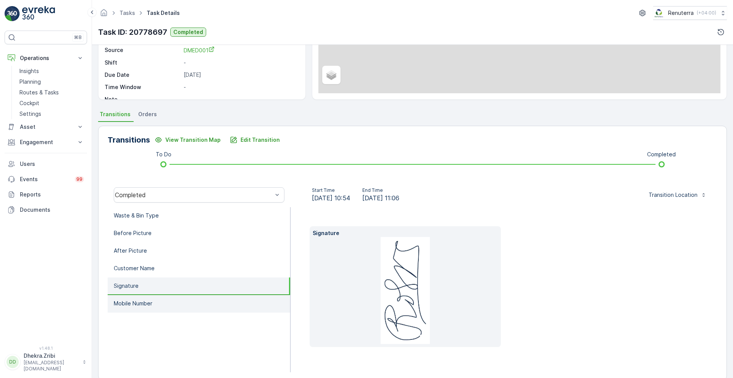
click at [144, 307] on p "Mobile Number" at bounding box center [133, 303] width 39 height 8
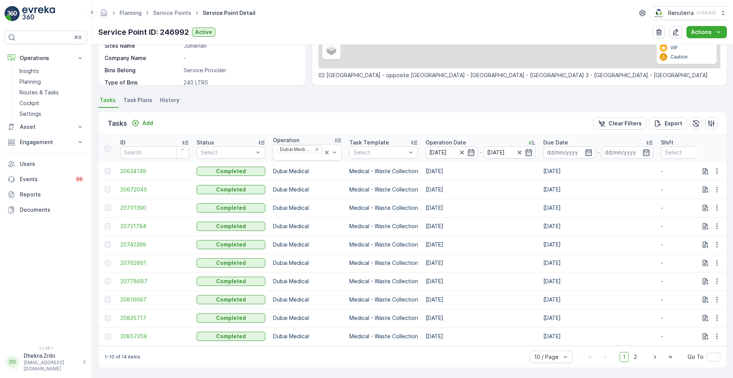
scroll to position [160, 0]
click at [139, 296] on span "20816687" at bounding box center [154, 300] width 69 height 8
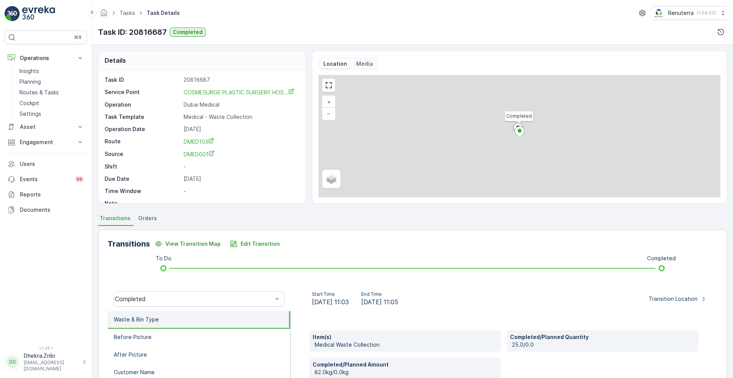
scroll to position [104, 0]
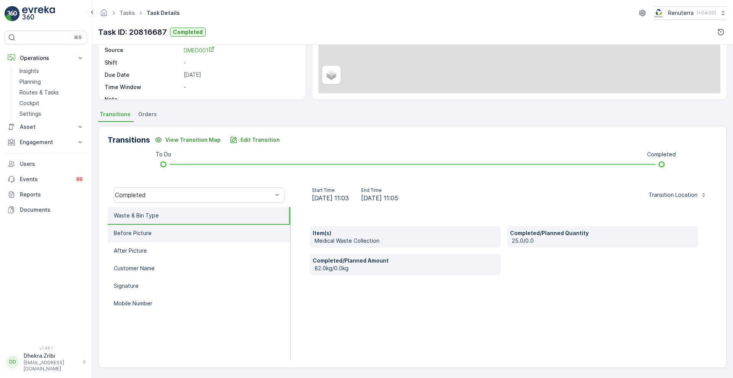
click at [158, 236] on li "Before Picture" at bounding box center [199, 234] width 183 height 18
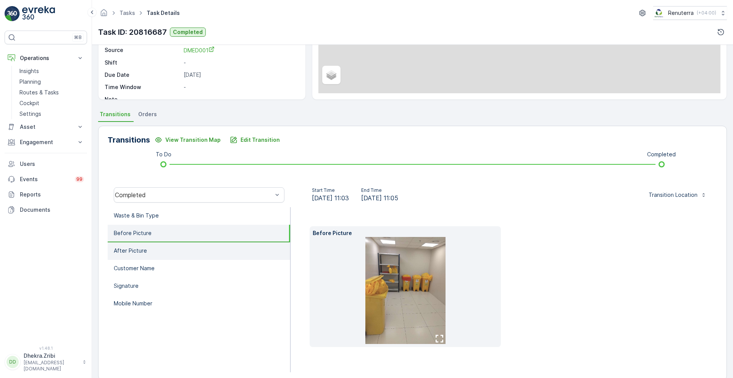
click at [158, 245] on li "After Picture" at bounding box center [199, 251] width 183 height 18
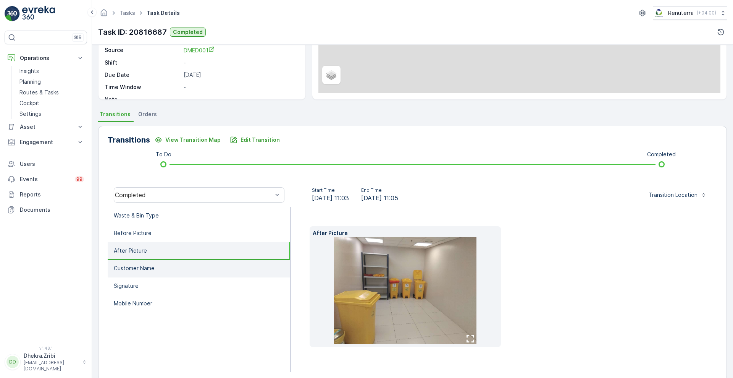
click at [149, 264] on p "Customer Name" at bounding box center [134, 268] width 41 height 8
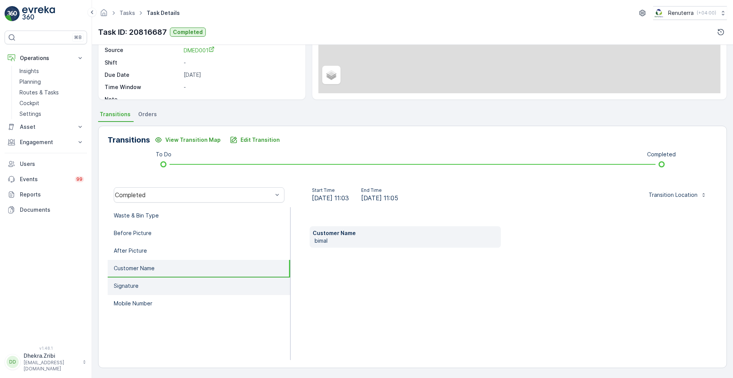
click at [141, 286] on li "Signature" at bounding box center [199, 286] width 183 height 18
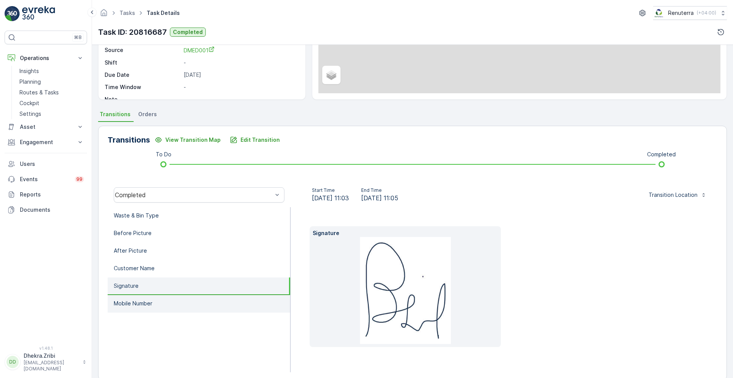
click at [134, 302] on p "Mobile Number" at bounding box center [133, 303] width 39 height 8
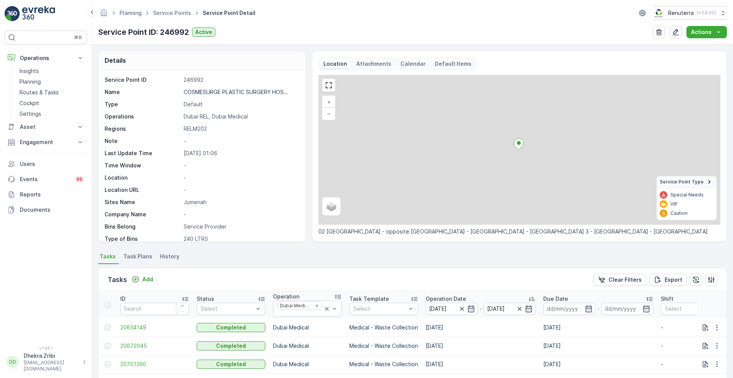
scroll to position [160, 0]
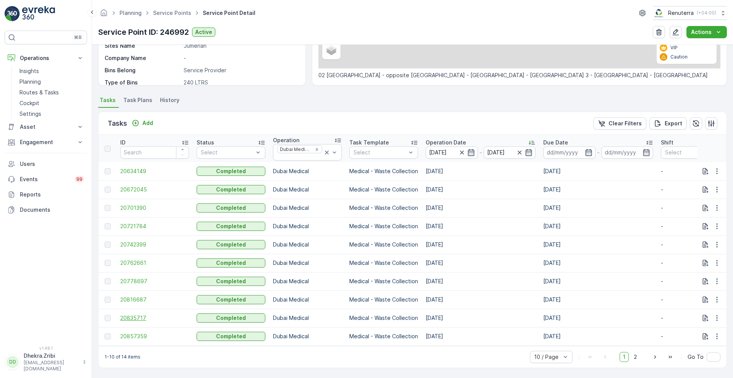
click at [132, 315] on span "20835717" at bounding box center [154, 318] width 69 height 8
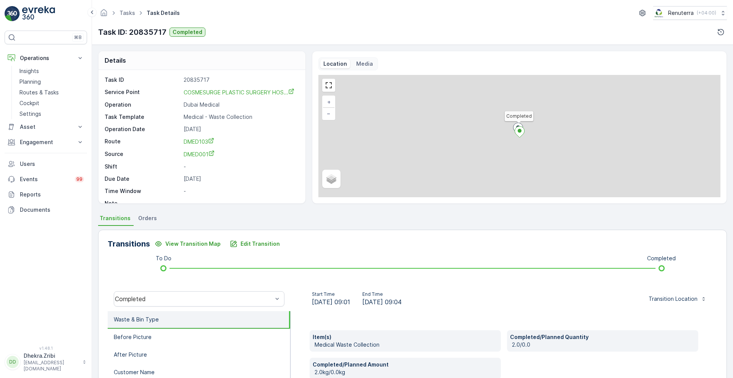
scroll to position [104, 0]
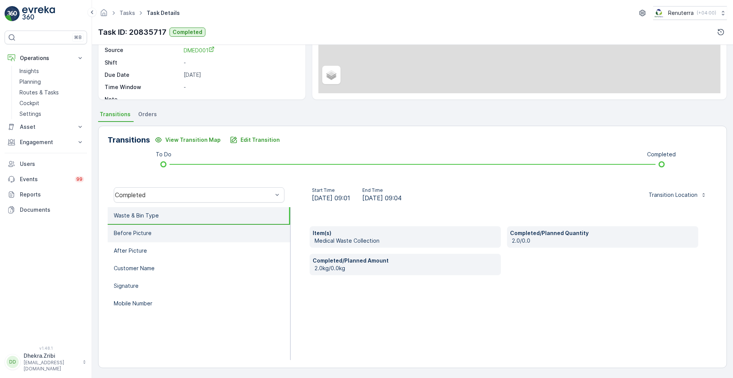
click at [145, 237] on li "Before Picture" at bounding box center [199, 234] width 183 height 18
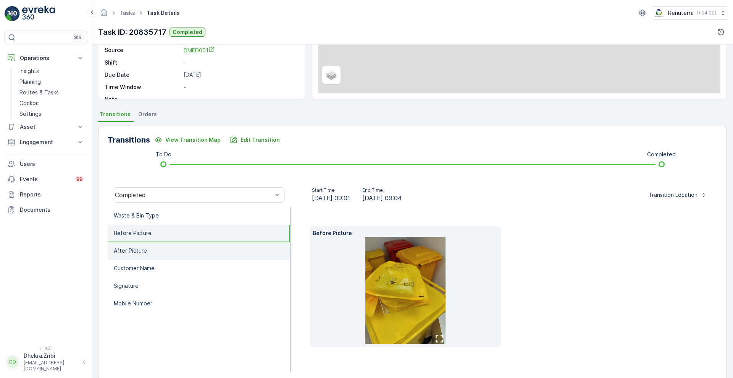
click at [140, 251] on p "After Picture" at bounding box center [130, 251] width 33 height 8
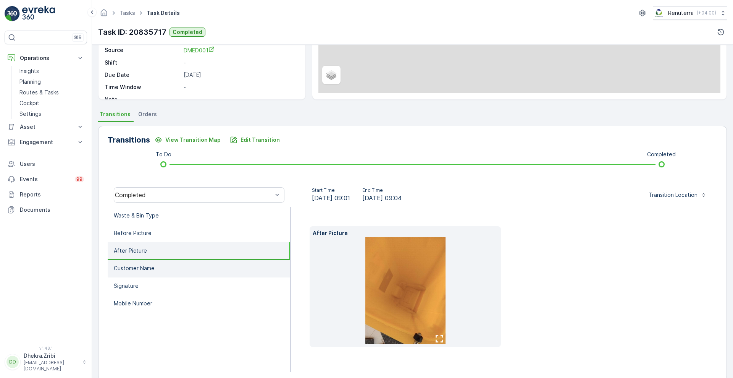
click at [139, 267] on p "Customer Name" at bounding box center [134, 268] width 41 height 8
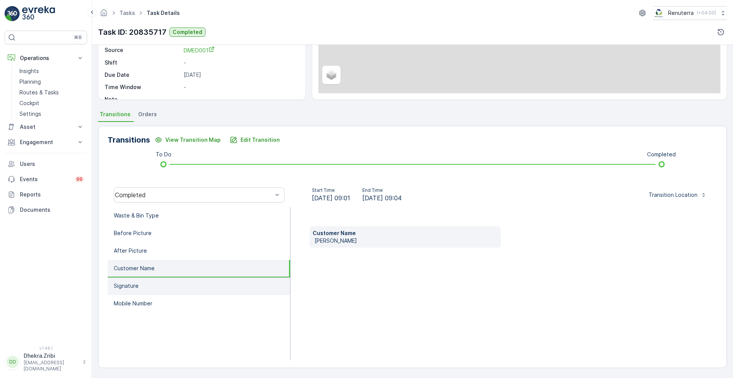
click at [132, 288] on p "Signature" at bounding box center [126, 286] width 25 height 8
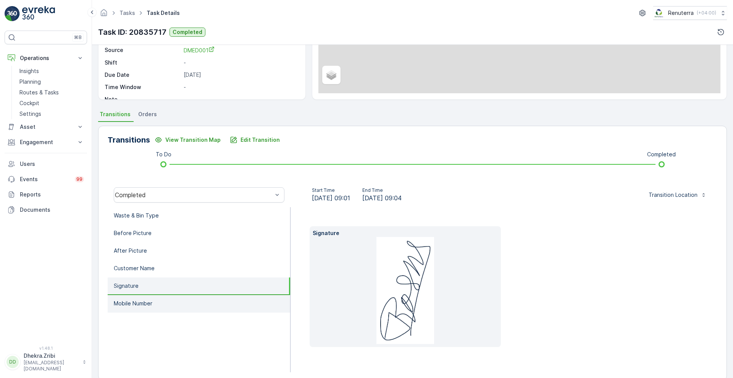
click at [140, 301] on p "Mobile Number" at bounding box center [133, 303] width 39 height 8
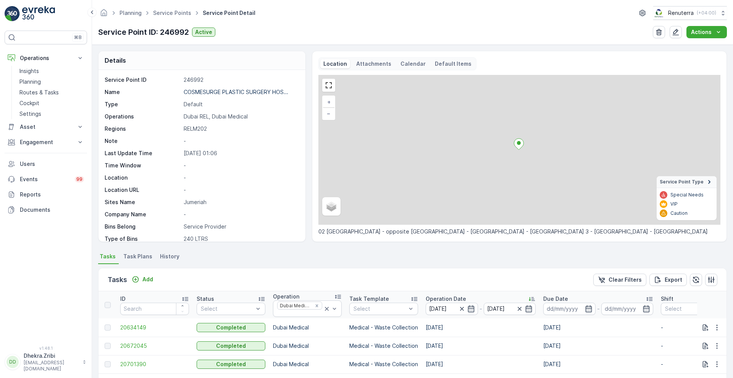
scroll to position [160, 0]
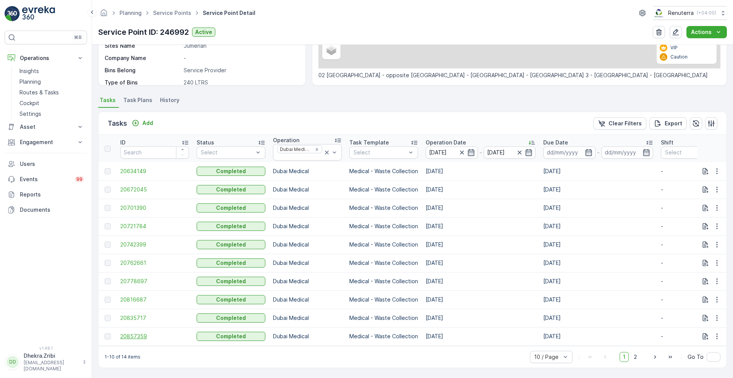
click at [140, 332] on span "20857359" at bounding box center [154, 336] width 69 height 8
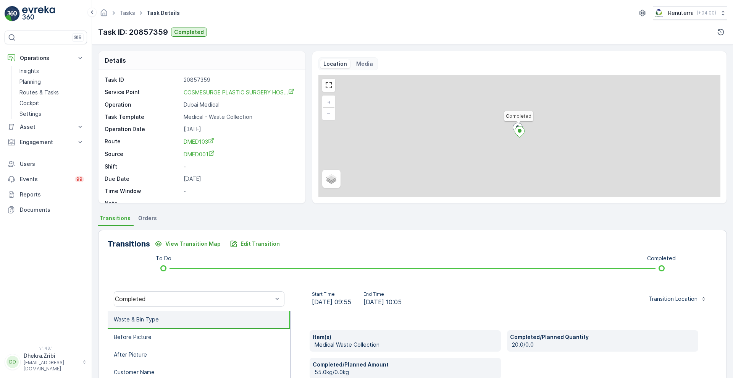
scroll to position [104, 0]
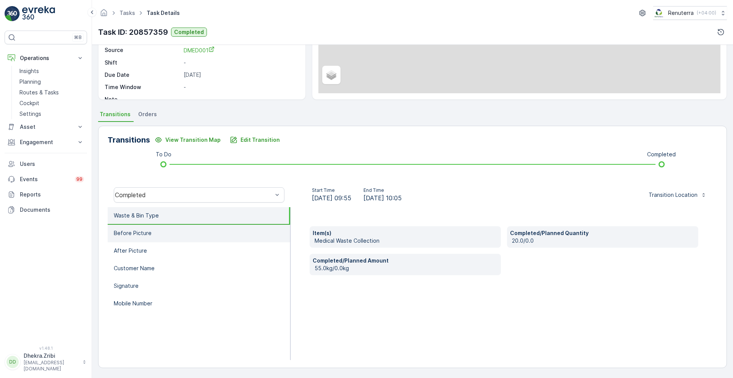
click at [207, 238] on li "Before Picture" at bounding box center [199, 234] width 183 height 18
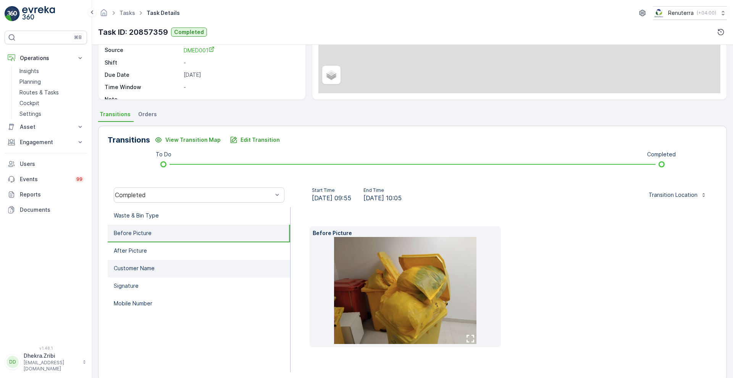
click at [181, 262] on li "Customer Name" at bounding box center [199, 269] width 183 height 18
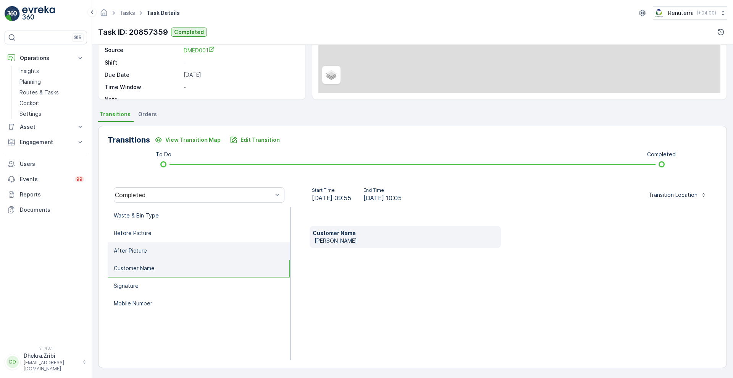
click at [159, 251] on li "After Picture" at bounding box center [199, 251] width 183 height 18
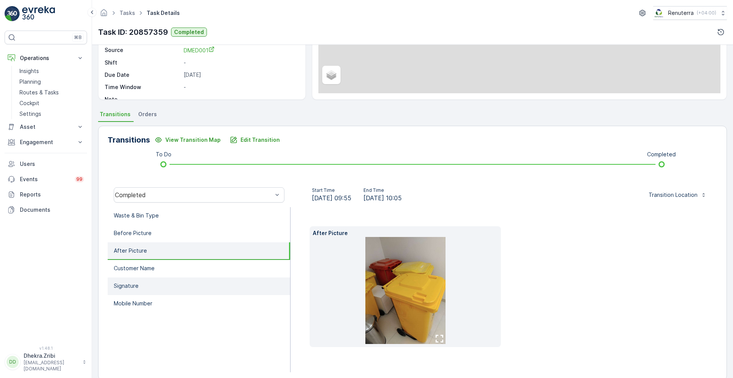
click at [140, 286] on li "Signature" at bounding box center [199, 286] width 183 height 18
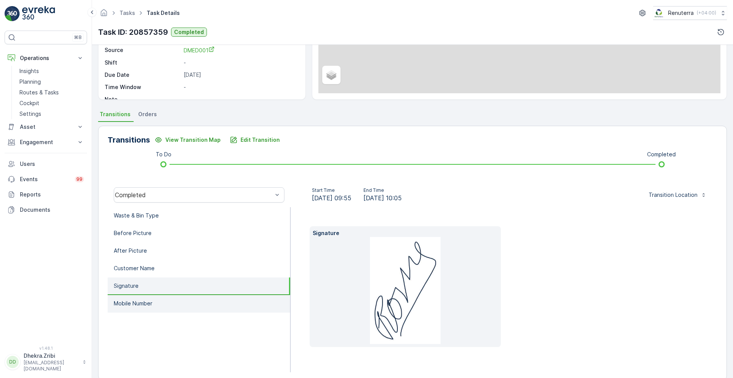
click at [140, 300] on p "Mobile Number" at bounding box center [133, 303] width 39 height 8
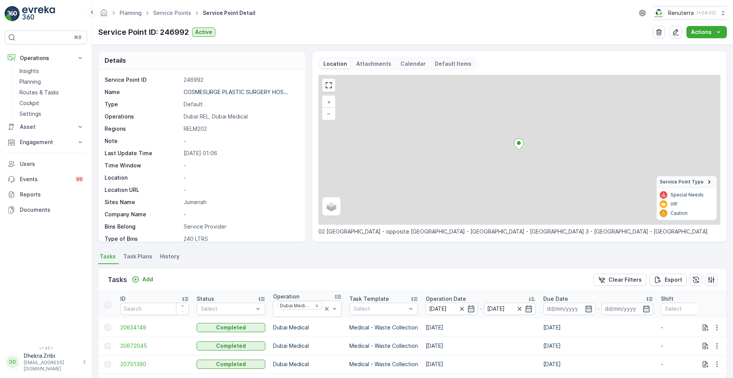
scroll to position [160, 0]
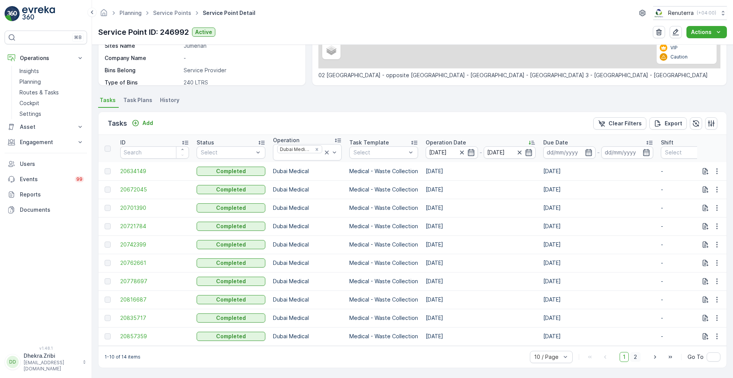
click at [636, 357] on span "2" at bounding box center [635, 357] width 10 height 10
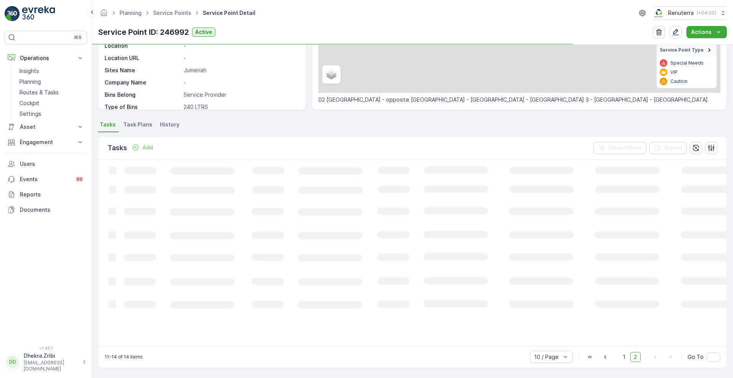
scroll to position [146, 0]
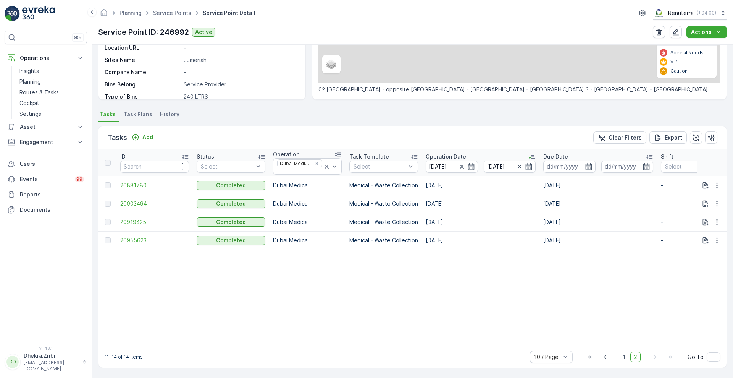
click at [120, 181] on span "20881780" at bounding box center [154, 185] width 69 height 8
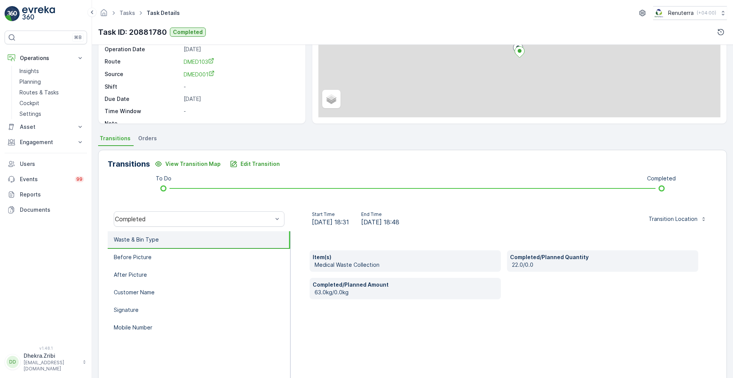
scroll to position [104, 0]
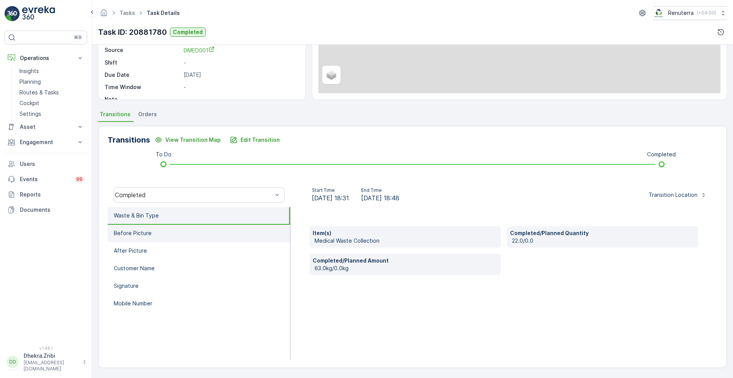
click at [151, 237] on li "Before Picture" at bounding box center [199, 234] width 183 height 18
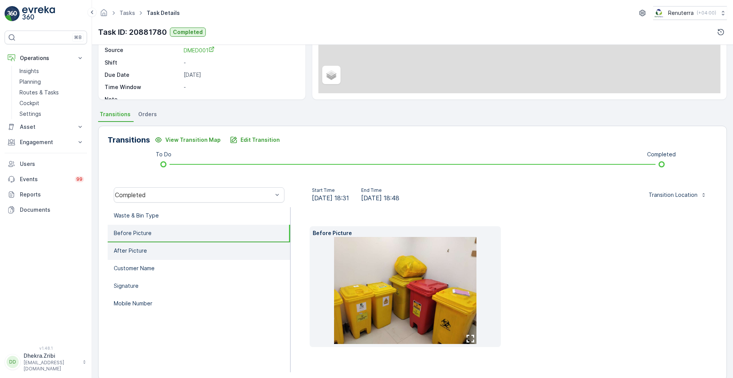
click at [146, 250] on li "After Picture" at bounding box center [199, 251] width 183 height 18
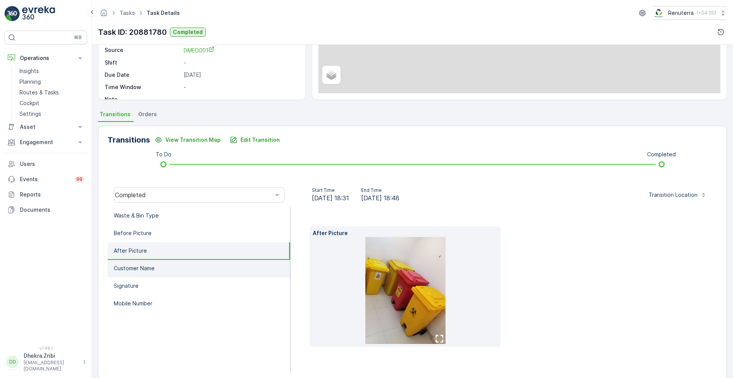
click at [139, 267] on p "Customer Name" at bounding box center [134, 268] width 41 height 8
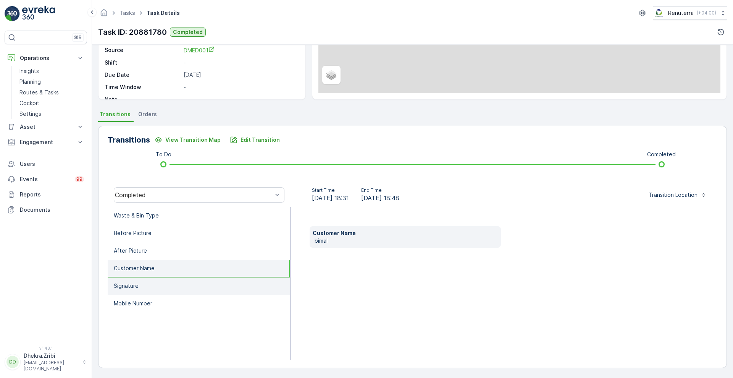
click at [134, 284] on p "Signature" at bounding box center [126, 286] width 25 height 8
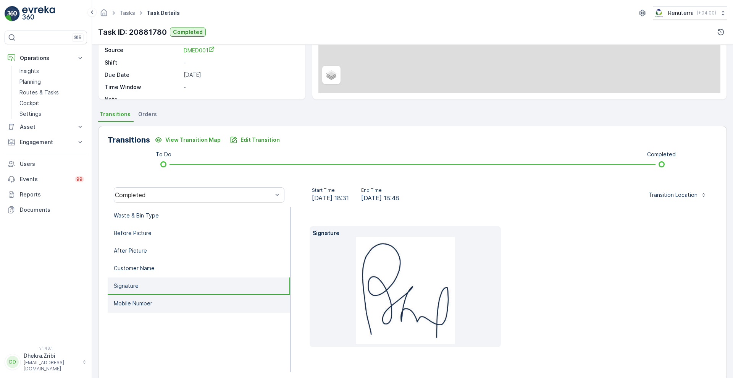
click at [128, 301] on p "Mobile Number" at bounding box center [133, 303] width 39 height 8
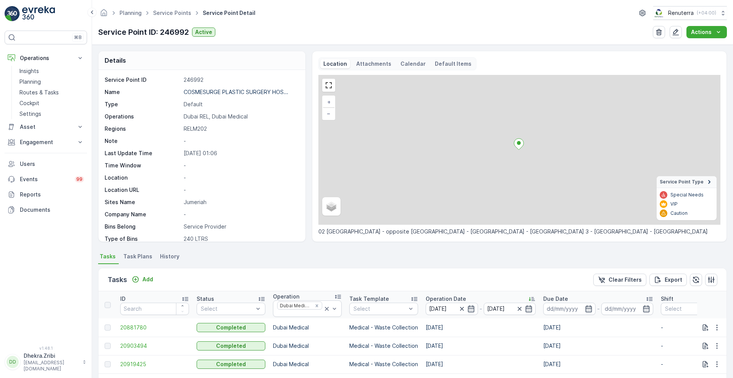
scroll to position [146, 0]
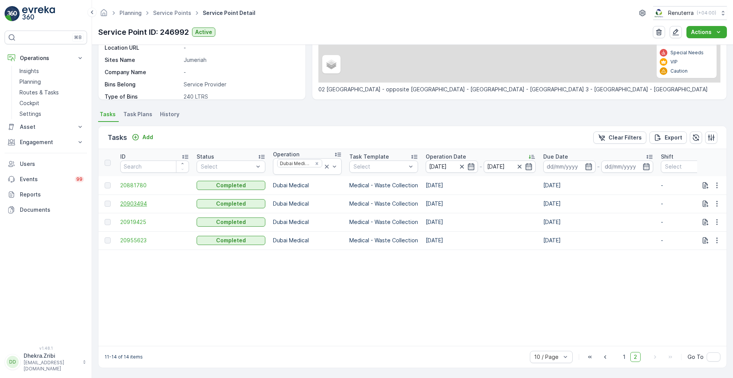
click at [132, 200] on span "20903494" at bounding box center [154, 204] width 69 height 8
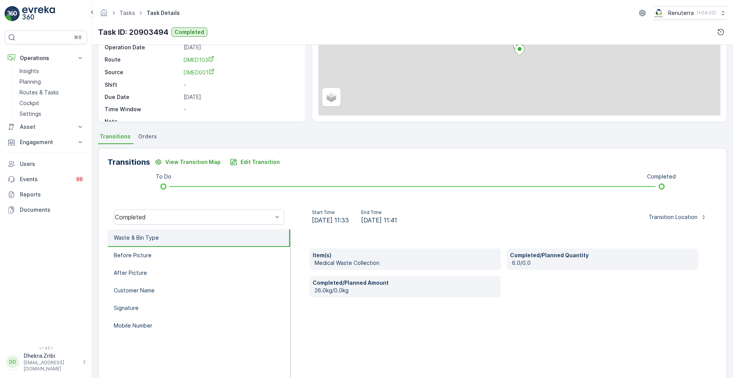
scroll to position [104, 0]
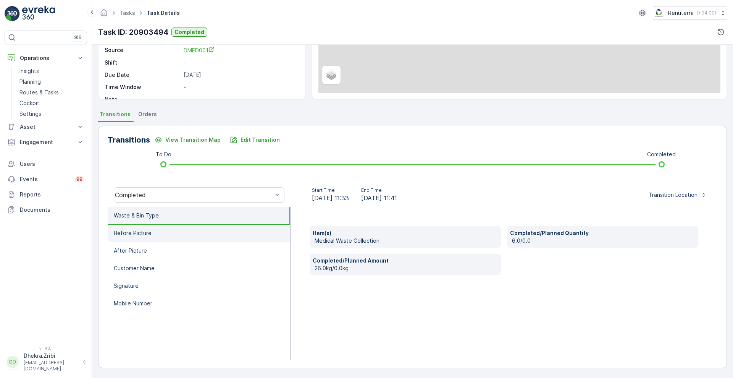
click at [173, 234] on li "Before Picture" at bounding box center [199, 234] width 183 height 18
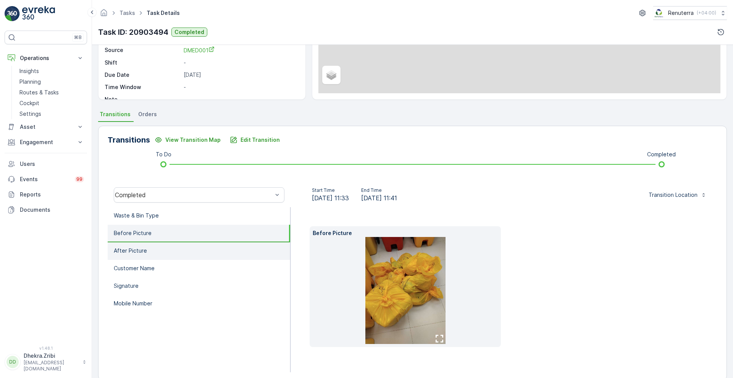
click at [161, 249] on li "After Picture" at bounding box center [199, 251] width 183 height 18
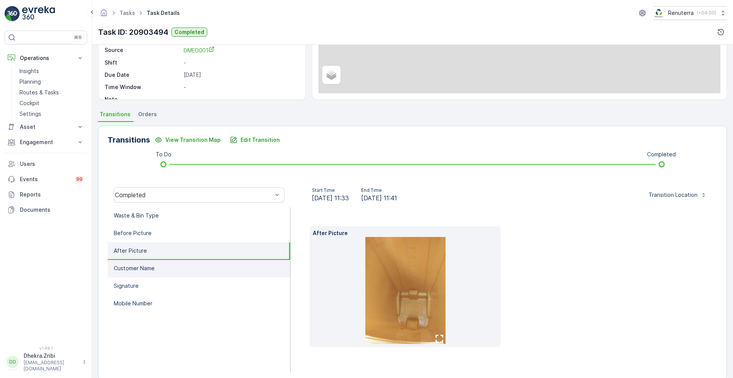
click at [149, 273] on li "Customer Name" at bounding box center [199, 269] width 183 height 18
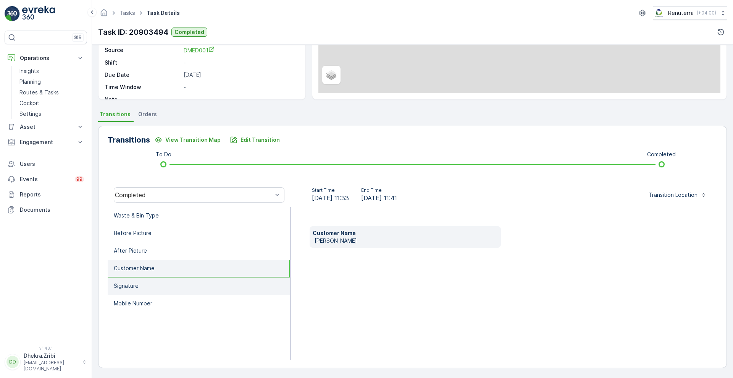
click at [143, 287] on li "Signature" at bounding box center [199, 286] width 183 height 18
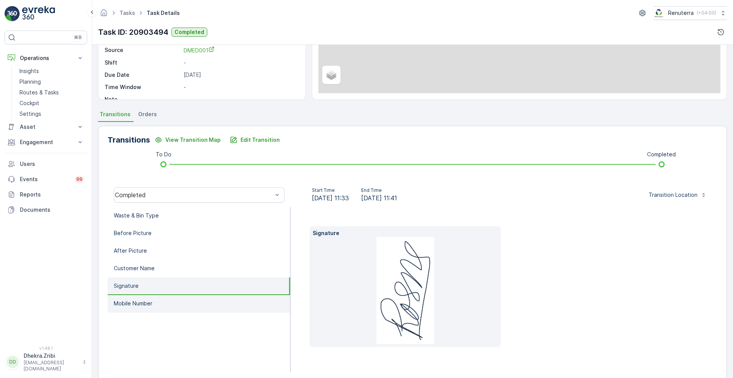
click at [146, 297] on li "Mobile Number" at bounding box center [199, 304] width 183 height 18
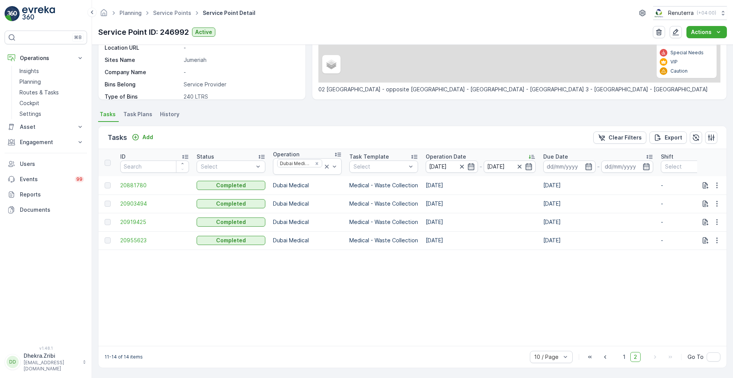
scroll to position [146, 0]
click at [138, 218] on span "20919425" at bounding box center [154, 222] width 69 height 8
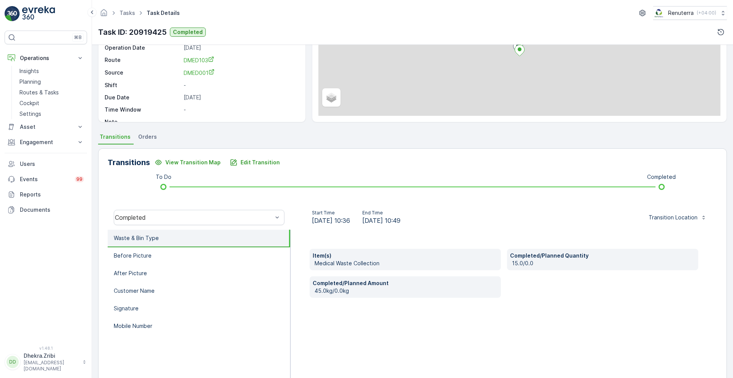
scroll to position [104, 0]
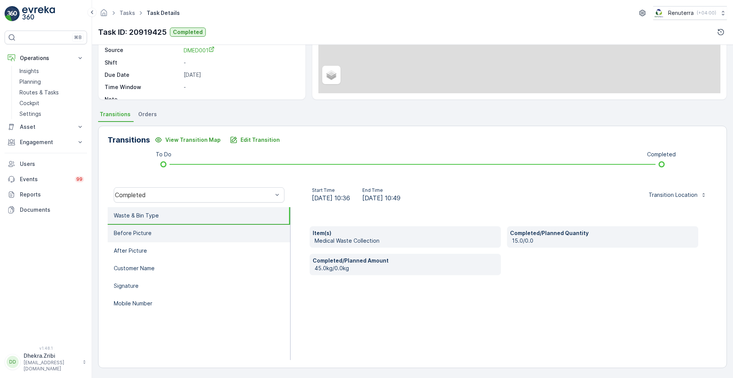
click at [144, 232] on p "Before Picture" at bounding box center [133, 233] width 38 height 8
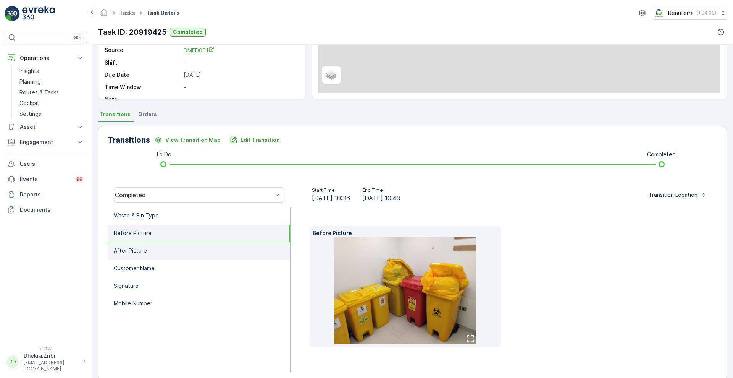
click at [140, 250] on p "After Picture" at bounding box center [130, 251] width 33 height 8
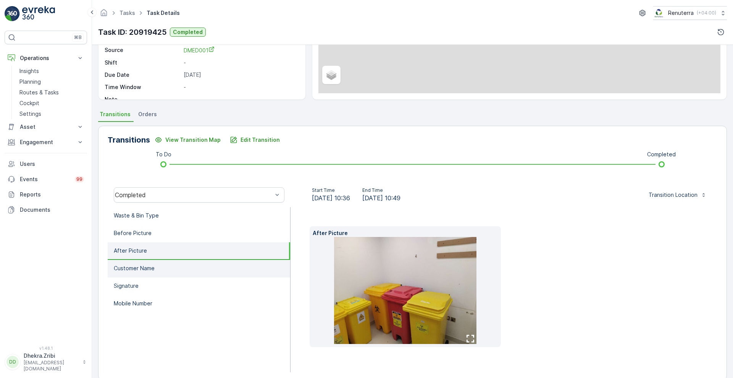
click at [134, 268] on p "Customer Name" at bounding box center [134, 268] width 41 height 8
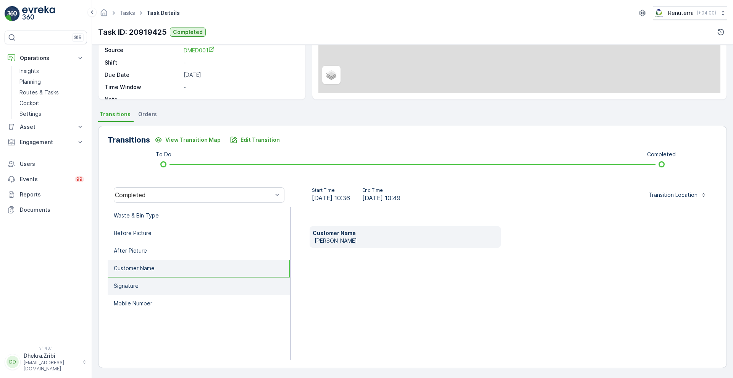
click at [131, 285] on p "Signature" at bounding box center [126, 286] width 25 height 8
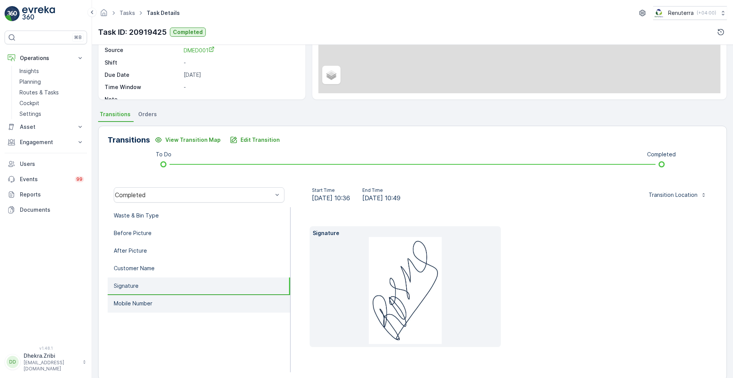
click at [134, 307] on li "Mobile Number" at bounding box center [199, 304] width 183 height 18
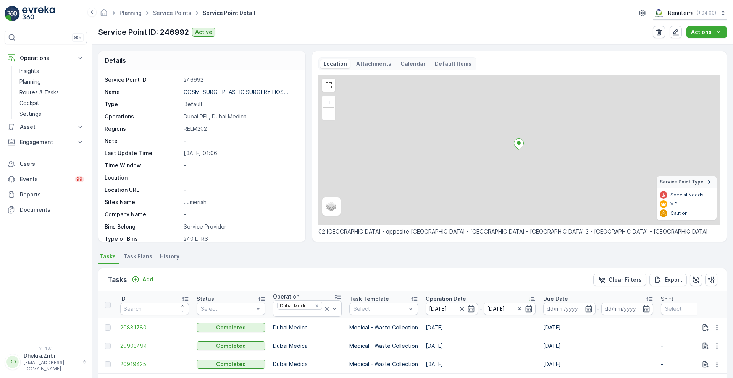
scroll to position [146, 0]
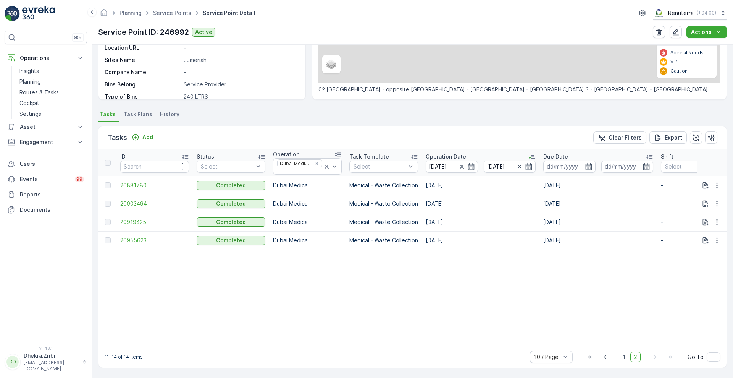
click at [137, 236] on span "20955623" at bounding box center [154, 240] width 69 height 8
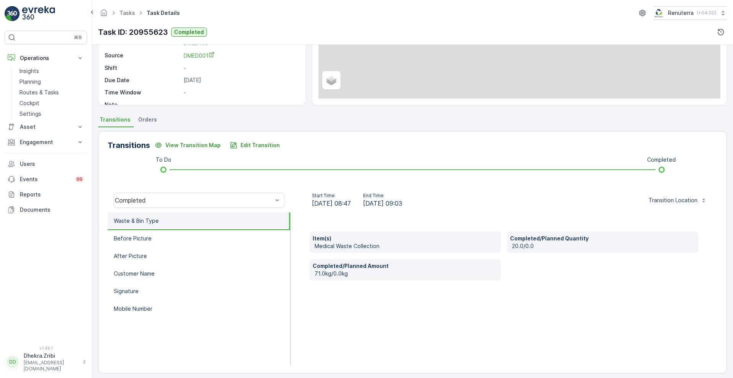
scroll to position [104, 0]
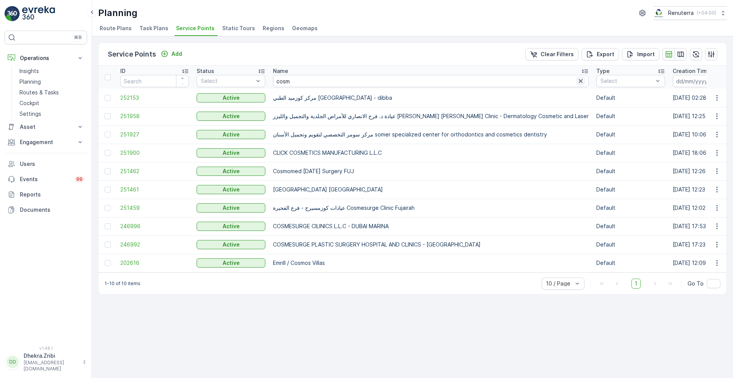
click at [576, 83] on div at bounding box center [580, 80] width 9 height 9
click at [577, 83] on icon "button" at bounding box center [581, 81] width 8 height 8
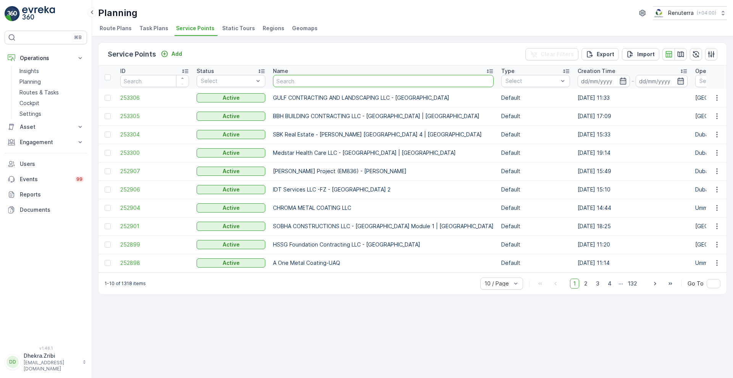
click at [438, 81] on input "text" at bounding box center [383, 81] width 221 height 12
type input "faki"
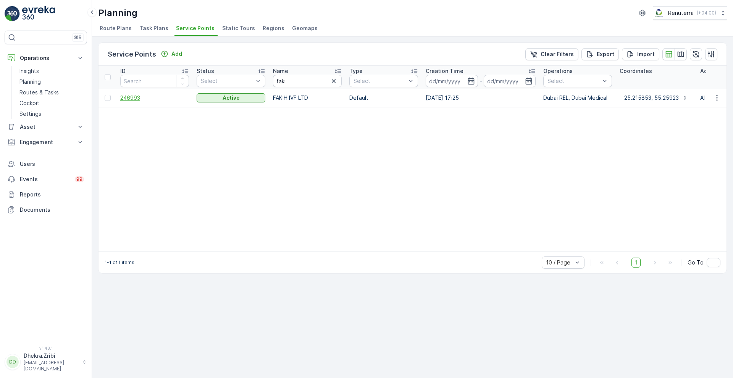
click at [130, 99] on span "246993" at bounding box center [154, 98] width 69 height 8
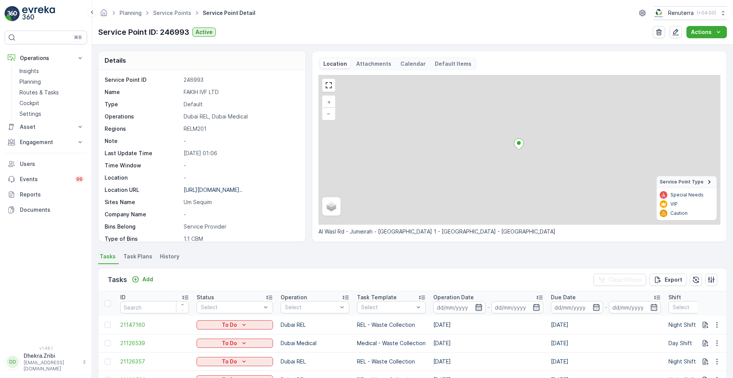
click at [479, 309] on icon "button" at bounding box center [478, 307] width 6 height 7
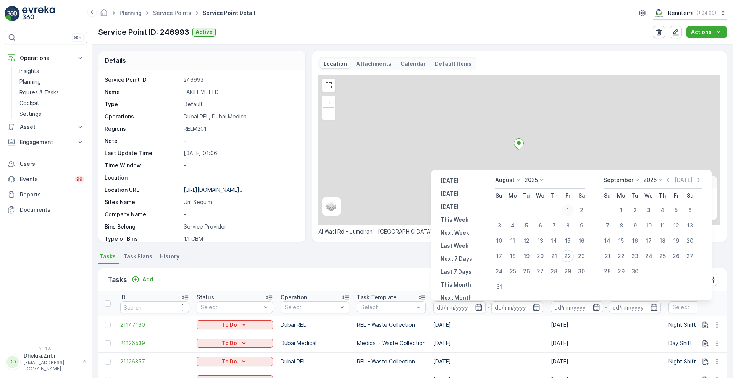
click at [568, 209] on div "1" at bounding box center [568, 210] width 12 height 12
type input "[DATE]"
click at [400, 278] on div "Tasks Add Clear Filters Export" at bounding box center [413, 279] width 628 height 23
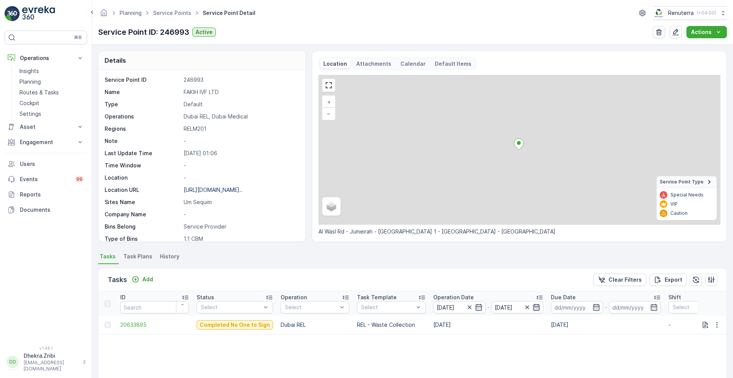
click at [533, 307] on icon "button" at bounding box center [536, 307] width 6 height 7
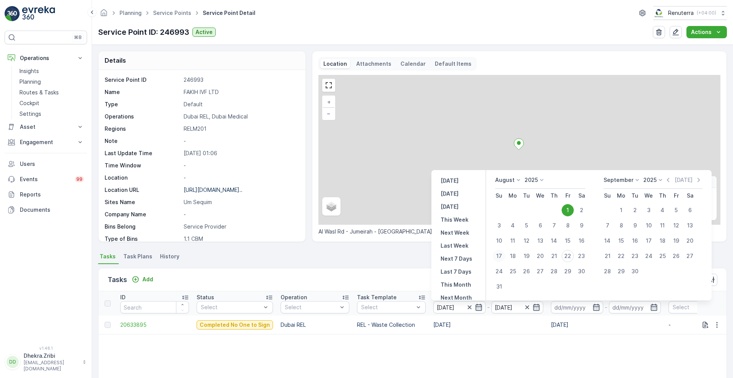
click at [499, 258] on div "17" at bounding box center [499, 256] width 12 height 12
type input "[DATE]"
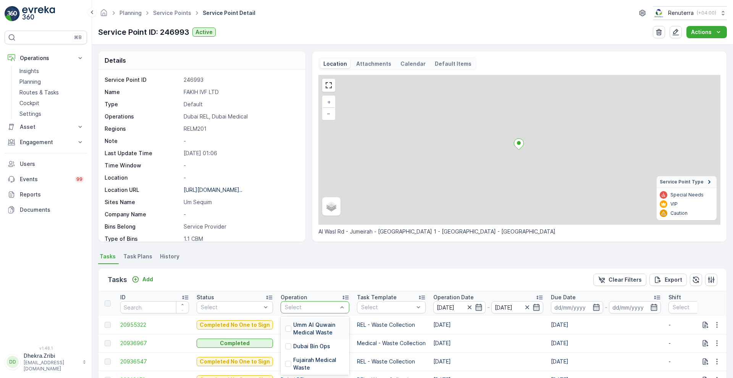
click at [311, 304] on div at bounding box center [311, 307] width 54 height 6
click at [301, 362] on p "Dubai Medical" at bounding box center [312, 363] width 38 height 8
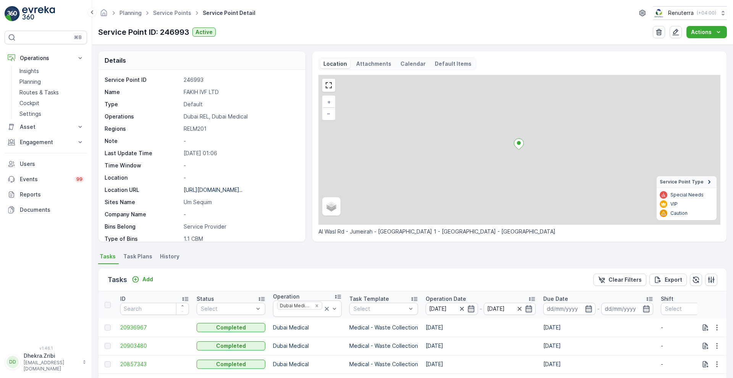
click at [438, 297] on p "Operation Date" at bounding box center [446, 299] width 40 height 8
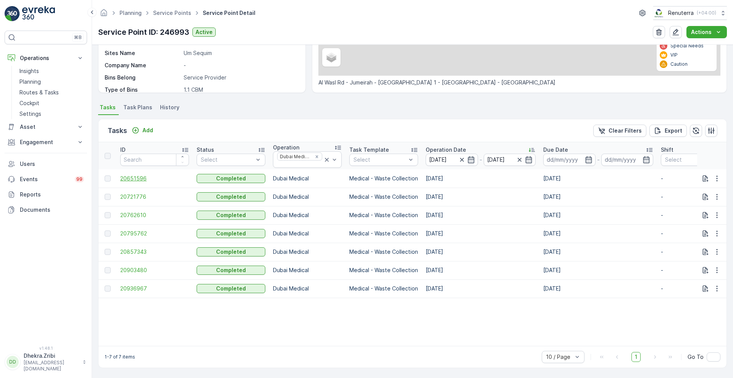
click at [123, 176] on span "20651596" at bounding box center [154, 179] width 69 height 8
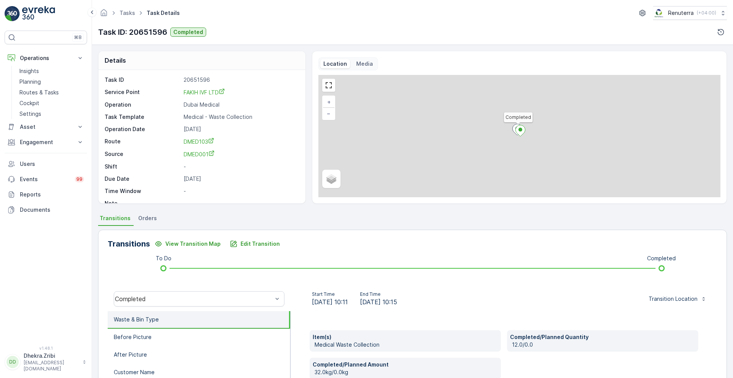
scroll to position [104, 0]
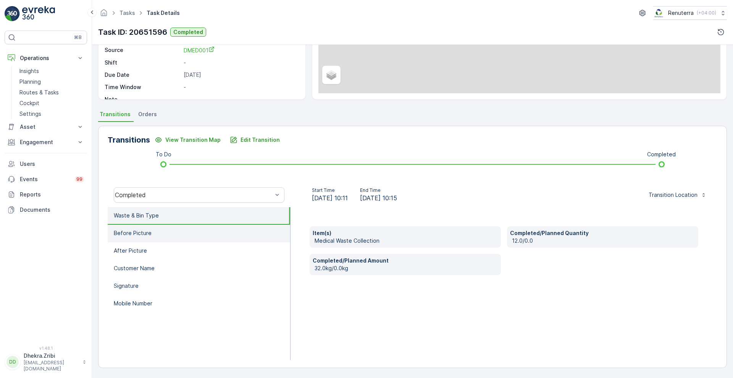
click at [143, 233] on p "Before Picture" at bounding box center [133, 233] width 38 height 8
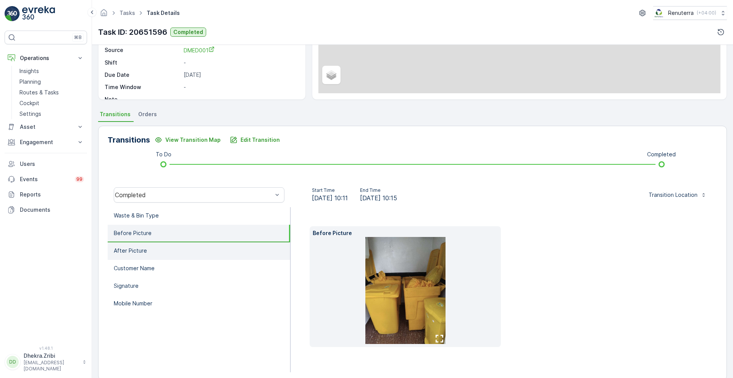
click at [137, 250] on p "After Picture" at bounding box center [130, 251] width 33 height 8
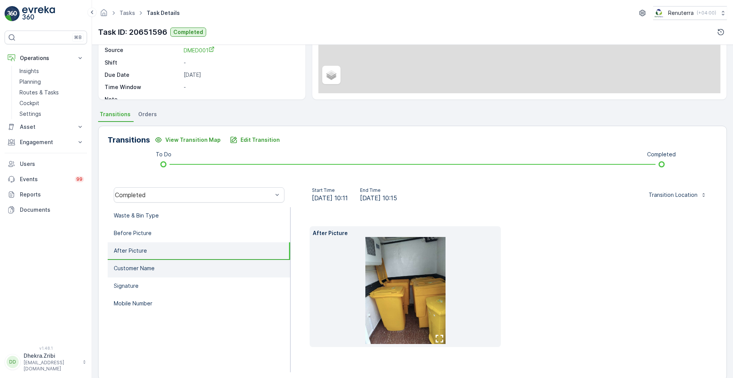
click at [136, 271] on p "Customer Name" at bounding box center [134, 268] width 41 height 8
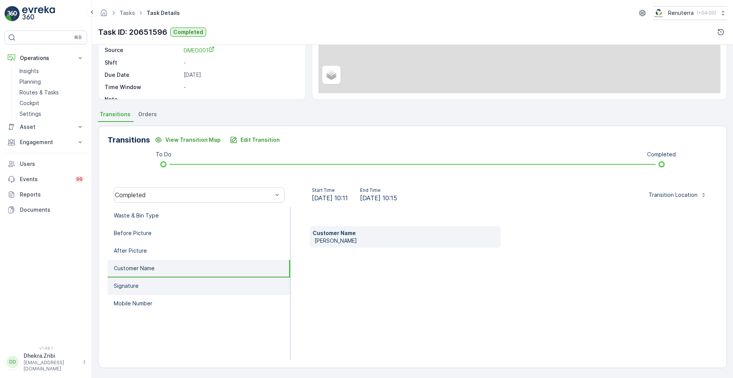
click at [136, 280] on li "Signature" at bounding box center [199, 286] width 183 height 18
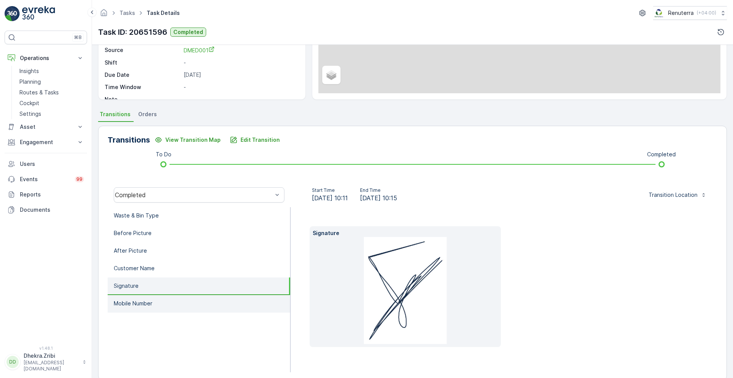
click at [132, 304] on p "Mobile Number" at bounding box center [133, 303] width 39 height 8
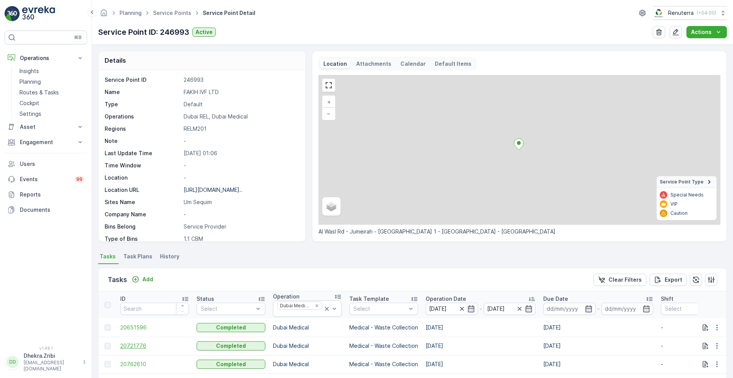
click at [137, 344] on span "20721776" at bounding box center [154, 346] width 69 height 8
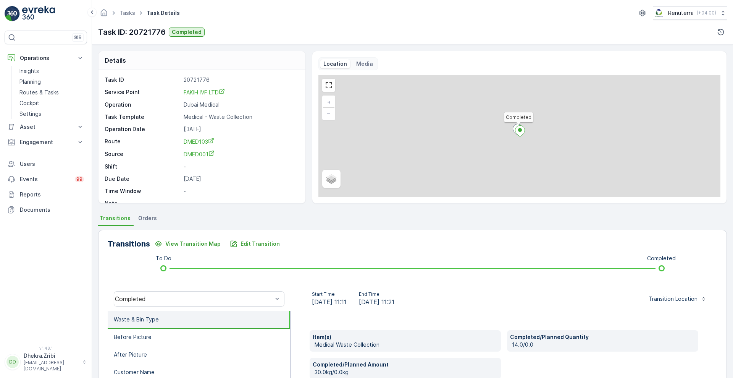
scroll to position [104, 0]
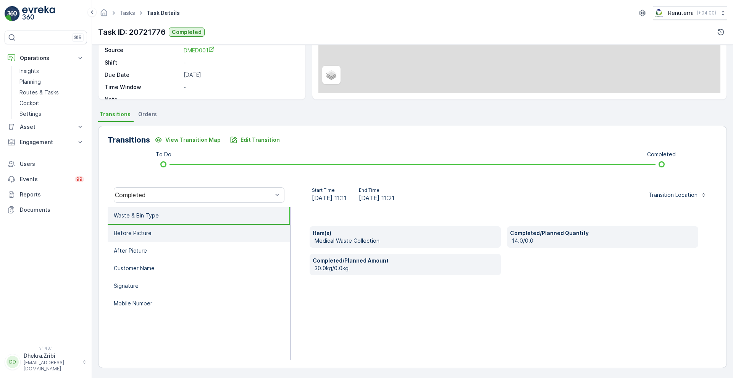
click at [162, 234] on li "Before Picture" at bounding box center [199, 234] width 183 height 18
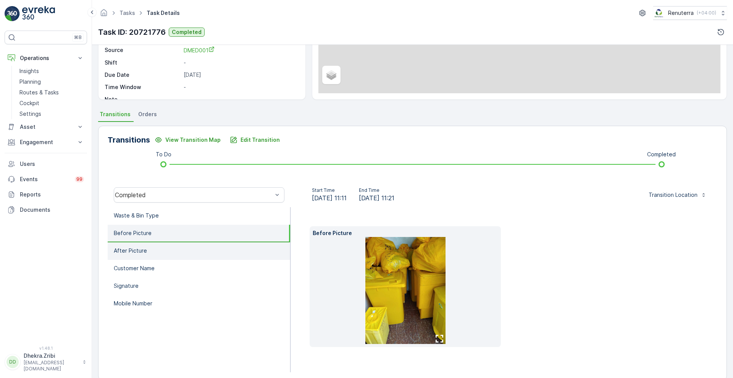
click at [155, 246] on li "After Picture" at bounding box center [199, 251] width 183 height 18
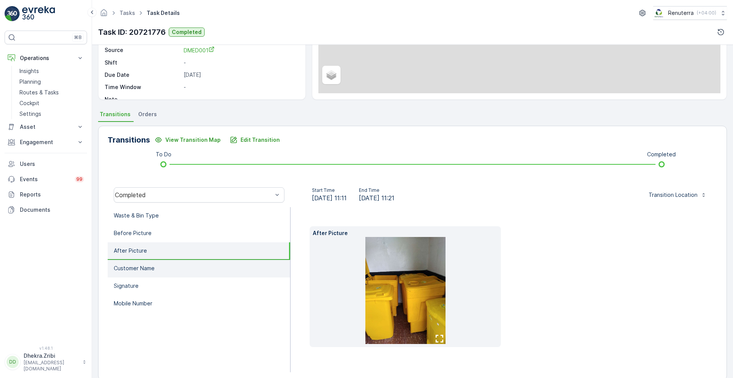
click at [149, 262] on li "Customer Name" at bounding box center [199, 269] width 183 height 18
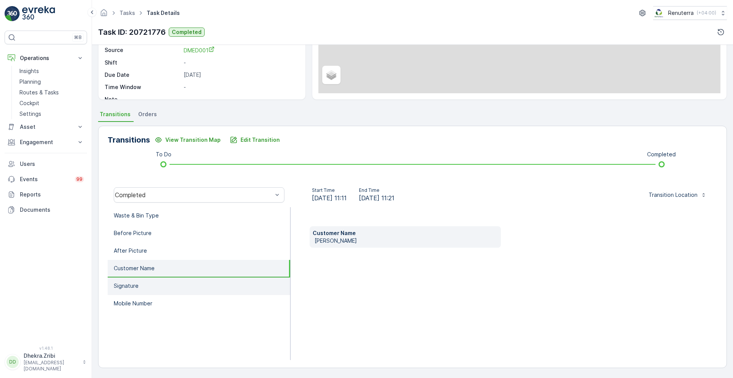
click at [127, 293] on li "Signature" at bounding box center [199, 286] width 183 height 18
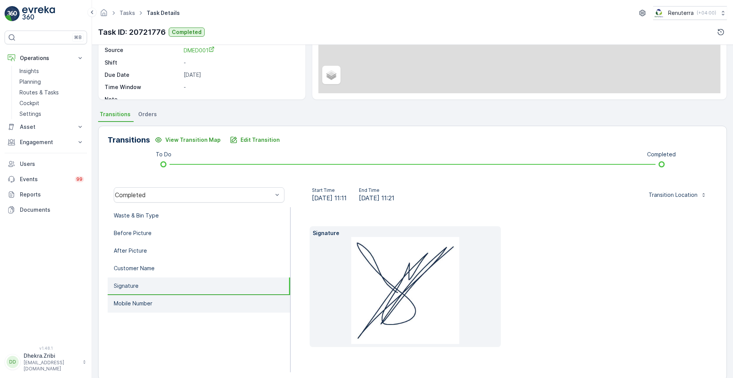
click at [133, 304] on p "Mobile Number" at bounding box center [133, 303] width 39 height 8
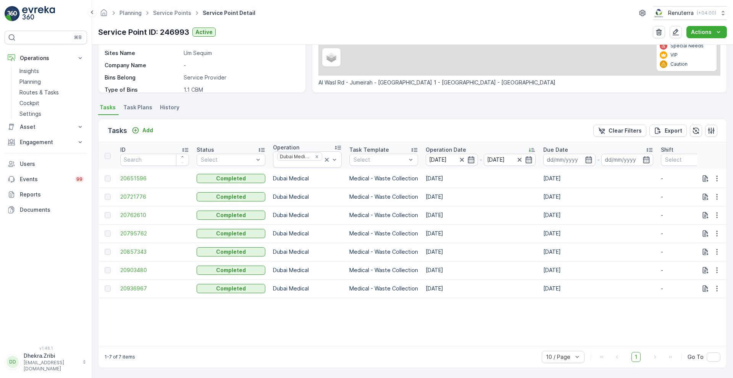
scroll to position [153, 0]
click at [141, 212] on span "20762610" at bounding box center [154, 215] width 69 height 8
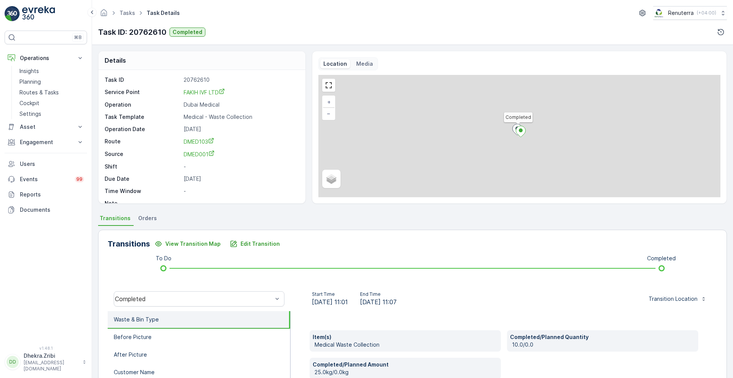
scroll to position [104, 0]
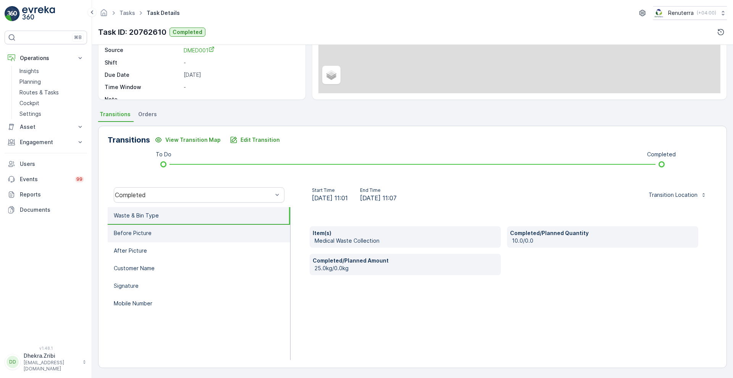
click at [125, 234] on p "Before Picture" at bounding box center [133, 233] width 38 height 8
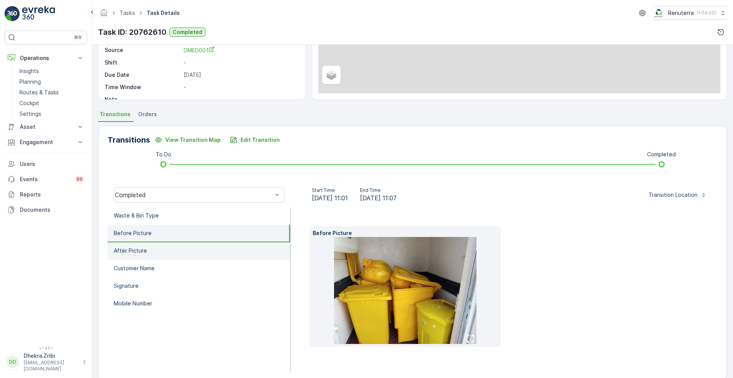
click at [133, 252] on p "After Picture" at bounding box center [130, 251] width 33 height 8
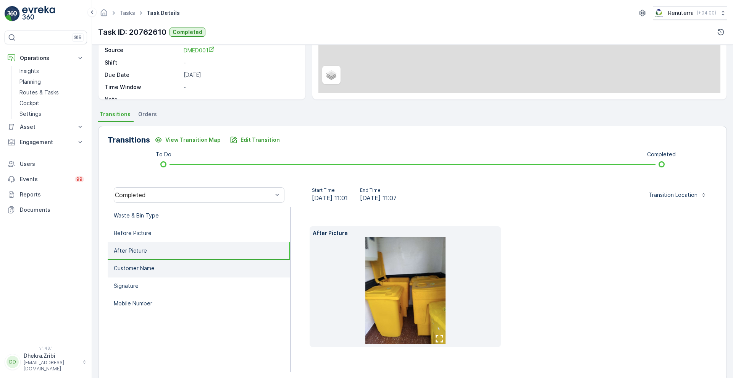
click at [132, 268] on p "Customer Name" at bounding box center [134, 268] width 41 height 8
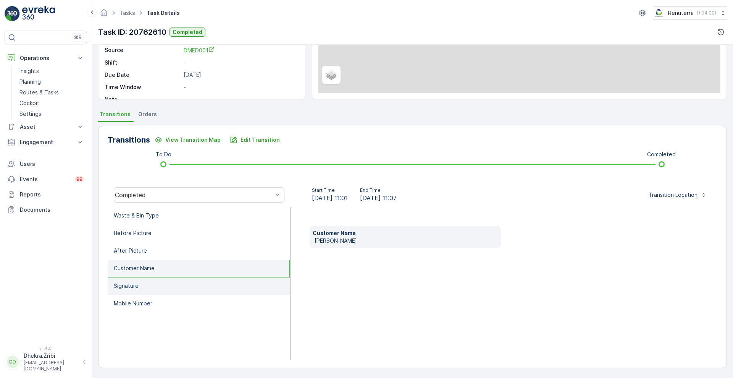
click at [132, 277] on li "Signature" at bounding box center [199, 286] width 183 height 18
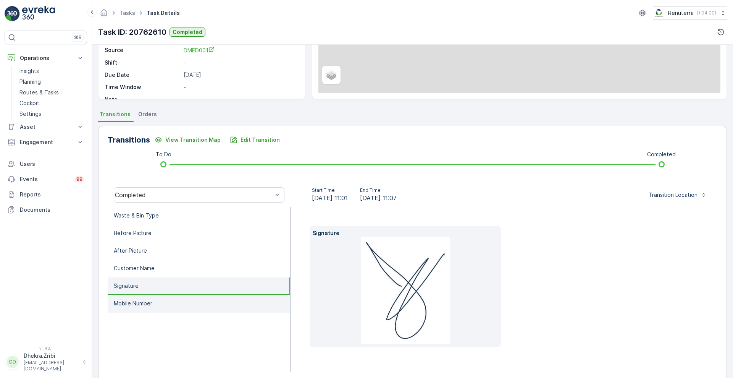
click at [131, 302] on p "Mobile Number" at bounding box center [133, 303] width 39 height 8
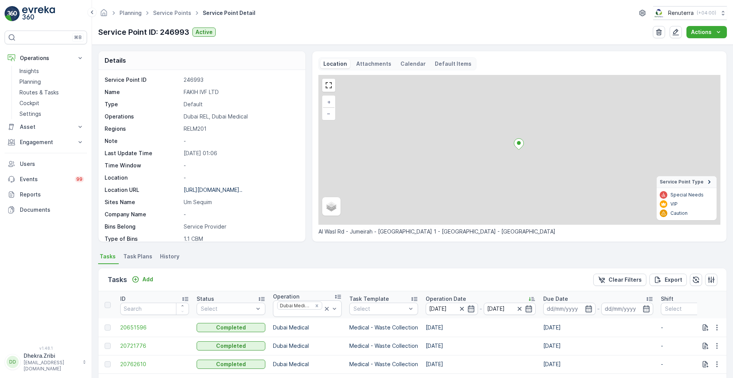
scroll to position [153, 0]
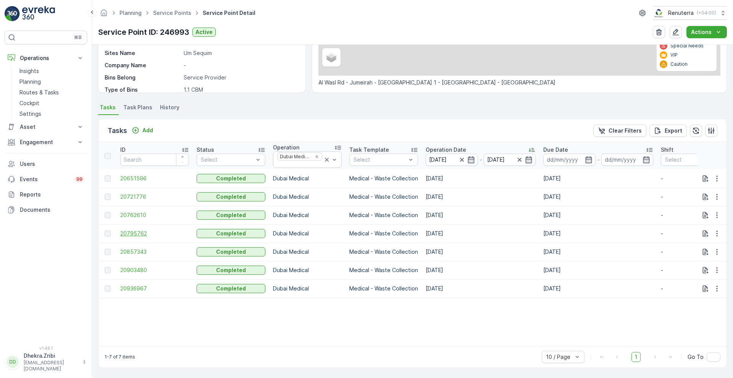
click at [138, 229] on span "20795762" at bounding box center [154, 233] width 69 height 8
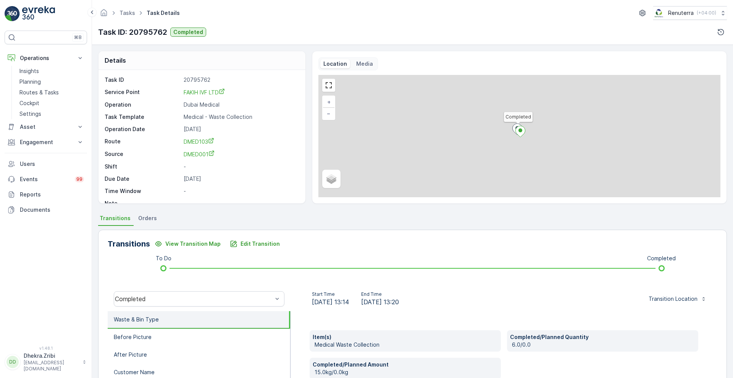
scroll to position [104, 0]
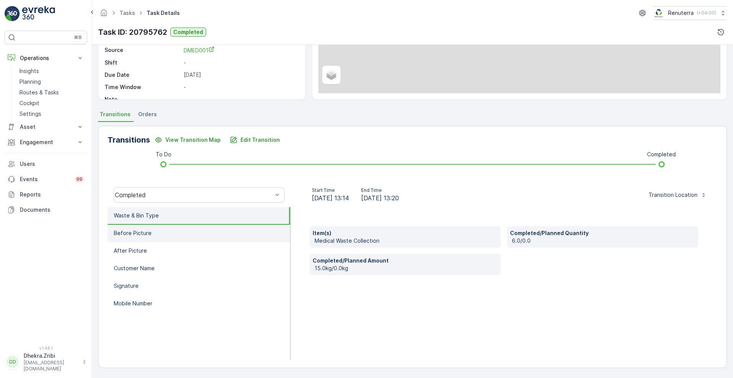
click at [158, 234] on li "Before Picture" at bounding box center [199, 234] width 183 height 18
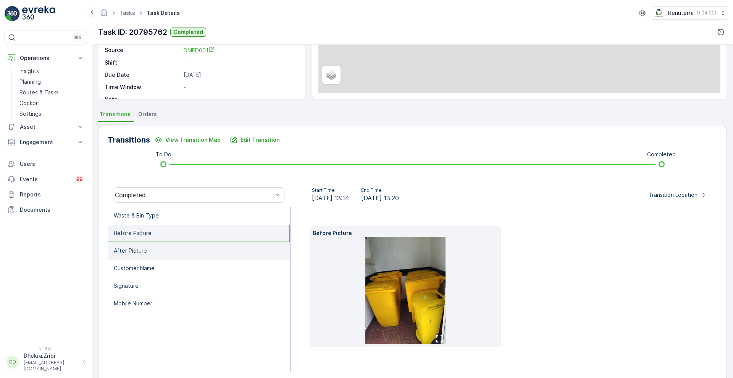
click at [150, 244] on li "After Picture" at bounding box center [199, 251] width 183 height 18
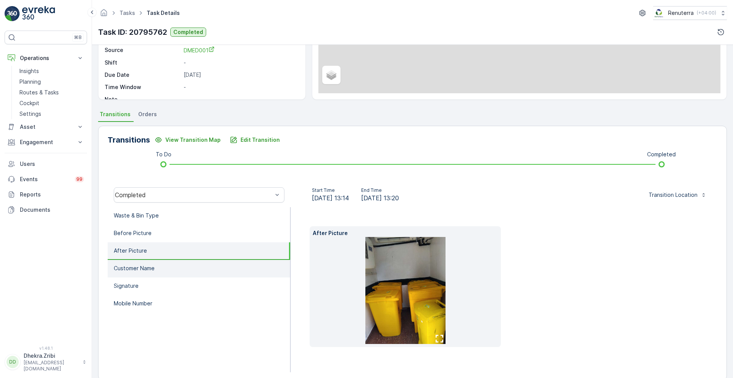
click at [142, 264] on p "Customer Name" at bounding box center [134, 268] width 41 height 8
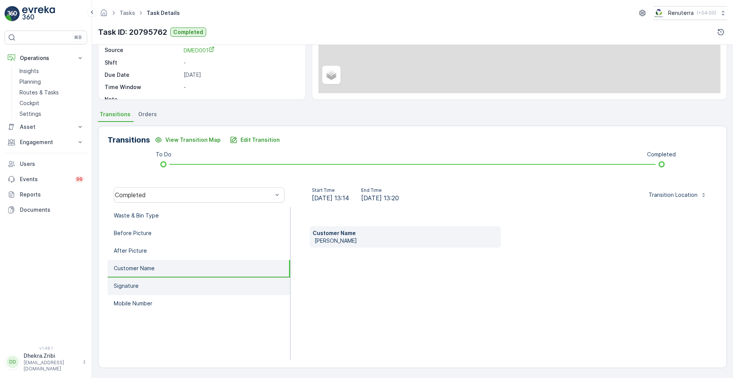
click at [127, 294] on li "Signature" at bounding box center [199, 286] width 183 height 18
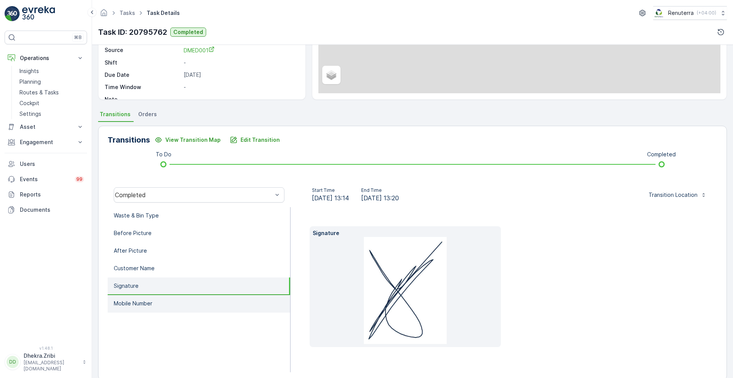
click at [131, 309] on li "Mobile Number" at bounding box center [199, 304] width 183 height 18
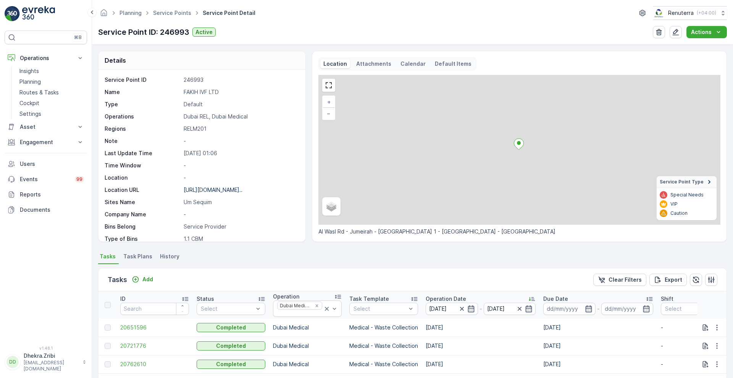
scroll to position [153, 0]
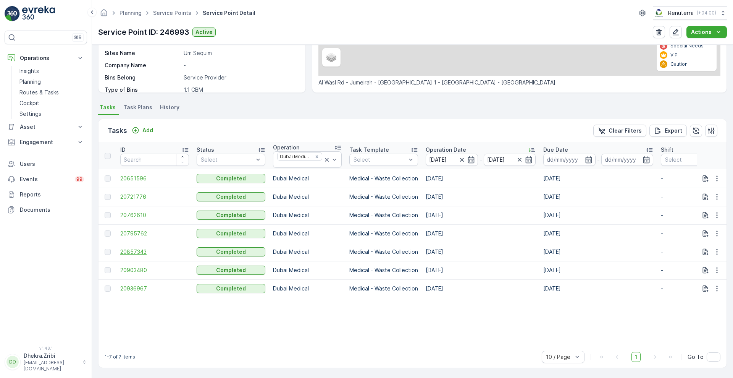
click at [137, 248] on span "20857343" at bounding box center [154, 252] width 69 height 8
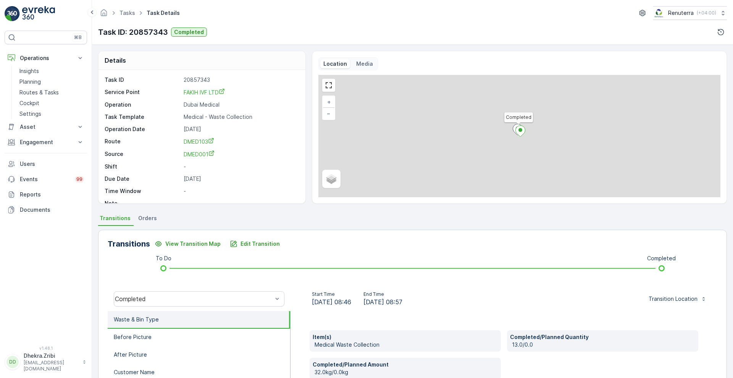
scroll to position [104, 0]
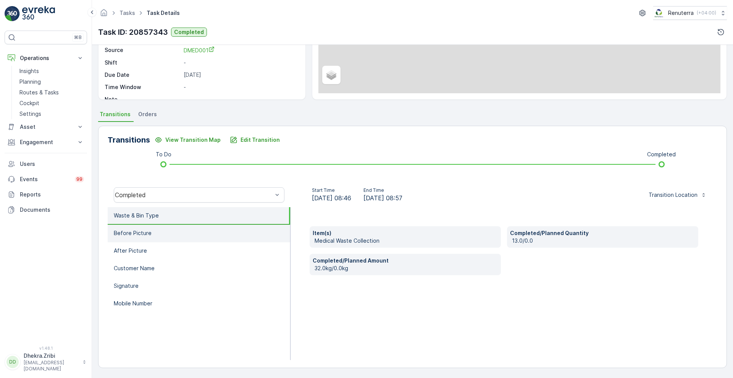
click at [128, 235] on p "Before Picture" at bounding box center [133, 233] width 38 height 8
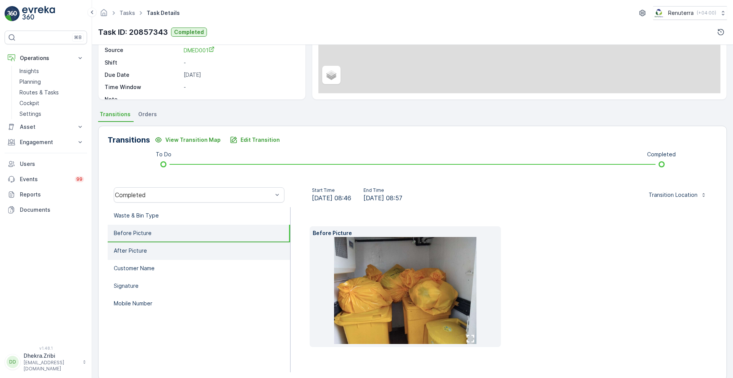
click at [141, 250] on p "After Picture" at bounding box center [130, 251] width 33 height 8
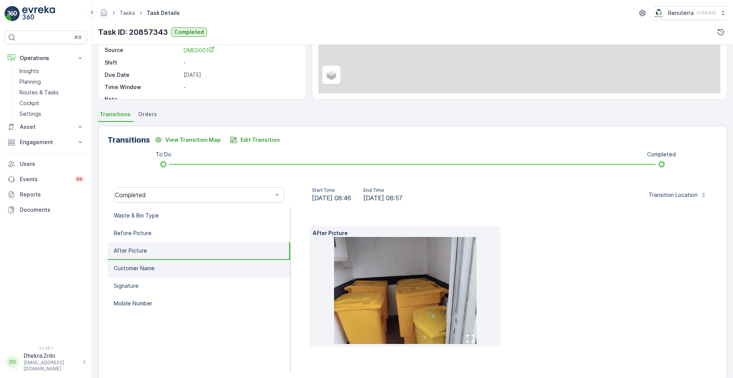
click at [146, 266] on p "Customer Name" at bounding box center [134, 268] width 41 height 8
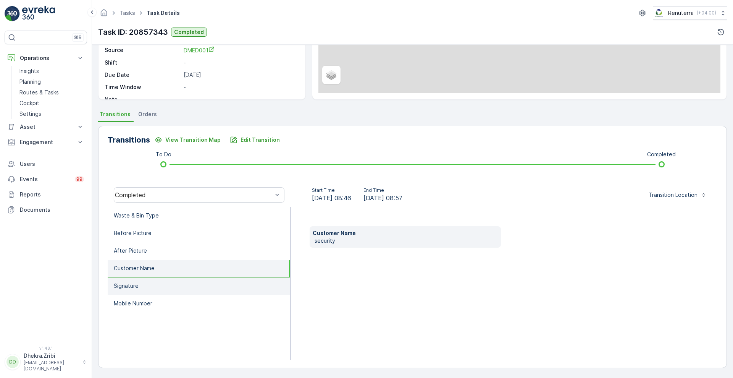
click at [139, 293] on li "Signature" at bounding box center [199, 286] width 183 height 18
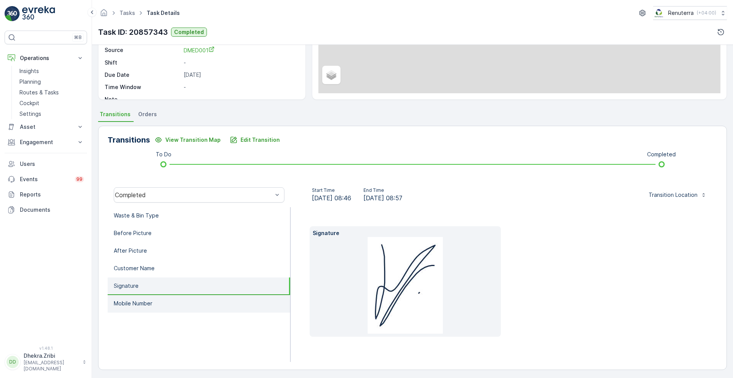
click at [141, 309] on li "Mobile Number" at bounding box center [199, 304] width 183 height 18
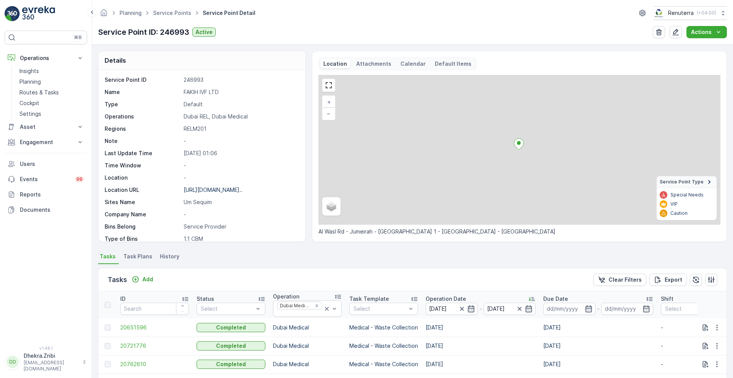
scroll to position [153, 0]
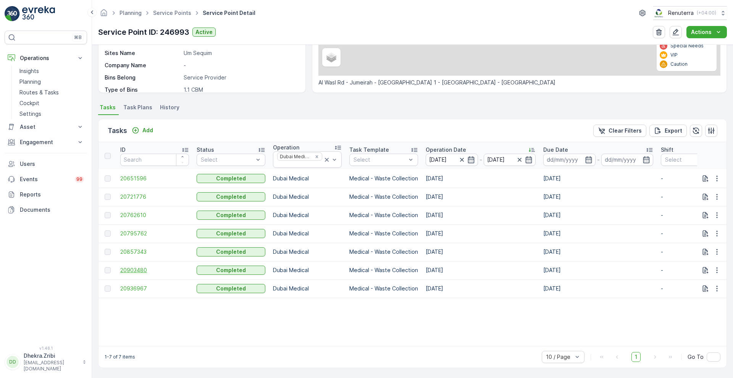
click at [140, 267] on span "20903480" at bounding box center [154, 270] width 69 height 8
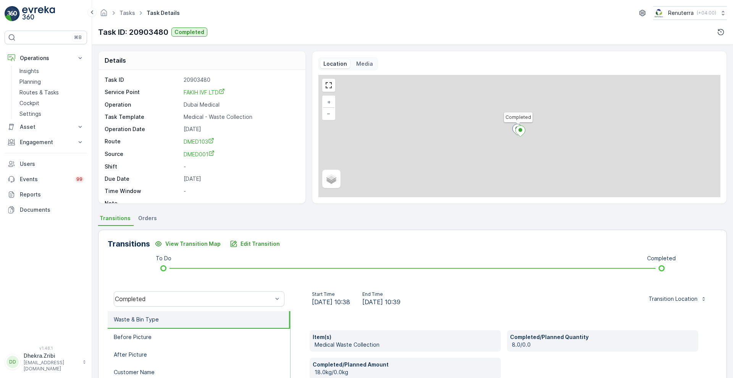
scroll to position [104, 0]
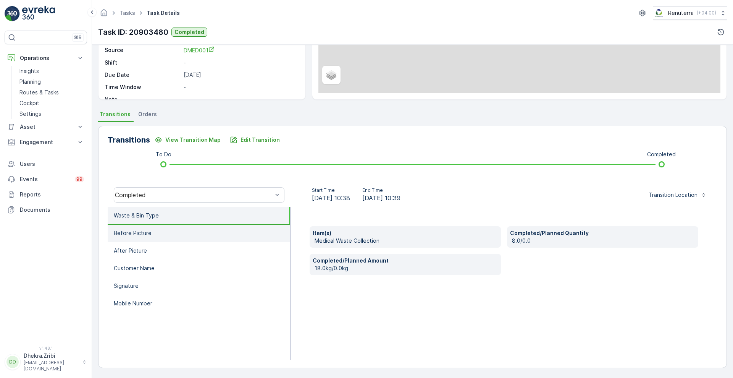
click at [164, 231] on li "Before Picture" at bounding box center [199, 234] width 183 height 18
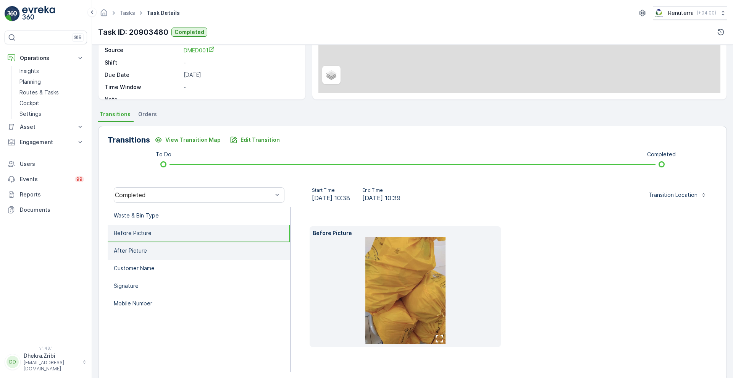
click at [150, 255] on li "After Picture" at bounding box center [199, 251] width 183 height 18
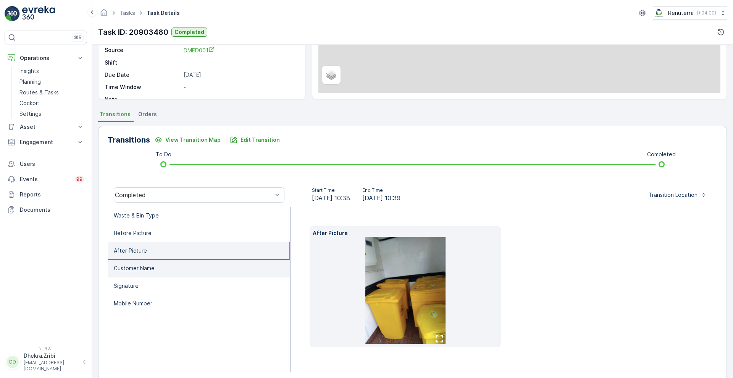
click at [149, 269] on p "Customer Name" at bounding box center [134, 268] width 41 height 8
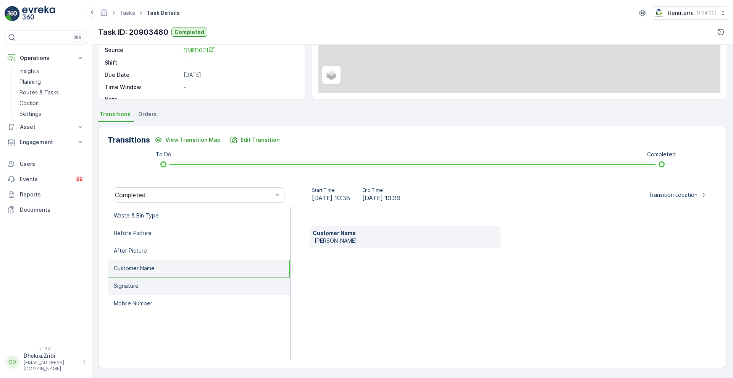
click at [137, 290] on li "Signature" at bounding box center [199, 286] width 183 height 18
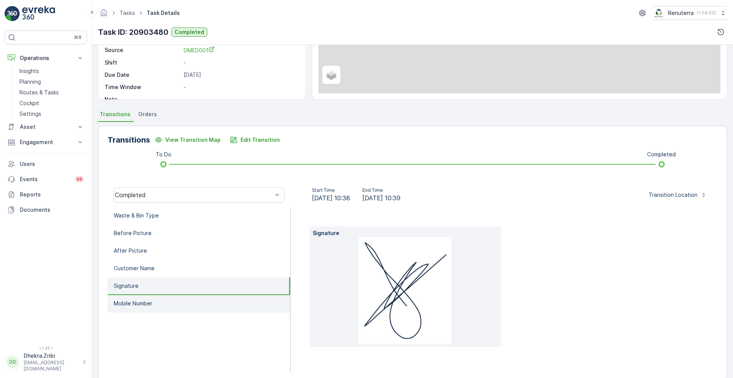
click at [135, 304] on p "Mobile Number" at bounding box center [133, 303] width 39 height 8
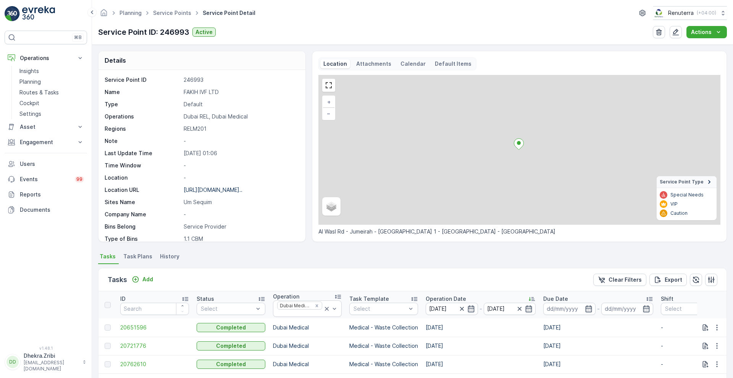
scroll to position [153, 0]
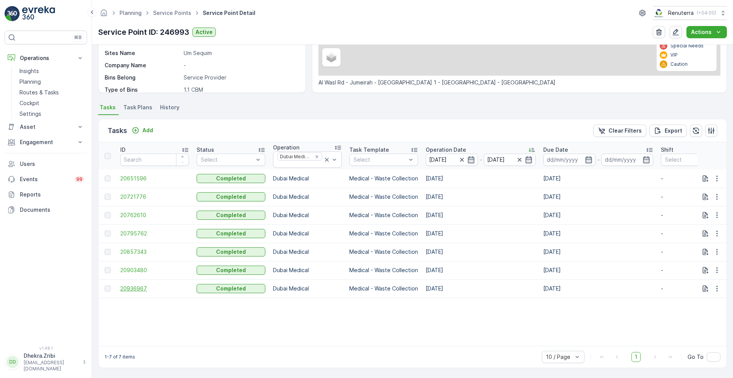
click at [139, 287] on span "20936967" at bounding box center [154, 288] width 69 height 8
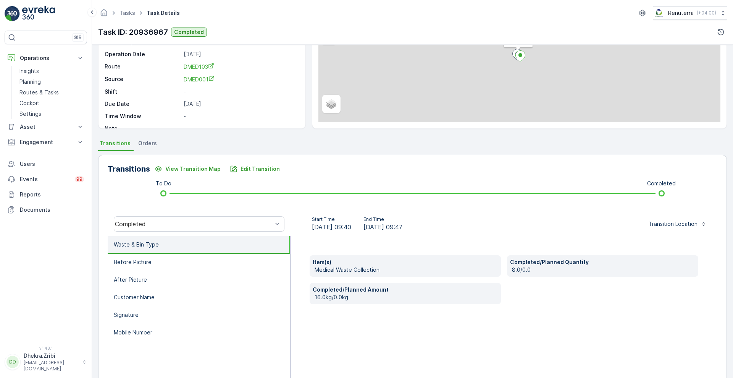
scroll to position [104, 0]
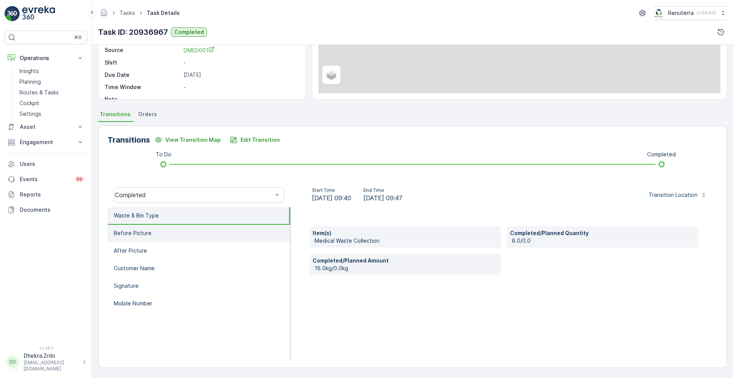
click at [207, 236] on li "Before Picture" at bounding box center [199, 234] width 183 height 18
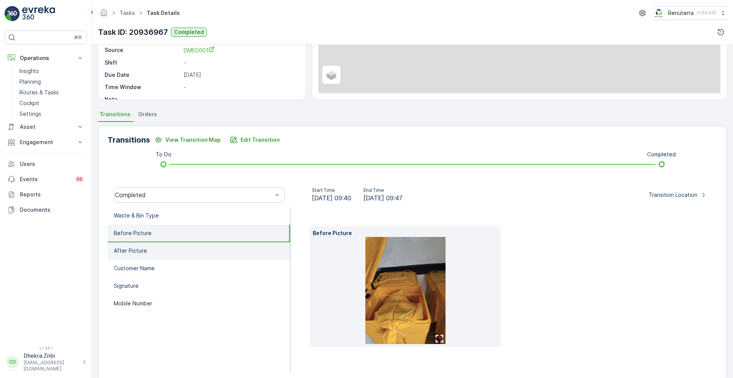
click at [186, 255] on li "After Picture" at bounding box center [199, 251] width 183 height 18
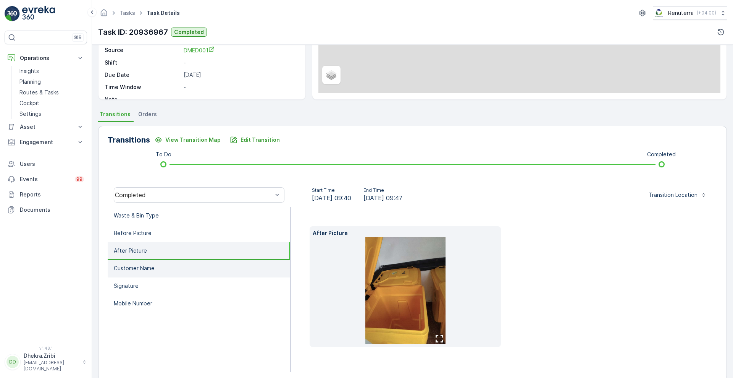
click at [178, 273] on li "Customer Name" at bounding box center [199, 269] width 183 height 18
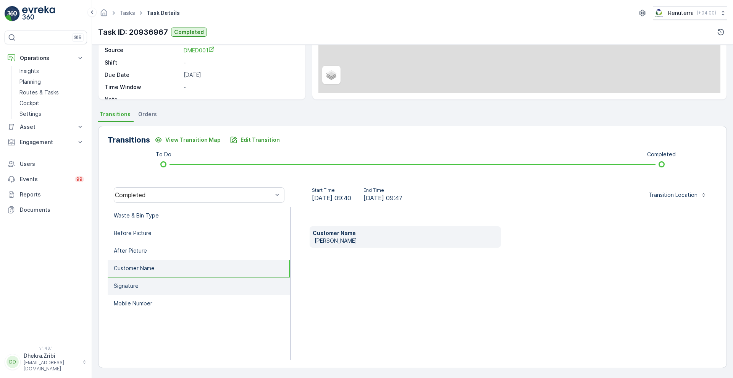
click at [169, 292] on li "Signature" at bounding box center [199, 286] width 183 height 18
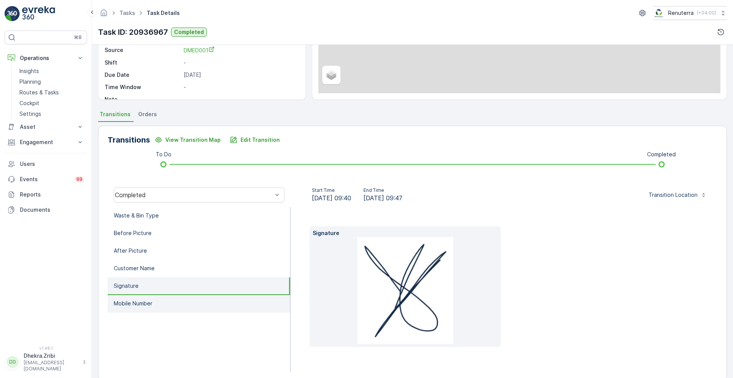
click at [163, 309] on li "Mobile Number" at bounding box center [199, 304] width 183 height 18
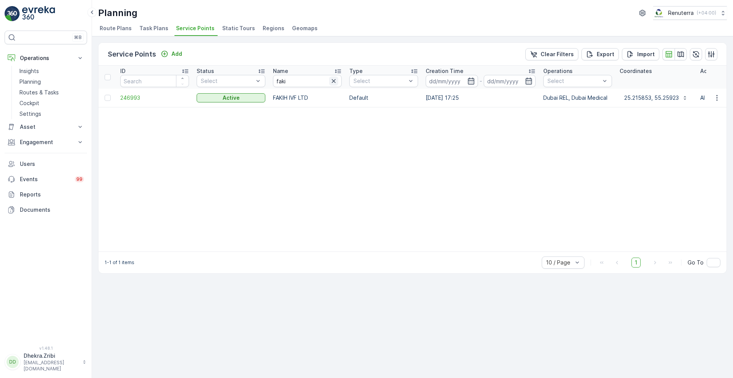
click at [335, 84] on icon "button" at bounding box center [334, 81] width 8 height 8
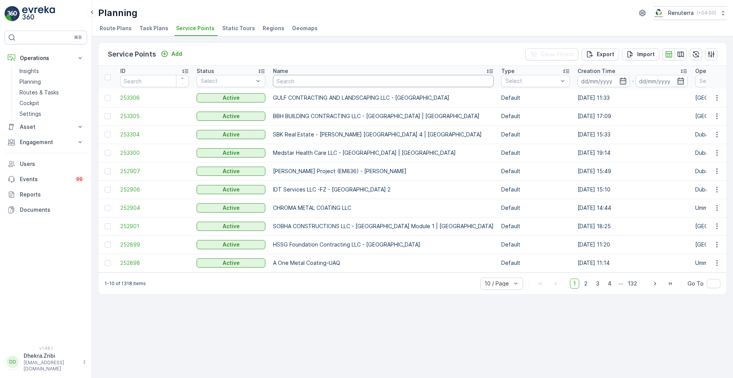
click at [324, 82] on input "text" at bounding box center [383, 81] width 221 height 12
type input "karama"
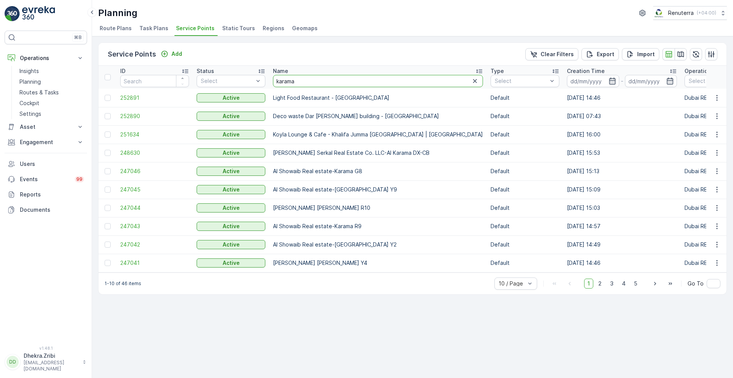
click at [327, 75] on input "karama" at bounding box center [378, 81] width 210 height 12
type input "karama med"
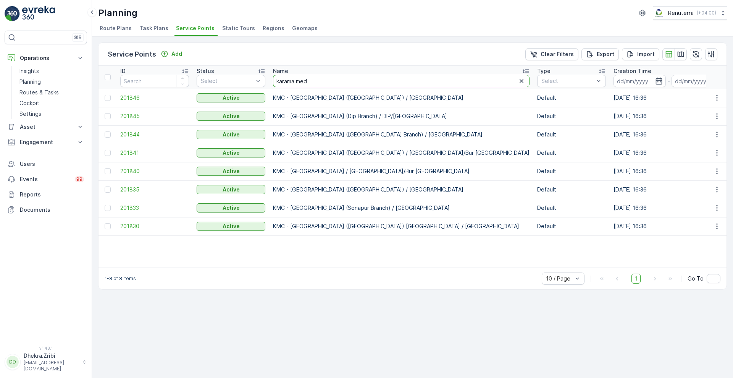
click at [327, 75] on input "karama med" at bounding box center [401, 81] width 257 height 12
click at [131, 112] on span "201845" at bounding box center [154, 116] width 69 height 8
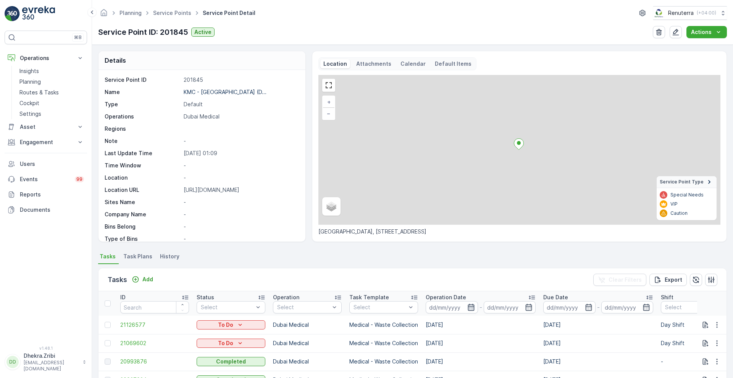
click at [474, 308] on icon "button" at bounding box center [471, 307] width 8 height 8
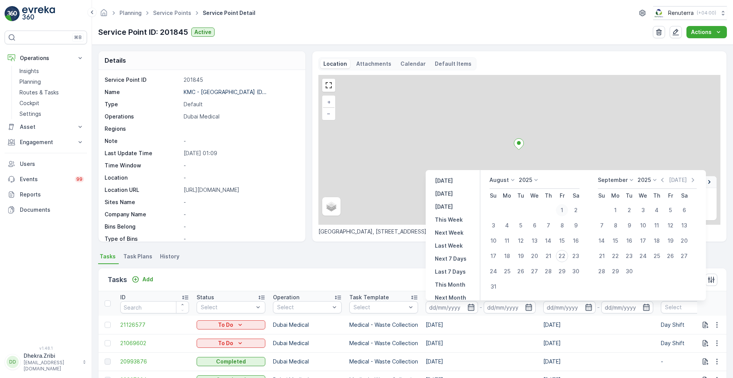
click at [559, 207] on div "1" at bounding box center [562, 210] width 12 height 12
type input "[DATE]"
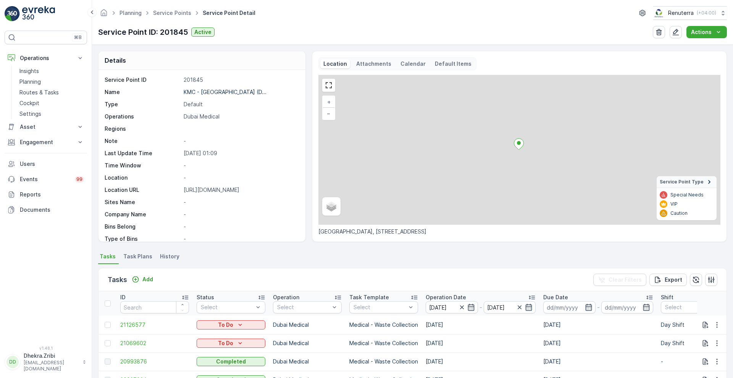
click at [392, 276] on div "Tasks Add Clear Filters Export" at bounding box center [413, 279] width 628 height 23
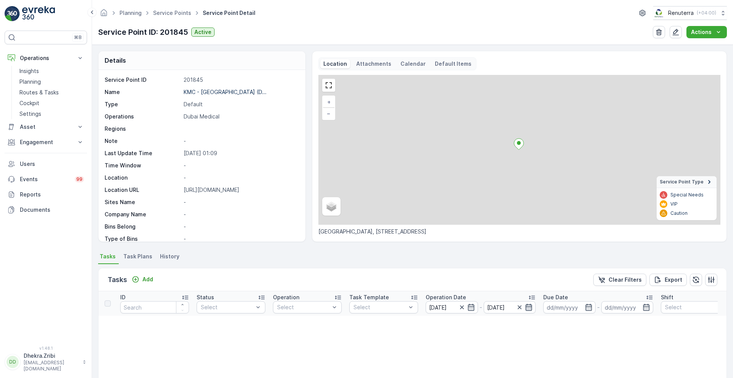
click at [529, 305] on icon "button" at bounding box center [529, 307] width 8 height 8
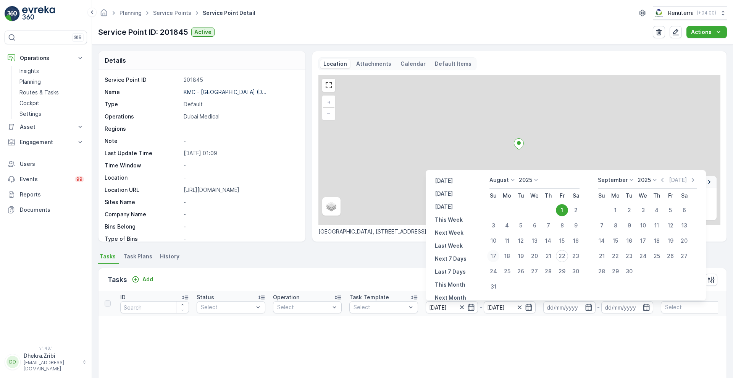
click at [494, 254] on div "17" at bounding box center [493, 256] width 12 height 12
type input "[DATE]"
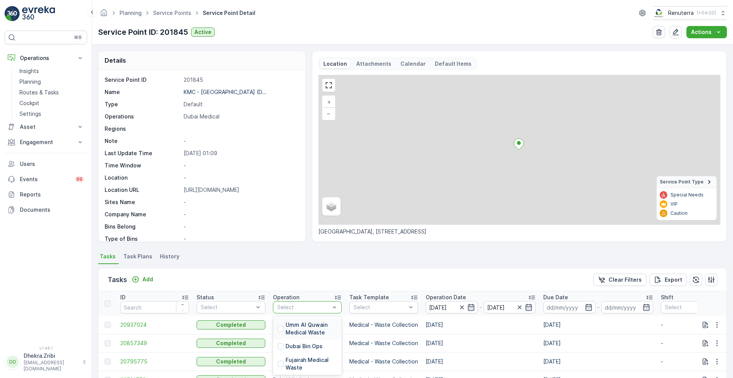
click at [325, 307] on div at bounding box center [303, 307] width 54 height 6
click at [310, 336] on p "Dubai Medical" at bounding box center [305, 339] width 38 height 8
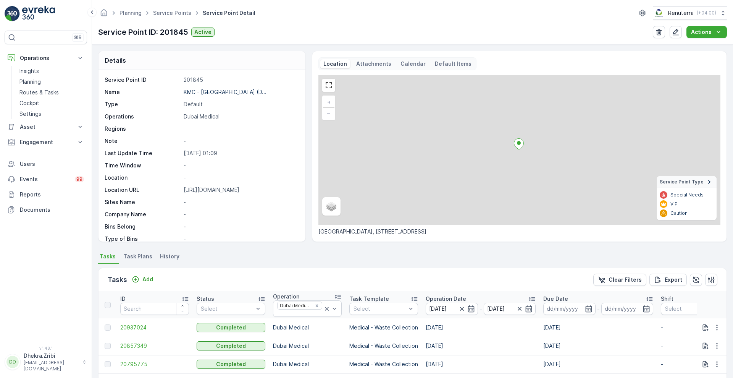
click at [446, 296] on p "Operation Date" at bounding box center [446, 299] width 40 height 8
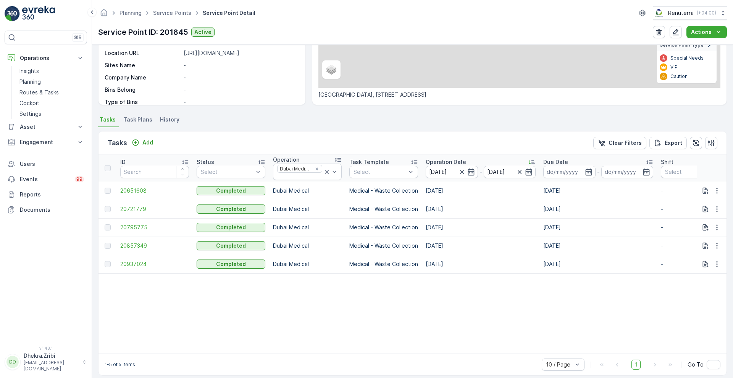
scroll to position [148, 0]
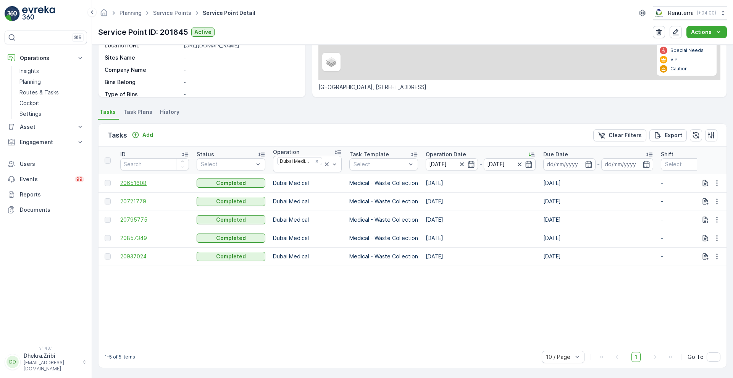
click at [126, 179] on span "20651608" at bounding box center [154, 183] width 69 height 8
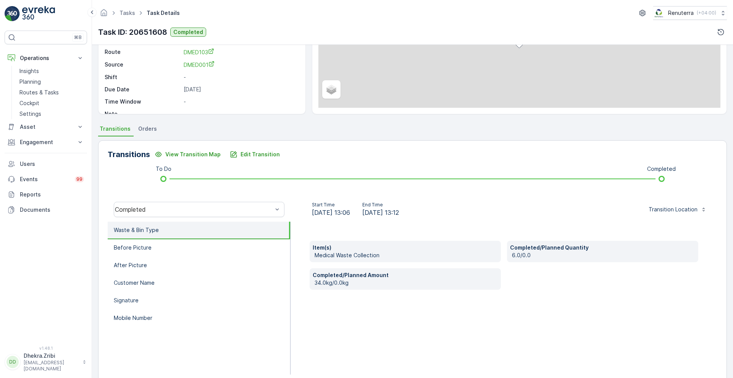
scroll to position [104, 0]
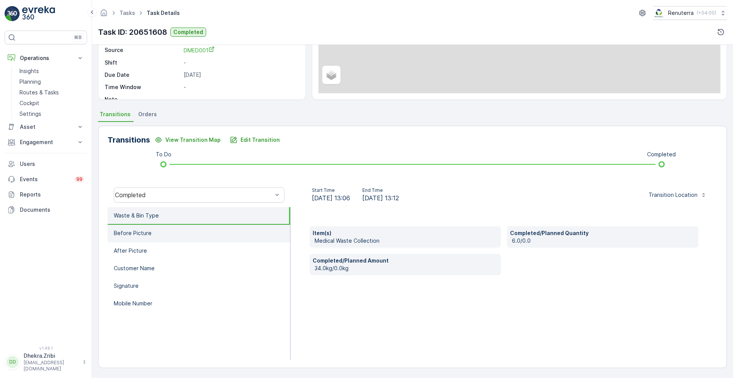
click at [159, 233] on li "Before Picture" at bounding box center [199, 234] width 183 height 18
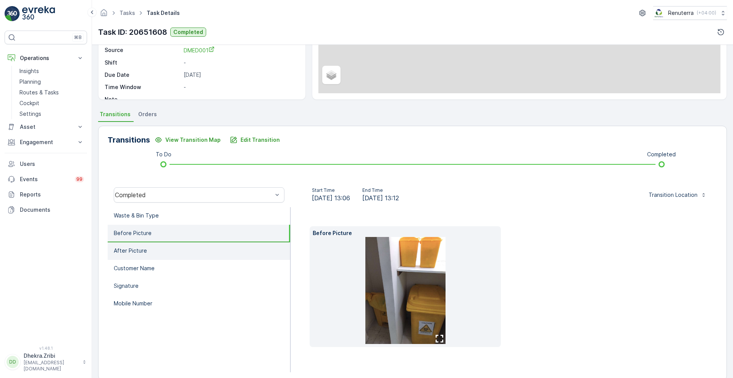
click at [150, 256] on li "After Picture" at bounding box center [199, 251] width 183 height 18
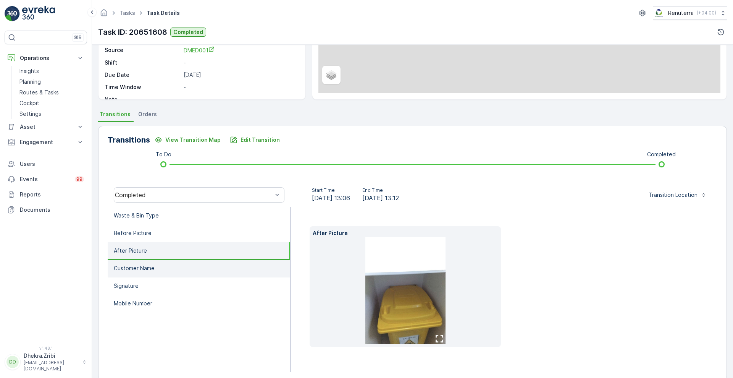
click at [150, 264] on p "Customer Name" at bounding box center [134, 268] width 41 height 8
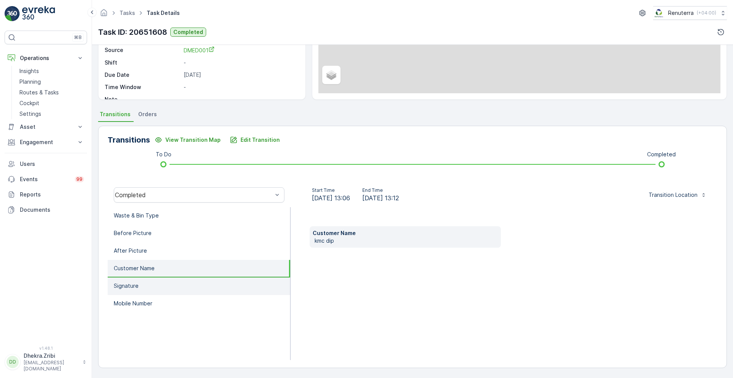
click at [147, 288] on li "Signature" at bounding box center [199, 286] width 183 height 18
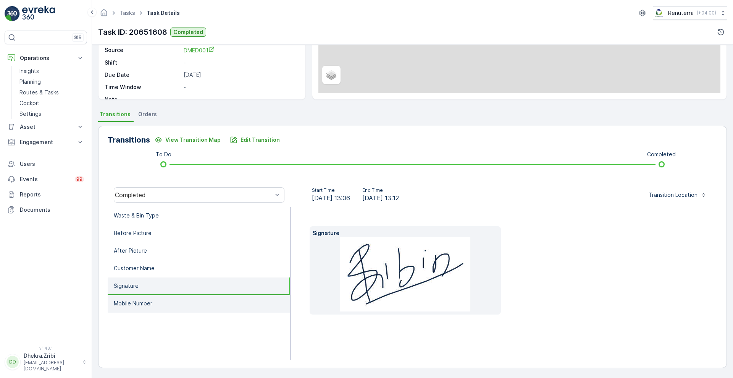
click at [144, 303] on p "Mobile Number" at bounding box center [133, 303] width 39 height 8
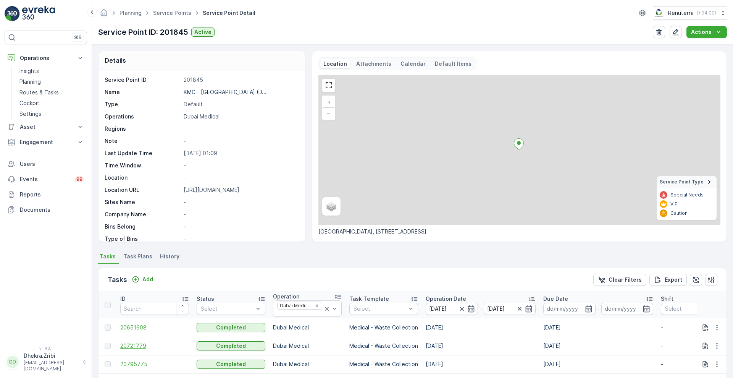
click at [131, 345] on span "20721779" at bounding box center [154, 346] width 69 height 8
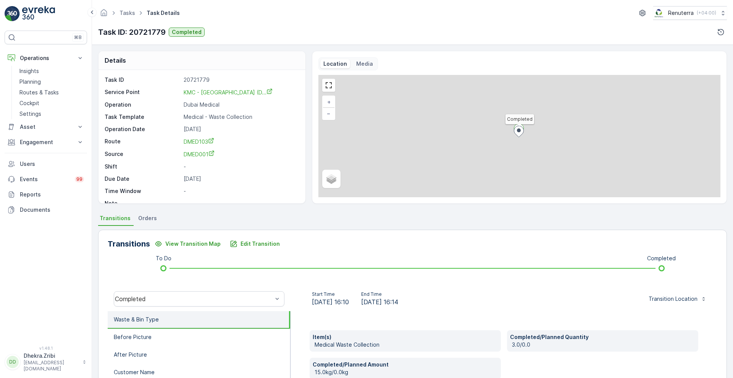
scroll to position [104, 0]
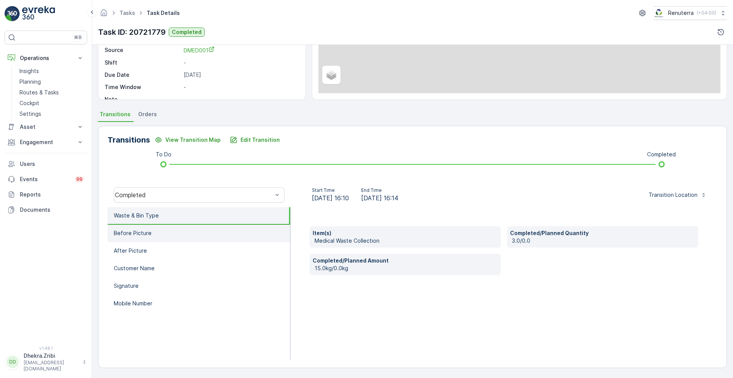
click at [160, 238] on li "Before Picture" at bounding box center [199, 234] width 183 height 18
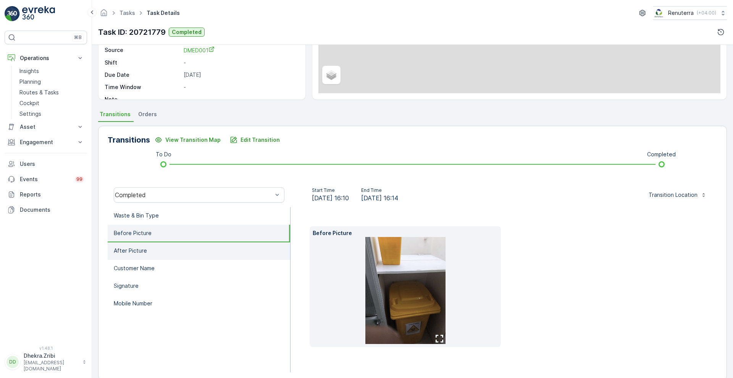
click at [153, 252] on li "After Picture" at bounding box center [199, 251] width 183 height 18
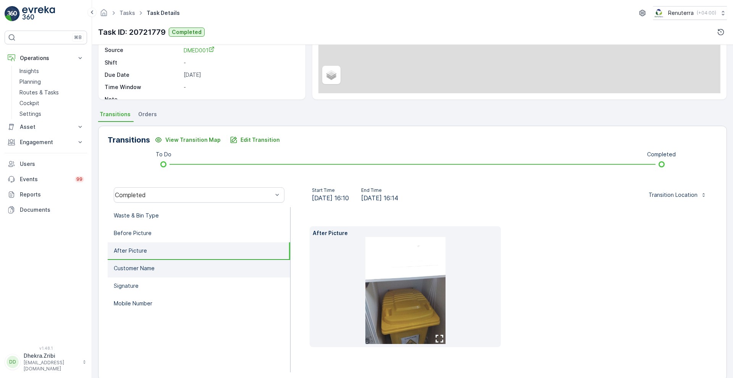
click at [152, 266] on p "Customer Name" at bounding box center [134, 268] width 41 height 8
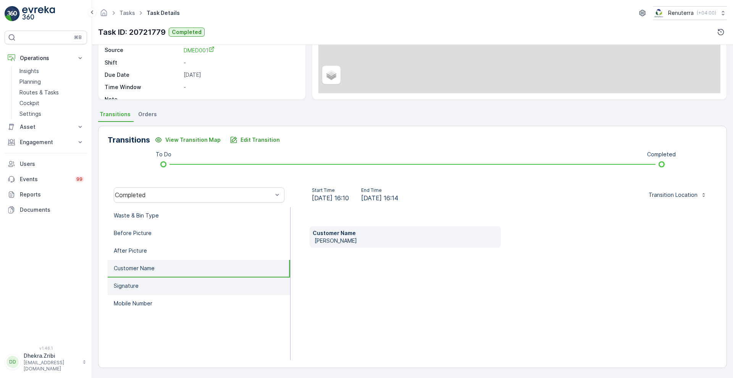
click at [147, 287] on li "Signature" at bounding box center [199, 286] width 183 height 18
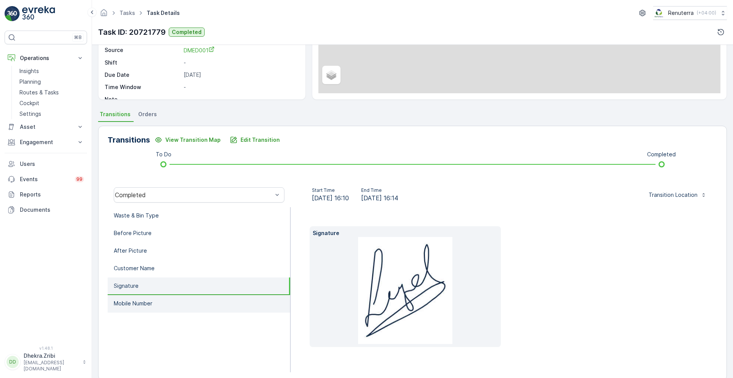
click at [141, 303] on p "Mobile Number" at bounding box center [133, 303] width 39 height 8
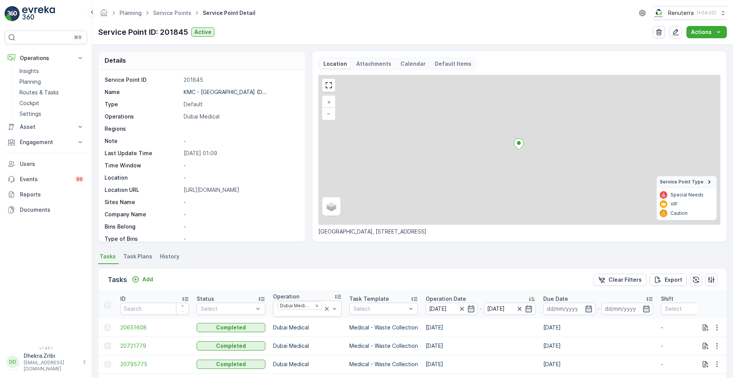
scroll to position [148, 0]
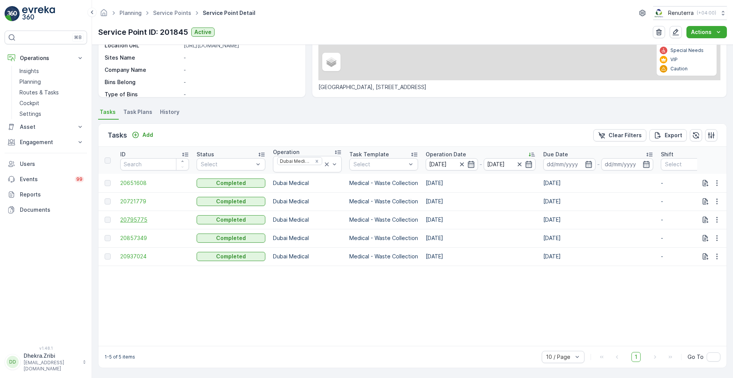
click at [137, 216] on span "20795775" at bounding box center [154, 220] width 69 height 8
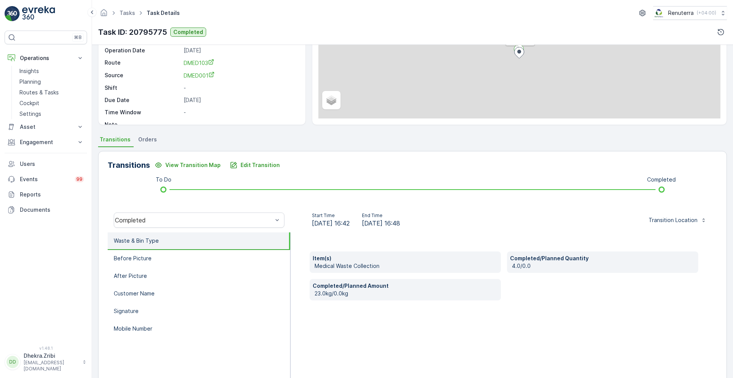
scroll to position [104, 0]
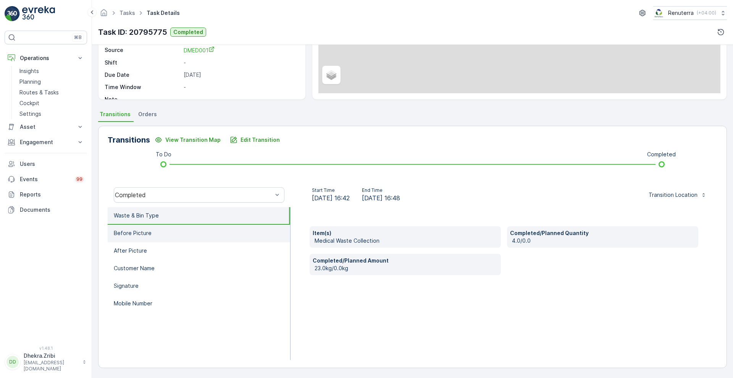
click at [141, 236] on p "Before Picture" at bounding box center [133, 233] width 38 height 8
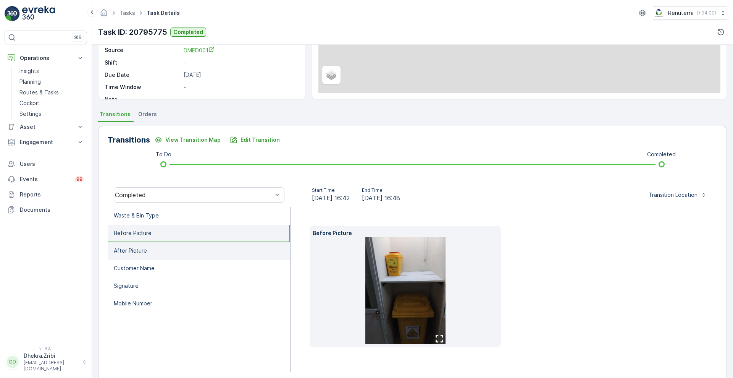
click at [142, 249] on p "After Picture" at bounding box center [130, 251] width 33 height 8
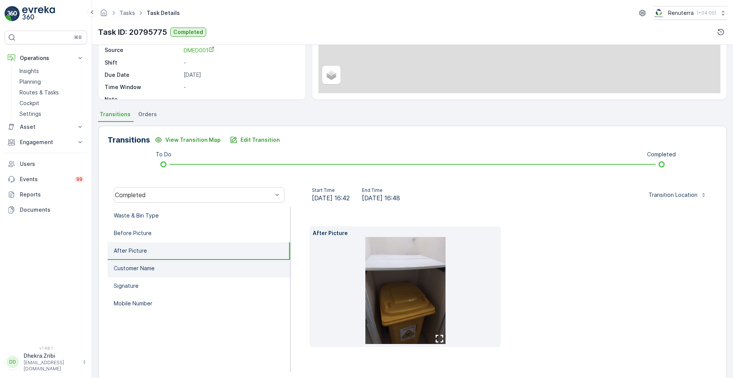
click at [140, 273] on li "Customer Name" at bounding box center [199, 269] width 183 height 18
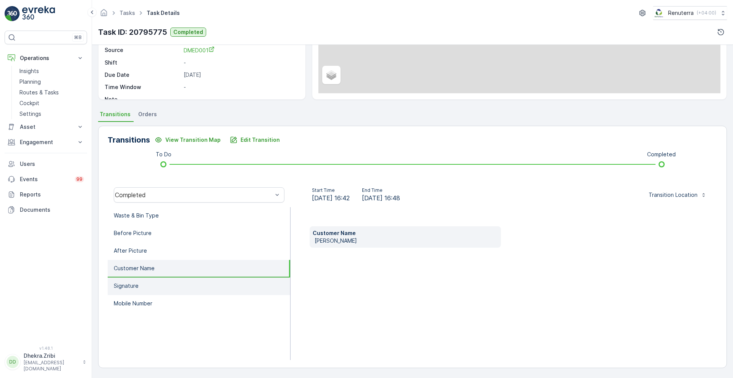
click at [135, 289] on li "Signature" at bounding box center [199, 286] width 183 height 18
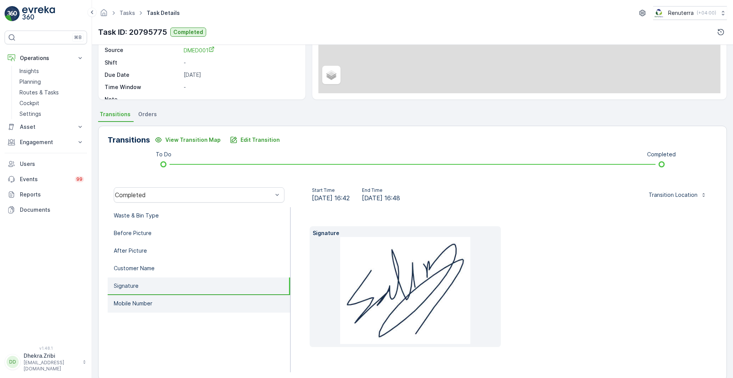
click at [135, 297] on li "Mobile Number" at bounding box center [199, 304] width 183 height 18
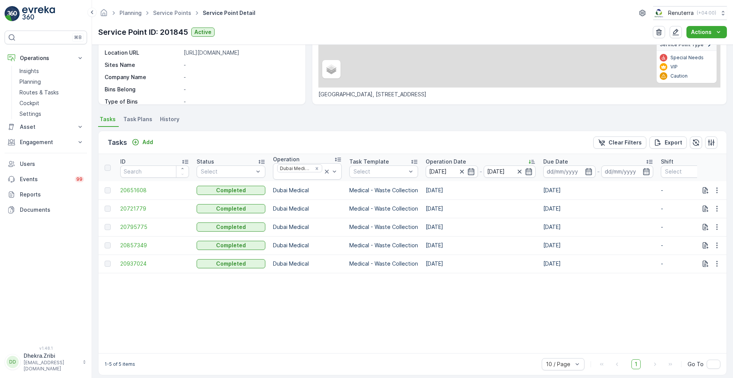
scroll to position [148, 0]
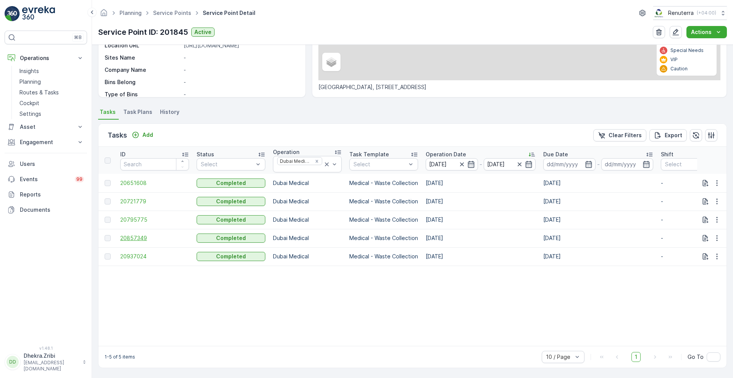
click at [129, 234] on span "20857349" at bounding box center [154, 238] width 69 height 8
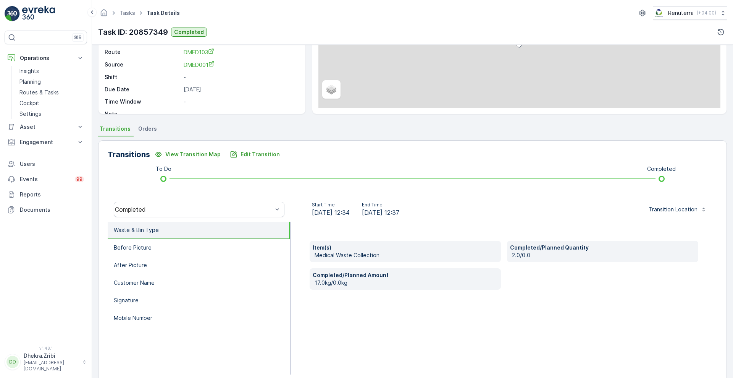
scroll to position [104, 0]
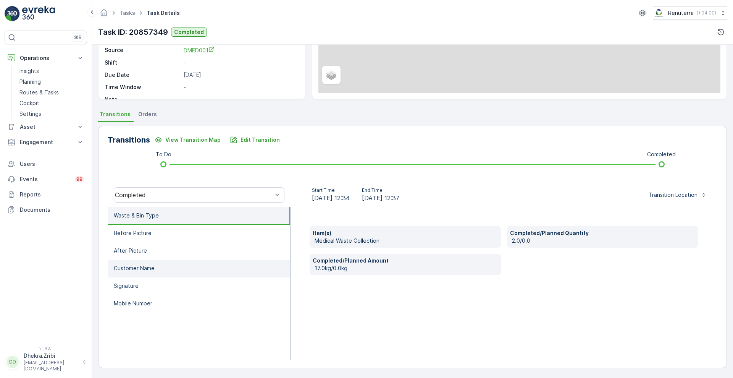
click at [151, 271] on p "Customer Name" at bounding box center [134, 268] width 41 height 8
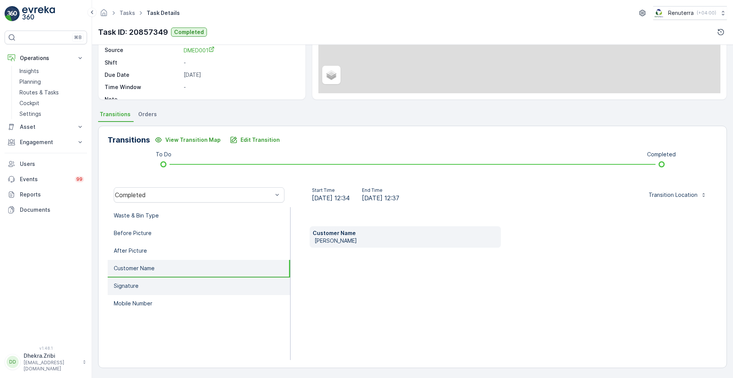
click at [137, 285] on p "Signature" at bounding box center [126, 286] width 25 height 8
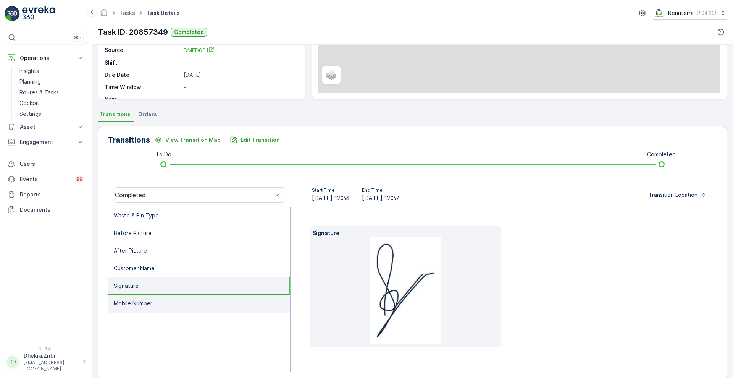
click at [143, 309] on li "Mobile Number" at bounding box center [199, 304] width 183 height 18
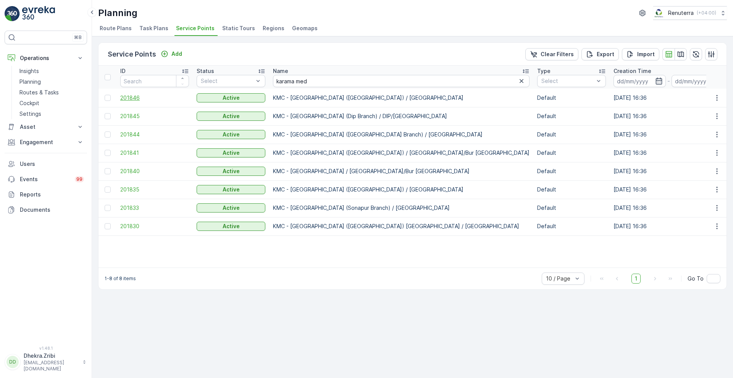
click at [132, 100] on span "201846" at bounding box center [154, 98] width 69 height 8
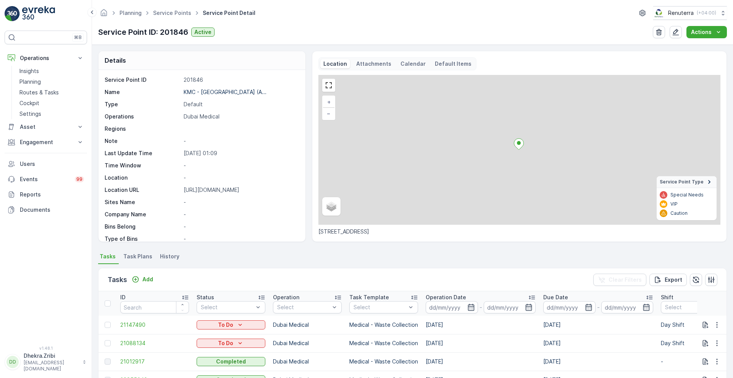
scroll to position [157, 0]
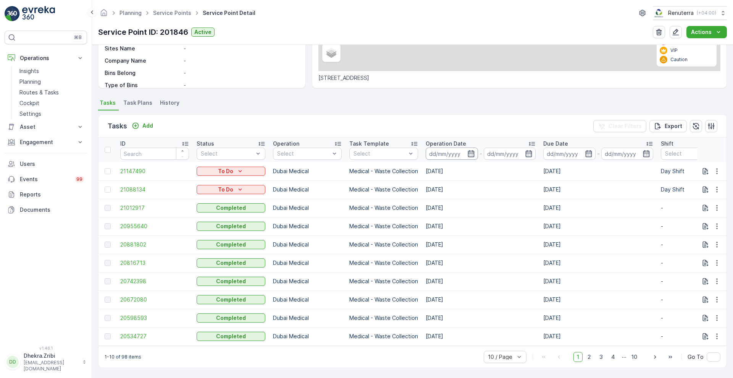
click at [472, 147] on input at bounding box center [452, 153] width 52 height 12
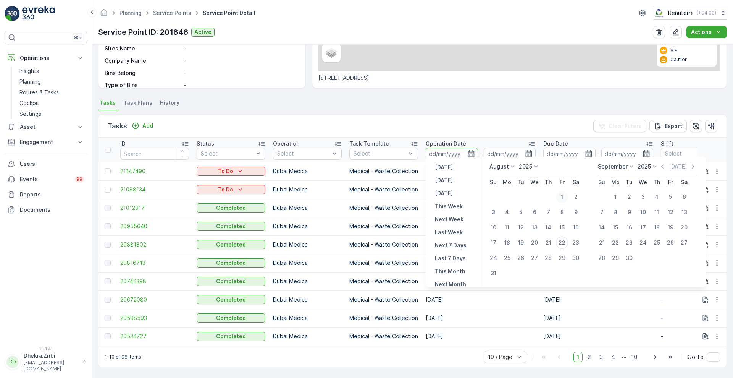
click at [563, 199] on div "1" at bounding box center [562, 197] width 12 height 12
type input "[DATE]"
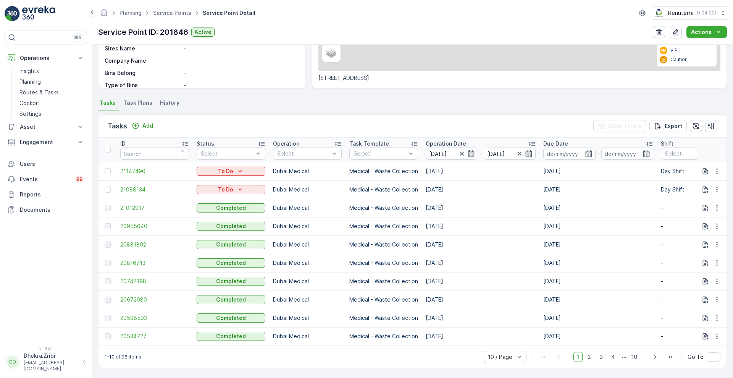
click at [373, 124] on div "Tasks Add Clear Filters Export" at bounding box center [413, 126] width 628 height 23
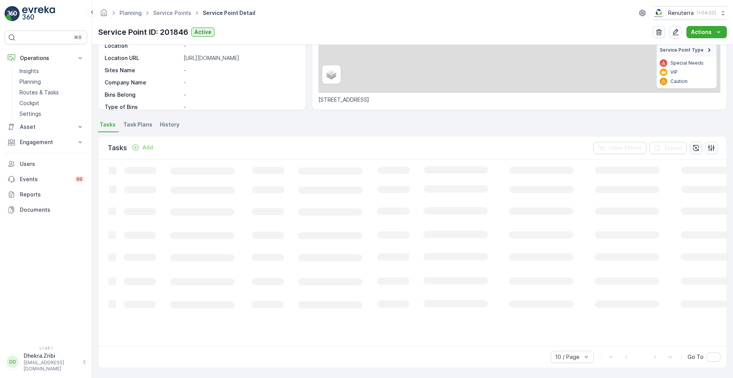
scroll to position [129, 0]
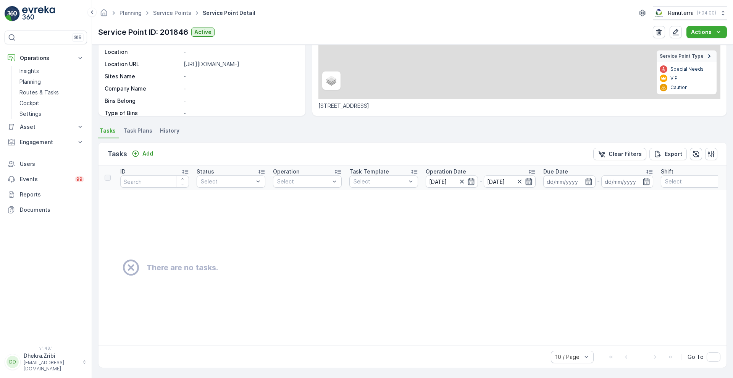
click at [527, 181] on icon "button" at bounding box center [529, 181] width 6 height 7
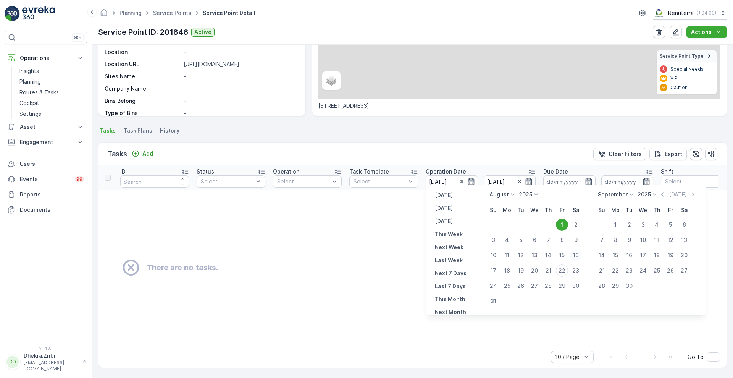
click at [580, 255] on div "16" at bounding box center [576, 255] width 12 height 12
type input "[DATE]"
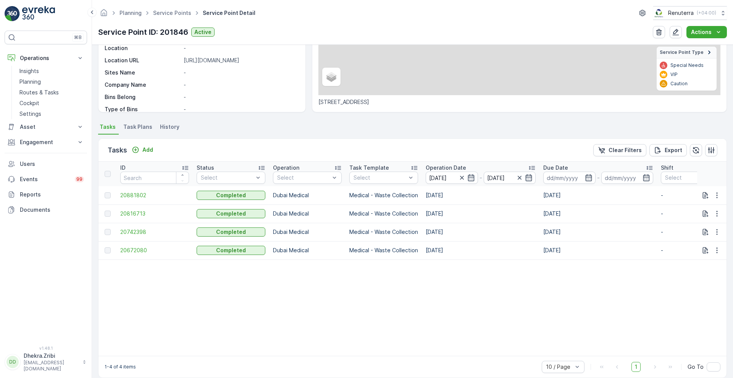
click at [445, 167] on p "Operation Date" at bounding box center [446, 168] width 40 height 8
click at [136, 193] on span "20672080" at bounding box center [154, 195] width 69 height 8
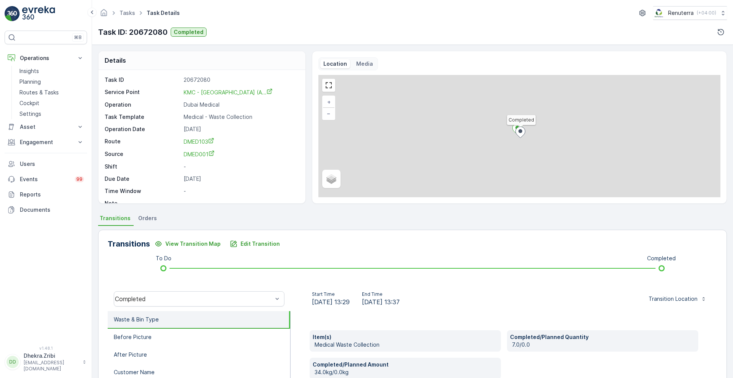
scroll to position [104, 0]
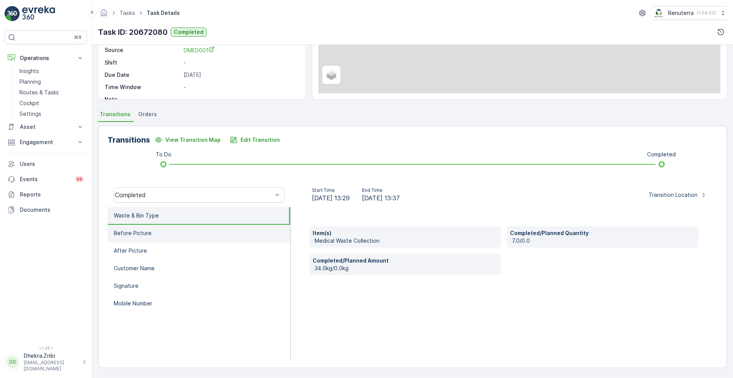
click at [172, 241] on li "Before Picture" at bounding box center [199, 234] width 183 height 18
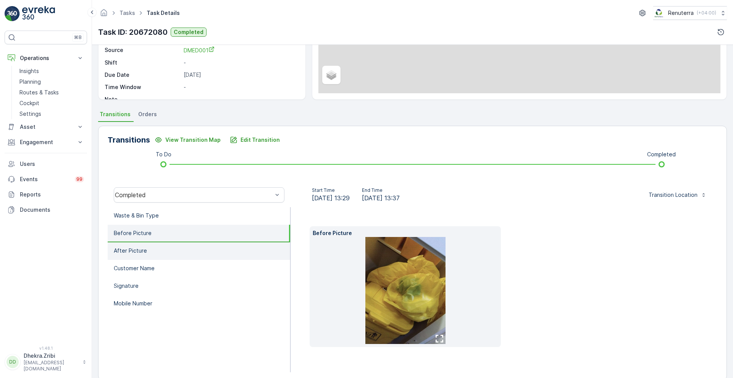
click at [161, 254] on li "After Picture" at bounding box center [199, 251] width 183 height 18
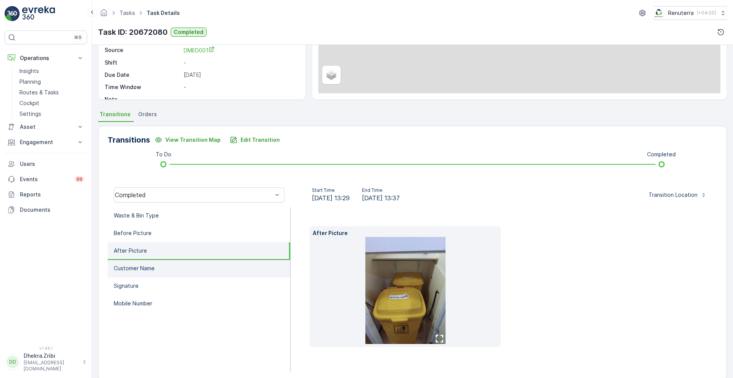
click at [150, 271] on p "Customer Name" at bounding box center [134, 268] width 41 height 8
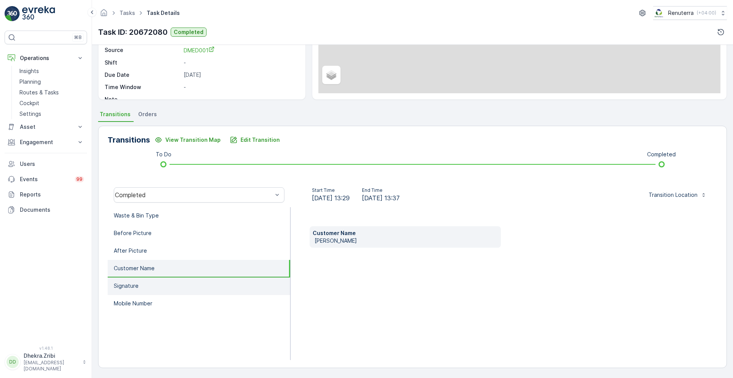
click at [145, 283] on li "Signature" at bounding box center [199, 286] width 183 height 18
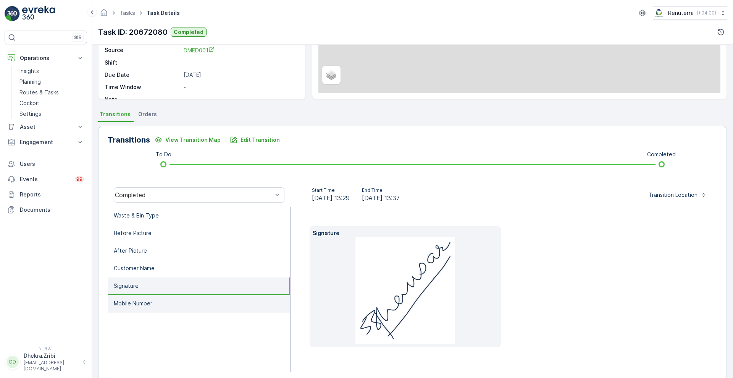
click at [146, 296] on li "Mobile Number" at bounding box center [199, 304] width 183 height 18
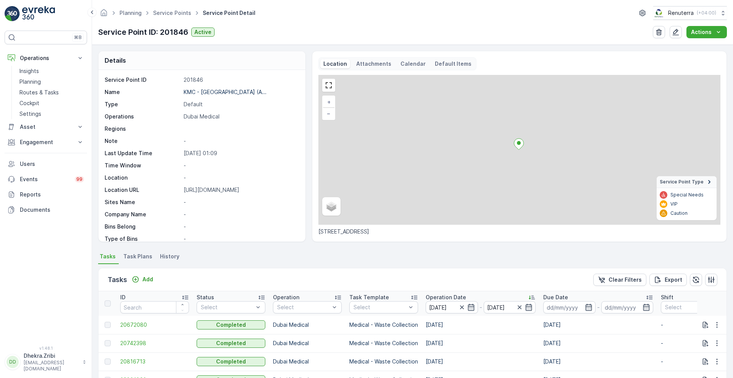
scroll to position [143, 0]
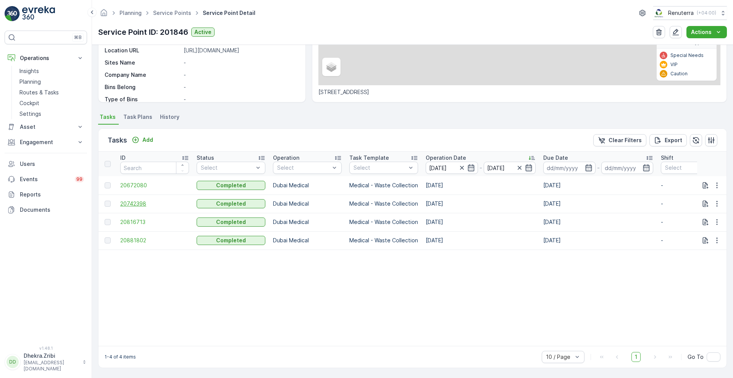
click at [138, 200] on span "20742398" at bounding box center [154, 204] width 69 height 8
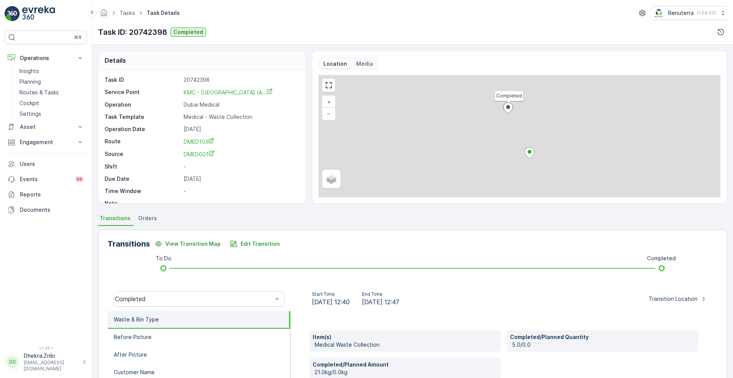
scroll to position [104, 0]
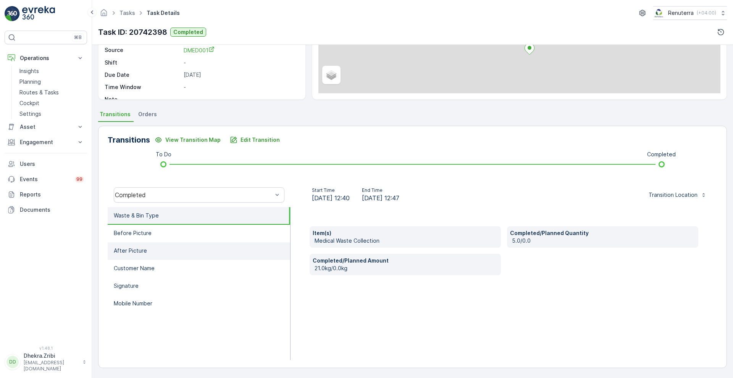
click at [168, 242] on li "After Picture" at bounding box center [199, 251] width 183 height 18
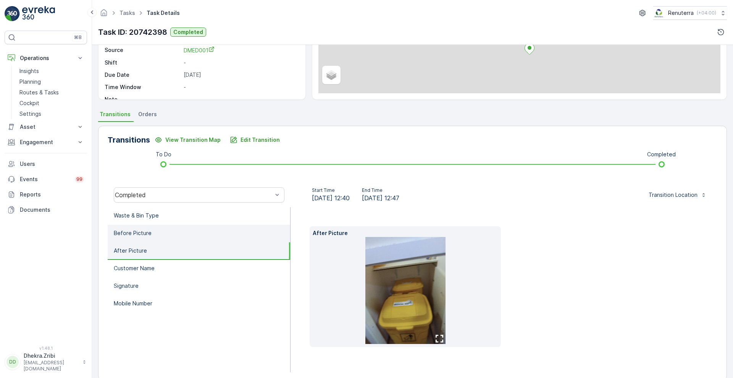
click at [159, 230] on li "Before Picture" at bounding box center [199, 234] width 183 height 18
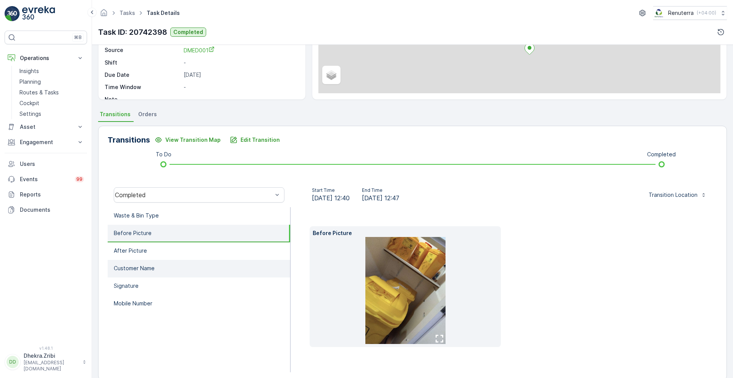
click at [142, 272] on li "Customer Name" at bounding box center [199, 269] width 183 height 18
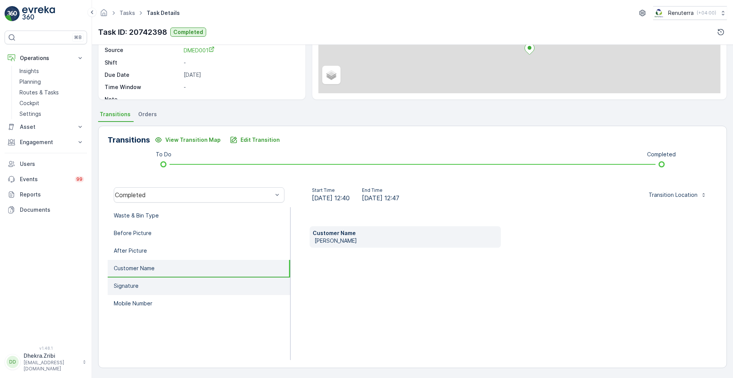
click at [139, 294] on li "Signature" at bounding box center [199, 286] width 183 height 18
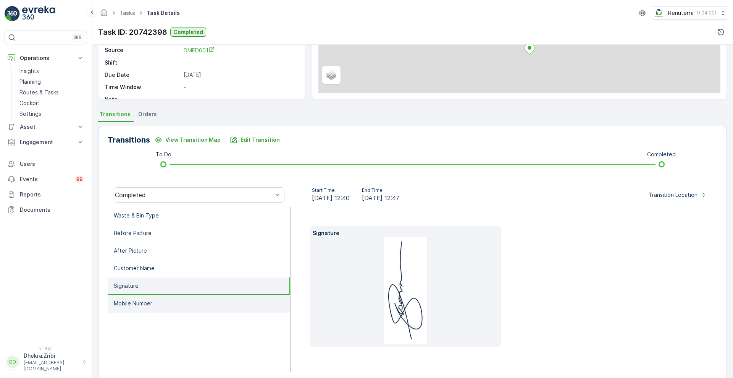
click at [139, 306] on p "Mobile Number" at bounding box center [133, 303] width 39 height 8
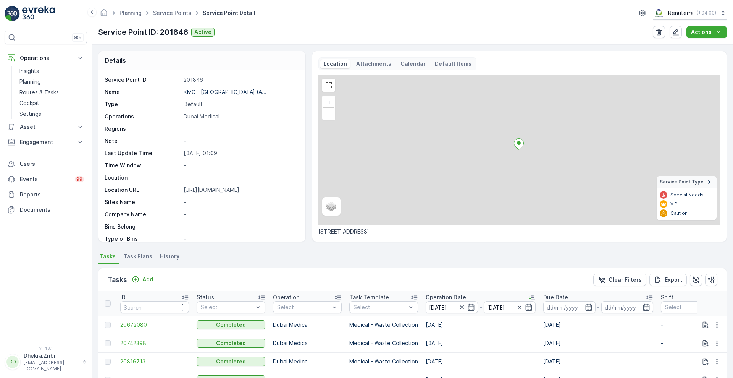
scroll to position [143, 0]
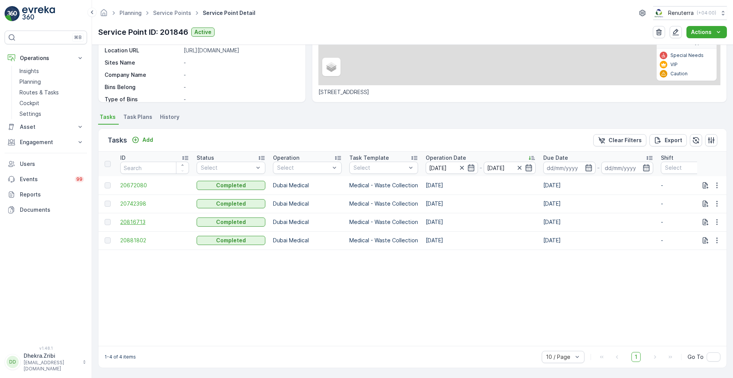
click at [128, 218] on span "20816713" at bounding box center [154, 222] width 69 height 8
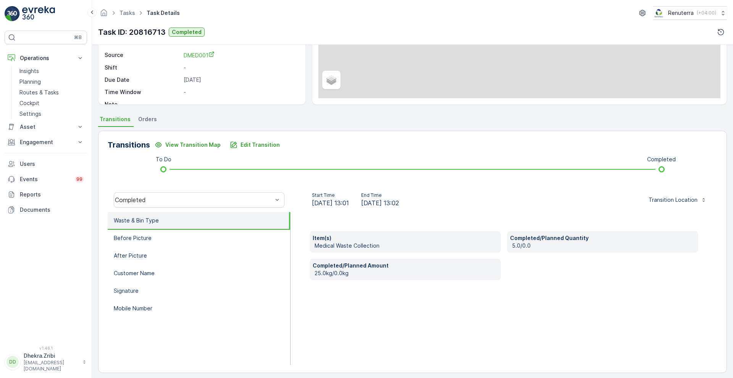
scroll to position [104, 0]
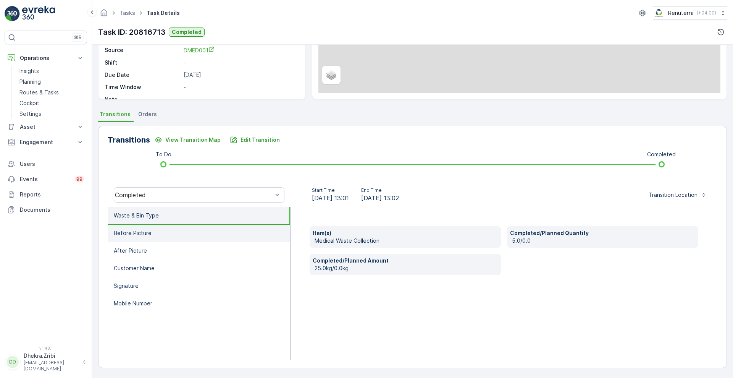
click at [167, 234] on li "Before Picture" at bounding box center [199, 234] width 183 height 18
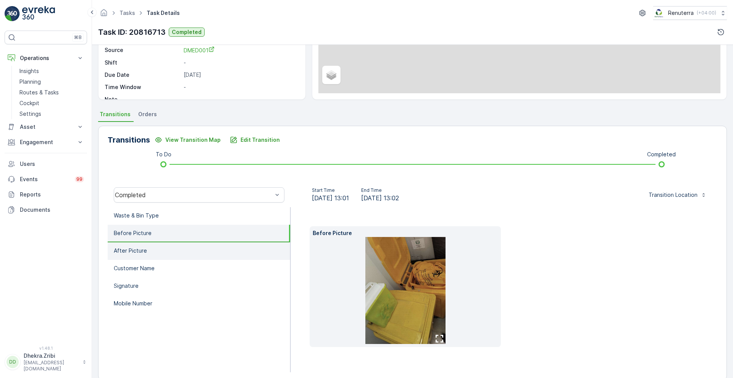
click at [148, 250] on li "After Picture" at bounding box center [199, 251] width 183 height 18
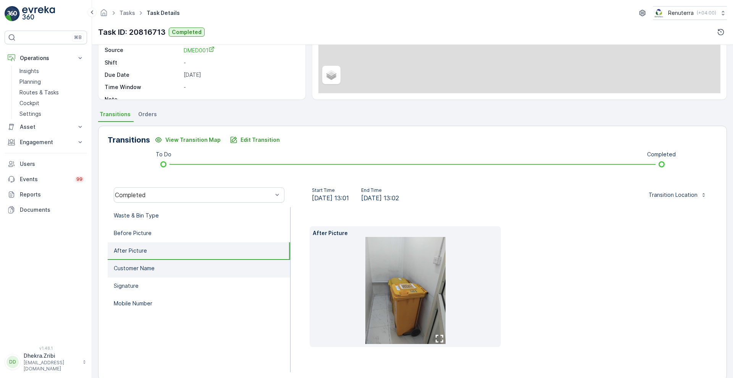
click at [145, 270] on p "Customer Name" at bounding box center [134, 268] width 41 height 8
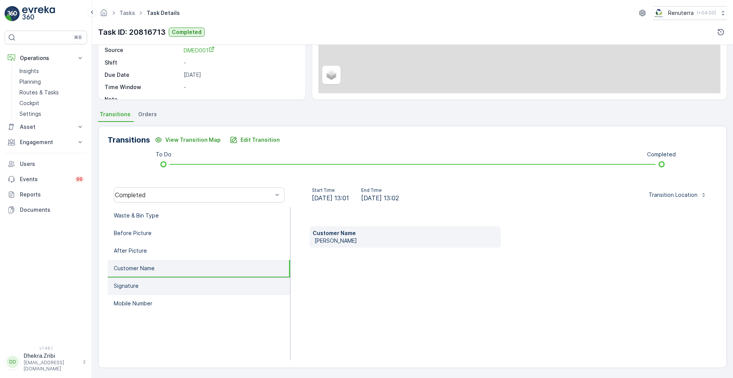
click at [139, 283] on li "Signature" at bounding box center [199, 286] width 183 height 18
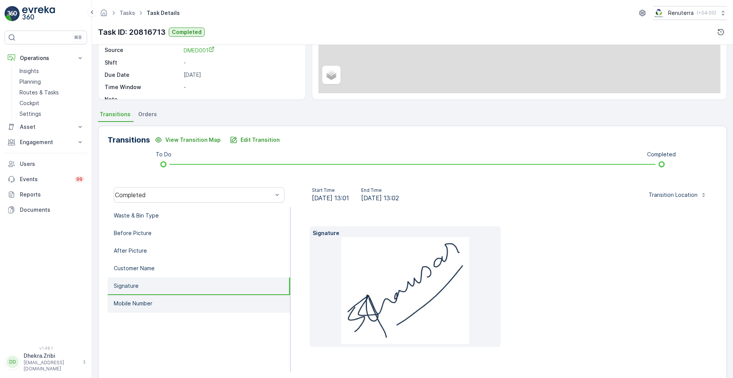
click at [138, 300] on p "Mobile Number" at bounding box center [133, 303] width 39 height 8
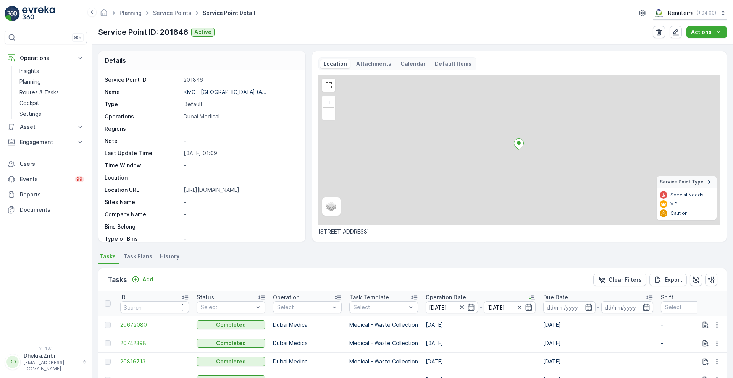
click at [185, 151] on p "[DATE] 01:09" at bounding box center [241, 153] width 114 height 8
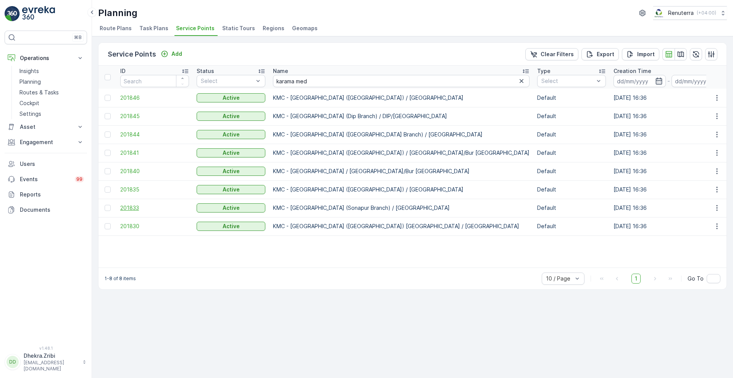
click at [130, 208] on span "201833" at bounding box center [154, 208] width 69 height 8
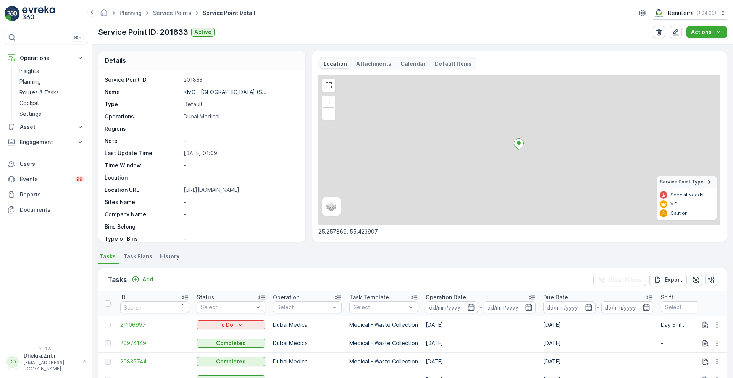
scroll to position [157, 0]
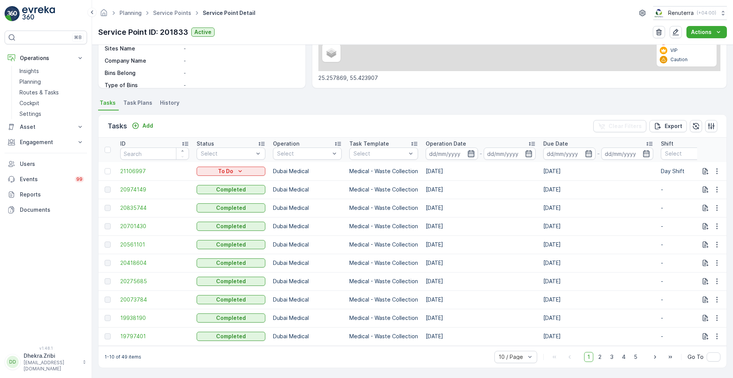
click at [472, 151] on icon "button" at bounding box center [471, 154] width 8 height 8
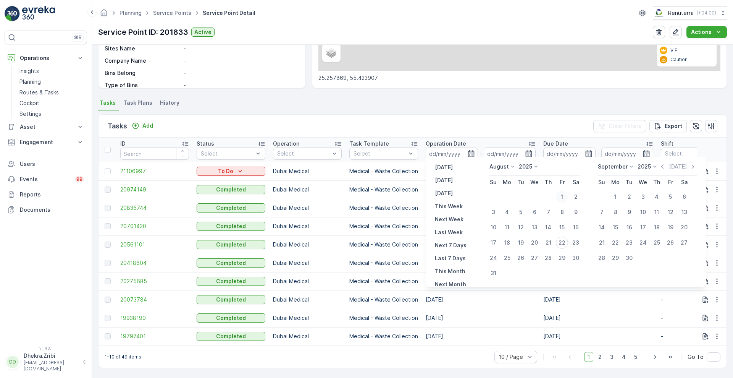
click at [562, 197] on div "1" at bounding box center [562, 197] width 12 height 12
type input "[DATE]"
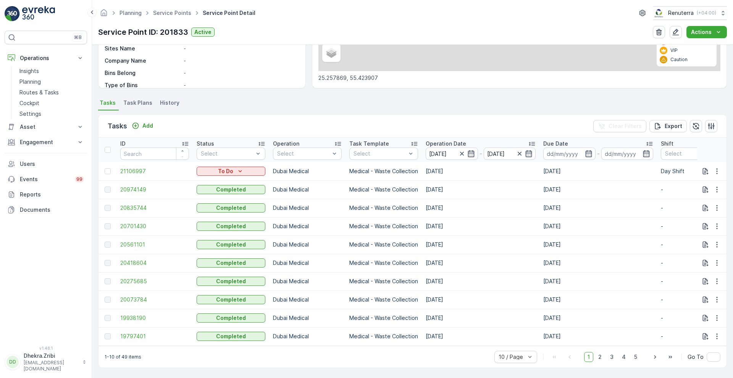
click at [462, 119] on div "Tasks Add Clear Filters Export" at bounding box center [413, 126] width 628 height 23
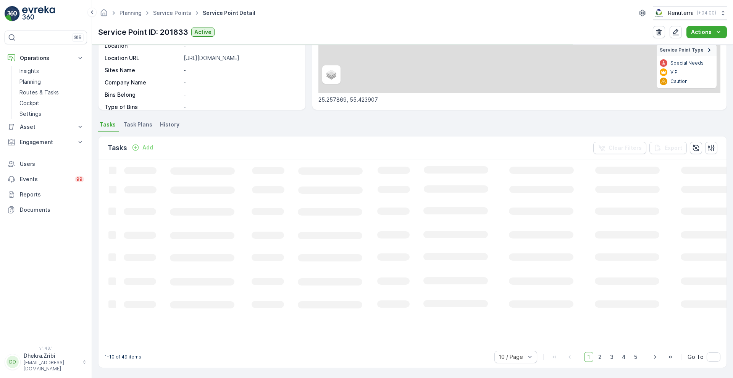
scroll to position [129, 0]
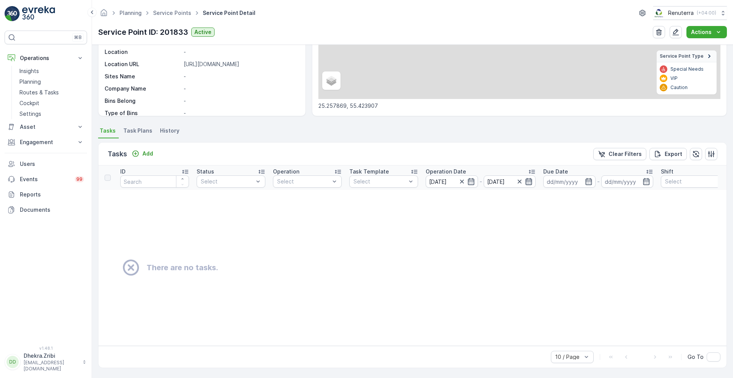
click at [527, 179] on icon "button" at bounding box center [529, 181] width 6 height 7
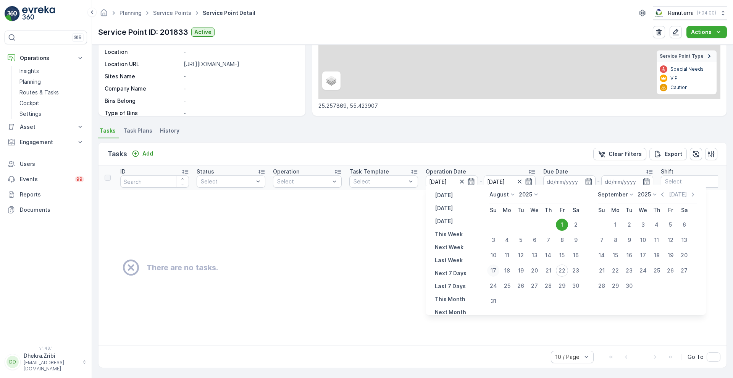
click at [493, 267] on div "17" at bounding box center [493, 270] width 12 height 12
type input "[DATE]"
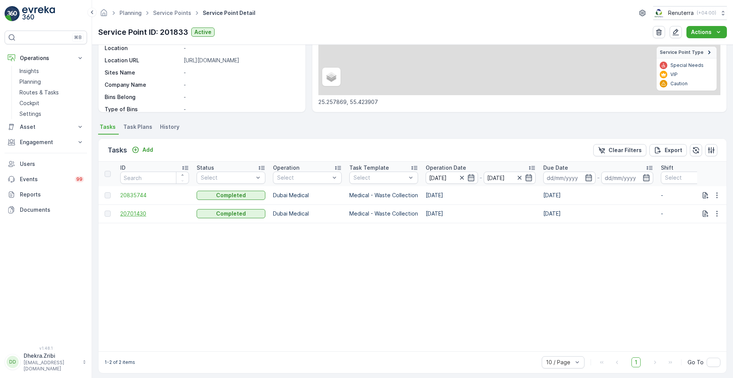
click at [139, 215] on span "20701430" at bounding box center [154, 214] width 69 height 8
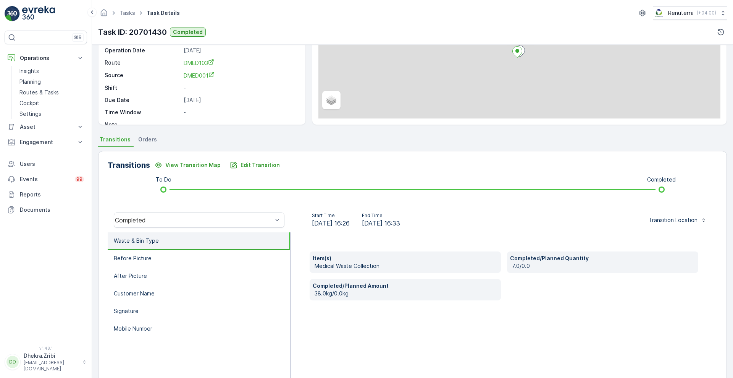
scroll to position [104, 0]
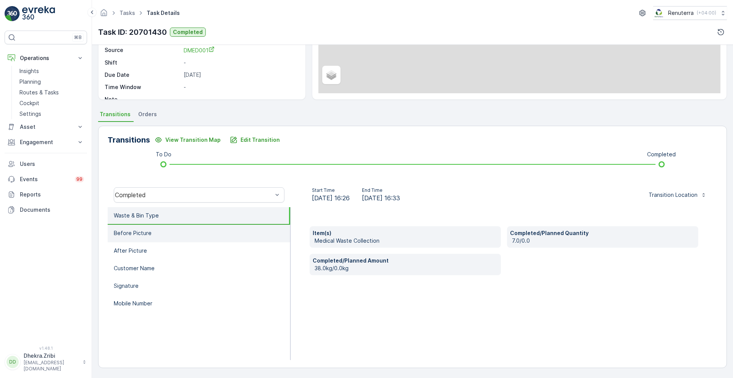
click at [153, 240] on li "Before Picture" at bounding box center [199, 234] width 183 height 18
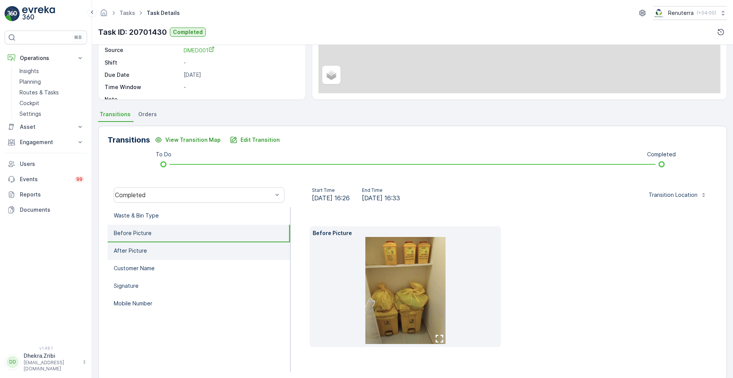
click at [152, 251] on li "After Picture" at bounding box center [199, 251] width 183 height 18
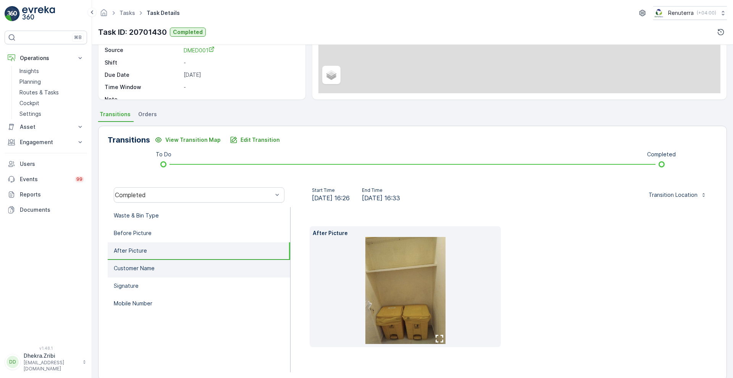
click at [150, 270] on p "Customer Name" at bounding box center [134, 268] width 41 height 8
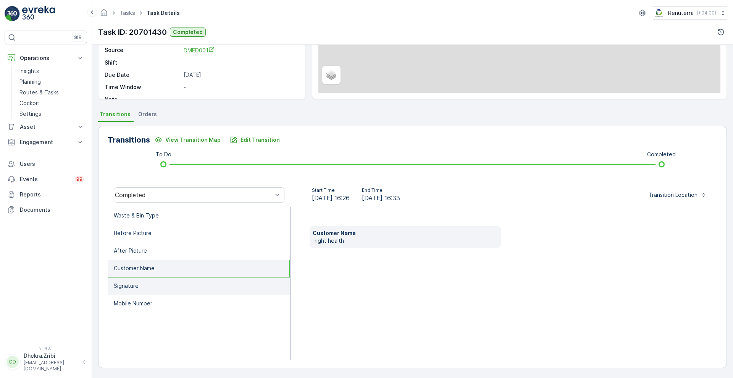
click at [145, 288] on li "Signature" at bounding box center [199, 286] width 183 height 18
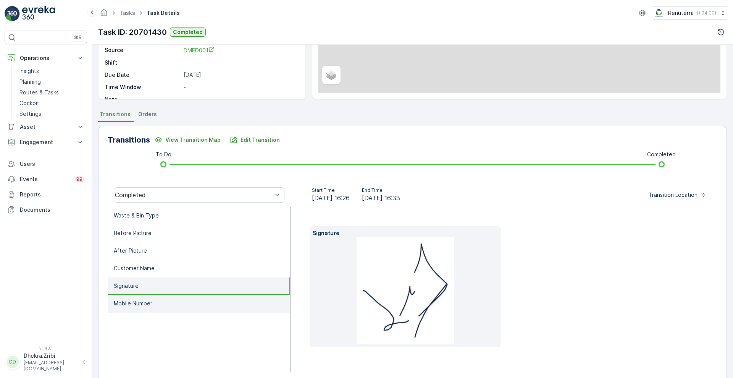
click at [137, 307] on p "Mobile Number" at bounding box center [133, 303] width 39 height 8
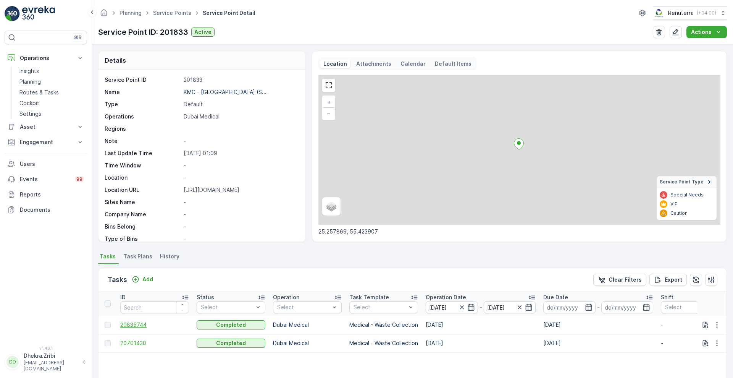
click at [129, 325] on span "20835744" at bounding box center [154, 325] width 69 height 8
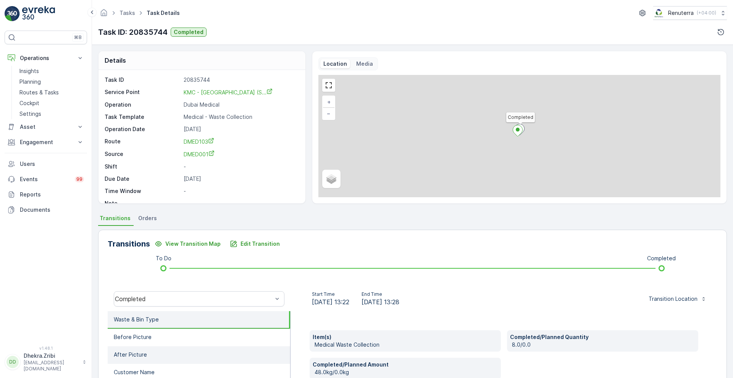
click at [215, 346] on li "After Picture" at bounding box center [199, 355] width 183 height 18
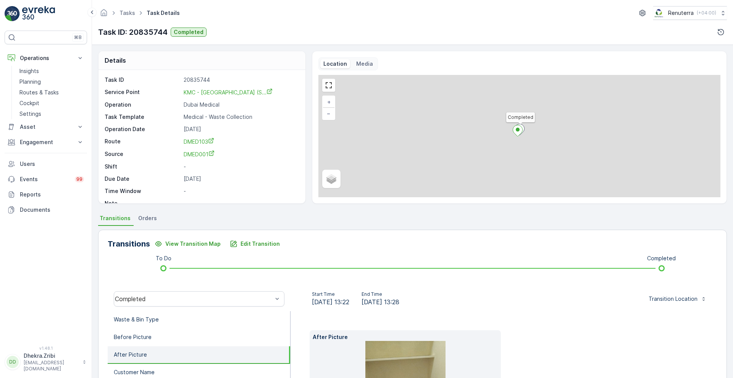
scroll to position [116, 0]
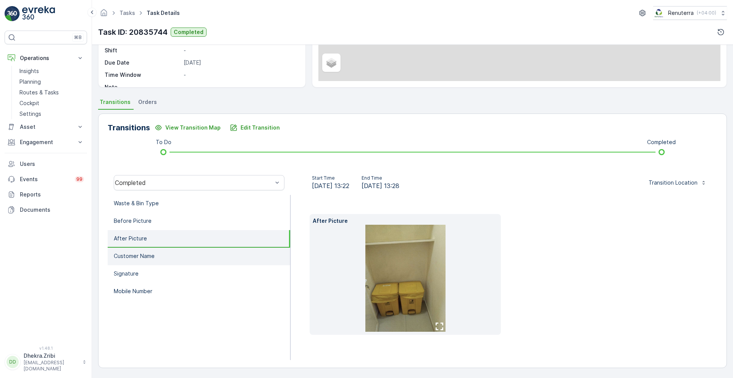
click at [163, 254] on li "Customer Name" at bounding box center [199, 256] width 183 height 18
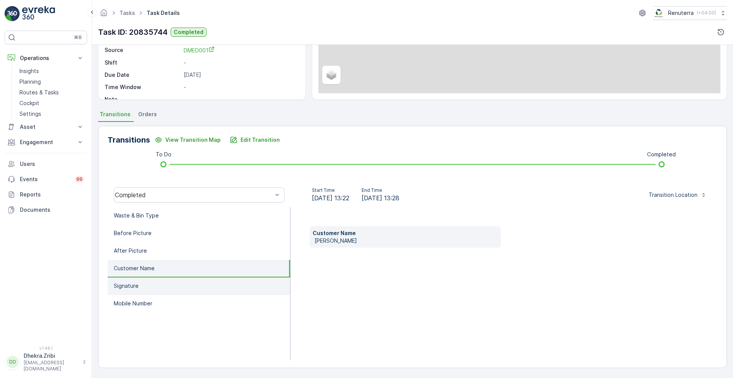
click at [141, 290] on li "Signature" at bounding box center [199, 286] width 183 height 18
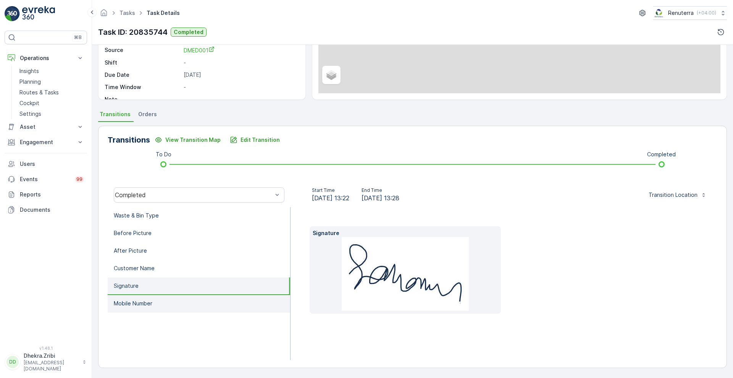
click at [143, 299] on p "Mobile Number" at bounding box center [133, 303] width 39 height 8
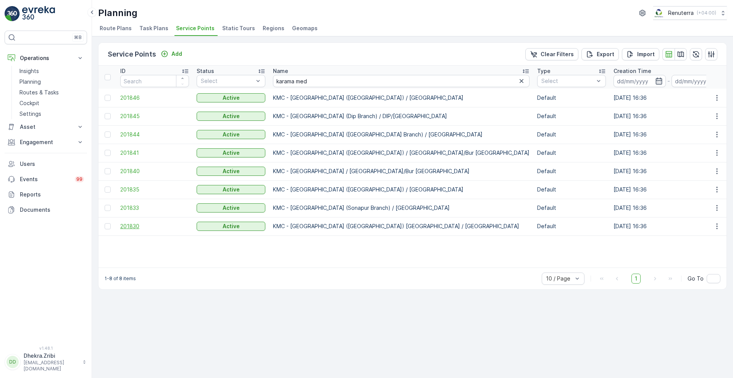
click at [129, 226] on span "201830" at bounding box center [154, 226] width 69 height 8
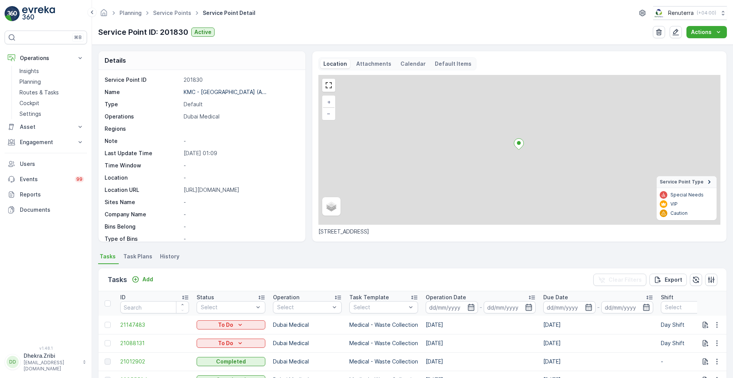
scroll to position [157, 0]
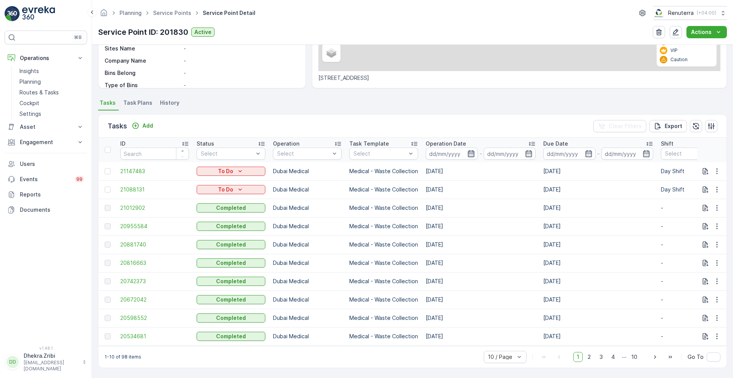
click at [472, 151] on icon "button" at bounding box center [471, 154] width 8 height 8
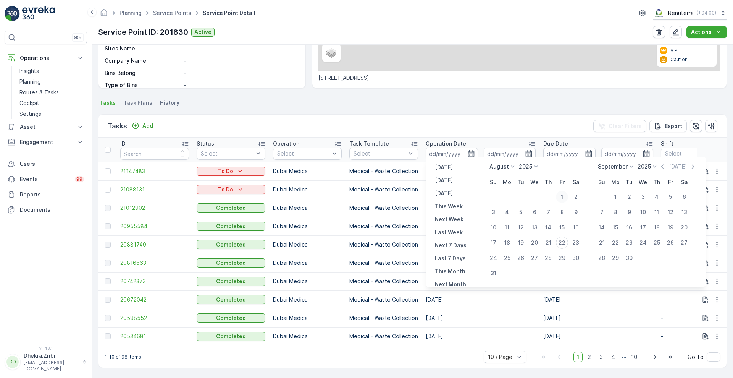
click at [561, 199] on div "1" at bounding box center [562, 197] width 12 height 12
type input "[DATE]"
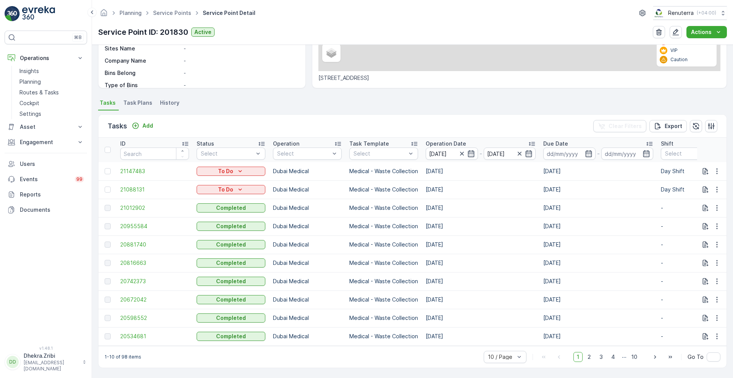
click at [373, 126] on div "Tasks Add Clear Filters Export" at bounding box center [413, 126] width 628 height 23
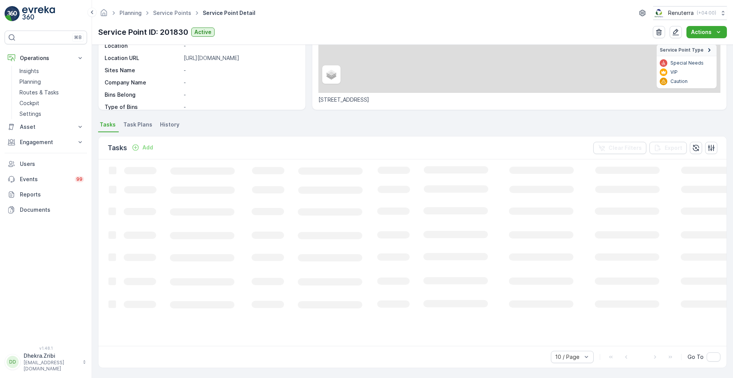
scroll to position [129, 0]
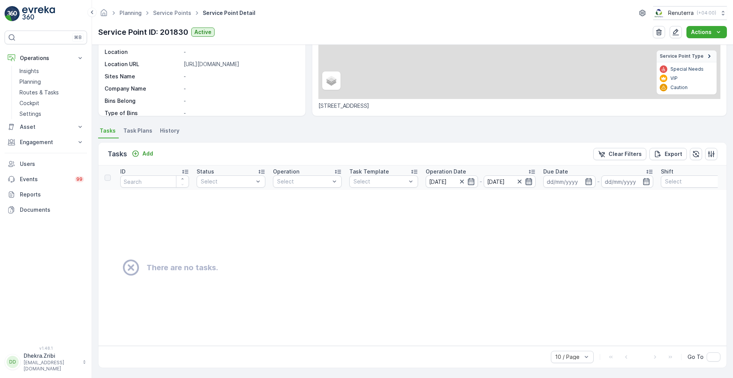
click at [530, 178] on icon "button" at bounding box center [529, 182] width 8 height 8
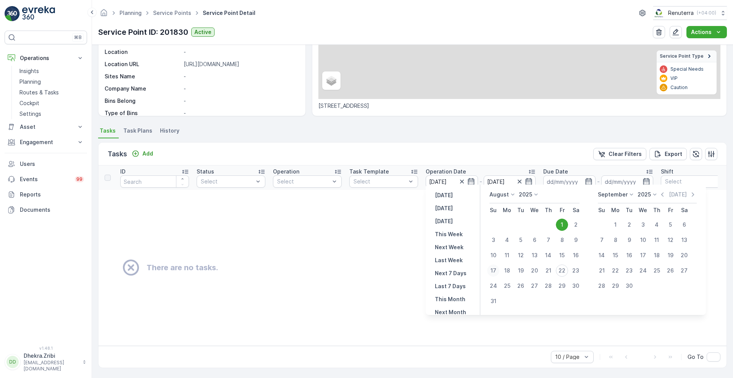
click at [495, 272] on div "17" at bounding box center [493, 270] width 12 height 12
type input "[DATE]"
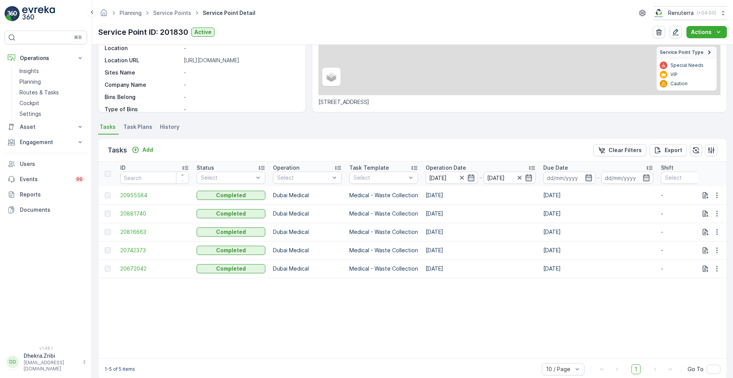
click at [444, 168] on p "Operation Date" at bounding box center [446, 168] width 40 height 8
click at [134, 193] on span "20672042" at bounding box center [154, 195] width 69 height 8
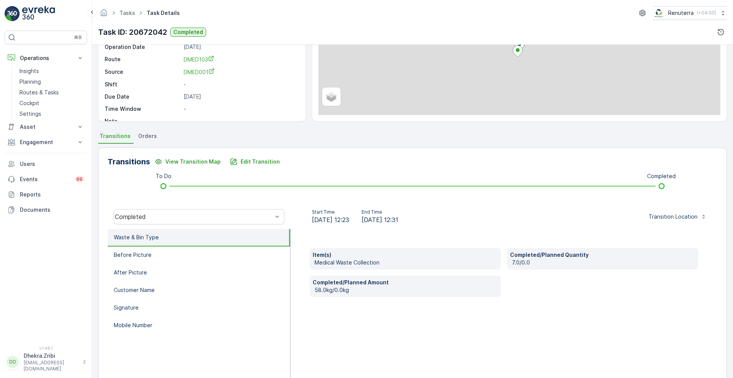
scroll to position [104, 0]
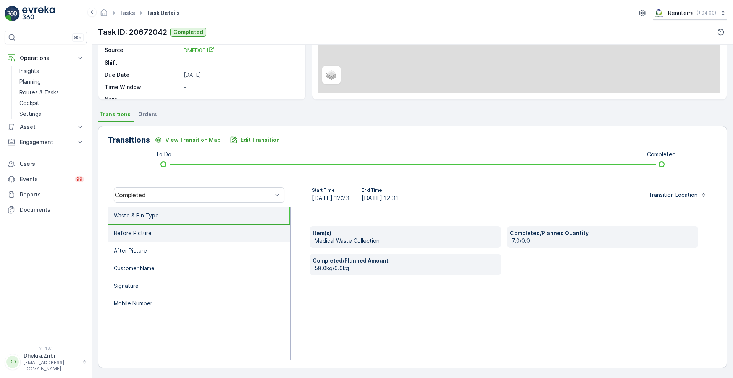
click at [160, 237] on li "Before Picture" at bounding box center [199, 234] width 183 height 18
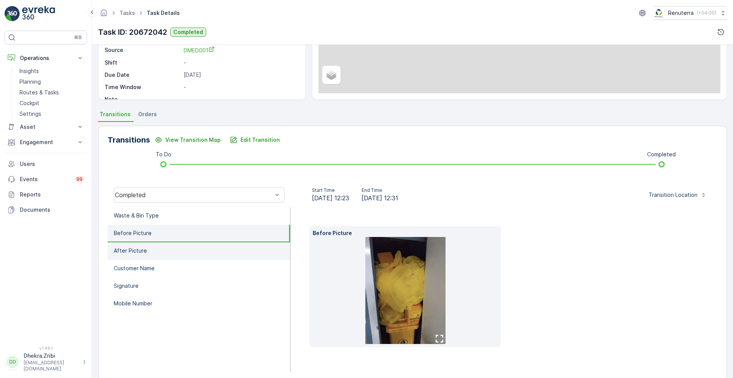
click at [155, 250] on li "After Picture" at bounding box center [199, 251] width 183 height 18
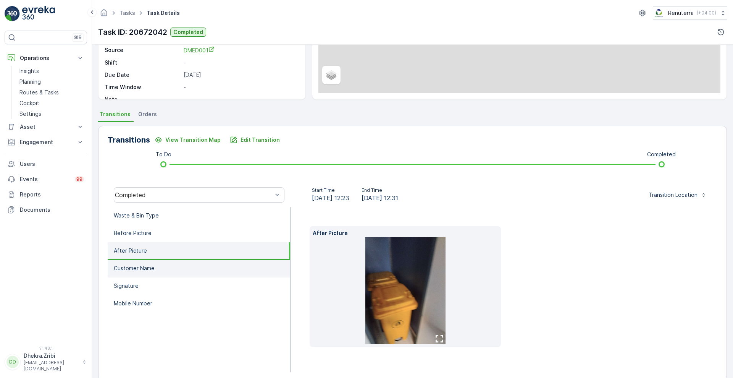
click at [154, 261] on li "Customer Name" at bounding box center [199, 269] width 183 height 18
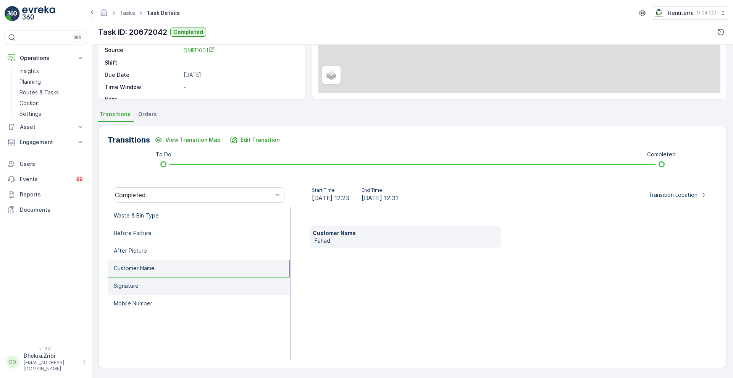
click at [152, 282] on li "Signature" at bounding box center [199, 286] width 183 height 18
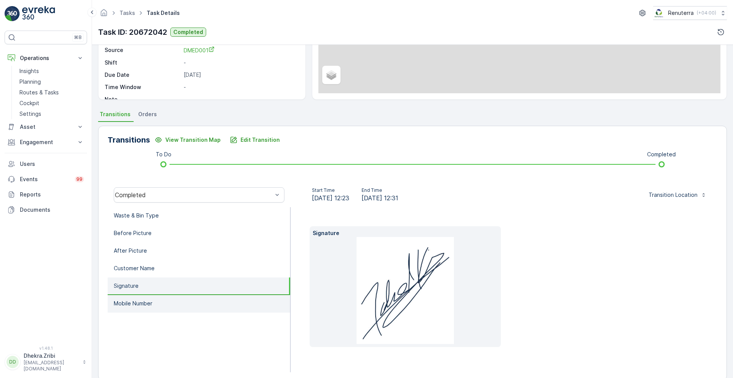
click at [148, 300] on p "Mobile Number" at bounding box center [133, 303] width 39 height 8
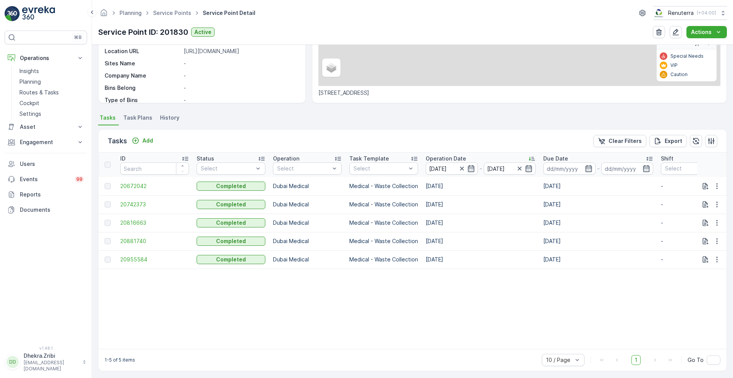
scroll to position [145, 0]
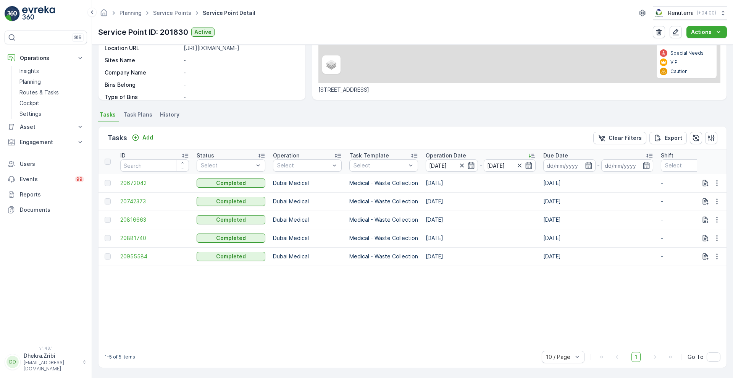
click at [130, 199] on span "20742373" at bounding box center [154, 201] width 69 height 8
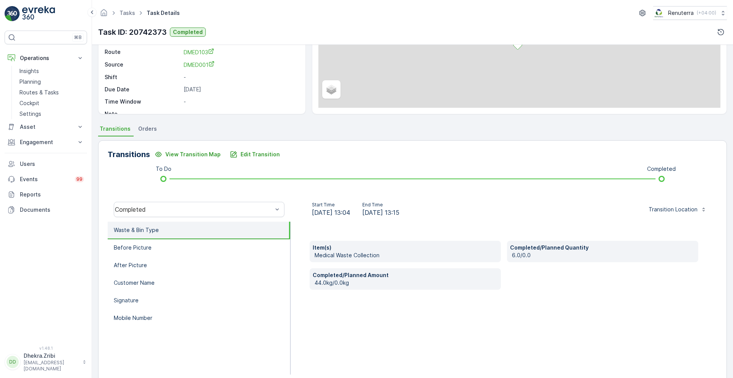
scroll to position [104, 0]
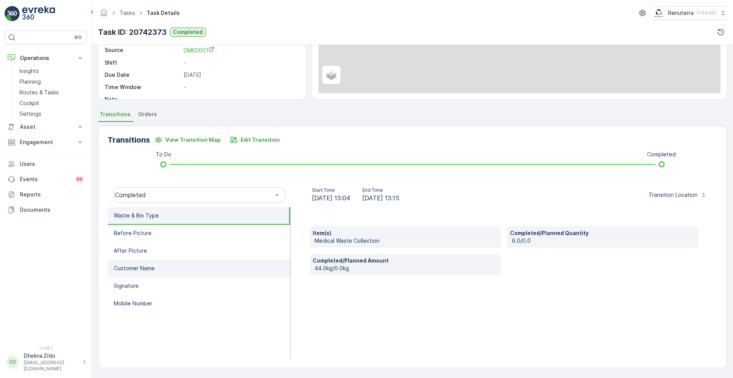
click at [137, 271] on p "Customer Name" at bounding box center [134, 268] width 41 height 8
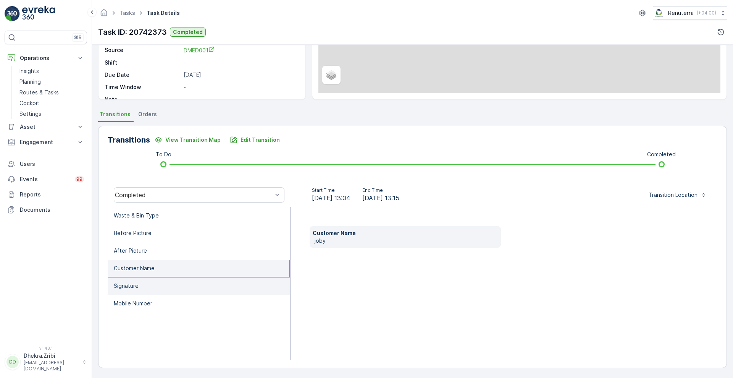
click at [134, 284] on p "Signature" at bounding box center [126, 286] width 25 height 8
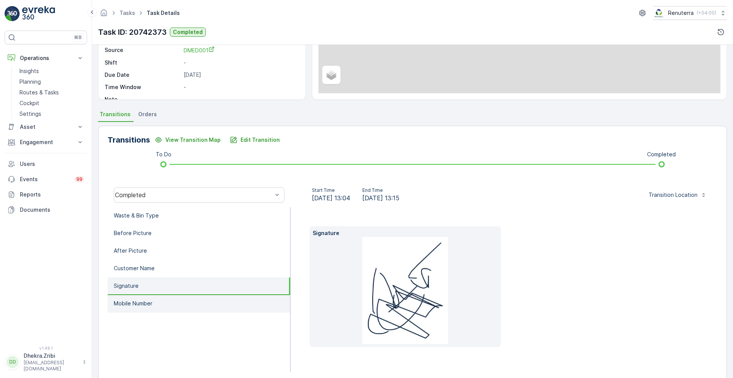
click at [137, 311] on li "Mobile Number" at bounding box center [199, 304] width 183 height 18
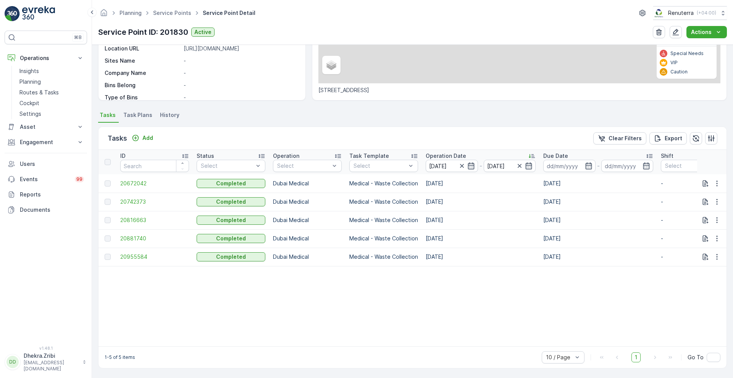
scroll to position [145, 0]
click at [130, 216] on span "20816663" at bounding box center [154, 220] width 69 height 8
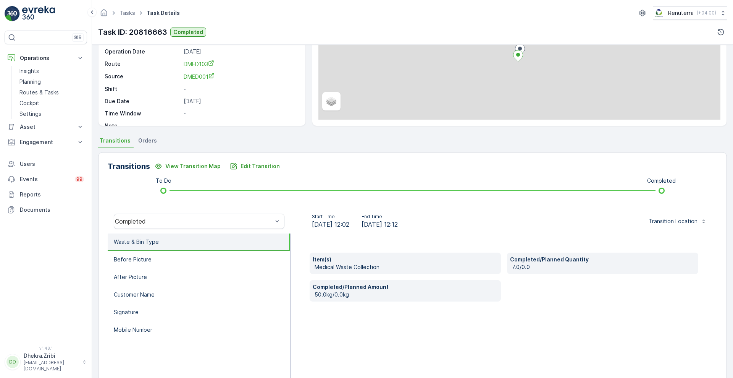
scroll to position [104, 0]
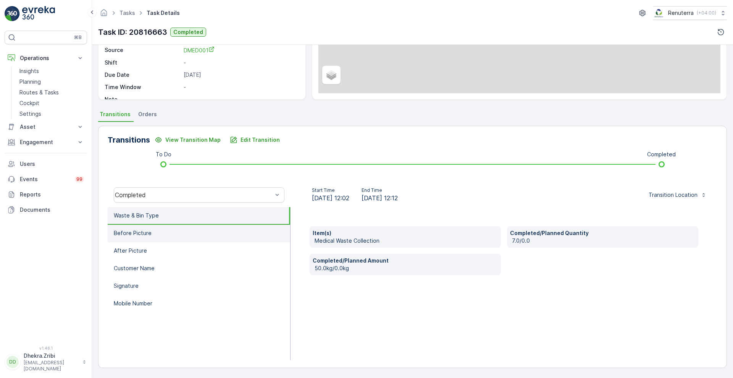
click at [143, 238] on li "Before Picture" at bounding box center [199, 234] width 183 height 18
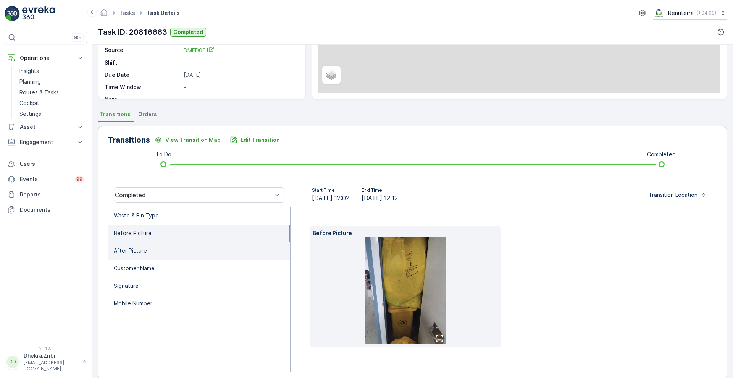
click at [148, 249] on li "After Picture" at bounding box center [199, 251] width 183 height 18
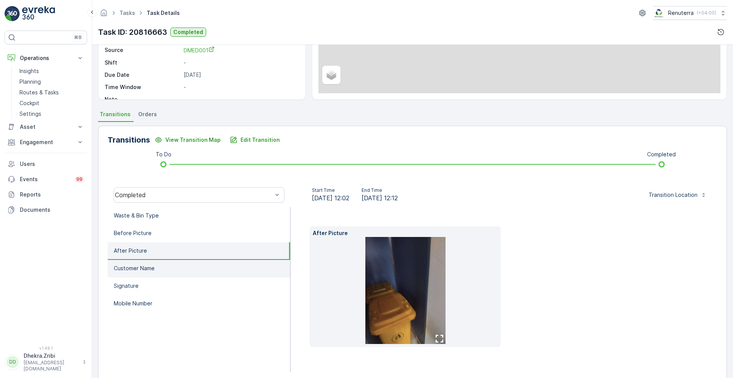
click at [150, 262] on li "Customer Name" at bounding box center [199, 269] width 183 height 18
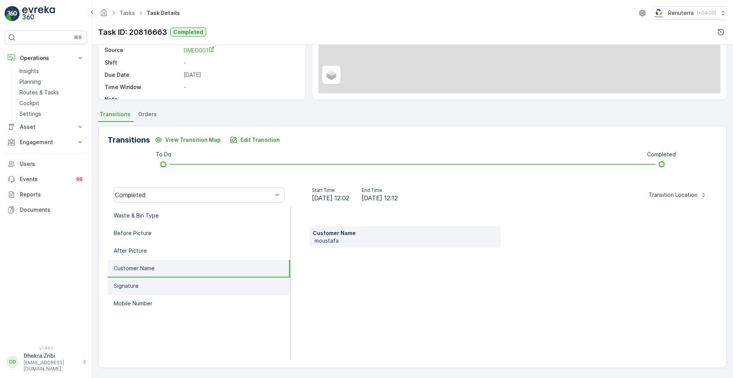
click at [150, 286] on li "Signature" at bounding box center [199, 286] width 183 height 18
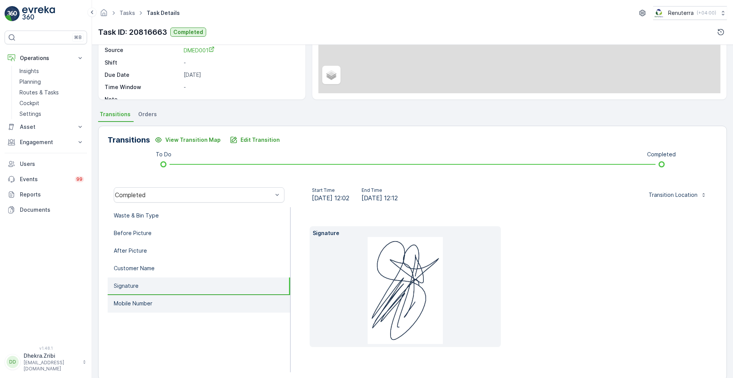
click at [149, 298] on li "Mobile Number" at bounding box center [199, 304] width 183 height 18
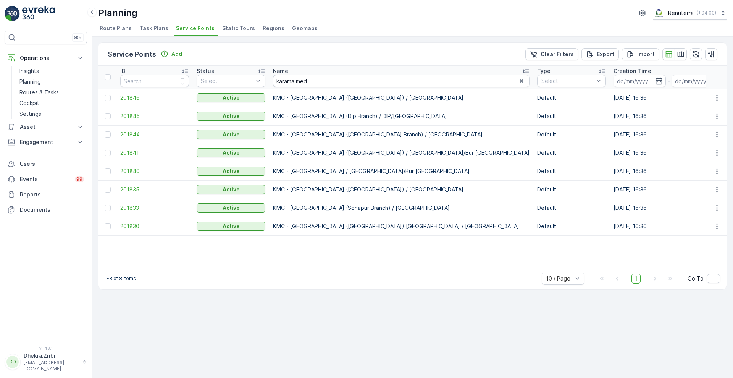
click at [134, 135] on span "201844" at bounding box center [154, 135] width 69 height 8
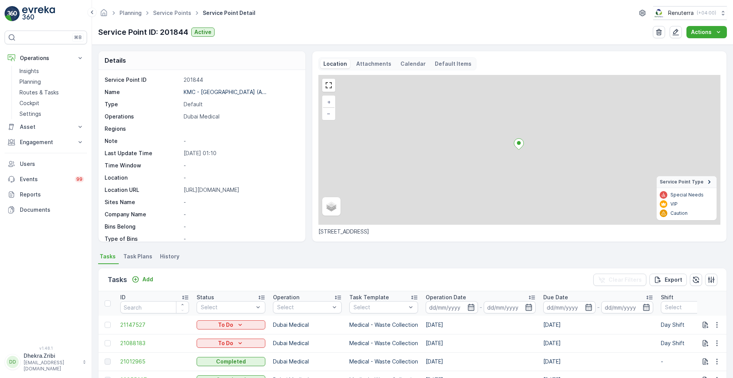
scroll to position [157, 0]
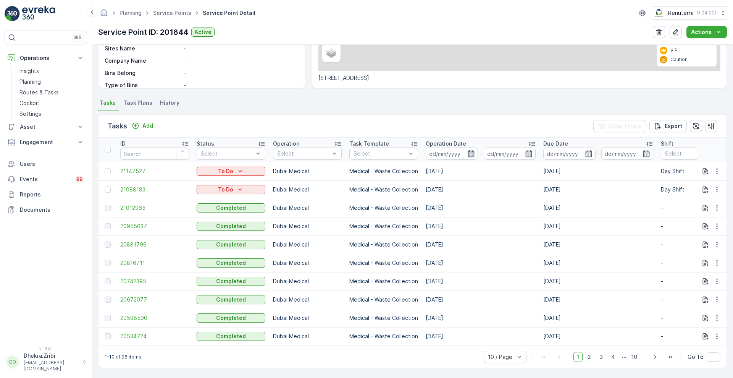
click at [469, 151] on icon "button" at bounding box center [471, 154] width 8 height 8
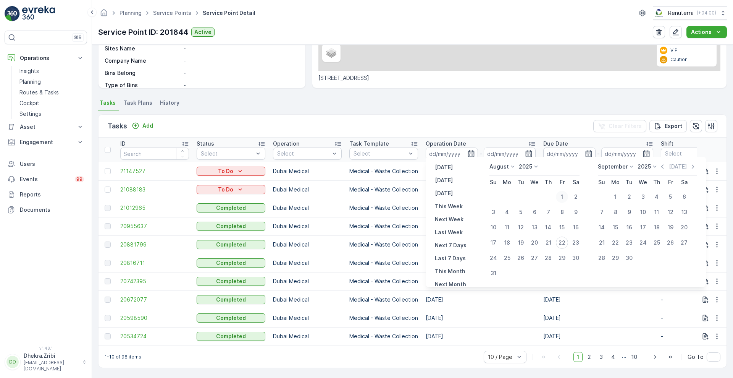
click at [559, 198] on div "1" at bounding box center [562, 197] width 12 height 12
type input "[DATE]"
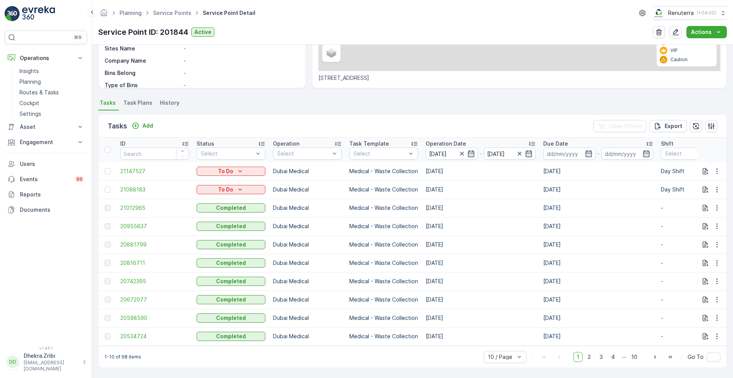
click at [425, 121] on div "Tasks Add Clear Filters Export" at bounding box center [413, 126] width 628 height 23
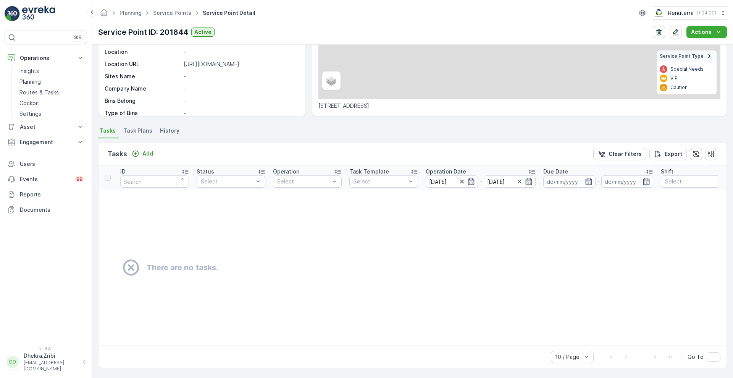
scroll to position [129, 0]
click at [529, 178] on icon "button" at bounding box center [529, 182] width 8 height 8
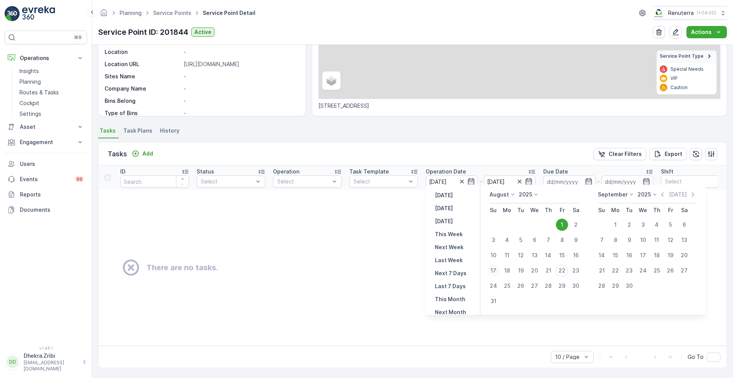
click at [495, 267] on div "17" at bounding box center [493, 270] width 12 height 12
type input "[DATE]"
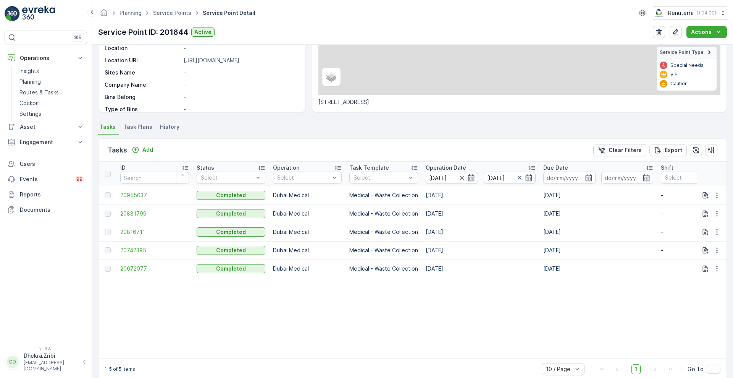
click at [444, 168] on p "Operation Date" at bounding box center [446, 168] width 40 height 8
click at [132, 194] on span "20672077" at bounding box center [154, 195] width 69 height 8
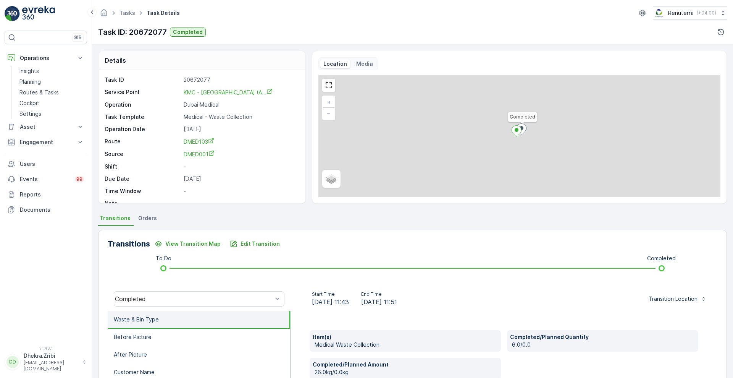
scroll to position [104, 0]
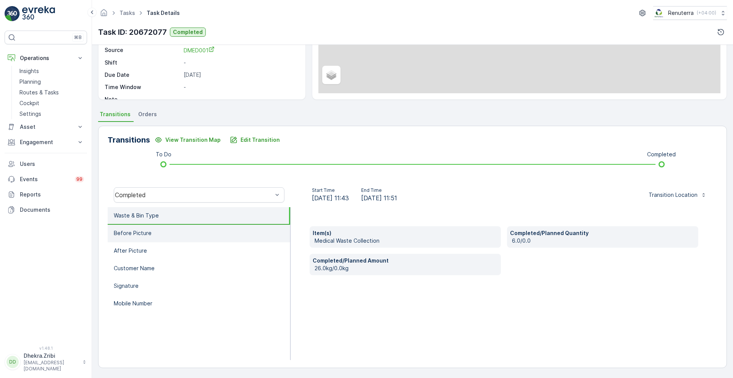
click at [128, 235] on p "Before Picture" at bounding box center [133, 233] width 38 height 8
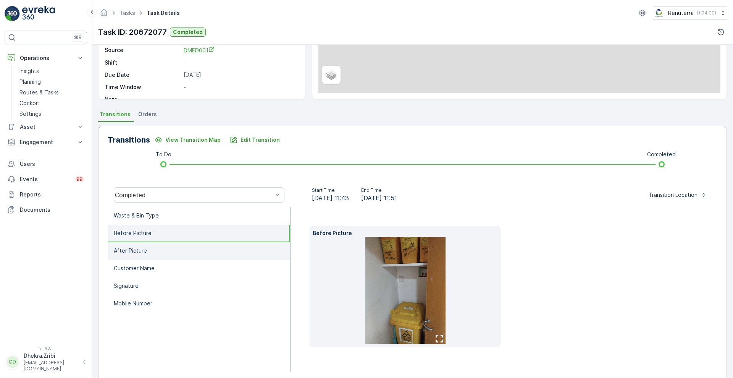
click at [149, 249] on li "After Picture" at bounding box center [199, 251] width 183 height 18
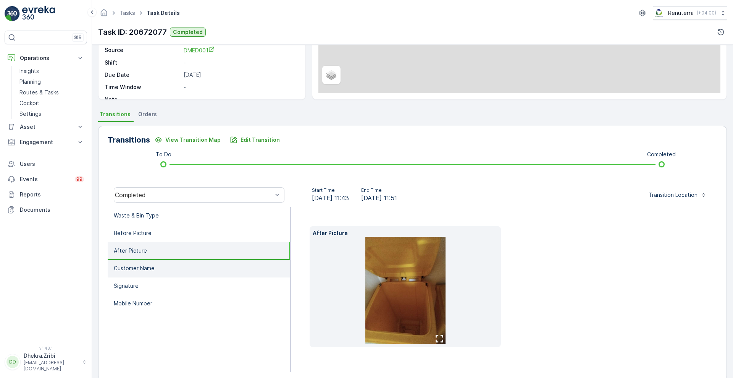
click at [146, 264] on p "Customer Name" at bounding box center [134, 268] width 41 height 8
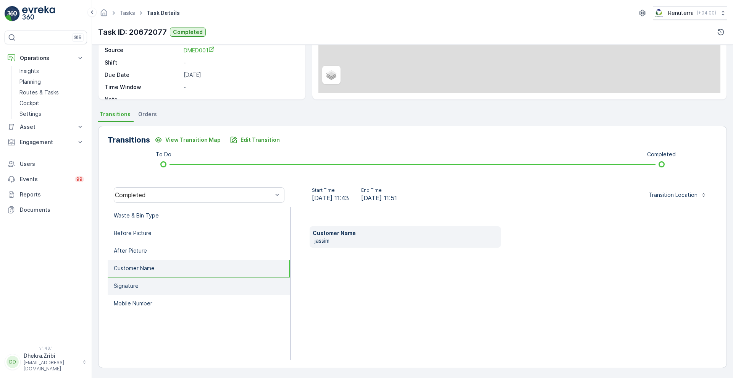
click at [144, 289] on li "Signature" at bounding box center [199, 286] width 183 height 18
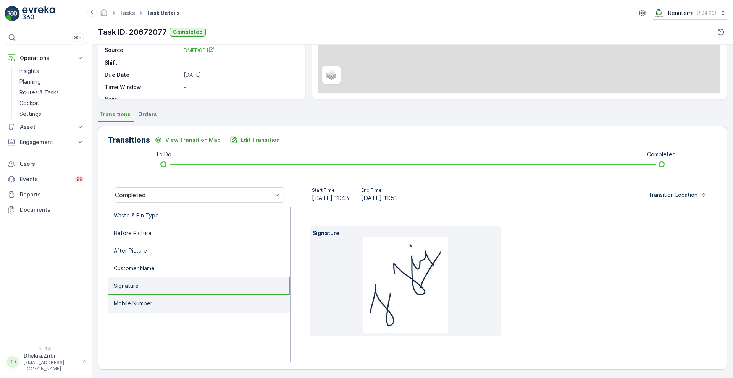
click at [149, 304] on p "Mobile Number" at bounding box center [133, 303] width 39 height 8
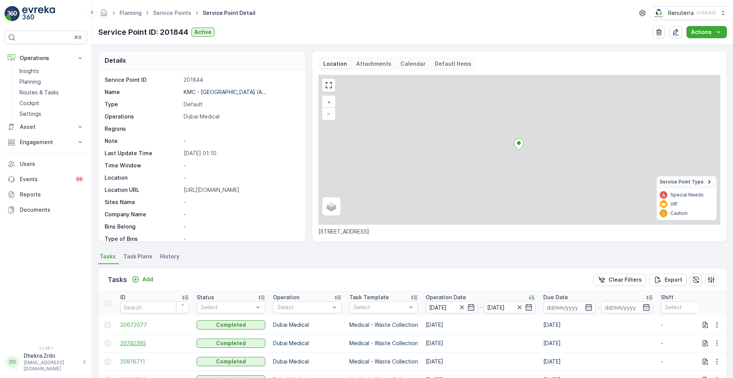
click at [131, 340] on span "20742395" at bounding box center [154, 343] width 69 height 8
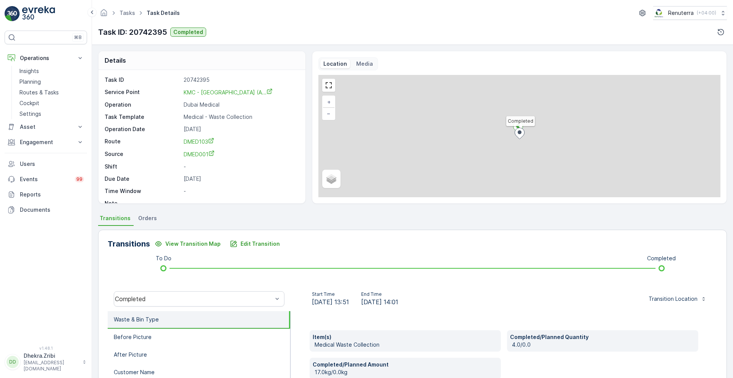
scroll to position [104, 0]
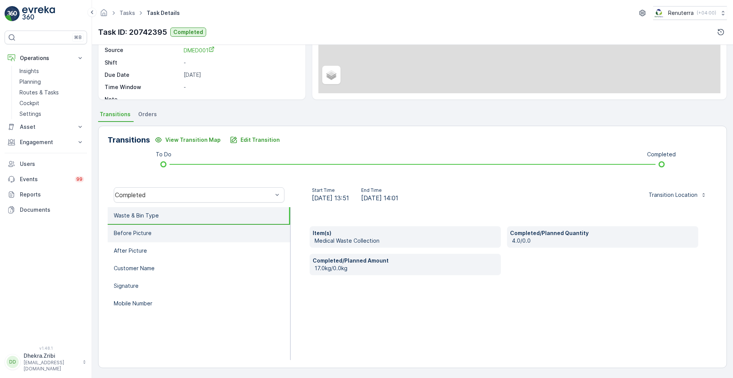
click at [150, 231] on li "Before Picture" at bounding box center [199, 234] width 183 height 18
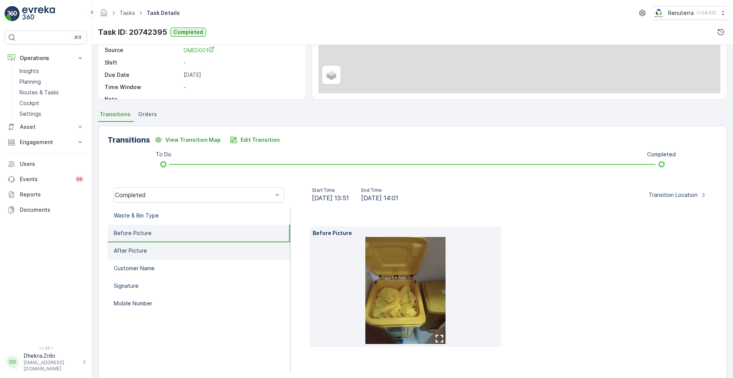
click at [140, 249] on p "After Picture" at bounding box center [130, 251] width 33 height 8
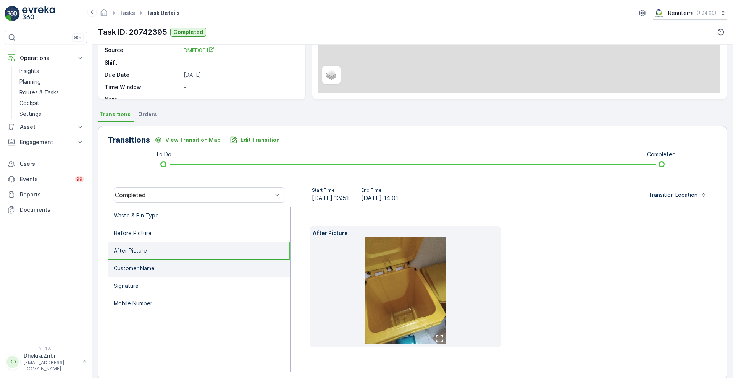
click at [141, 270] on p "Customer Name" at bounding box center [134, 268] width 41 height 8
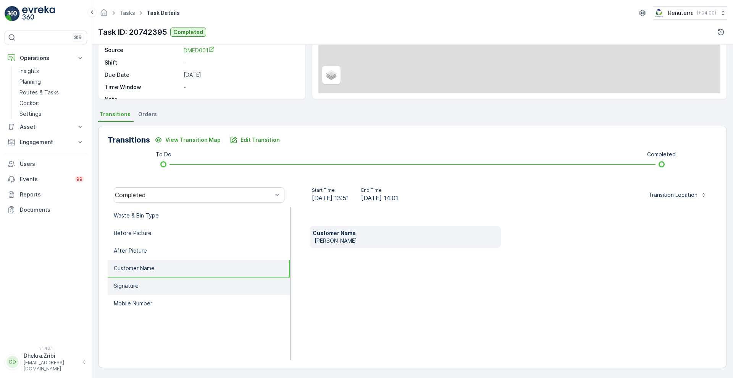
click at [140, 283] on li "Signature" at bounding box center [199, 286] width 183 height 18
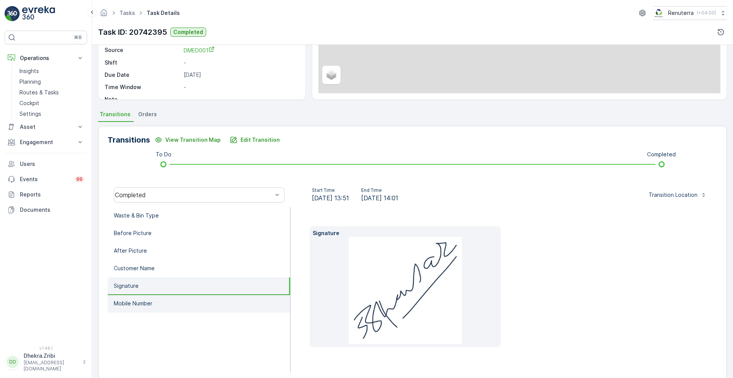
click at [139, 299] on li "Mobile Number" at bounding box center [199, 304] width 183 height 18
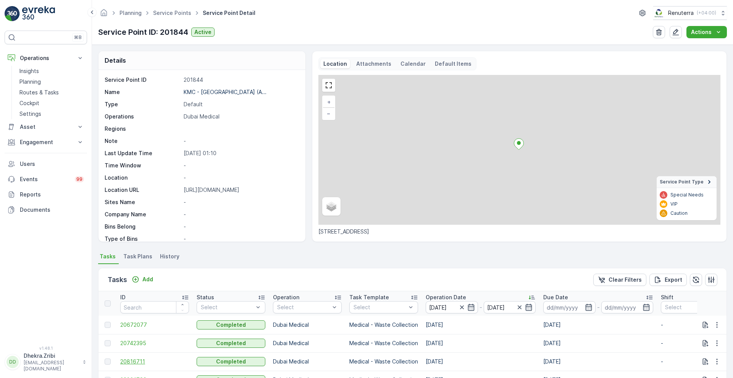
click at [134, 358] on span "20816711" at bounding box center [154, 361] width 69 height 8
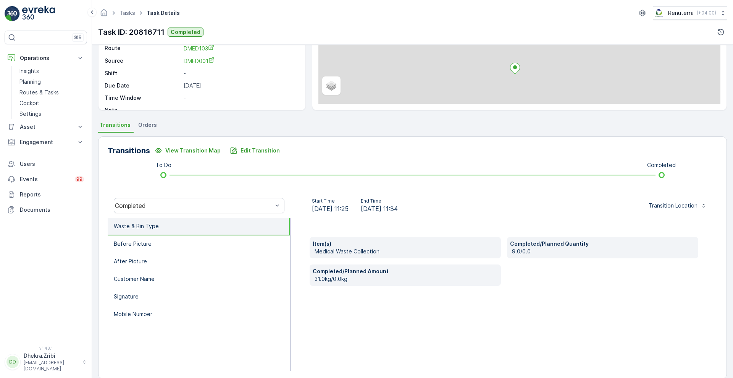
scroll to position [104, 0]
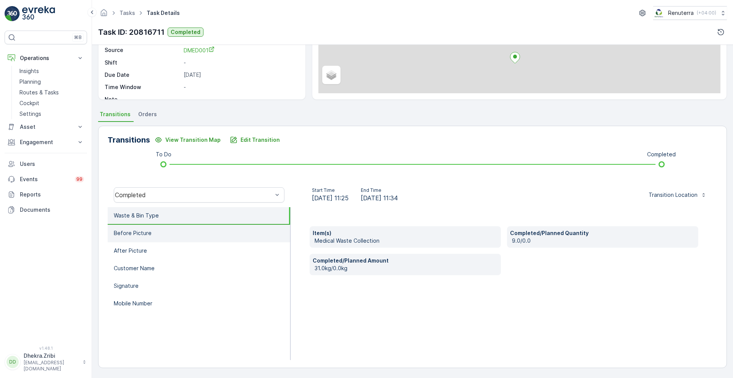
click at [147, 237] on li "Before Picture" at bounding box center [199, 234] width 183 height 18
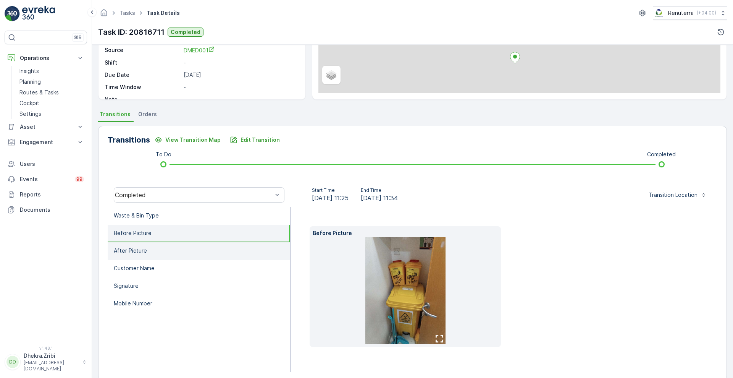
click at [145, 248] on p "After Picture" at bounding box center [130, 251] width 33 height 8
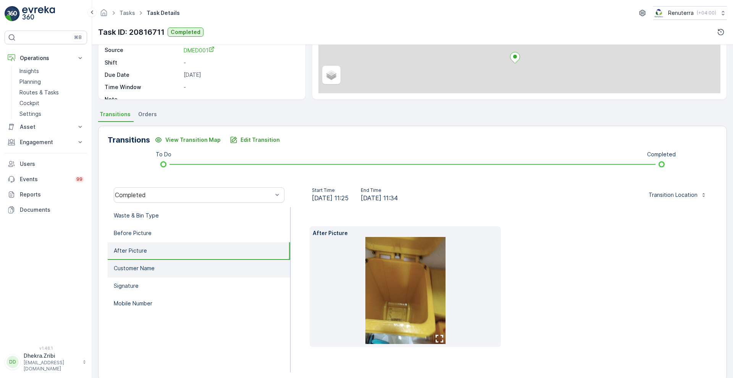
click at [149, 262] on li "Customer Name" at bounding box center [199, 269] width 183 height 18
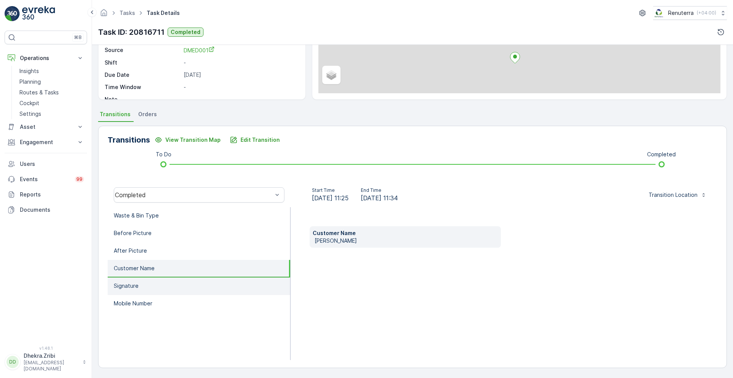
click at [142, 292] on li "Signature" at bounding box center [199, 286] width 183 height 18
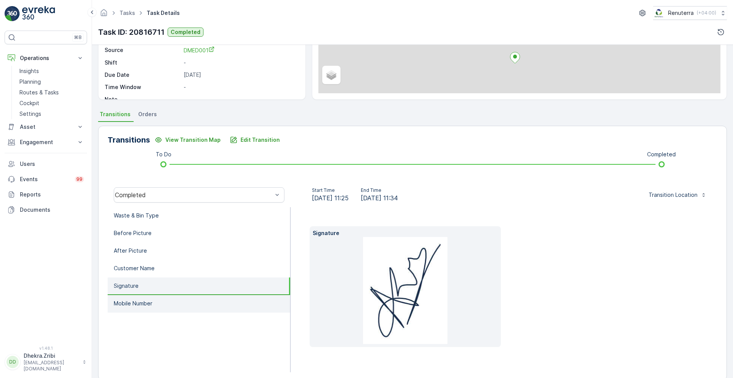
click at [144, 312] on li "Mobile Number" at bounding box center [199, 304] width 183 height 18
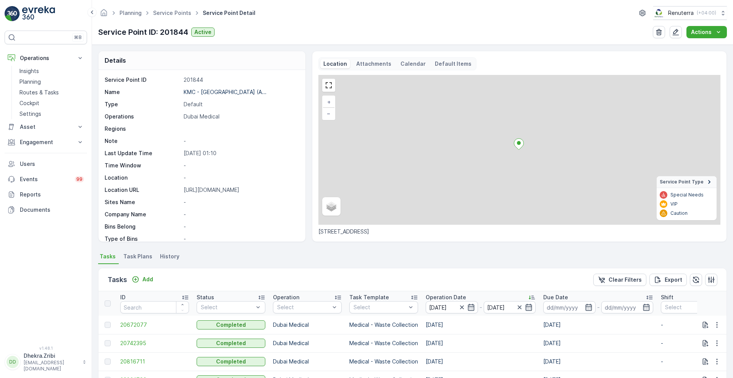
scroll to position [145, 0]
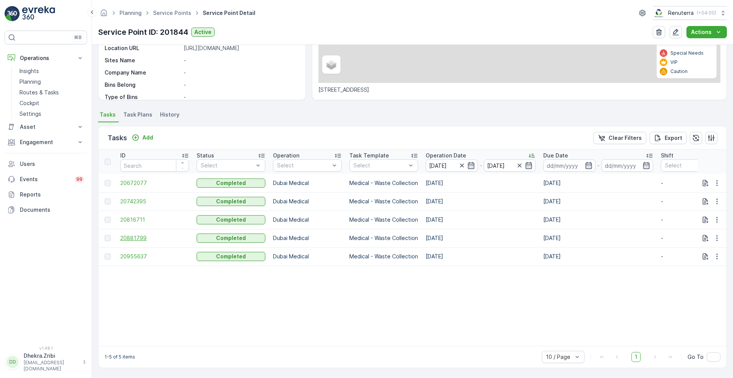
click at [123, 238] on span "20881799" at bounding box center [154, 238] width 69 height 8
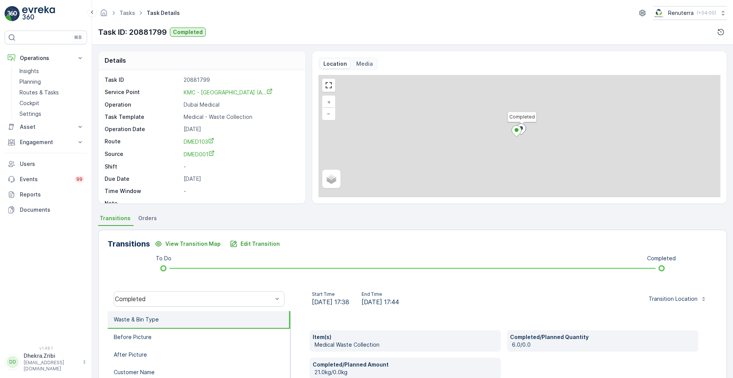
scroll to position [104, 0]
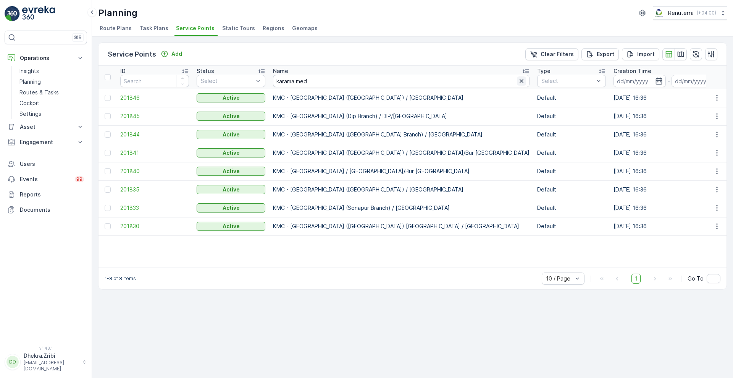
click at [518, 82] on icon "button" at bounding box center [522, 81] width 8 height 8
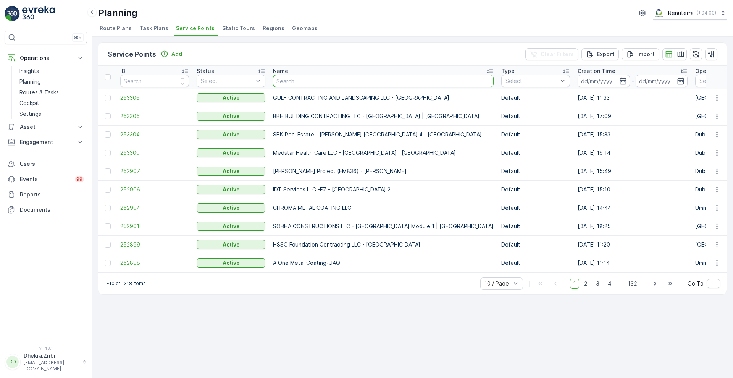
click at [370, 81] on input "text" at bounding box center [383, 81] width 221 height 12
type input "eli"
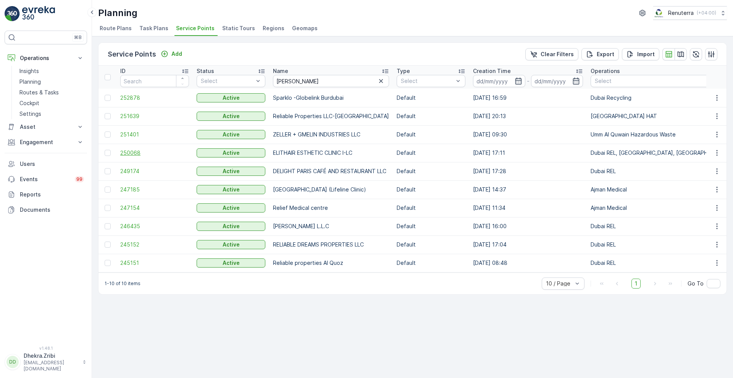
click at [136, 153] on span "250068" at bounding box center [154, 153] width 69 height 8
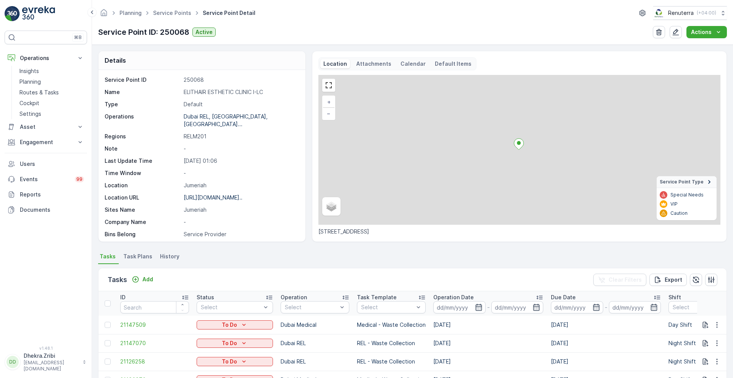
scroll to position [157, 0]
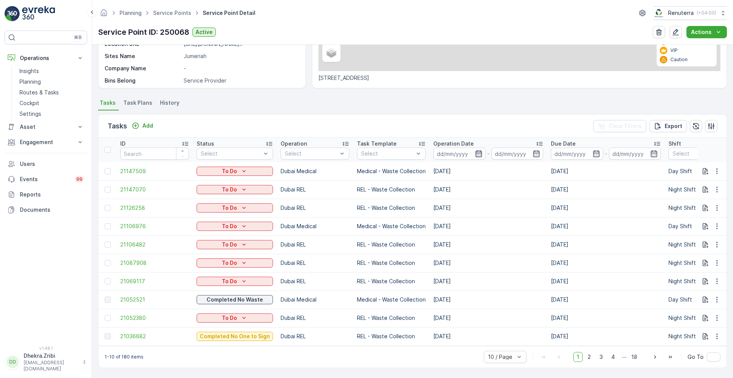
click at [477, 151] on icon "button" at bounding box center [479, 154] width 8 height 8
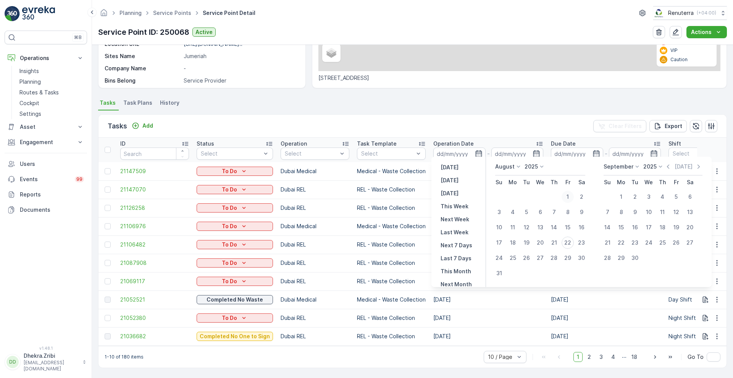
click at [570, 196] on div "1" at bounding box center [568, 197] width 12 height 12
type input "[DATE]"
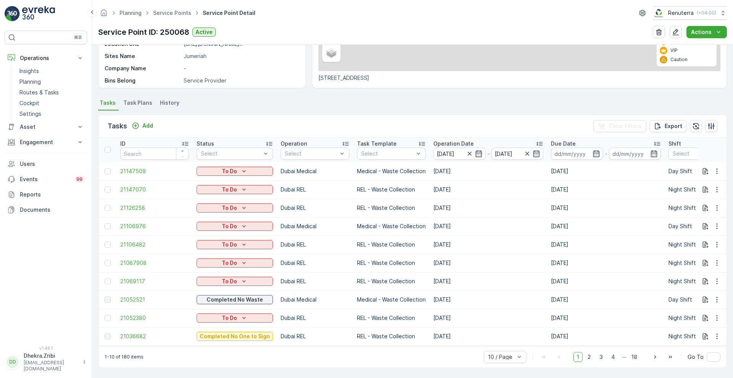
click at [349, 119] on div "Tasks Add Clear Filters Export" at bounding box center [413, 126] width 628 height 23
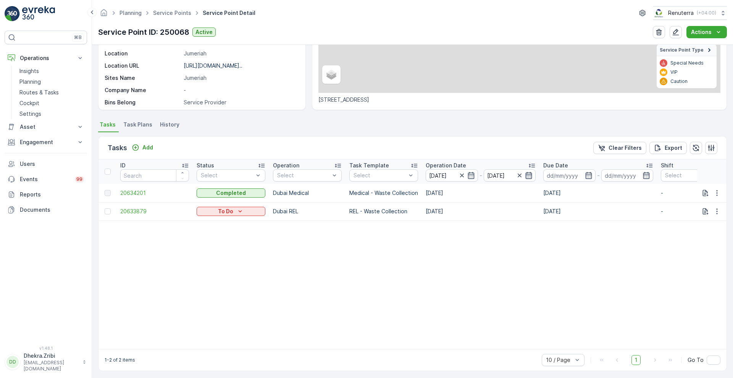
scroll to position [139, 0]
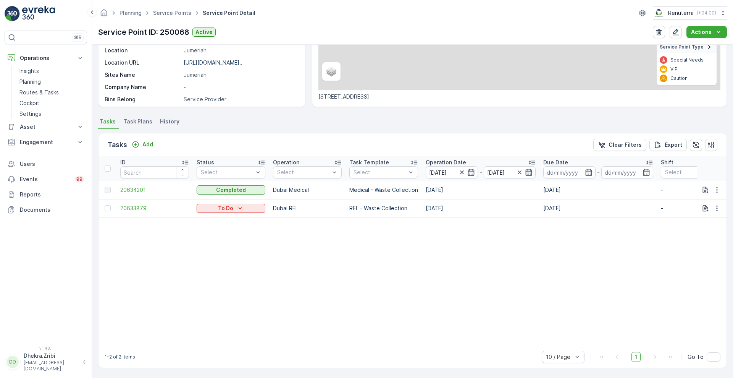
click at [529, 168] on icon "button" at bounding box center [529, 172] width 8 height 8
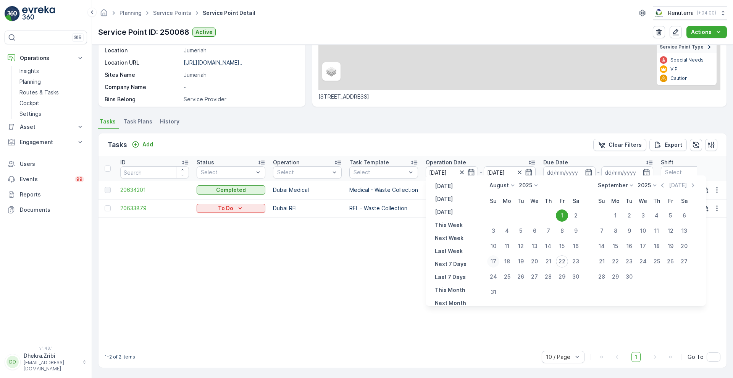
click at [497, 263] on div "17" at bounding box center [493, 261] width 12 height 12
type input "[DATE]"
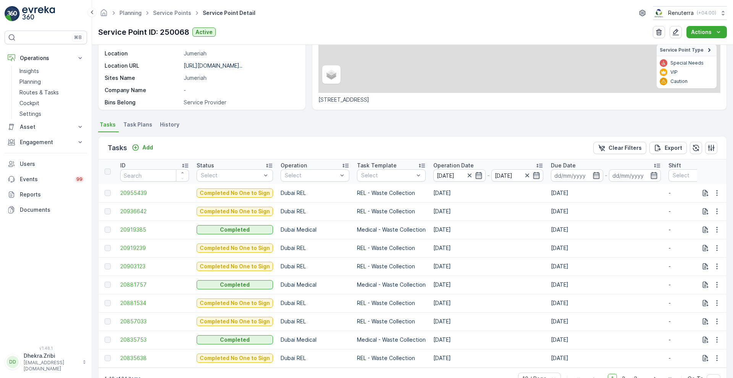
scroll to position [139, 0]
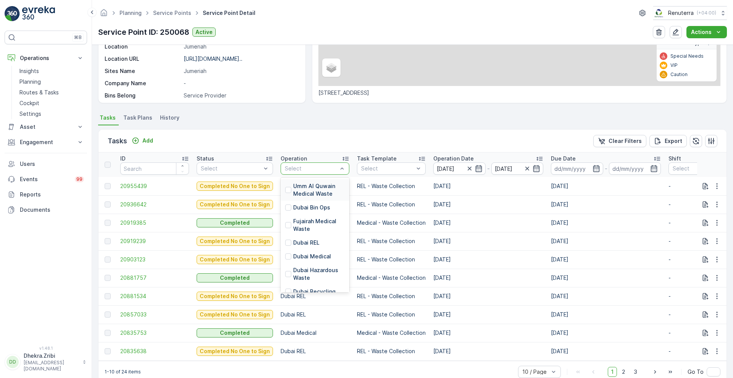
click at [320, 165] on div at bounding box center [311, 168] width 54 height 6
click at [295, 254] on p "Dubai Medical" at bounding box center [312, 256] width 38 height 8
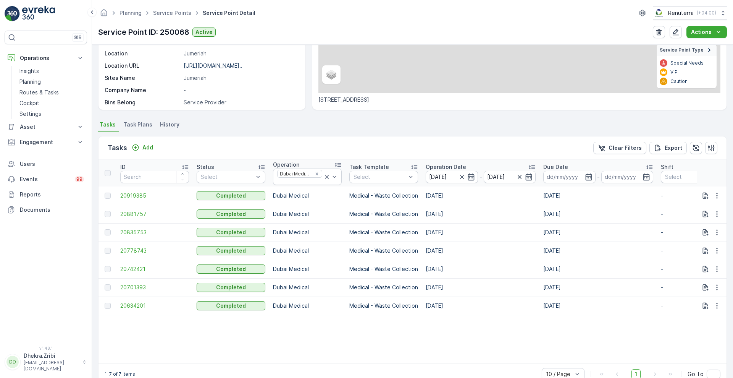
scroll to position [139, 0]
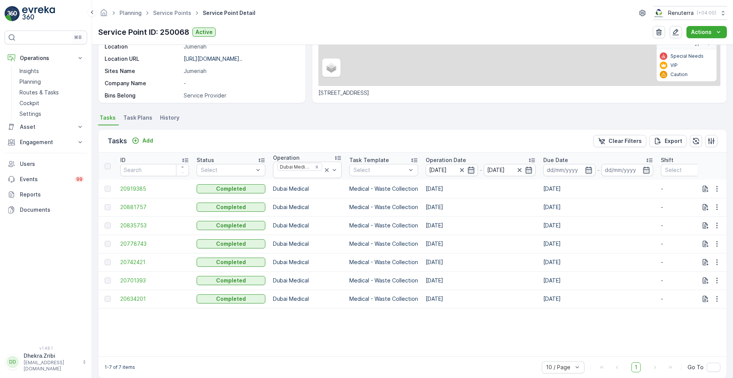
click at [446, 158] on p "Operation Date" at bounding box center [446, 160] width 40 height 8
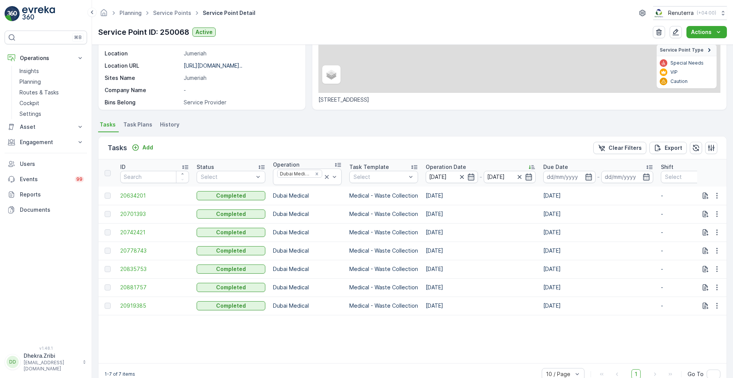
scroll to position [139, 0]
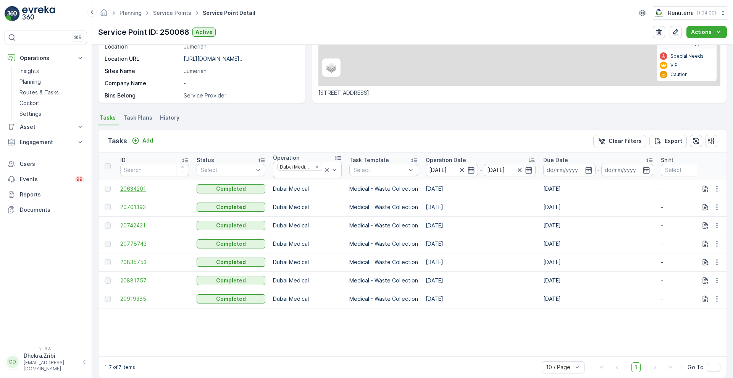
click at [137, 186] on span "20634201" at bounding box center [154, 189] width 69 height 8
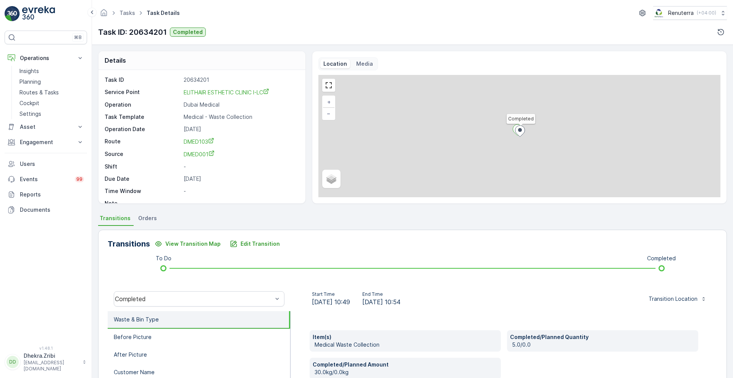
scroll to position [104, 0]
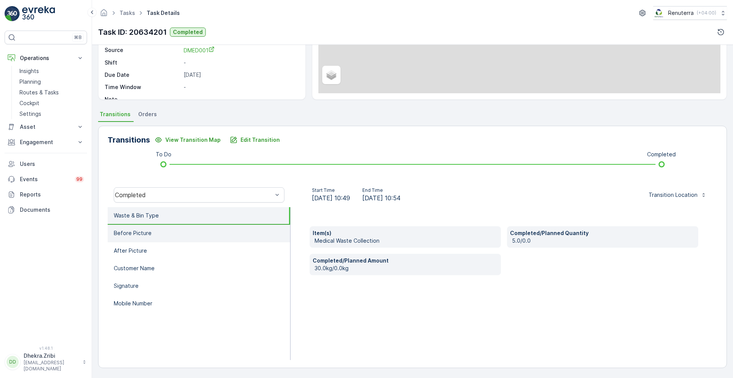
click at [135, 234] on p "Before Picture" at bounding box center [133, 233] width 38 height 8
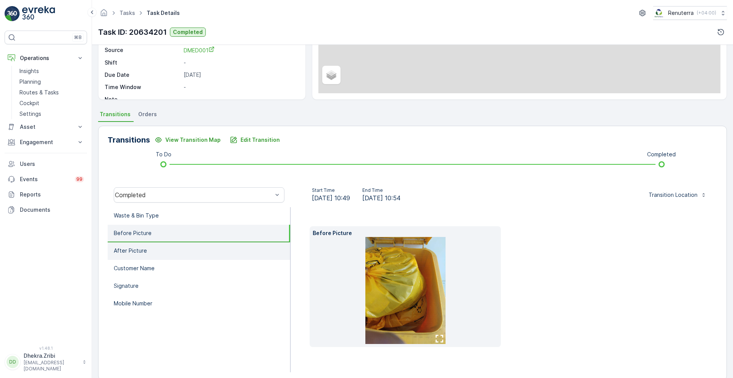
click at [139, 249] on p "After Picture" at bounding box center [130, 251] width 33 height 8
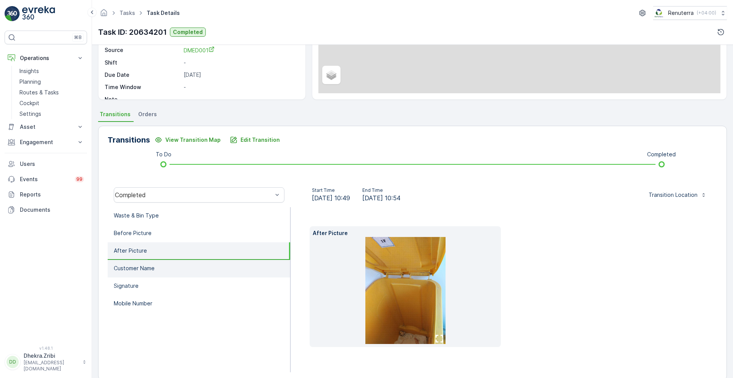
click at [142, 271] on p "Customer Name" at bounding box center [134, 268] width 41 height 8
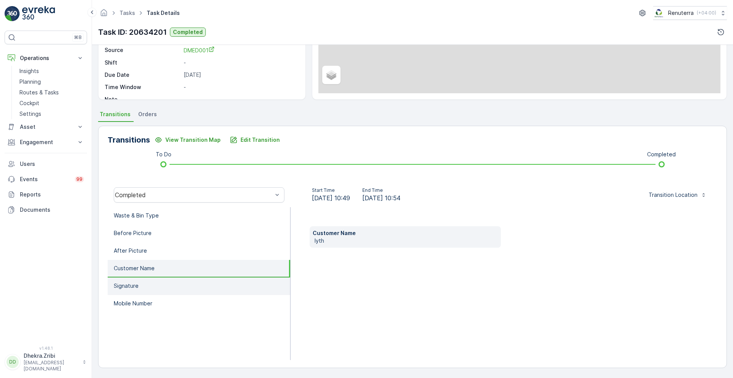
click at [140, 287] on li "Signature" at bounding box center [199, 286] width 183 height 18
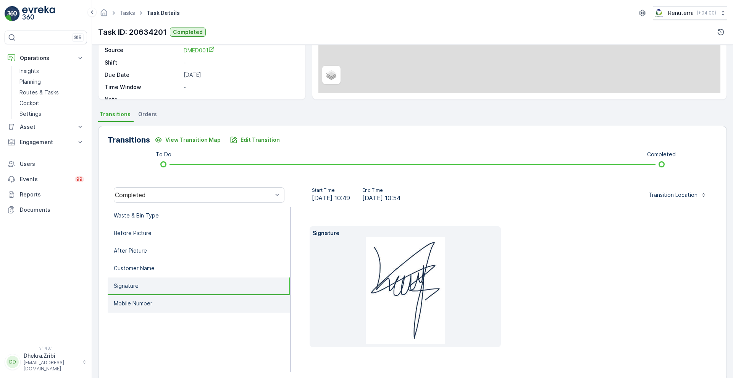
click at [137, 309] on li "Mobile Number" at bounding box center [199, 304] width 183 height 18
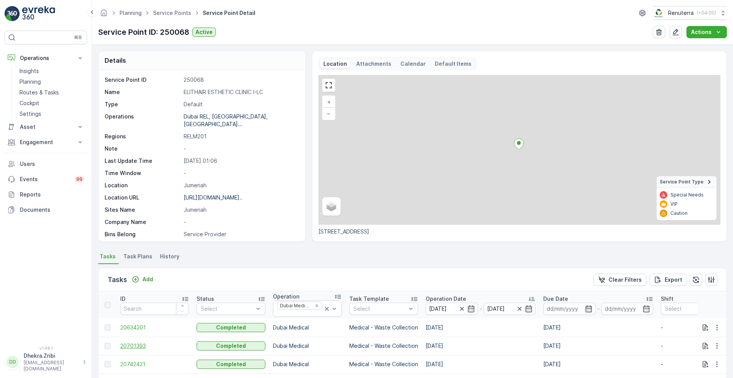
click at [131, 348] on span "20701393" at bounding box center [154, 346] width 69 height 8
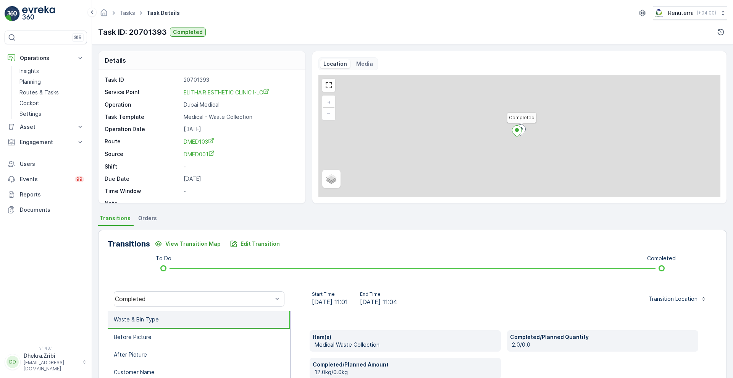
scroll to position [104, 0]
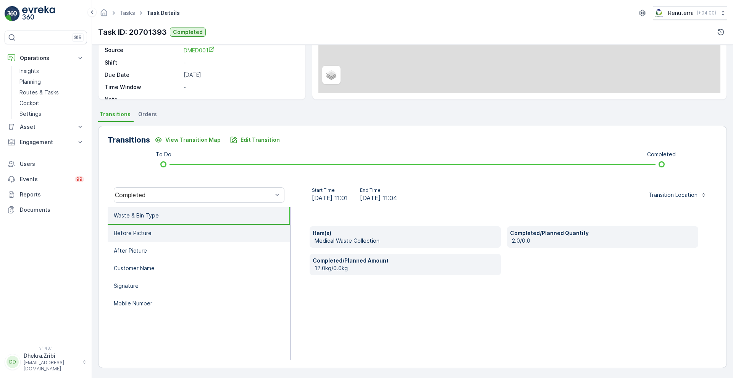
click at [210, 234] on li "Before Picture" at bounding box center [199, 234] width 183 height 18
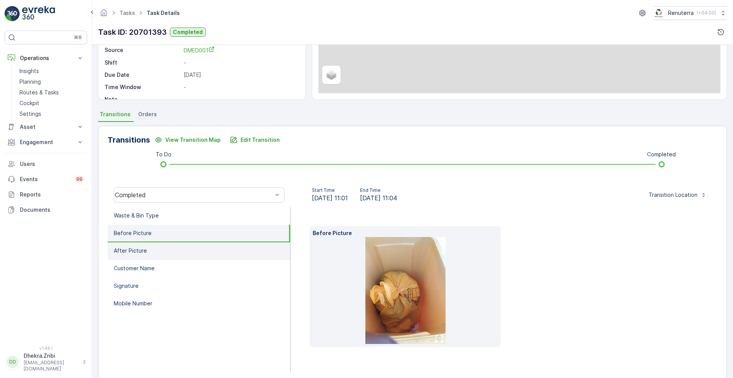
click at [177, 249] on li "After Picture" at bounding box center [199, 251] width 183 height 18
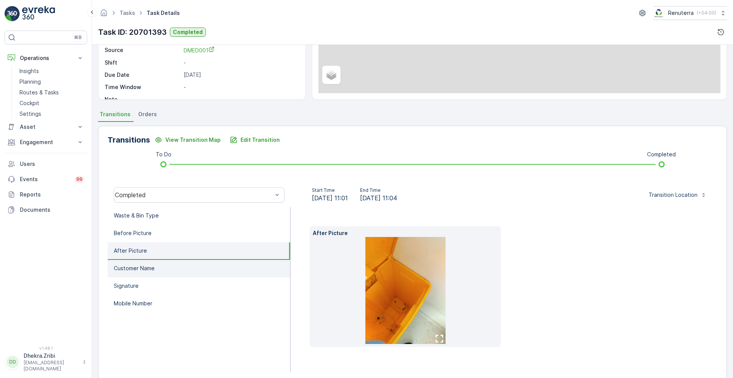
click at [166, 261] on li "Customer Name" at bounding box center [199, 269] width 183 height 18
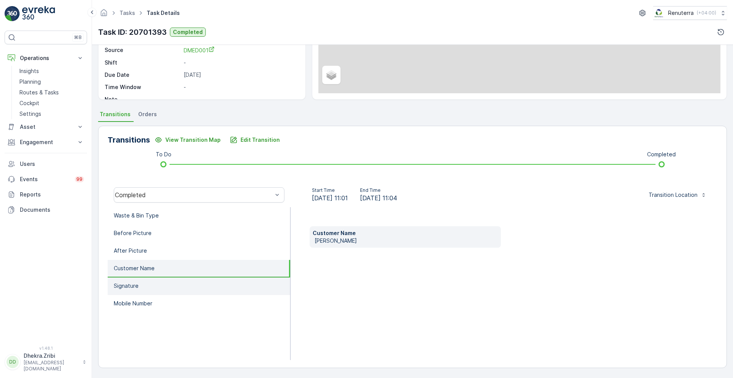
click at [149, 280] on li "Signature" at bounding box center [199, 286] width 183 height 18
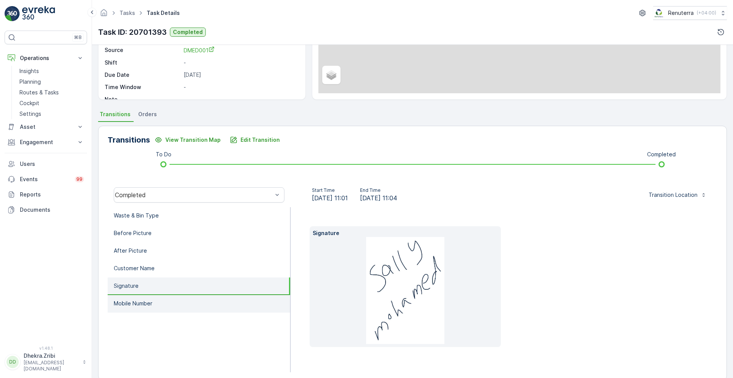
click at [142, 300] on p "Mobile Number" at bounding box center [133, 303] width 39 height 8
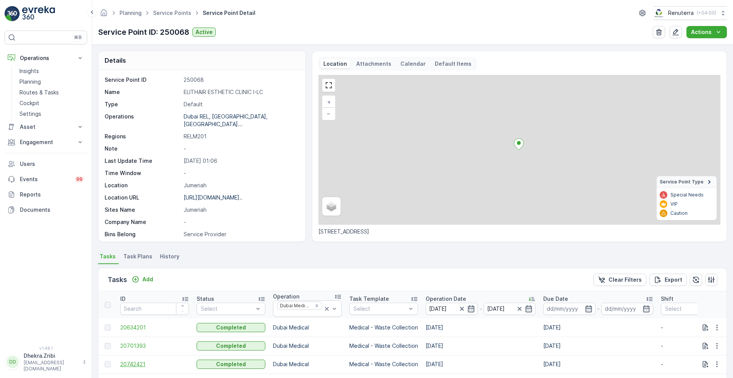
click at [133, 363] on span "20742421" at bounding box center [154, 364] width 69 height 8
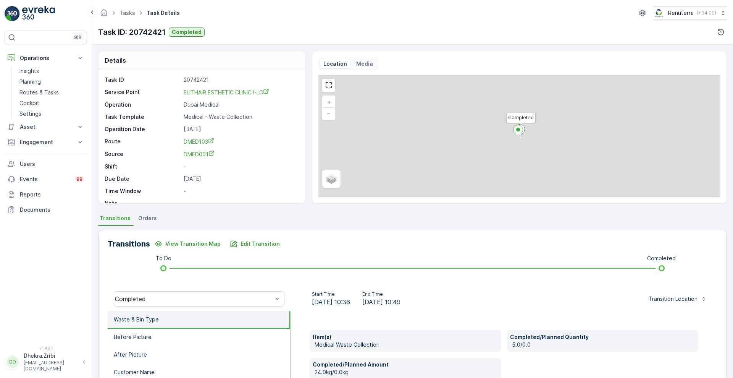
scroll to position [104, 0]
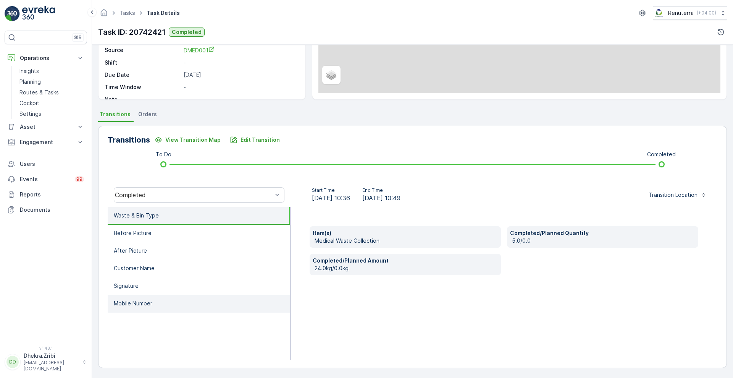
click at [155, 305] on li "Mobile Number" at bounding box center [199, 304] width 183 height 18
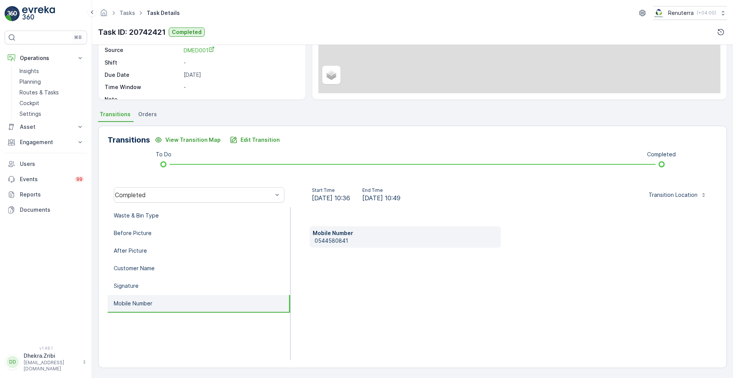
click at [351, 242] on p "0544580841" at bounding box center [406, 241] width 183 height 8
copy p "0544580841"
click at [272, 141] on p "Edit Transition" at bounding box center [260, 140] width 39 height 8
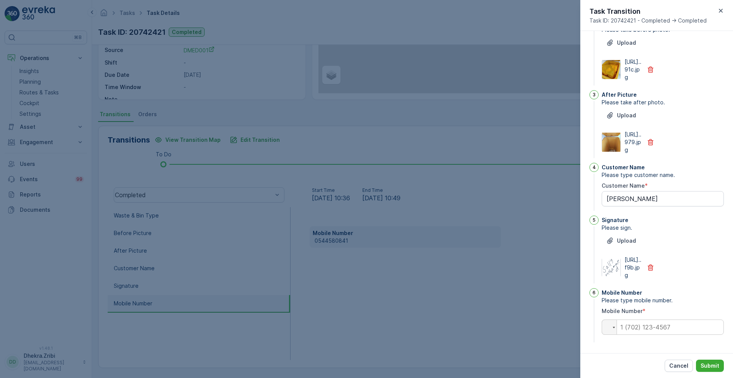
scroll to position [0, 0]
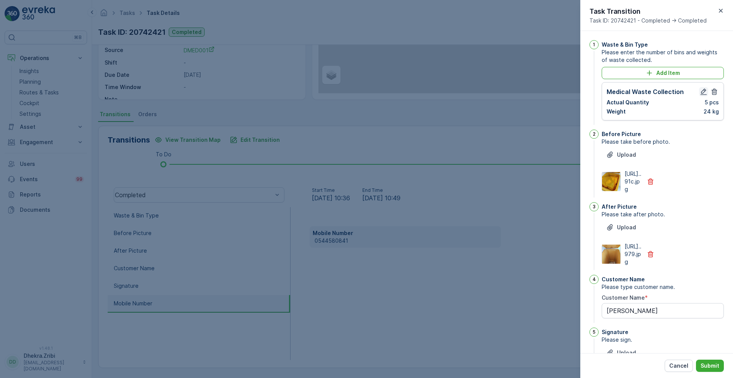
click at [700, 90] on icon "button" at bounding box center [704, 92] width 8 height 8
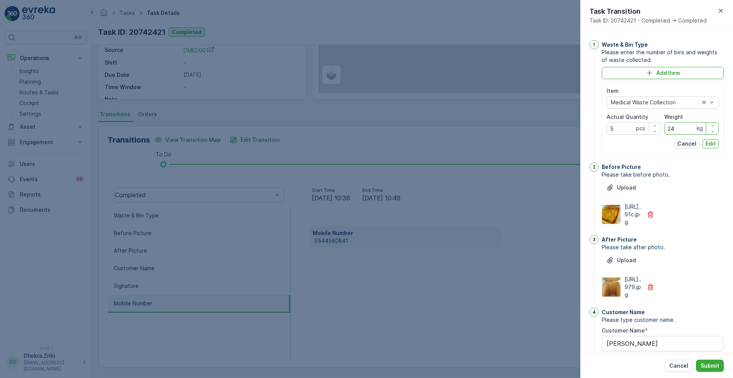
click at [677, 131] on input "24" at bounding box center [691, 128] width 55 height 12
type input "25"
click at [709, 145] on p "Edit" at bounding box center [711, 144] width 10 height 8
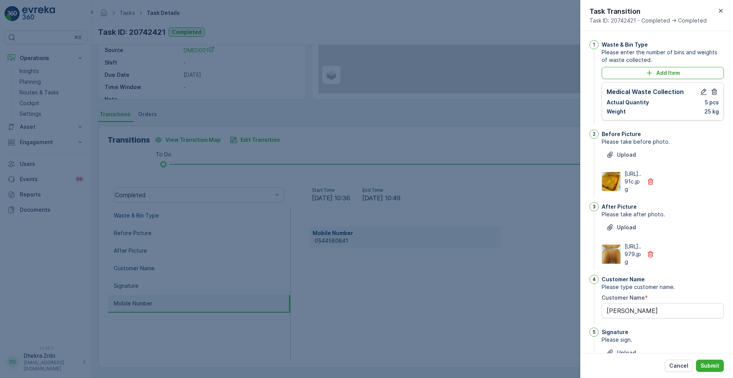
scroll to position [158, 0]
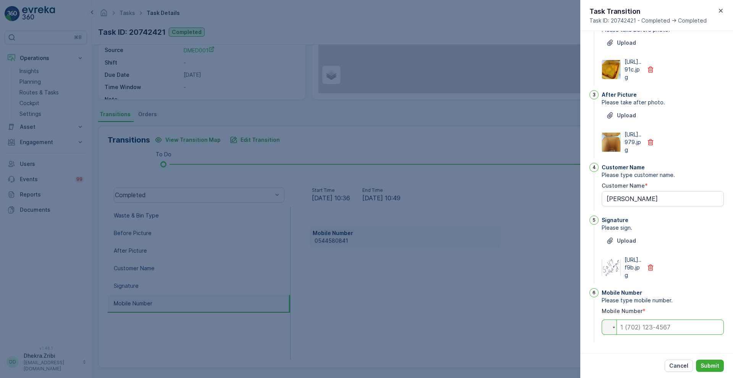
click at [675, 324] on input "tel" at bounding box center [663, 326] width 122 height 15
paste input "0544580841"
type input "0544580841"
click at [707, 366] on p "Submit" at bounding box center [710, 366] width 19 height 8
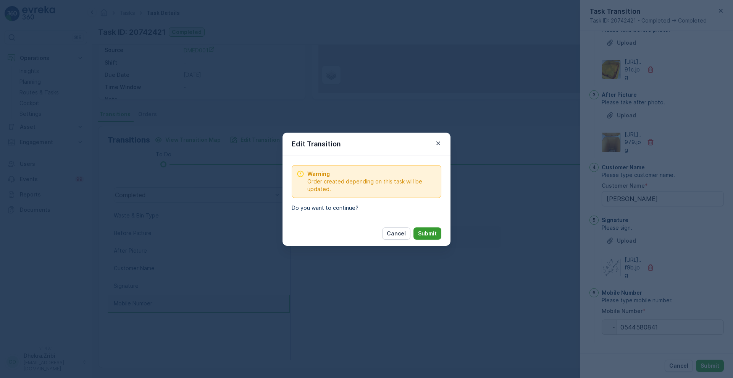
click at [432, 229] on p "Submit" at bounding box center [427, 233] width 19 height 8
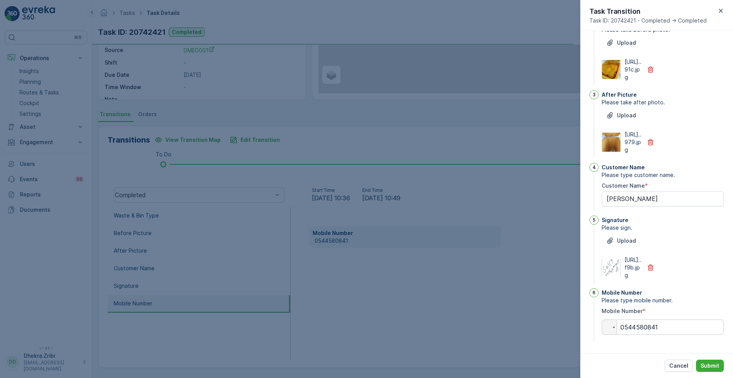
scroll to position [0, 0]
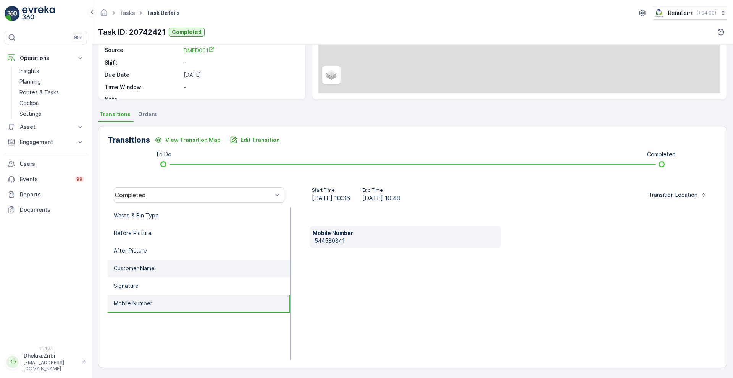
click at [194, 264] on li "Customer Name" at bounding box center [199, 269] width 183 height 18
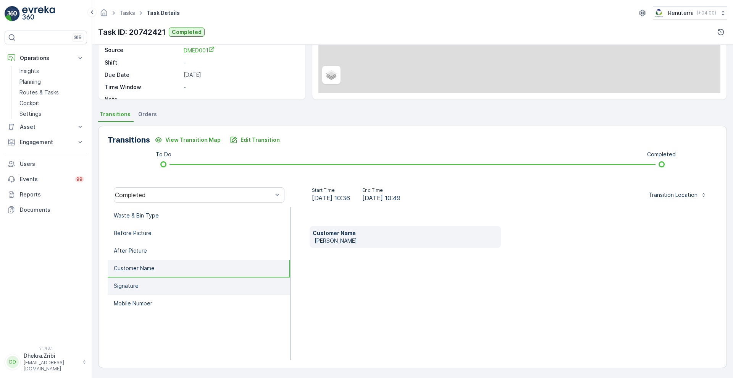
click at [173, 283] on li "Signature" at bounding box center [199, 286] width 183 height 18
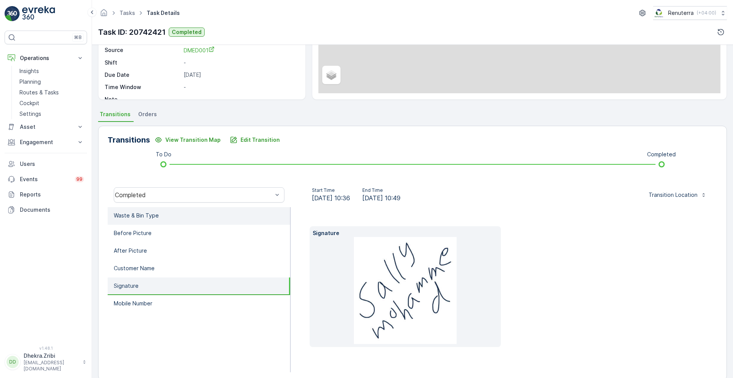
click at [186, 221] on li "Waste & Bin Type" at bounding box center [199, 216] width 183 height 18
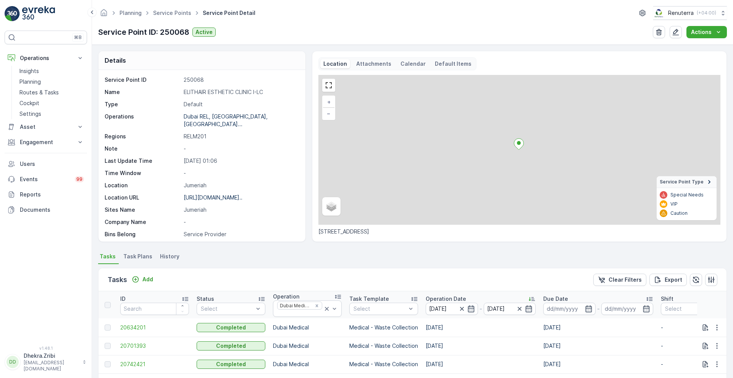
scroll to position [153, 0]
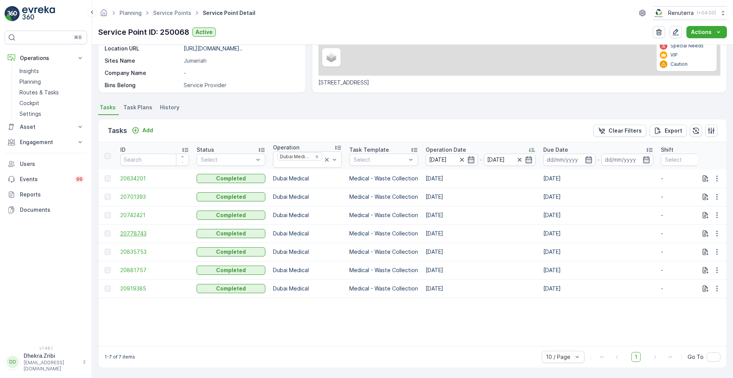
click at [136, 231] on span "20778743" at bounding box center [154, 233] width 69 height 8
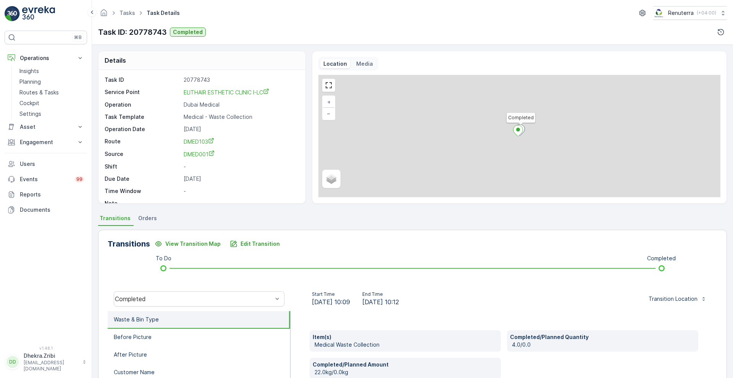
scroll to position [104, 0]
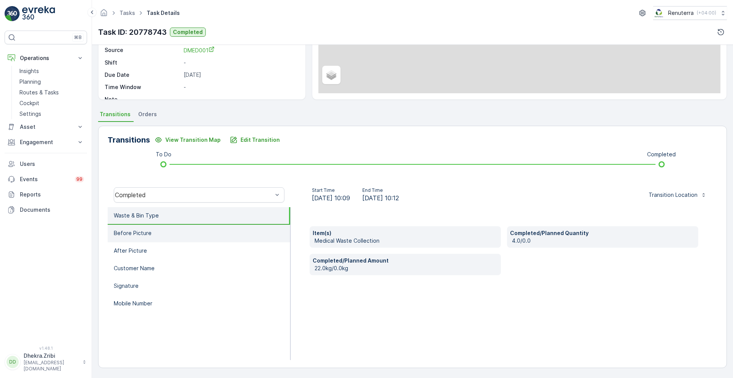
click at [162, 239] on li "Before Picture" at bounding box center [199, 234] width 183 height 18
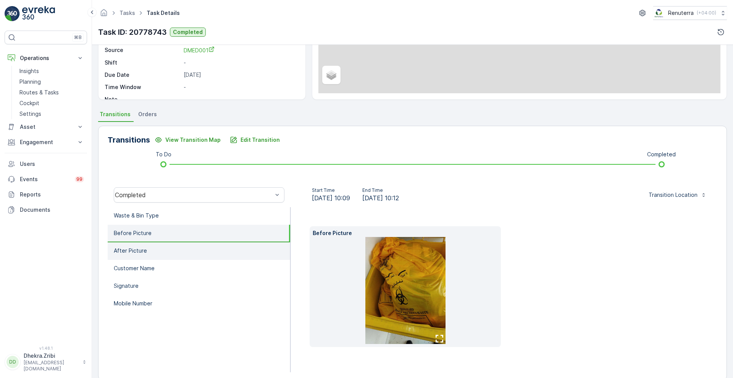
click at [155, 254] on li "After Picture" at bounding box center [199, 251] width 183 height 18
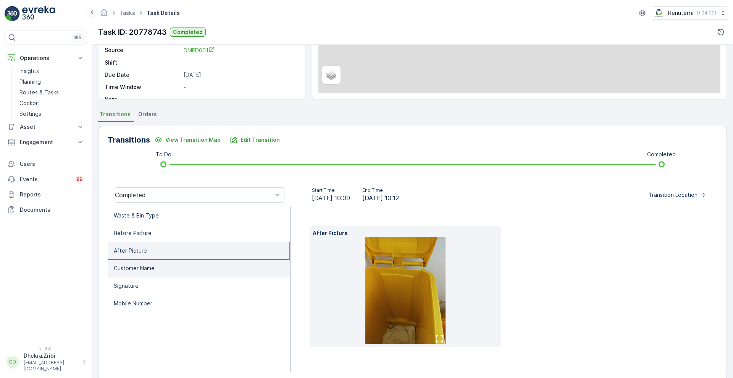
click at [154, 267] on p "Customer Name" at bounding box center [134, 268] width 41 height 8
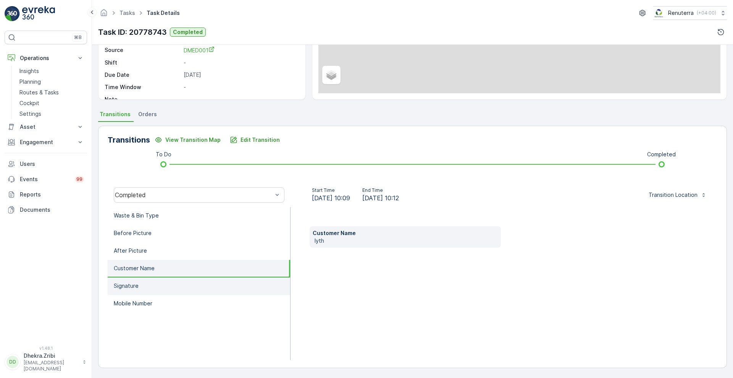
click at [150, 284] on li "Signature" at bounding box center [199, 286] width 183 height 18
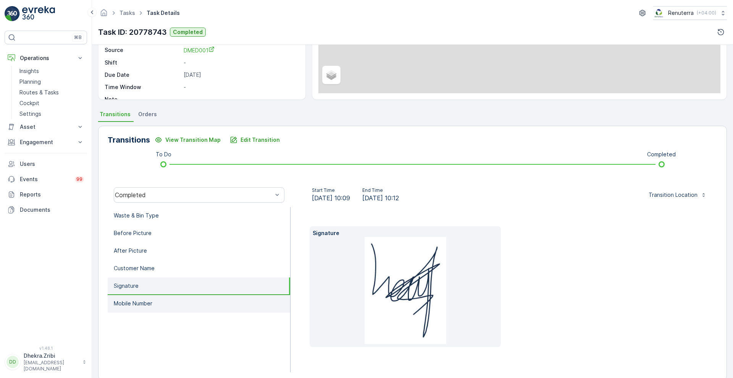
click at [149, 299] on p "Mobile Number" at bounding box center [133, 303] width 39 height 8
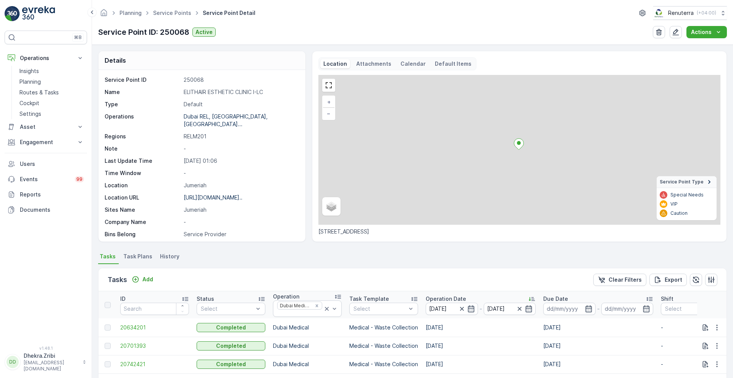
scroll to position [153, 0]
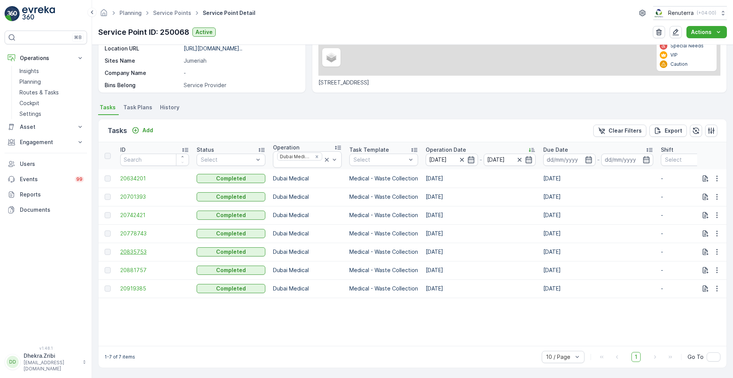
click at [131, 248] on span "20835753" at bounding box center [154, 252] width 69 height 8
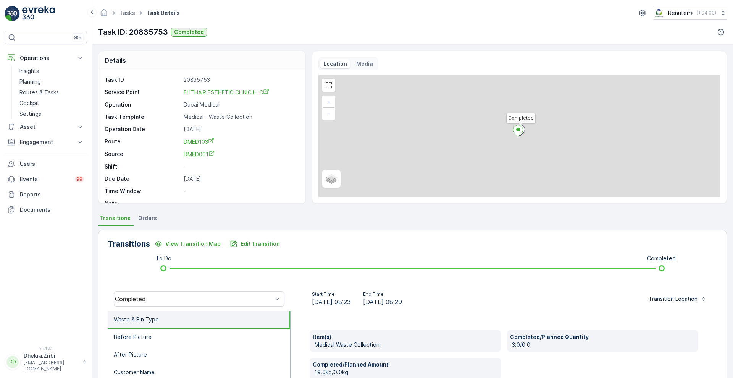
scroll to position [104, 0]
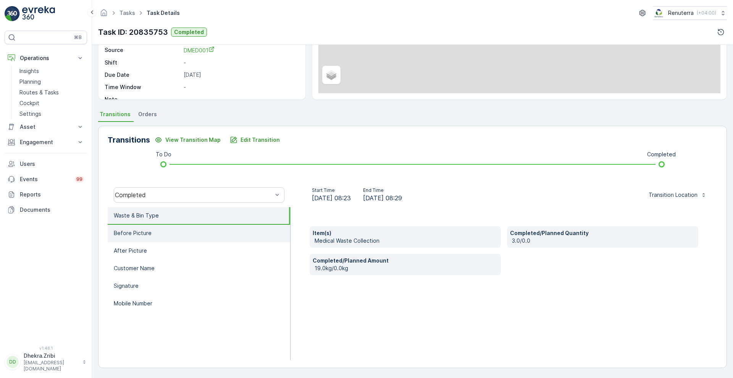
click at [184, 236] on li "Before Picture" at bounding box center [199, 234] width 183 height 18
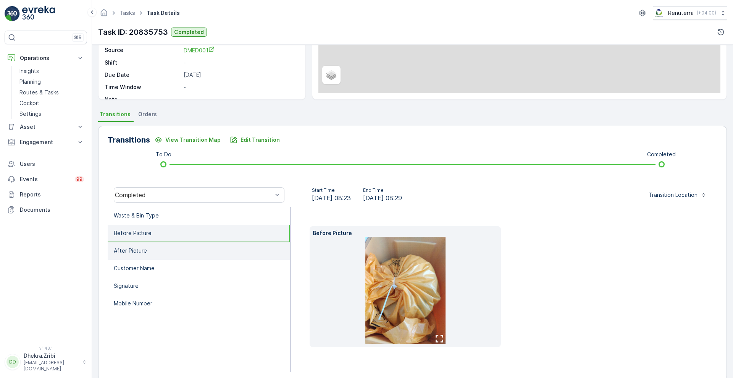
click at [164, 249] on li "After Picture" at bounding box center [199, 251] width 183 height 18
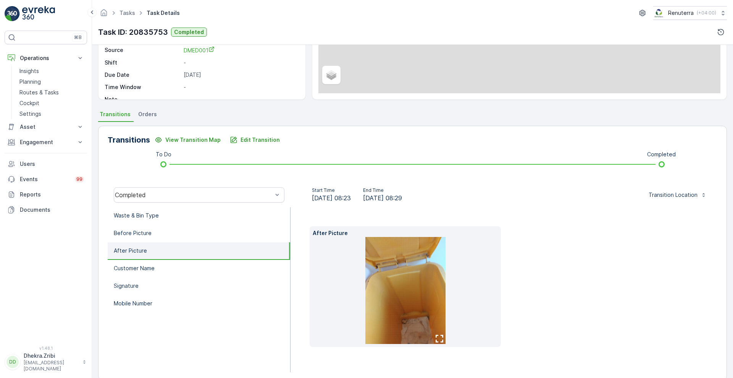
click at [164, 249] on li "After Picture" at bounding box center [199, 251] width 183 height 18
click at [154, 268] on p "Customer Name" at bounding box center [134, 268] width 41 height 8
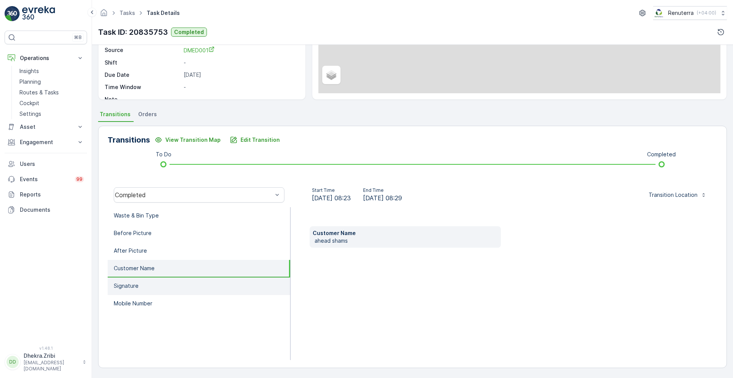
click at [146, 283] on li "Signature" at bounding box center [199, 286] width 183 height 18
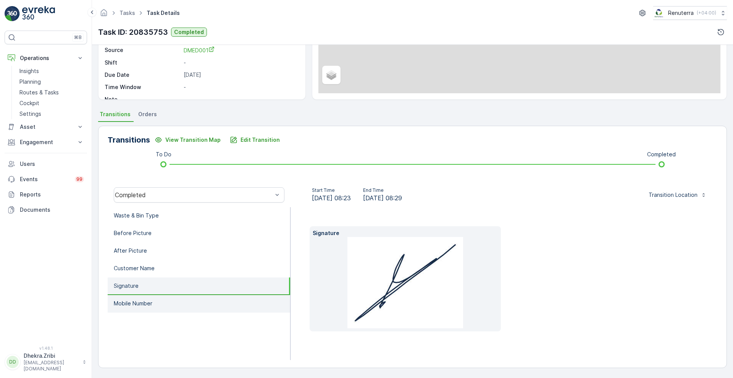
click at [139, 305] on p "Mobile Number" at bounding box center [133, 303] width 39 height 8
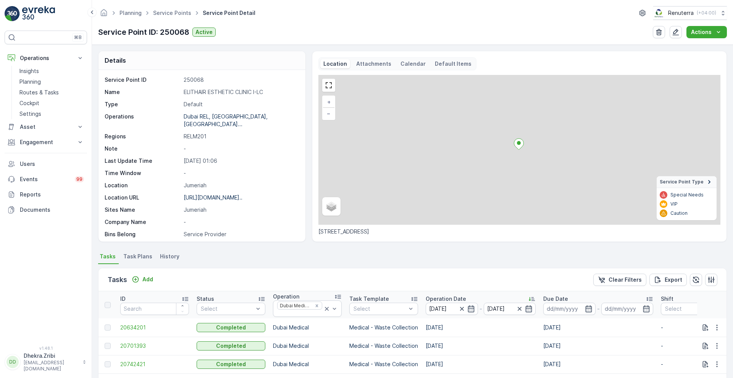
scroll to position [153, 0]
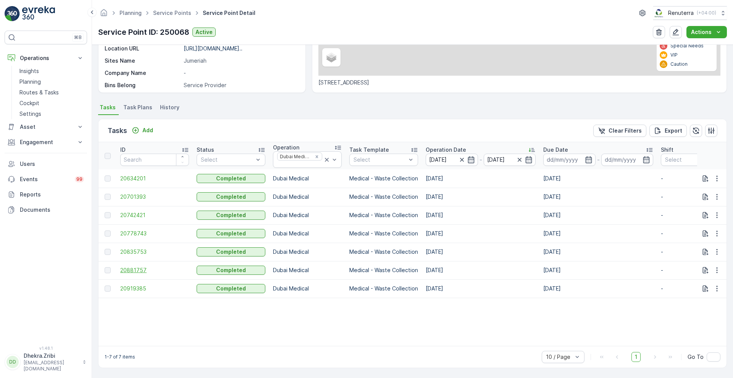
click at [133, 266] on span "20881757" at bounding box center [154, 270] width 69 height 8
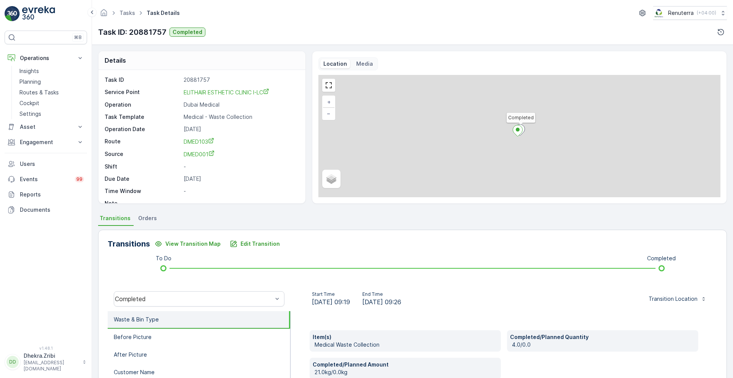
scroll to position [104, 0]
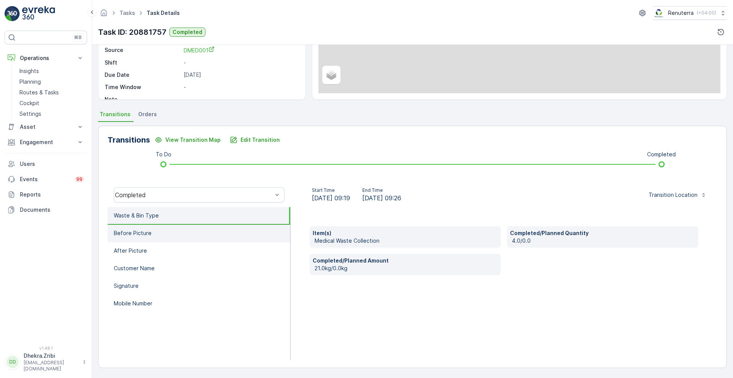
click at [201, 238] on li "Before Picture" at bounding box center [199, 234] width 183 height 18
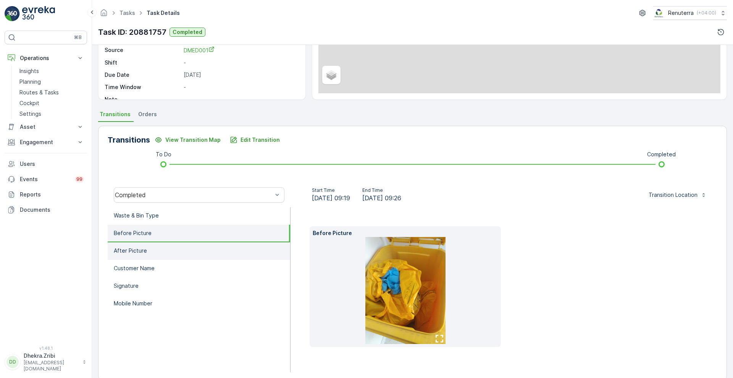
click at [181, 249] on li "After Picture" at bounding box center [199, 251] width 183 height 18
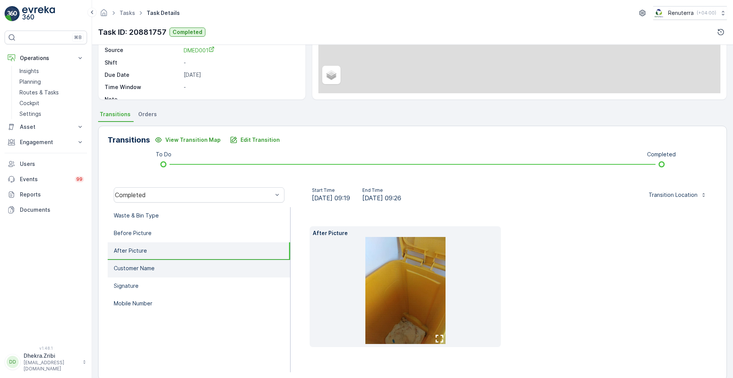
click at [170, 270] on li "Customer Name" at bounding box center [199, 269] width 183 height 18
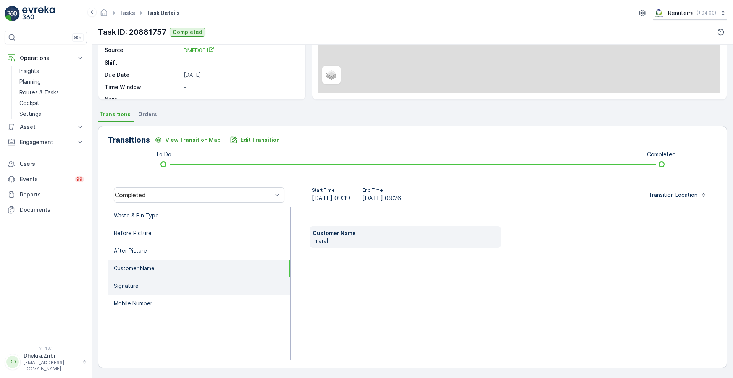
click at [160, 284] on li "Signature" at bounding box center [199, 286] width 183 height 18
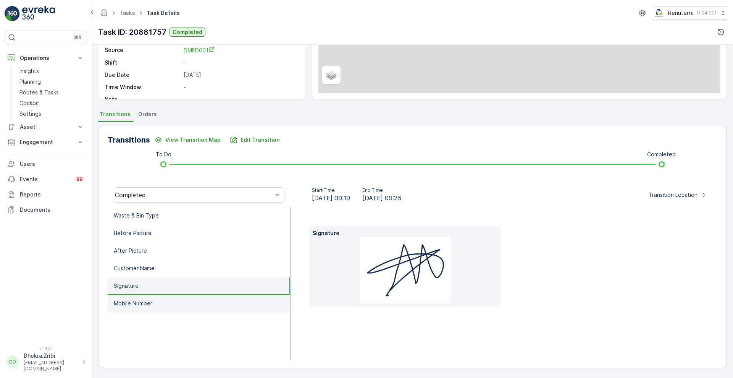
click at [148, 300] on p "Mobile Number" at bounding box center [133, 303] width 39 height 8
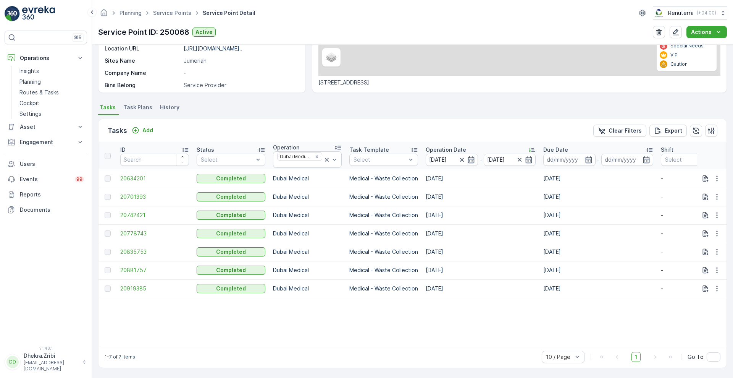
scroll to position [153, 0]
click at [147, 284] on span "20919385" at bounding box center [154, 288] width 69 height 8
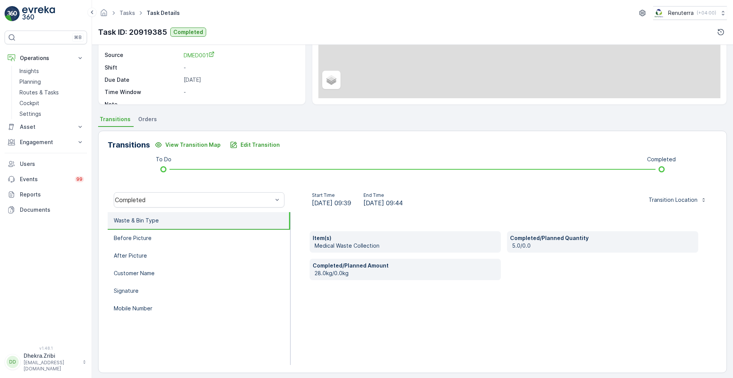
scroll to position [104, 0]
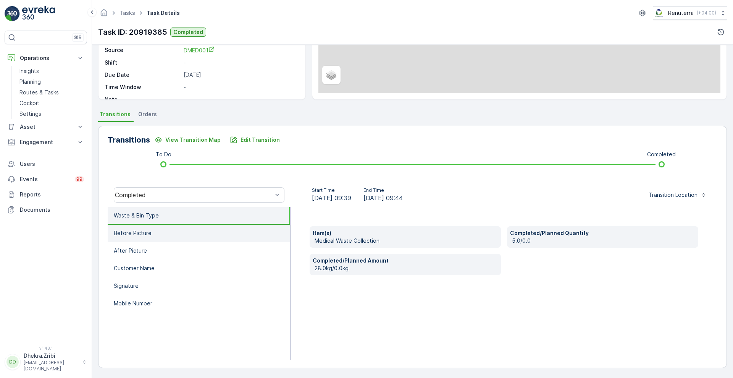
click at [137, 229] on p "Before Picture" at bounding box center [133, 233] width 38 height 8
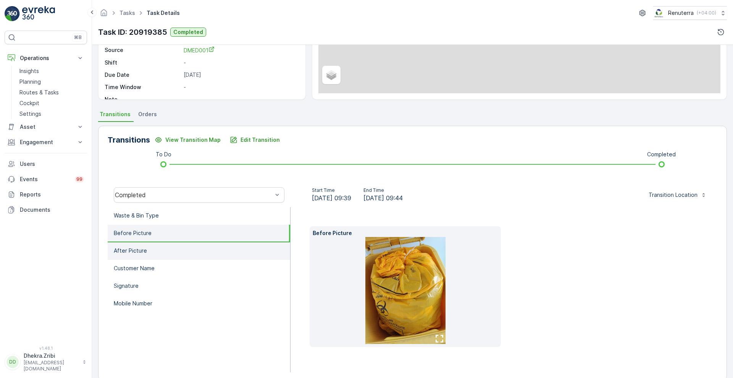
click at [137, 245] on li "After Picture" at bounding box center [199, 251] width 183 height 18
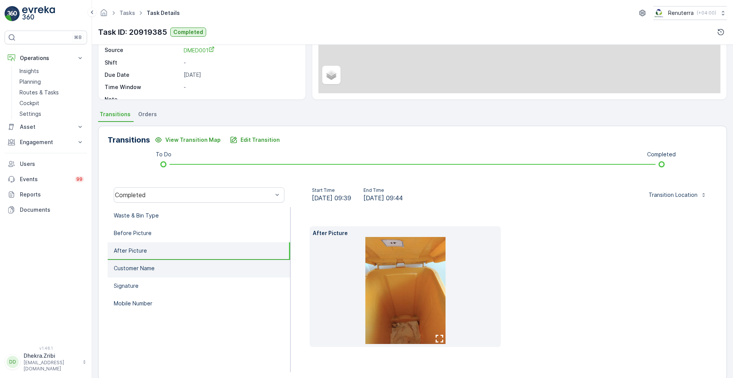
click at [137, 265] on p "Customer Name" at bounding box center [134, 268] width 41 height 8
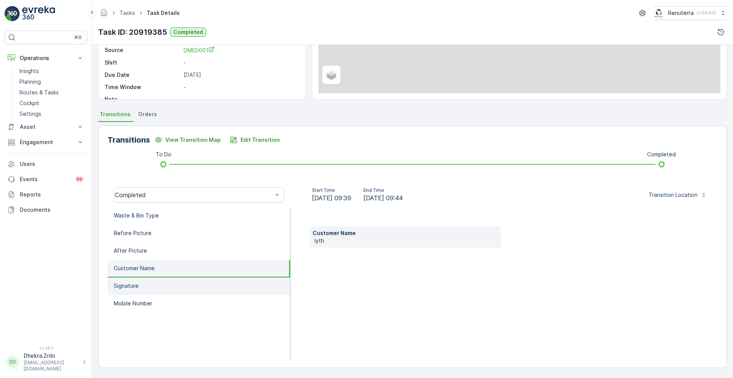
click at [134, 291] on li "Signature" at bounding box center [199, 286] width 183 height 18
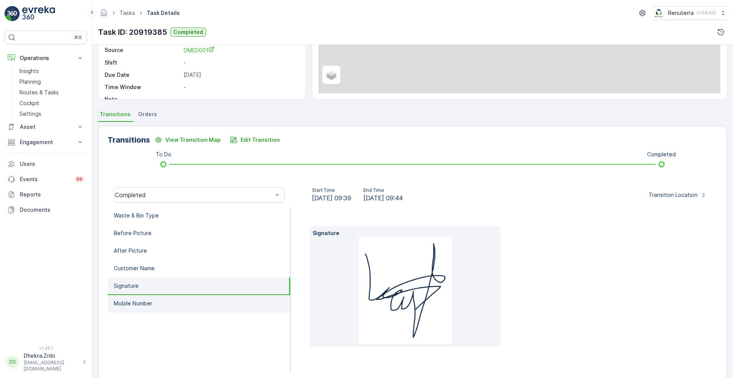
click at [136, 309] on li "Mobile Number" at bounding box center [199, 304] width 183 height 18
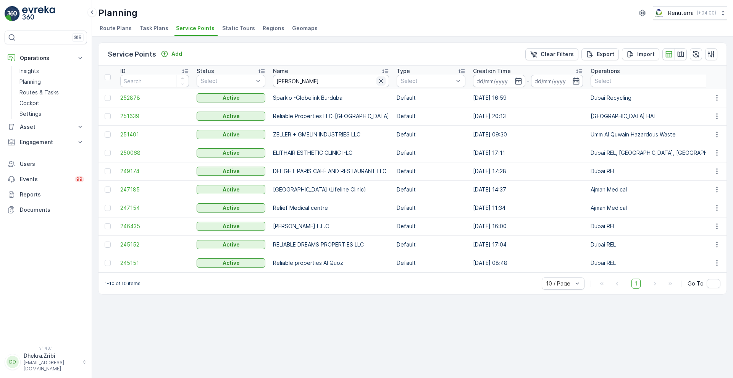
click at [381, 79] on icon "button" at bounding box center [381, 81] width 8 height 8
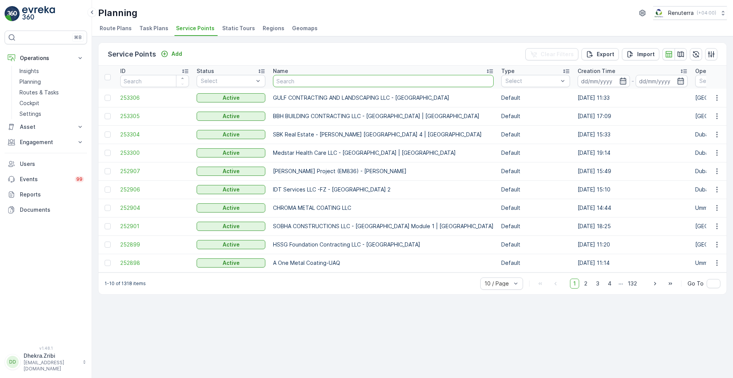
click at [335, 83] on input "text" at bounding box center [383, 81] width 221 height 12
type input "qutt"
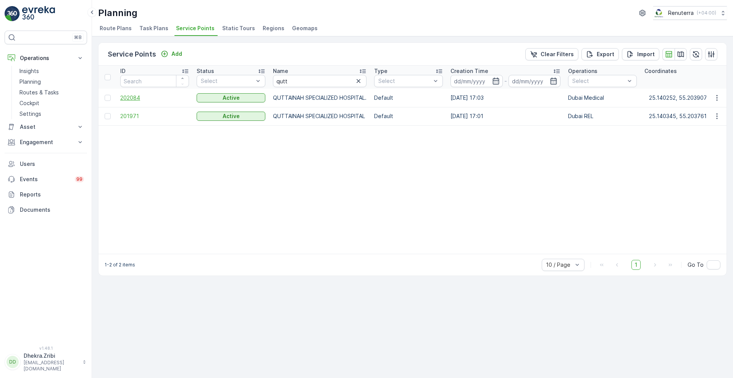
click at [138, 99] on span "202084" at bounding box center [154, 98] width 69 height 8
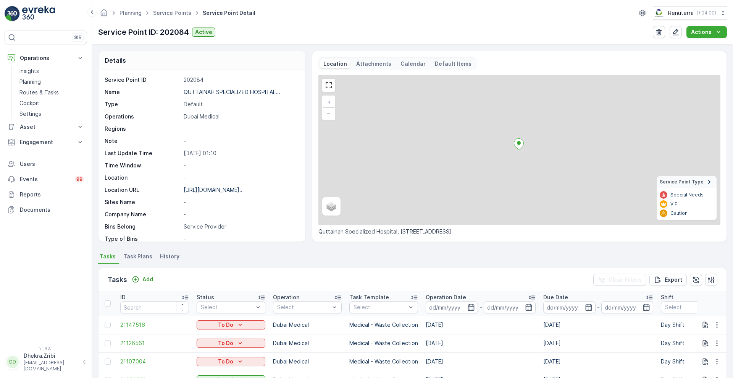
scroll to position [157, 0]
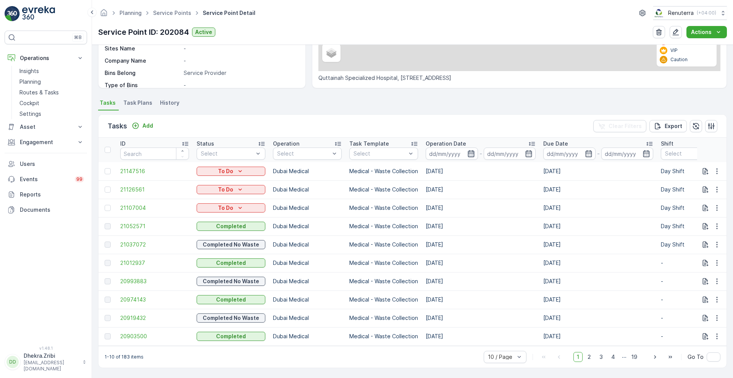
click at [472, 150] on icon "button" at bounding box center [471, 154] width 8 height 8
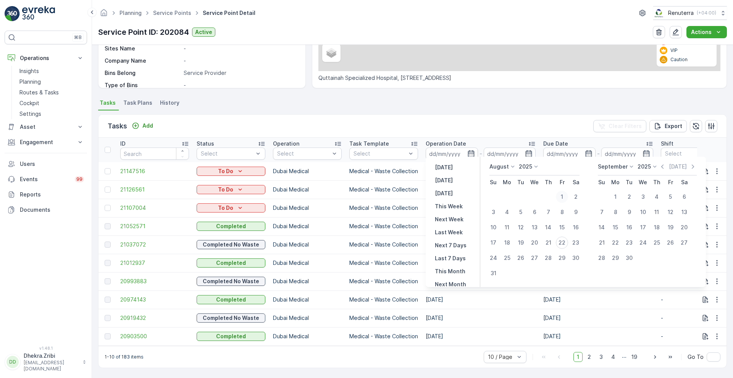
click at [562, 194] on div "1" at bounding box center [562, 197] width 12 height 12
type input "[DATE]"
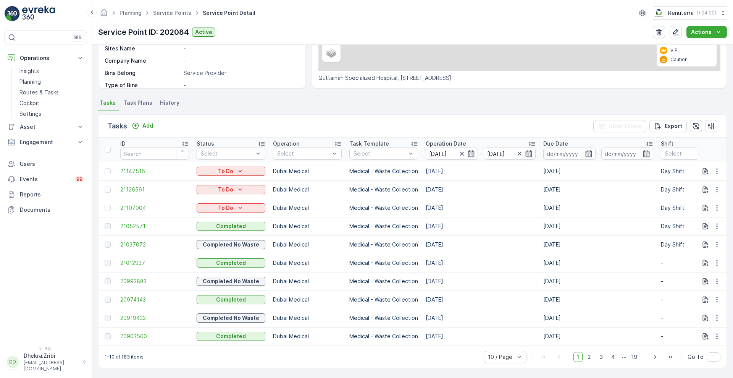
click at [467, 121] on div "Tasks Add Clear Filters Export" at bounding box center [413, 126] width 628 height 23
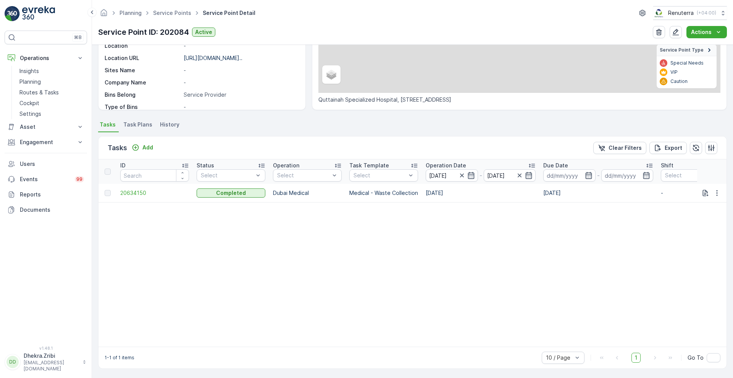
scroll to position [136, 0]
click at [530, 171] on icon "button" at bounding box center [529, 174] width 6 height 7
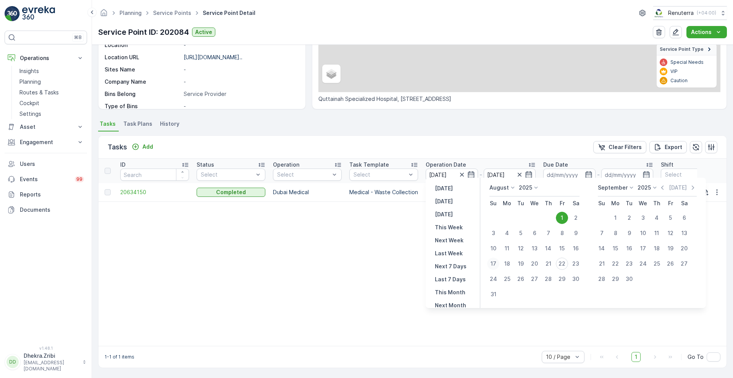
click at [491, 263] on div "17" at bounding box center [493, 263] width 12 height 12
type input "[DATE]"
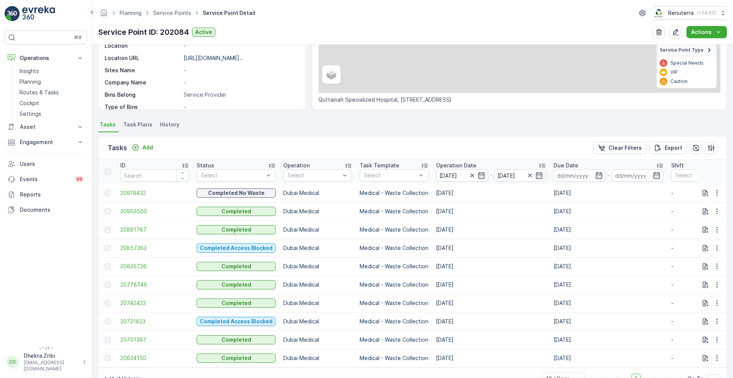
scroll to position [136, 0]
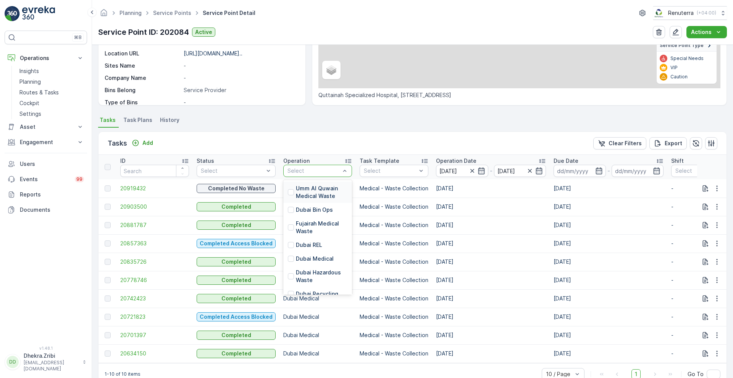
click at [319, 168] on div at bounding box center [314, 171] width 54 height 6
click at [308, 260] on p "Dubai Medical" at bounding box center [315, 259] width 38 height 8
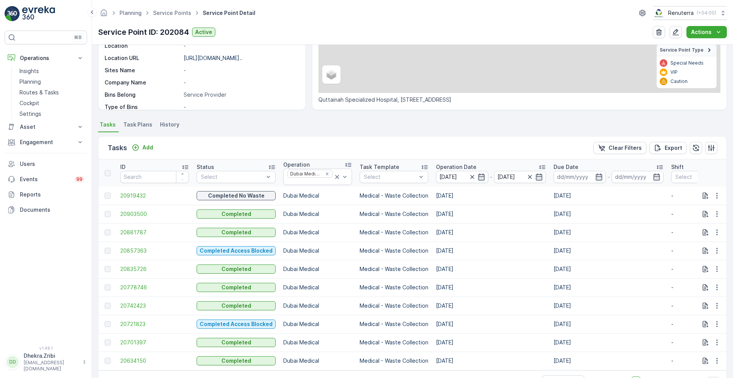
scroll to position [136, 0]
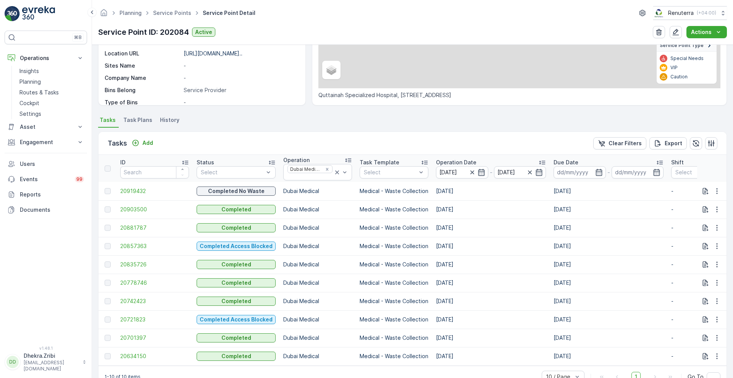
click at [460, 162] on p "Operation Date" at bounding box center [456, 162] width 40 height 8
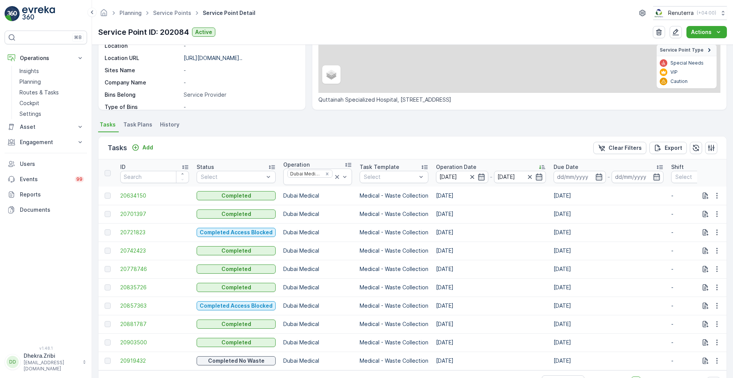
scroll to position [136, 0]
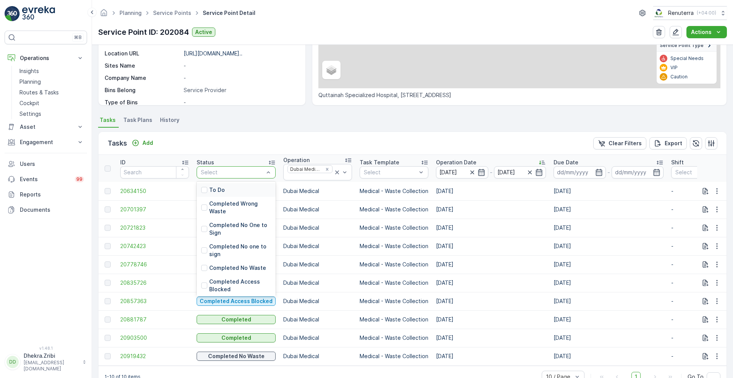
click at [239, 167] on div "Select" at bounding box center [236, 172] width 79 height 12
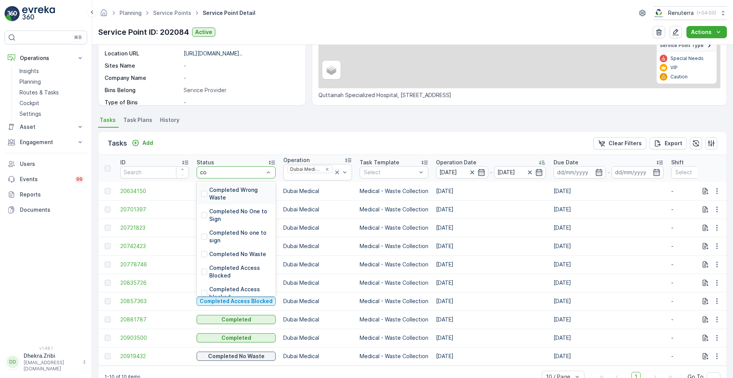
type input "com"
click at [221, 288] on p "Completed" at bounding box center [224, 288] width 30 height 8
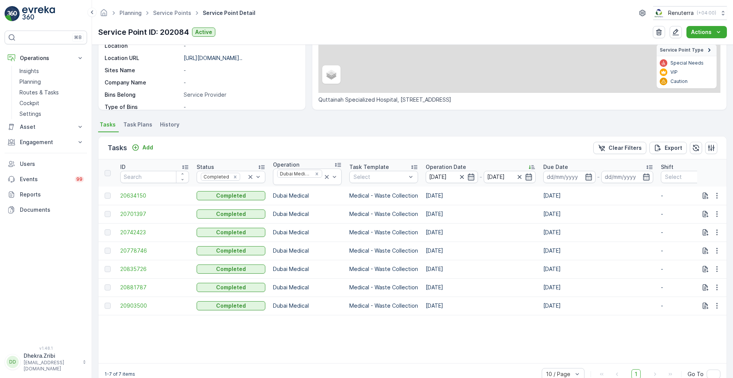
scroll to position [136, 0]
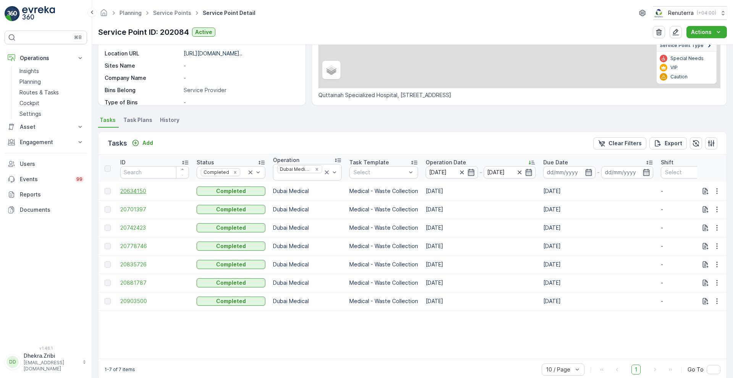
click at [138, 189] on span "20634150" at bounding box center [154, 191] width 69 height 8
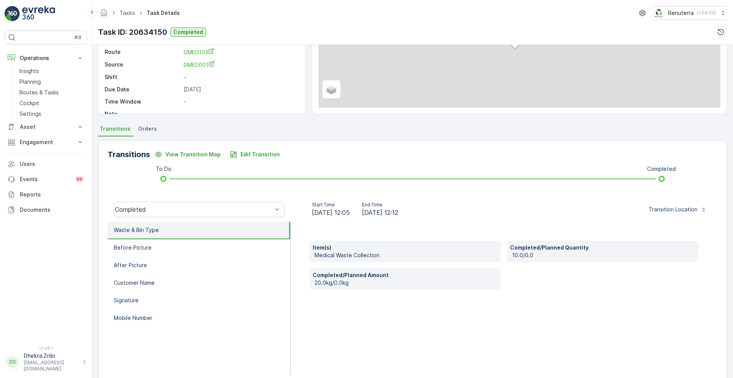
scroll to position [104, 0]
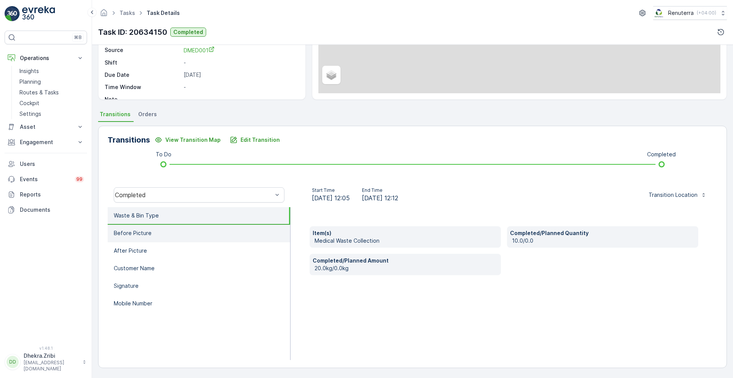
click at [125, 232] on p "Before Picture" at bounding box center [133, 233] width 38 height 8
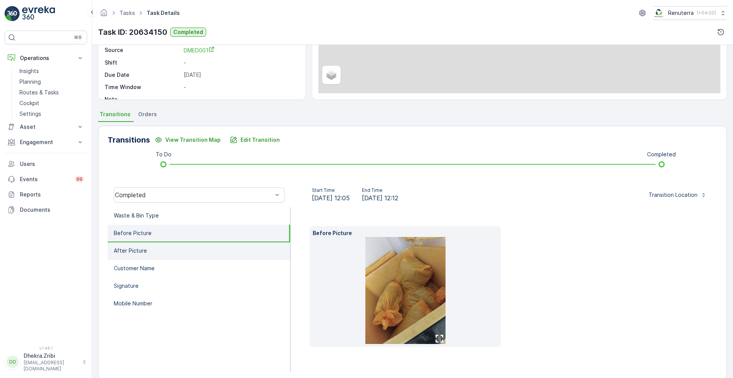
click at [144, 247] on p "After Picture" at bounding box center [130, 251] width 33 height 8
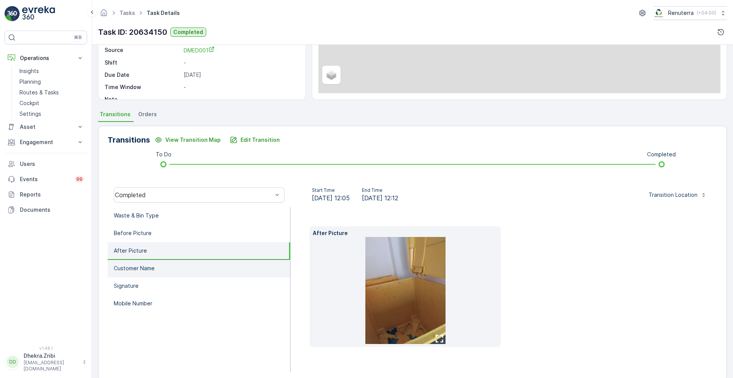
click at [144, 268] on p "Customer Name" at bounding box center [134, 268] width 41 height 8
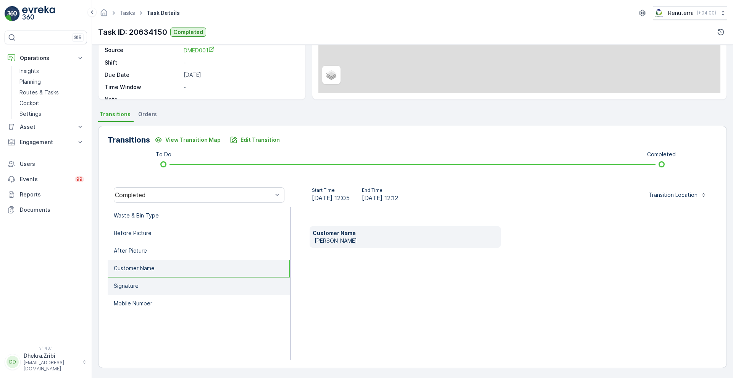
click at [137, 286] on p "Signature" at bounding box center [126, 286] width 25 height 8
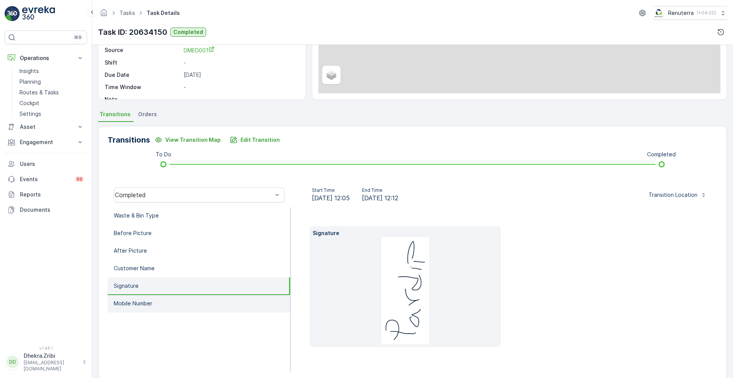
click at [147, 307] on p "Mobile Number" at bounding box center [133, 303] width 39 height 8
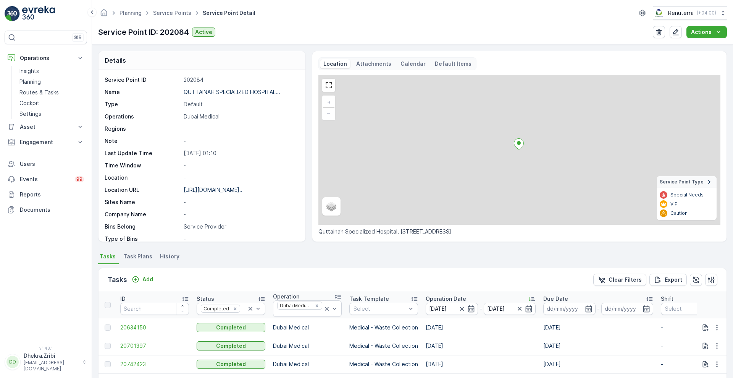
scroll to position [153, 0]
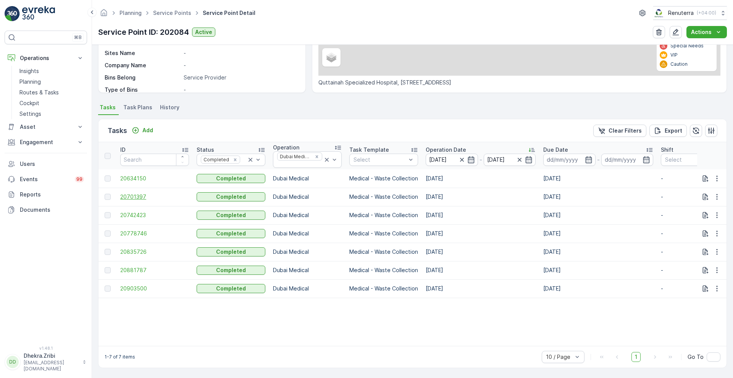
click at [133, 193] on span "20701397" at bounding box center [154, 197] width 69 height 8
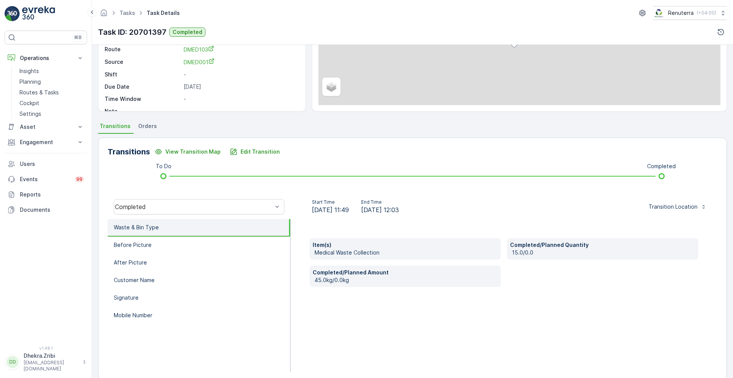
scroll to position [104, 0]
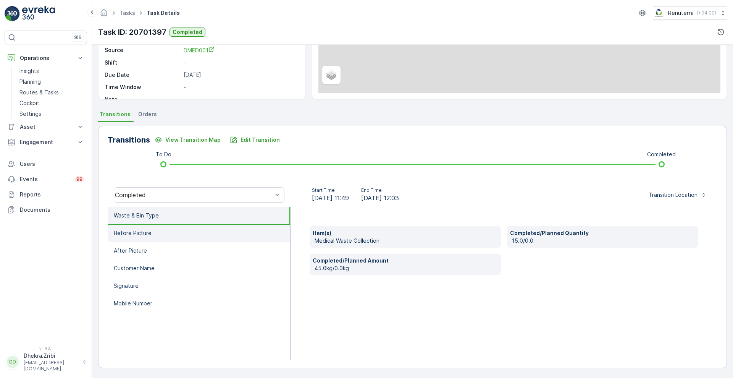
click at [168, 233] on li "Before Picture" at bounding box center [199, 234] width 183 height 18
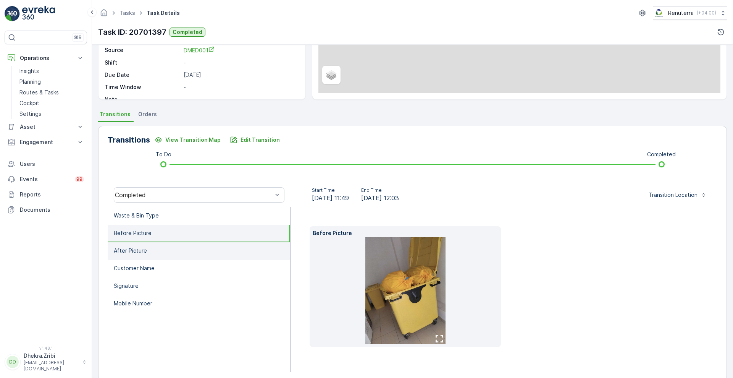
click at [161, 247] on li "After Picture" at bounding box center [199, 251] width 183 height 18
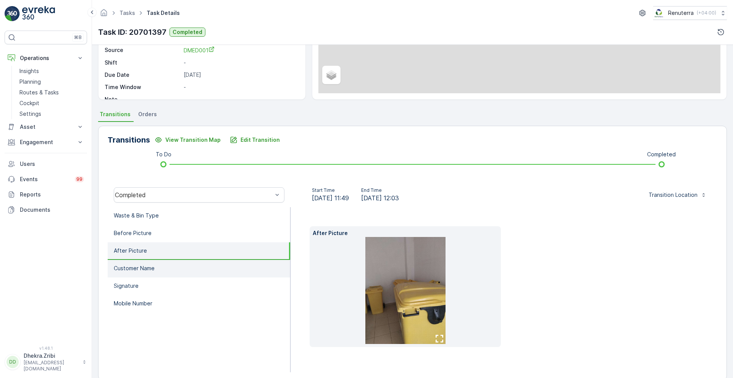
click at [157, 267] on li "Customer Name" at bounding box center [199, 269] width 183 height 18
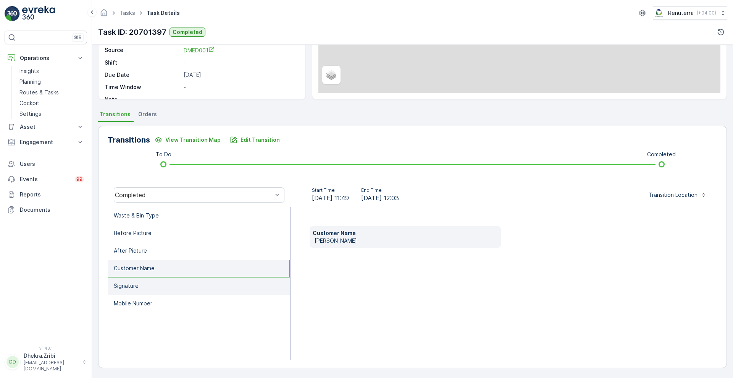
click at [145, 288] on li "Signature" at bounding box center [199, 286] width 183 height 18
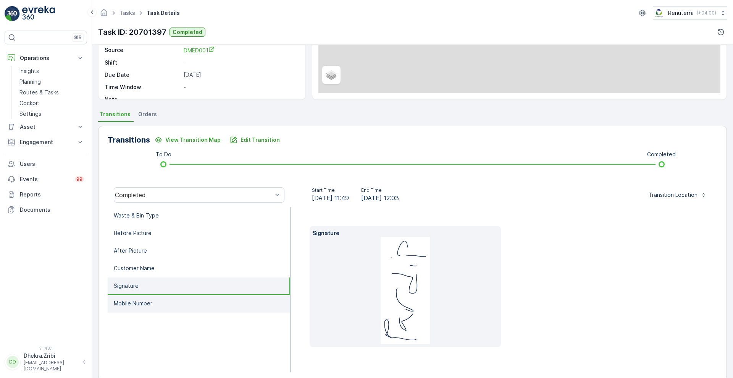
click at [144, 307] on li "Mobile Number" at bounding box center [199, 304] width 183 height 18
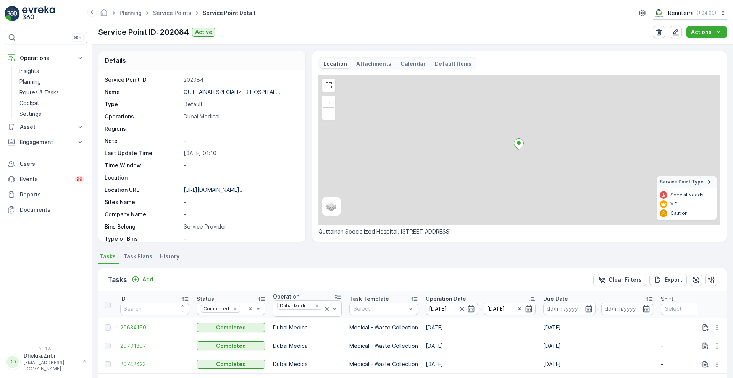
click at [142, 364] on span "20742423" at bounding box center [154, 364] width 69 height 8
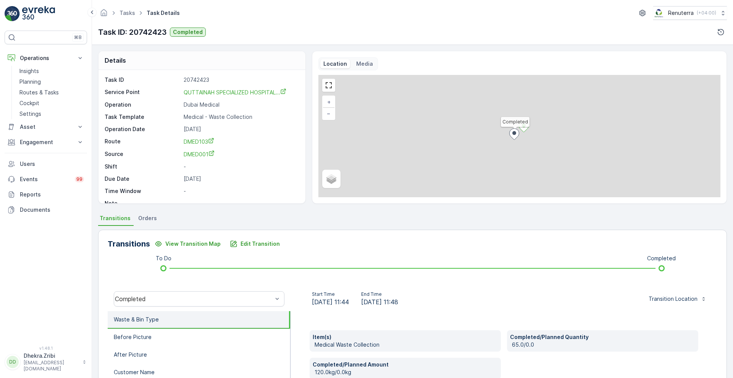
scroll to position [104, 0]
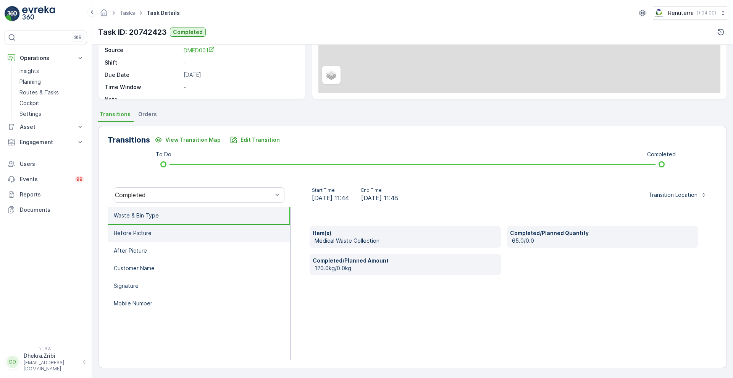
click at [164, 240] on li "Before Picture" at bounding box center [199, 234] width 183 height 18
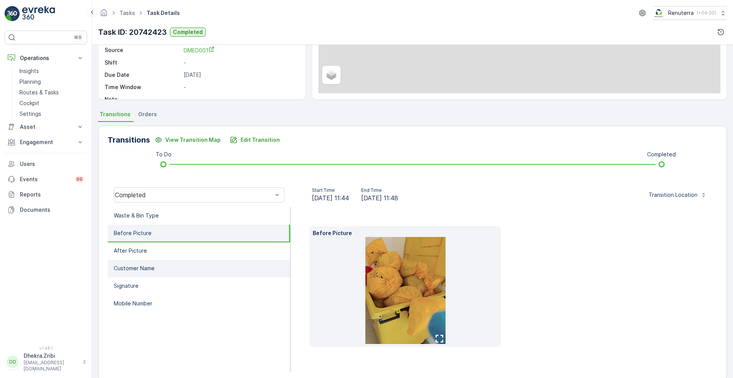
click at [155, 259] on li "After Picture" at bounding box center [199, 251] width 183 height 18
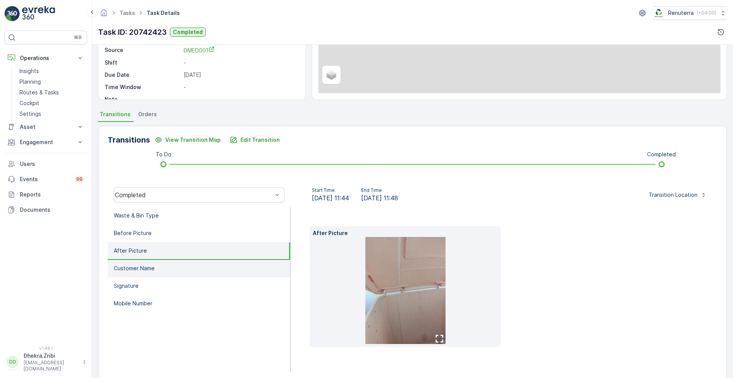
click at [154, 267] on p "Customer Name" at bounding box center [134, 268] width 41 height 8
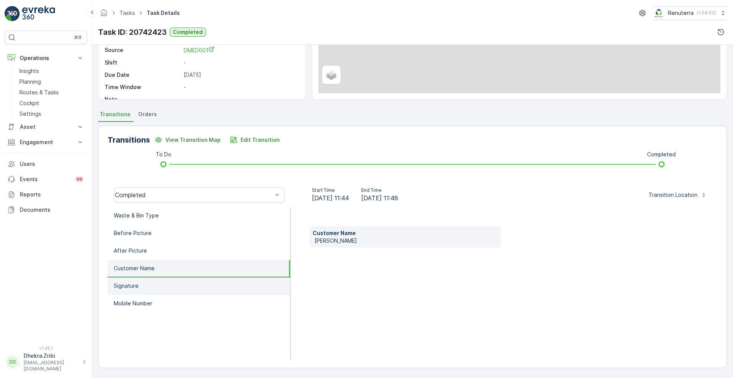
click at [144, 281] on li "Signature" at bounding box center [199, 286] width 183 height 18
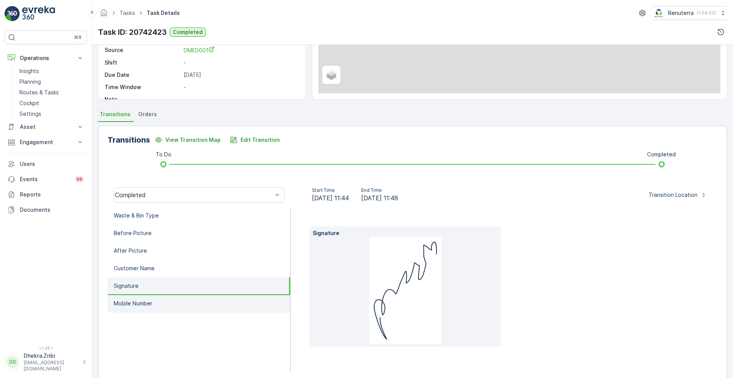
click at [141, 305] on p "Mobile Number" at bounding box center [133, 303] width 39 height 8
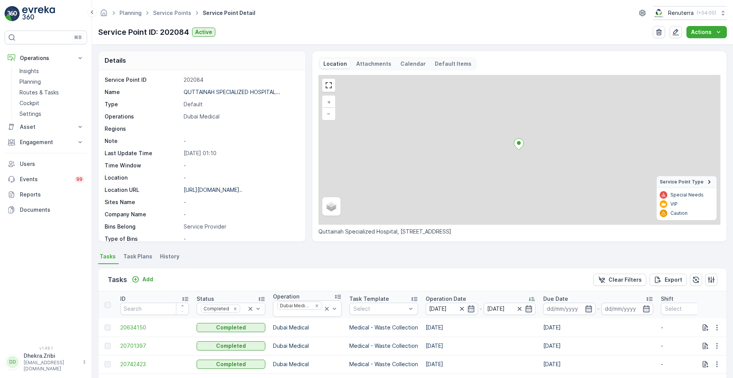
scroll to position [153, 0]
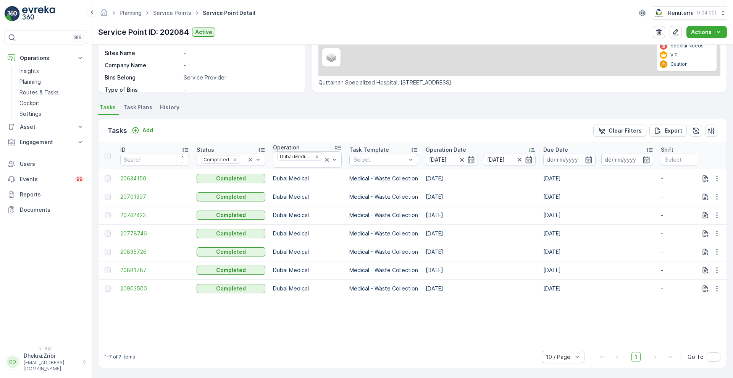
click at [140, 231] on span "20778746" at bounding box center [154, 233] width 69 height 8
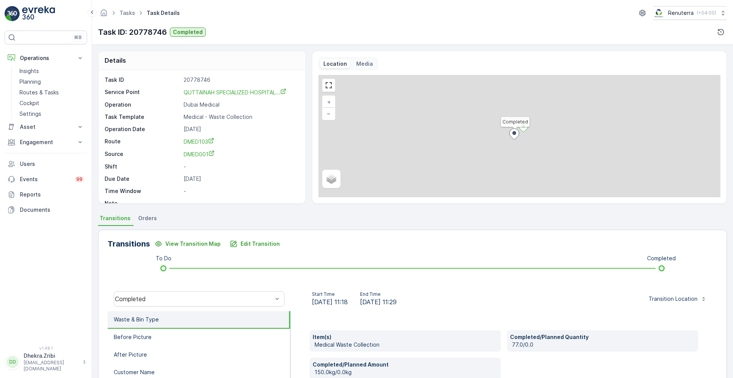
scroll to position [104, 0]
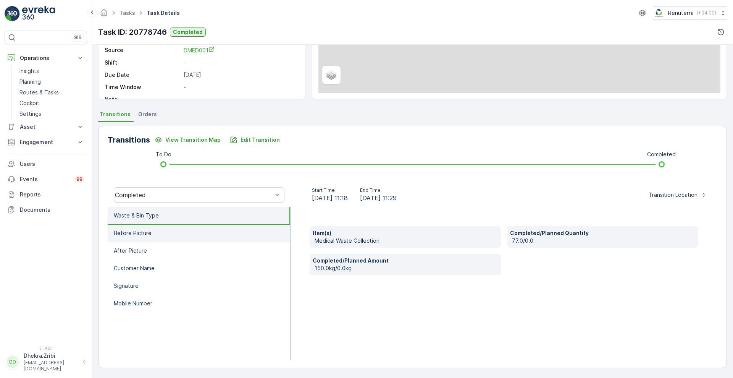
click at [161, 233] on li "Before Picture" at bounding box center [199, 234] width 183 height 18
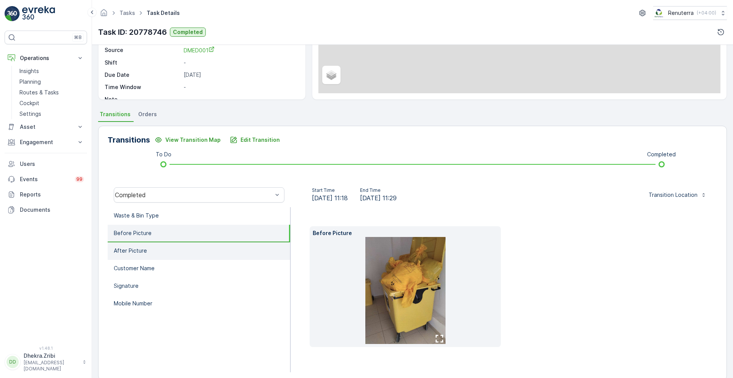
click at [155, 251] on li "After Picture" at bounding box center [199, 251] width 183 height 18
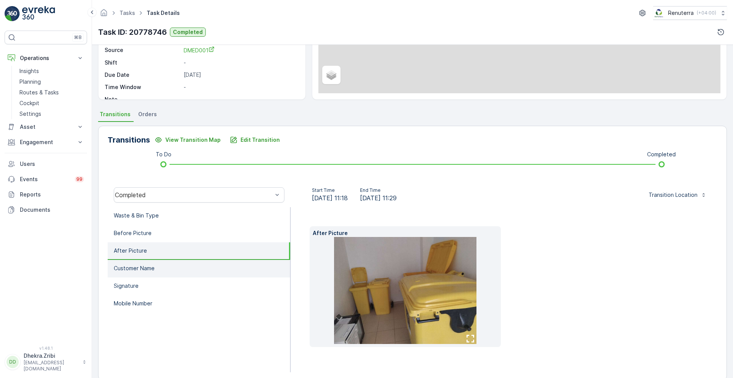
click at [154, 266] on p "Customer Name" at bounding box center [134, 268] width 41 height 8
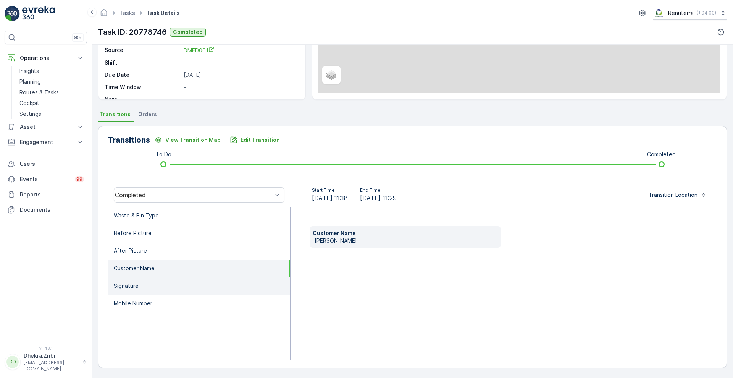
click at [144, 285] on li "Signature" at bounding box center [199, 286] width 183 height 18
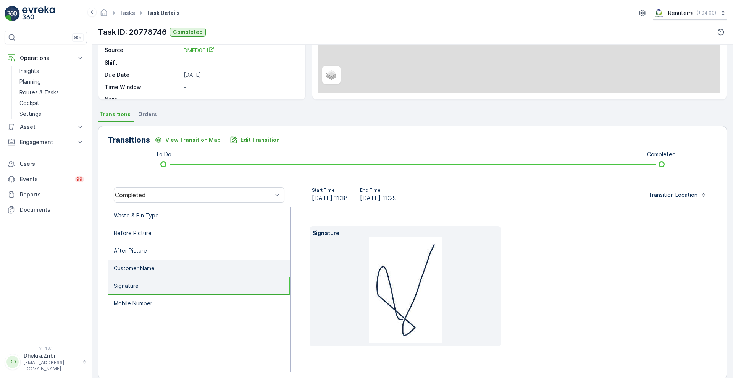
click at [154, 270] on p "Customer Name" at bounding box center [134, 268] width 41 height 8
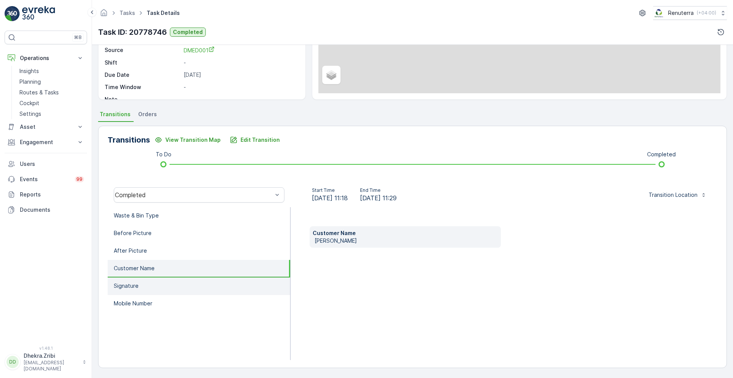
click at [147, 285] on li "Signature" at bounding box center [199, 286] width 183 height 18
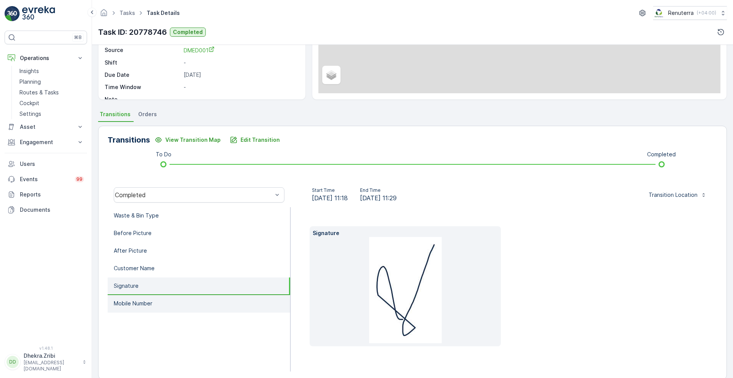
click at [144, 299] on p "Mobile Number" at bounding box center [133, 303] width 39 height 8
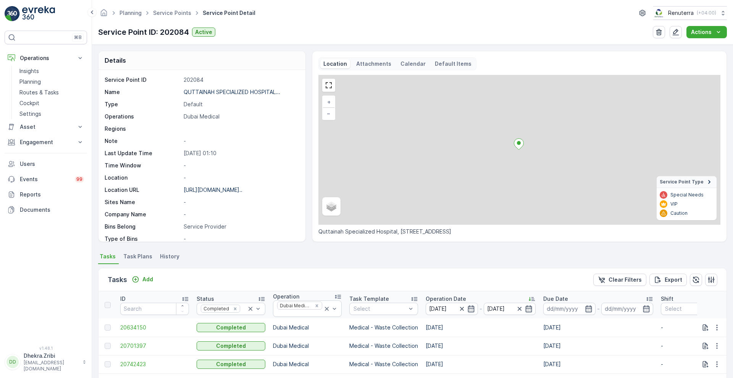
scroll to position [153, 0]
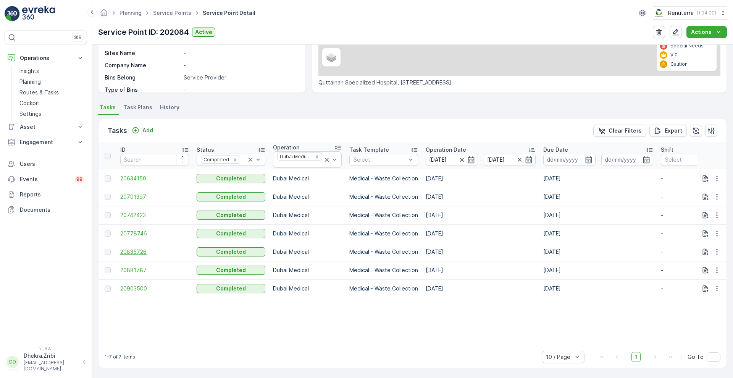
click at [133, 248] on span "20835726" at bounding box center [154, 252] width 69 height 8
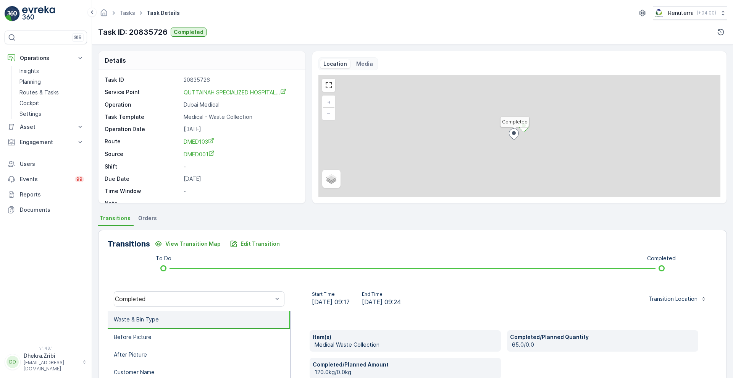
scroll to position [104, 0]
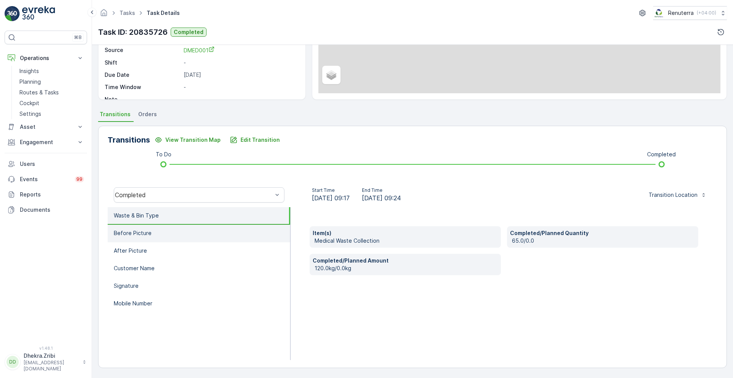
click at [161, 226] on li "Before Picture" at bounding box center [199, 234] width 183 height 18
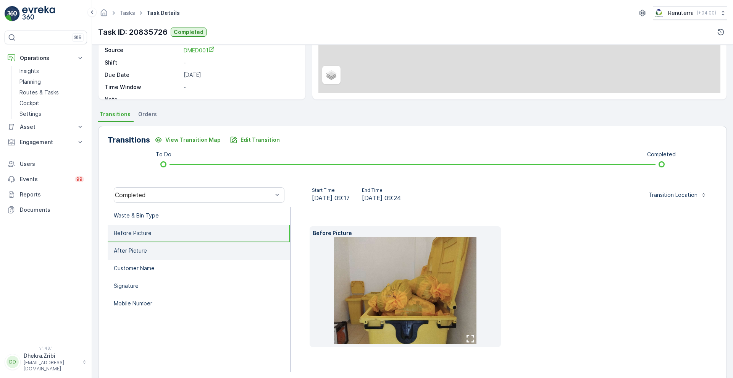
click at [150, 257] on li "After Picture" at bounding box center [199, 251] width 183 height 18
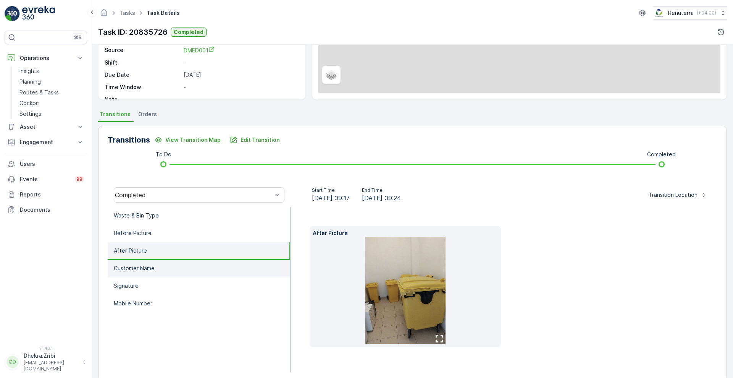
click at [150, 266] on p "Customer Name" at bounding box center [134, 268] width 41 height 8
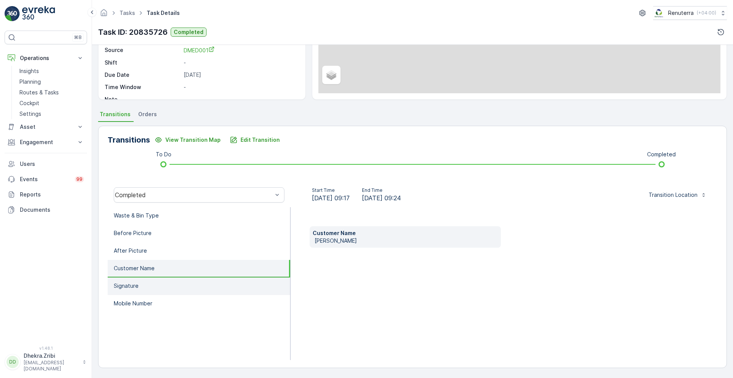
click at [145, 282] on li "Signature" at bounding box center [199, 286] width 183 height 18
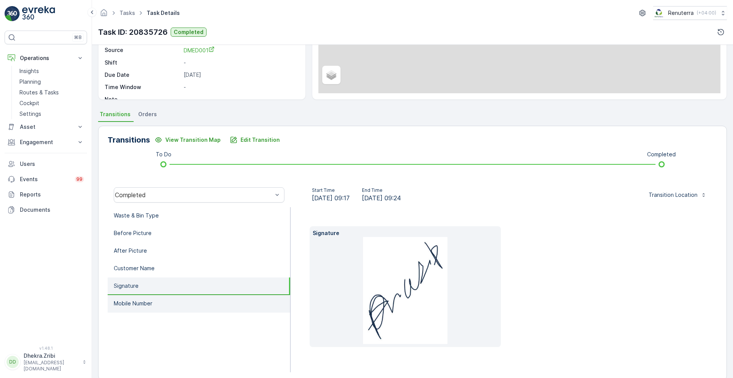
click at [138, 307] on p "Mobile Number" at bounding box center [133, 303] width 39 height 8
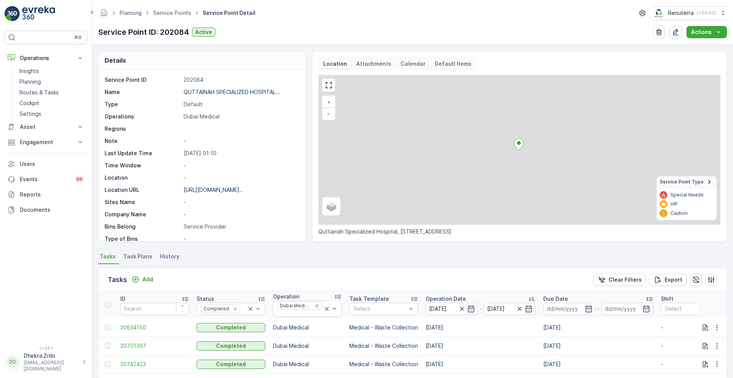
scroll to position [153, 0]
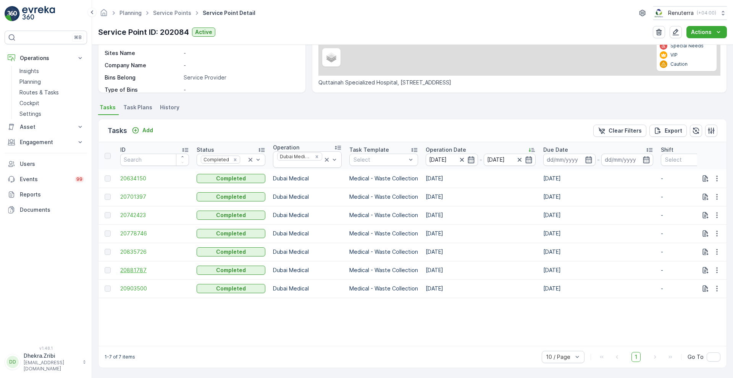
click at [137, 267] on span "20881787" at bounding box center [154, 270] width 69 height 8
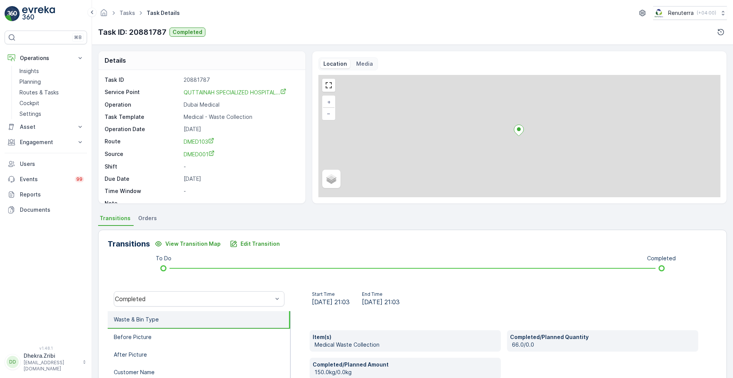
scroll to position [104, 0]
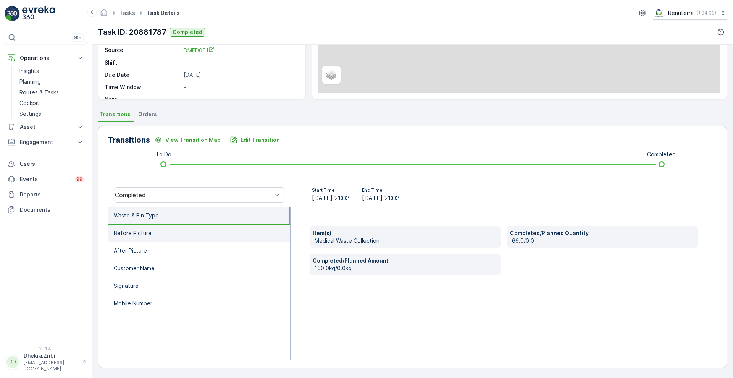
click at [165, 240] on li "Before Picture" at bounding box center [199, 234] width 183 height 18
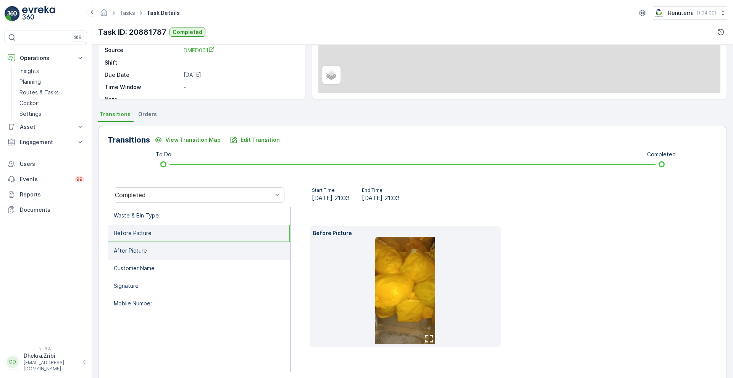
click at [161, 254] on li "After Picture" at bounding box center [199, 251] width 183 height 18
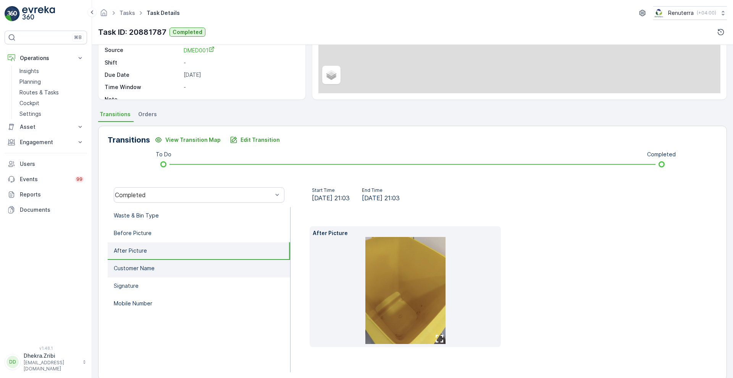
click at [159, 264] on li "Customer Name" at bounding box center [199, 269] width 183 height 18
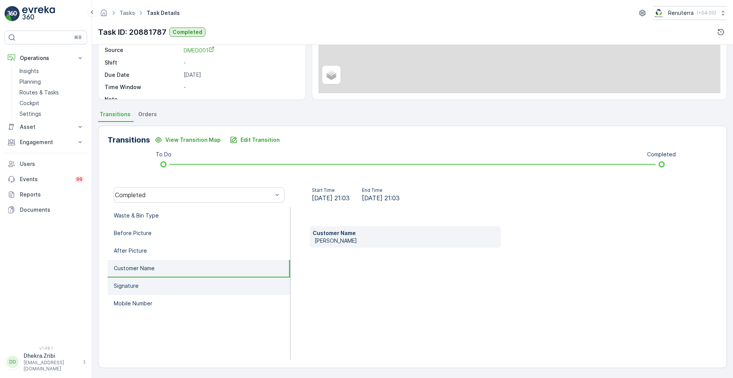
click at [148, 284] on li "Signature" at bounding box center [199, 286] width 183 height 18
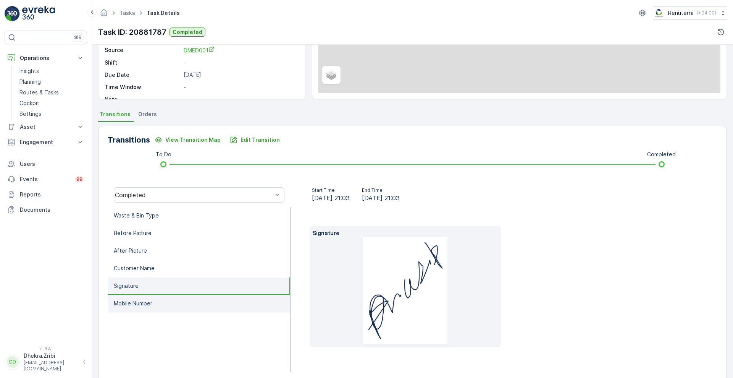
click at [141, 305] on p "Mobile Number" at bounding box center [133, 303] width 39 height 8
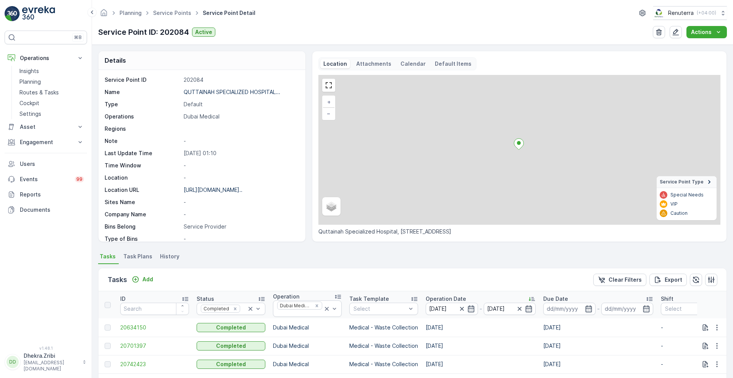
scroll to position [153, 0]
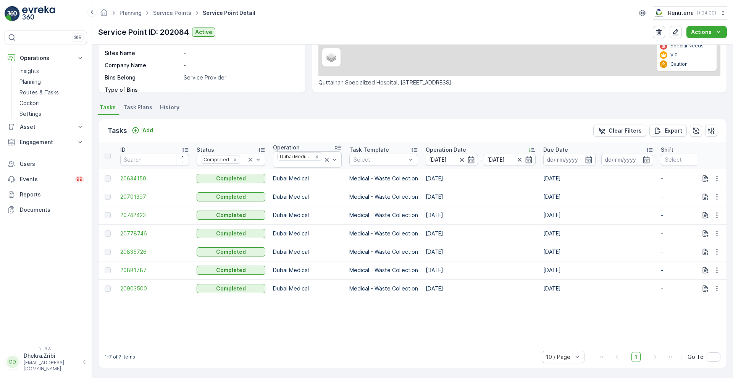
click at [139, 288] on span "20903500" at bounding box center [154, 288] width 69 height 8
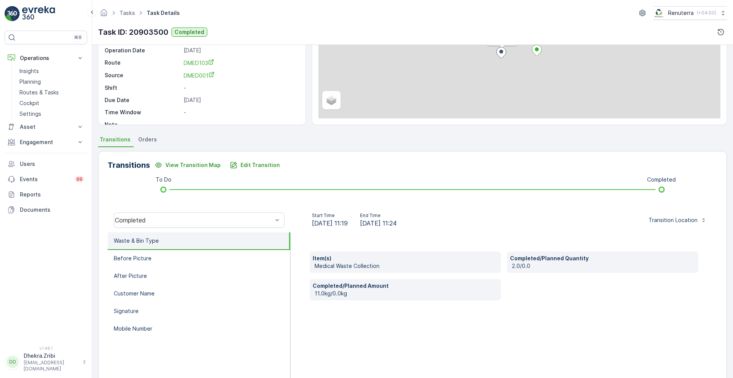
scroll to position [104, 0]
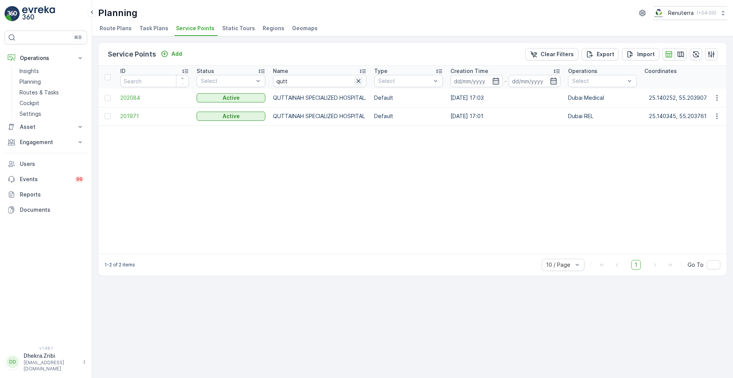
click at [360, 85] on button "button" at bounding box center [358, 80] width 9 height 9
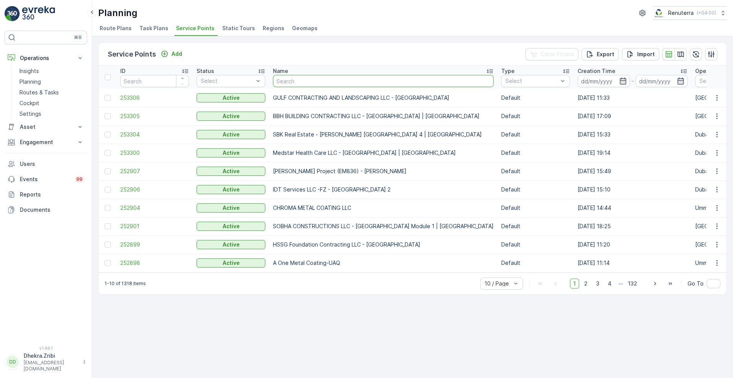
click at [334, 81] on input "text" at bounding box center [383, 81] width 221 height 12
type input "k m c"
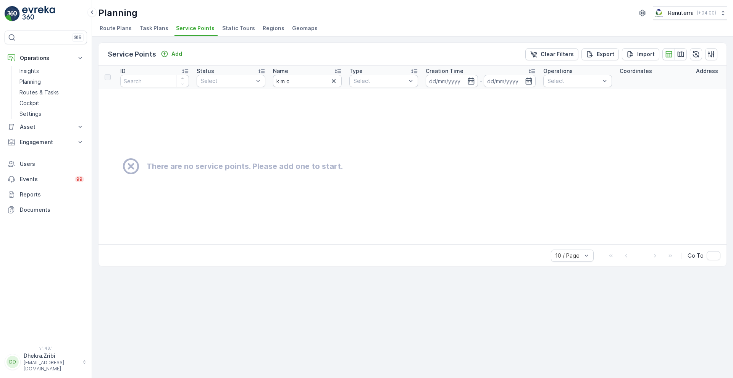
click at [334, 81] on icon "button" at bounding box center [334, 81] width 4 height 4
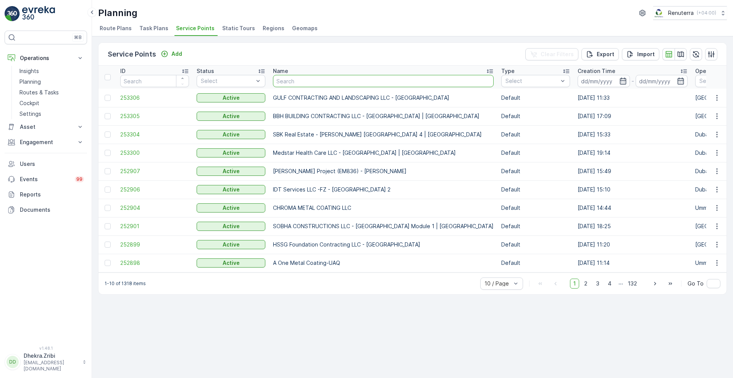
click at [334, 81] on input "text" at bounding box center [383, 81] width 221 height 12
type input "kmc"
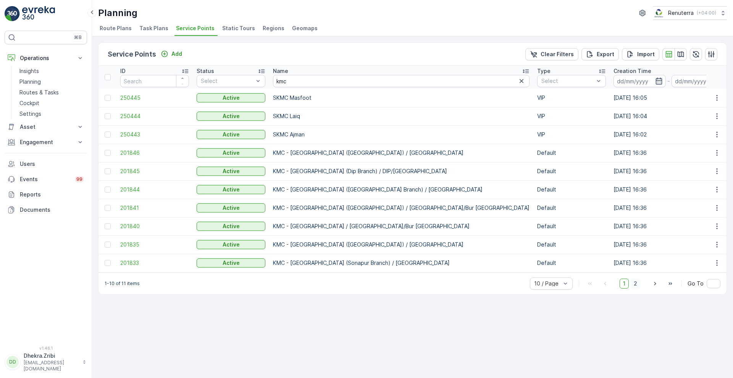
click at [637, 288] on span "2" at bounding box center [635, 283] width 10 height 10
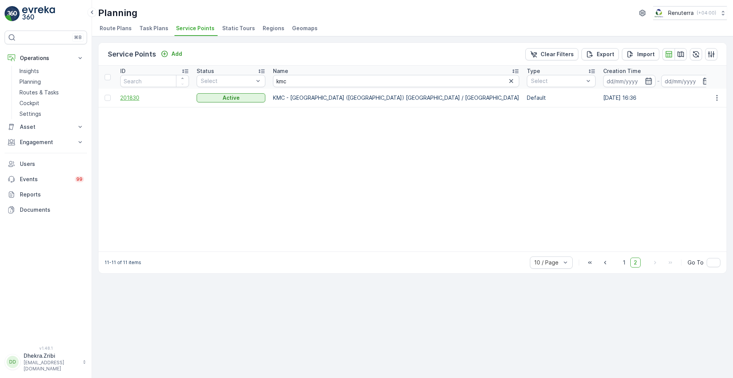
click at [129, 95] on span "201830" at bounding box center [154, 98] width 69 height 8
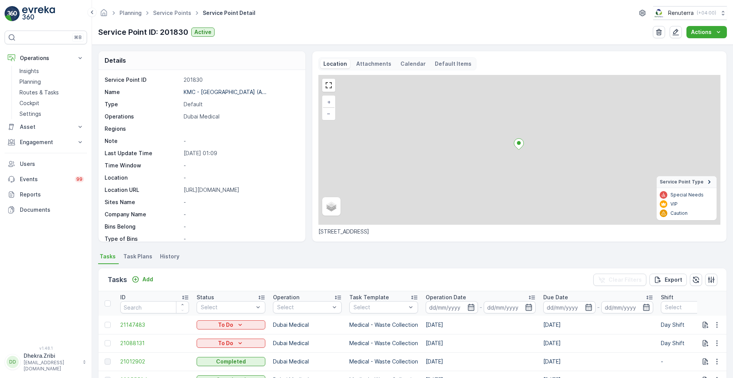
scroll to position [157, 0]
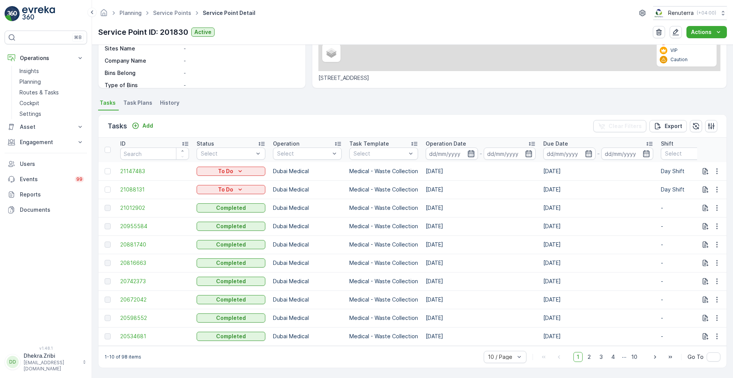
click at [468, 150] on icon "button" at bounding box center [471, 153] width 6 height 7
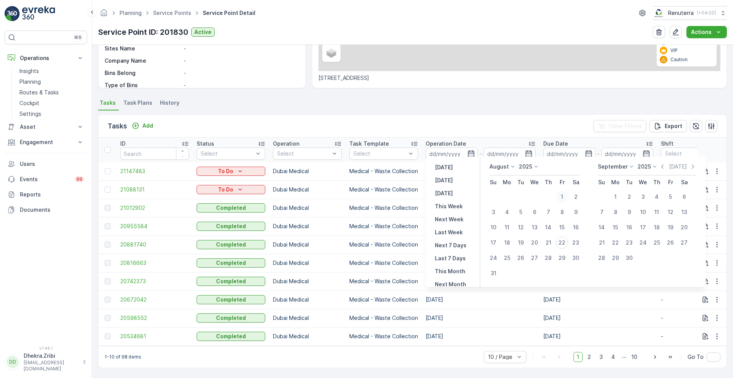
click at [563, 200] on div "1" at bounding box center [562, 197] width 12 height 12
type input "[DATE]"
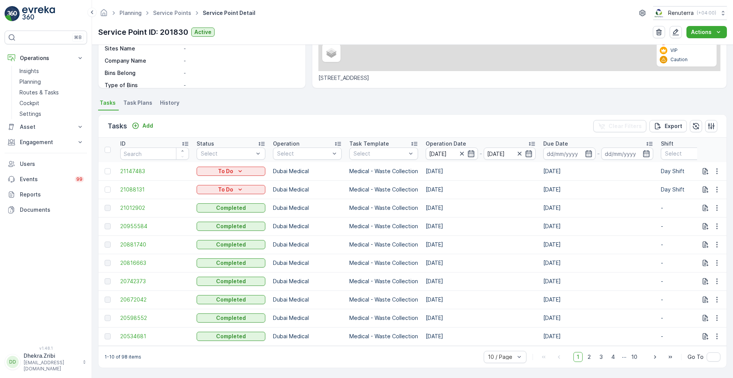
click at [507, 125] on div "Tasks Add Clear Filters Export" at bounding box center [413, 126] width 628 height 23
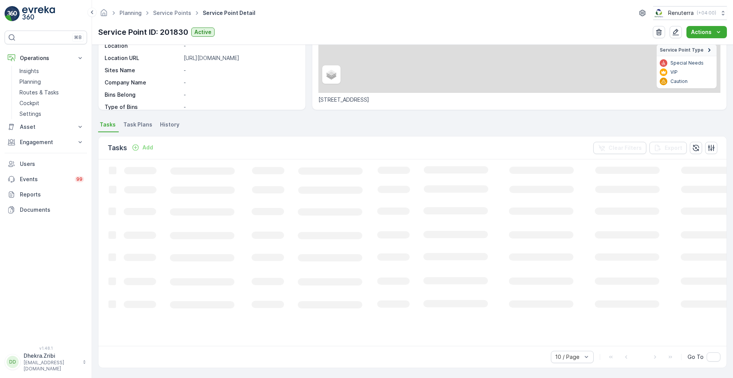
scroll to position [129, 0]
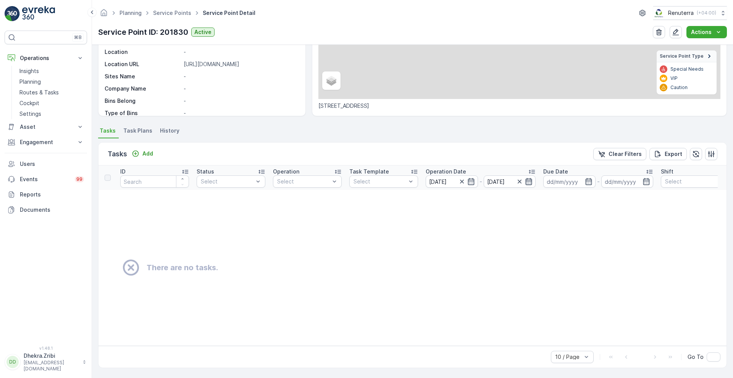
click at [530, 178] on icon "button" at bounding box center [529, 182] width 8 height 8
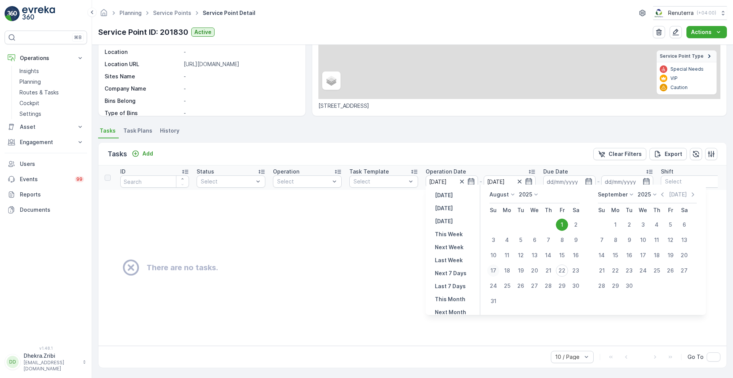
click at [495, 272] on div "17" at bounding box center [493, 270] width 12 height 12
type input "[DATE]"
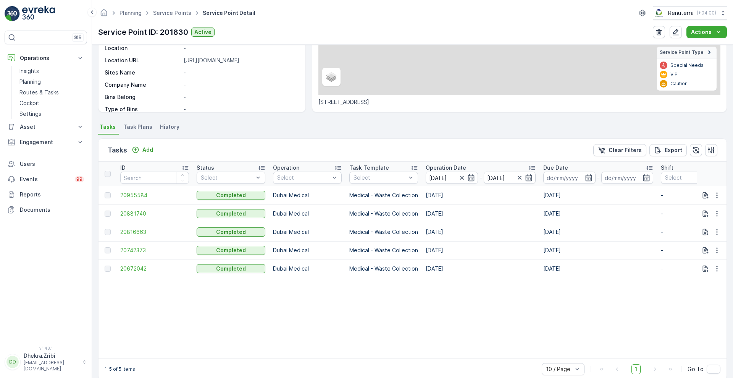
click at [449, 166] on p "Operation Date" at bounding box center [446, 168] width 40 height 8
click at [132, 246] on span "20881740" at bounding box center [154, 250] width 69 height 8
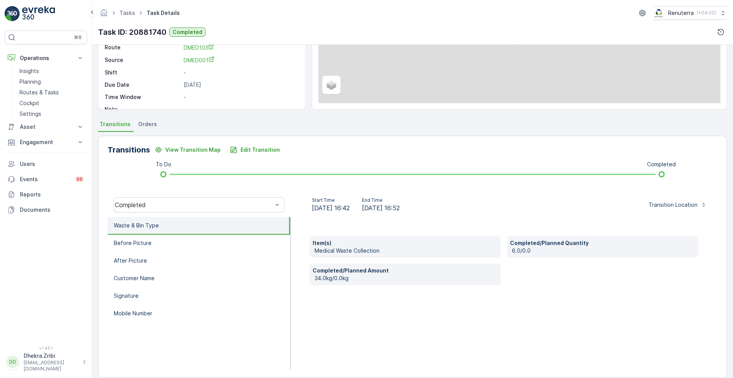
scroll to position [104, 0]
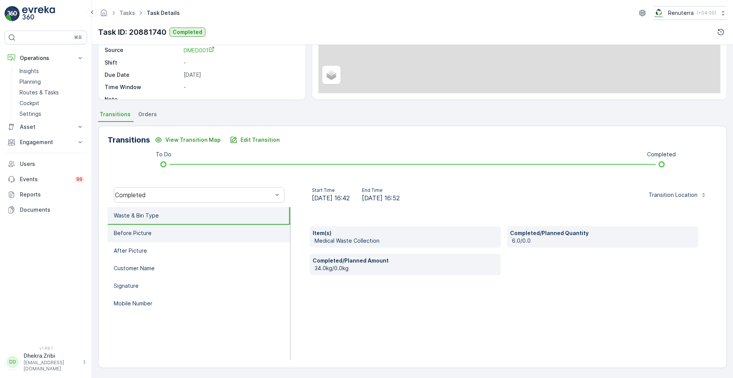
click at [132, 230] on p "Before Picture" at bounding box center [133, 233] width 38 height 8
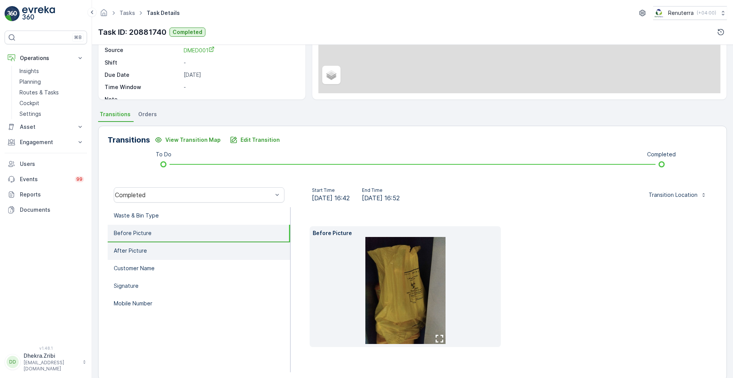
click at [139, 253] on p "After Picture" at bounding box center [130, 251] width 33 height 8
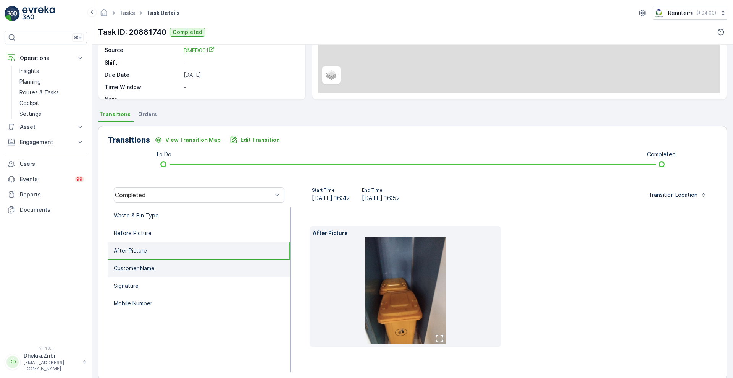
click at [139, 268] on p "Customer Name" at bounding box center [134, 268] width 41 height 8
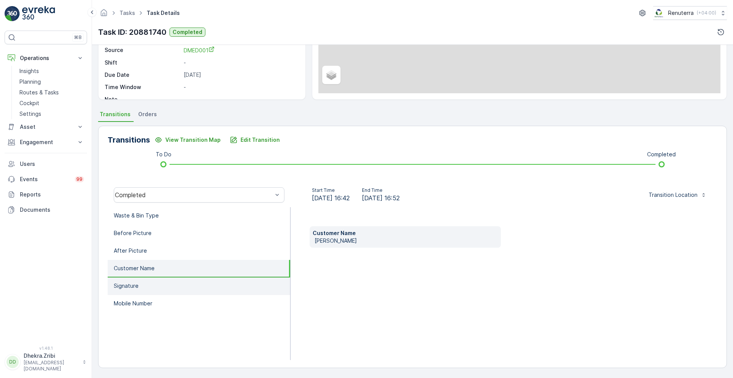
click at [136, 284] on p "Signature" at bounding box center [126, 286] width 25 height 8
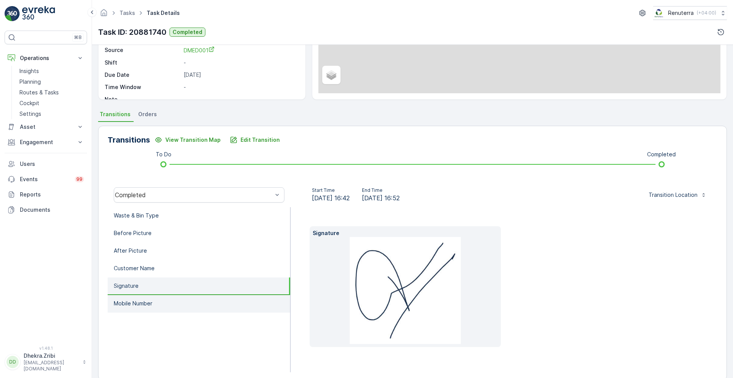
click at [142, 302] on p "Mobile Number" at bounding box center [133, 303] width 39 height 8
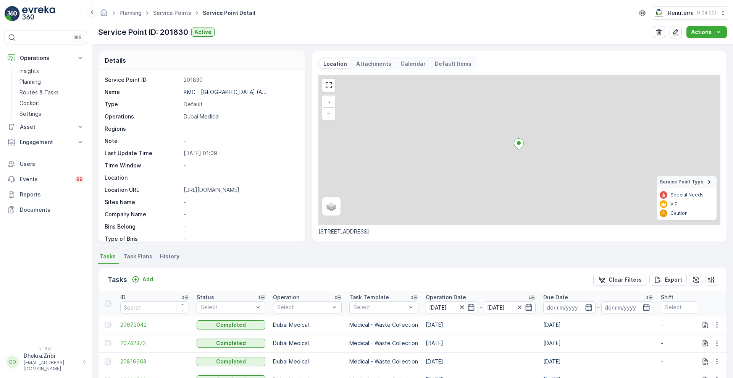
scroll to position [145, 0]
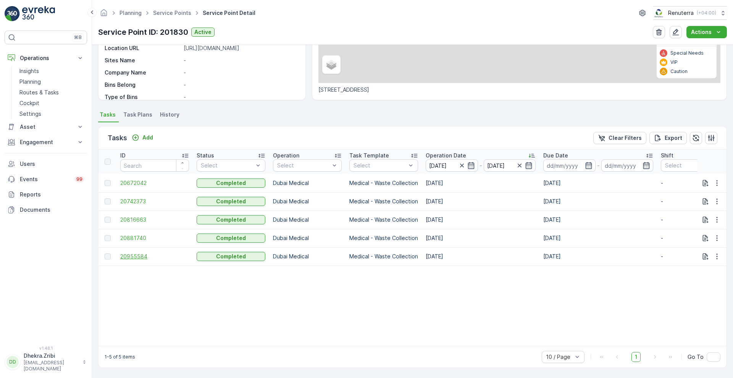
click at [136, 255] on span "20955584" at bounding box center [154, 256] width 69 height 8
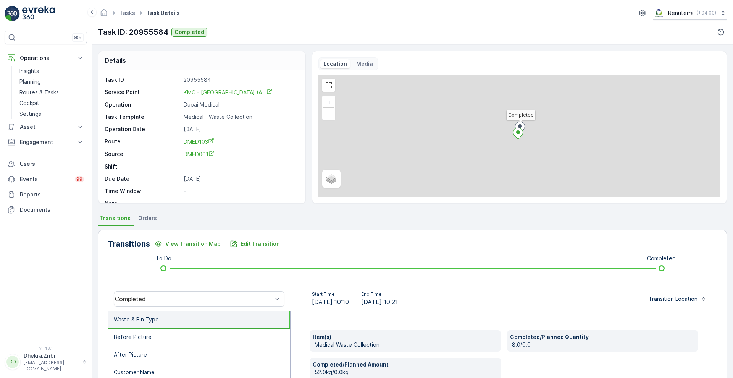
scroll to position [104, 0]
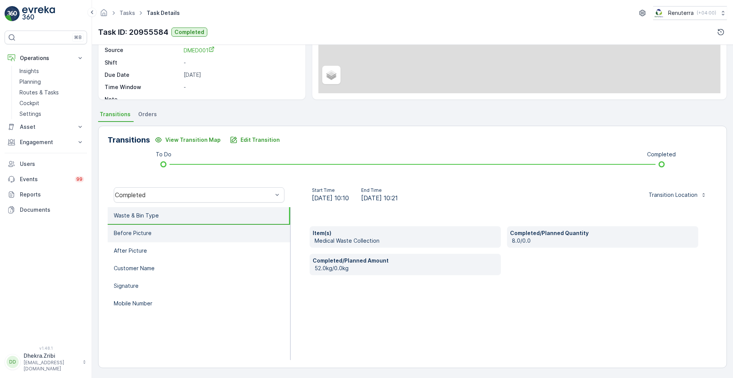
click at [143, 231] on p "Before Picture" at bounding box center [133, 233] width 38 height 8
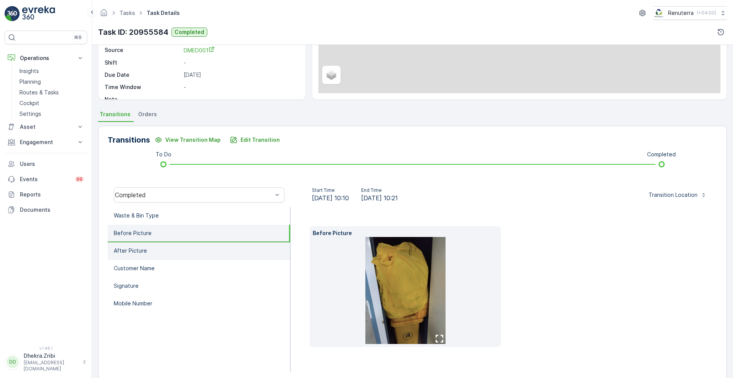
click at [139, 247] on p "After Picture" at bounding box center [130, 251] width 33 height 8
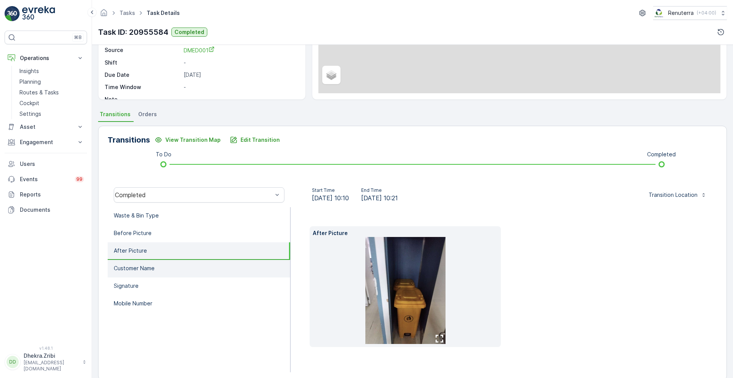
click at [136, 263] on li "Customer Name" at bounding box center [199, 269] width 183 height 18
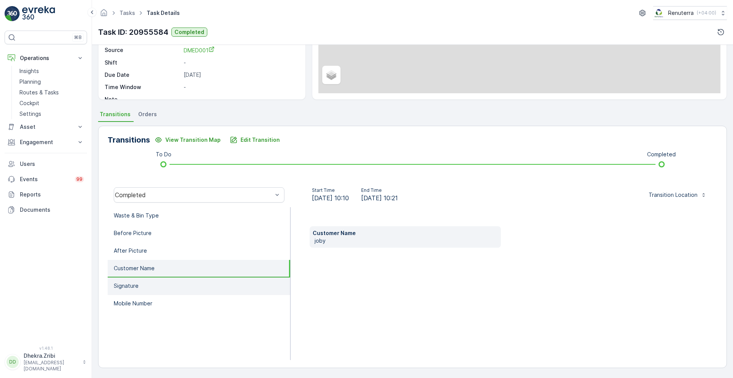
click at [130, 288] on p "Signature" at bounding box center [126, 286] width 25 height 8
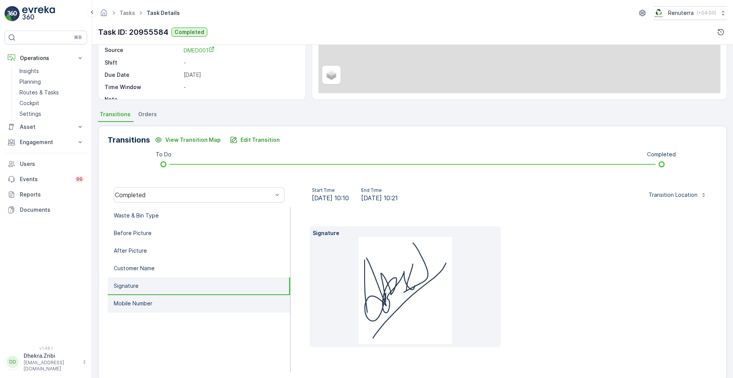
click at [132, 298] on li "Mobile Number" at bounding box center [199, 304] width 183 height 18
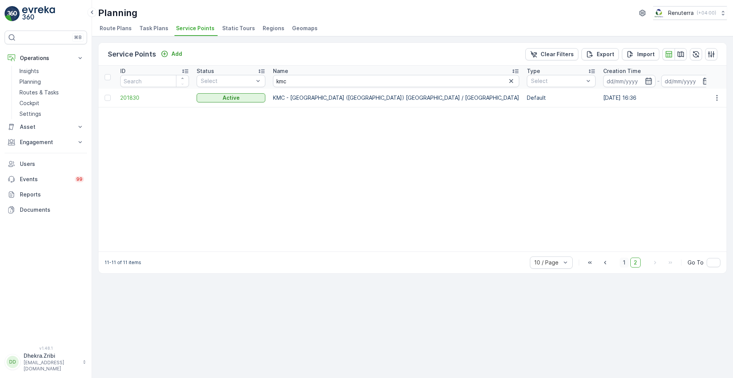
click at [626, 267] on span "1" at bounding box center [624, 262] width 9 height 10
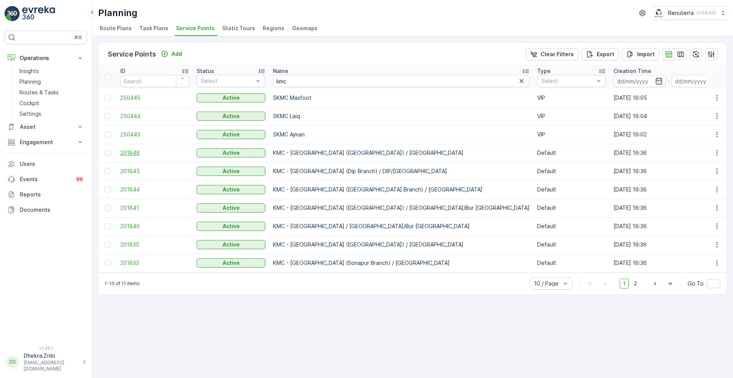
click at [128, 152] on span "201846" at bounding box center [154, 153] width 69 height 8
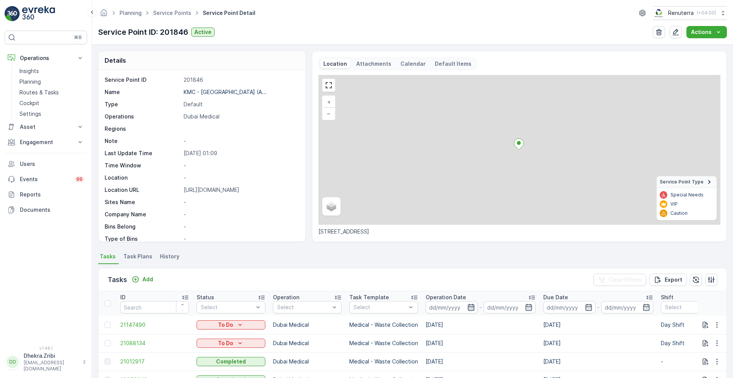
click at [473, 305] on icon "button" at bounding box center [471, 307] width 8 height 8
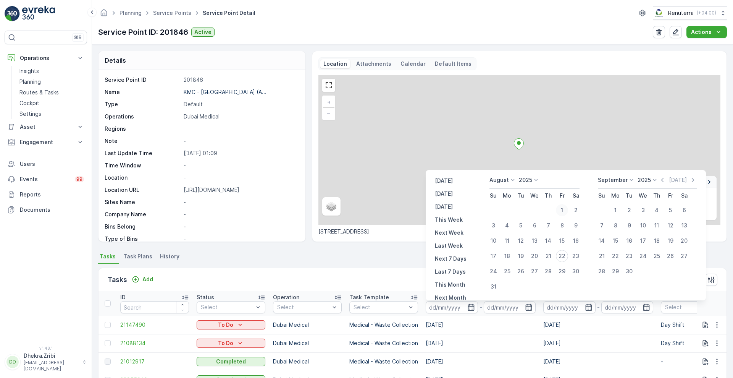
click at [566, 212] on div "1" at bounding box center [562, 210] width 12 height 12
type input "[DATE]"
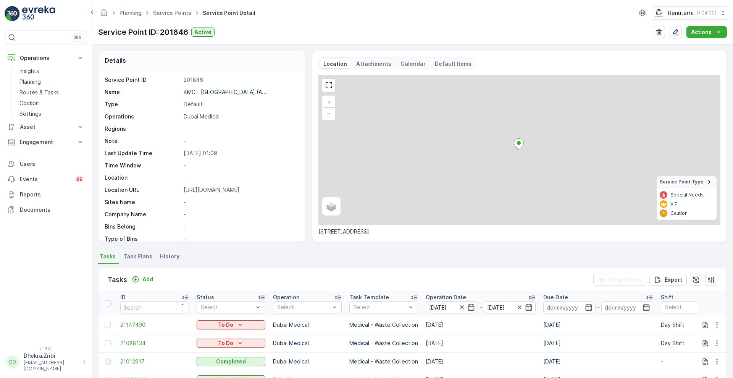
click at [407, 272] on div "Tasks Add Clear Filters Export" at bounding box center [413, 279] width 628 height 23
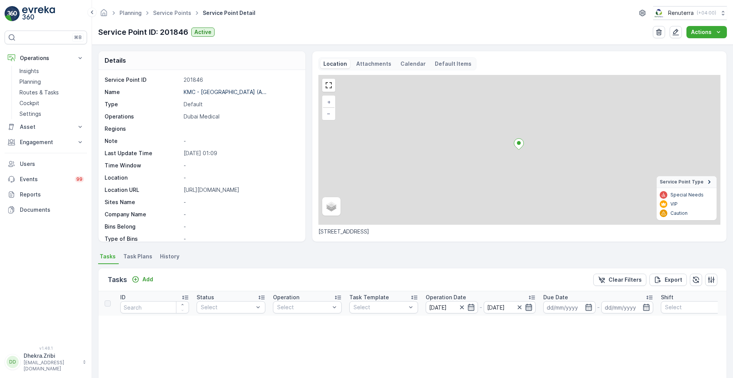
click at [530, 304] on icon "button" at bounding box center [529, 307] width 6 height 7
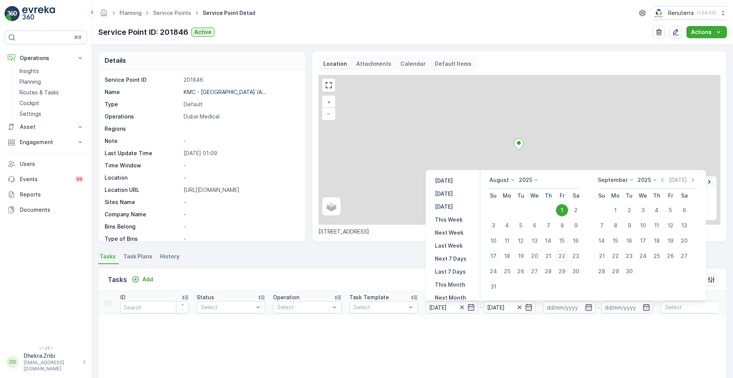
click at [492, 255] on div "17" at bounding box center [493, 256] width 12 height 12
type input "[DATE]"
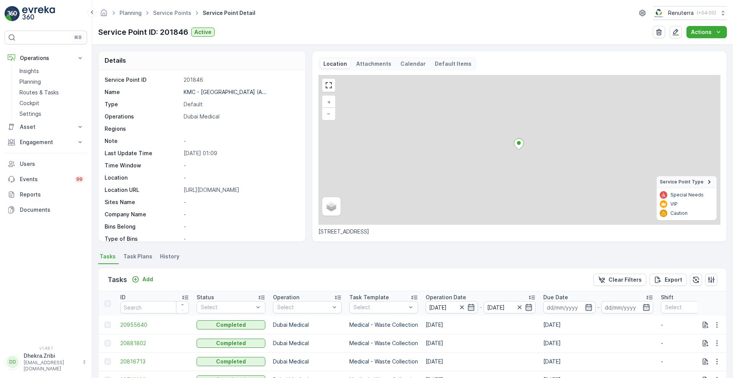
scroll to position [145, 0]
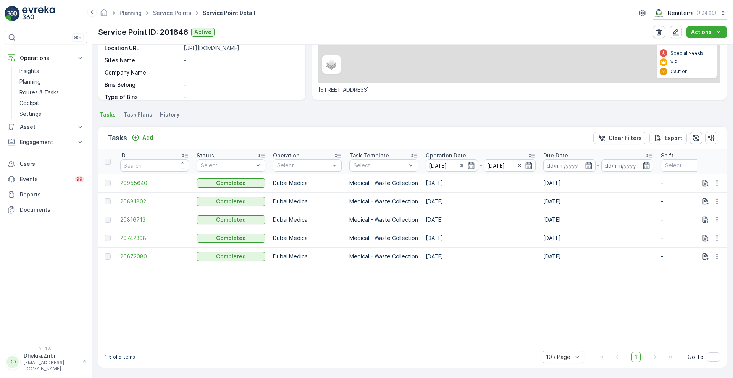
click at [137, 197] on span "20881802" at bounding box center [154, 201] width 69 height 8
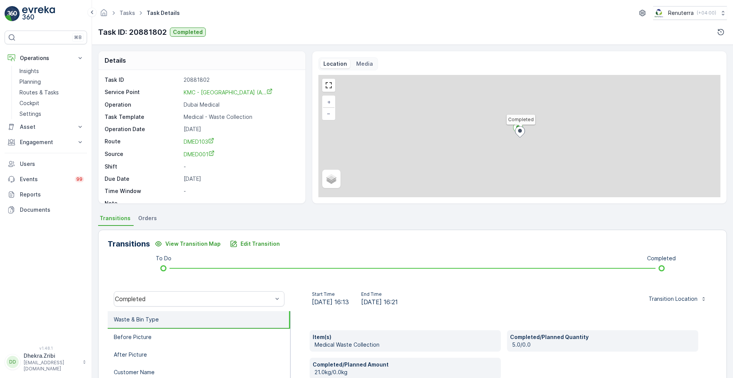
scroll to position [104, 0]
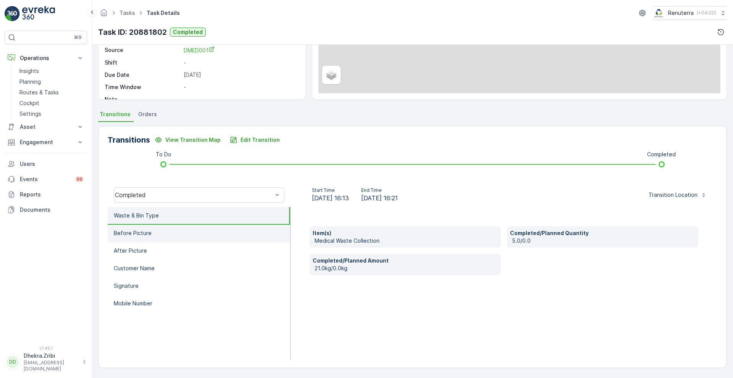
click at [149, 237] on li "Before Picture" at bounding box center [199, 234] width 183 height 18
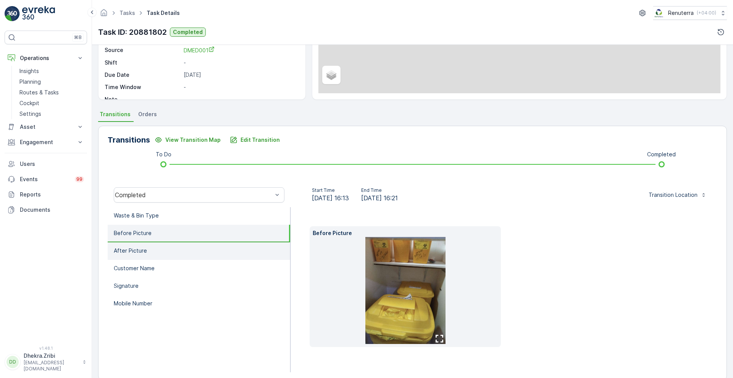
click at [145, 253] on p "After Picture" at bounding box center [130, 251] width 33 height 8
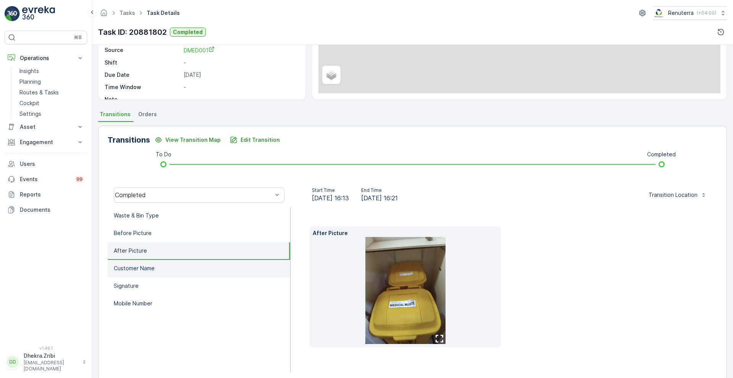
click at [145, 267] on p "Customer Name" at bounding box center [134, 268] width 41 height 8
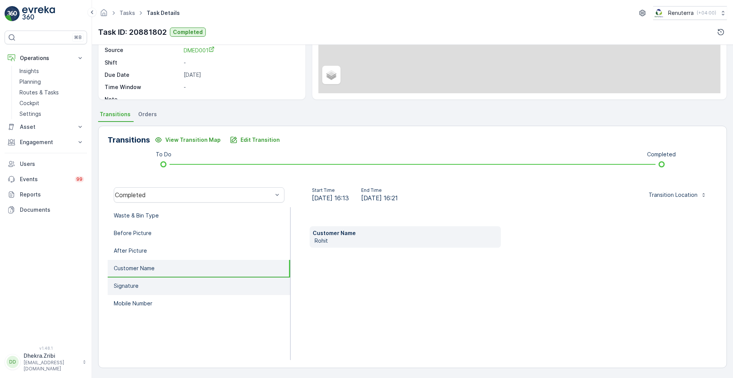
click at [137, 283] on p "Signature" at bounding box center [126, 286] width 25 height 8
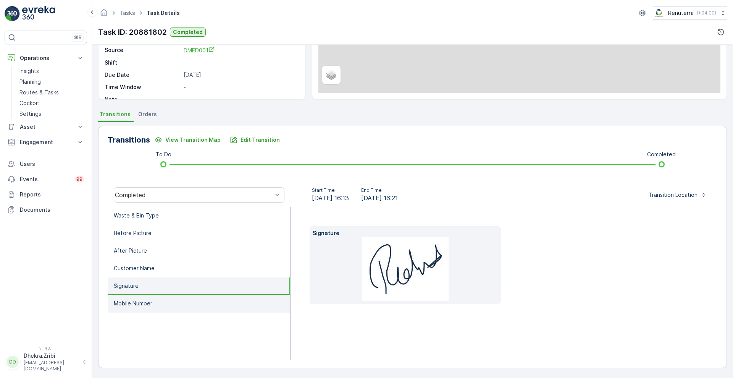
click at [139, 302] on p "Mobile Number" at bounding box center [133, 303] width 39 height 8
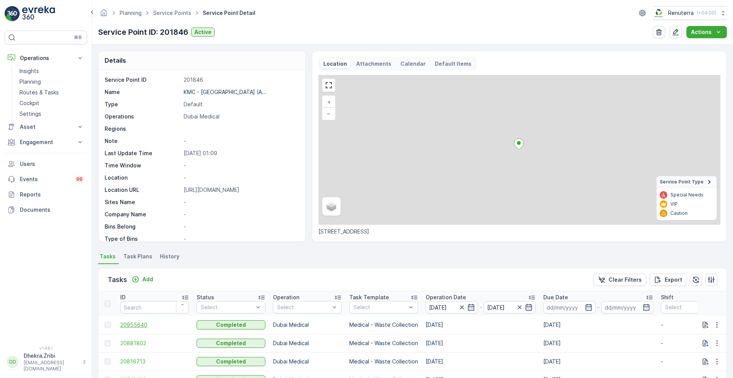
click at [128, 323] on span "20955640" at bounding box center [154, 325] width 69 height 8
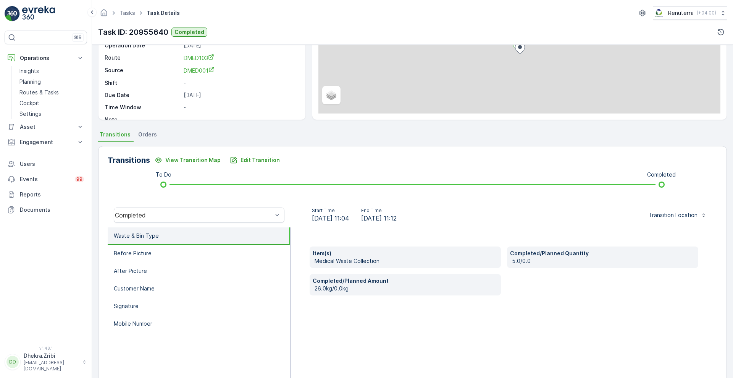
scroll to position [104, 0]
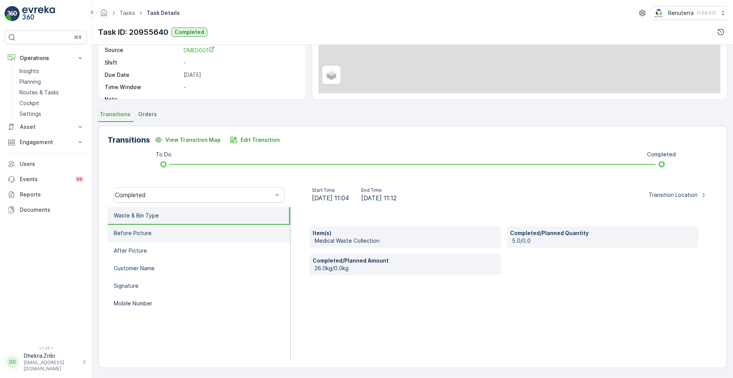
click at [215, 238] on li "Before Picture" at bounding box center [199, 234] width 183 height 18
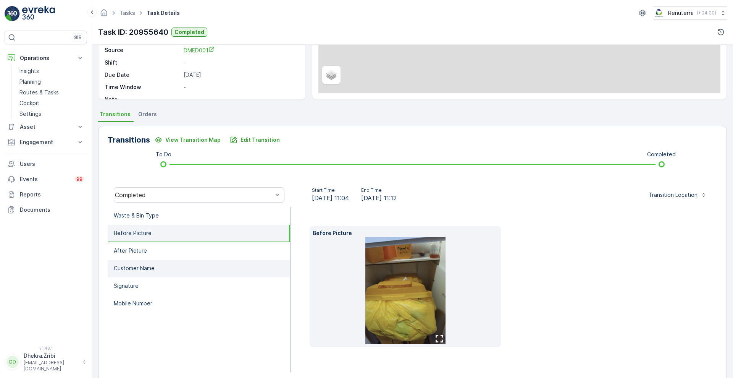
click at [143, 262] on li "Customer Name" at bounding box center [199, 269] width 183 height 18
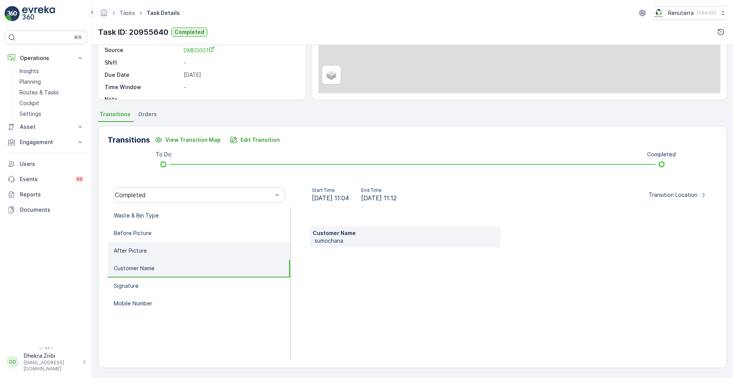
click at [146, 254] on li "After Picture" at bounding box center [199, 251] width 183 height 18
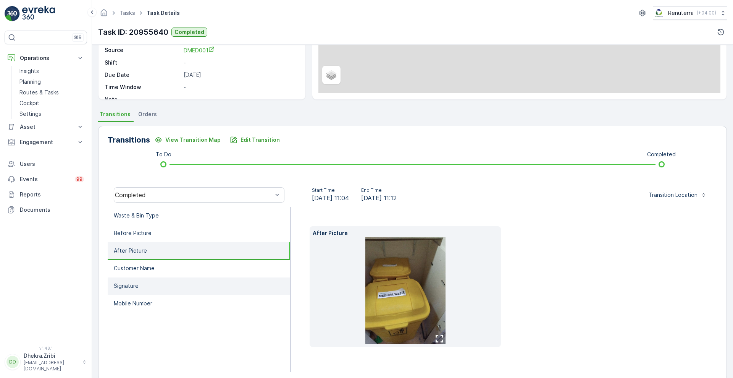
click at [133, 290] on li "Signature" at bounding box center [199, 286] width 183 height 18
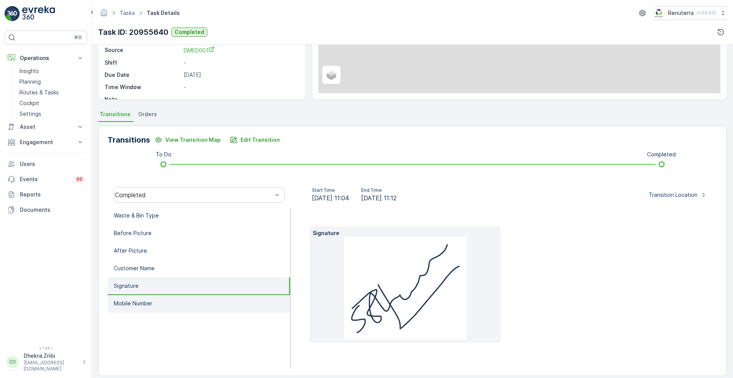
click at [137, 299] on li "Mobile Number" at bounding box center [199, 304] width 183 height 18
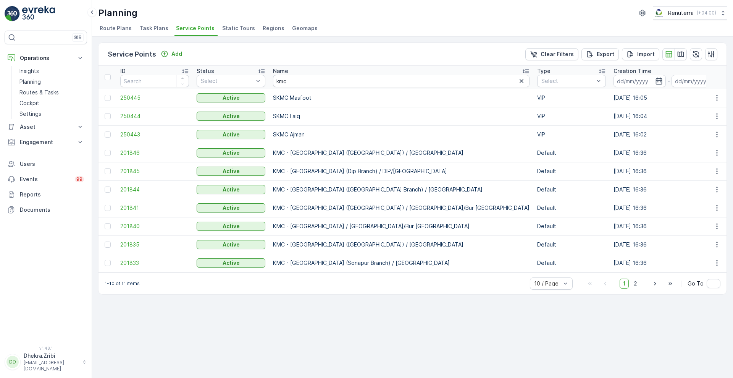
click at [128, 191] on span "201844" at bounding box center [154, 190] width 69 height 8
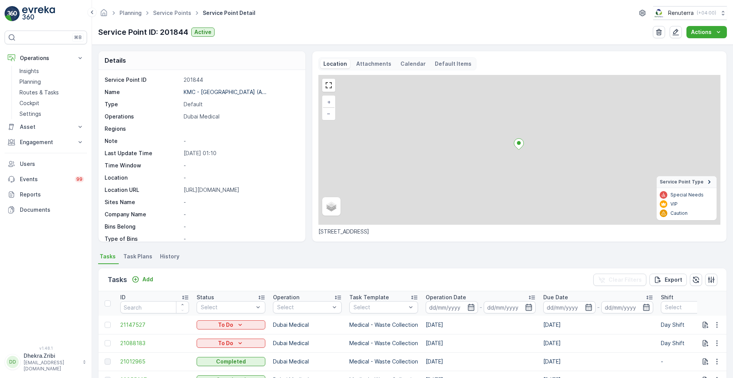
scroll to position [157, 0]
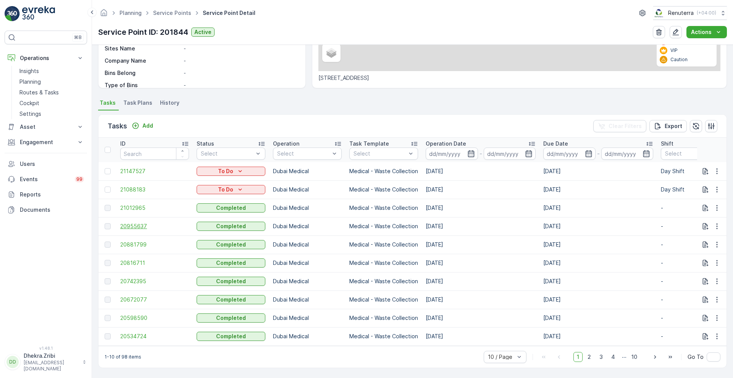
click at [133, 222] on span "20955637" at bounding box center [154, 226] width 69 height 8
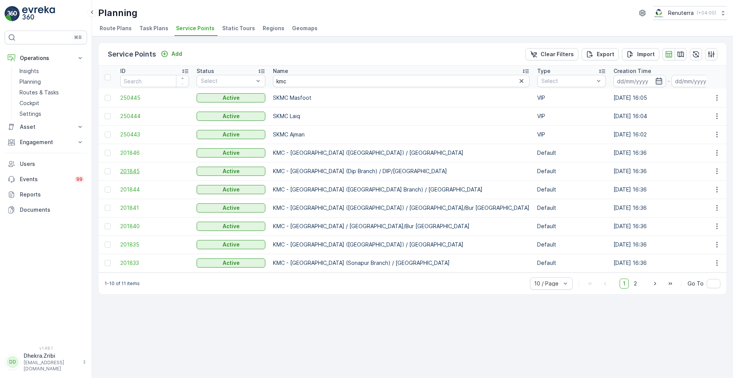
click at [127, 168] on span "201845" at bounding box center [154, 171] width 69 height 8
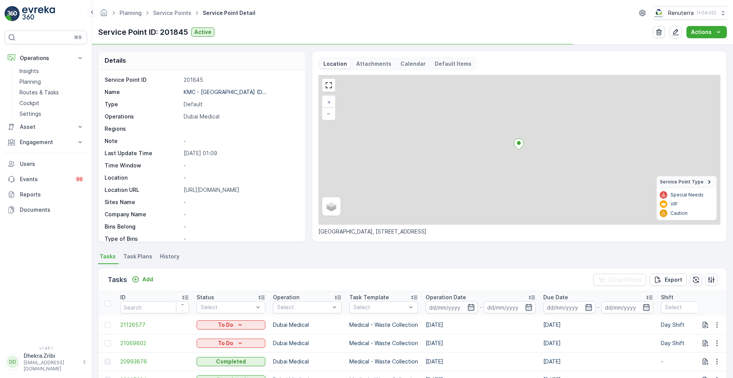
scroll to position [157, 0]
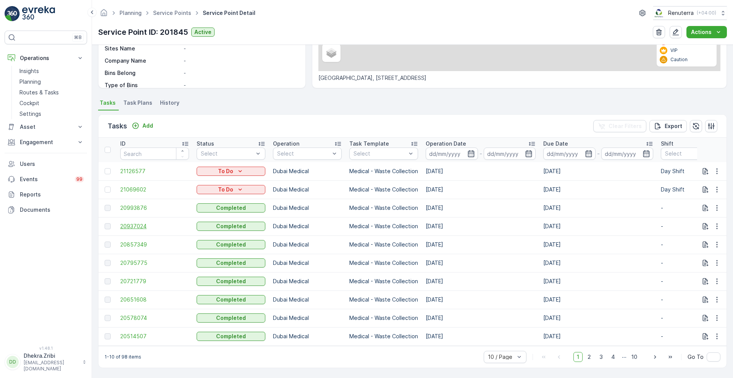
click at [135, 225] on span "20937024" at bounding box center [154, 226] width 69 height 8
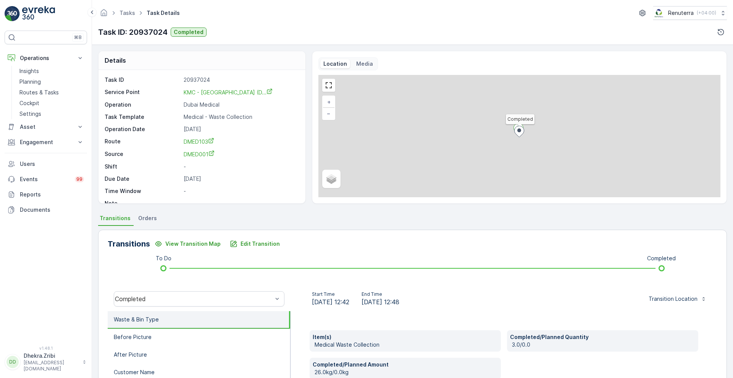
scroll to position [104, 0]
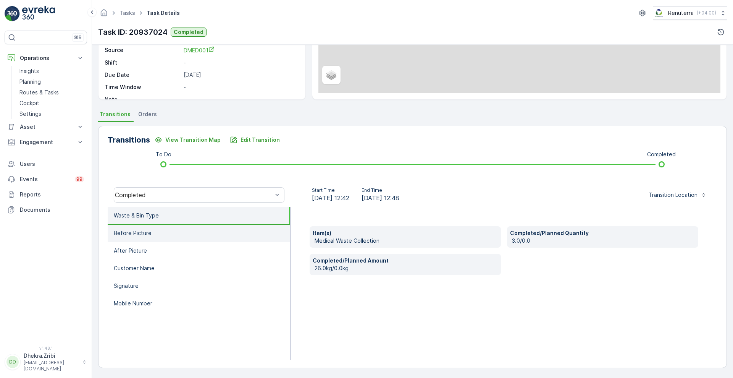
click at [177, 236] on li "Before Picture" at bounding box center [199, 234] width 183 height 18
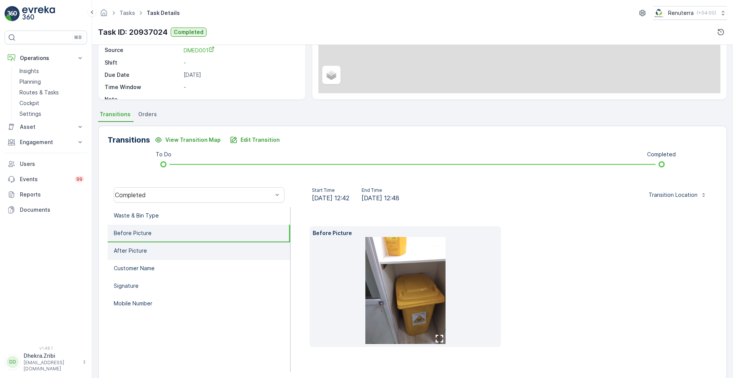
click at [158, 255] on li "After Picture" at bounding box center [199, 251] width 183 height 18
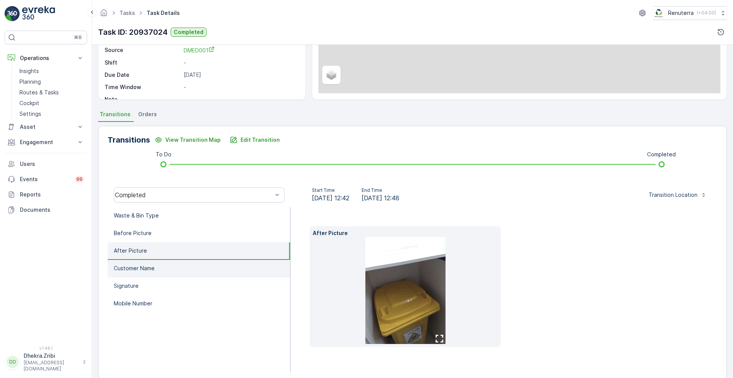
click at [145, 273] on li "Customer Name" at bounding box center [199, 269] width 183 height 18
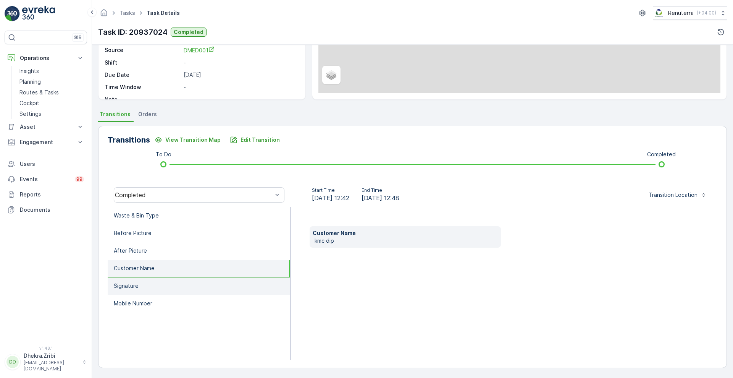
click at [137, 285] on p "Signature" at bounding box center [126, 286] width 25 height 8
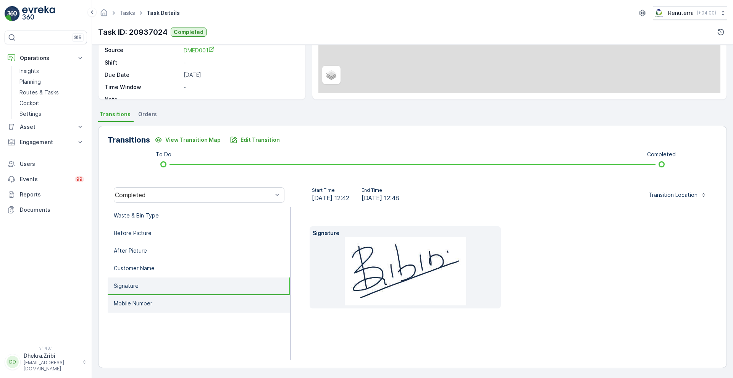
click at [132, 302] on p "Mobile Number" at bounding box center [133, 303] width 39 height 8
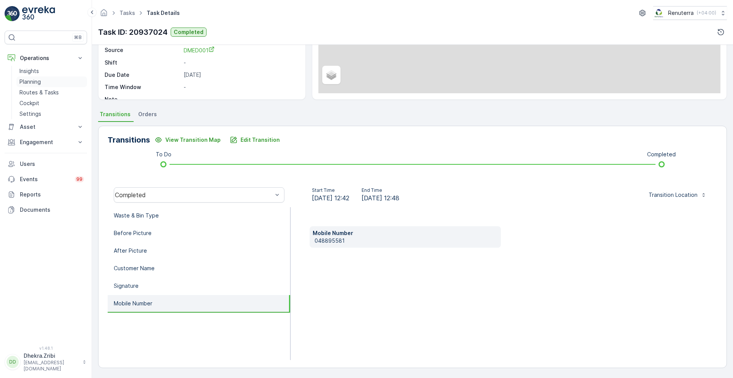
click at [28, 82] on p "Planning" at bounding box center [29, 82] width 21 height 8
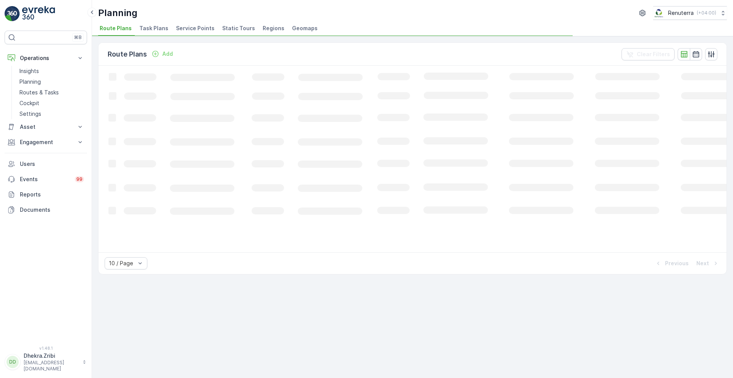
click at [182, 31] on span "Service Points" at bounding box center [195, 28] width 39 height 8
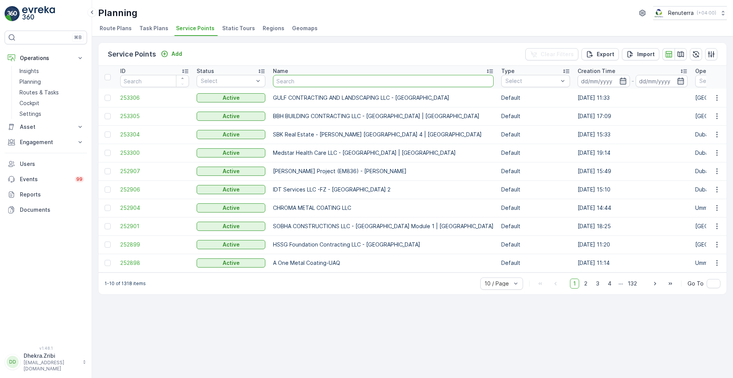
click at [308, 80] on input "text" at bounding box center [383, 81] width 221 height 12
type input "tara"
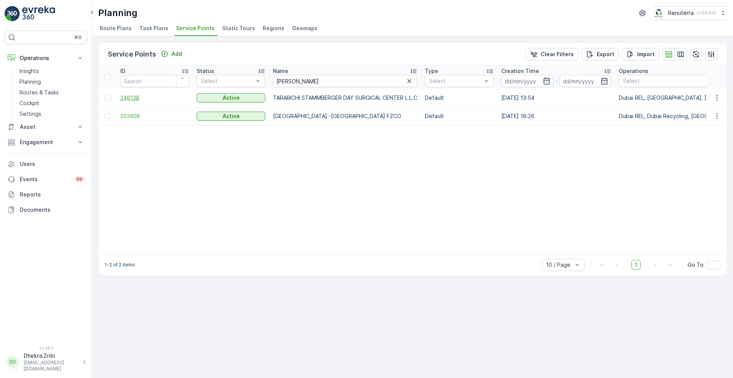
click at [124, 100] on span "246138" at bounding box center [154, 98] width 69 height 8
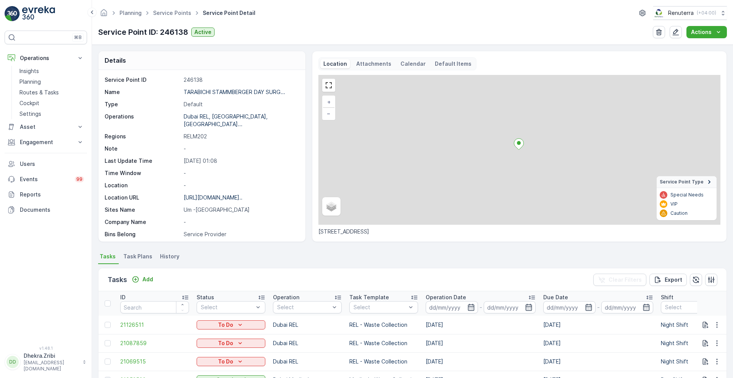
scroll to position [157, 0]
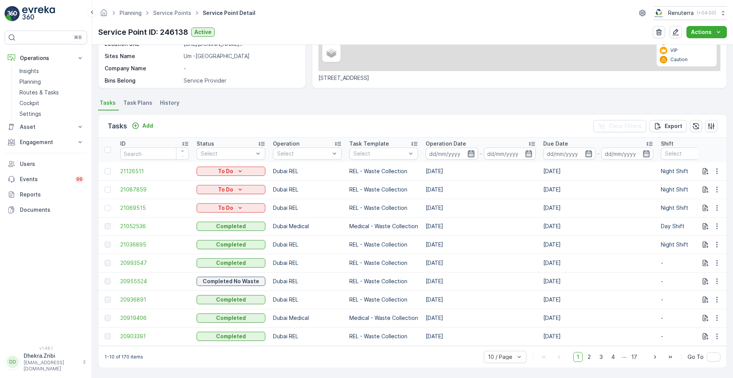
click at [473, 150] on icon "button" at bounding box center [471, 153] width 6 height 7
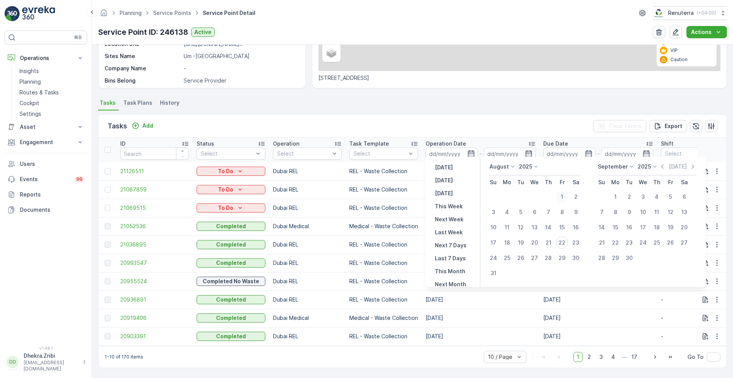
click at [561, 192] on div "1" at bounding box center [562, 197] width 12 height 12
type input "[DATE]"
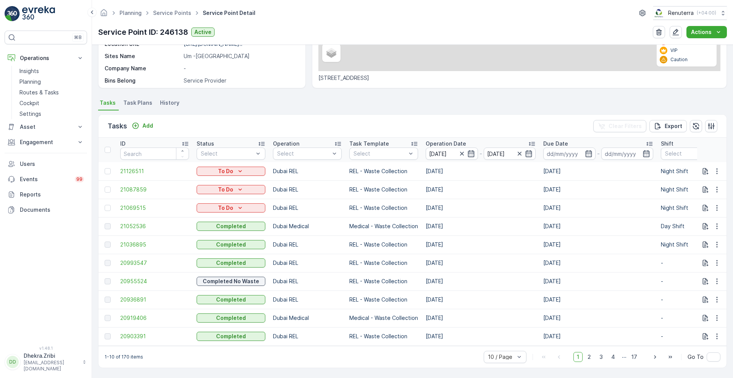
click at [483, 123] on div "Tasks Add Clear Filters Export" at bounding box center [413, 126] width 628 height 23
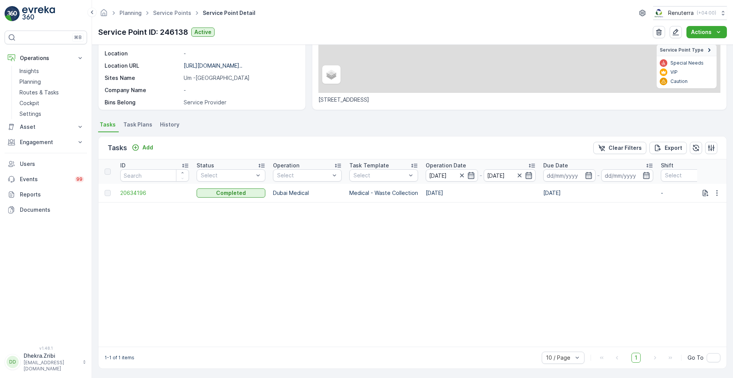
scroll to position [136, 0]
click at [527, 176] on input "[DATE]" at bounding box center [510, 174] width 52 height 12
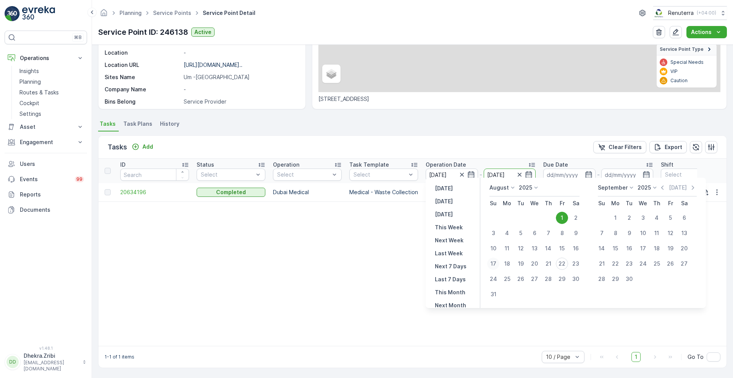
click at [496, 265] on div "17" at bounding box center [493, 263] width 12 height 12
type input "[DATE]"
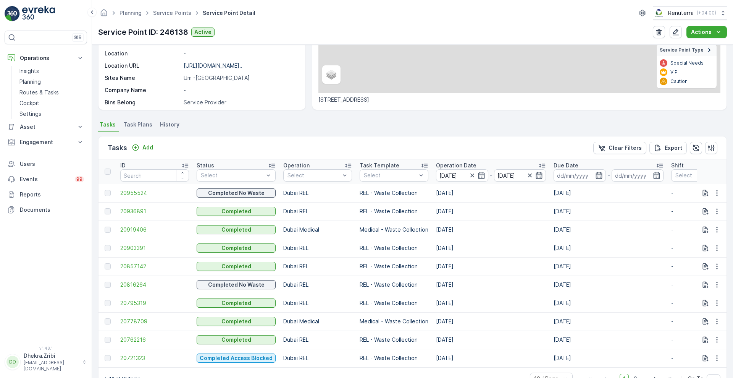
scroll to position [136, 0]
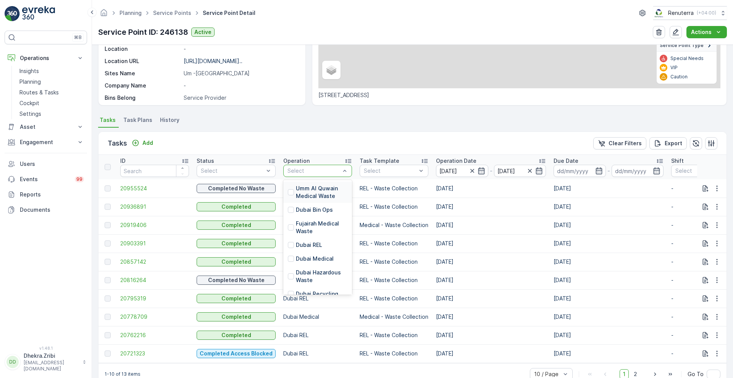
click at [317, 170] on div at bounding box center [314, 171] width 54 height 6
click at [312, 263] on div "Dubai Medical" at bounding box center [317, 259] width 69 height 14
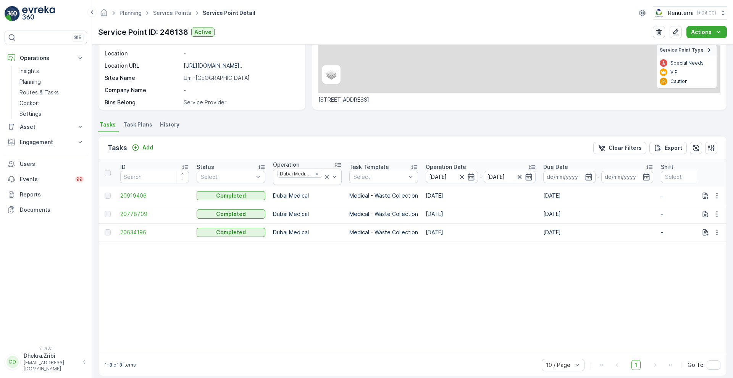
scroll to position [136, 0]
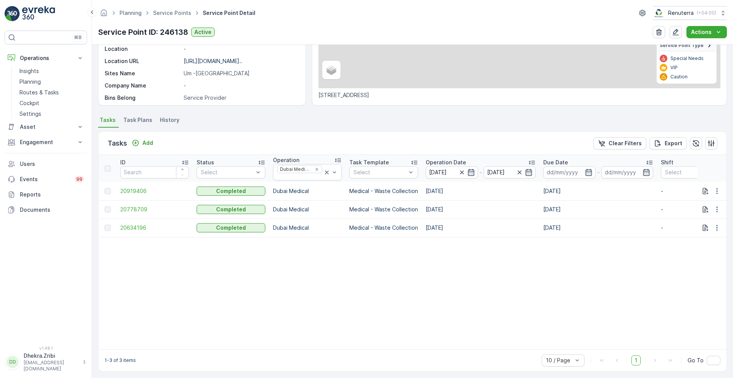
click at [438, 158] on p "Operation Date" at bounding box center [446, 162] width 40 height 8
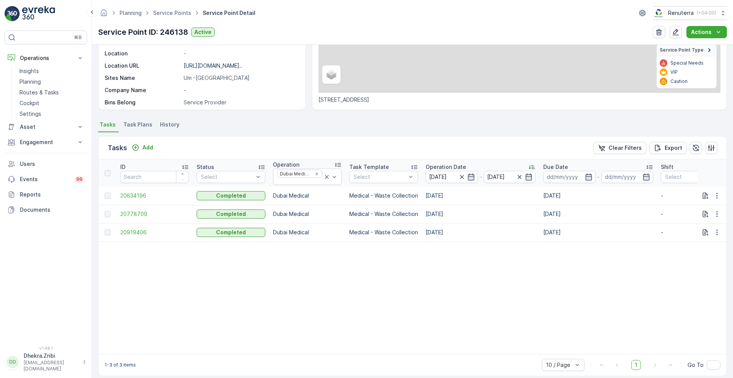
scroll to position [136, 0]
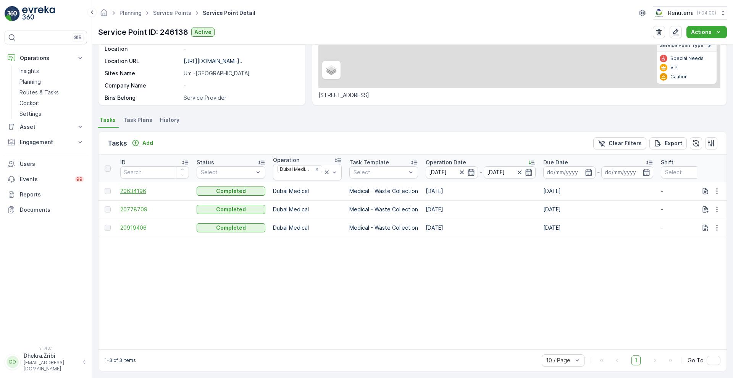
click at [128, 191] on span "20634196" at bounding box center [154, 191] width 69 height 8
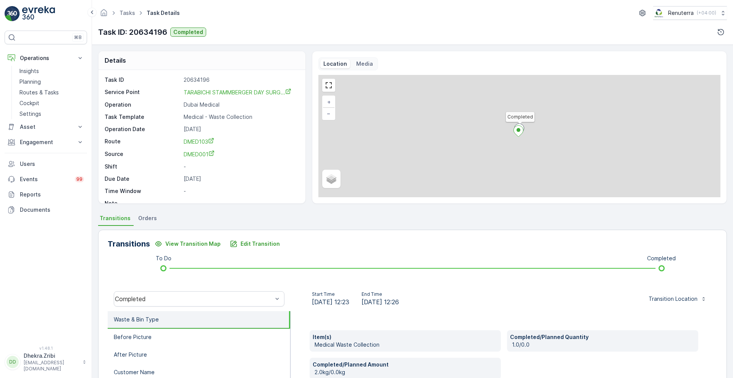
scroll to position [104, 0]
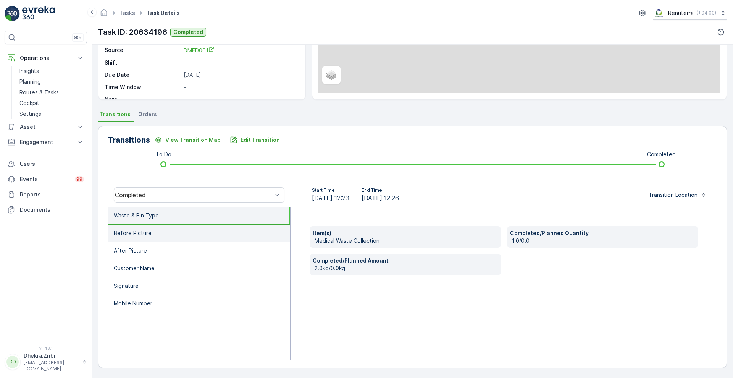
click at [176, 237] on li "Before Picture" at bounding box center [199, 234] width 183 height 18
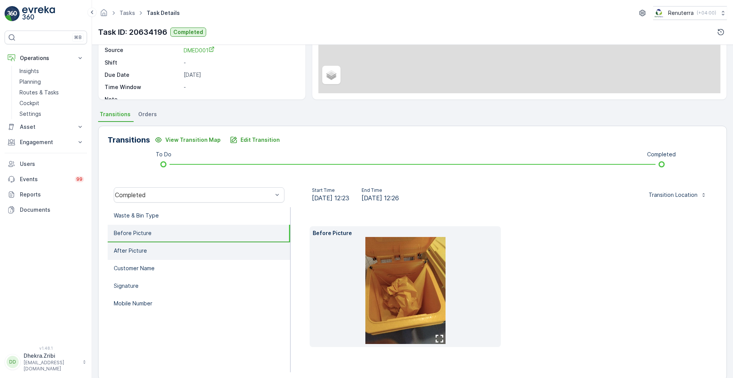
click at [168, 249] on li "After Picture" at bounding box center [199, 251] width 183 height 18
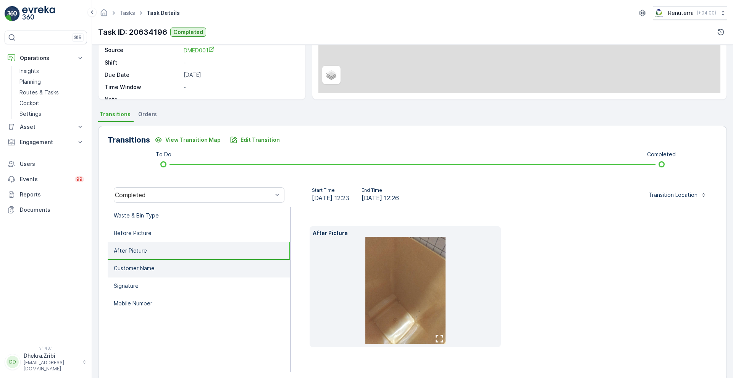
click at [162, 261] on li "Customer Name" at bounding box center [199, 269] width 183 height 18
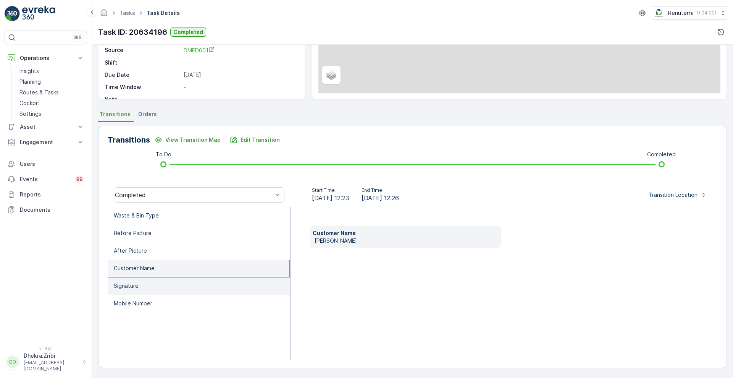
click at [152, 281] on li "Signature" at bounding box center [199, 286] width 183 height 18
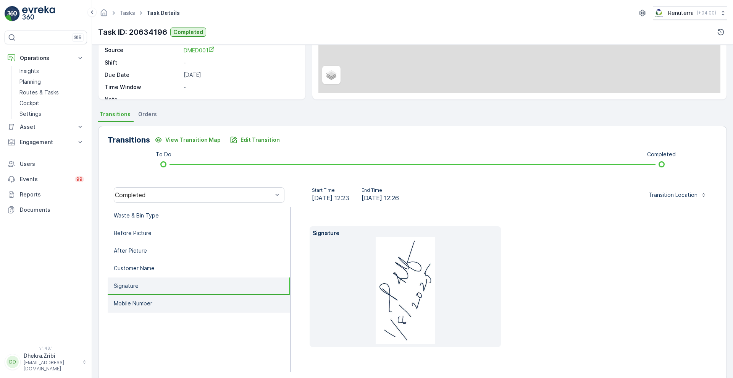
click at [150, 296] on li "Mobile Number" at bounding box center [199, 304] width 183 height 18
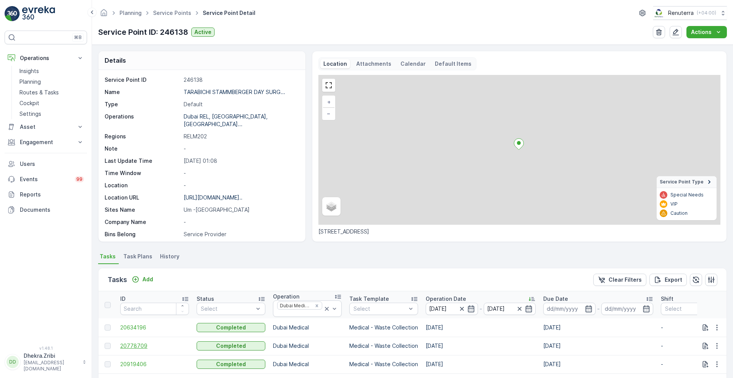
click at [132, 342] on span "20778709" at bounding box center [154, 346] width 69 height 8
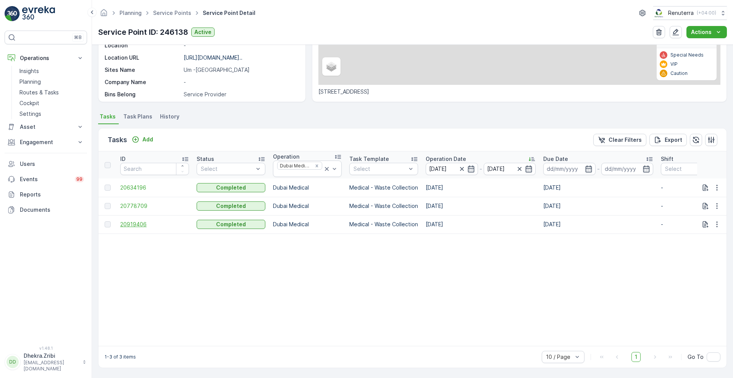
click at [129, 221] on span "20919406" at bounding box center [154, 224] width 69 height 8
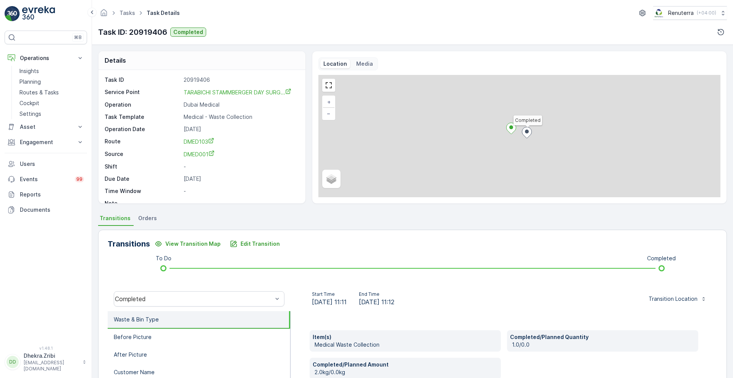
scroll to position [104, 0]
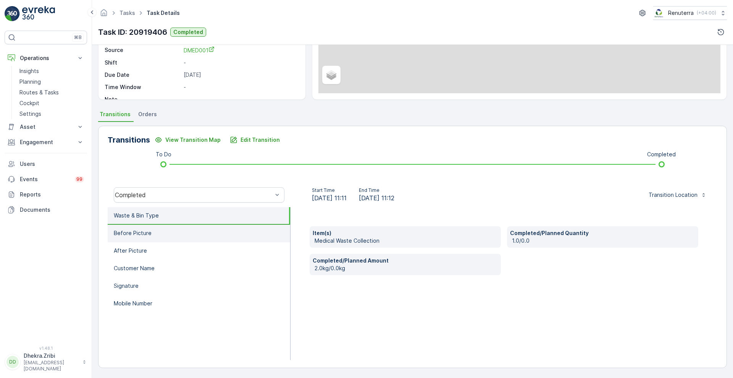
click at [187, 230] on li "Before Picture" at bounding box center [199, 234] width 183 height 18
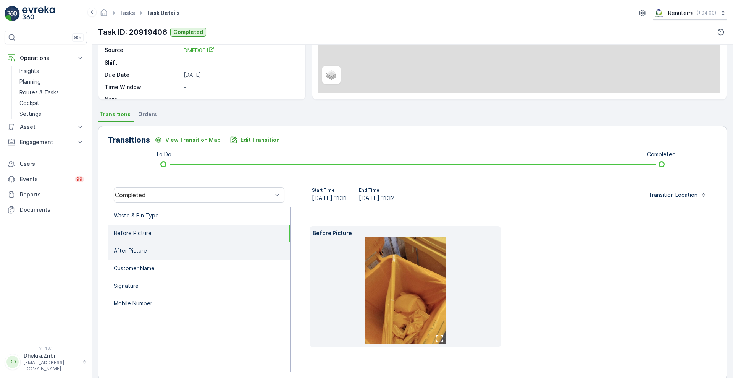
click at [175, 249] on li "After Picture" at bounding box center [199, 251] width 183 height 18
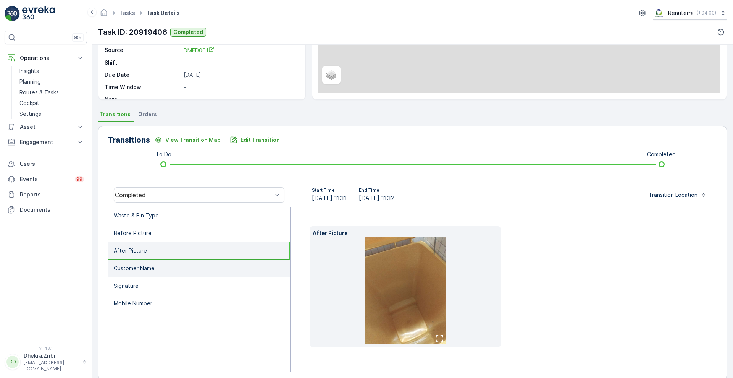
click at [170, 272] on li "Customer Name" at bounding box center [199, 269] width 183 height 18
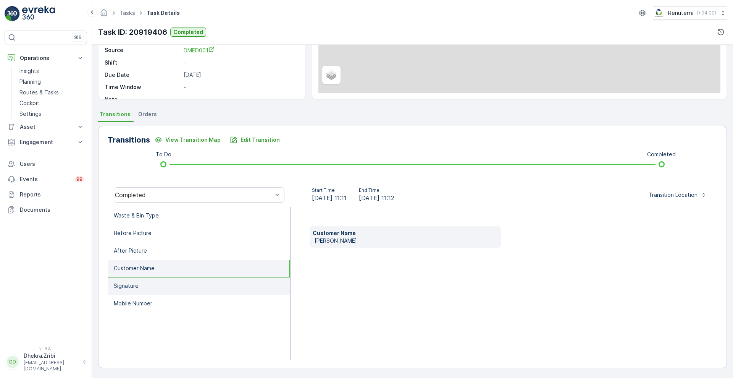
click at [164, 286] on li "Signature" at bounding box center [199, 286] width 183 height 18
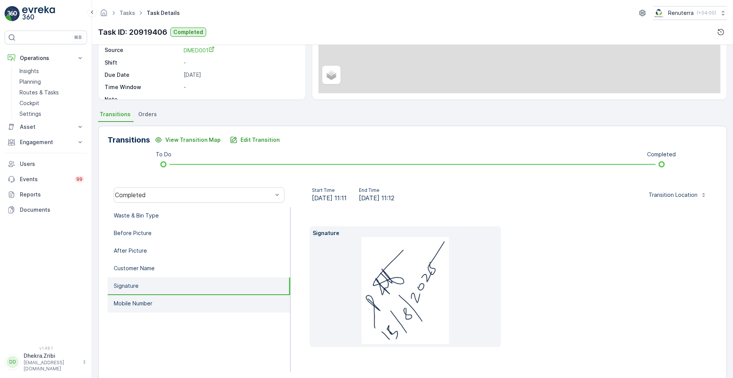
click at [161, 299] on li "Mobile Number" at bounding box center [199, 304] width 183 height 18
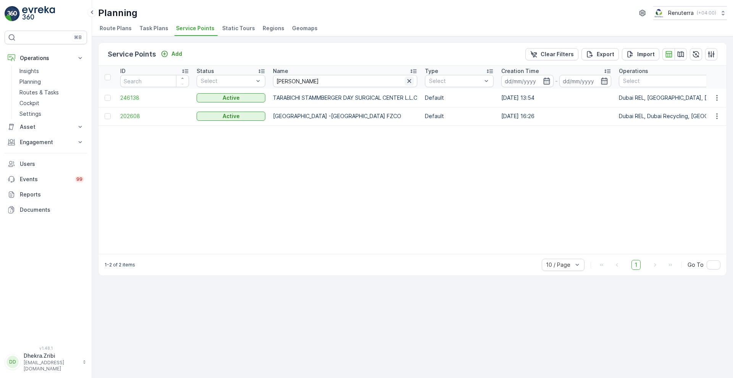
click at [413, 78] on icon "button" at bounding box center [410, 81] width 8 height 8
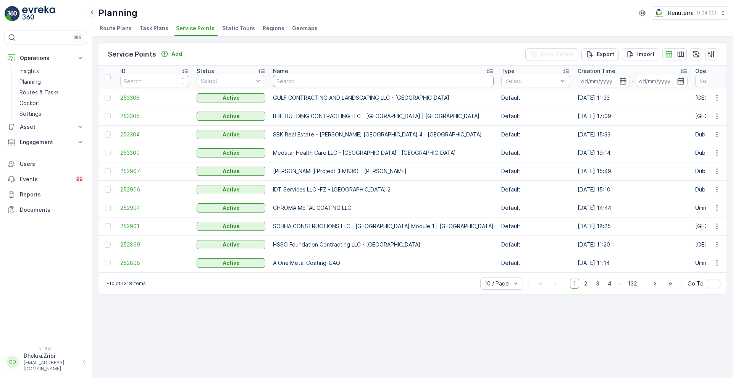
click at [387, 76] on input "text" at bounding box center [383, 81] width 221 height 12
type input "al quo"
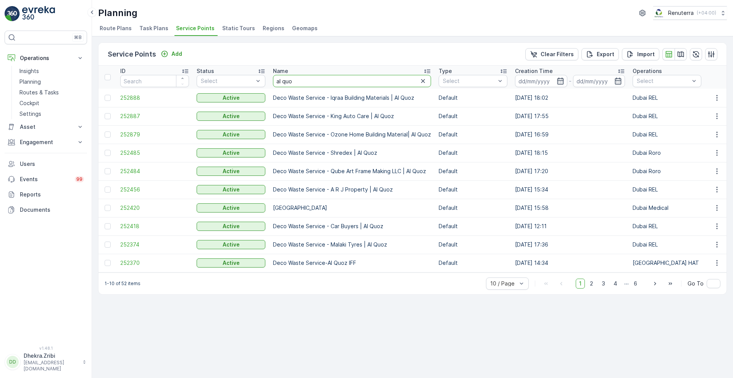
click at [374, 82] on input "al quo" at bounding box center [352, 81] width 158 height 12
type input "al quoz"
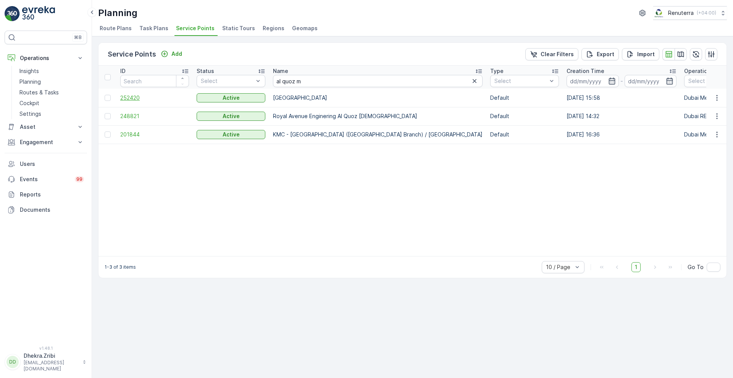
click at [134, 96] on span "252420" at bounding box center [154, 98] width 69 height 8
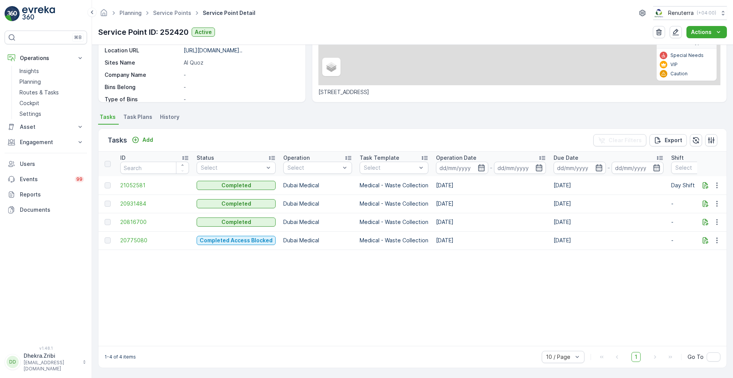
scroll to position [143, 0]
click at [461, 155] on p "Operation Date" at bounding box center [456, 158] width 40 height 8
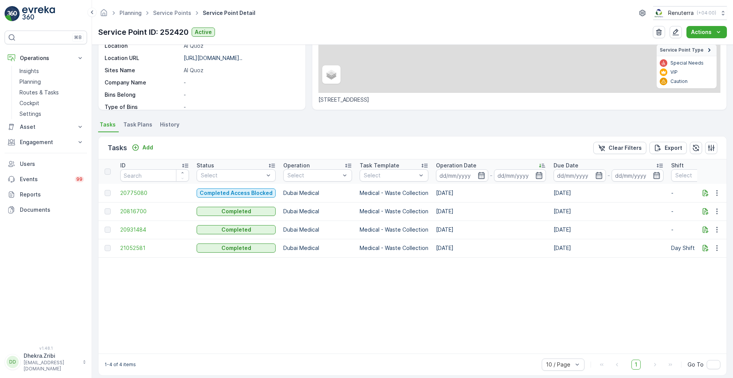
scroll to position [143, 0]
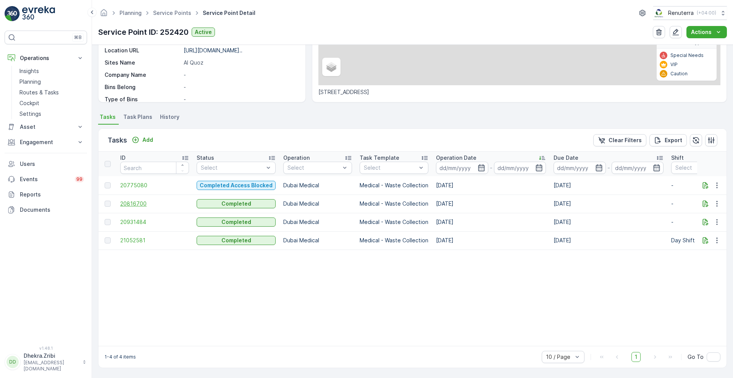
click at [139, 200] on span "20816700" at bounding box center [154, 204] width 69 height 8
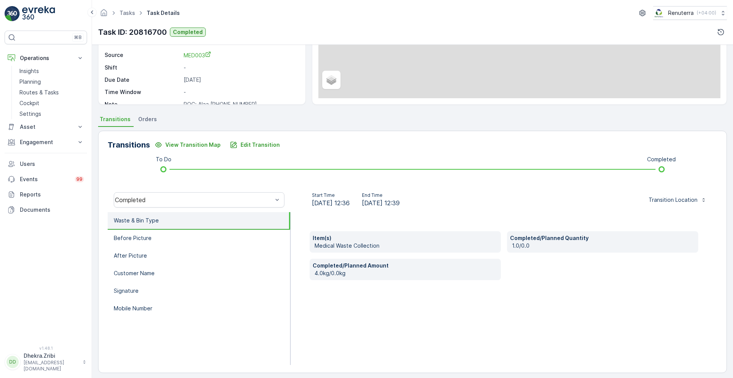
scroll to position [104, 0]
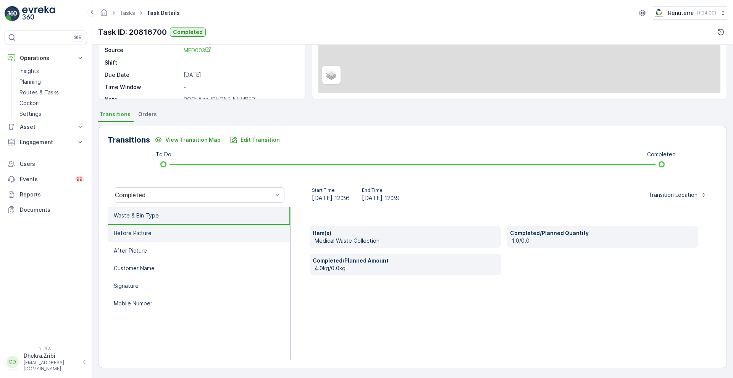
click at [154, 241] on li "Before Picture" at bounding box center [199, 234] width 183 height 18
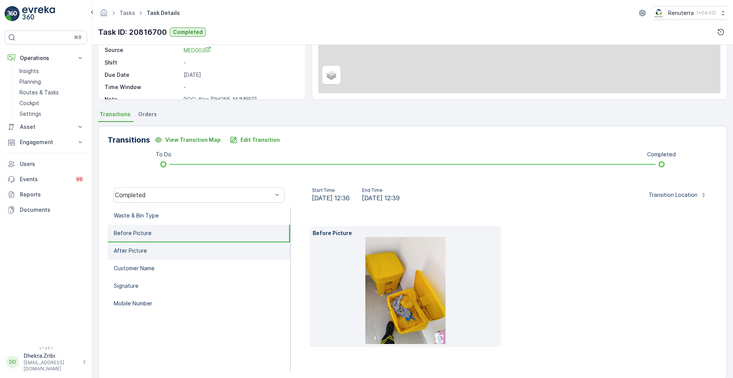
click at [153, 250] on li "After Picture" at bounding box center [199, 251] width 183 height 18
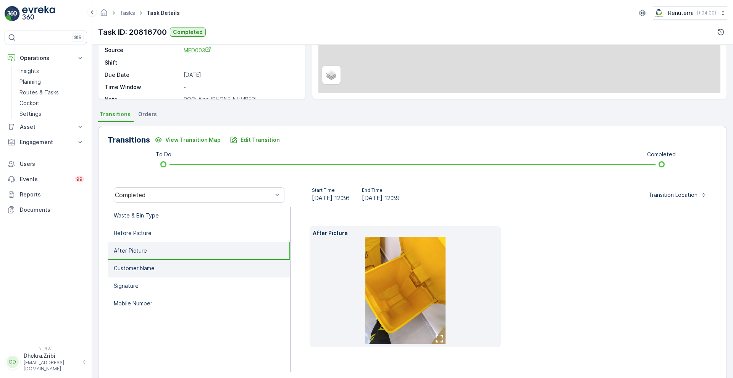
click at [144, 272] on li "Customer Name" at bounding box center [199, 269] width 183 height 18
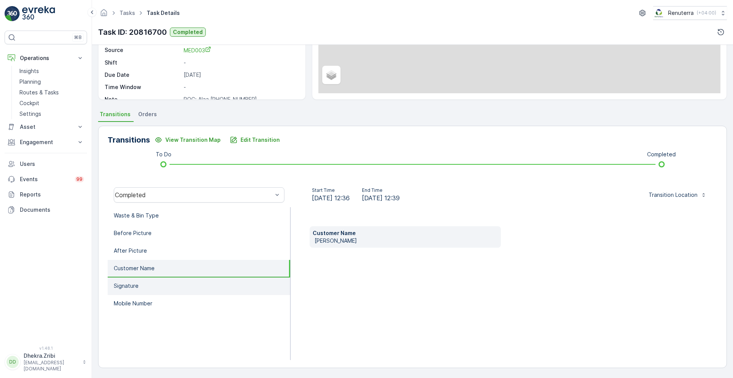
click at [143, 286] on li "Signature" at bounding box center [199, 286] width 183 height 18
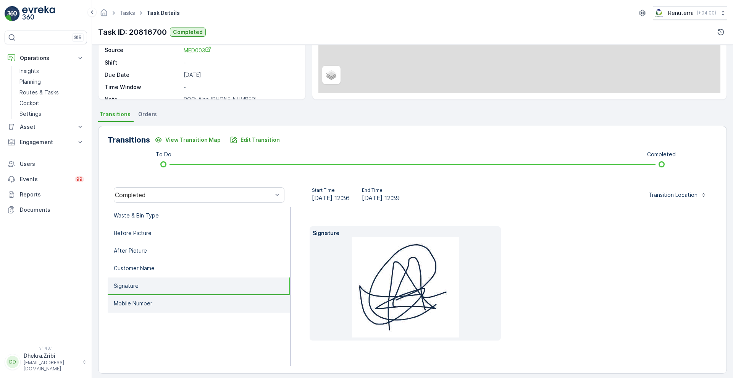
click at [141, 301] on p "Mobile Number" at bounding box center [133, 303] width 39 height 8
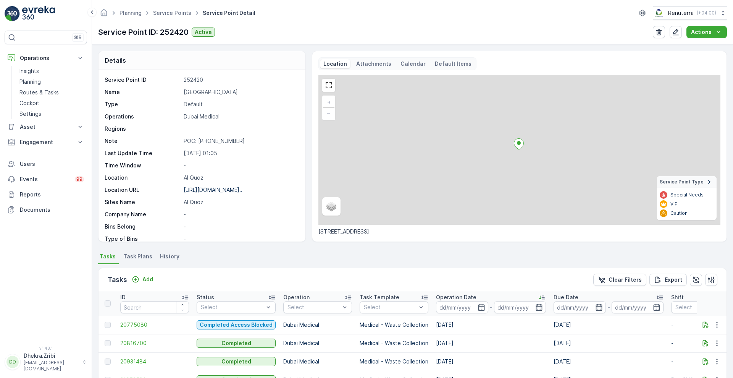
click at [139, 361] on span "20931484" at bounding box center [154, 361] width 69 height 8
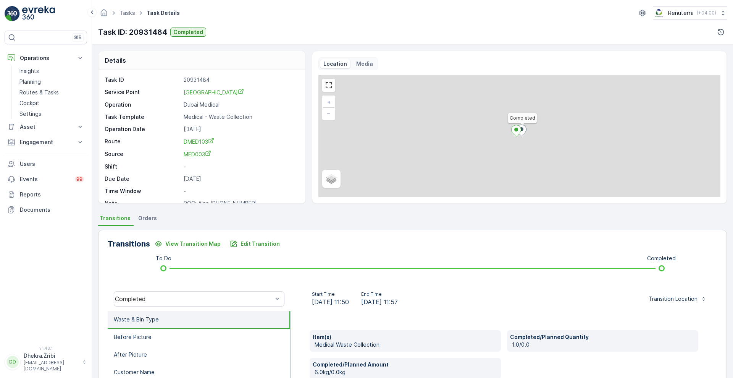
scroll to position [104, 0]
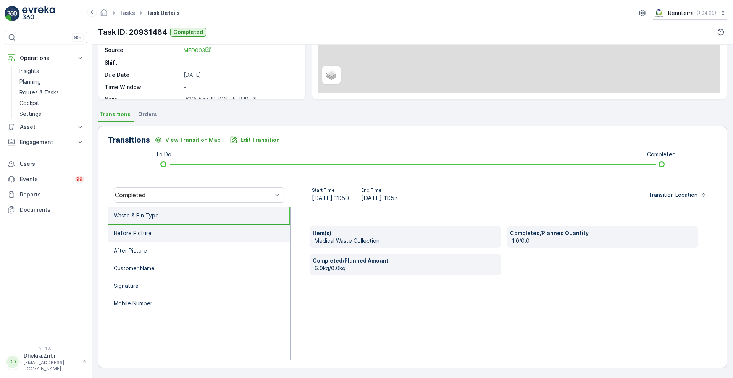
click at [120, 236] on p "Before Picture" at bounding box center [133, 233] width 38 height 8
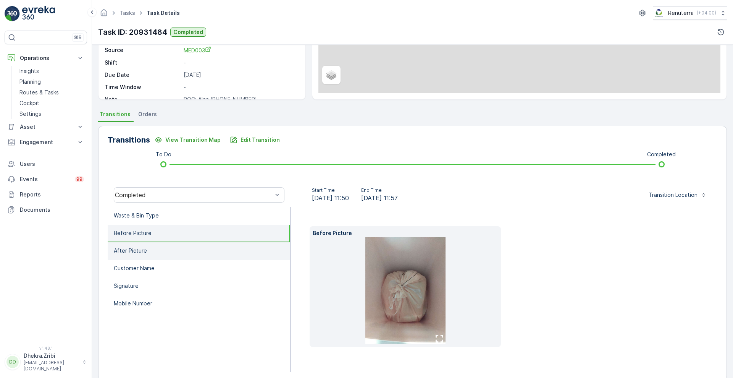
click at [134, 249] on p "After Picture" at bounding box center [130, 251] width 33 height 8
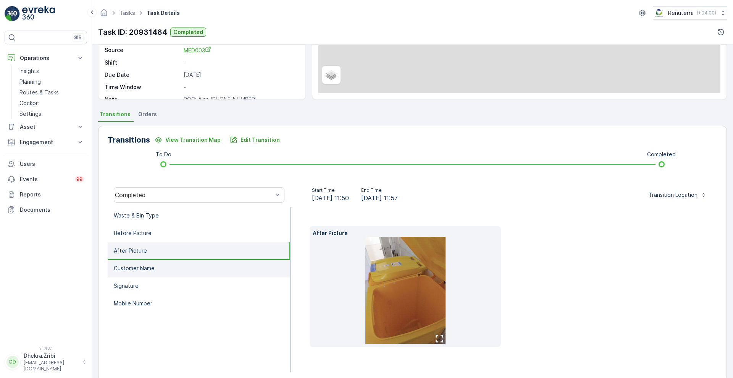
click at [135, 263] on li "Customer Name" at bounding box center [199, 269] width 183 height 18
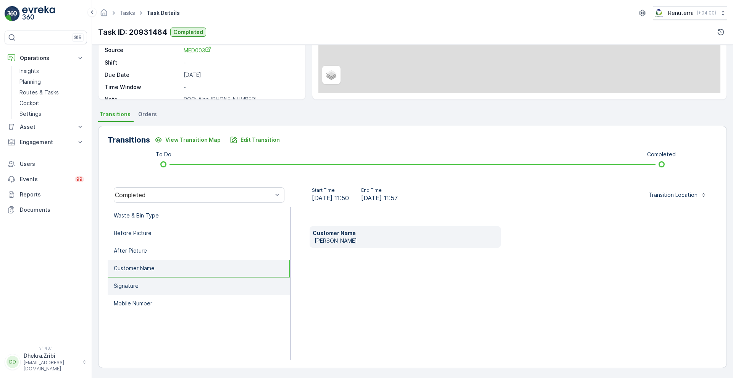
click at [131, 288] on p "Signature" at bounding box center [126, 286] width 25 height 8
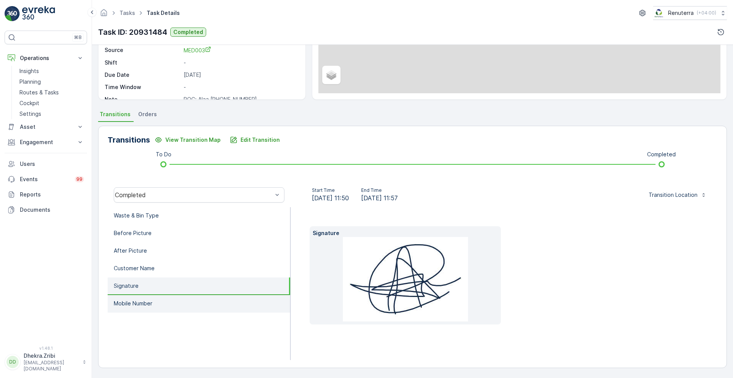
scroll to position [0, 0]
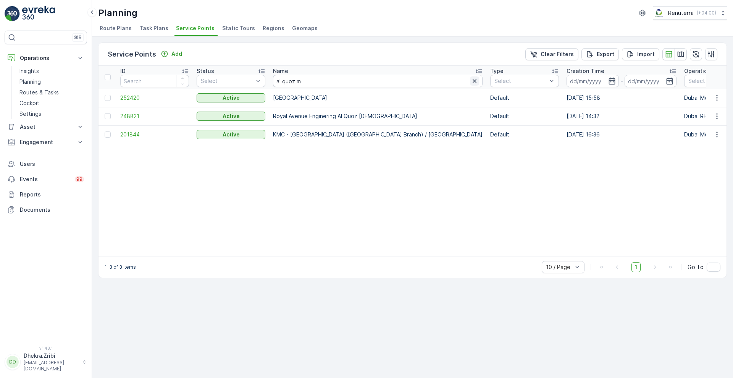
click at [471, 81] on icon "button" at bounding box center [475, 81] width 8 height 8
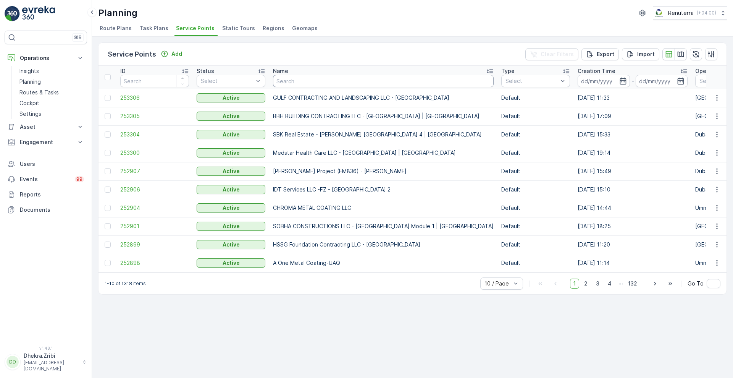
click at [361, 78] on input "text" at bounding box center [383, 81] width 221 height 12
type input "el"
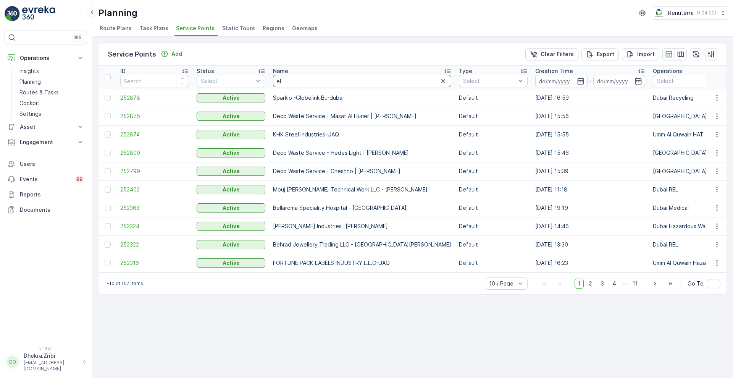
click at [361, 78] on input "el" at bounding box center [362, 81] width 178 height 12
type input "elive"
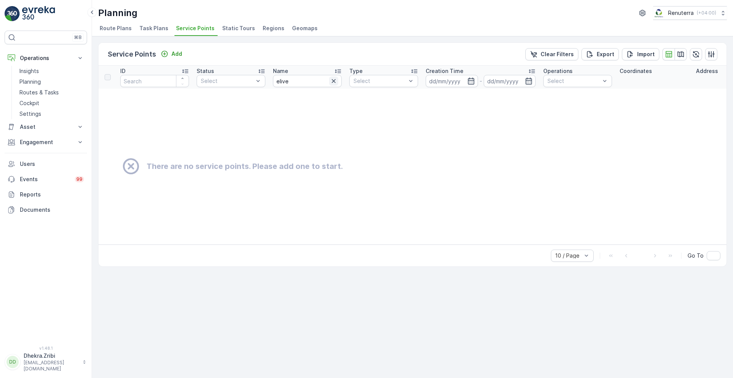
click at [334, 79] on icon "button" at bounding box center [334, 81] width 8 height 8
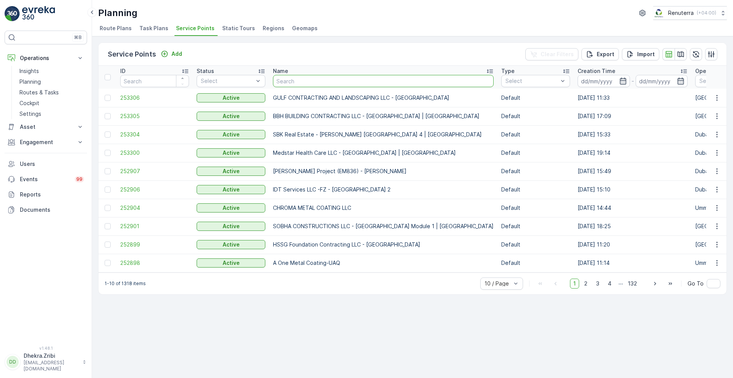
click at [334, 79] on input "text" at bounding box center [383, 81] width 221 height 12
type input "al bira"
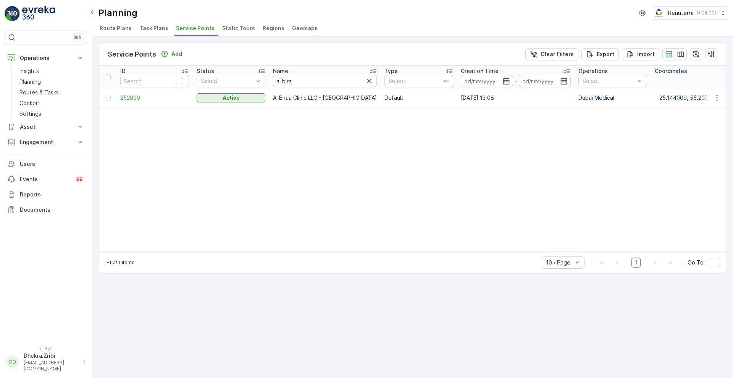
click at [130, 93] on td "252099" at bounding box center [154, 98] width 76 height 18
click at [130, 97] on span "252099" at bounding box center [154, 98] width 69 height 8
